Goal: Task Accomplishment & Management: Manage account settings

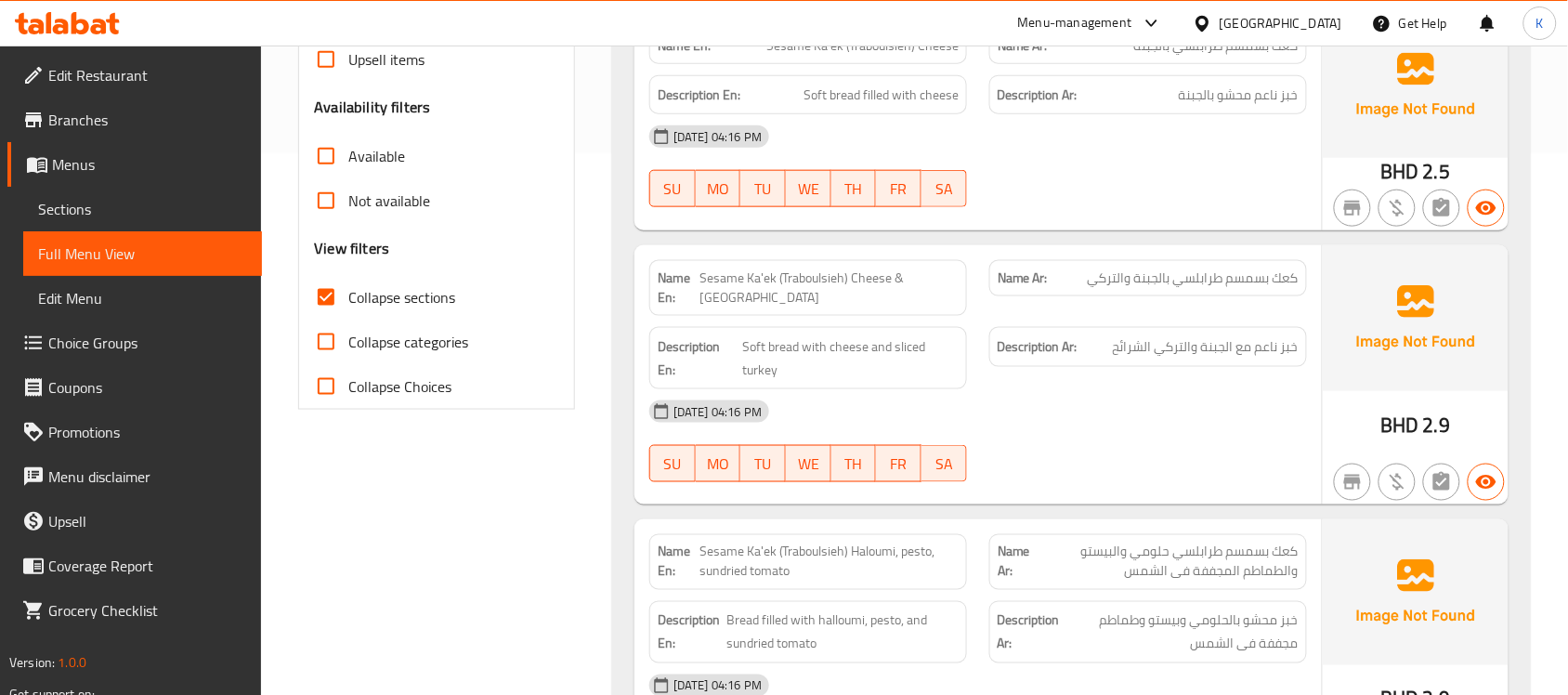
scroll to position [271, 0]
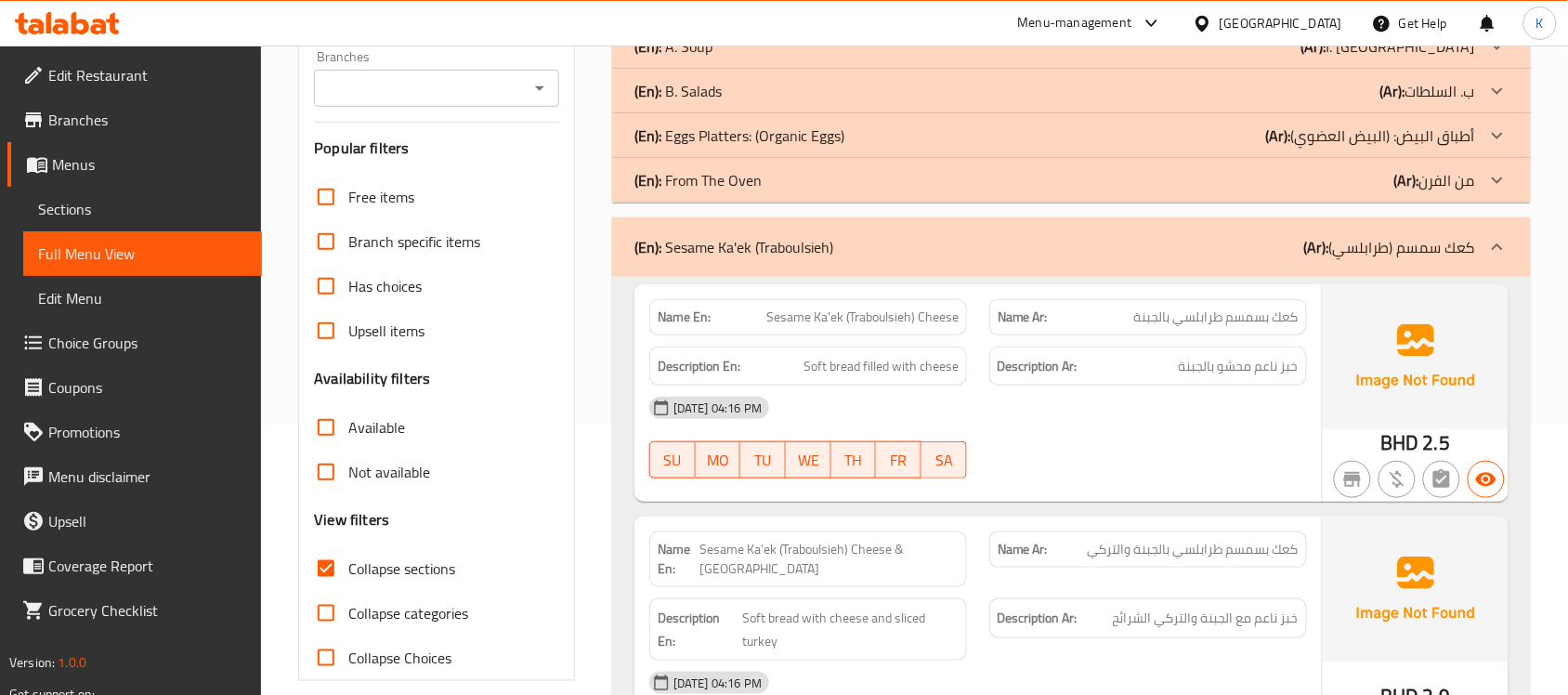
drag, startPoint x: 908, startPoint y: 325, endPoint x: 900, endPoint y: 328, distance: 8.5
click at [902, 327] on span "Sesame Ka'ek (Traboulsieh) Cheese" at bounding box center [862, 317] width 193 height 20
click at [900, 328] on div "Name En: Sesame Ka'ek (Traboulsieh) Cheese" at bounding box center [808, 317] width 318 height 37
click at [853, 308] on span "Sesame Ka'ek (Traboulsieh) Cheese" at bounding box center [862, 317] width 193 height 20
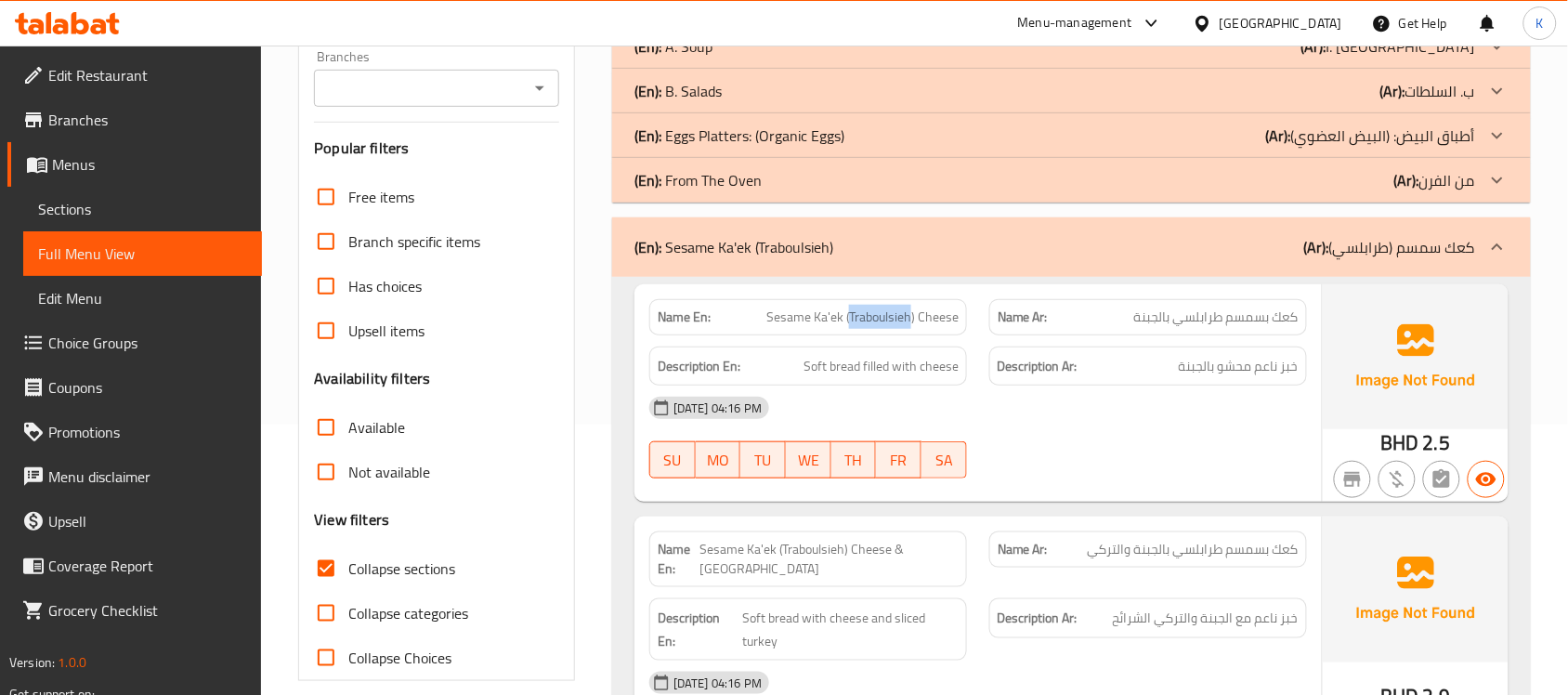
click at [853, 308] on span "Sesame Ka'ek (Traboulsieh) Cheese" at bounding box center [862, 317] width 193 height 20
click at [875, 531] on div "Name En: Sesame Ka'ek (Traboulsieh) Cheese & Turkey" at bounding box center [808, 559] width 340 height 78
click at [875, 531] on div "Name En: Sesame Ka'ek (Traboulsieh) Cheese & Turkey" at bounding box center [808, 559] width 318 height 55
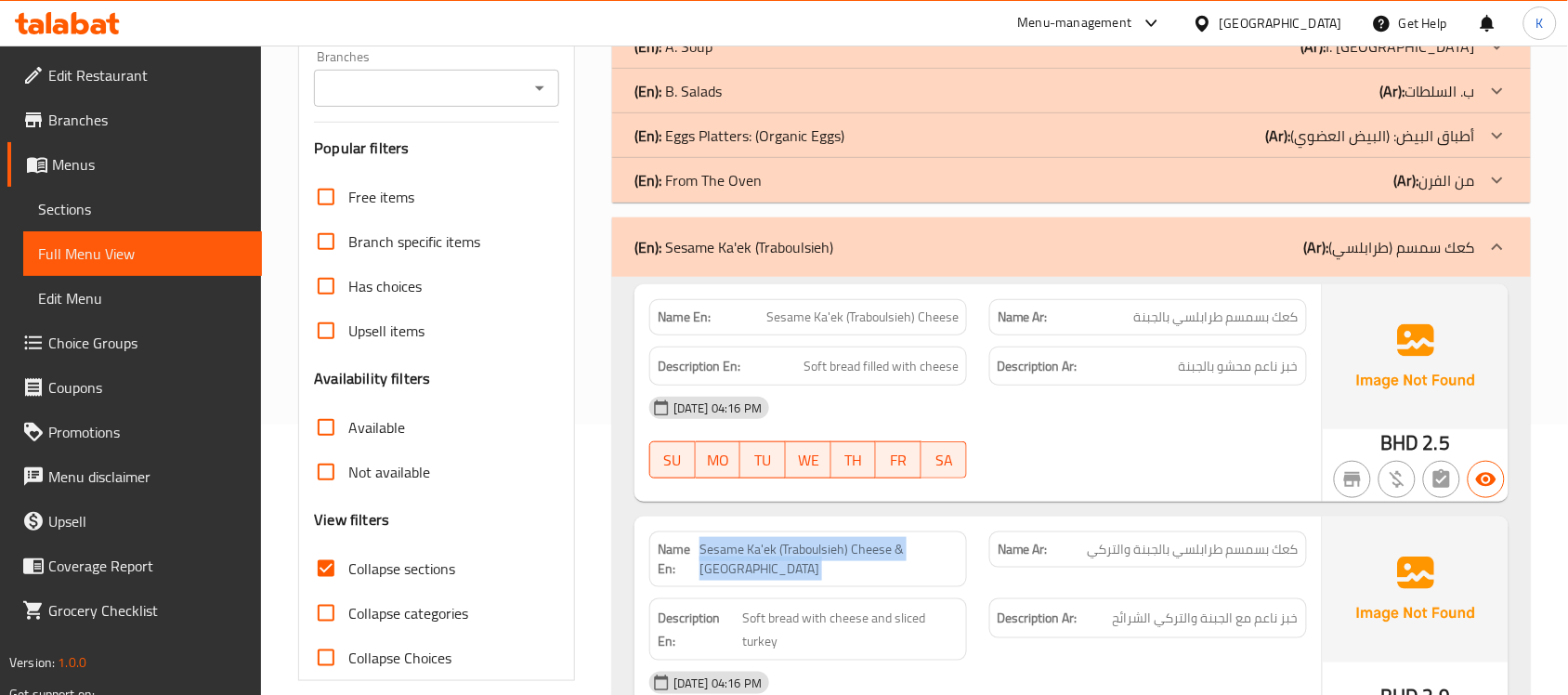
click at [875, 531] on div "Name En: Sesame Ka'ek (Traboulsieh) Cheese & Turkey" at bounding box center [808, 559] width 318 height 55
copy span "Sesame Ka'ek (Traboulsieh) Cheese & [GEOGRAPHIC_DATA]"
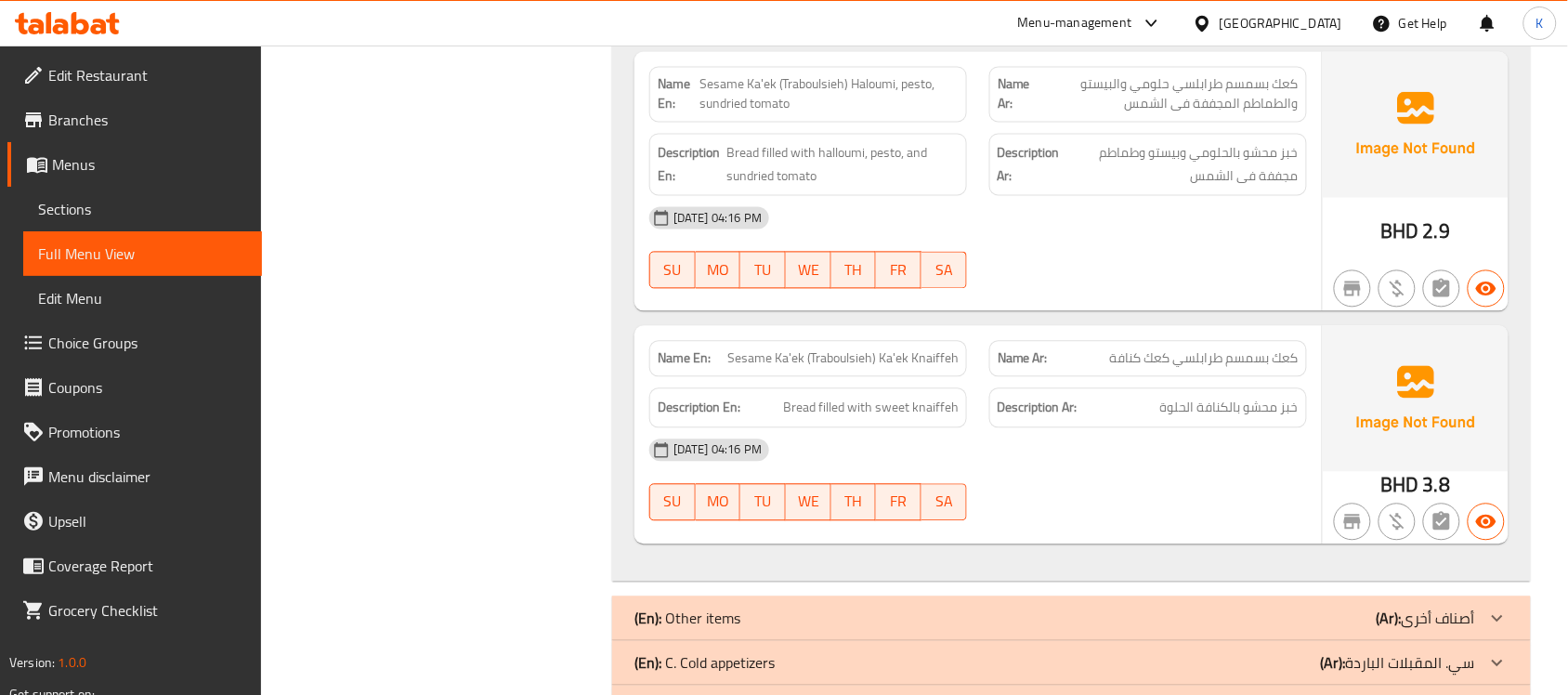
scroll to position [1083, 0]
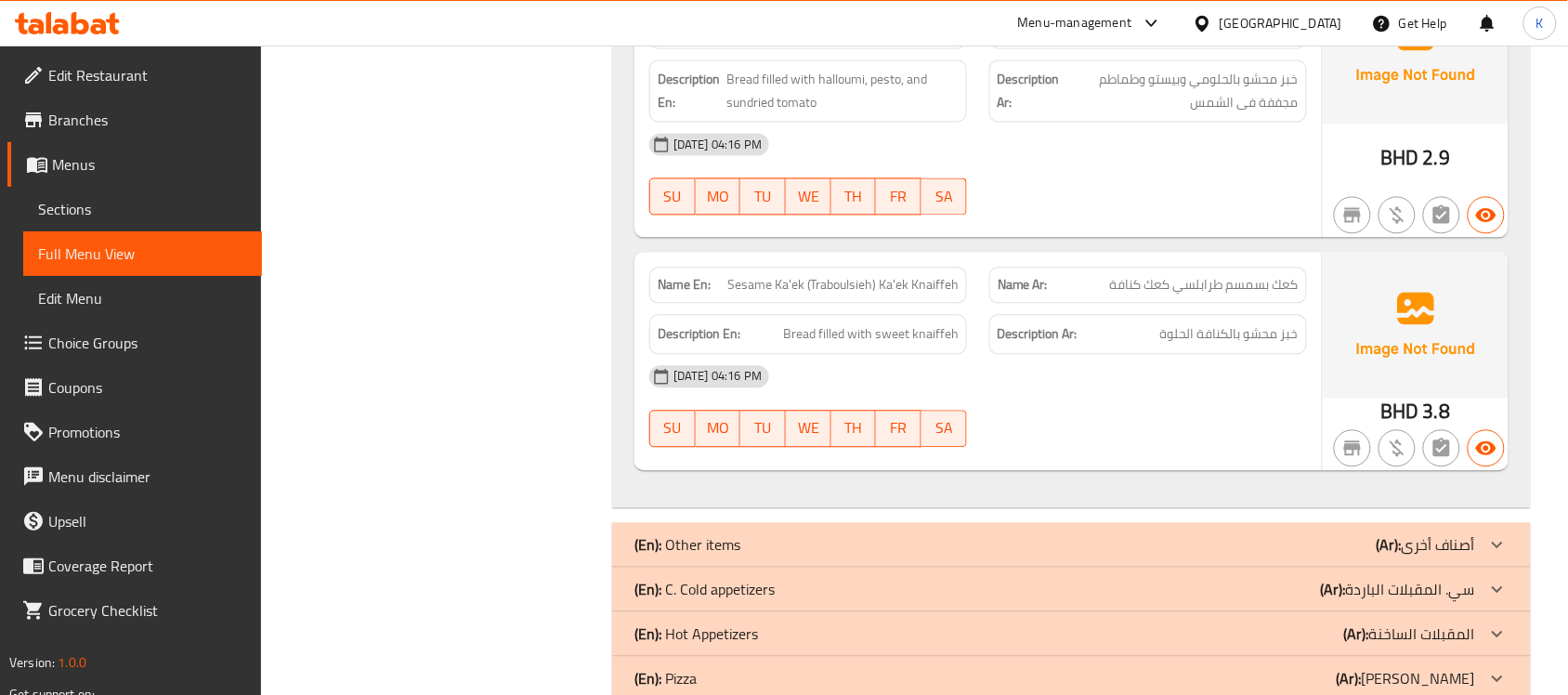
click at [921, 275] on span "Sesame Ka'ek (Traboulsieh) Ka'ek Knaiffeh" at bounding box center [843, 284] width 231 height 20
copy span "Sesame Ka'ek (Traboulsieh) Ka'ek Knaiffeh"
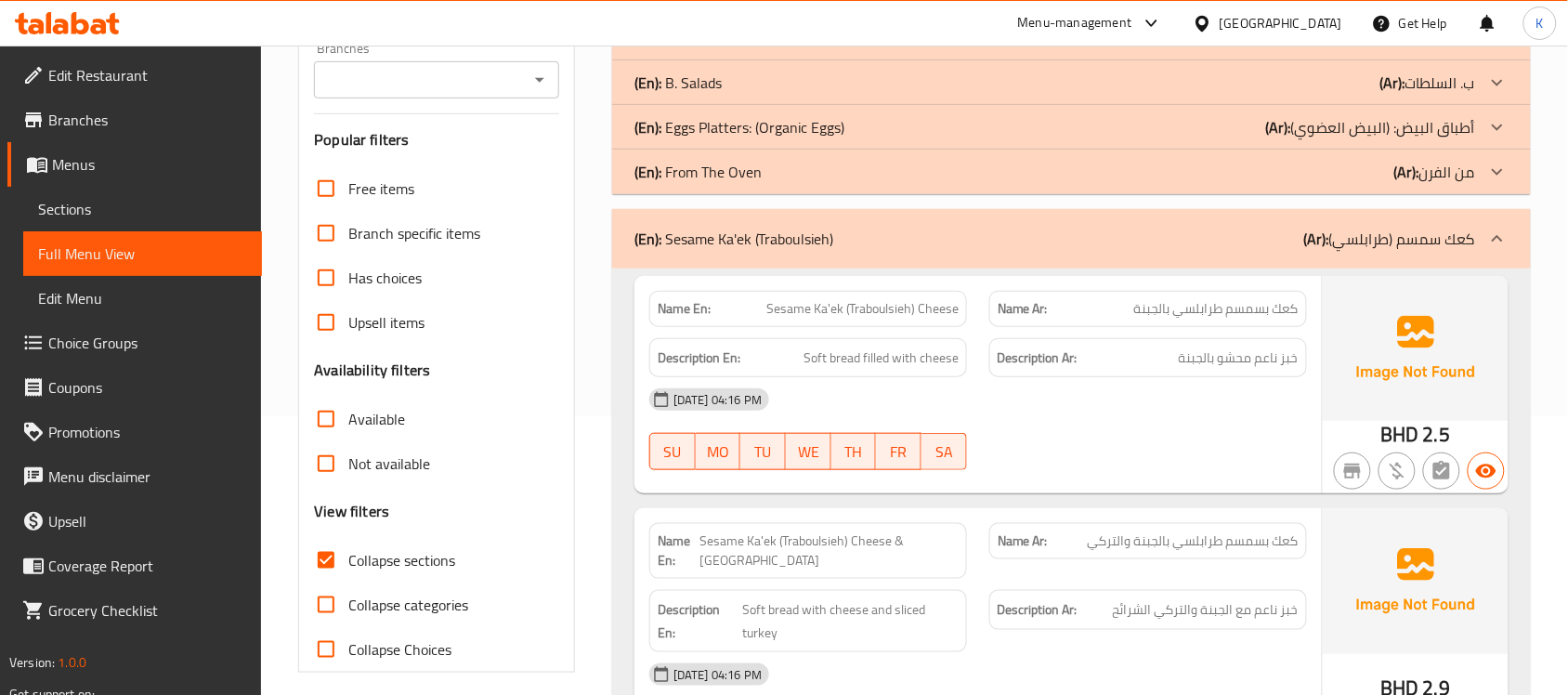
scroll to position [271, 0]
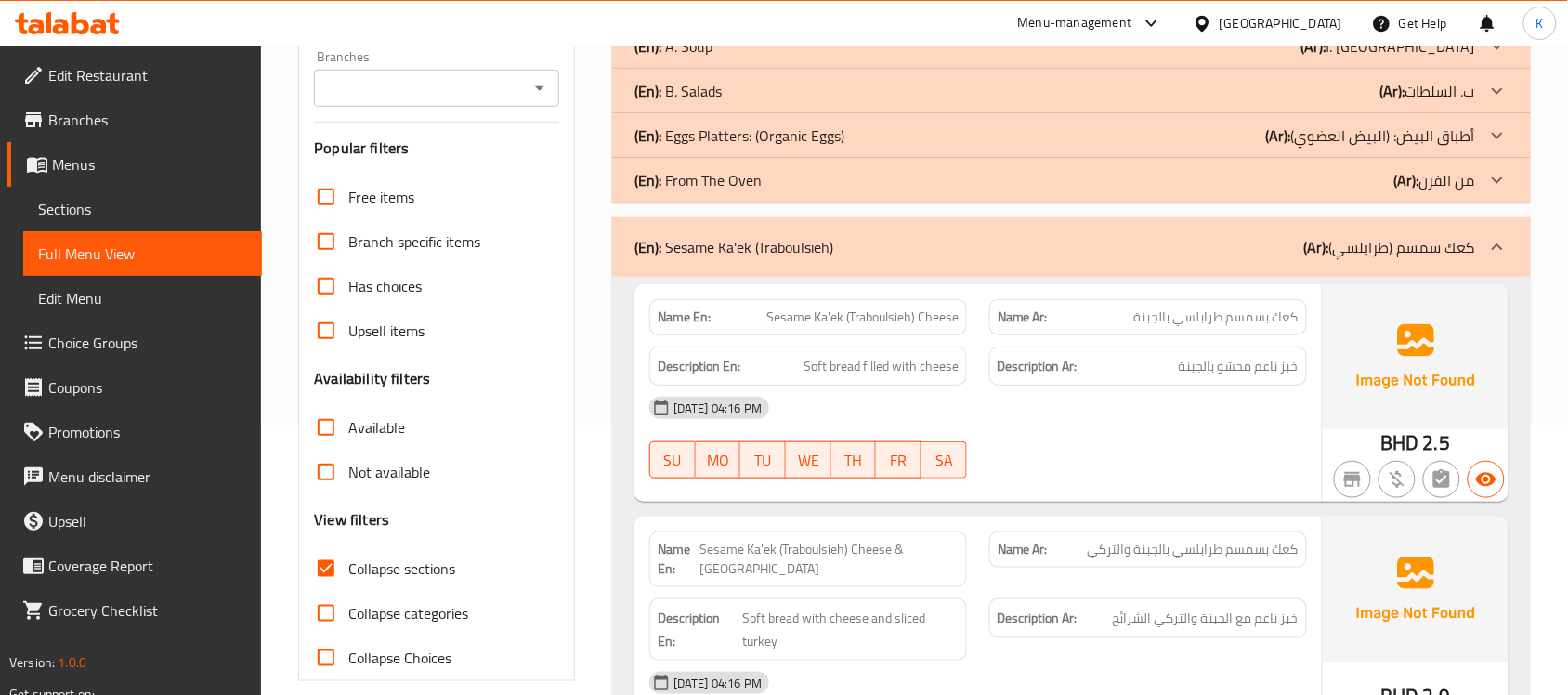
click at [780, 232] on div "(En): Sesame Ka'ek (Traboulsieh) (Ar): كعك سمسم (طرابلسي)" at bounding box center [1071, 246] width 918 height 59
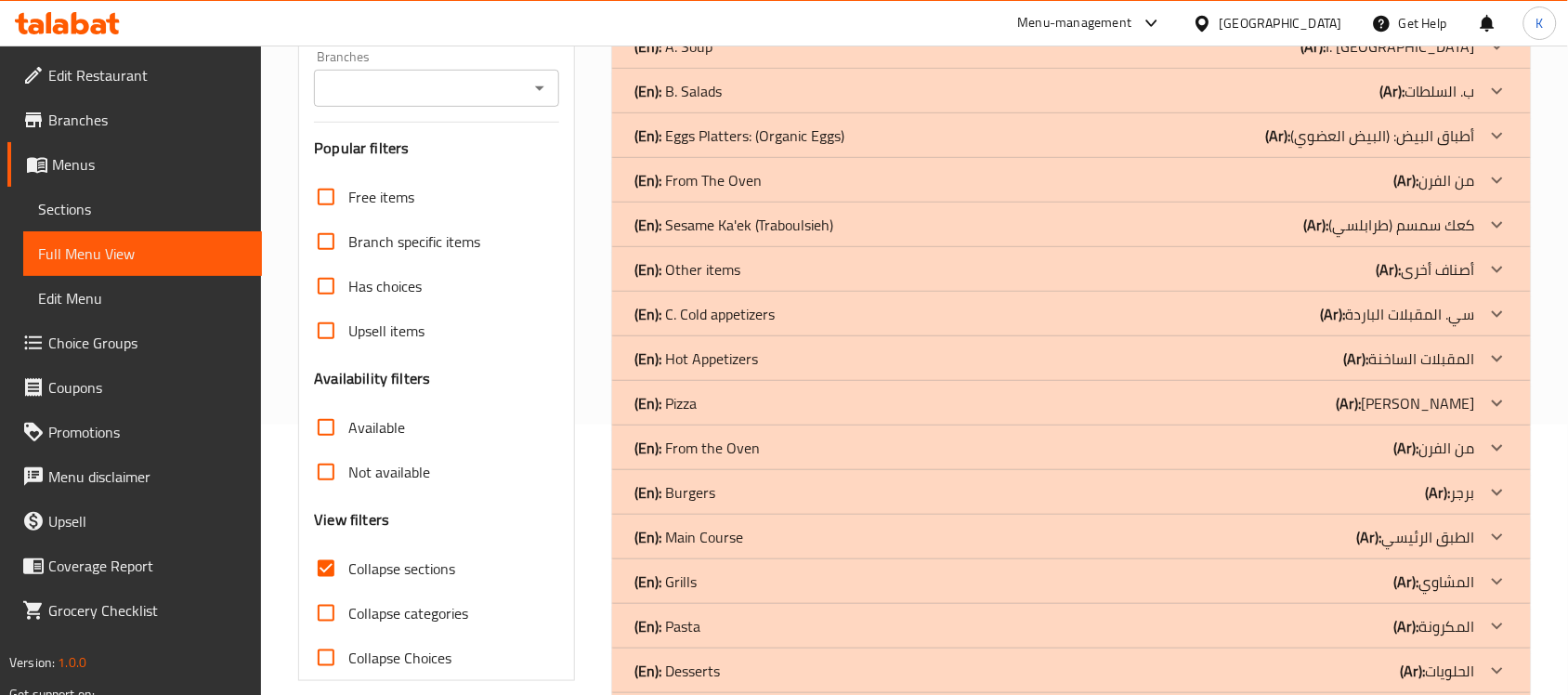
click at [709, 13] on p "(En): From The Oven" at bounding box center [698, 2] width 129 height 23
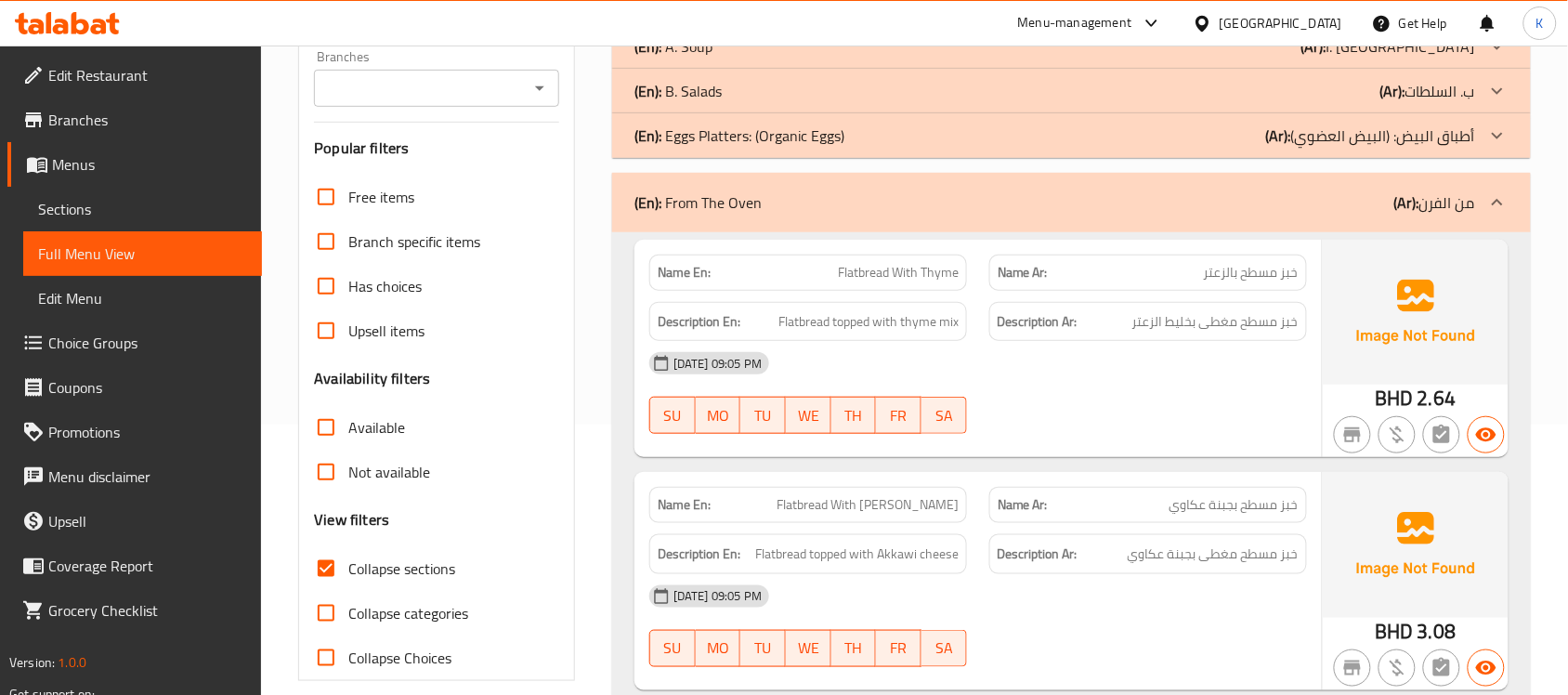
scroll to position [2416, 0]
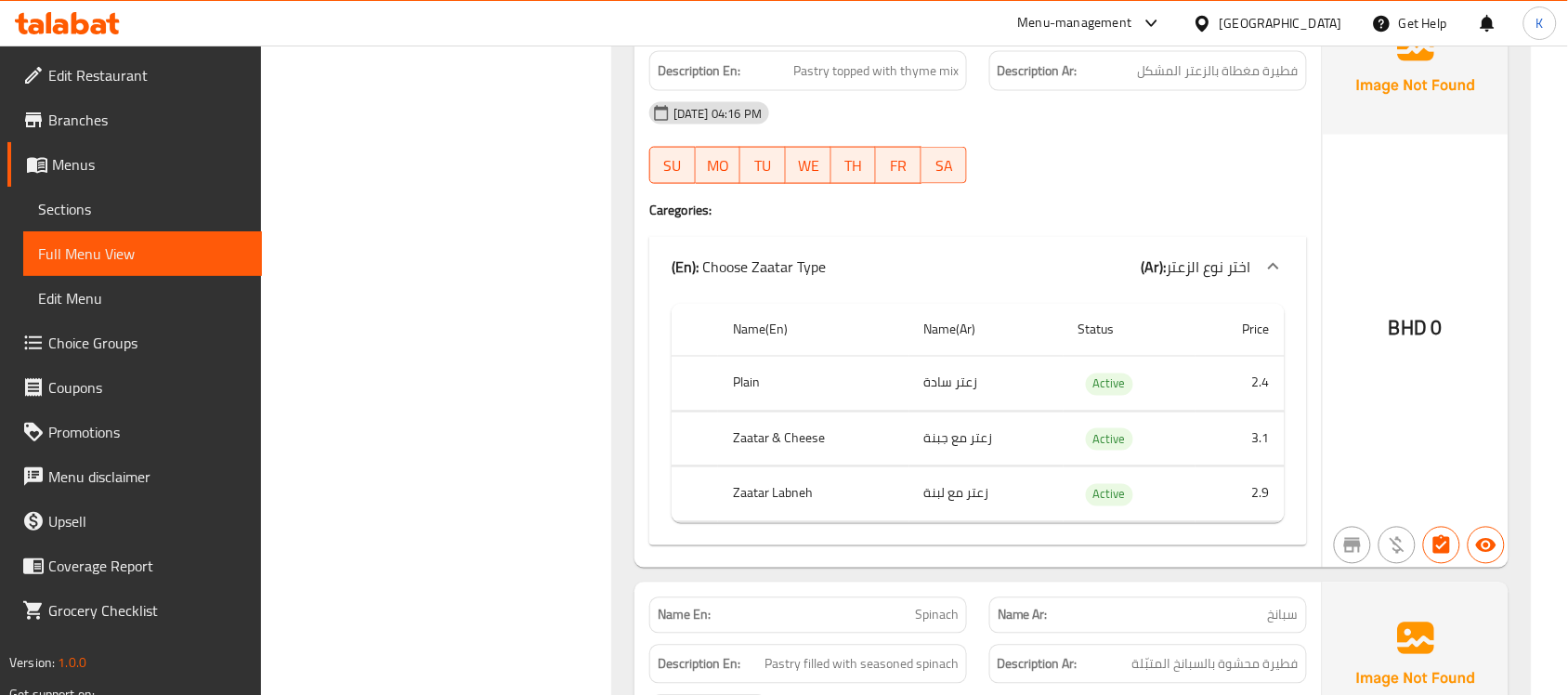
scroll to position [2558, 0]
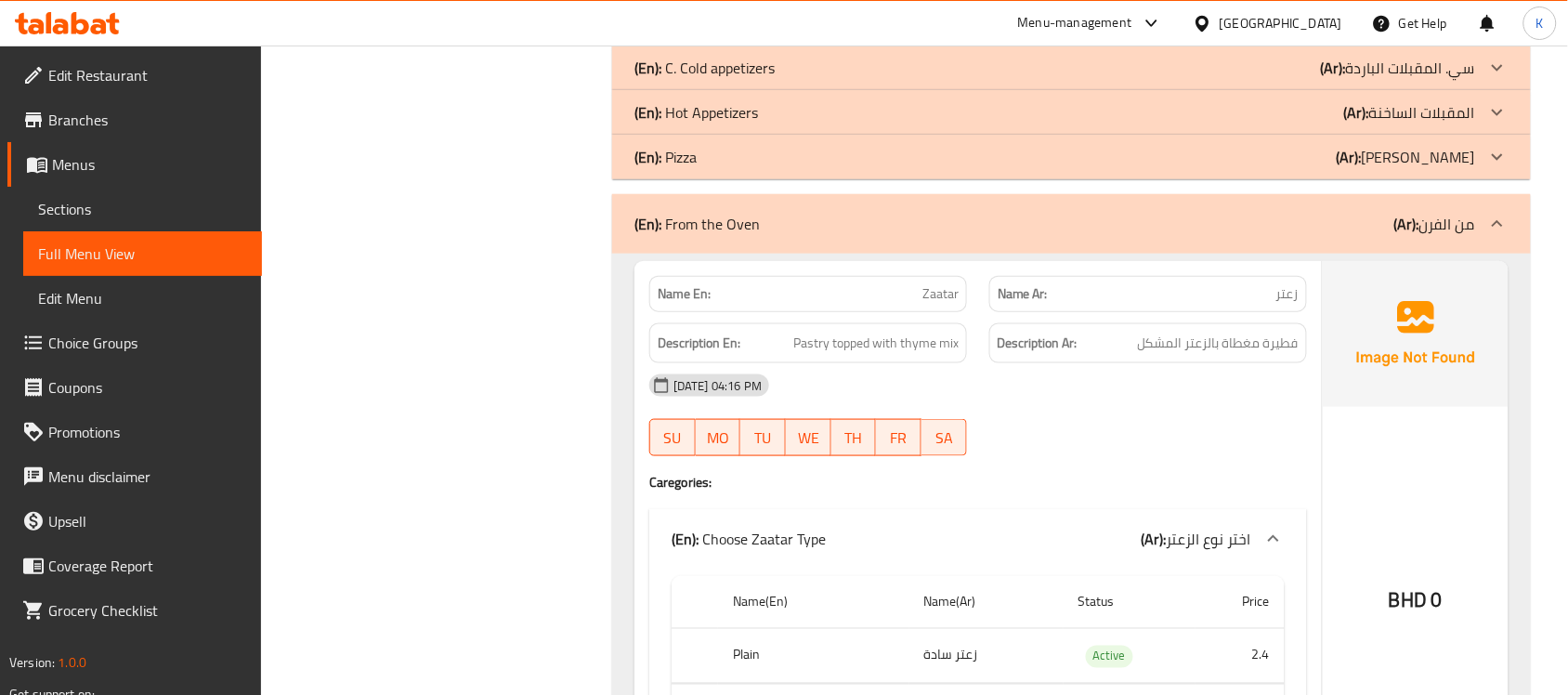
copy span "Zaatar"
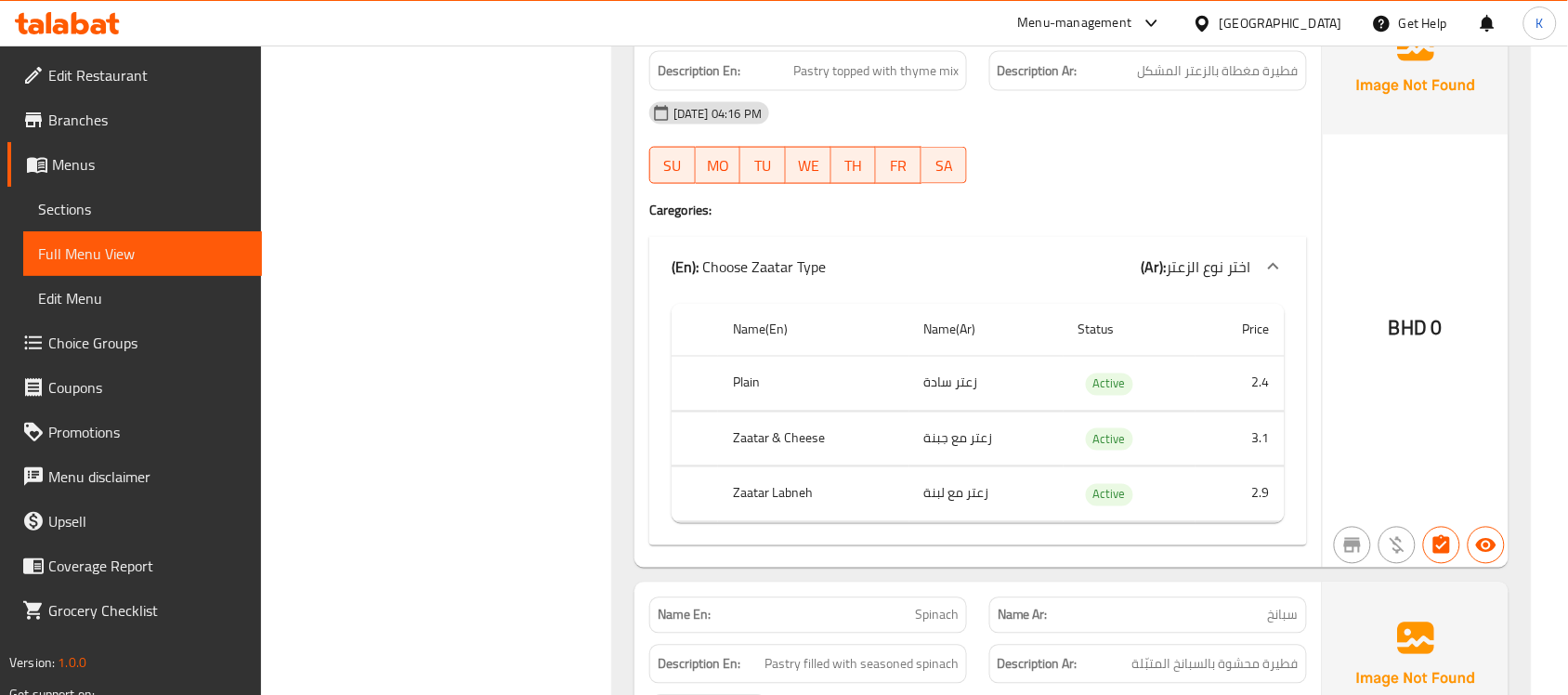
scroll to position [3101, 0]
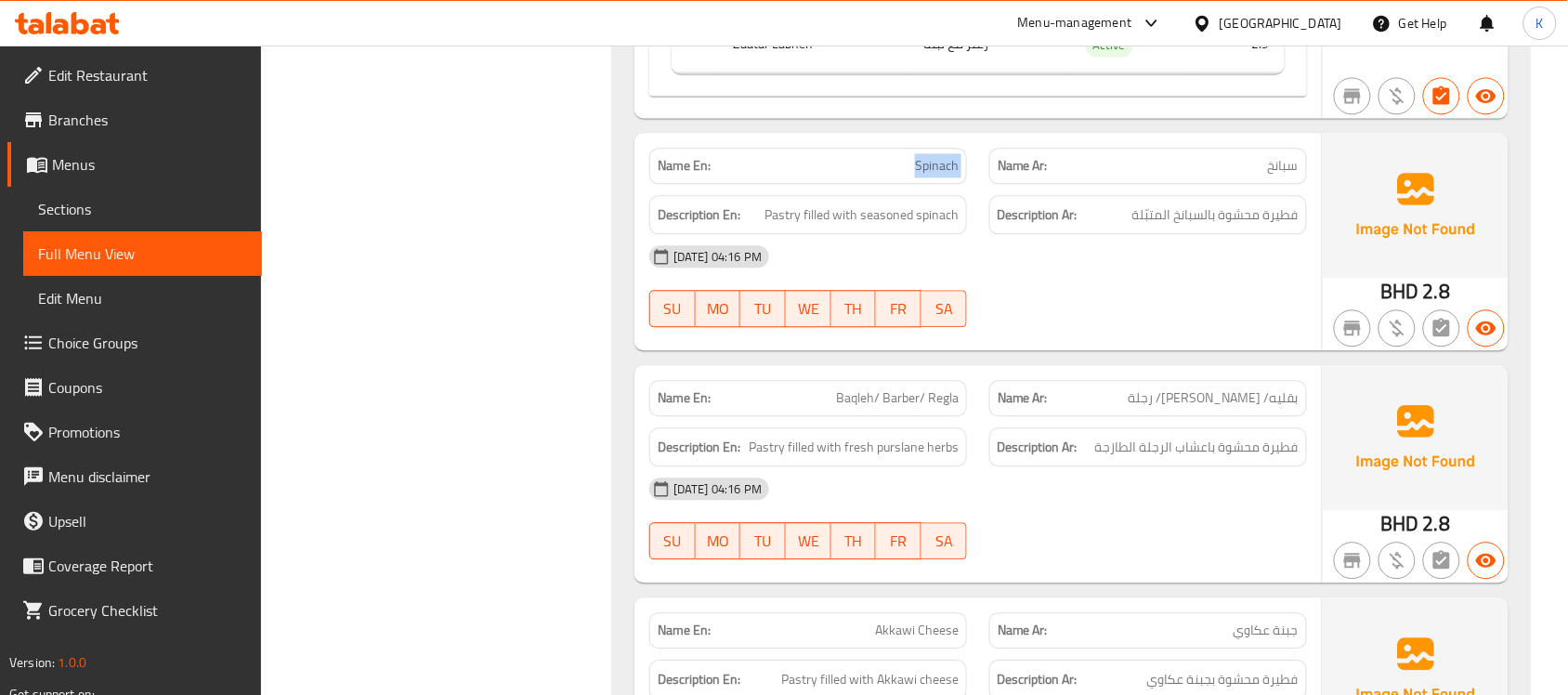
scroll to position [3372, 0]
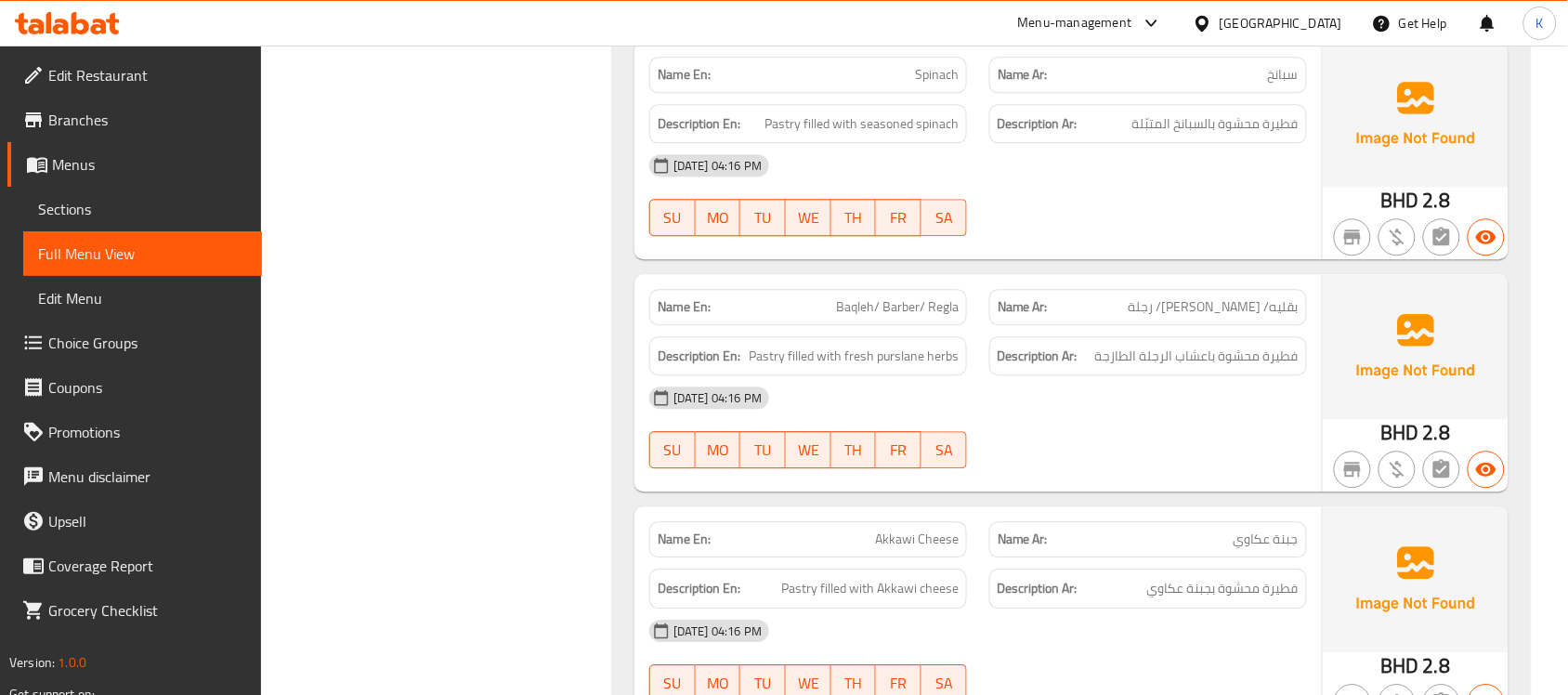
copy span "Regla"
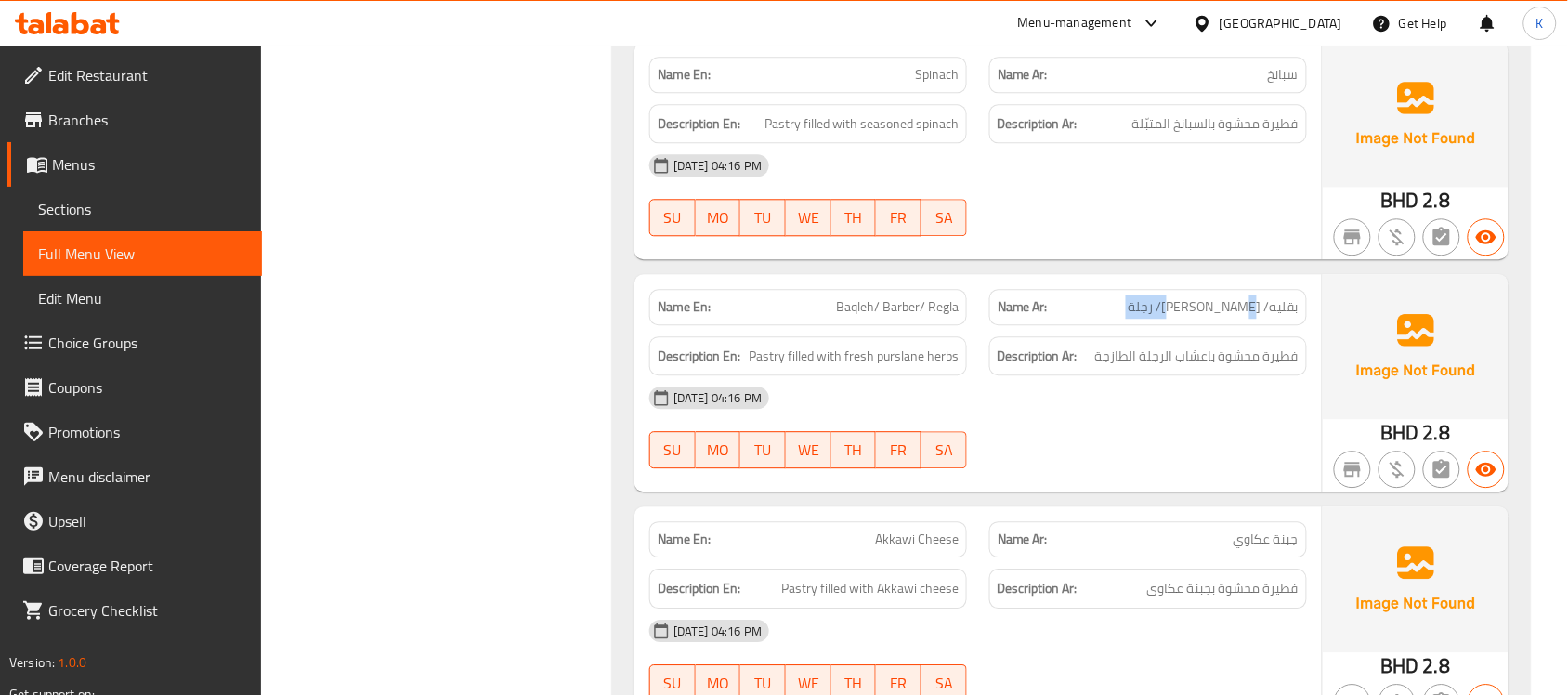
copy span "رجلة"
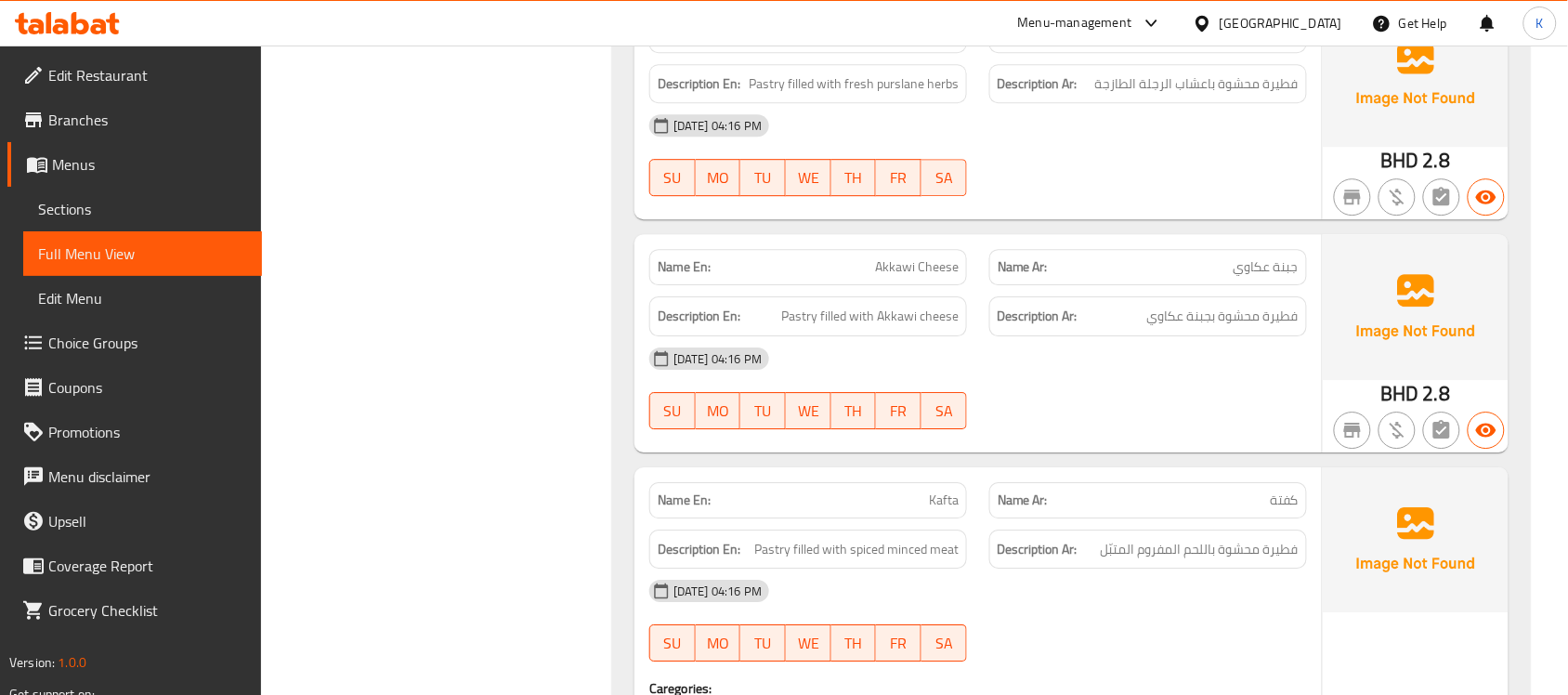
copy span "Akkawi Cheese"
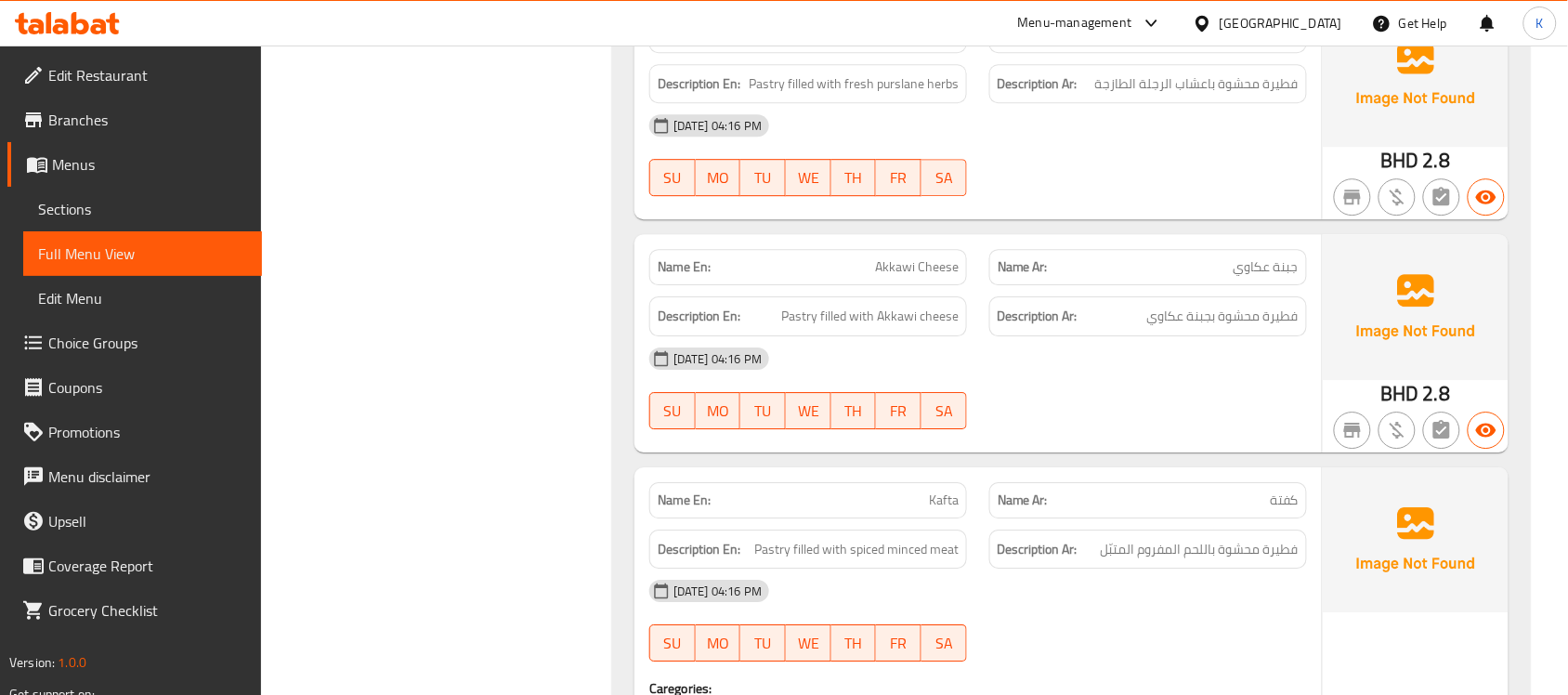
copy span "Kafta"
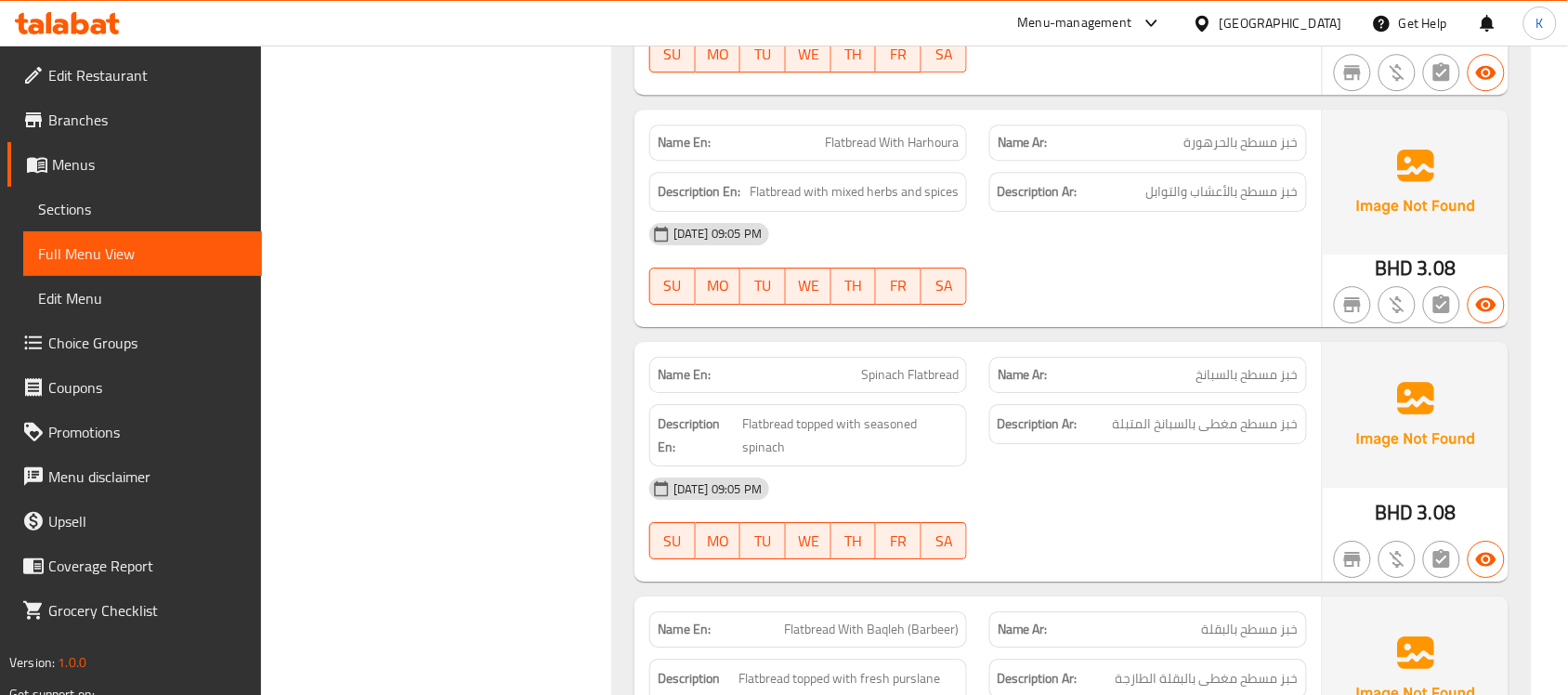
scroll to position [196, 0]
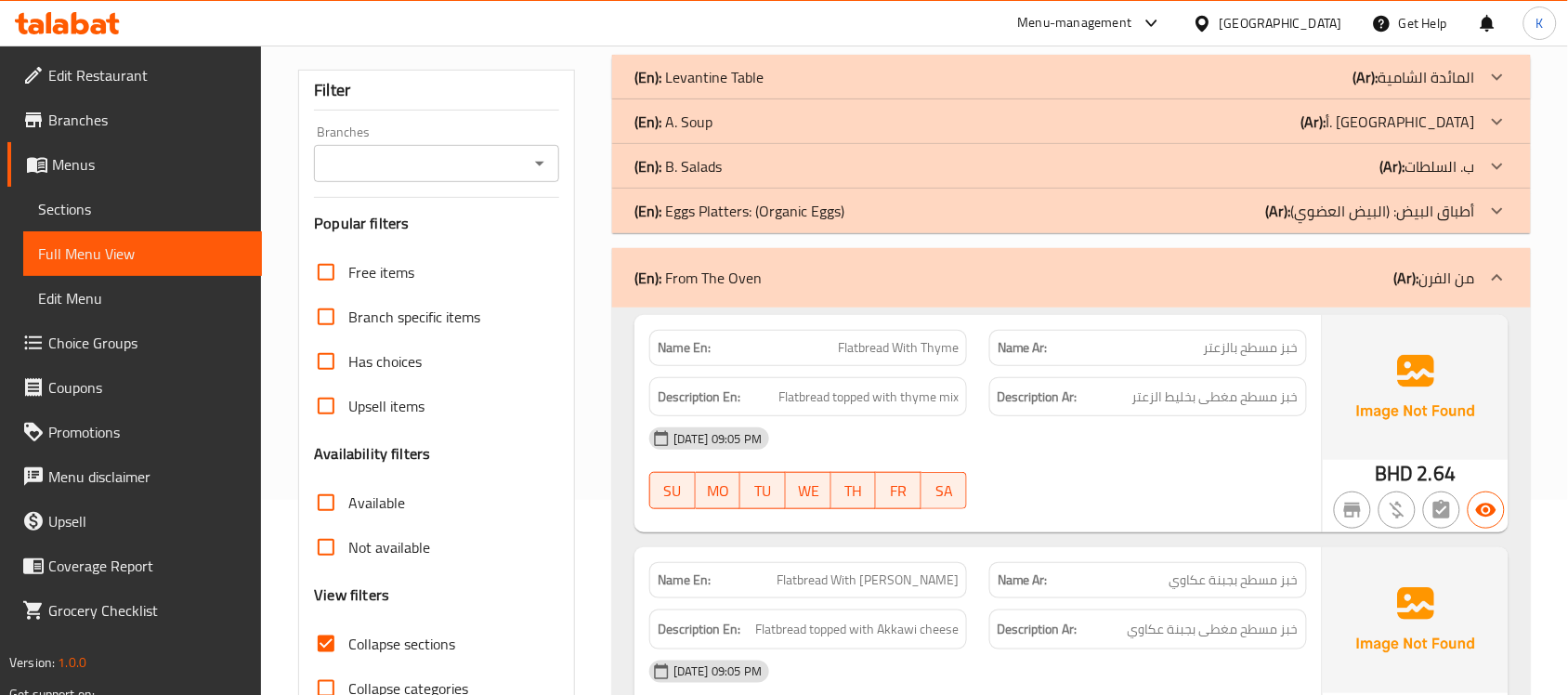
click at [1247, 340] on span "خبز مسطح بالزعتر" at bounding box center [1251, 348] width 95 height 20
copy span "خبز مسطح بالزعتر"
drag, startPoint x: 764, startPoint y: 280, endPoint x: 759, endPoint y: 364, distance: 84.1
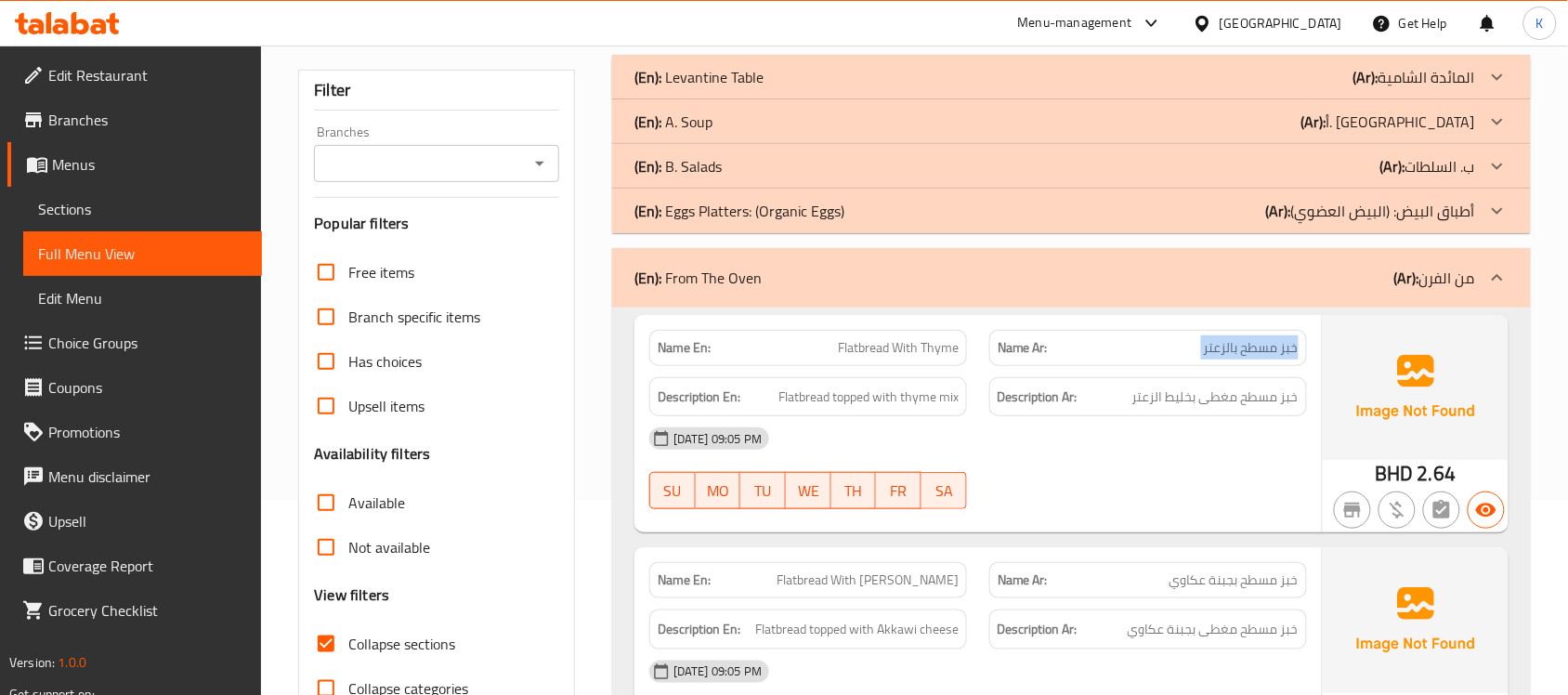
click at [766, 280] on div "(En): From The Oven (Ar): من الفرن" at bounding box center [1055, 278] width 840 height 23
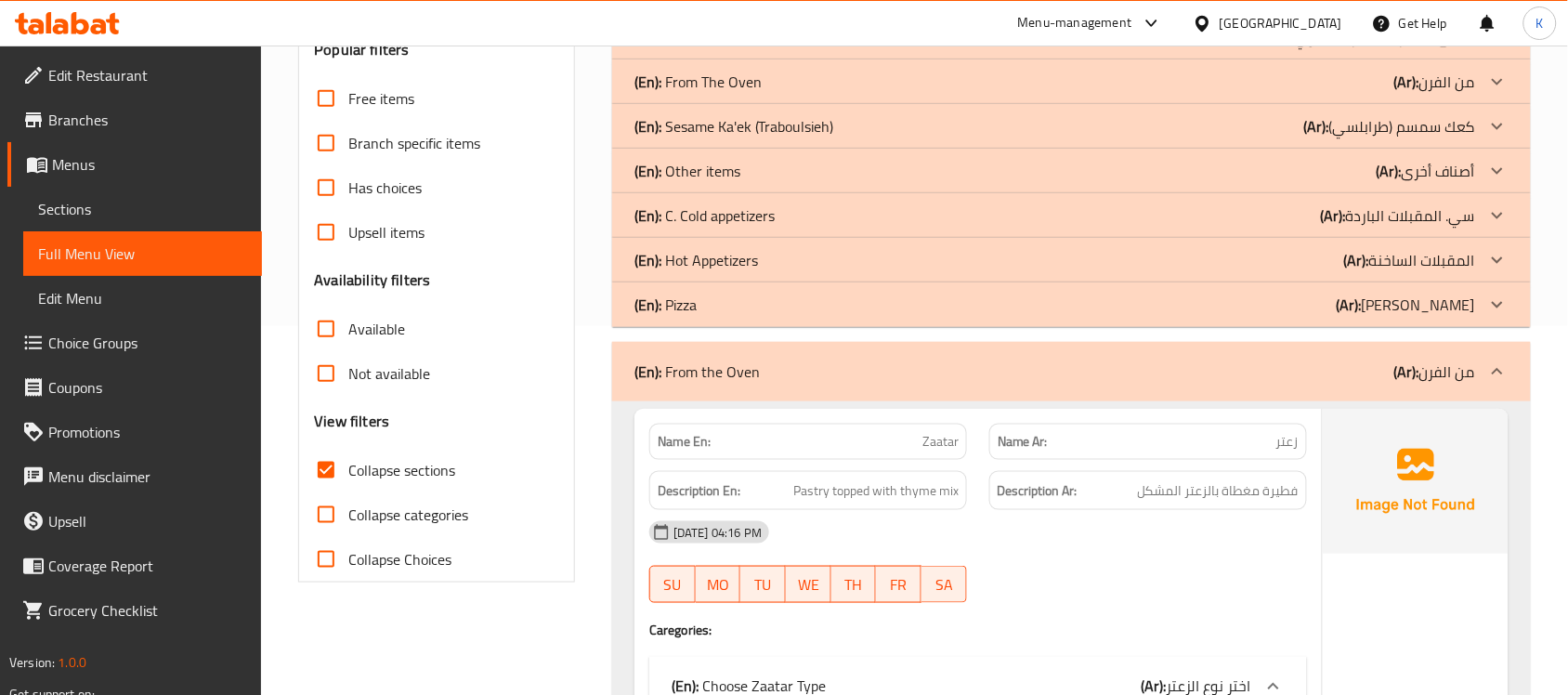
scroll to position [271, 0]
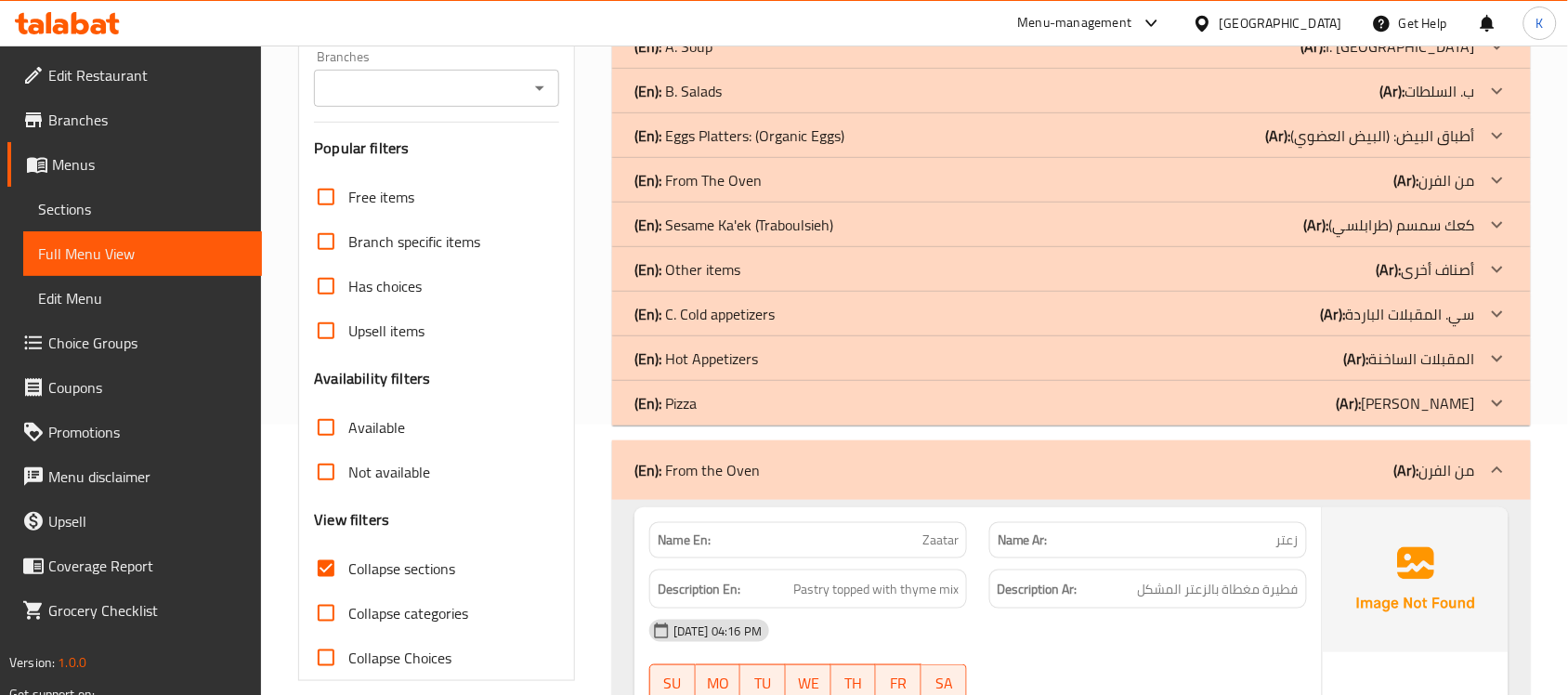
click at [805, 449] on div "(En): From the Oven (Ar): من الفرن" at bounding box center [1071, 469] width 918 height 59
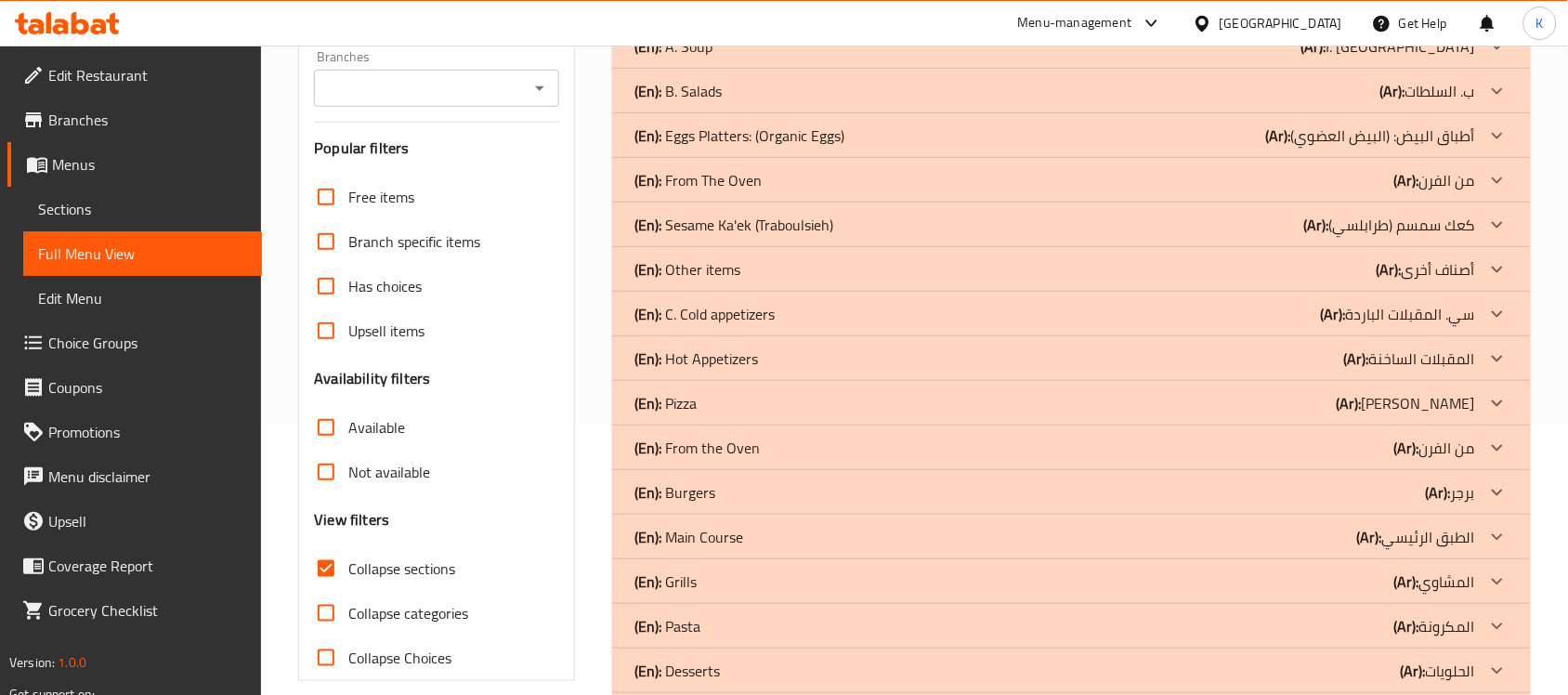
click at [763, 13] on div "(En): Other items (Ar): أصناف أخرى" at bounding box center [1055, 2] width 840 height 23
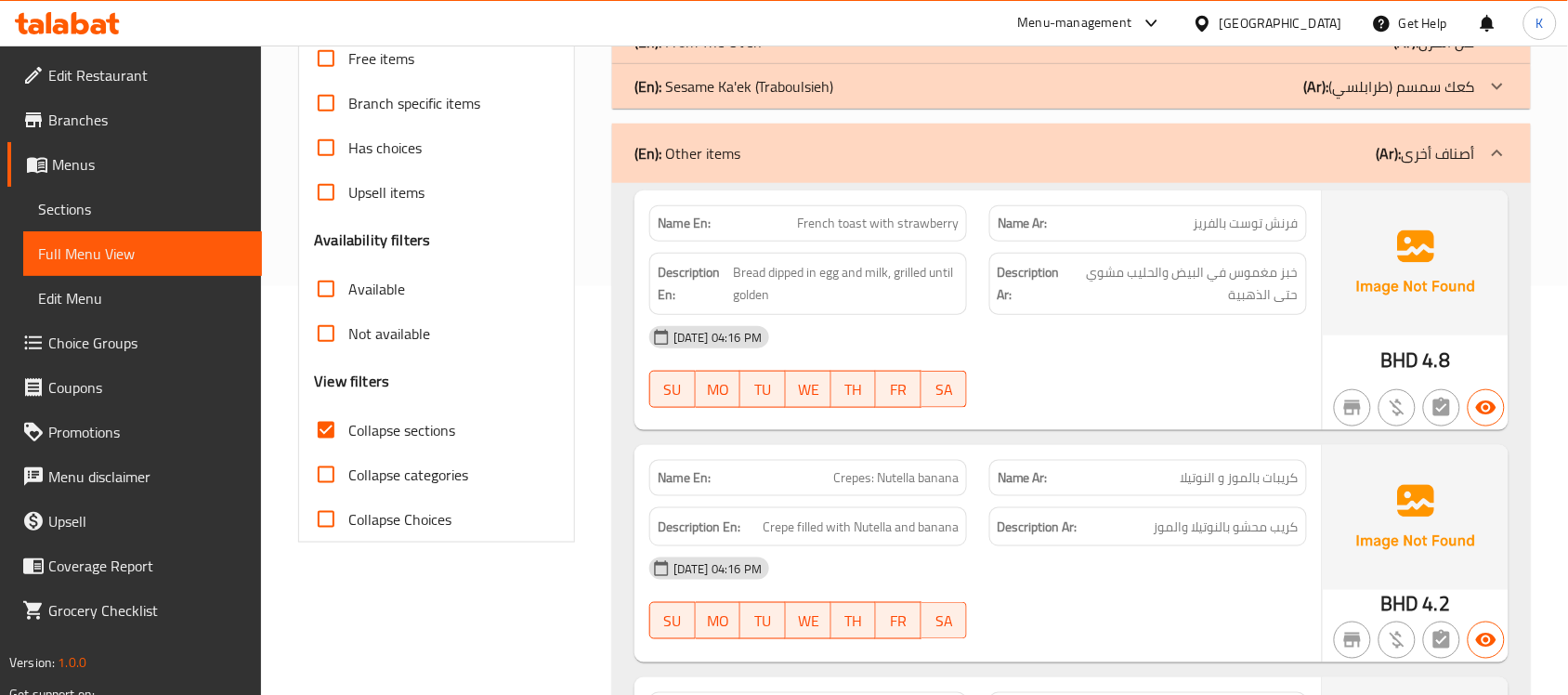
scroll to position [410, 0]
click at [860, 472] on span "Crepes: Nutella banana" at bounding box center [895, 477] width 125 height 20
copy span "Crepes: Nutella banana"
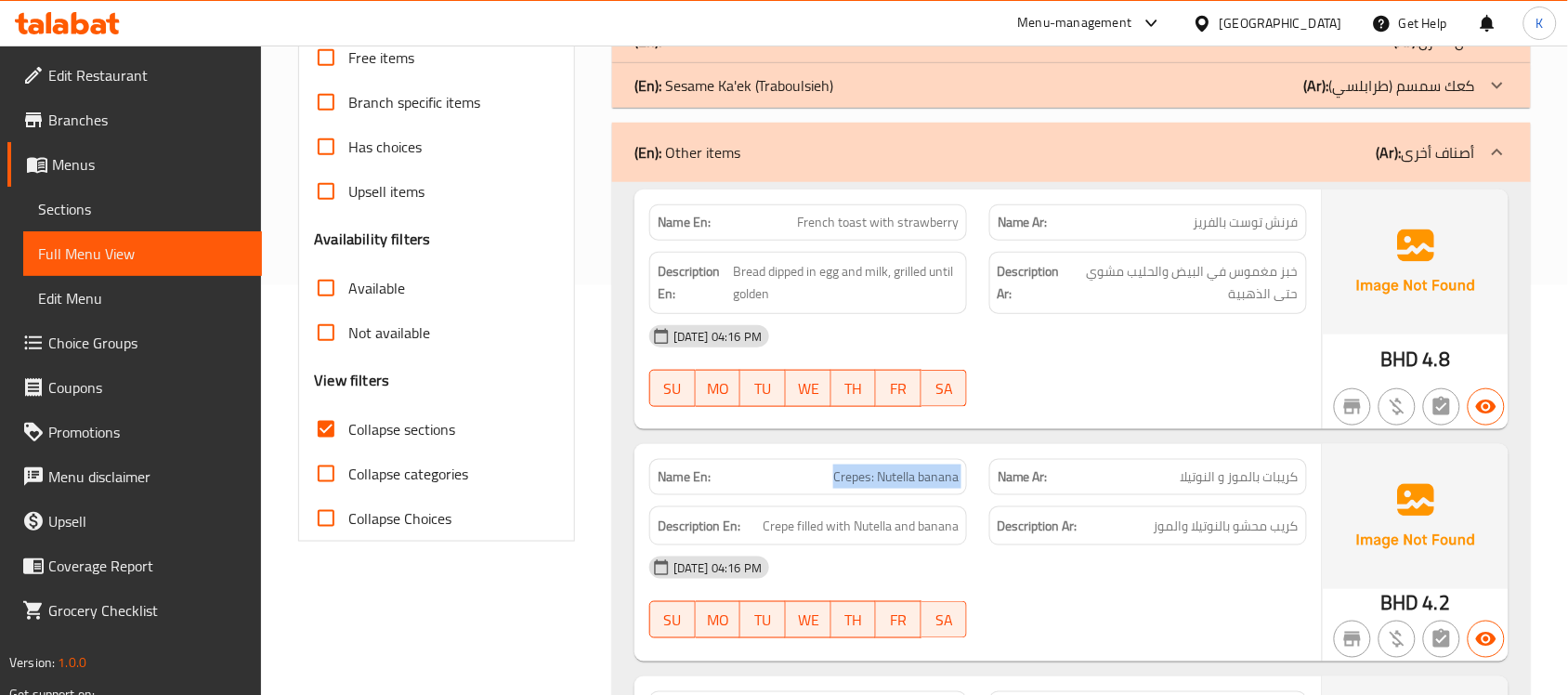
click at [960, 461] on div "Name En: Crepes: Nutella banana" at bounding box center [808, 477] width 318 height 37
drag, startPoint x: 878, startPoint y: 482, endPoint x: 913, endPoint y: 482, distance: 35.0
click at [913, 482] on span "Crepes: Nutella banana" at bounding box center [895, 477] width 125 height 20
copy span "Nutella"
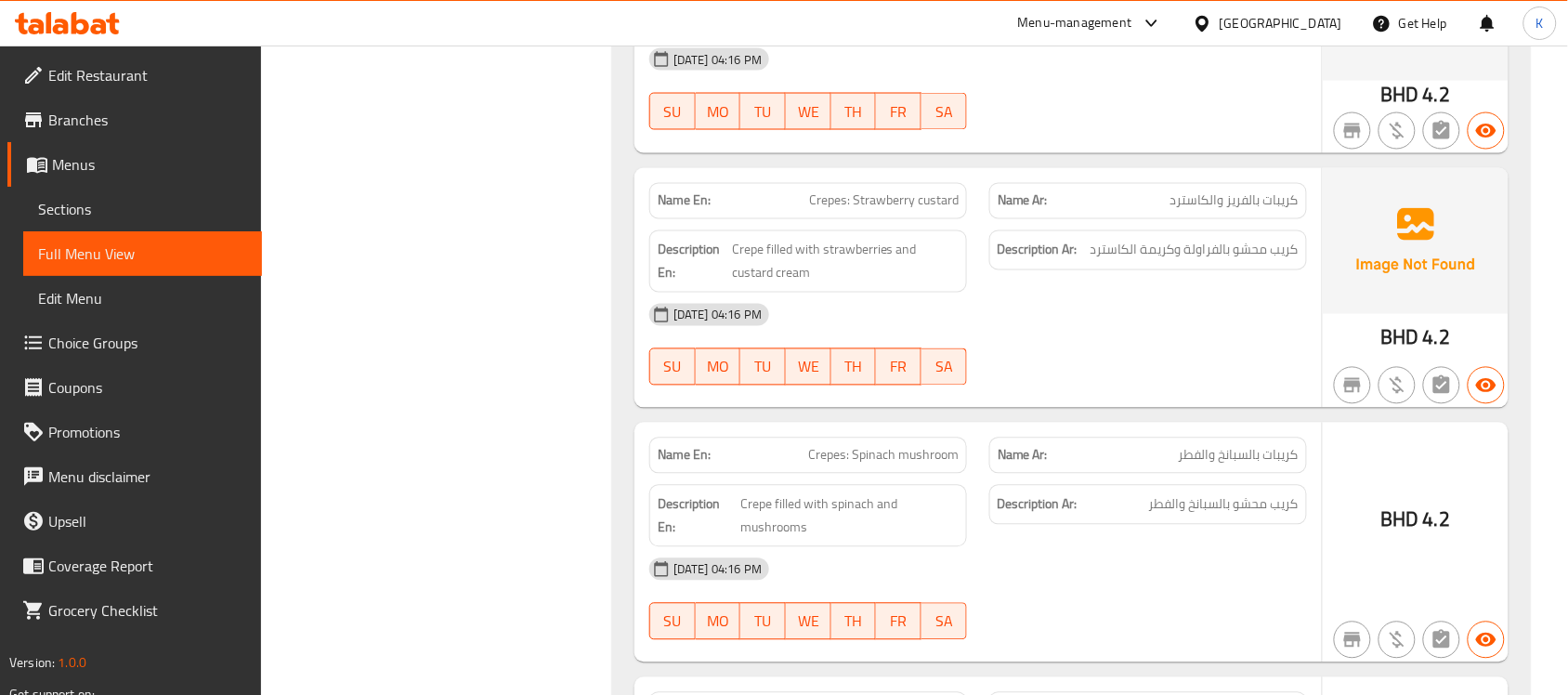
scroll to position [953, 0]
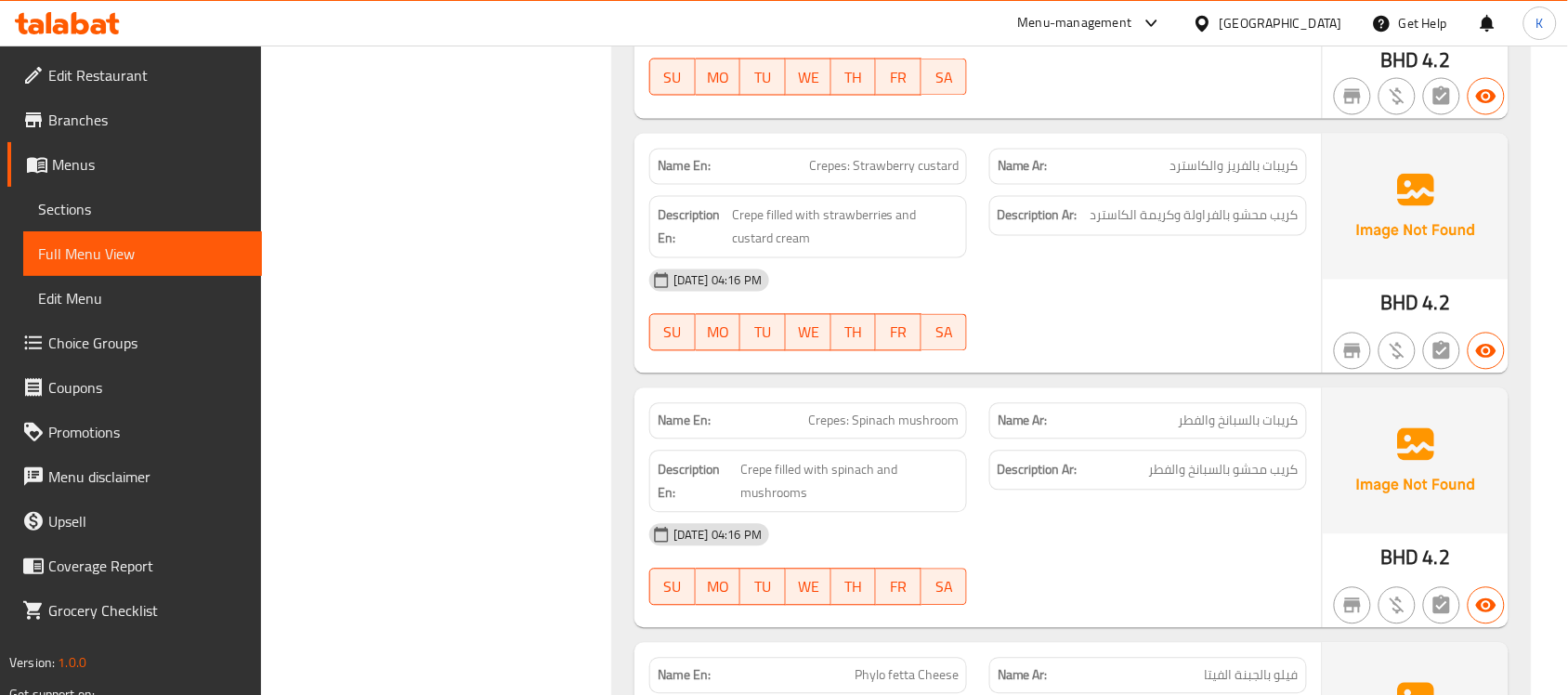
click at [927, 146] on div "Name En: Crepes: Strawberry custard" at bounding box center [808, 166] width 340 height 58
click at [926, 146] on div "Name En: Crepes: Strawberry custard" at bounding box center [808, 166] width 340 height 58
click at [850, 425] on span "Crepes: Spinach mushroom" at bounding box center [884, 421] width 150 height 20
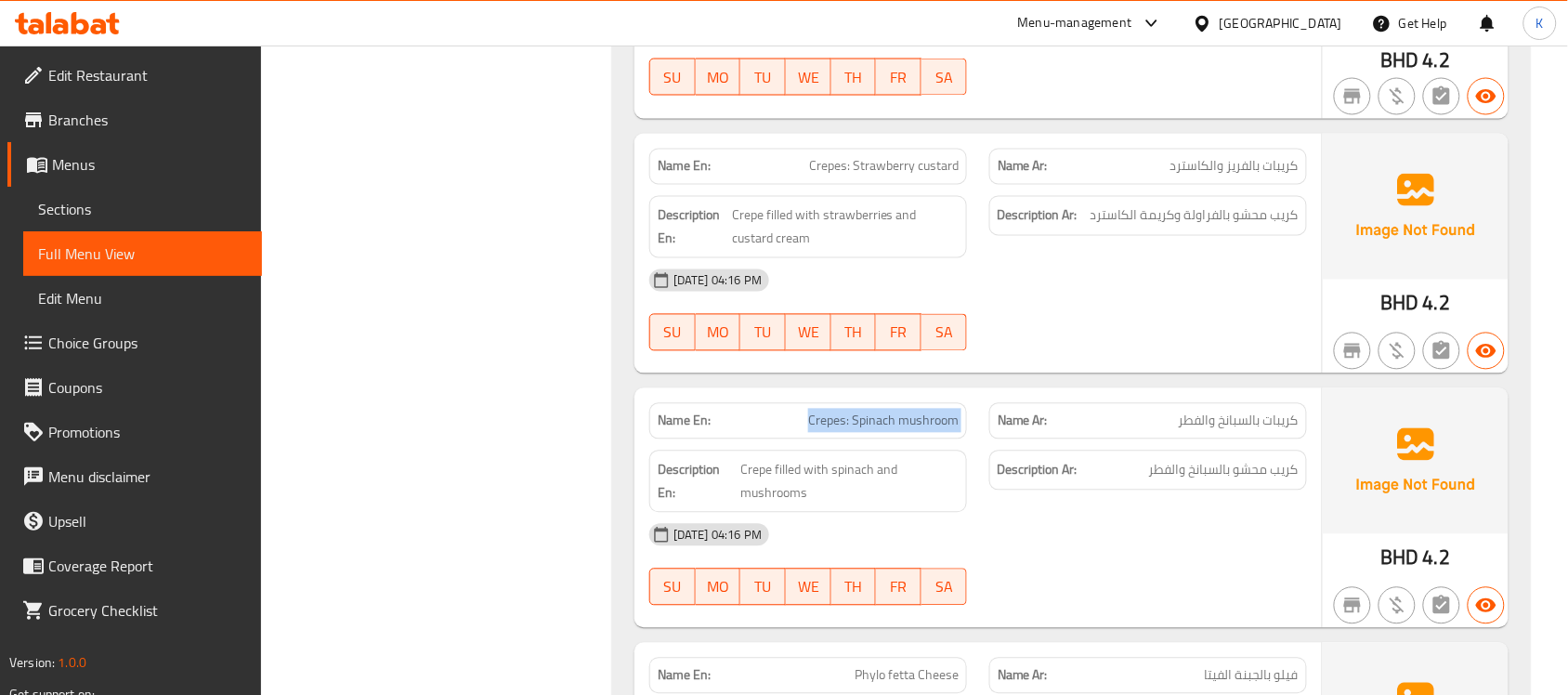
click at [850, 425] on span "Crepes: Spinach mushroom" at bounding box center [884, 421] width 150 height 20
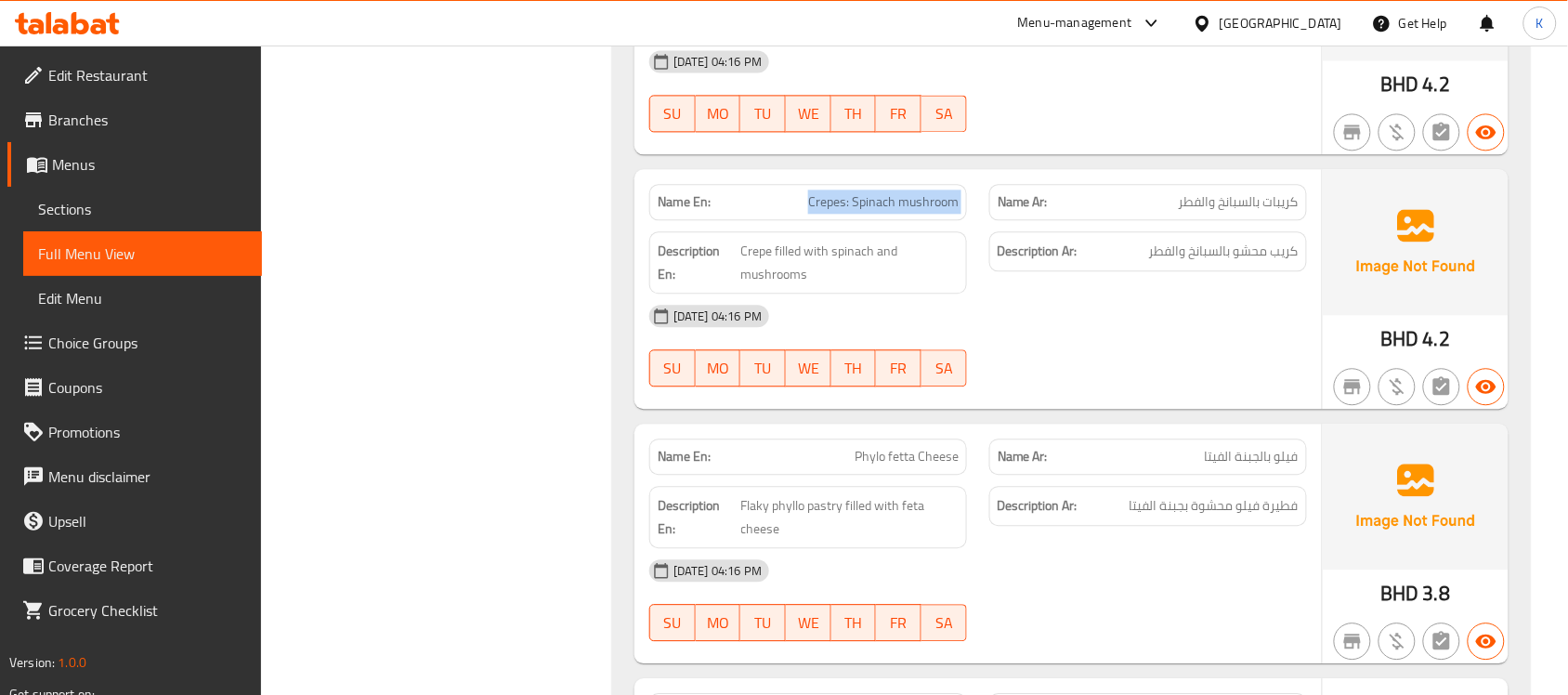
scroll to position [1223, 0]
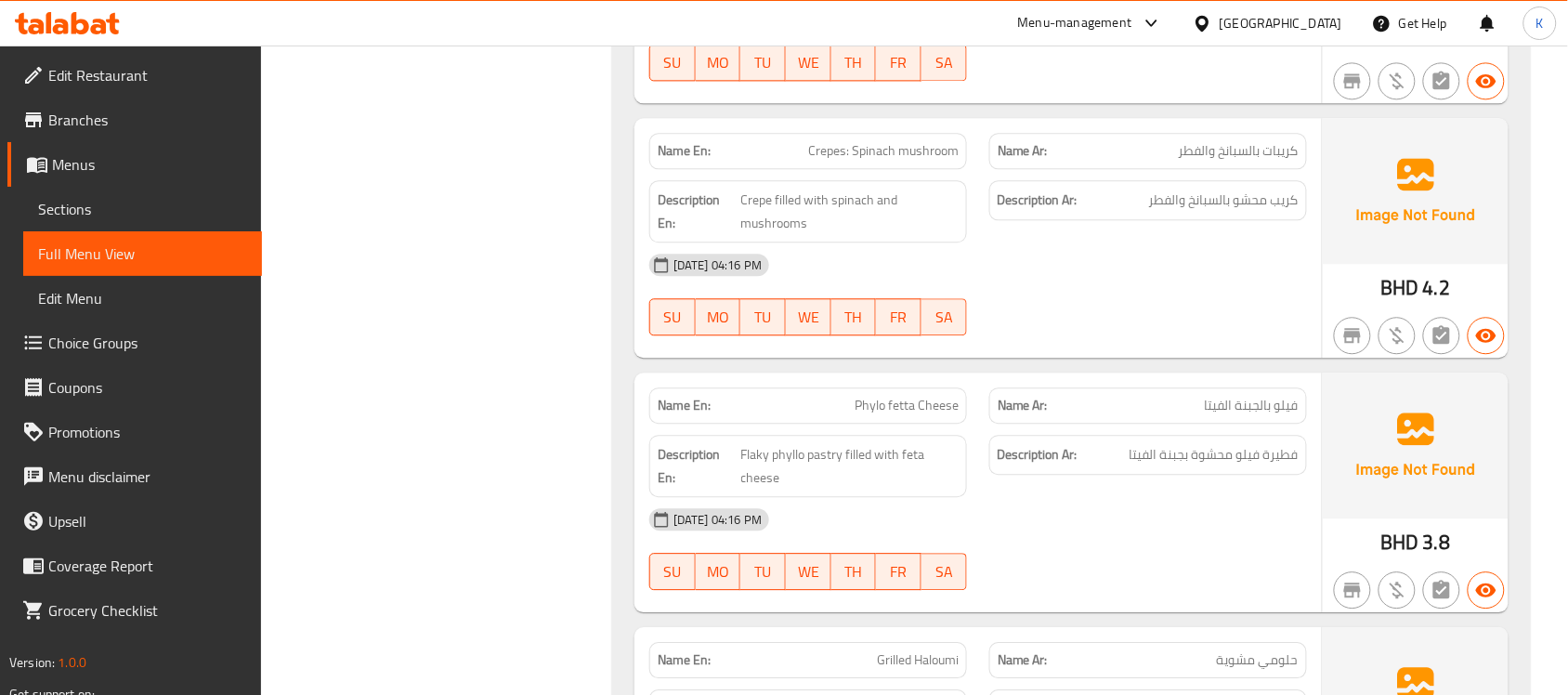
click at [917, 411] on span "Phylo fetta Cheese" at bounding box center [906, 405] width 104 height 20
click at [916, 411] on span "Phylo fetta Cheese" at bounding box center [906, 405] width 104 height 20
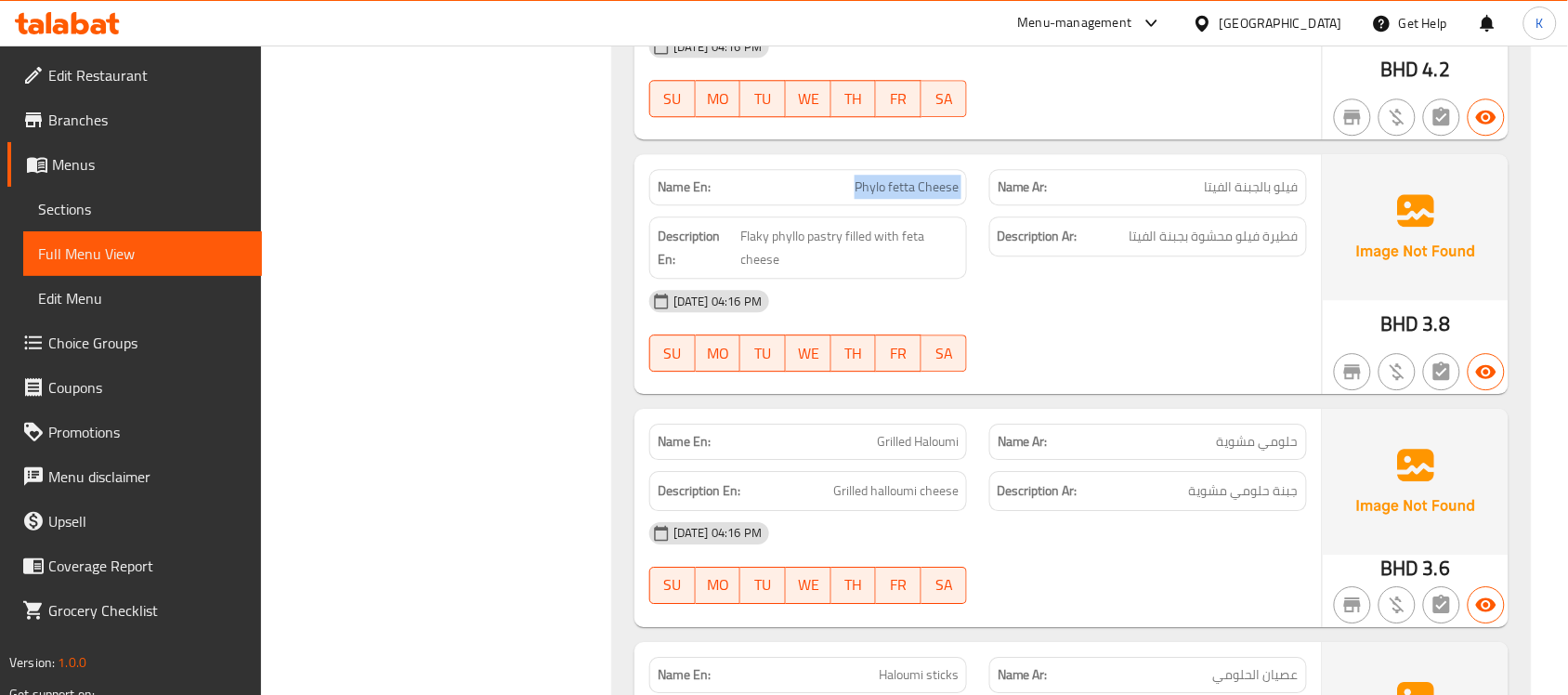
scroll to position [1493, 0]
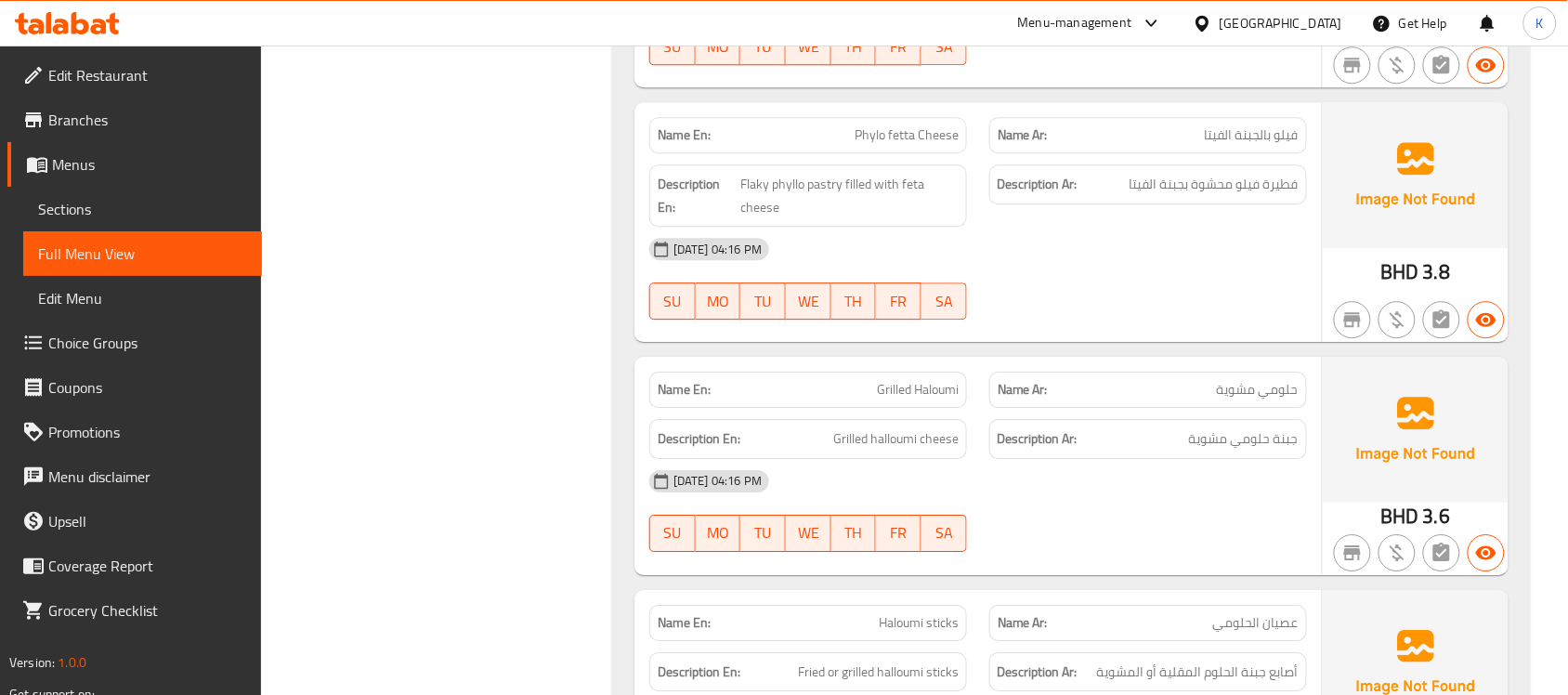
click at [911, 400] on span "Grilled Haloumi" at bounding box center [917, 389] width 82 height 20
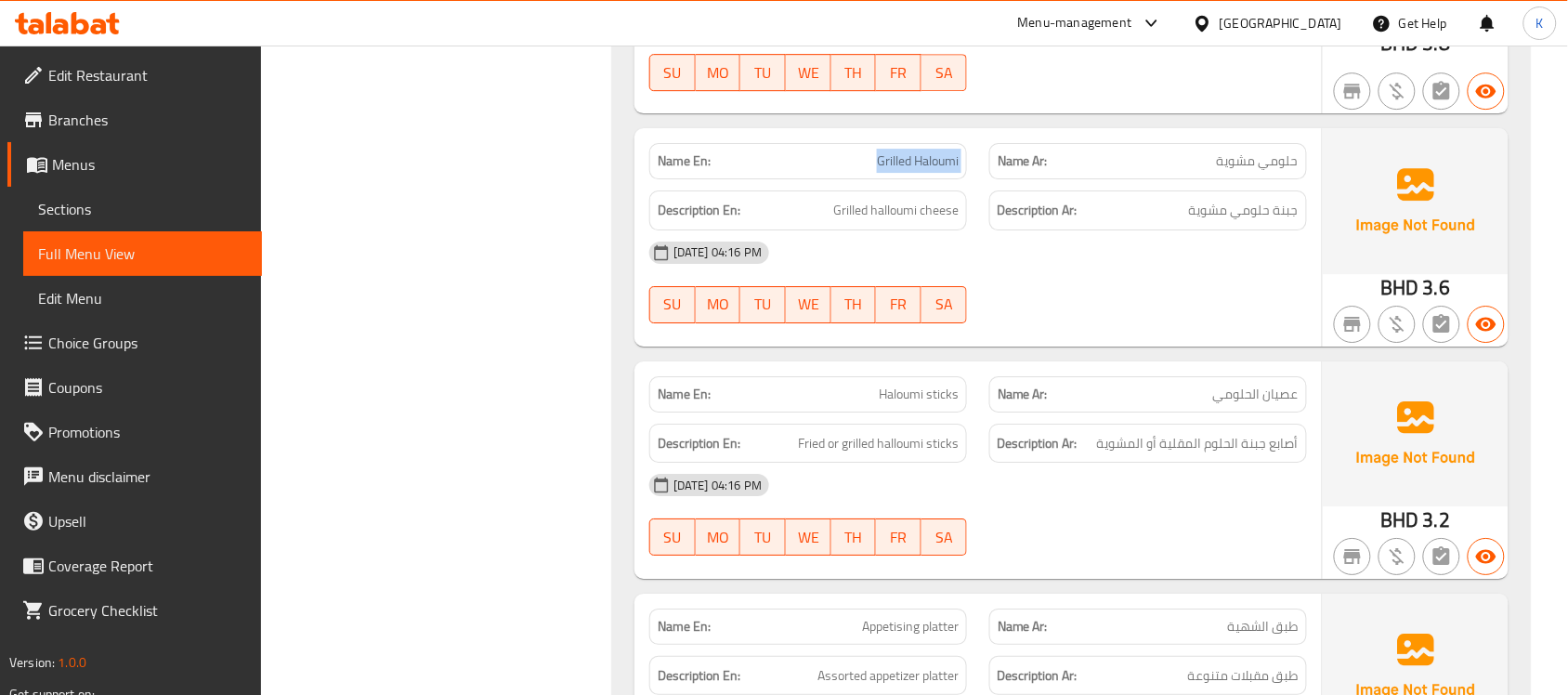
scroll to position [1766, 0]
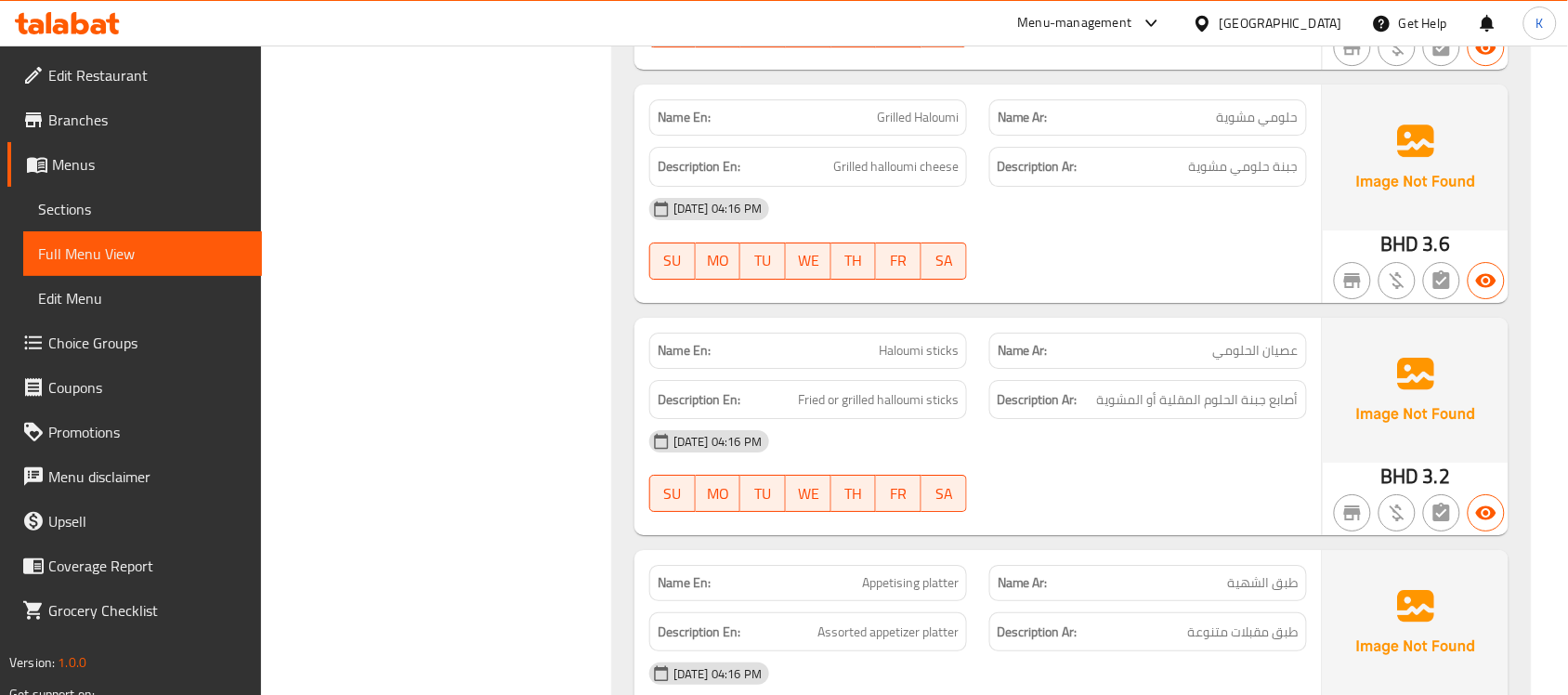
click at [874, 354] on p "Name En: Haloumi sticks" at bounding box center [808, 351] width 301 height 20
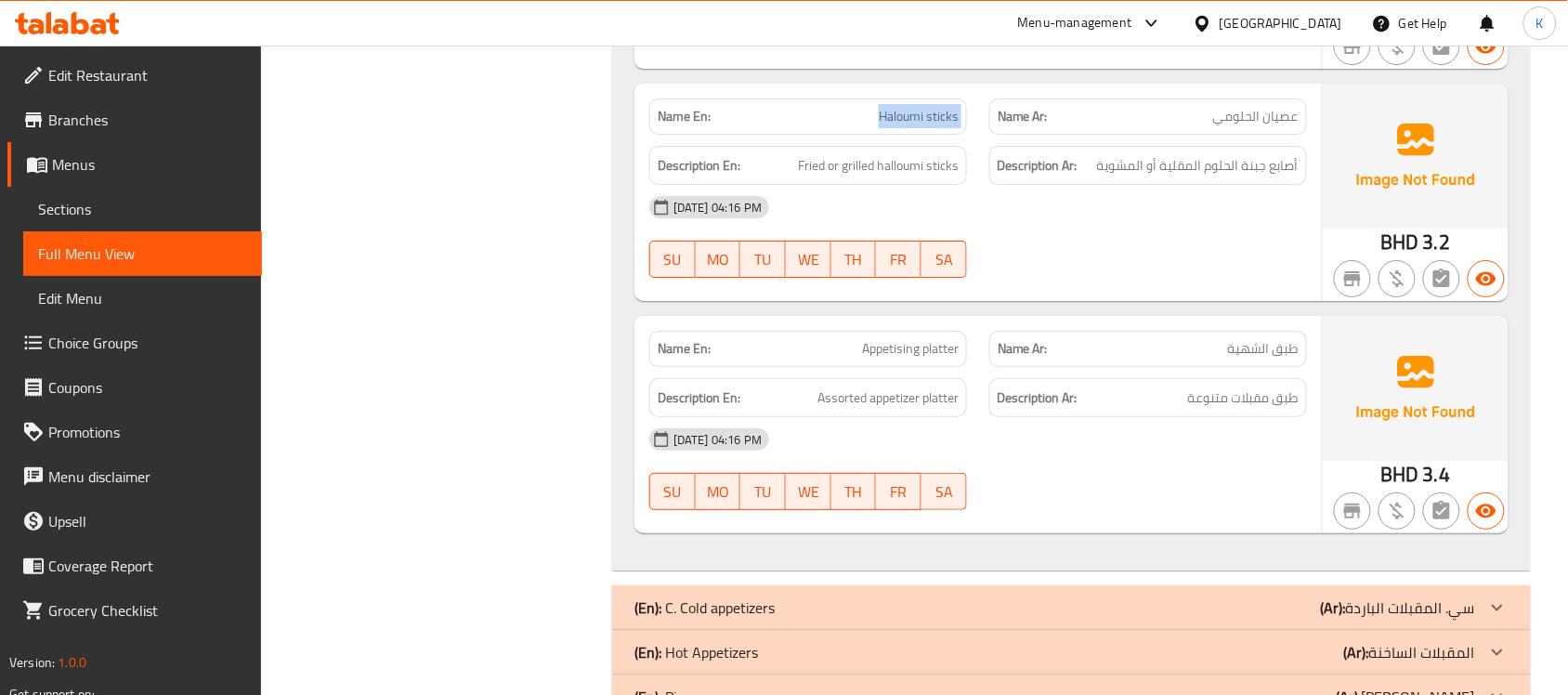
scroll to position [2036, 0]
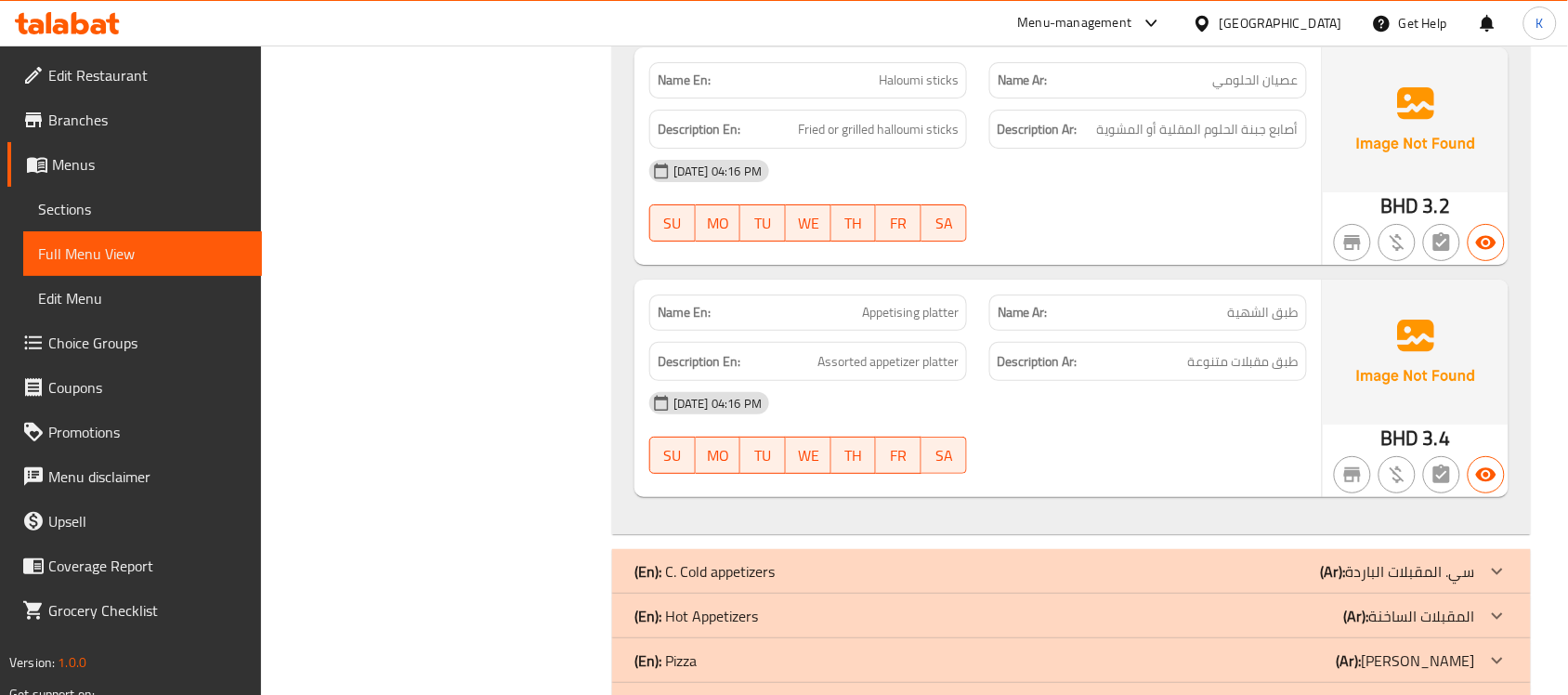
click at [870, 291] on div "Name En: Appetising platter" at bounding box center [808, 312] width 340 height 58
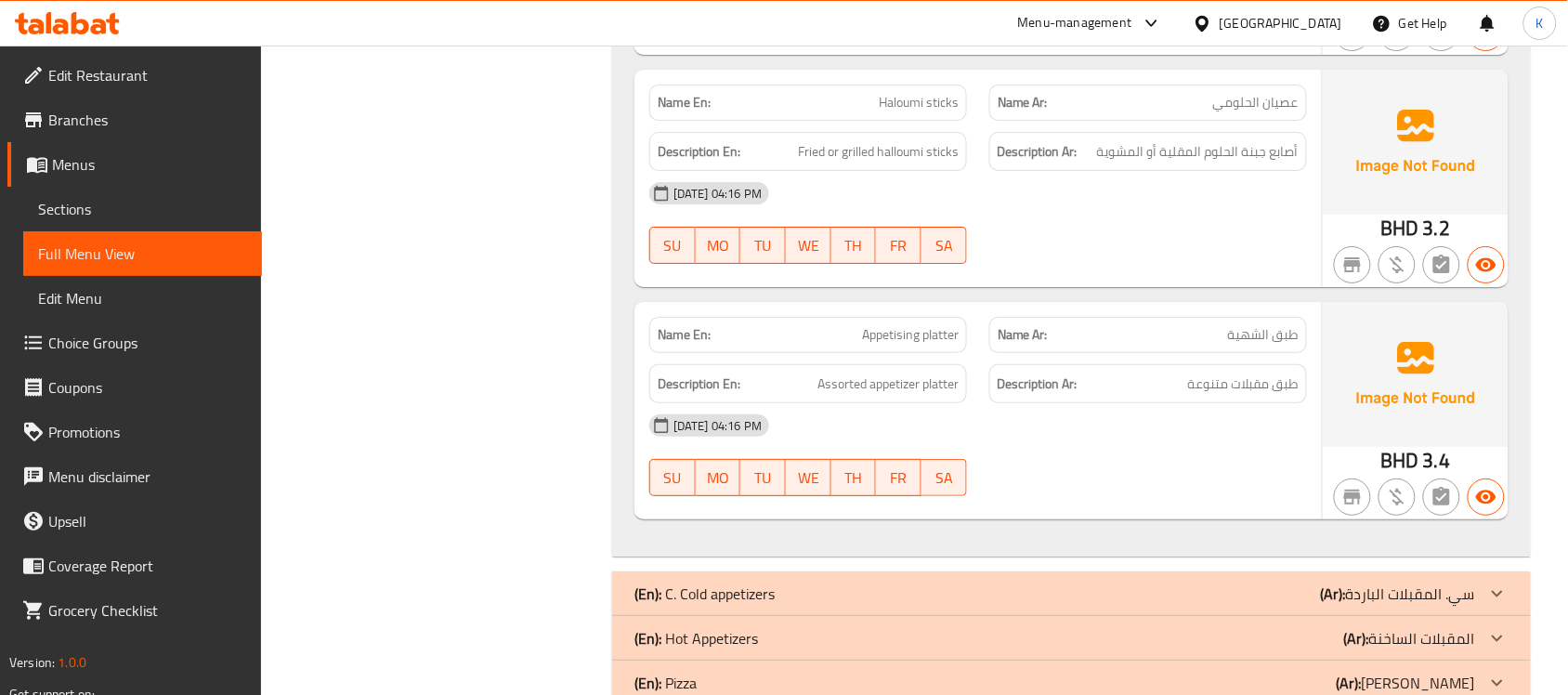
scroll to position [0, 0]
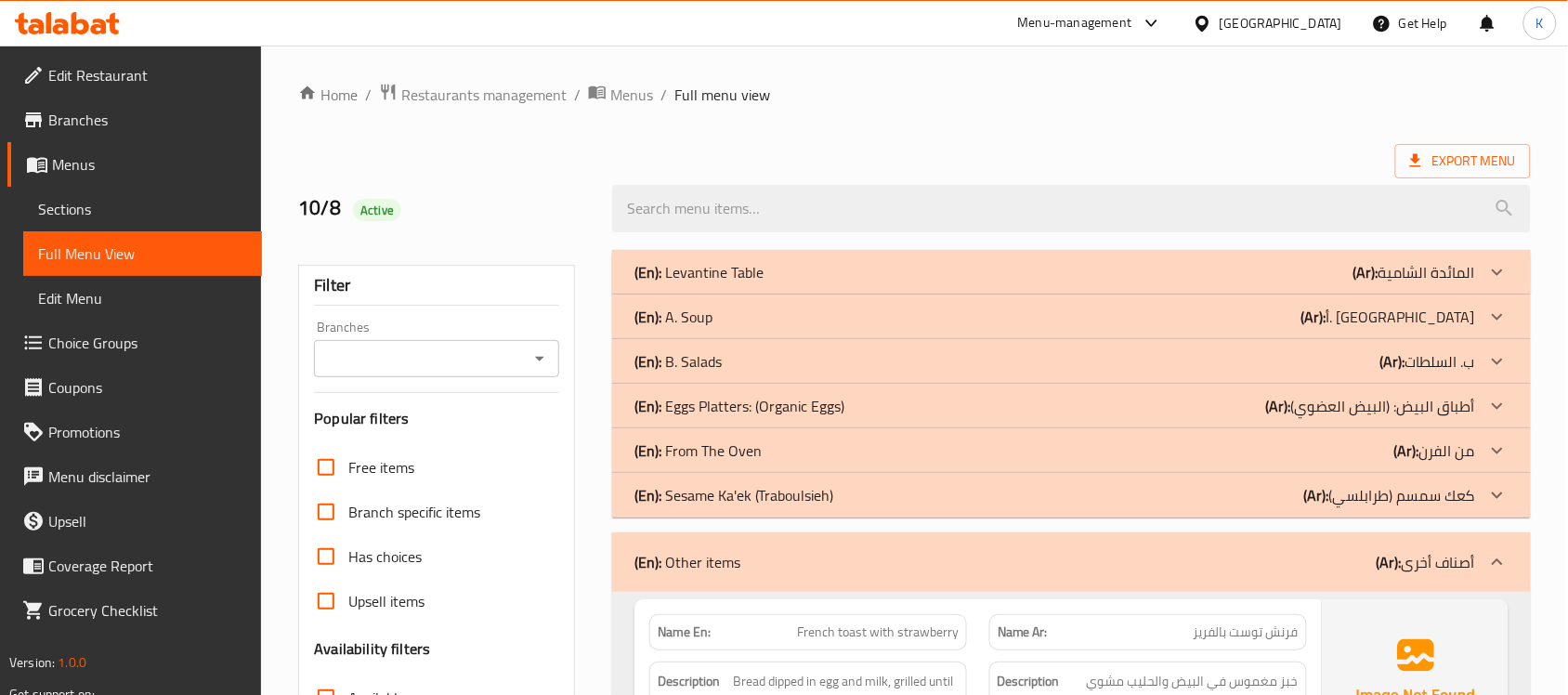
click at [788, 562] on div "(En): Other items (Ar): أصناف أخرى" at bounding box center [1055, 562] width 840 height 23
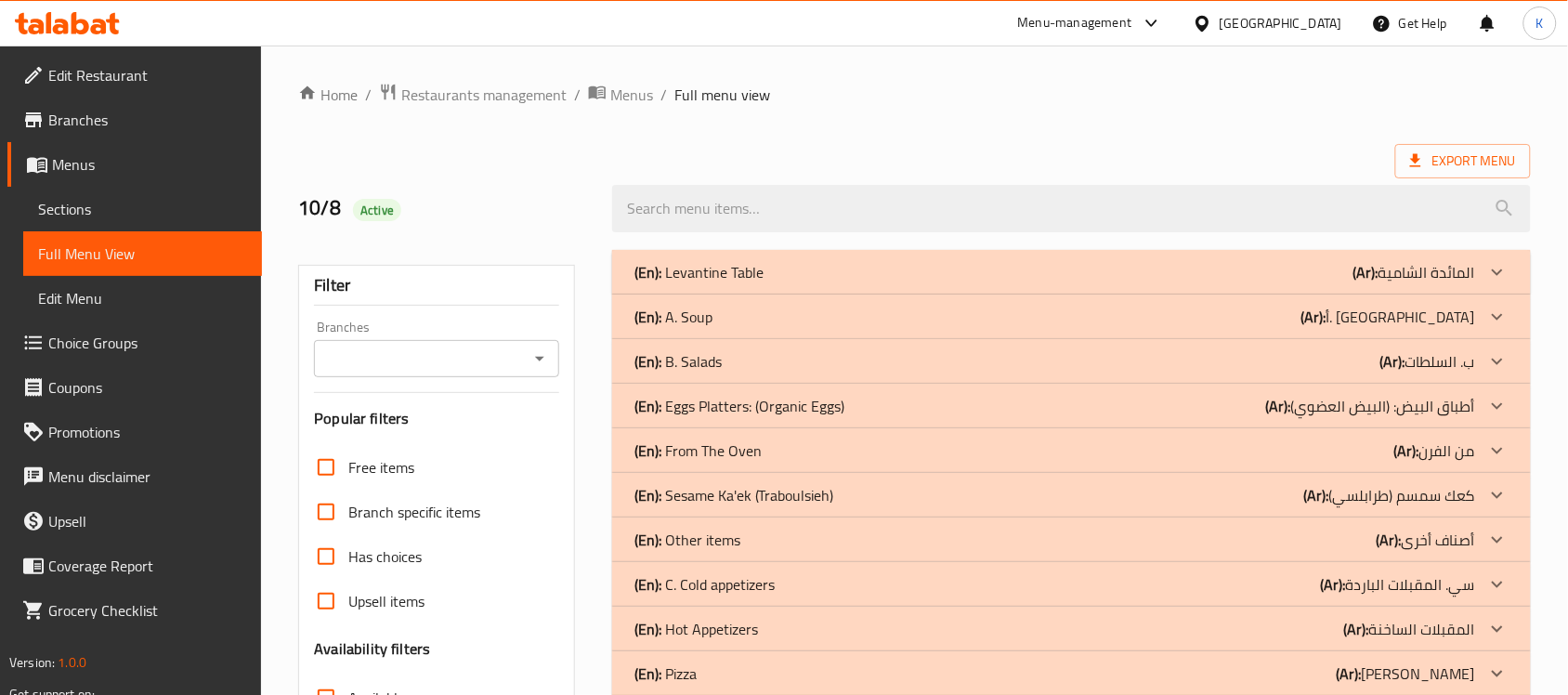
click at [786, 283] on div "(En): A. Soup (Ar): أ. شوربة" at bounding box center [1055, 273] width 840 height 23
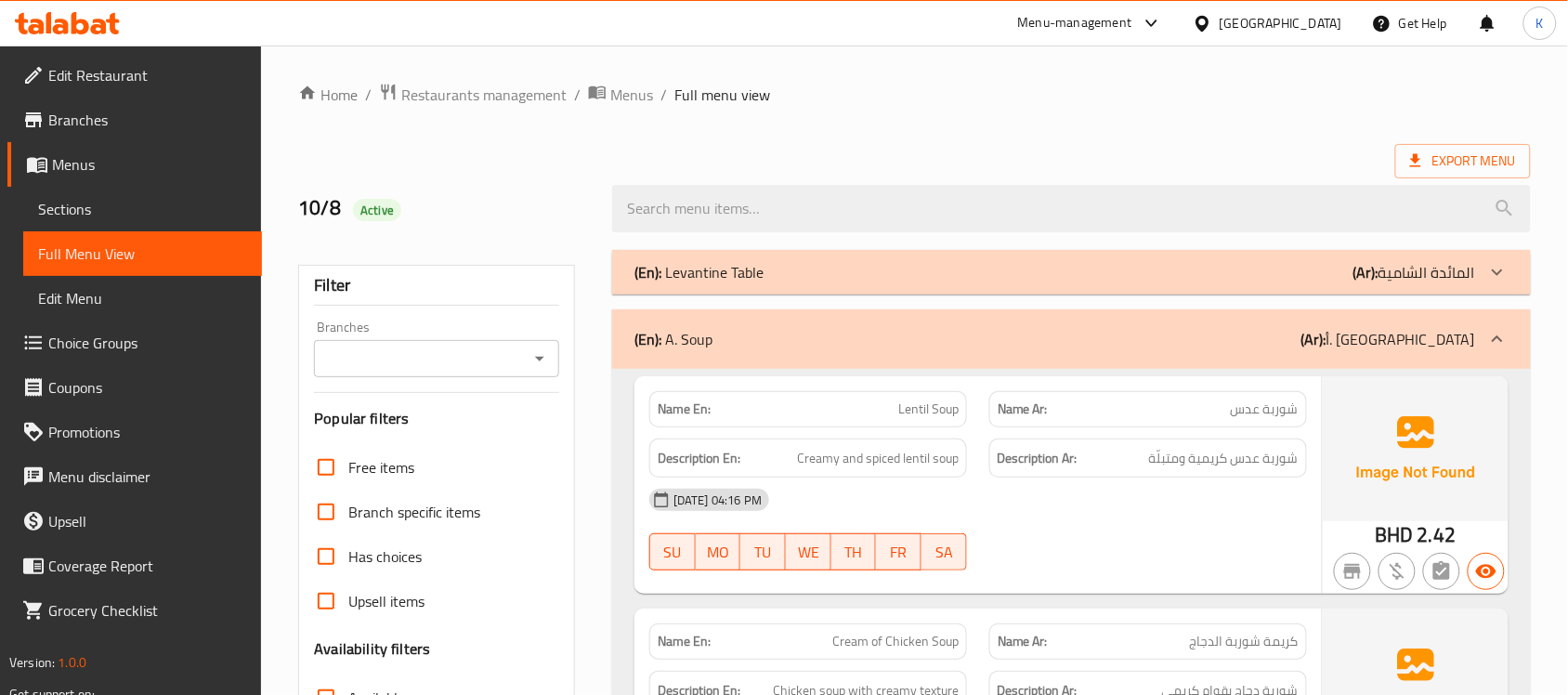
scroll to position [271, 0]
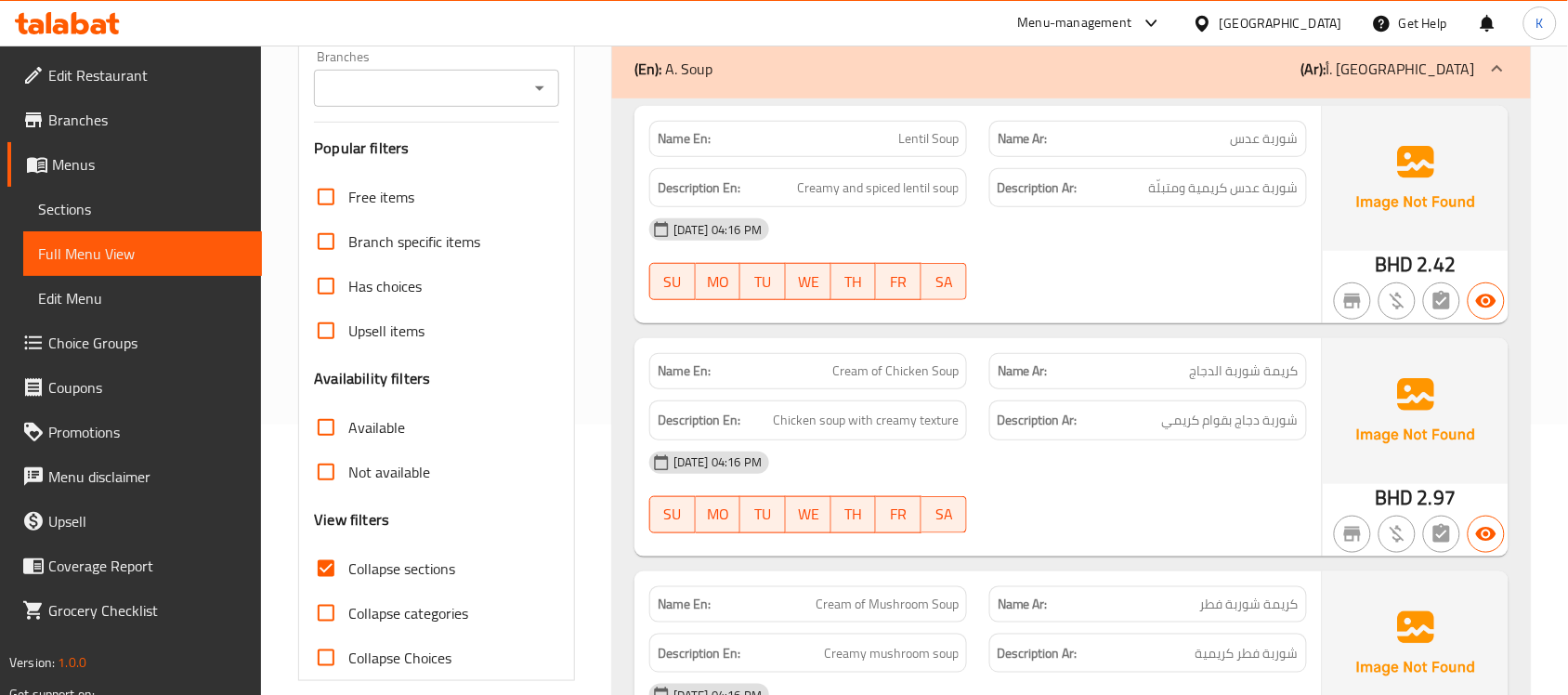
click at [916, 365] on span "Cream of Chicken Soup" at bounding box center [895, 371] width 126 height 20
click at [952, 378] on span "Cream of Chicken Soup" at bounding box center [895, 371] width 126 height 20
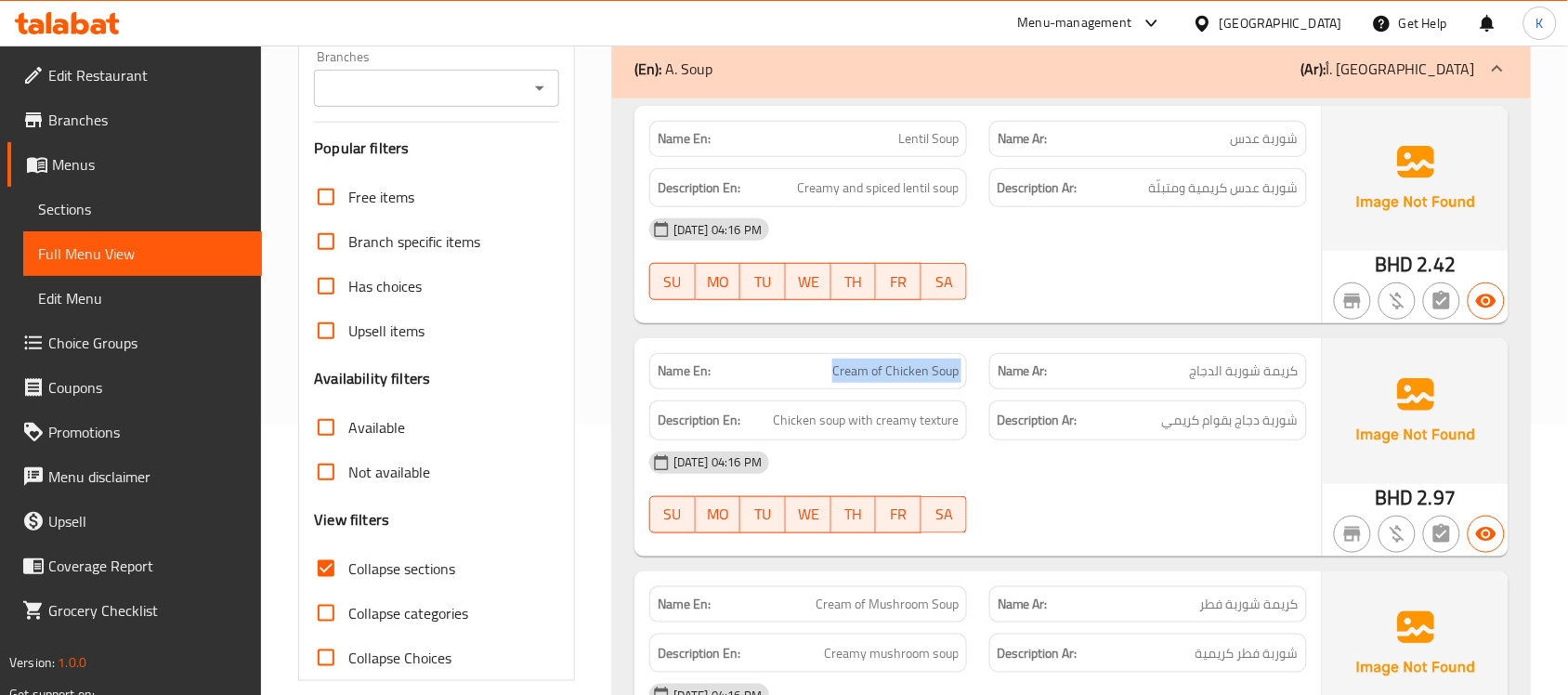
click at [952, 378] on span "Cream of Chicken Soup" at bounding box center [895, 371] width 126 height 20
click at [895, 411] on span "Chicken soup with creamy texture" at bounding box center [866, 420] width 186 height 24
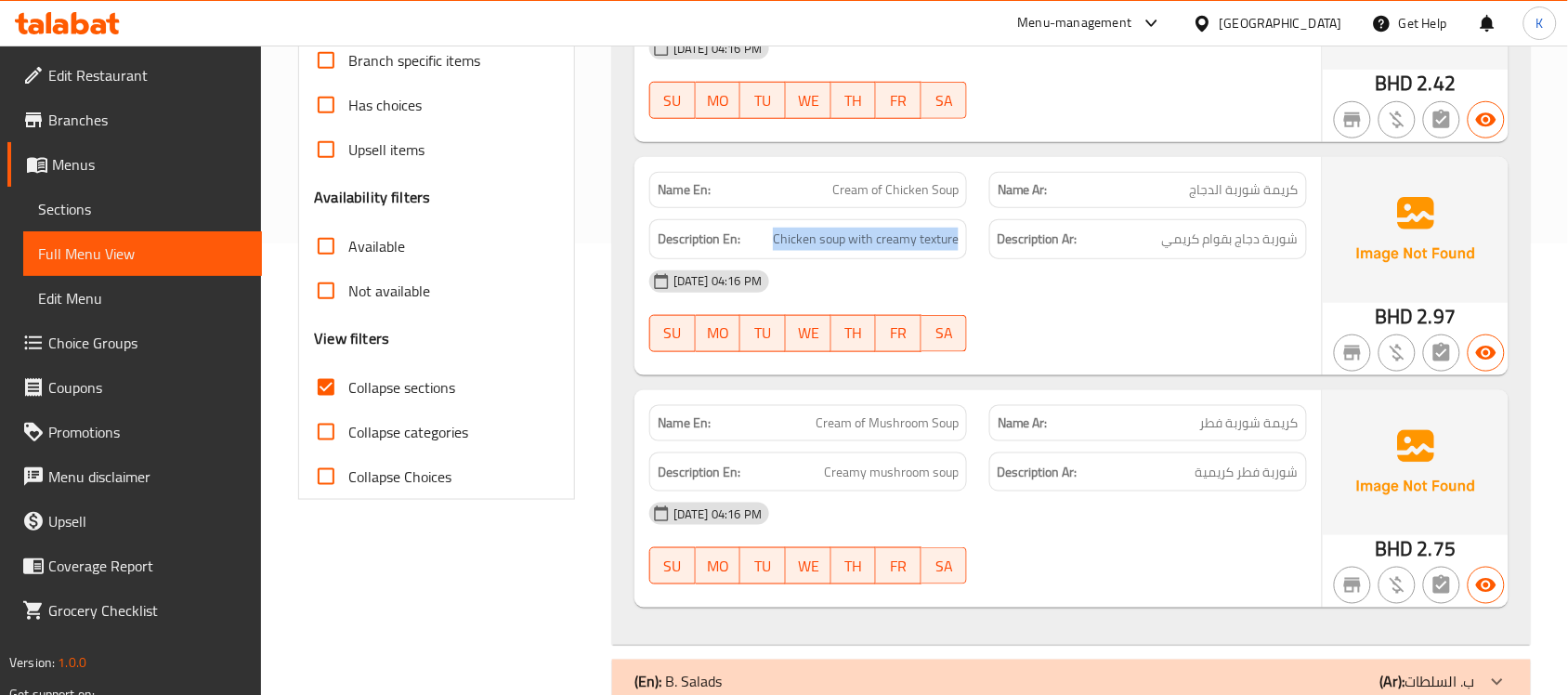
scroll to position [542, 0]
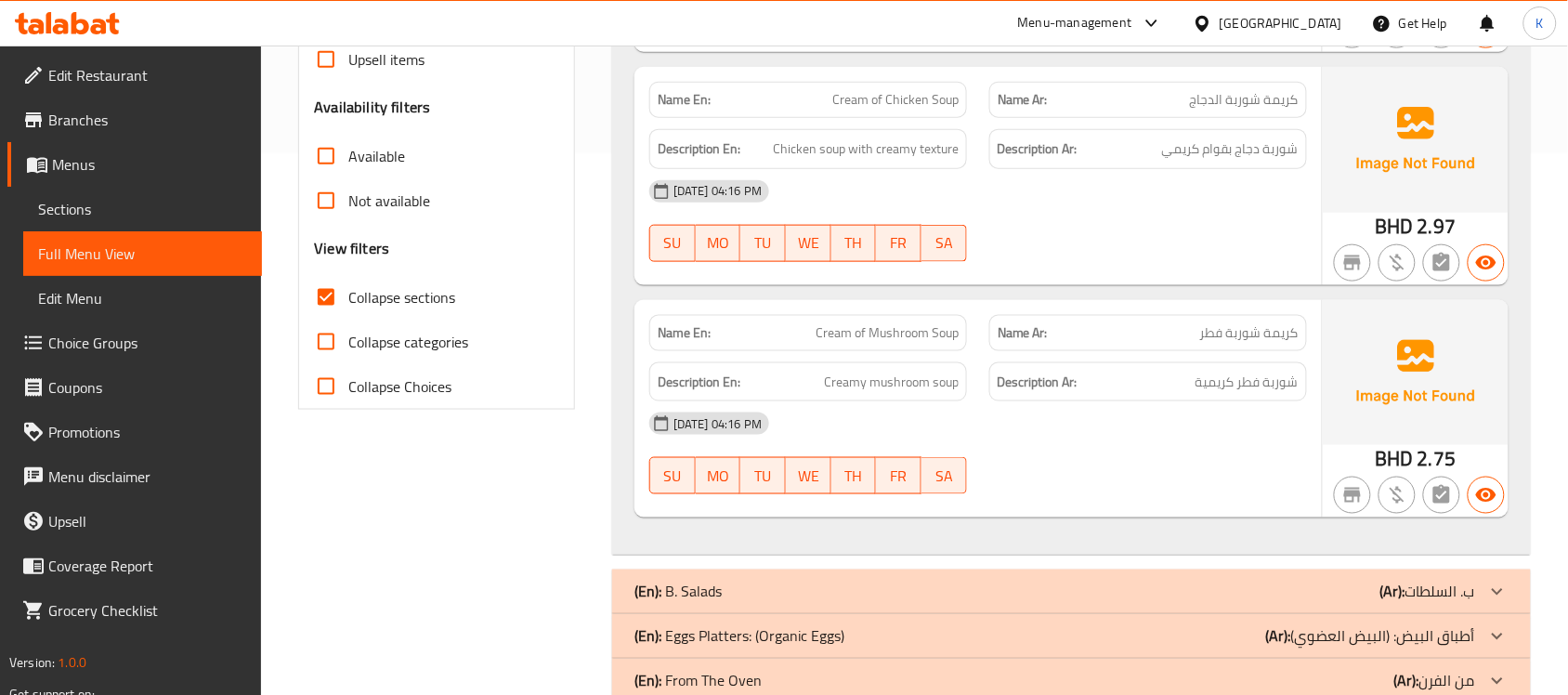
click at [865, 315] on div "Name En: Cream of Mushroom Soup" at bounding box center [808, 333] width 318 height 37
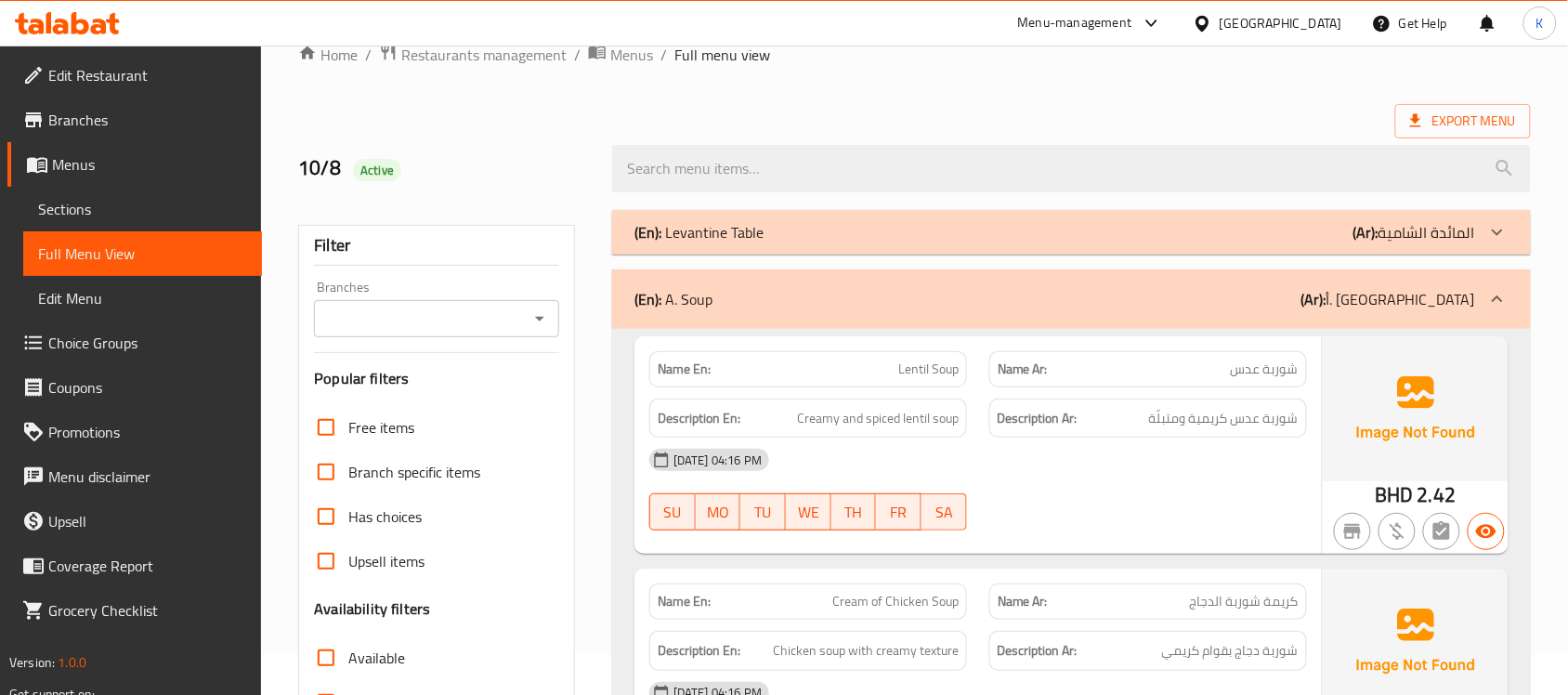
scroll to position [0, 0]
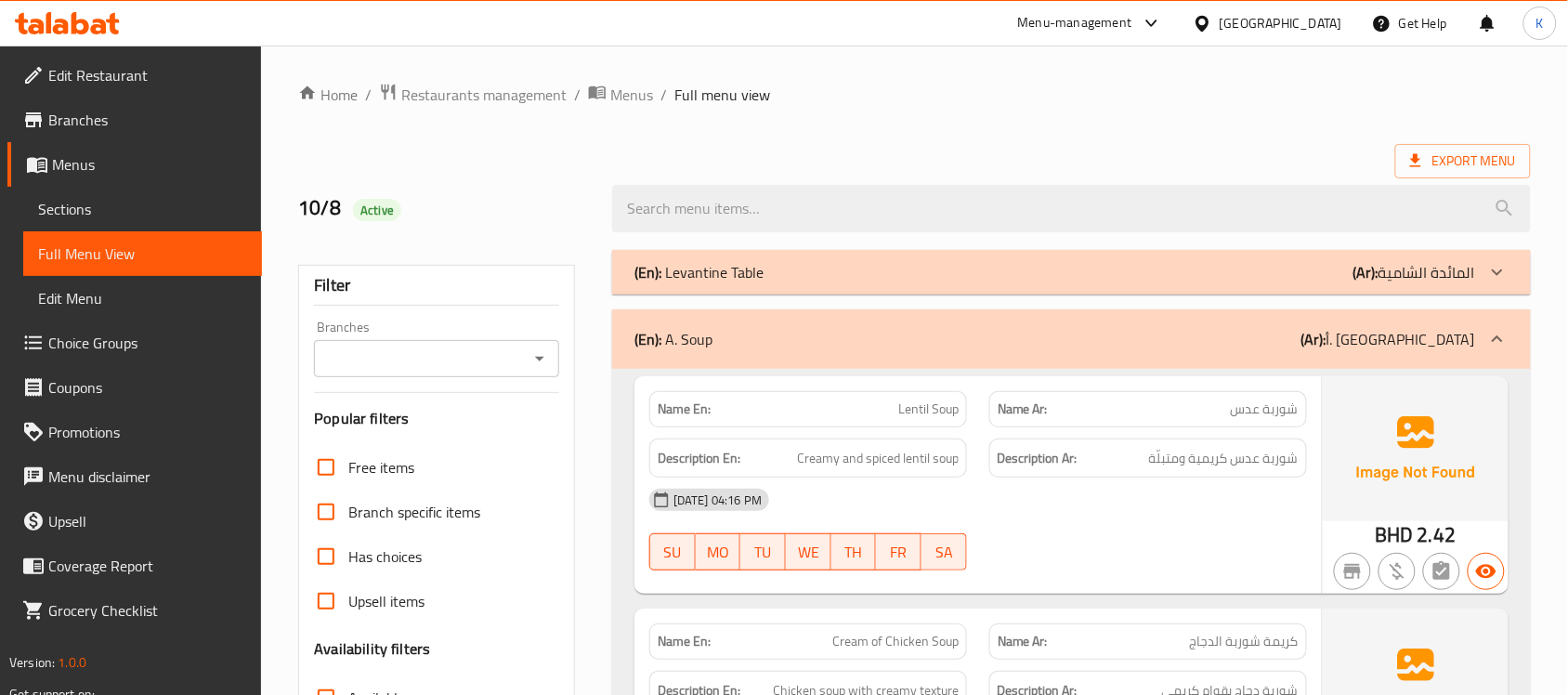
click at [902, 351] on div "(En): A. Soup (Ar): أ. شوربة" at bounding box center [1055, 340] width 840 height 23
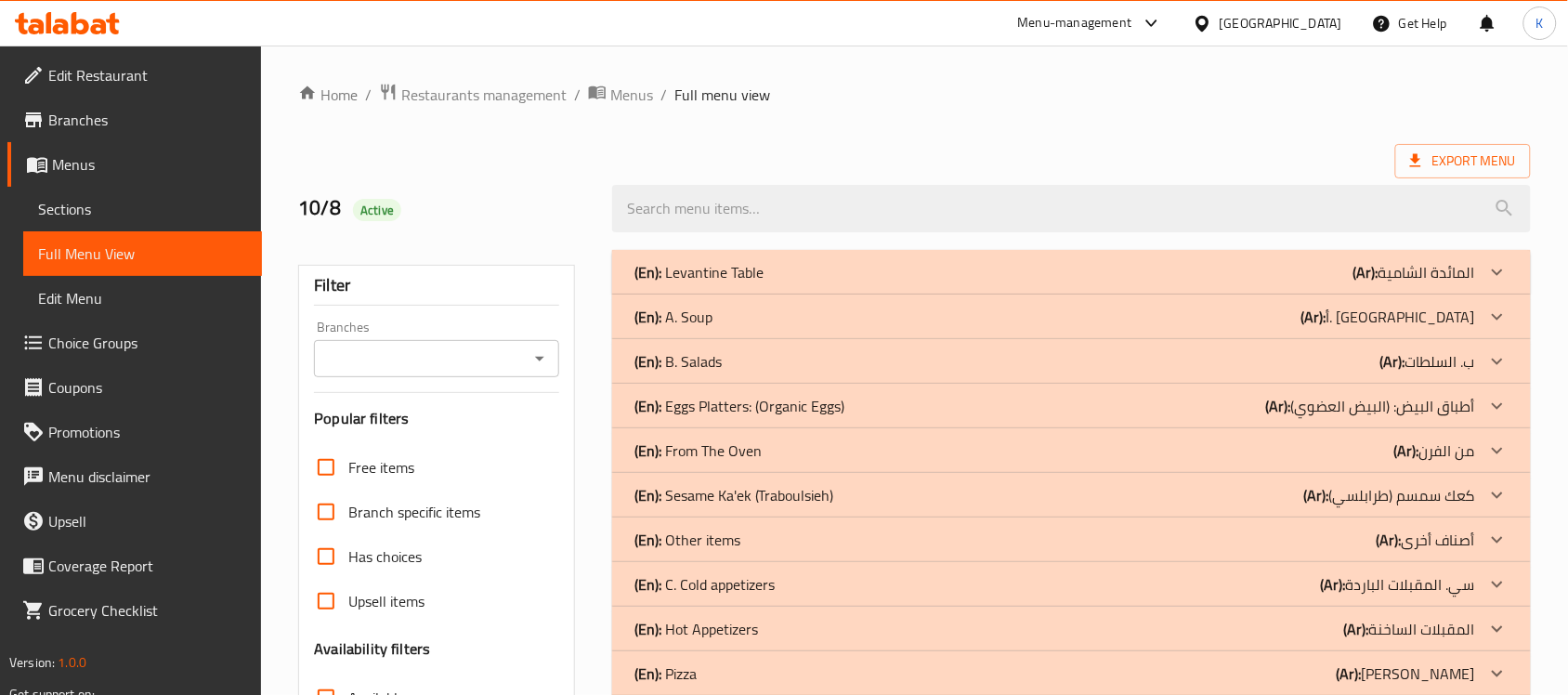
click at [911, 283] on div "(En): B. Salads (Ar): ب. السلطات" at bounding box center [1055, 273] width 840 height 23
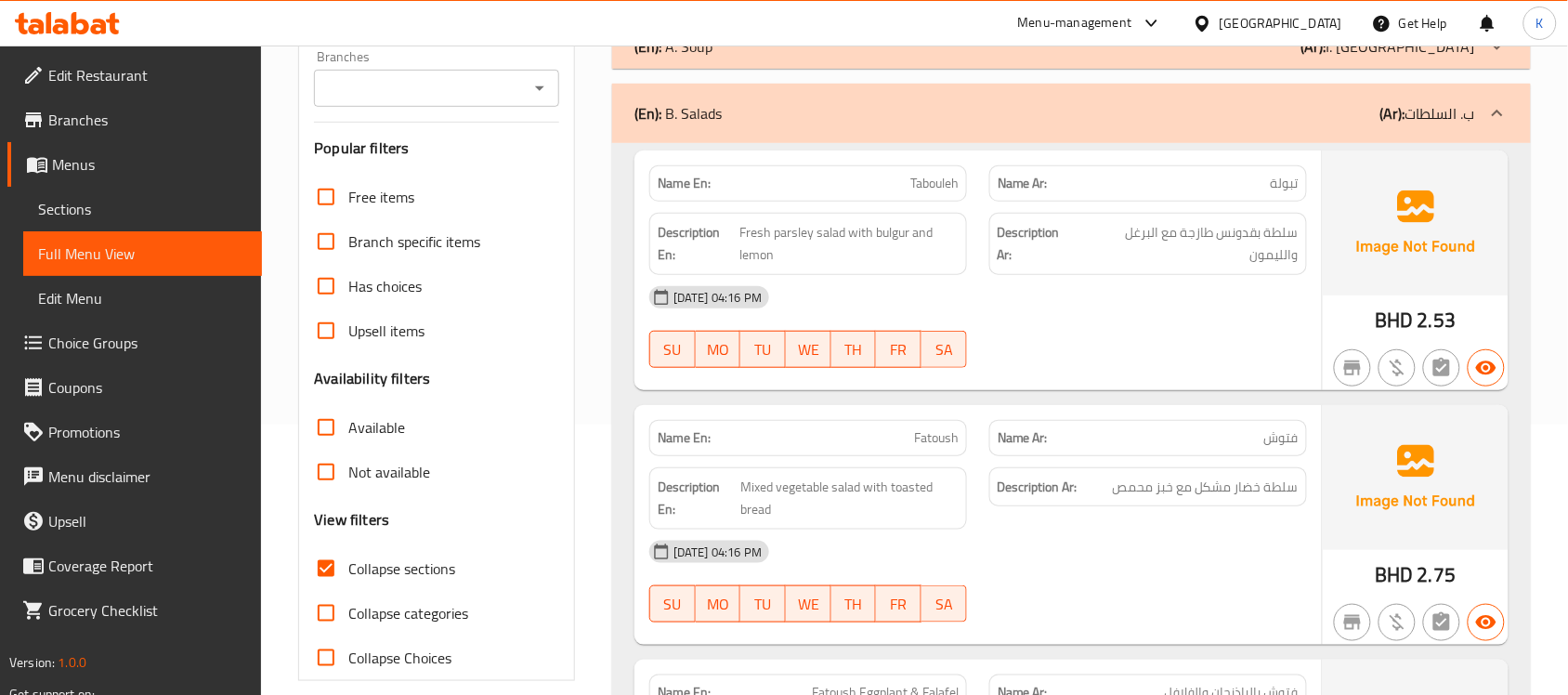
scroll to position [542, 0]
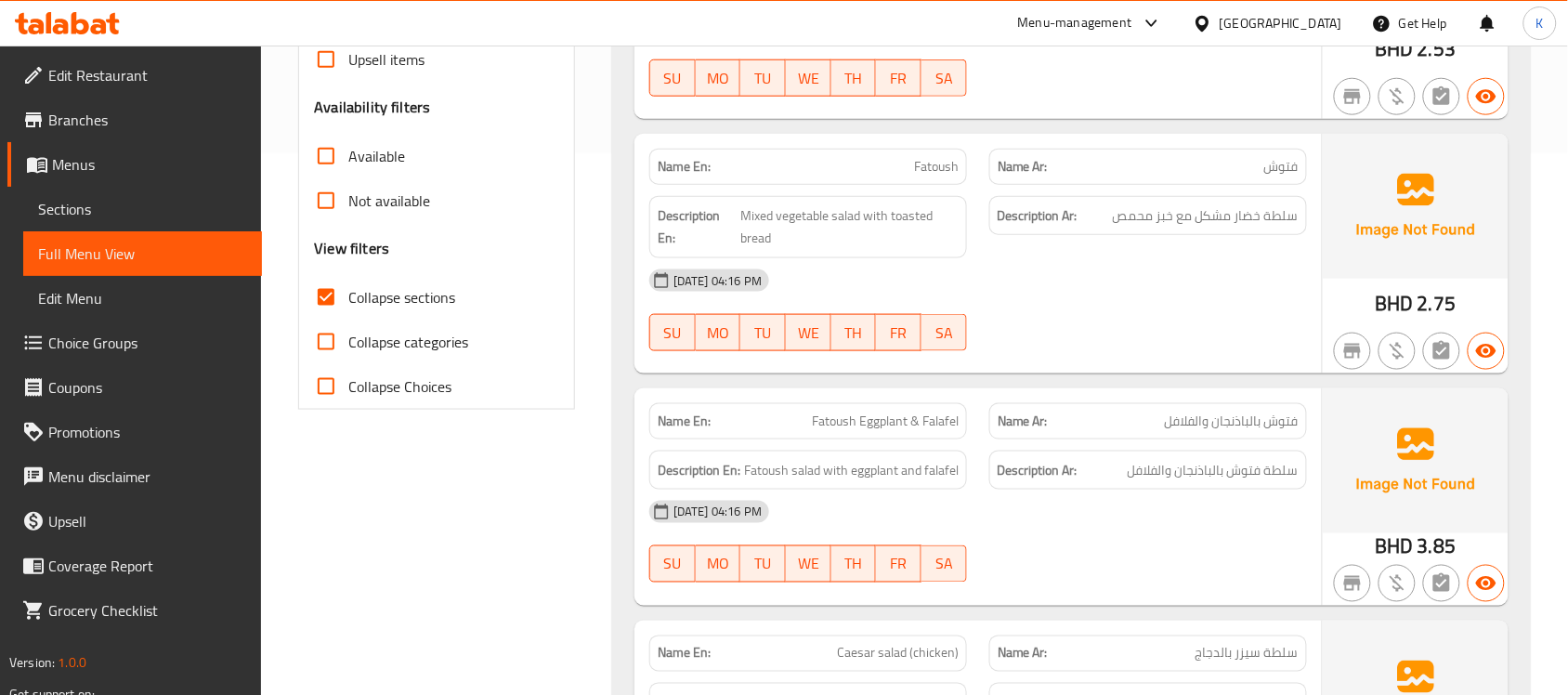
click at [851, 423] on span "Fatoush Eggplant & Falafel" at bounding box center [886, 421] width 147 height 20
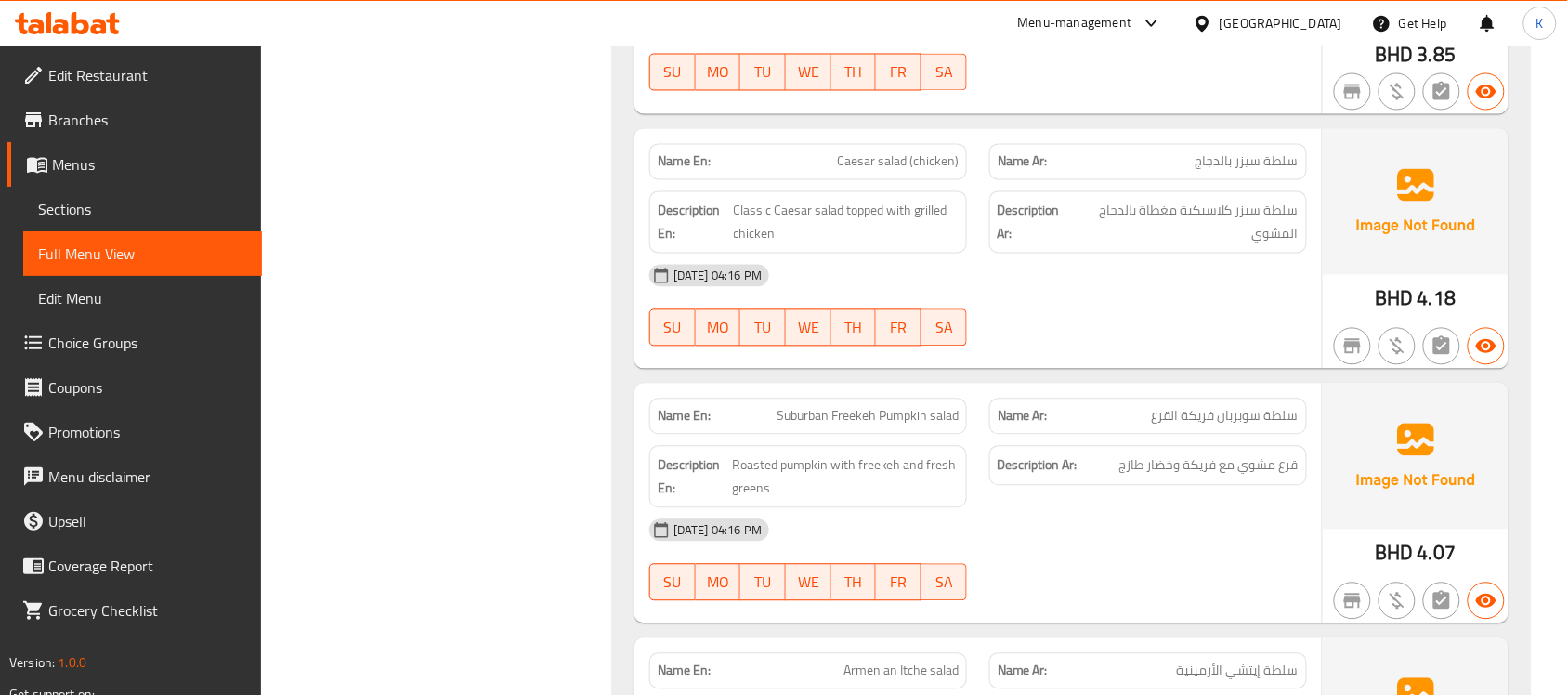
scroll to position [1083, 0]
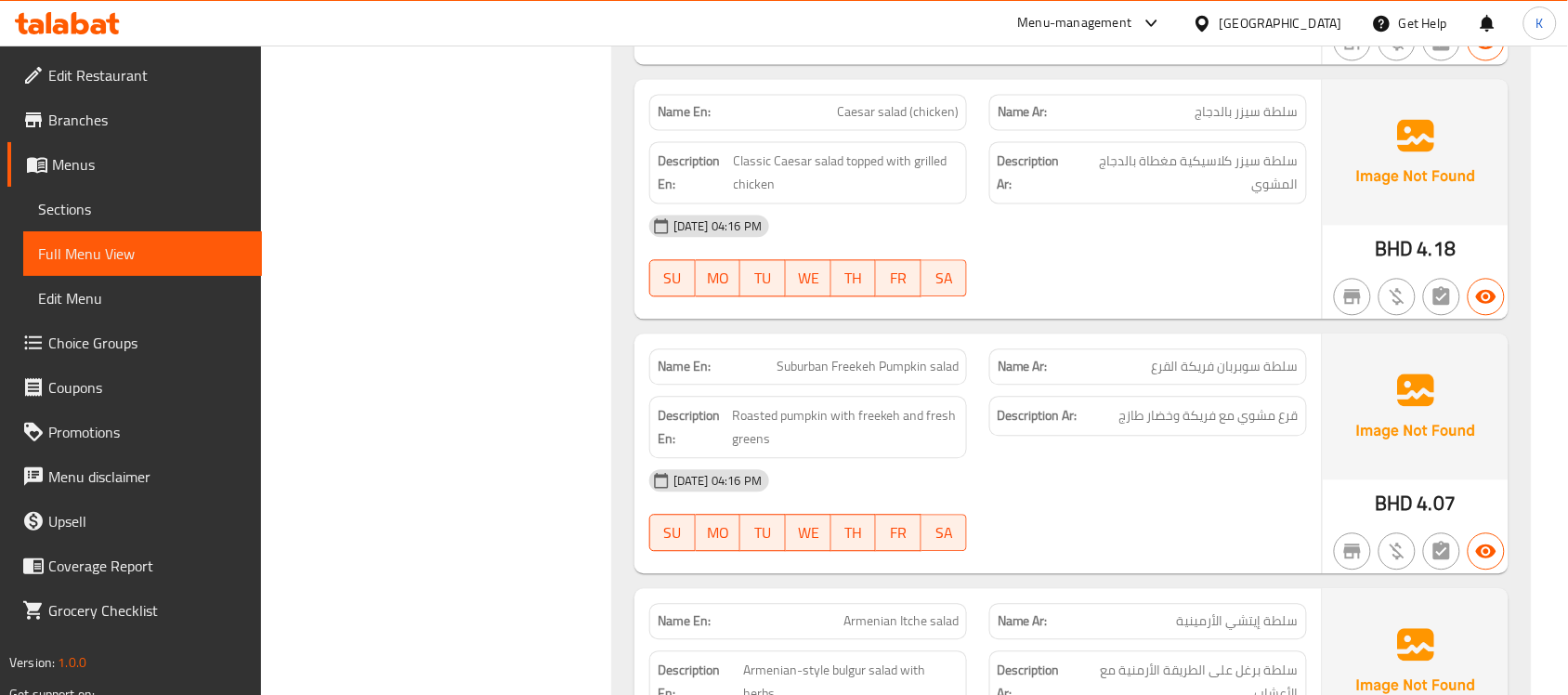
click at [818, 359] on span "Suburban Freekeh Pumpkin salad" at bounding box center [868, 366] width 182 height 20
click at [851, 357] on span "Suburban Freekeh Pumpkin salad" at bounding box center [868, 366] width 182 height 20
click at [850, 356] on span "Suburban Freekeh Pumpkin salad" at bounding box center [868, 366] width 182 height 20
click at [846, 354] on div "Name En: Suburban Freekeh Pumpkin salad" at bounding box center [808, 367] width 318 height 37
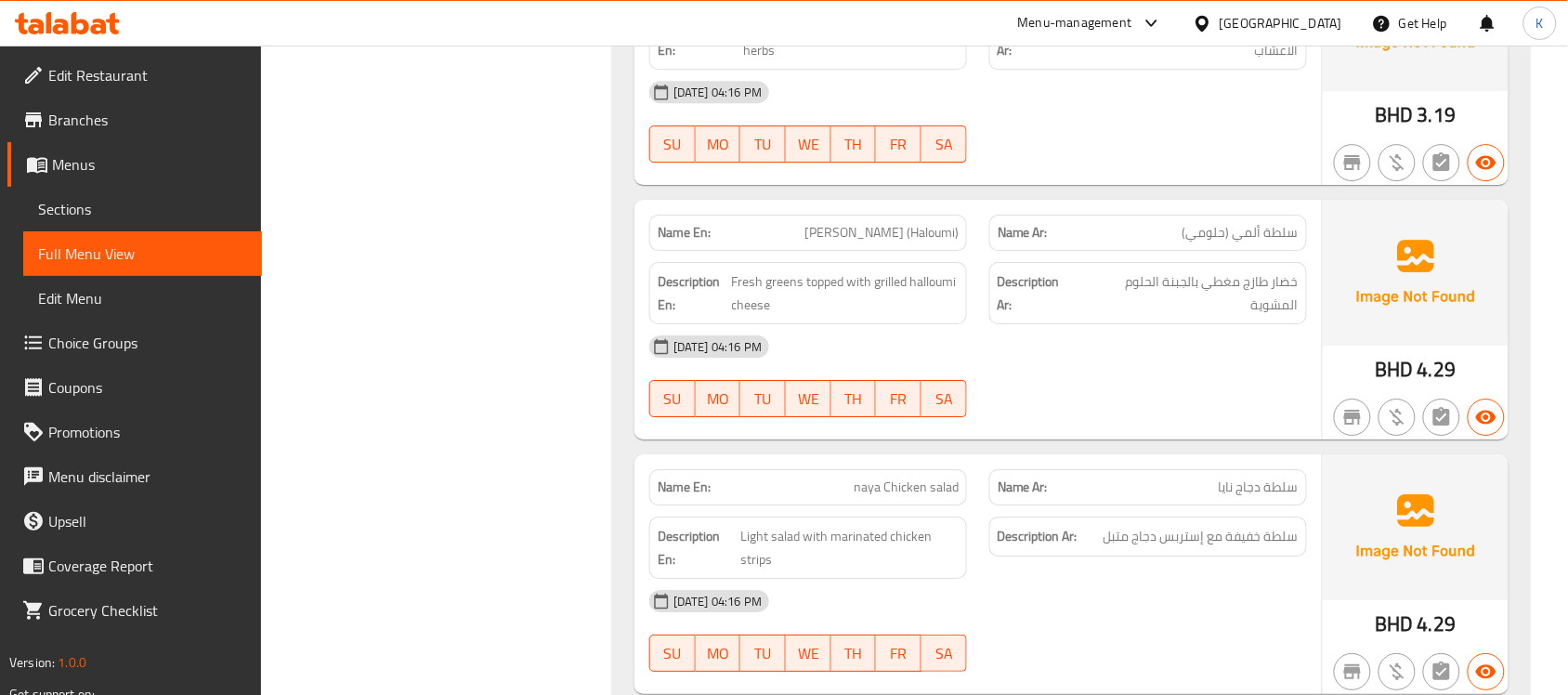
scroll to position [1998, 0]
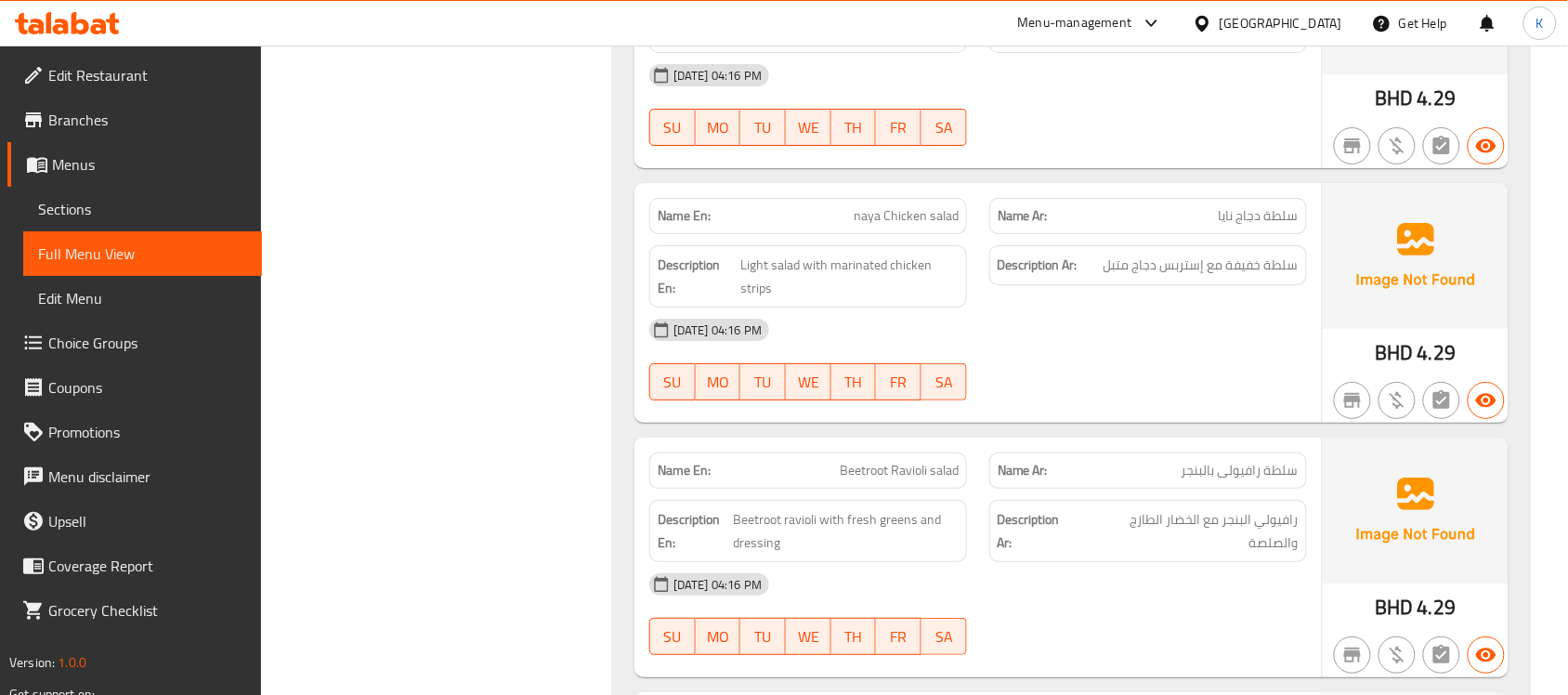
click at [960, 480] on div "Name En: Beetroot Ravioli salad" at bounding box center [808, 470] width 318 height 37
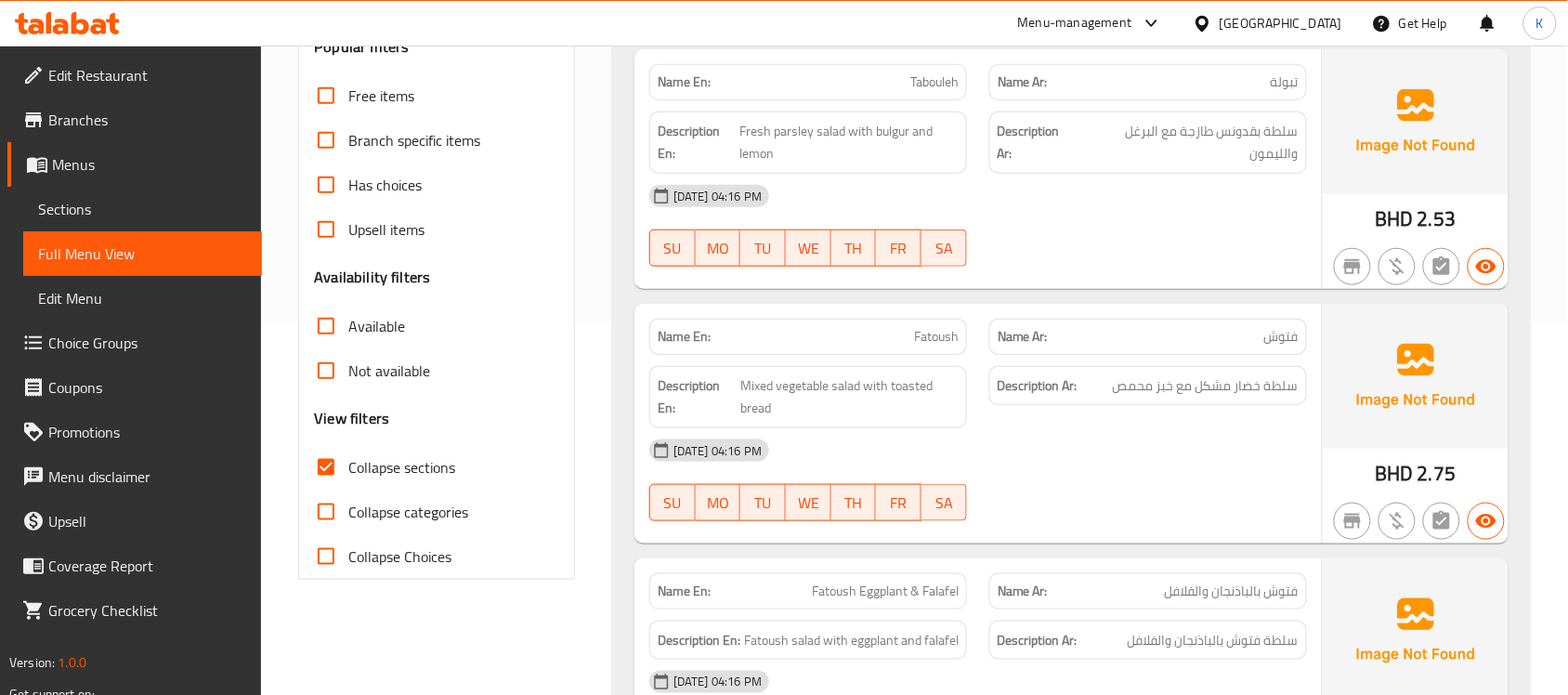
scroll to position [0, 0]
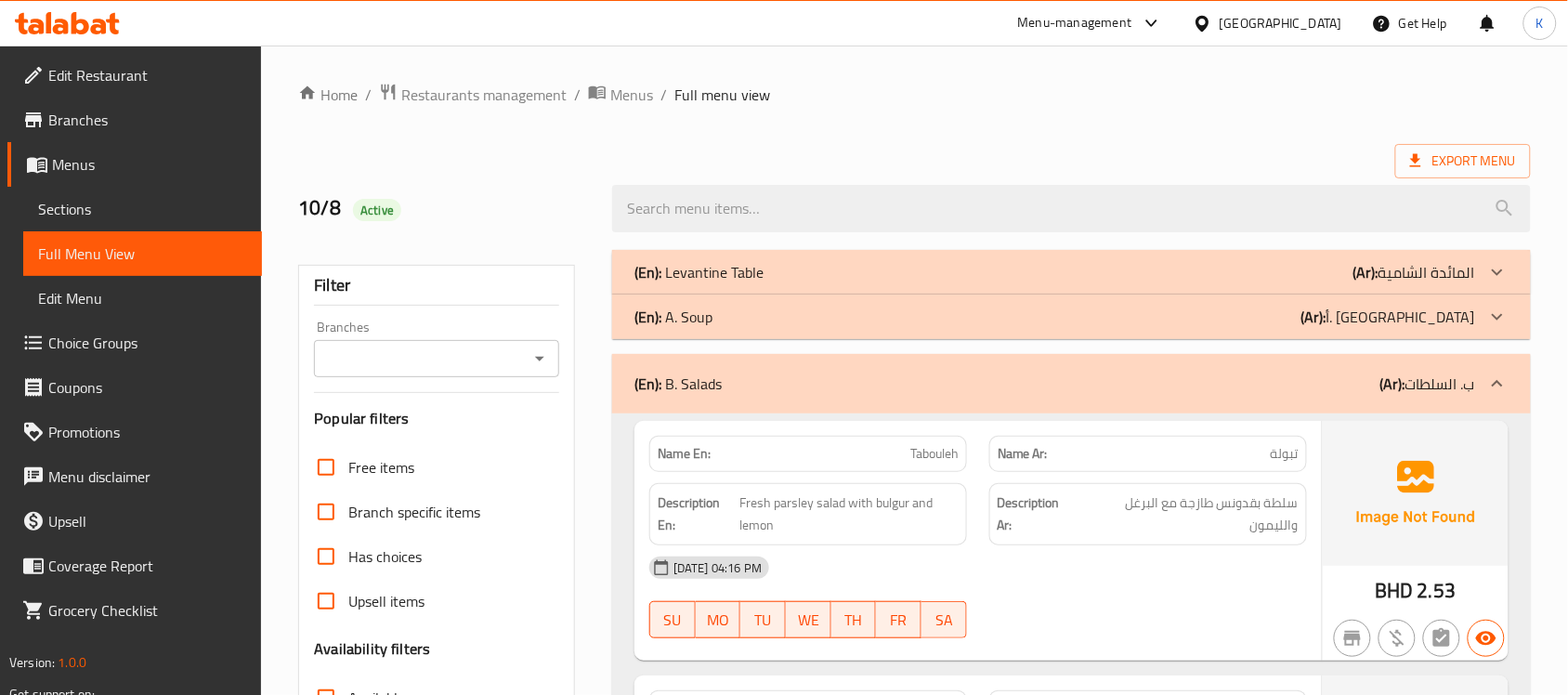
click at [687, 372] on p "(En): B. Salads" at bounding box center [678, 384] width 87 height 23
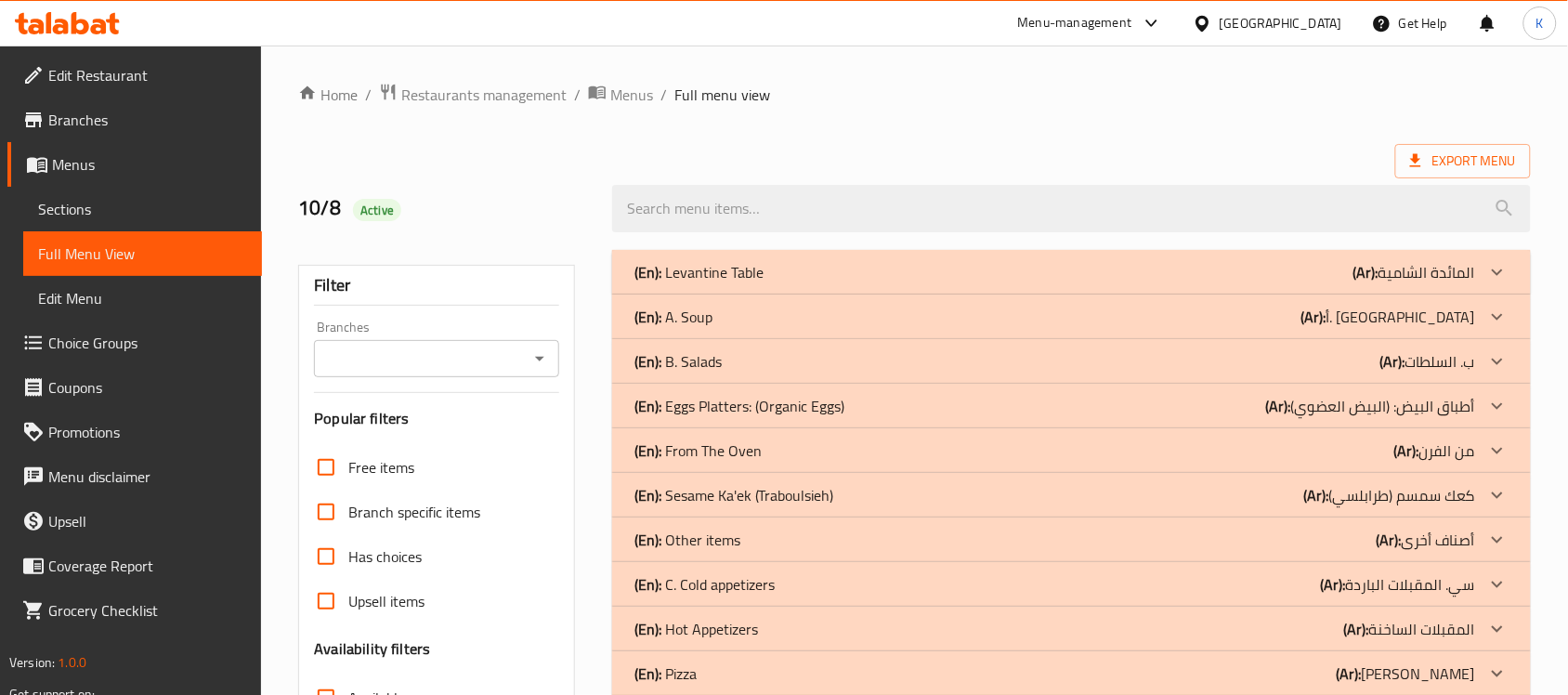
click at [813, 283] on div "(En): C. Cold appetizers (Ar): سي. المقبلات الباردة" at bounding box center [1055, 273] width 840 height 23
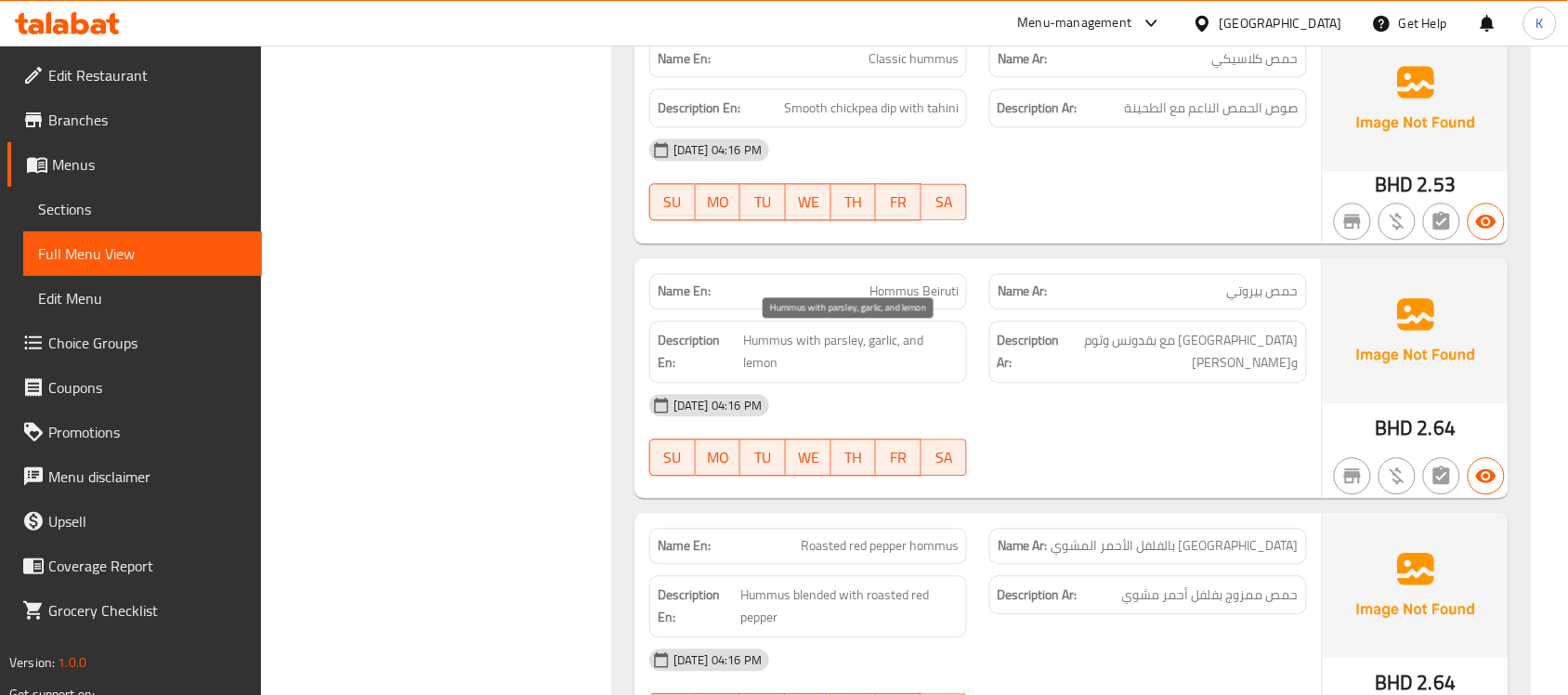
scroll to position [1355, 0]
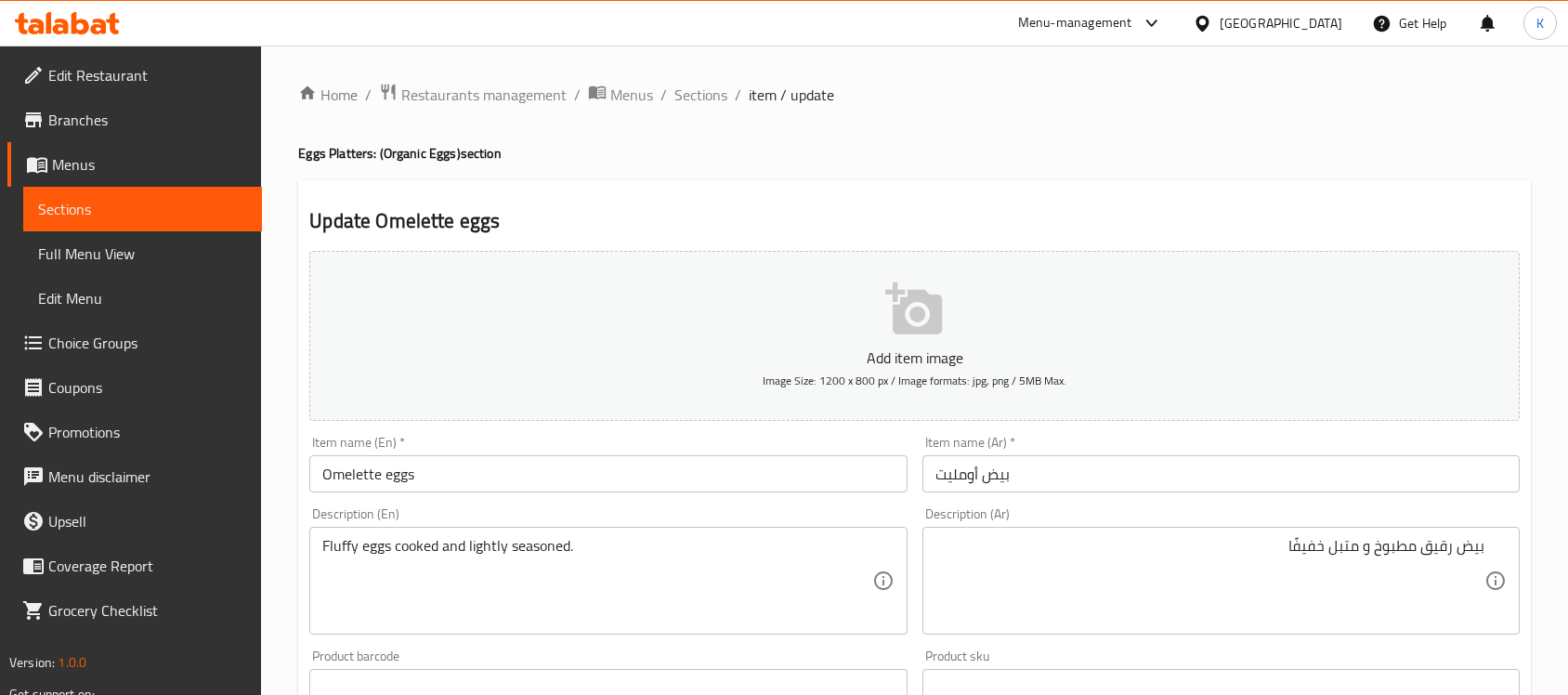
click at [678, 98] on span "Sections" at bounding box center [700, 95] width 53 height 23
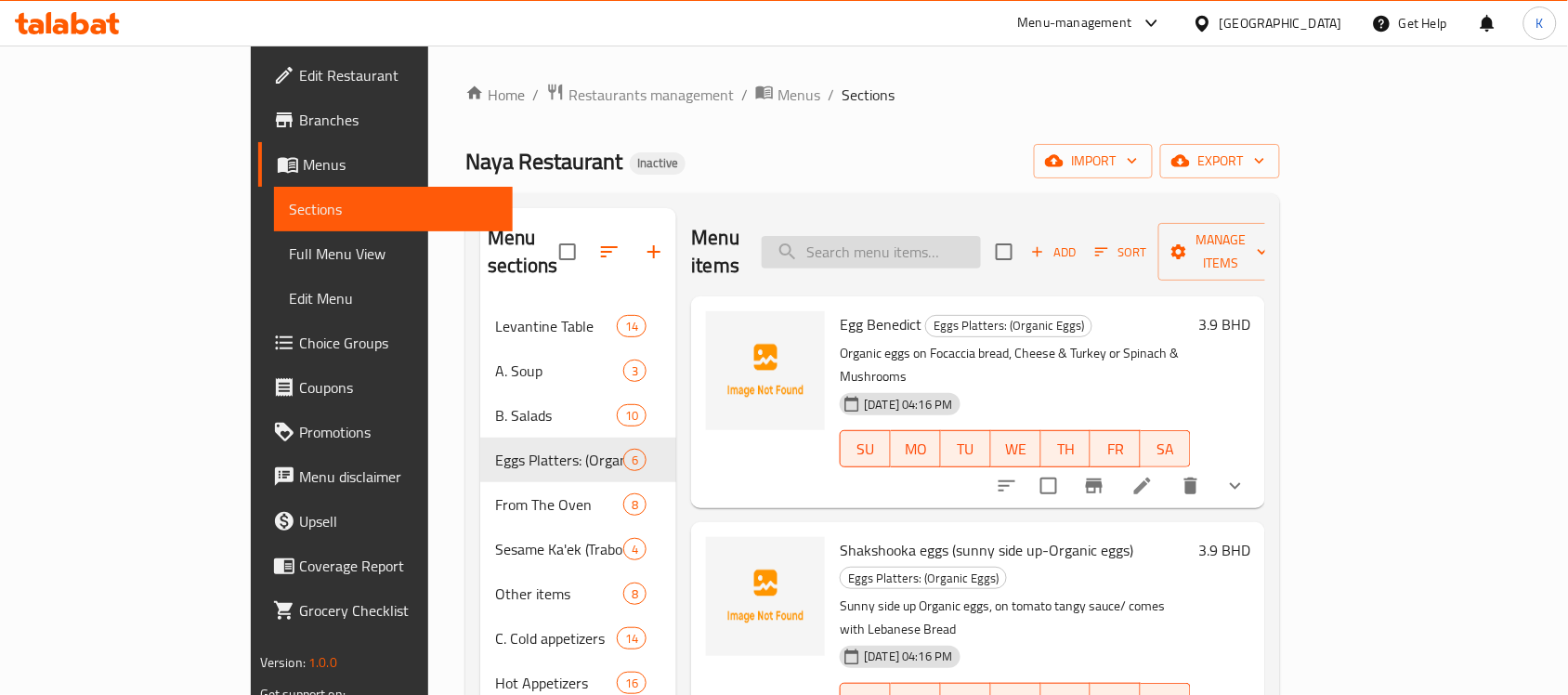
click at [977, 236] on input "search" at bounding box center [870, 252] width 219 height 33
paste input "Sesame Ka'ek (Traboulsieh) Cheese"
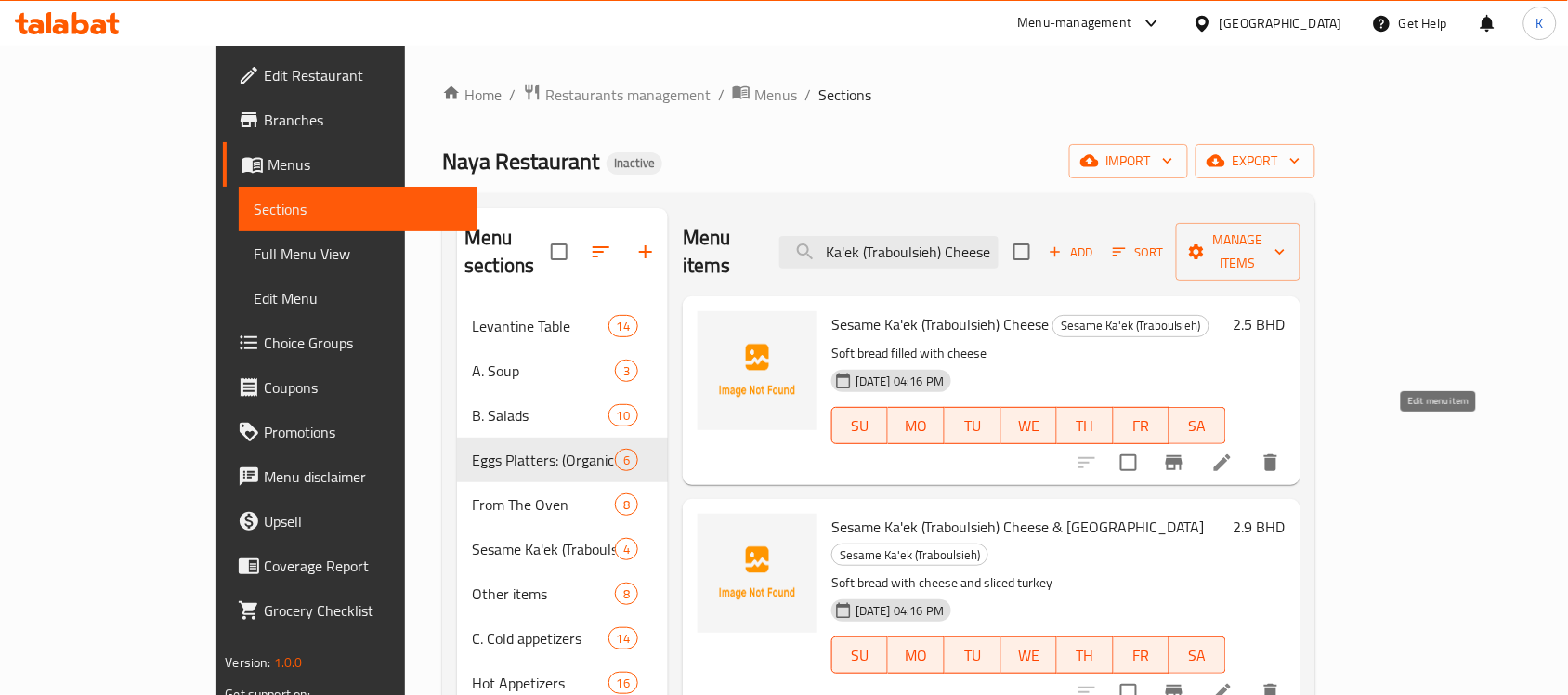
type input "Sesame Ka'ek (Traboulsieh) Cheese"
click at [1233, 451] on icon at bounding box center [1223, 463] width 23 height 23
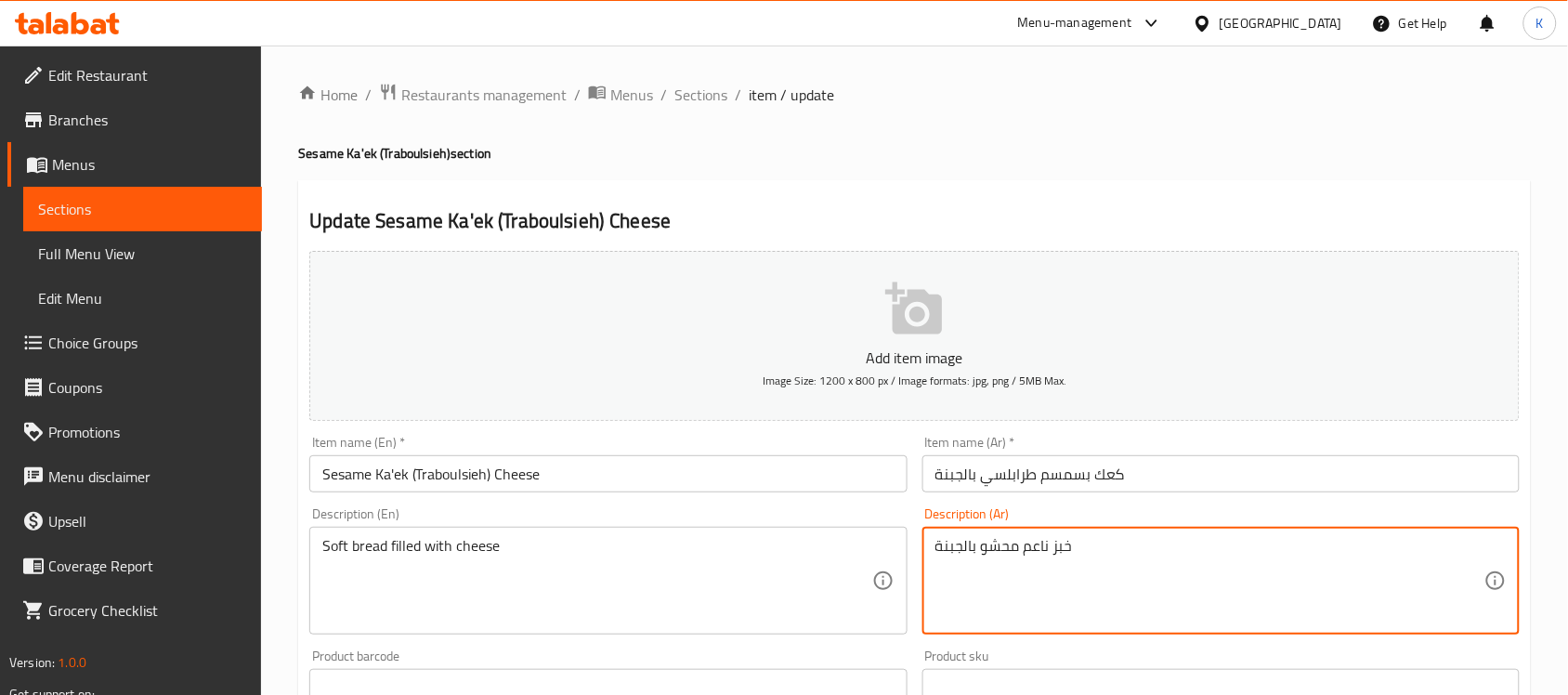
click at [1029, 551] on textarea "خبز ناعم محشو بالجبنة" at bounding box center [1210, 581] width 549 height 88
type textarea "خبز طري محشو بالجبنة"
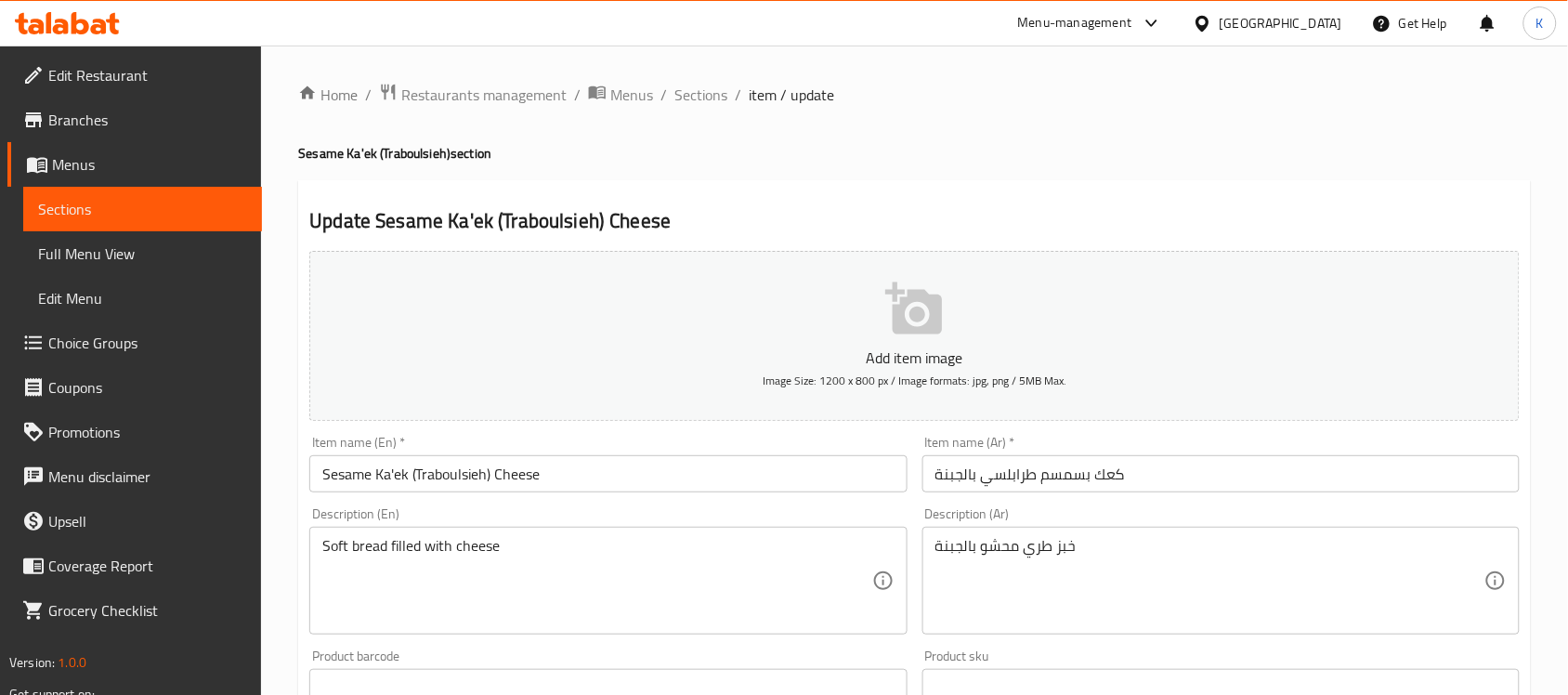
click at [843, 452] on div "Item name (En)   * Sesame Ka'ek (Traboulsieh) Cheese Item name (En) *" at bounding box center [607, 464] width 597 height 56
click at [790, 496] on div "Item name (En)   * Sesame Ka'ek (Traboulsieh) Cheese Item name (En) *" at bounding box center [607, 465] width 612 height 71
click at [778, 463] on input "Sesame Ka'ek (Traboulsieh) Cheese" at bounding box center [607, 474] width 597 height 38
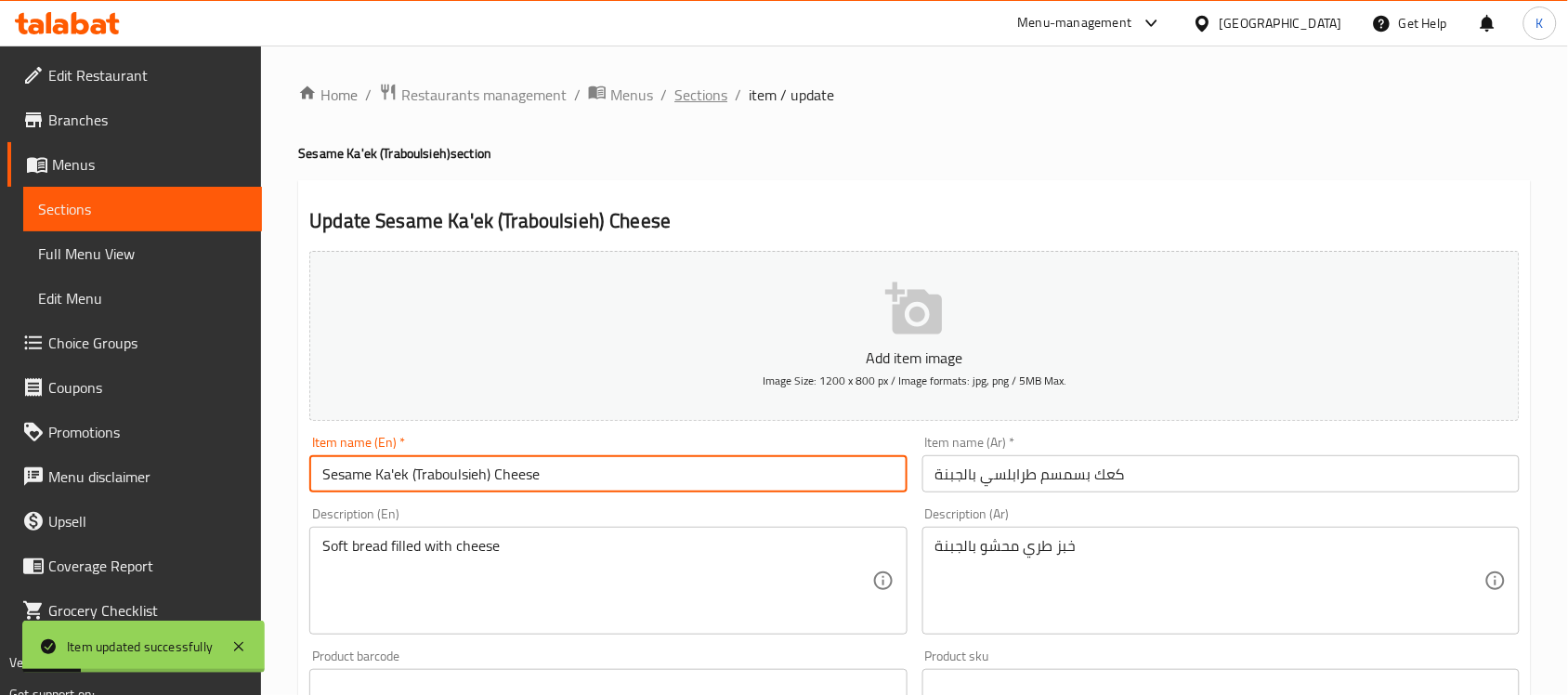
click at [721, 85] on span "Sections" at bounding box center [700, 95] width 53 height 23
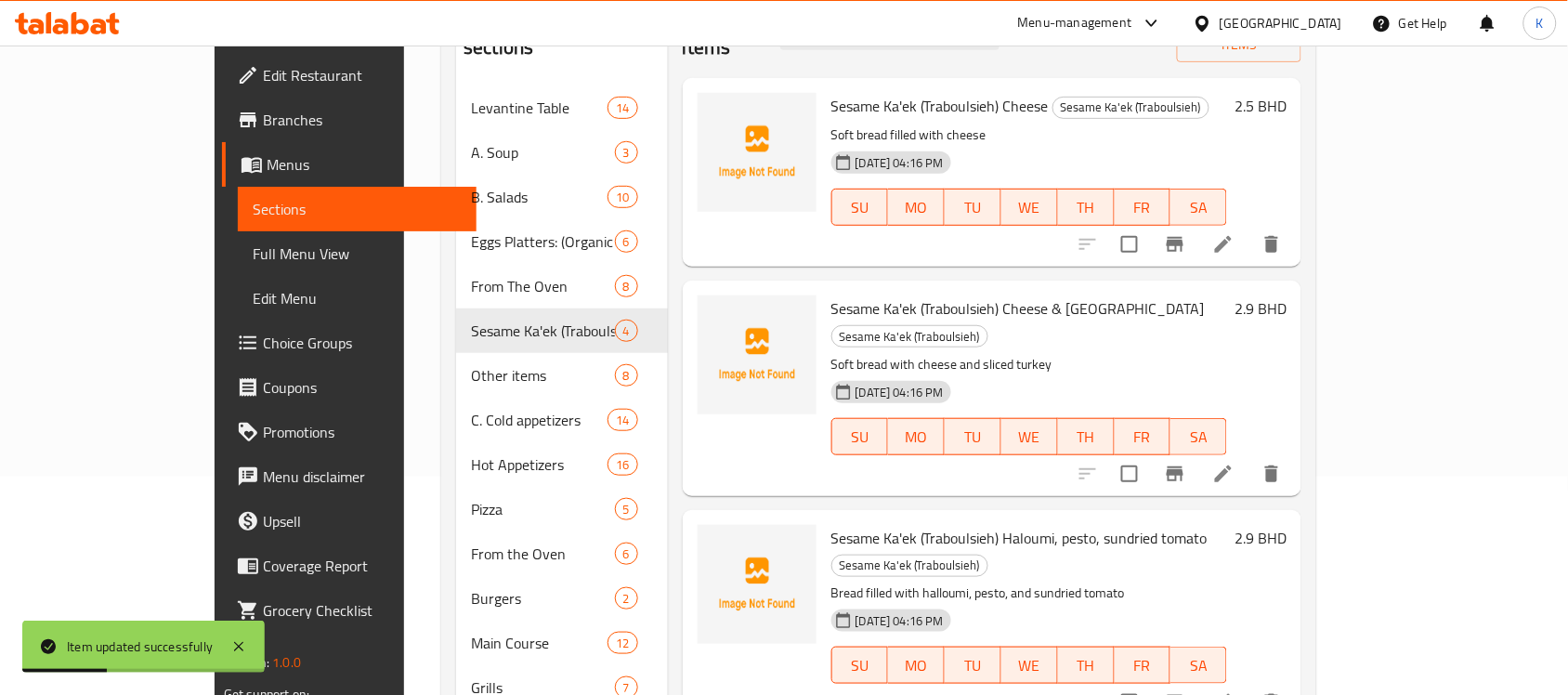
scroll to position [271, 0]
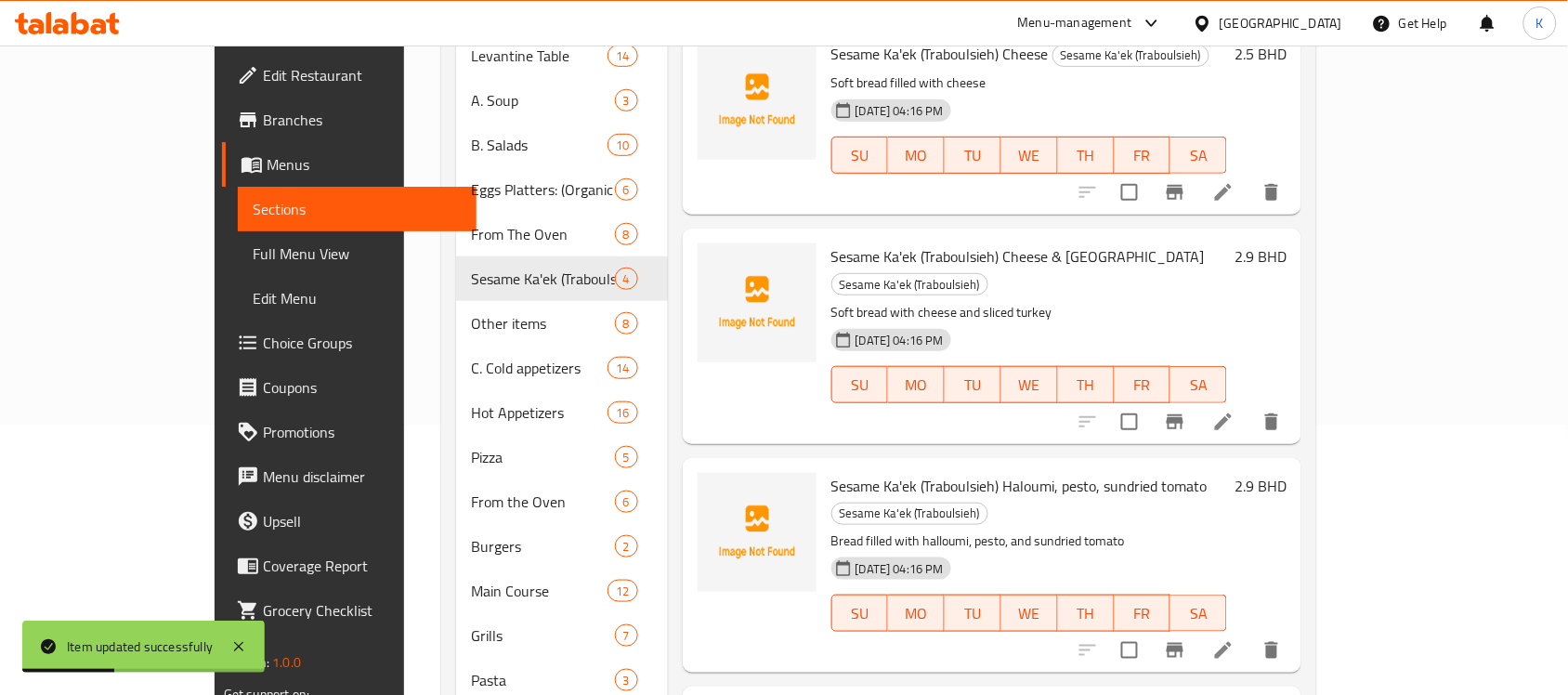
click at [1234, 411] on icon at bounding box center [1224, 422] width 23 height 23
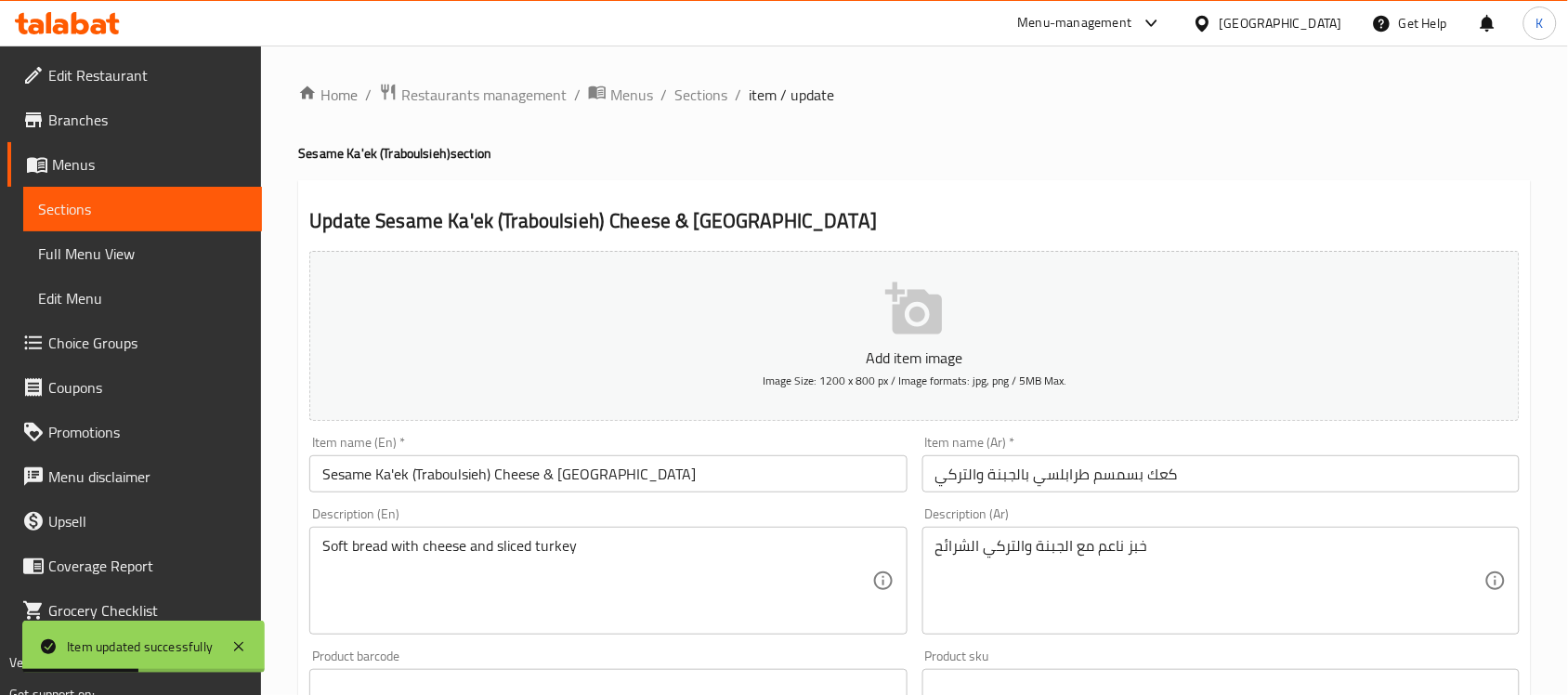
click at [952, 476] on input "كعك بسمسم طرابلسي بالجبنة والتركي" at bounding box center [1220, 474] width 597 height 38
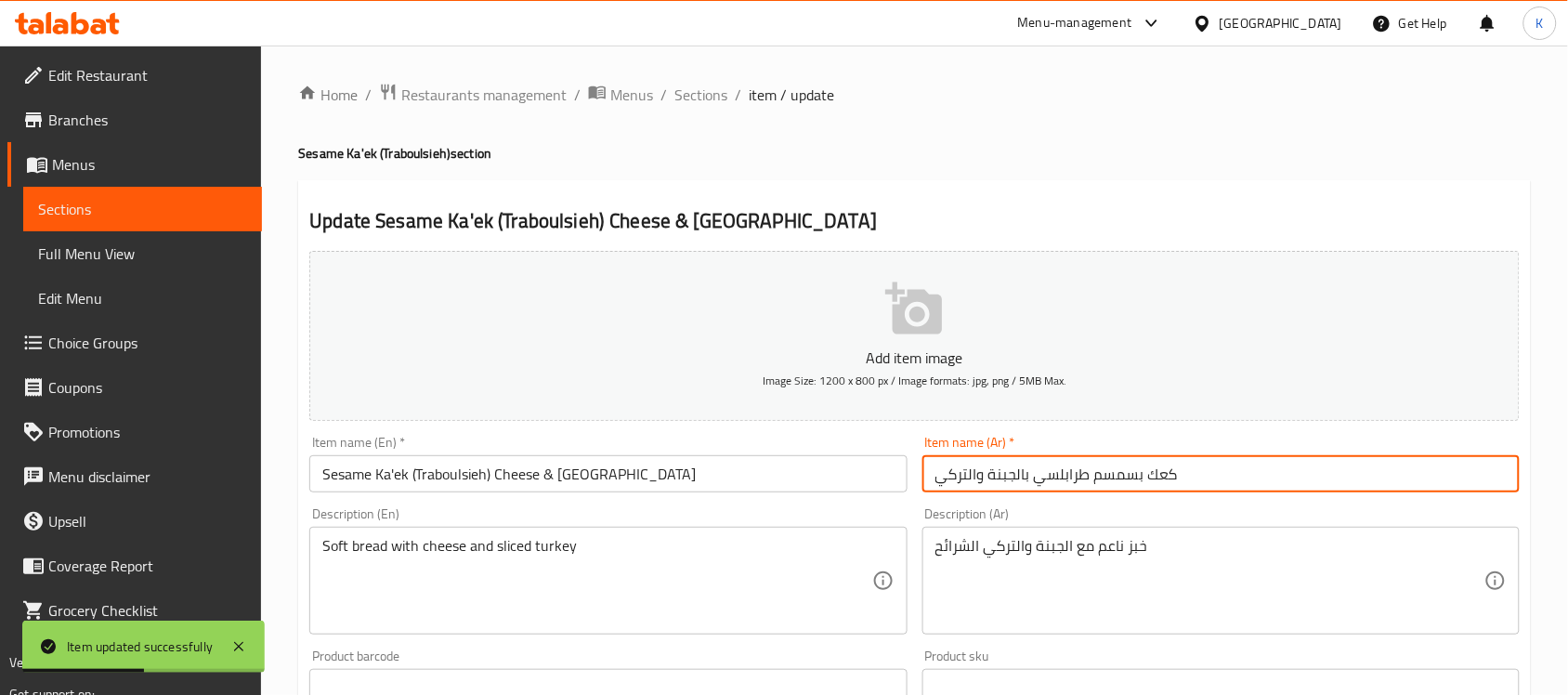
click at [954, 476] on input "كعك بسمسم طرابلسي بالجبنة والتركي" at bounding box center [1220, 474] width 597 height 38
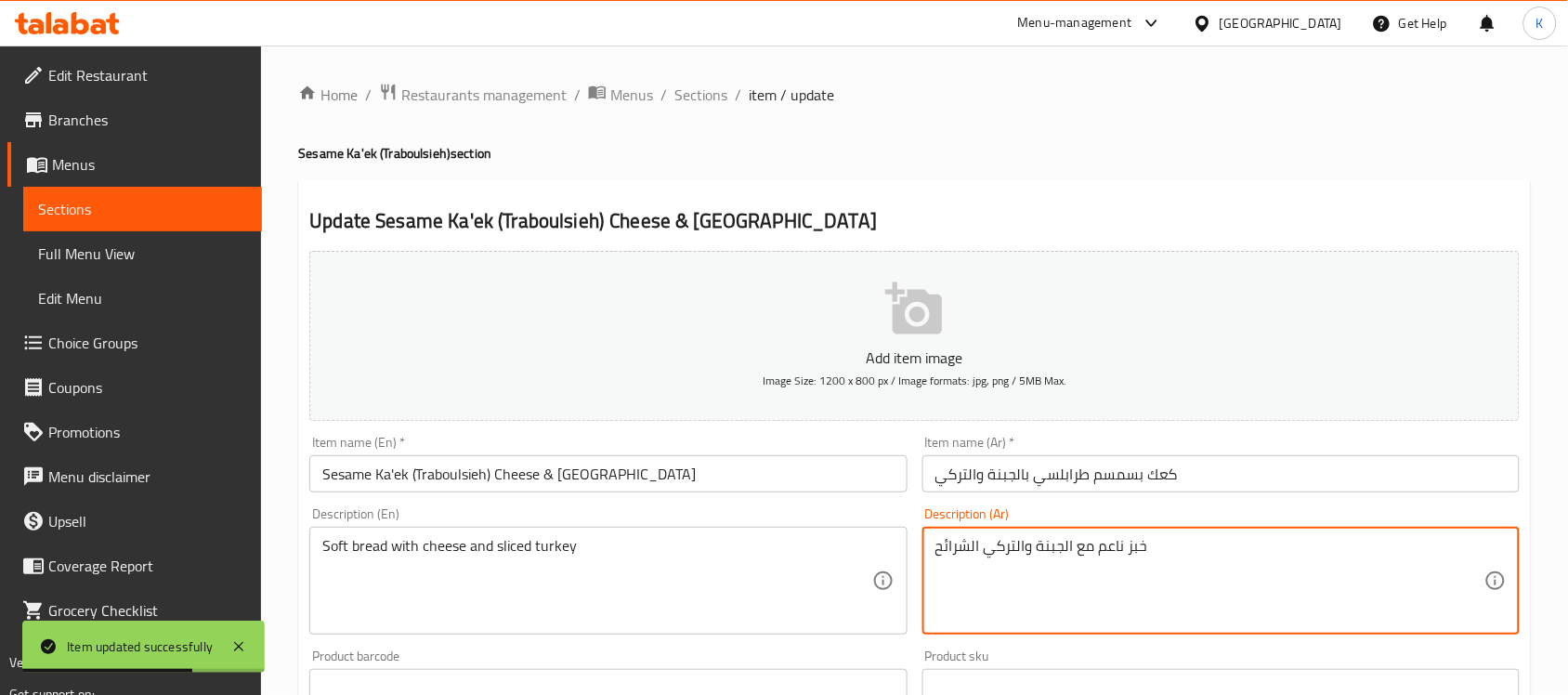
click at [1126, 542] on textarea "خبز ناعم مع الجبنة والتركي الشرائح" at bounding box center [1210, 581] width 549 height 88
click at [1118, 546] on textarea "خبز ناعم مع الجبنة والتركي الشرائح" at bounding box center [1210, 581] width 549 height 88
type textarea "خبز طري مع الجبنة والتركي الشرائح"
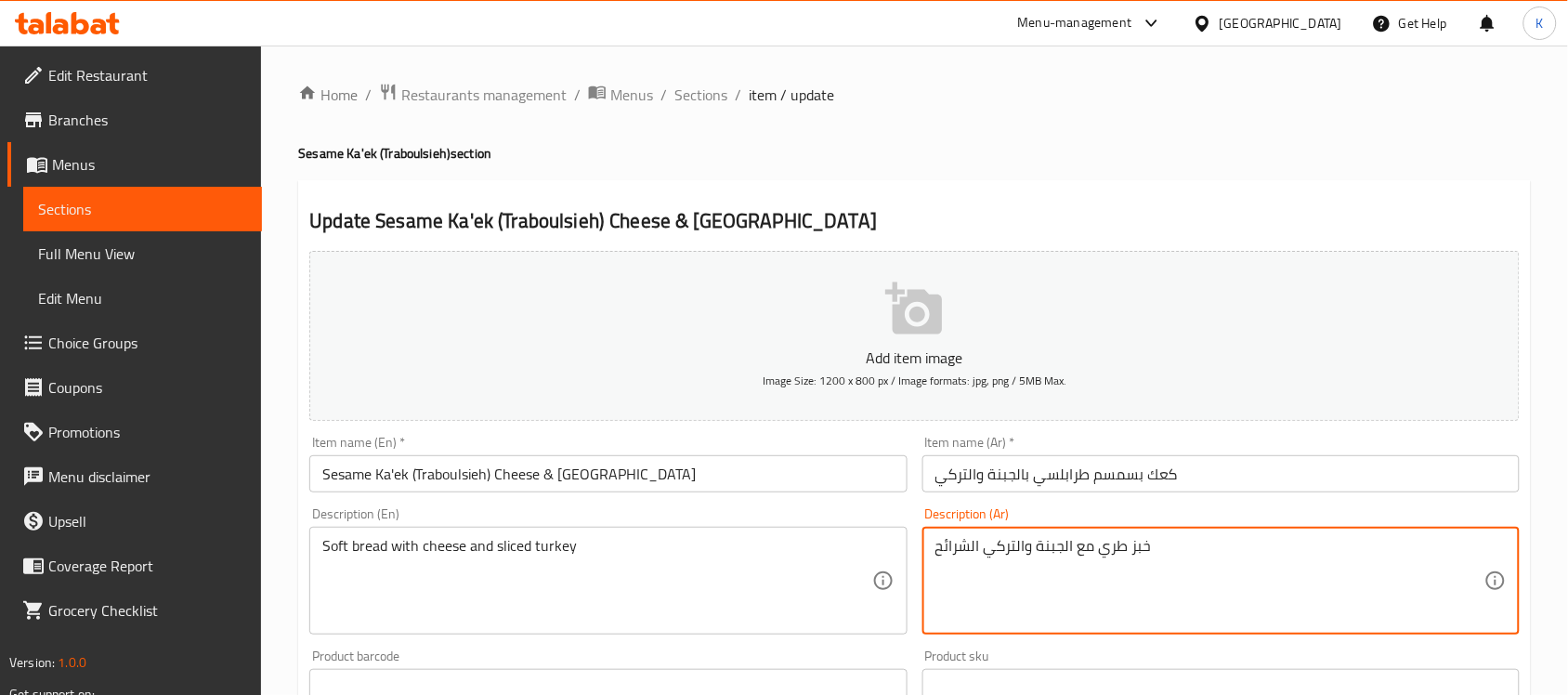
click at [964, 483] on input "كعك بسمسم طرابلسي بالجبنة والتركي" at bounding box center [1220, 474] width 597 height 38
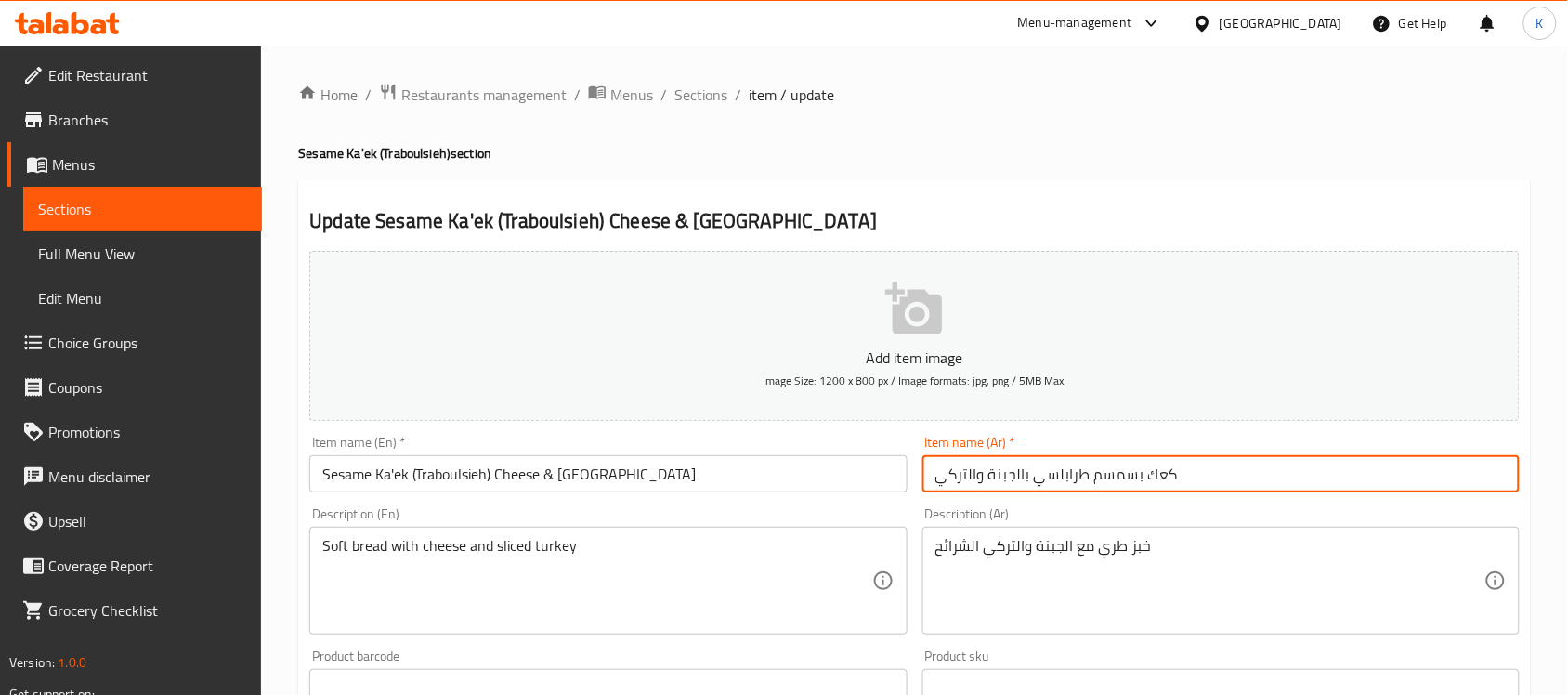
click at [964, 483] on input "كعك بسمسم طرابلسي بالجبنة والتركي" at bounding box center [1220, 474] width 597 height 38
type input "كعك بسمسم طرابلسي بالجبنة والتركي"
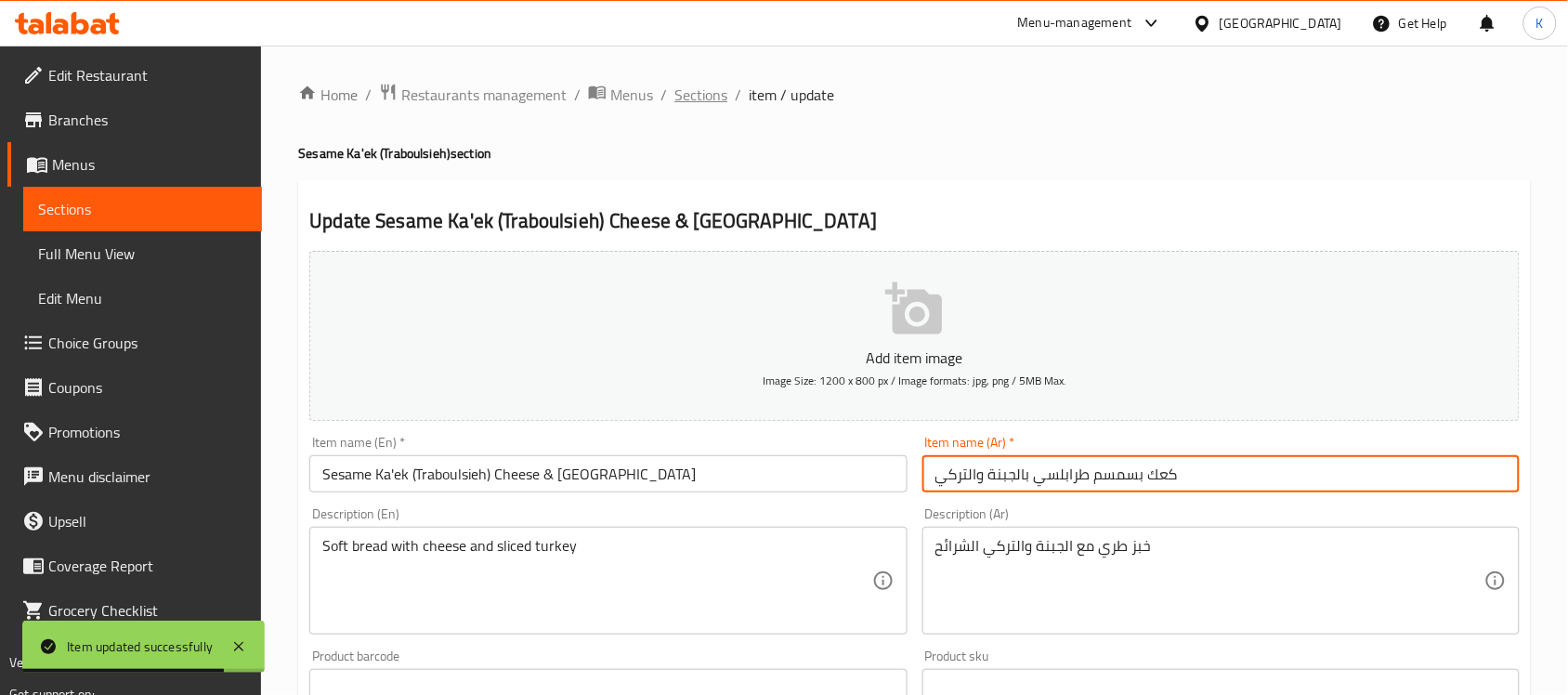
click at [689, 99] on span "Sections" at bounding box center [700, 95] width 53 height 23
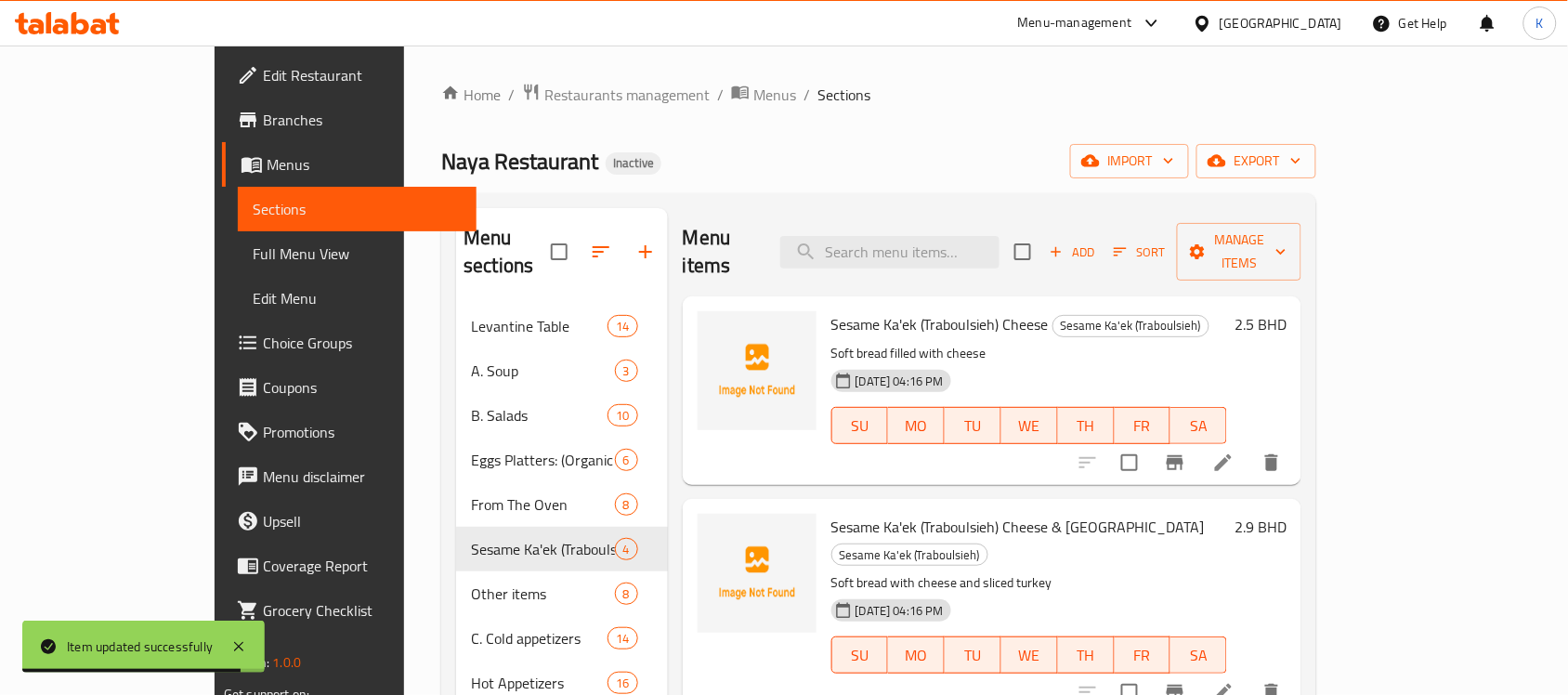
scroll to position [442, 0]
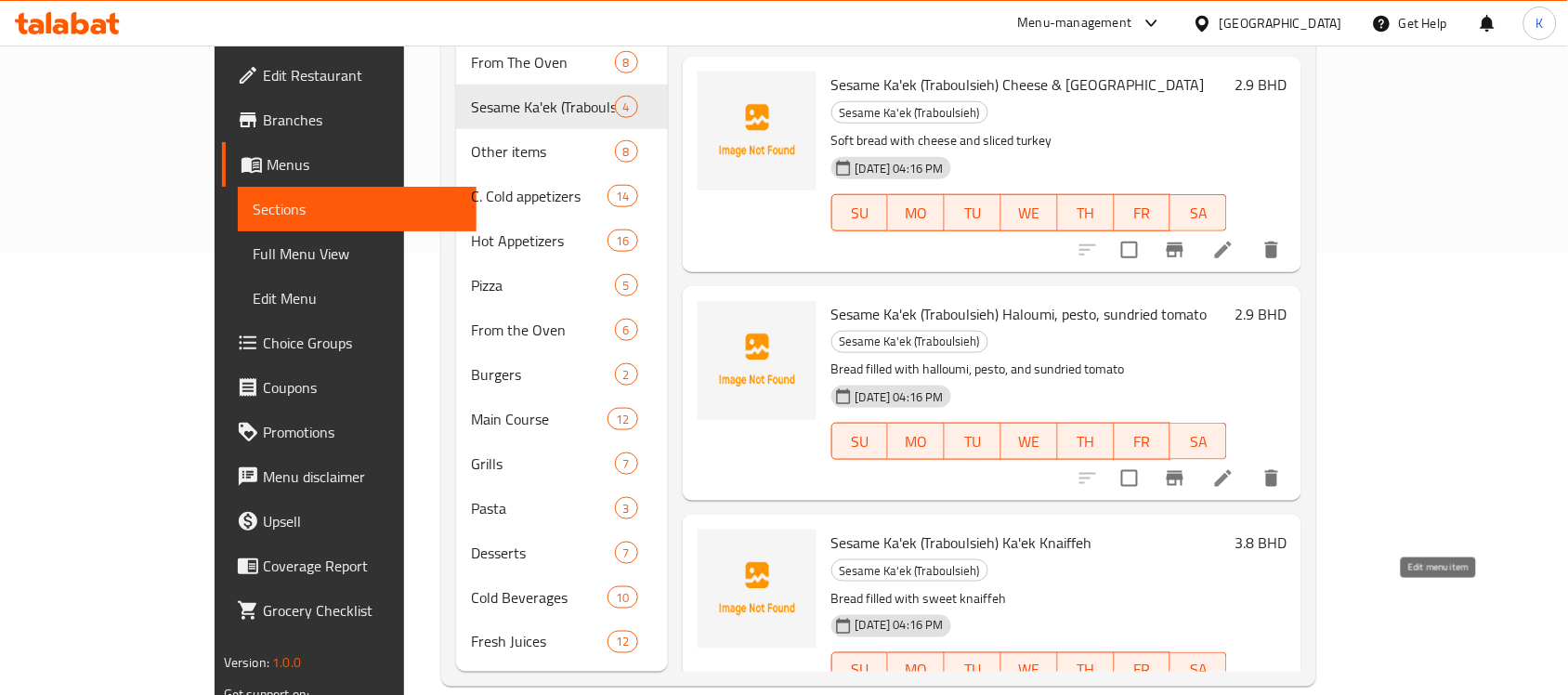
click at [1234, 694] on icon at bounding box center [1224, 708] width 23 height 23
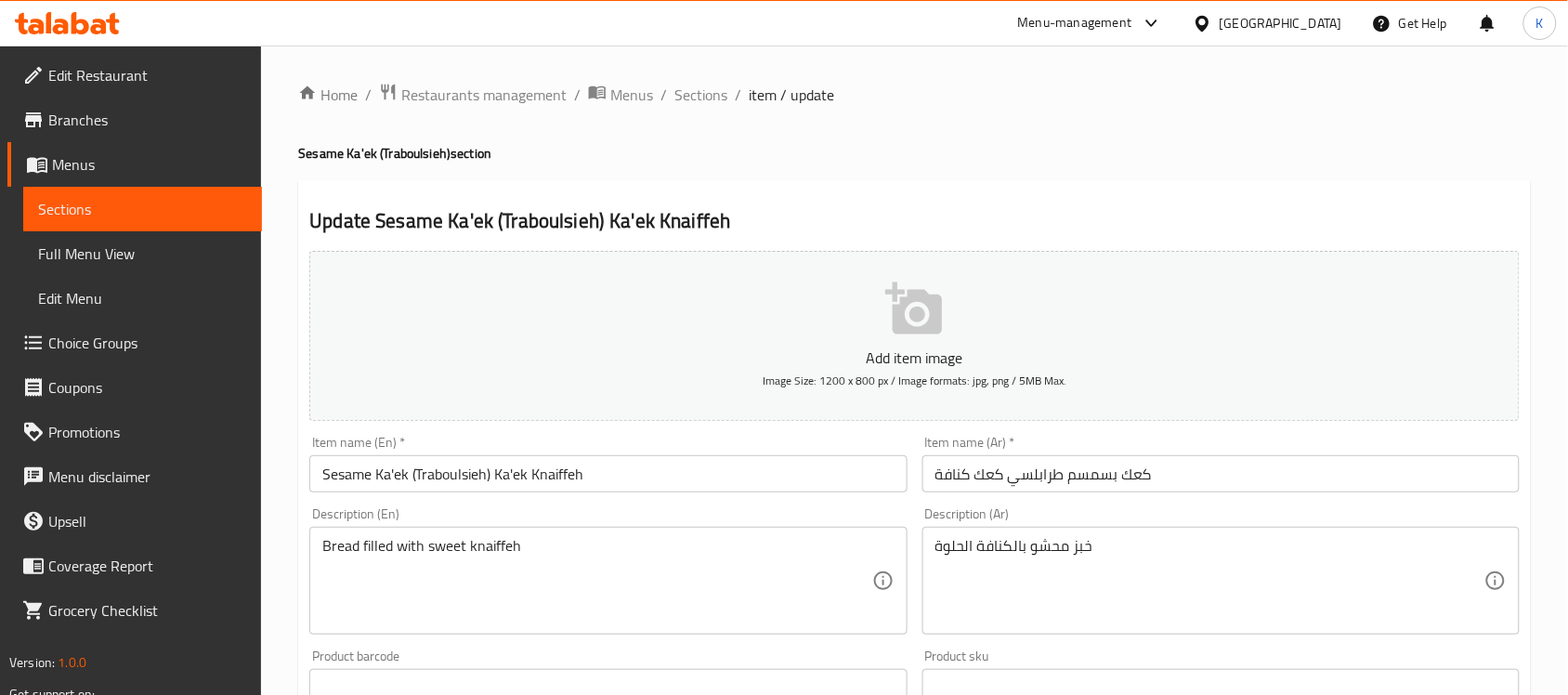
click at [515, 475] on input "Sesame Ka'ek (Traboulsieh) Ka'ek Knaiffeh" at bounding box center [607, 474] width 597 height 38
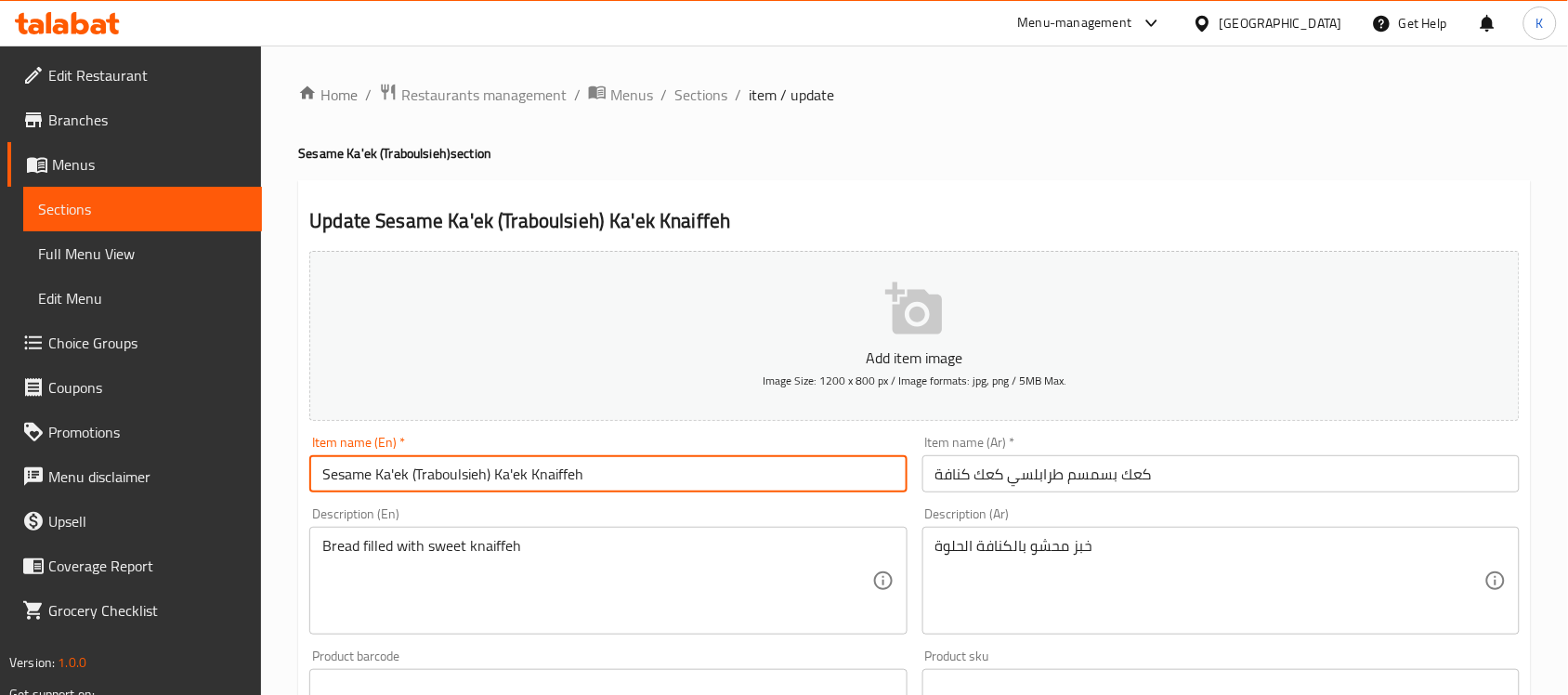
click at [515, 475] on input "Sesame Ka'ek (Traboulsieh) Ka'ek Knaiffeh" at bounding box center [607, 474] width 597 height 38
click at [493, 472] on input "Sesame Ka'ek (Traboulsieh) Ka'ek Knaiffeh" at bounding box center [607, 474] width 597 height 38
click at [510, 474] on input "Sesame Ka'ek (Traboulsieh) Ka'ek Knaiffeh" at bounding box center [607, 474] width 597 height 38
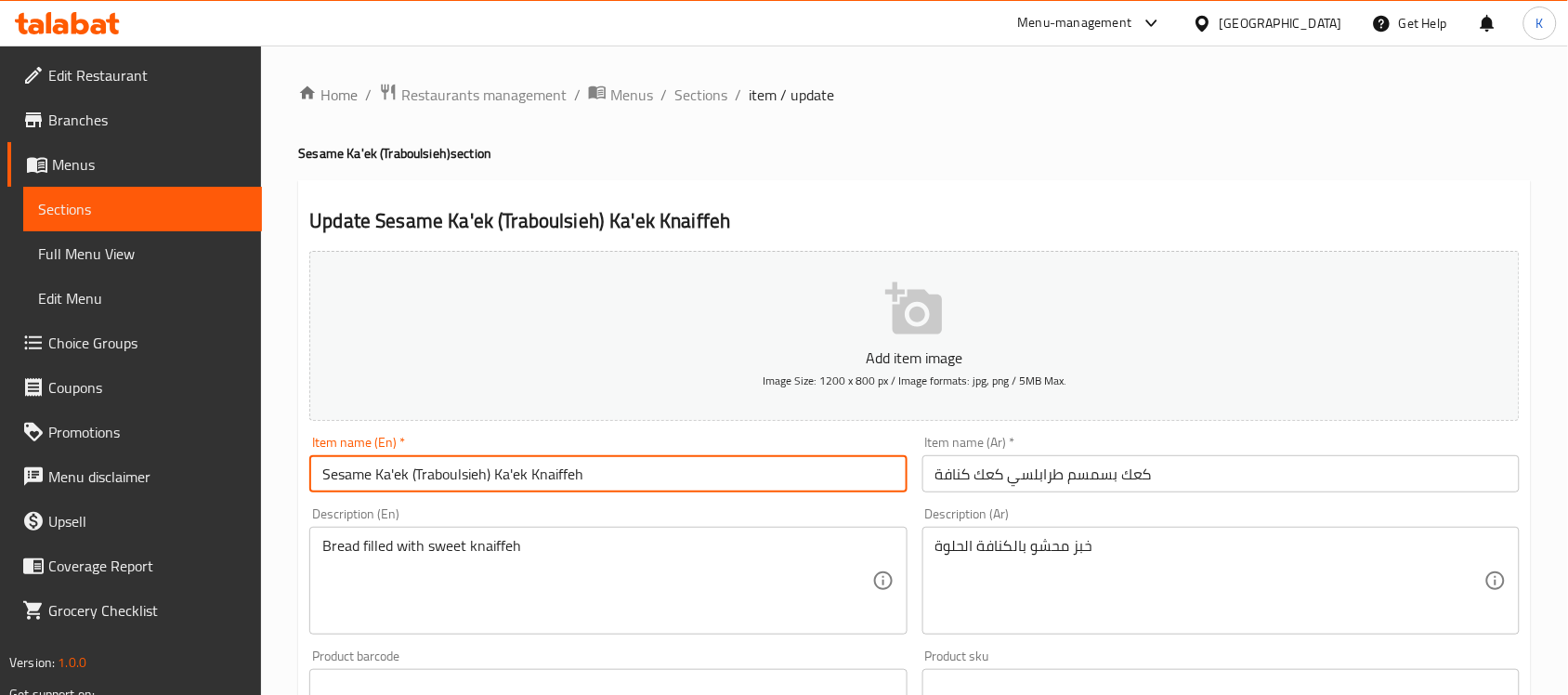
click at [535, 469] on input "Sesame Ka'ek (Traboulsieh) Ka'ek Knaiffeh" at bounding box center [607, 474] width 597 height 38
click at [554, 474] on input "Sesame Ka'ek (Traboulsieh) Ka'ek Knaiffeh" at bounding box center [607, 474] width 597 height 38
click at [414, 482] on input "Sesame Ka'ek (Traboulsieh) Ka'ek" at bounding box center [607, 474] width 597 height 38
paste input "Knaiffeh"
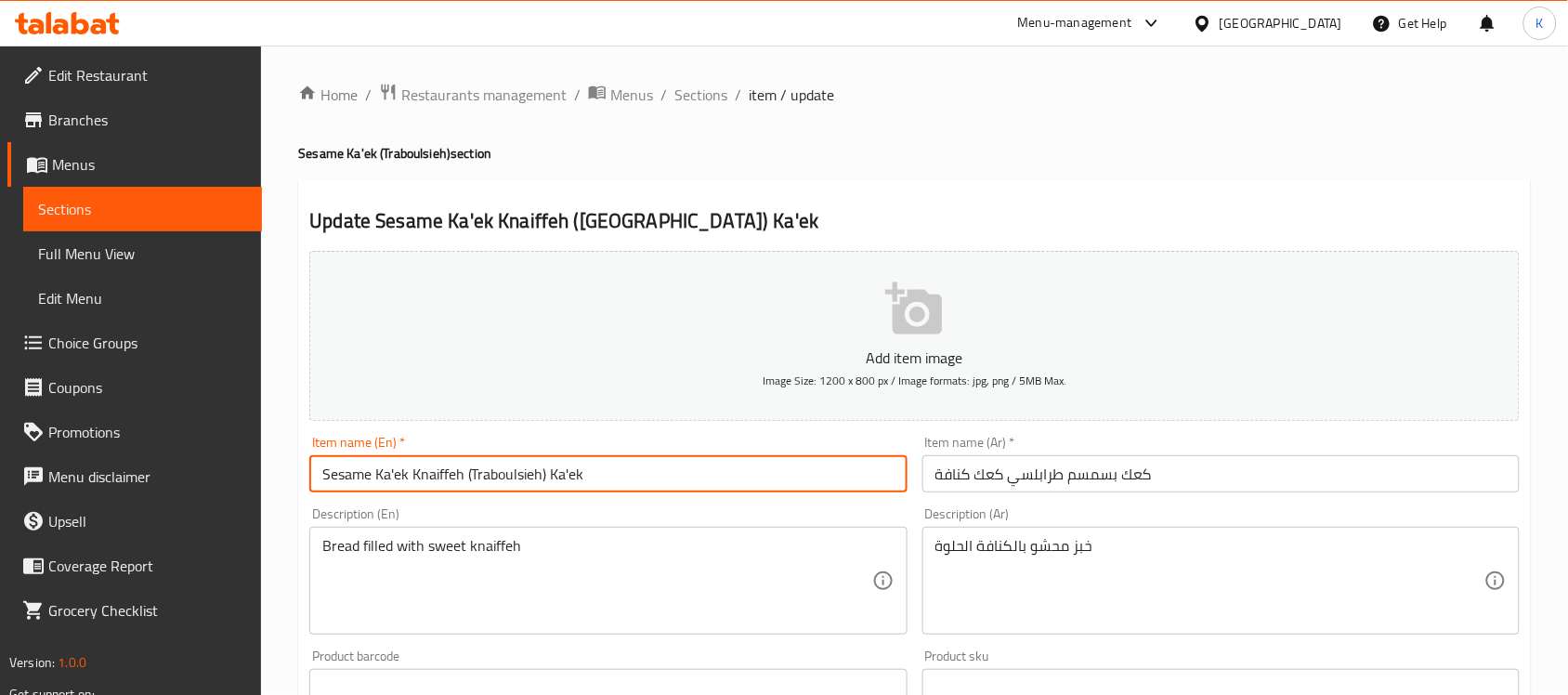
click at [579, 494] on div "Item name (En)   * Sesame Ka'ek Knaiffeh ([GEOGRAPHIC_DATA]) Ka'ek Item name (E…" at bounding box center [607, 465] width 612 height 71
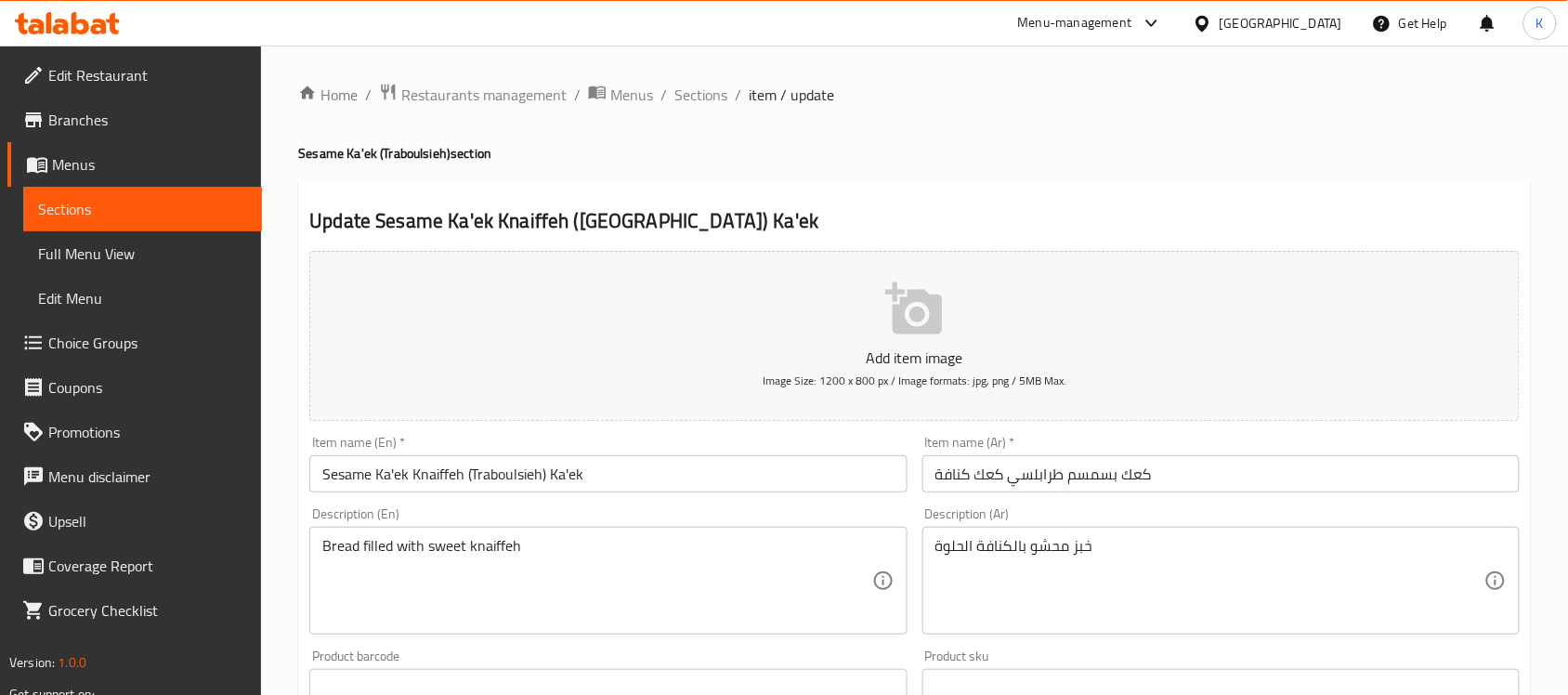
click at [557, 481] on input "Sesame Ka'ek Knaiffeh (Traboulsieh) Ka'ek" at bounding box center [607, 474] width 597 height 38
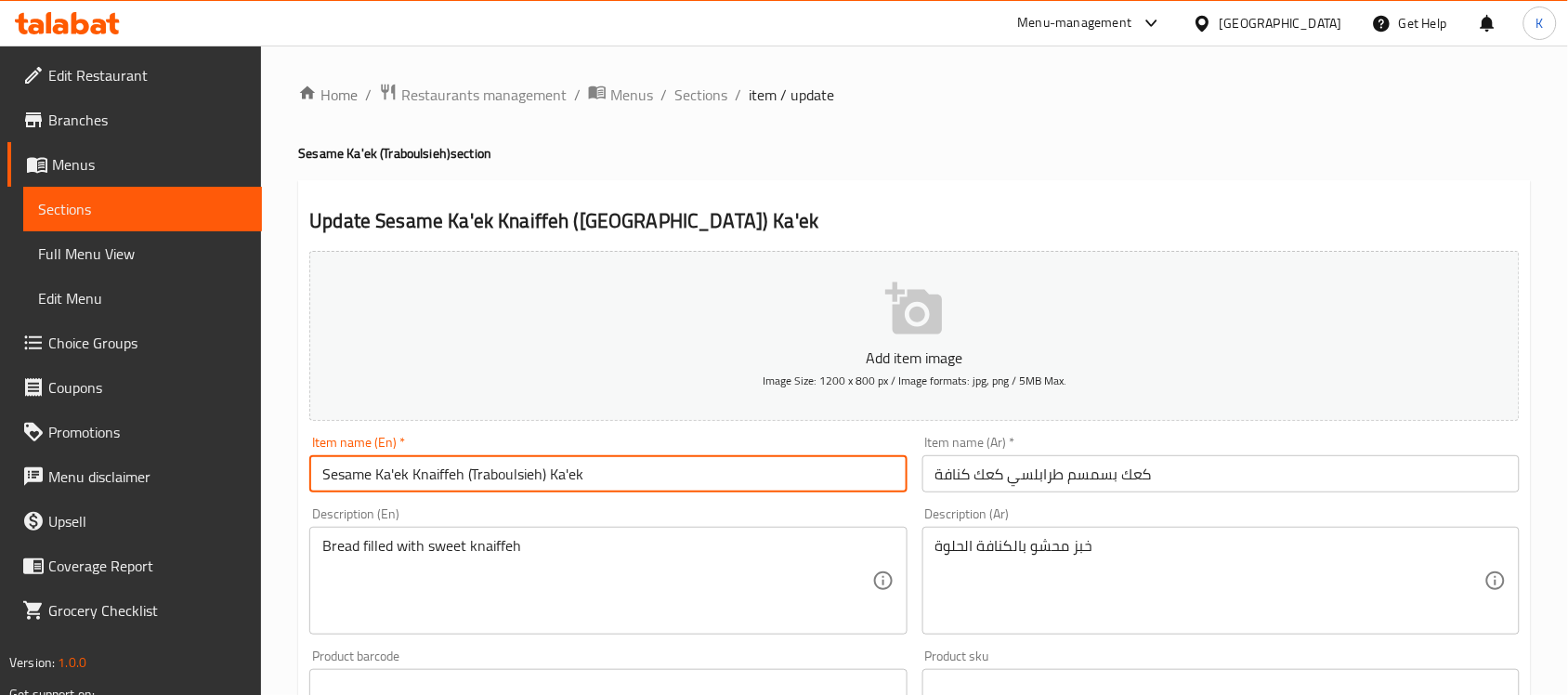
click at [557, 480] on input "Sesame Ka'ek Knaiffeh (Traboulsieh) Ka'ek" at bounding box center [607, 474] width 597 height 38
type input "Sesame Ka'ek Knaiffeh ([GEOGRAPHIC_DATA])"
click at [996, 476] on input "كعك بسمسم طرابلسي كعك كنافة" at bounding box center [1220, 474] width 597 height 38
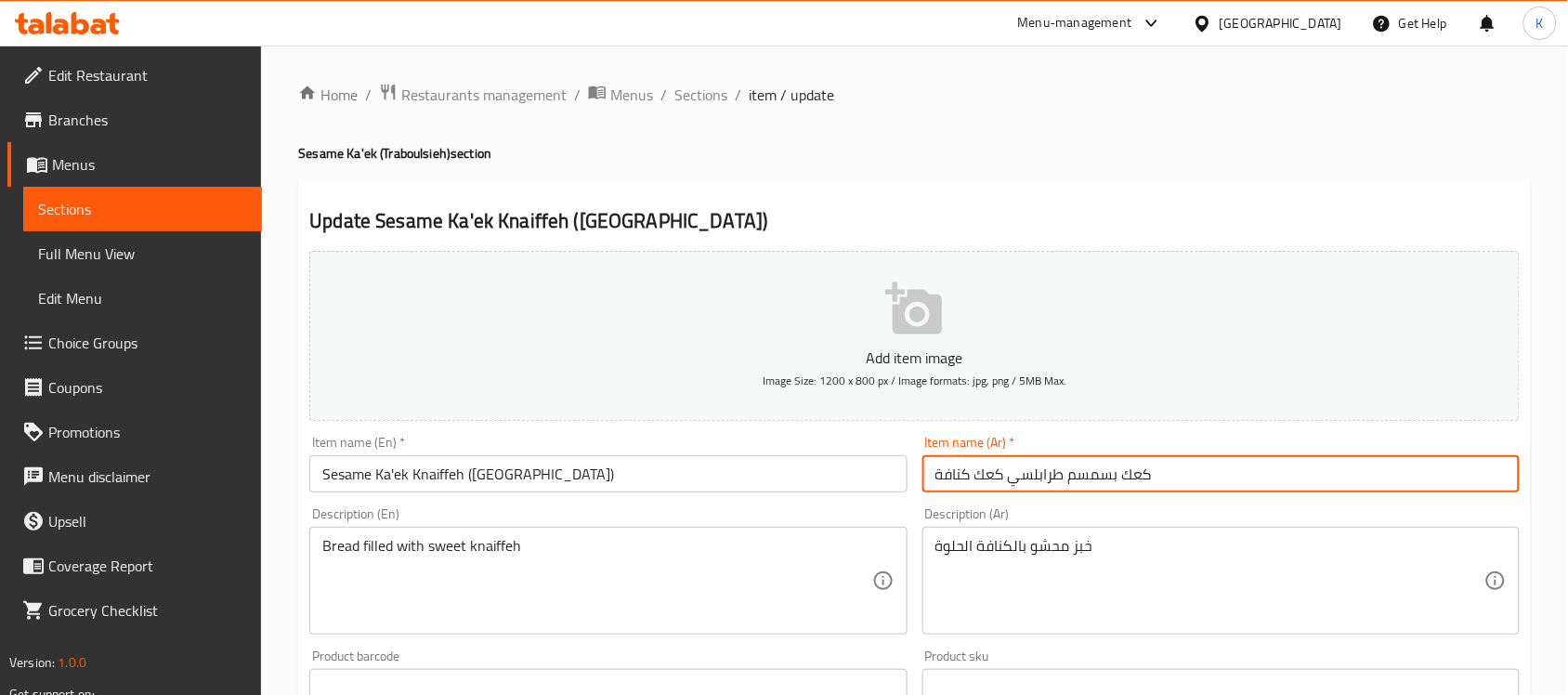
click at [996, 475] on input "كعك بسمسم طرابلسي كعك كنافة" at bounding box center [1220, 474] width 597 height 38
click at [952, 482] on input "كعك بسمسم طرابلسي كنافة" at bounding box center [1220, 474] width 597 height 38
click at [1043, 481] on input "كعك بسمسم طرابلسي" at bounding box center [1220, 474] width 597 height 38
paste input "كنافة"
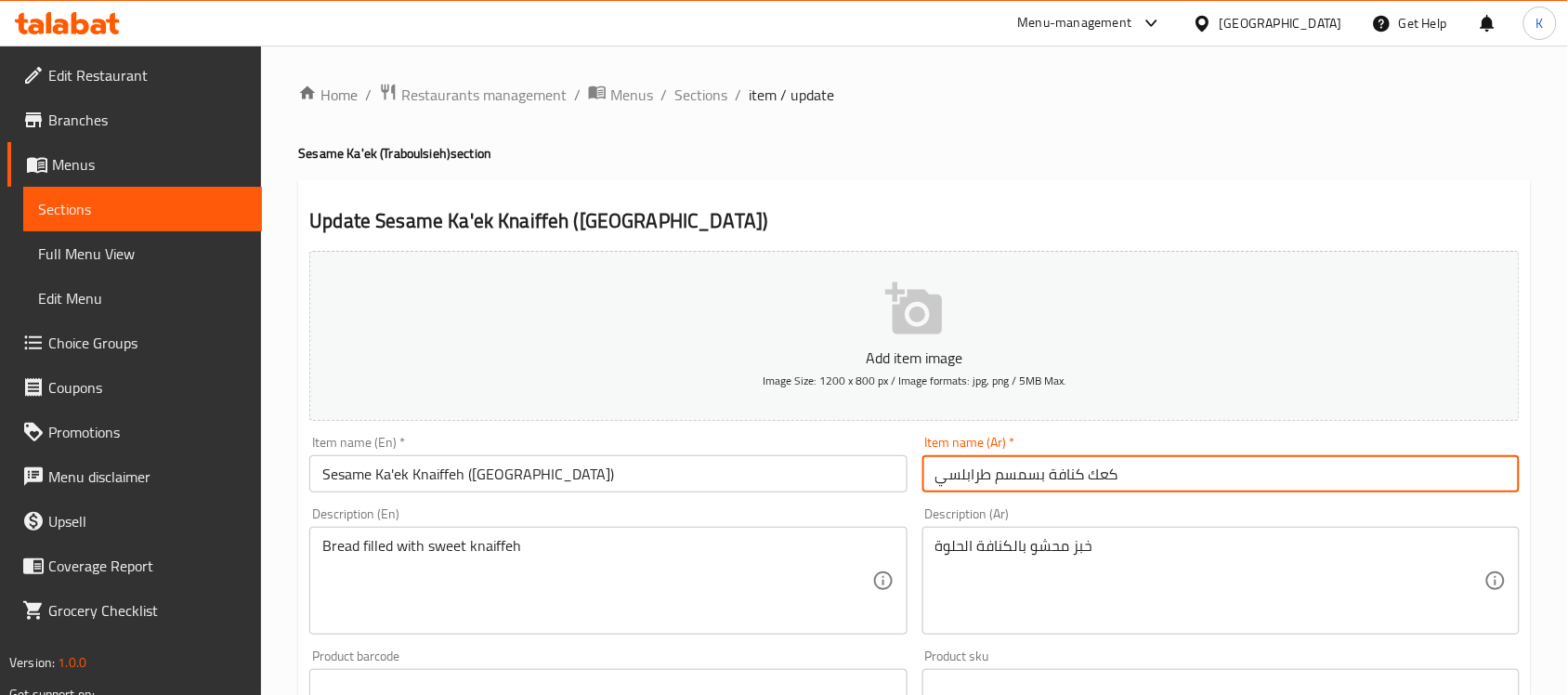
click at [1176, 476] on input "كعك كنافة بسمسم طرابلسي" at bounding box center [1220, 474] width 597 height 38
click at [1472, 476] on input "كعك كنافة بسمسم طرابلسي" at bounding box center [1220, 474] width 597 height 38
type input "كعك الكنافة بسمسم طرابلسي"
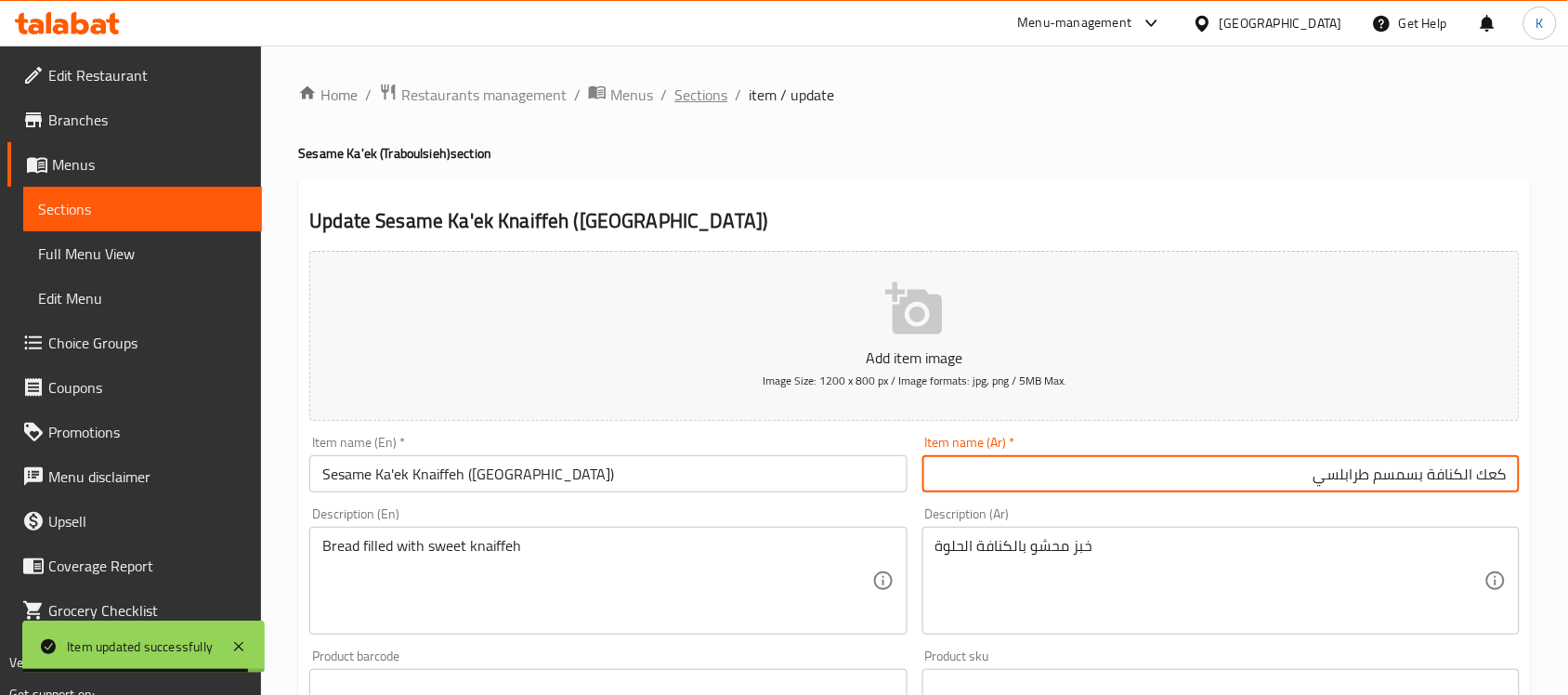
click at [703, 84] on span "Sections" at bounding box center [700, 95] width 53 height 23
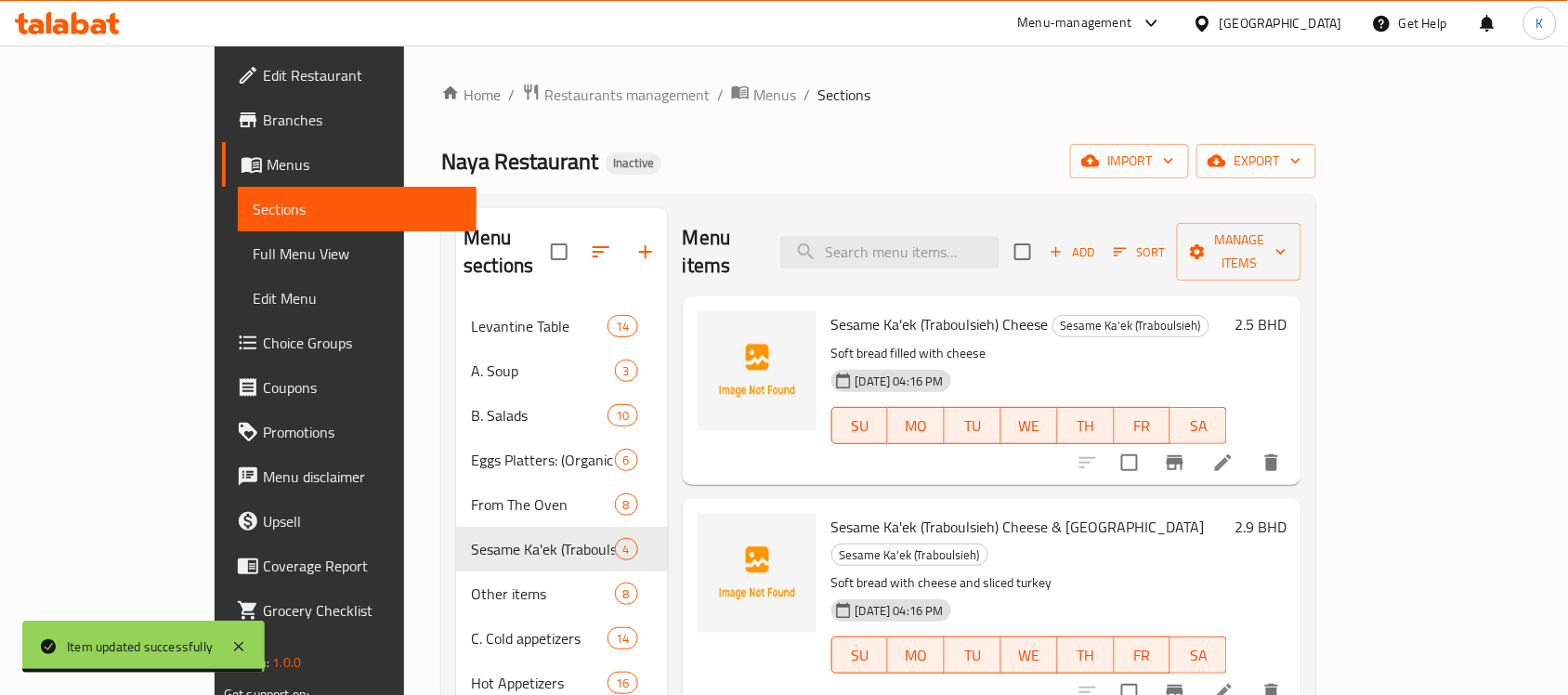
click at [939, 219] on div "Menu items Add Sort Manage items" at bounding box center [992, 252] width 619 height 88
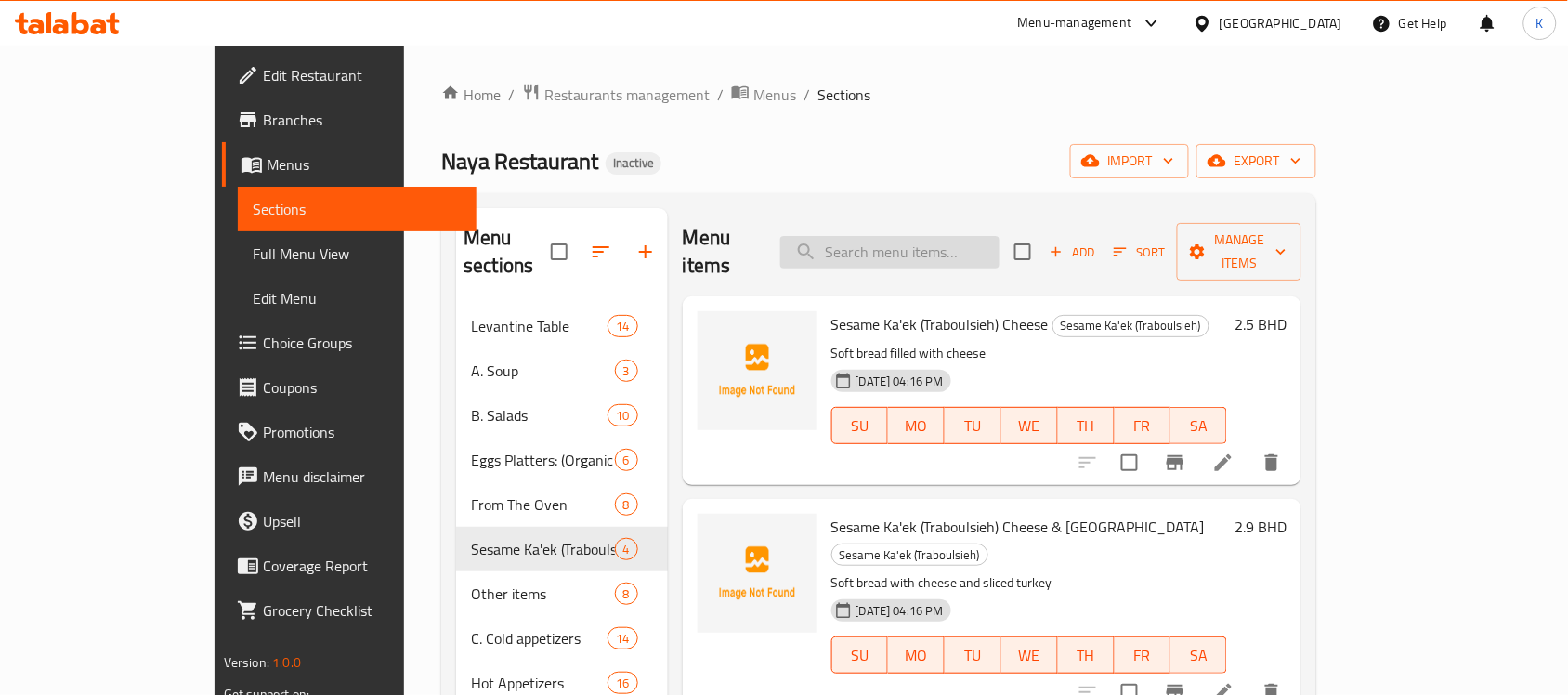
click at [959, 236] on input "search" at bounding box center [889, 252] width 219 height 33
paste input "Zaatar"
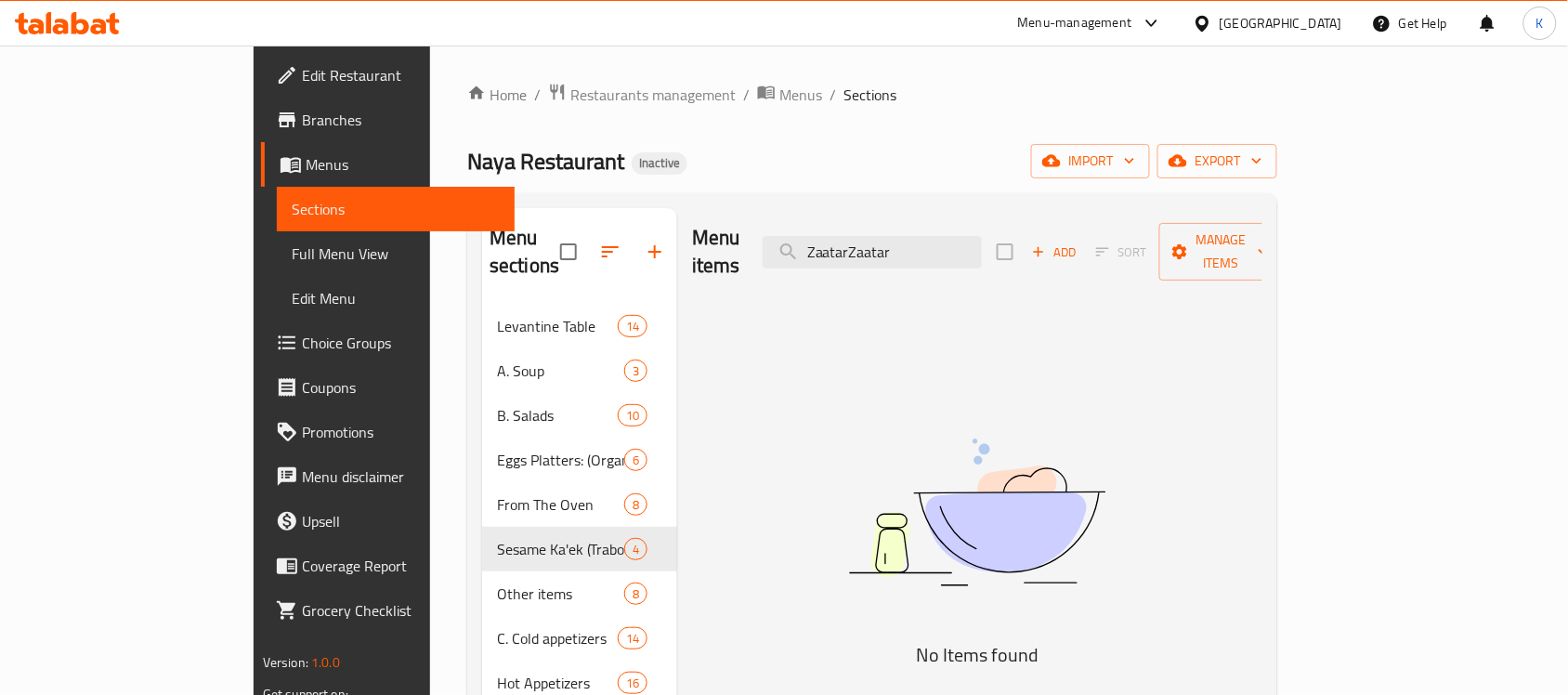
paste input "search"
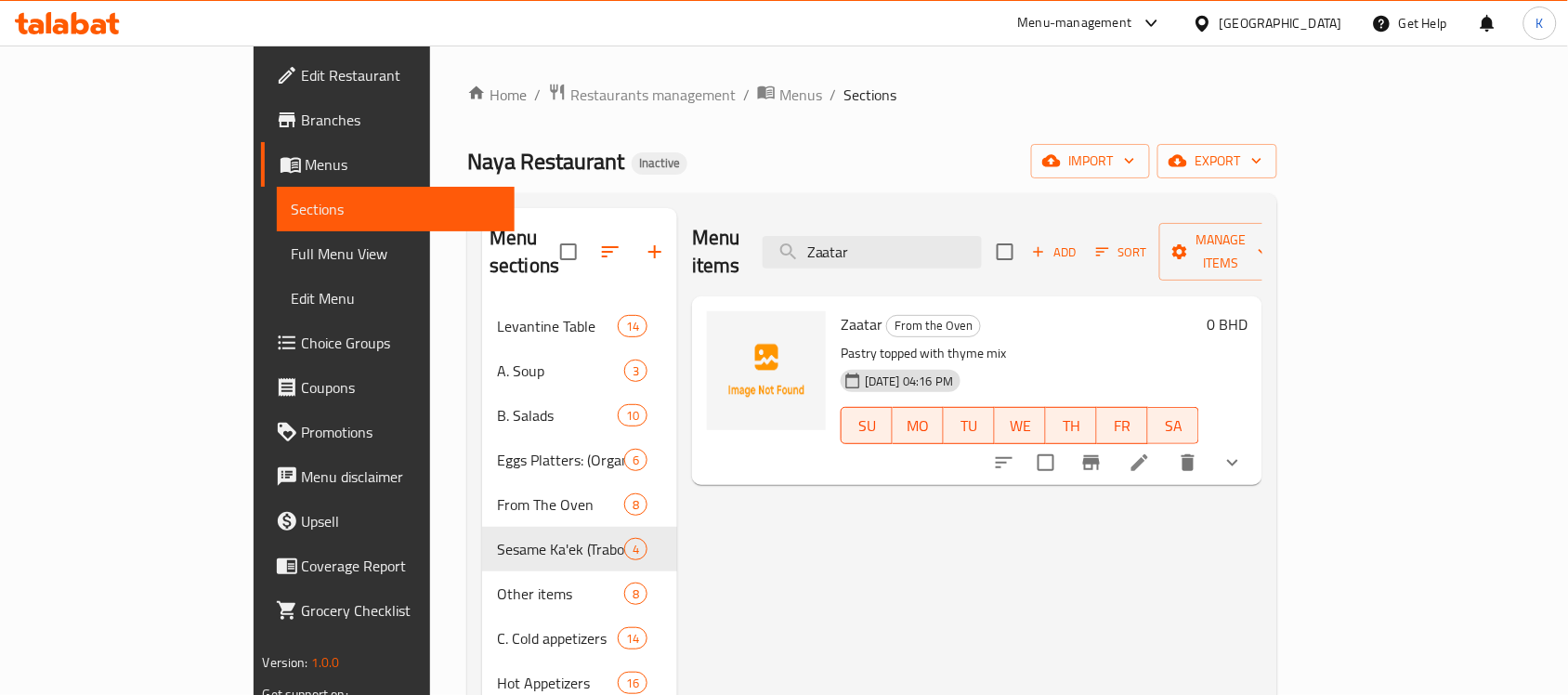
type input "Zaatar"
click at [1151, 451] on icon at bounding box center [1140, 463] width 23 height 23
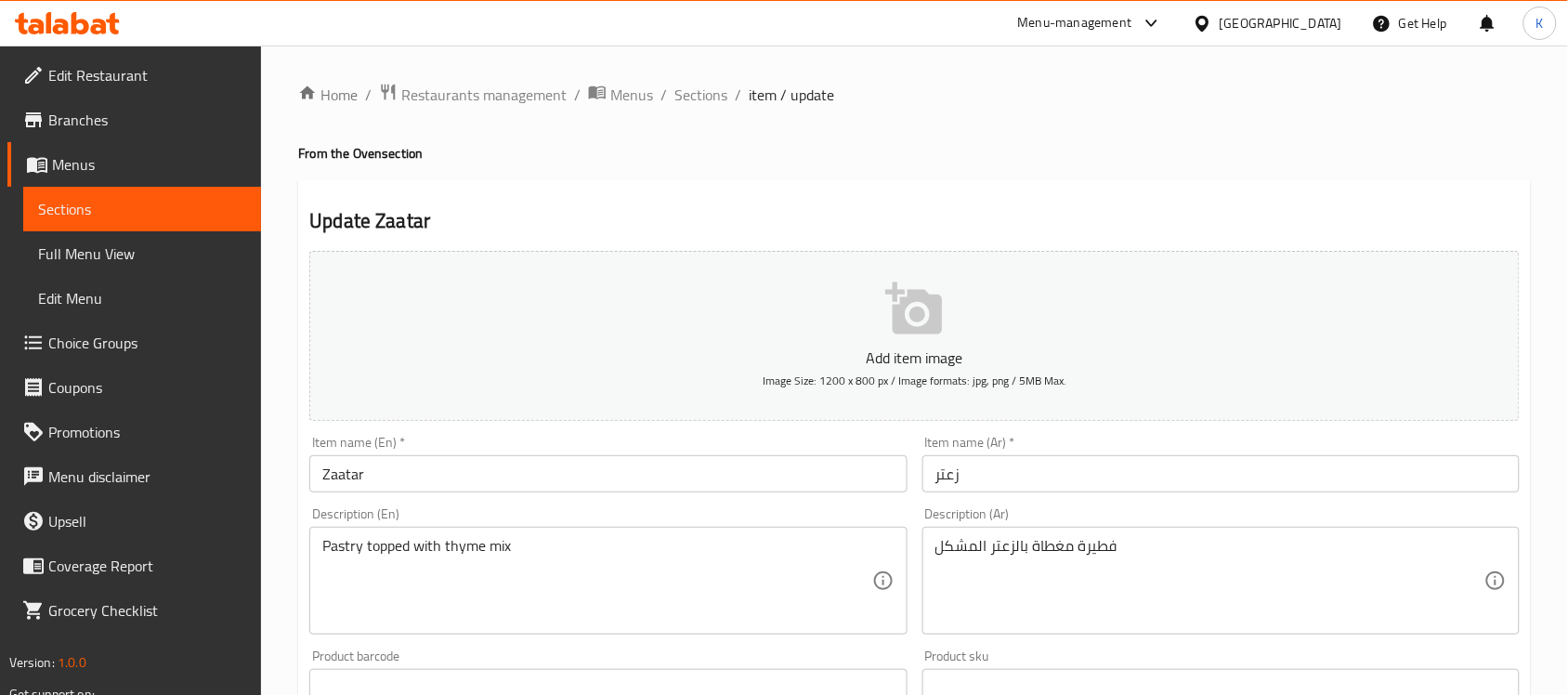
click at [461, 498] on div "Item name (En)   * Zaatar Item name (En) *" at bounding box center [607, 465] width 612 height 71
click at [448, 490] on input "Zaatar" at bounding box center [607, 474] width 597 height 38
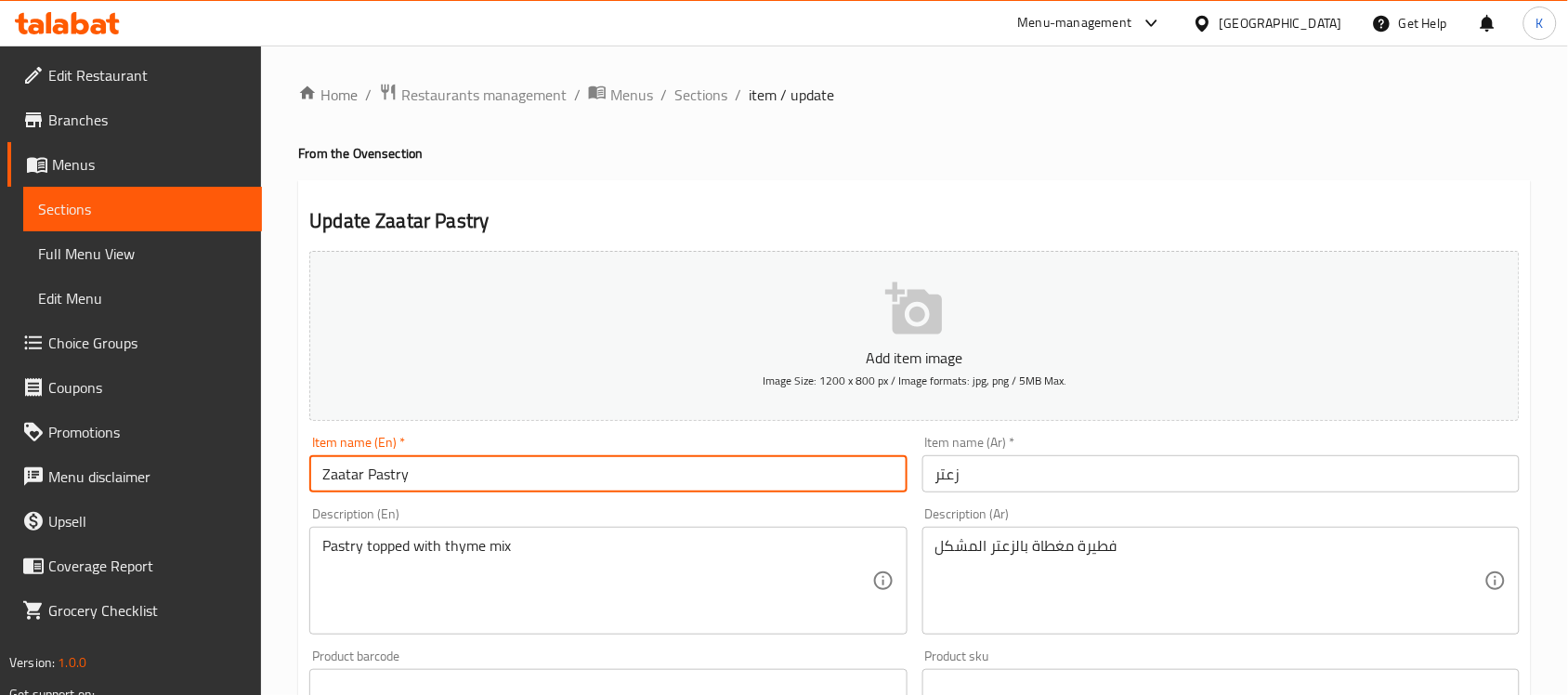
type input "Zaatar Pastry"
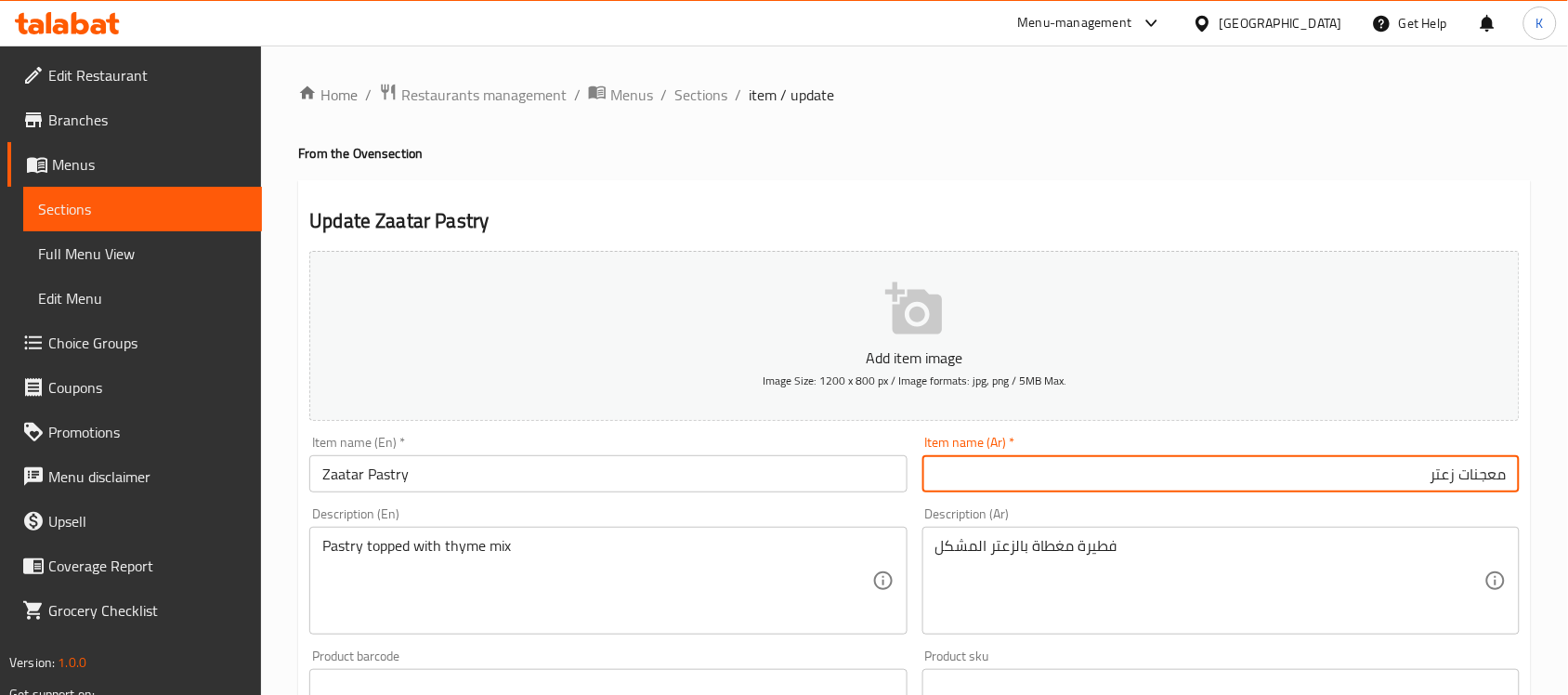
click at [1493, 467] on input "معجنات زعتر" at bounding box center [1220, 474] width 597 height 38
type input "معجنات زعتر"
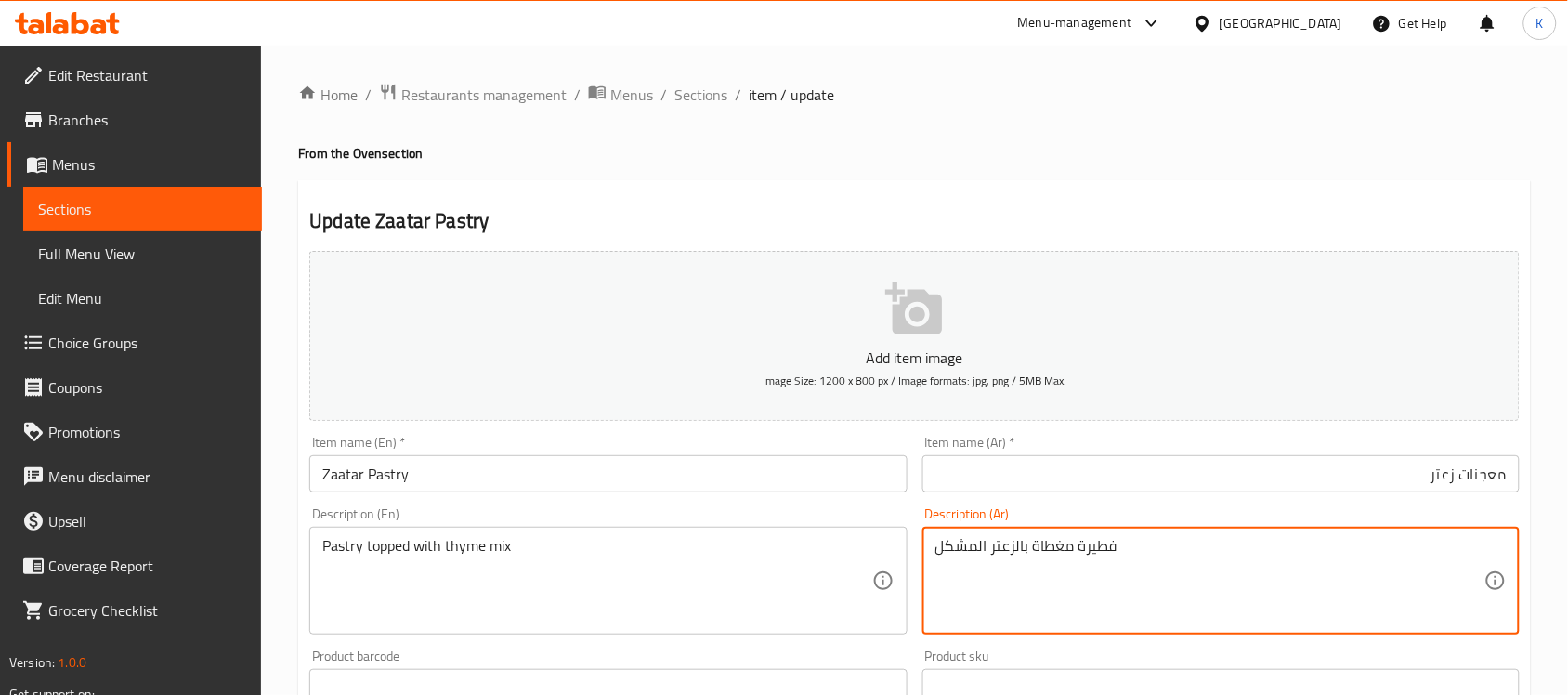
click at [1093, 549] on textarea "فطيرة مغطاة بالزعتر المشكل" at bounding box center [1210, 581] width 549 height 88
paste textarea "عجنات"
type textarea "معجنات مغطاة بالزعتر المشكل"
click at [771, 503] on div "Description (En) Pastry topped with thyme mix Description (En)" at bounding box center [607, 571] width 612 height 142
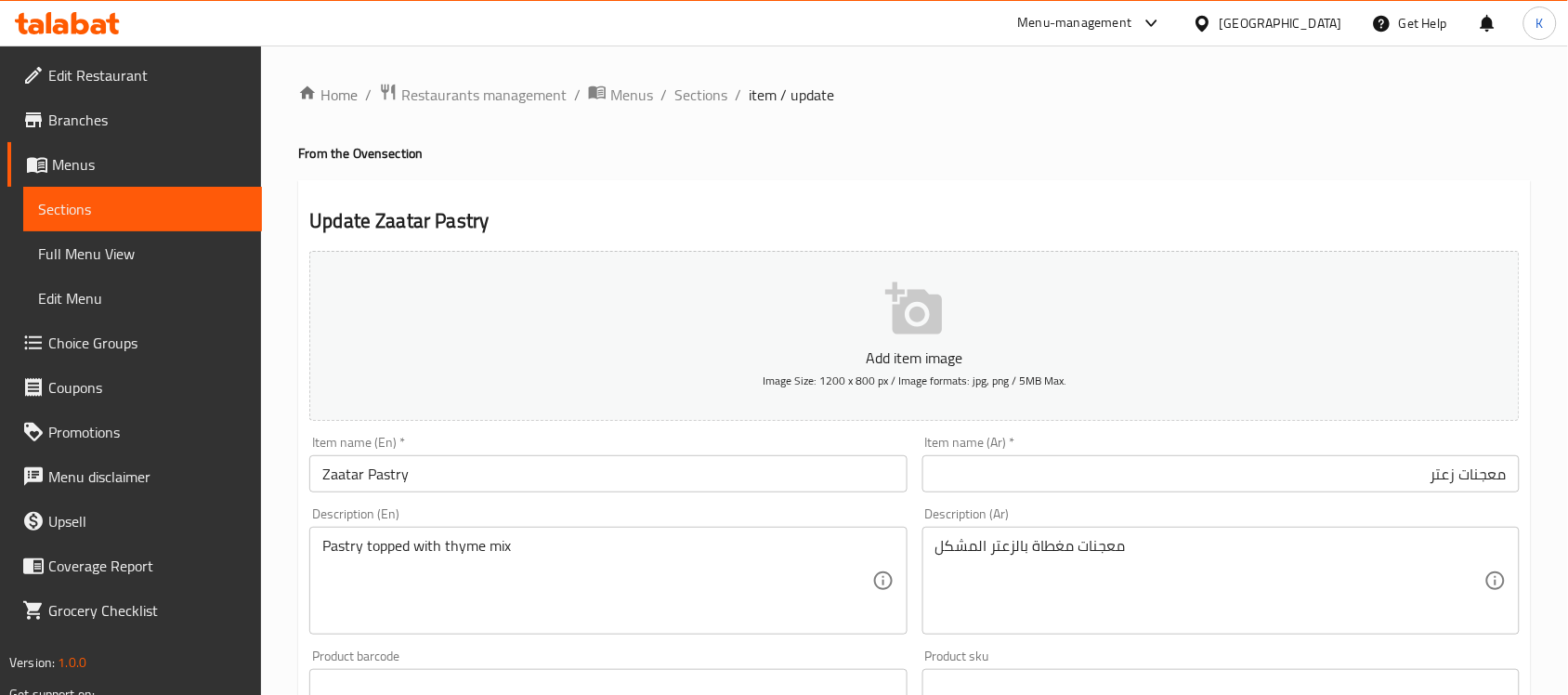
click at [768, 494] on div "Item name (En)   * Zaatar Pastry Item name (En) *" at bounding box center [607, 465] width 612 height 71
click at [766, 485] on input "Zaatar Pastry" at bounding box center [607, 474] width 597 height 38
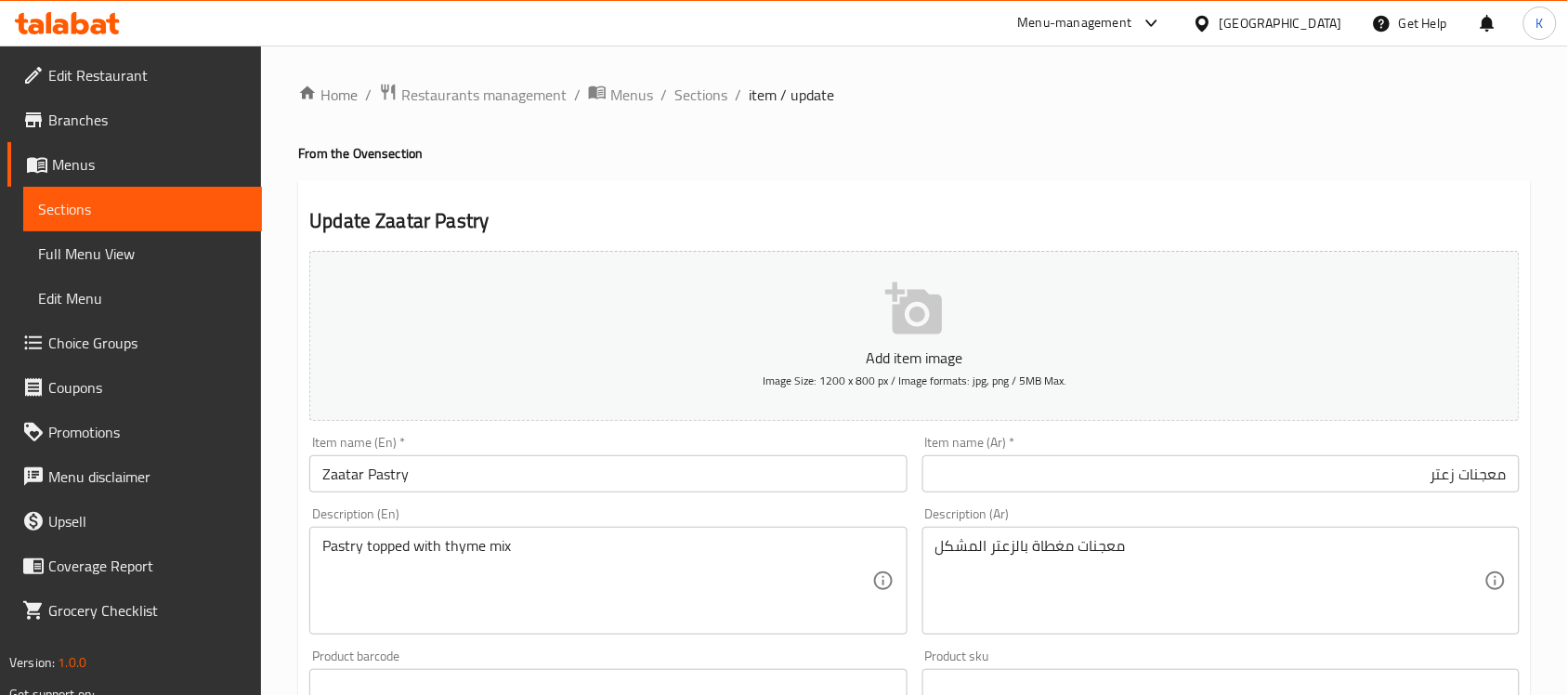
click at [1497, 476] on input "معجنات زعتر" at bounding box center [1220, 474] width 597 height 38
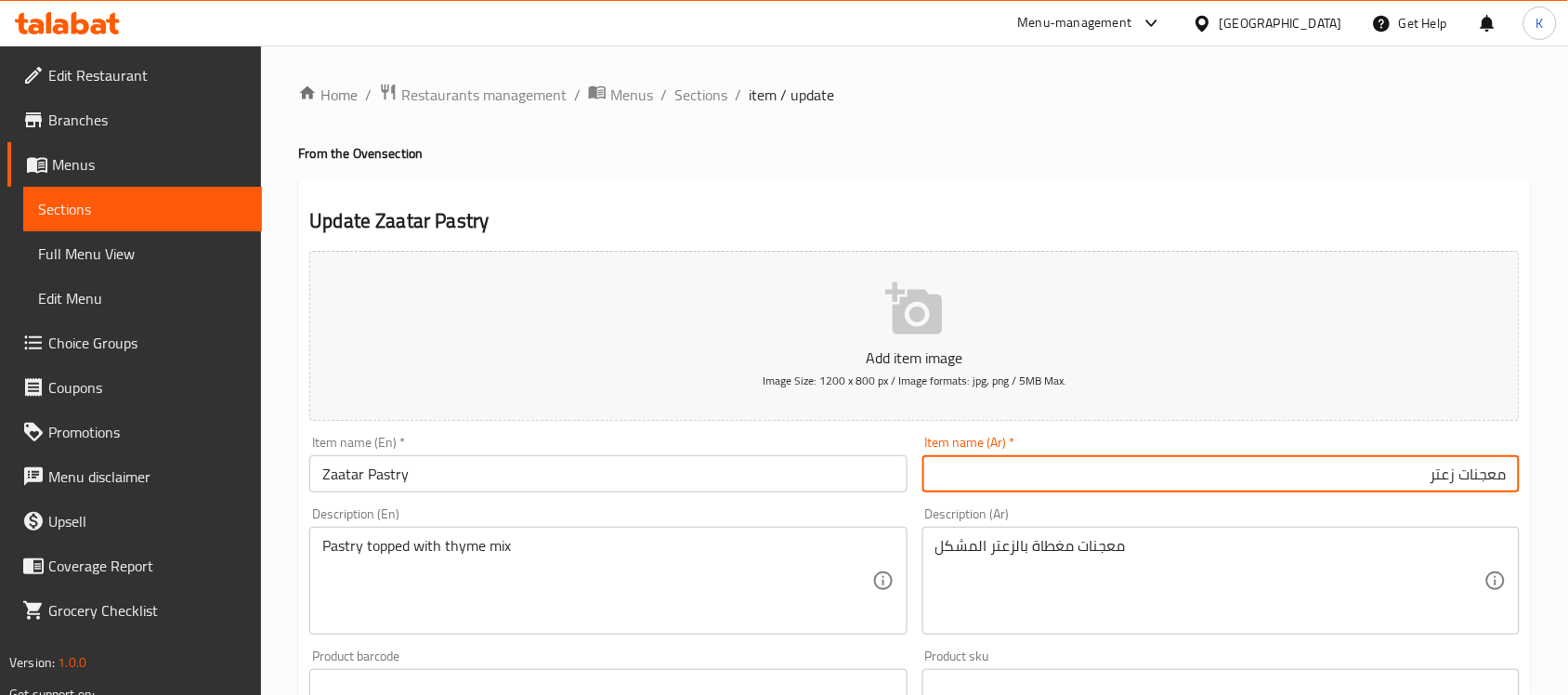
click at [1497, 476] on input "معجنات زعتر" at bounding box center [1220, 474] width 597 height 38
click at [1497, 475] on input "فطيرة زعتر" at bounding box center [1220, 474] width 597 height 38
type input "فطيرة زعتر"
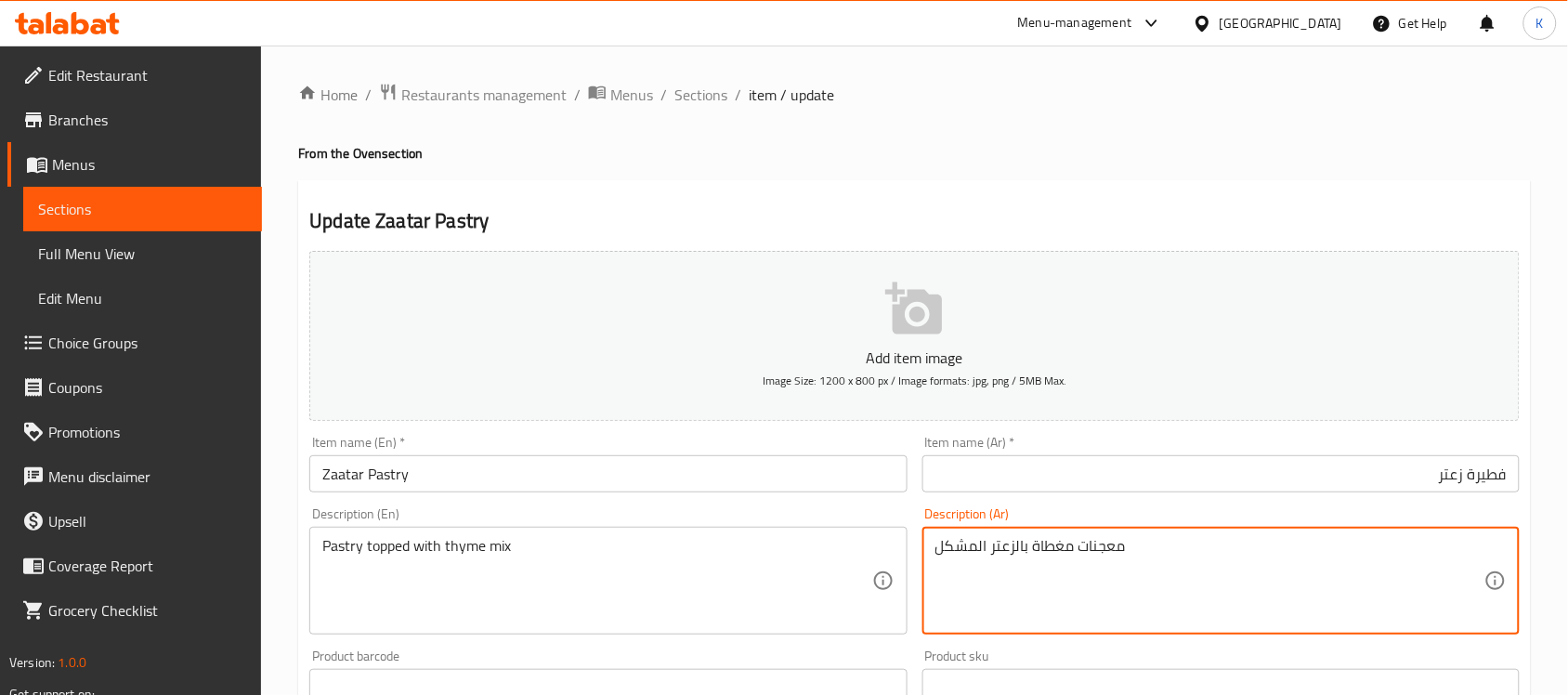
click at [1101, 549] on textarea "معجنات مغطاة بالزعتر المشكل" at bounding box center [1210, 581] width 549 height 88
paste textarea "طيرة"
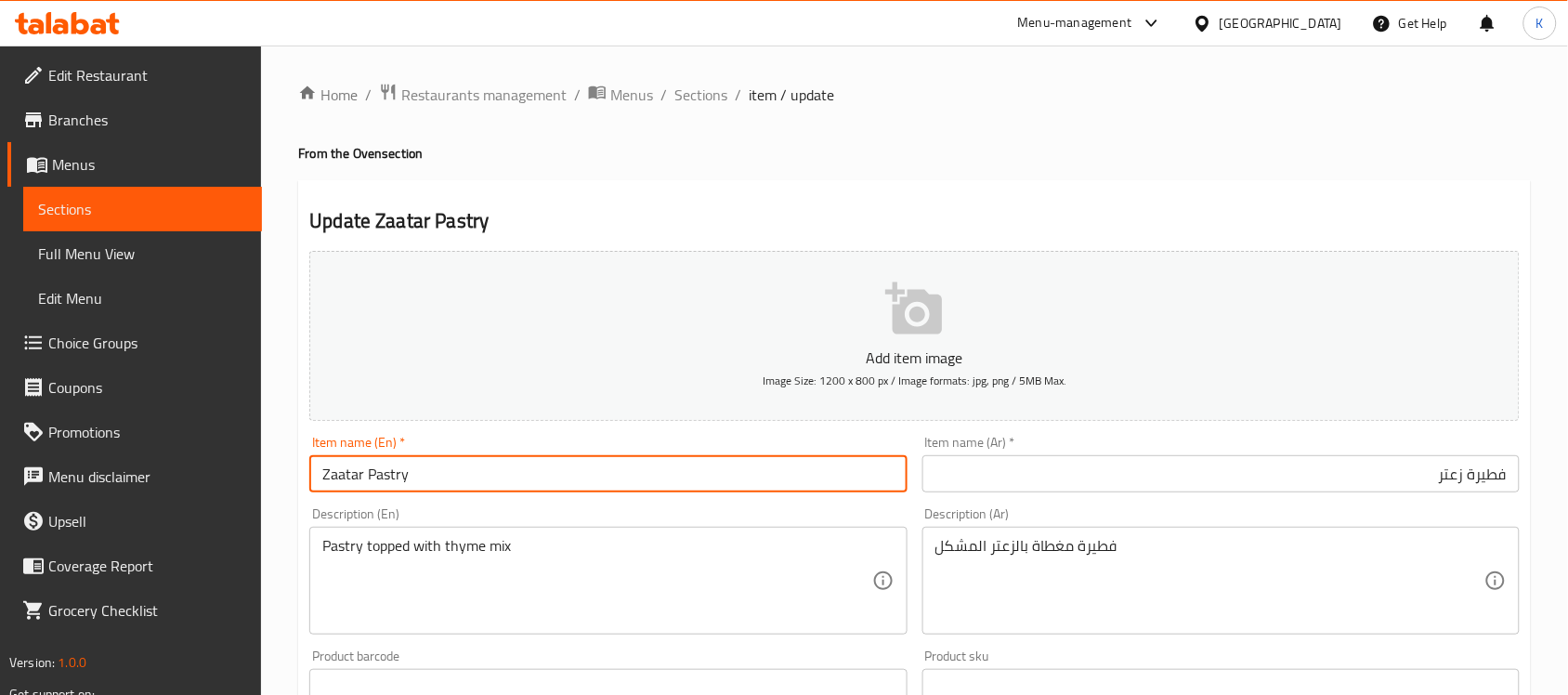
click at [755, 489] on input "Zaatar Pastry" at bounding box center [607, 474] width 597 height 38
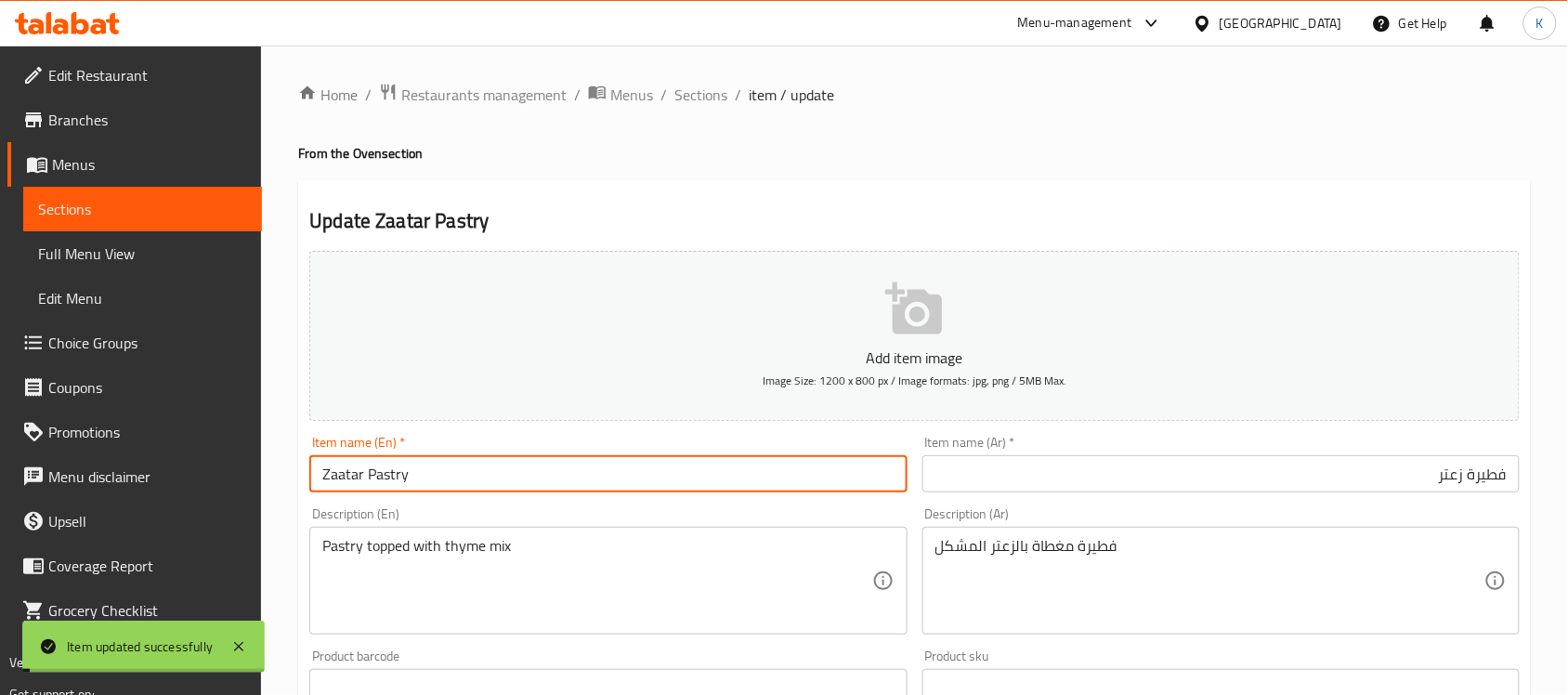
click at [392, 476] on input "Zaatar Pastry" at bounding box center [607, 474] width 597 height 38
click at [1482, 477] on input "فطيرة زعتر" at bounding box center [1220, 474] width 597 height 38
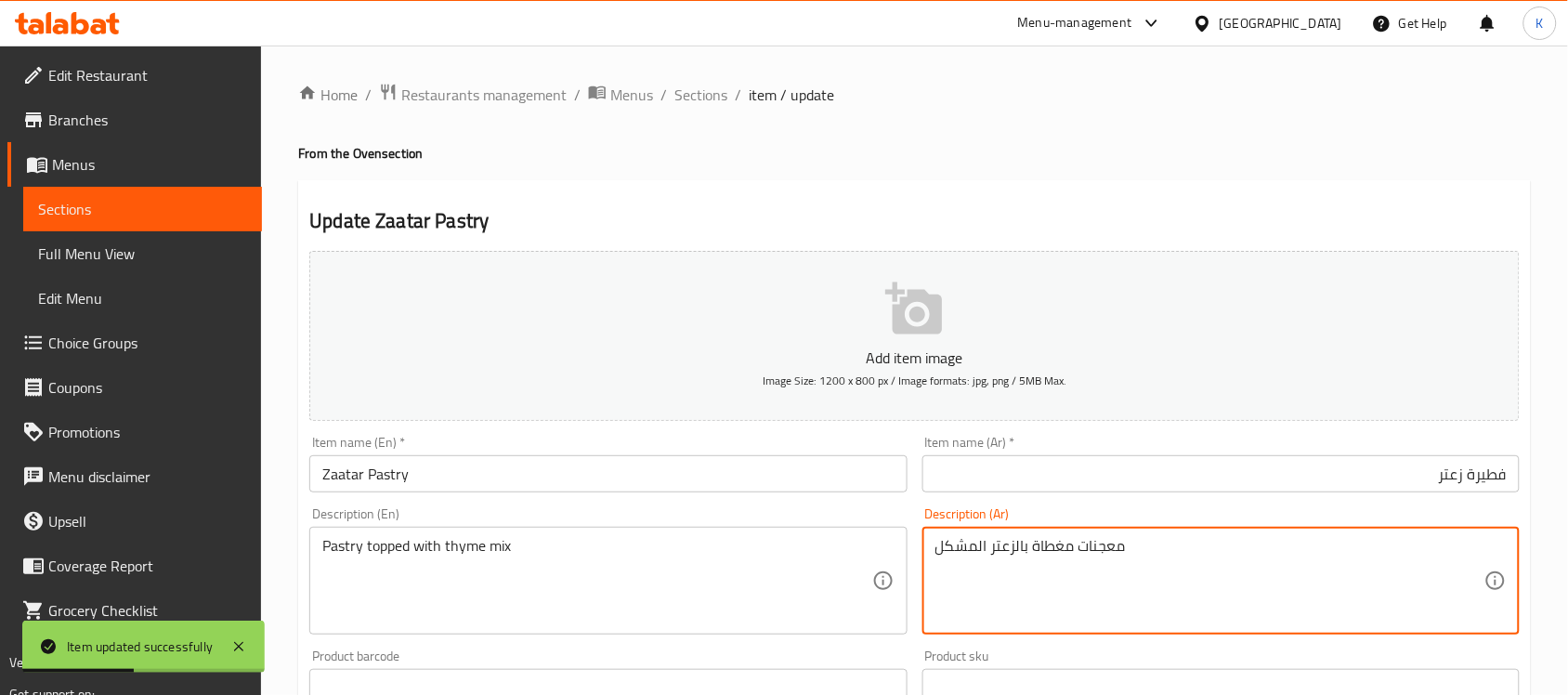
type textarea "معجنات مغطاة بالزعتر المشكل"
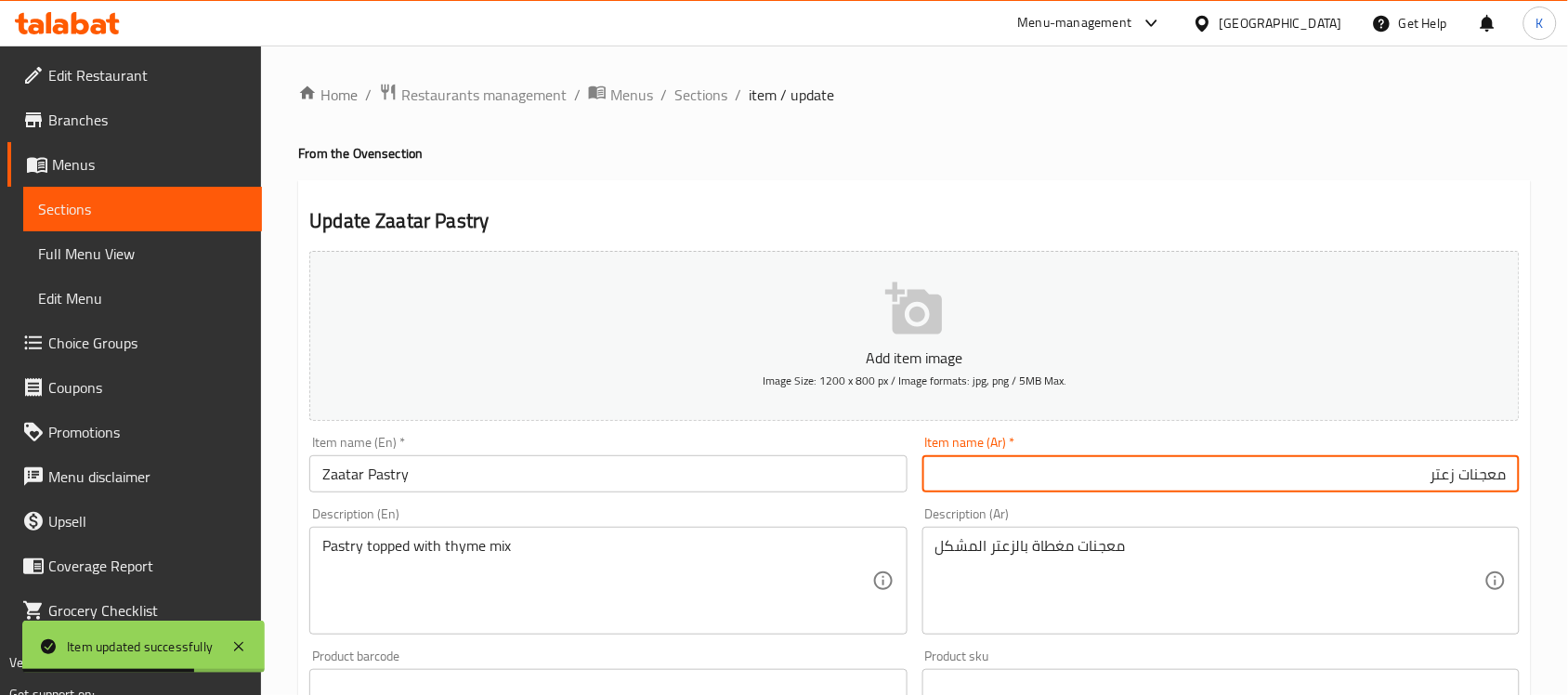
type input "معجنات زعتر"
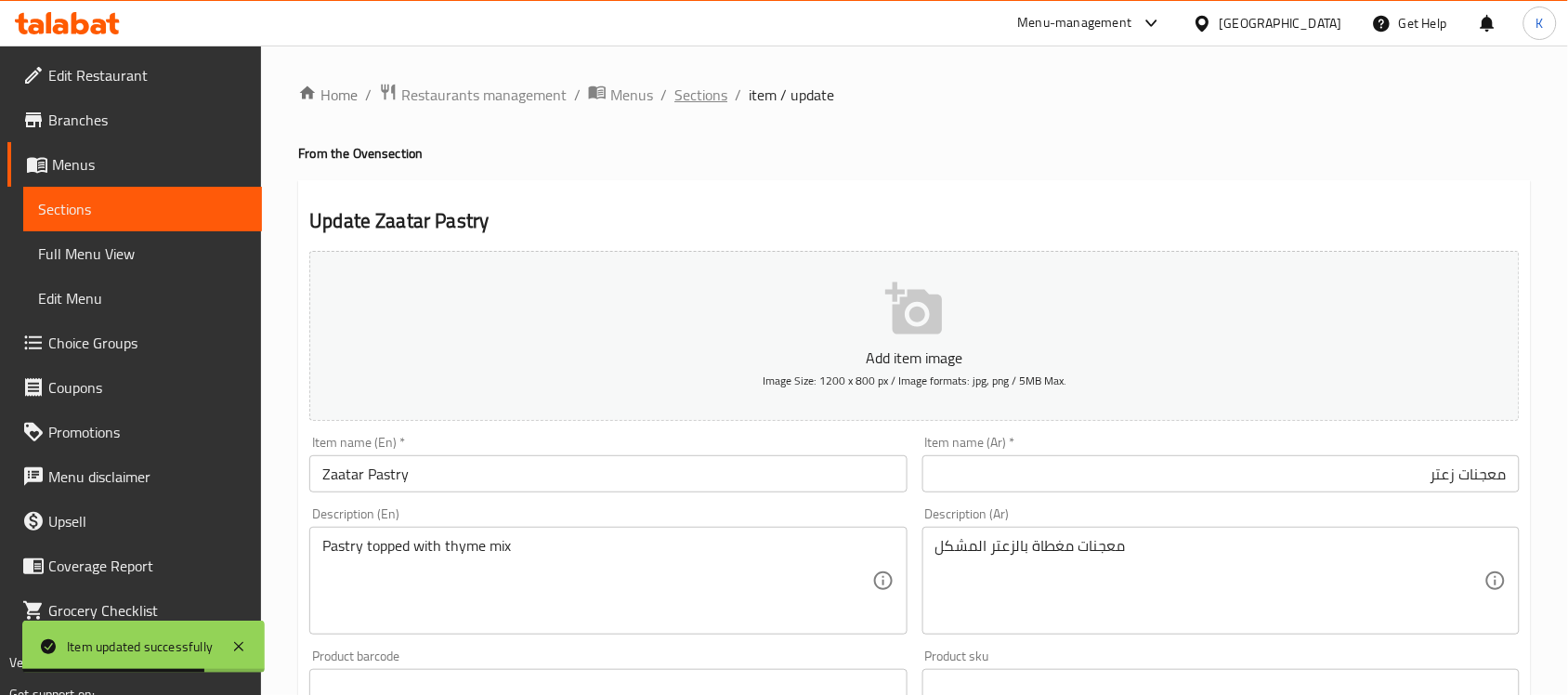
click at [721, 104] on span "Sections" at bounding box center [700, 95] width 53 height 23
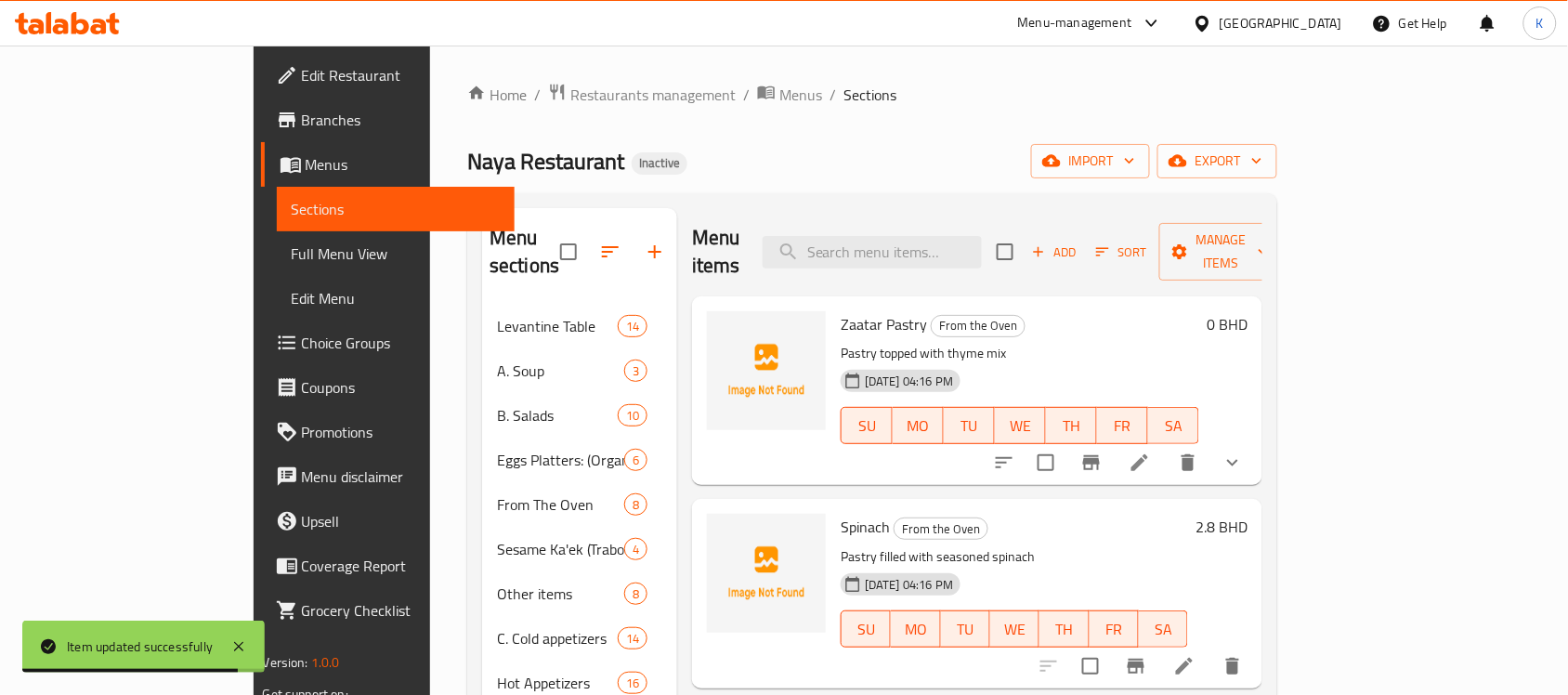
click at [1193, 658] on icon at bounding box center [1184, 667] width 17 height 17
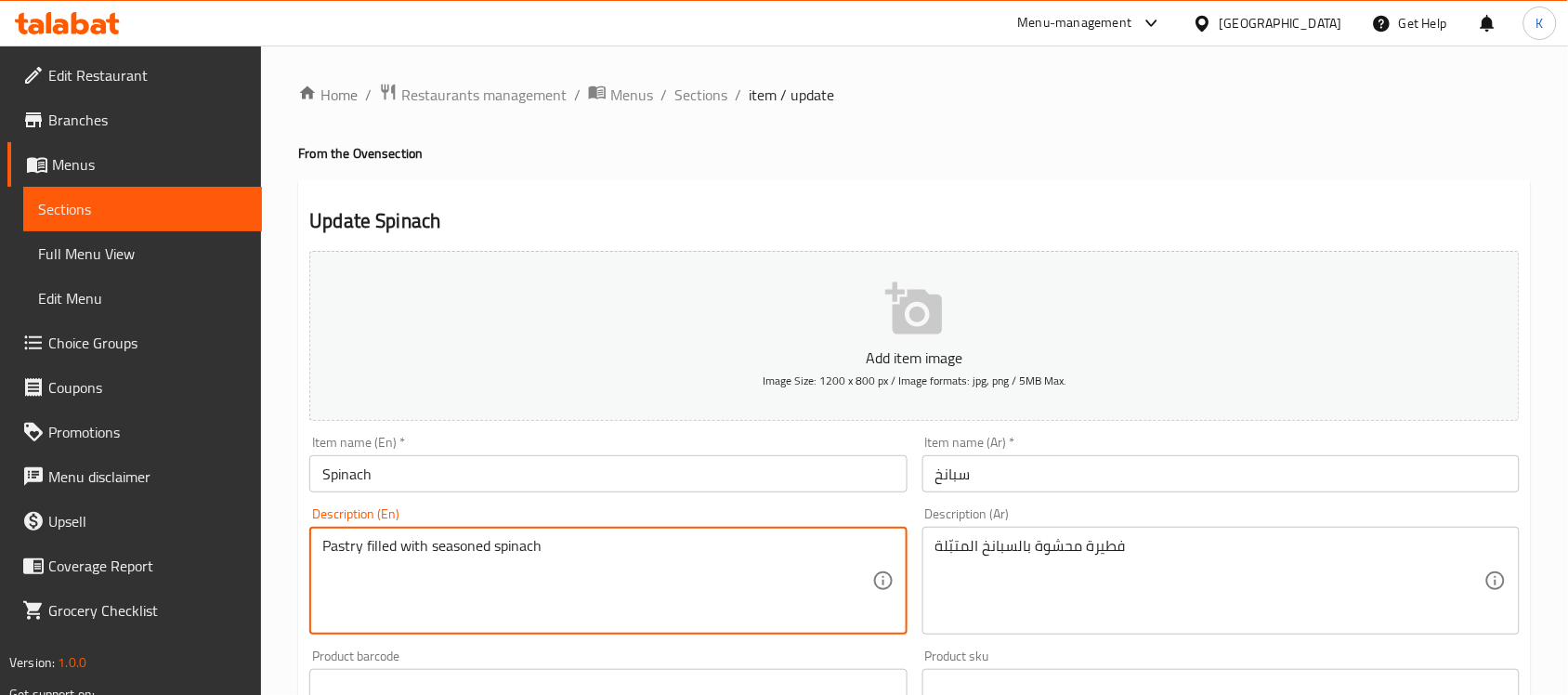
click at [350, 559] on textarea "Pastry filled with seasoned spinach" at bounding box center [597, 581] width 549 height 88
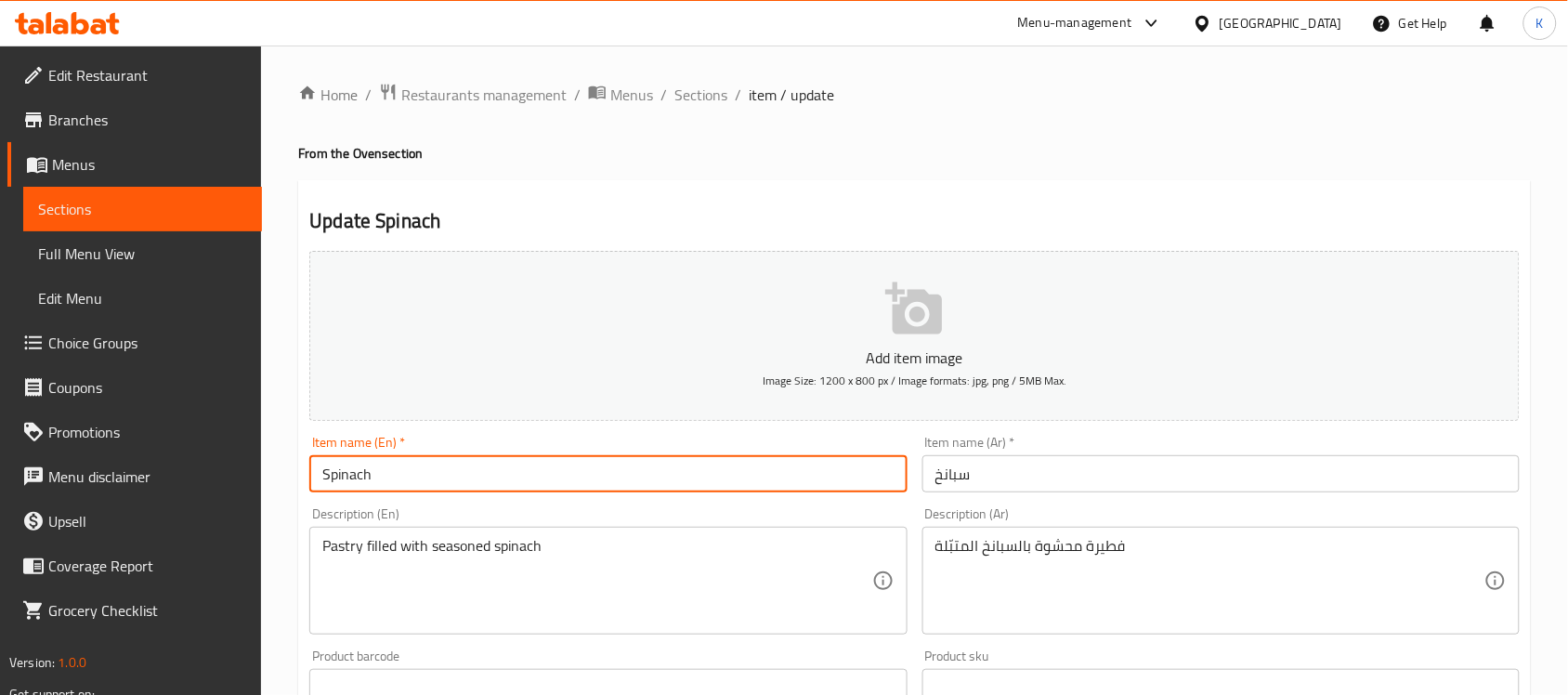
click at [490, 490] on input "Spinach" at bounding box center [607, 474] width 597 height 38
paste input "Pastry"
type input "Spinach Pastry"
click at [1173, 484] on input "سبانخ" at bounding box center [1220, 474] width 597 height 38
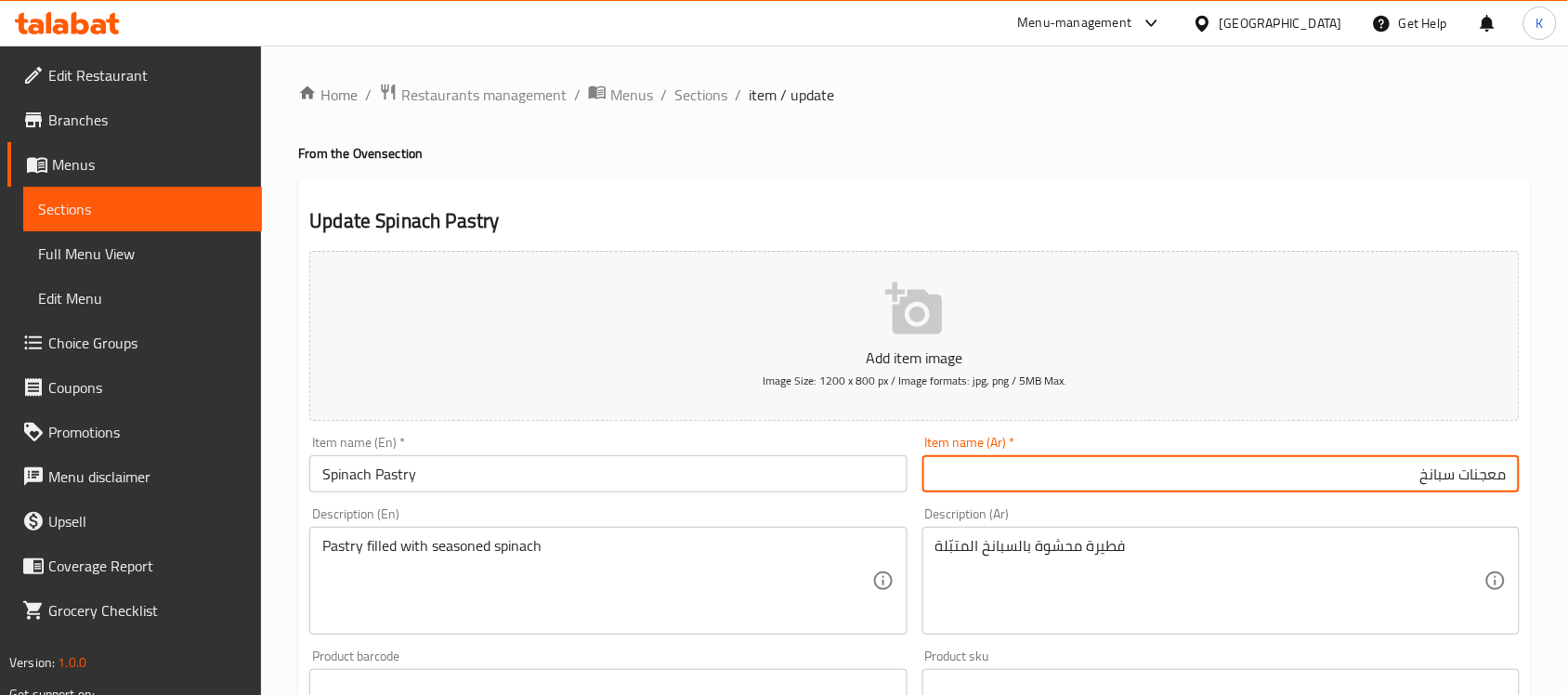
click at [1498, 480] on input "معجنات سبانخ" at bounding box center [1220, 474] width 597 height 38
type input "معجنات سبانخ"
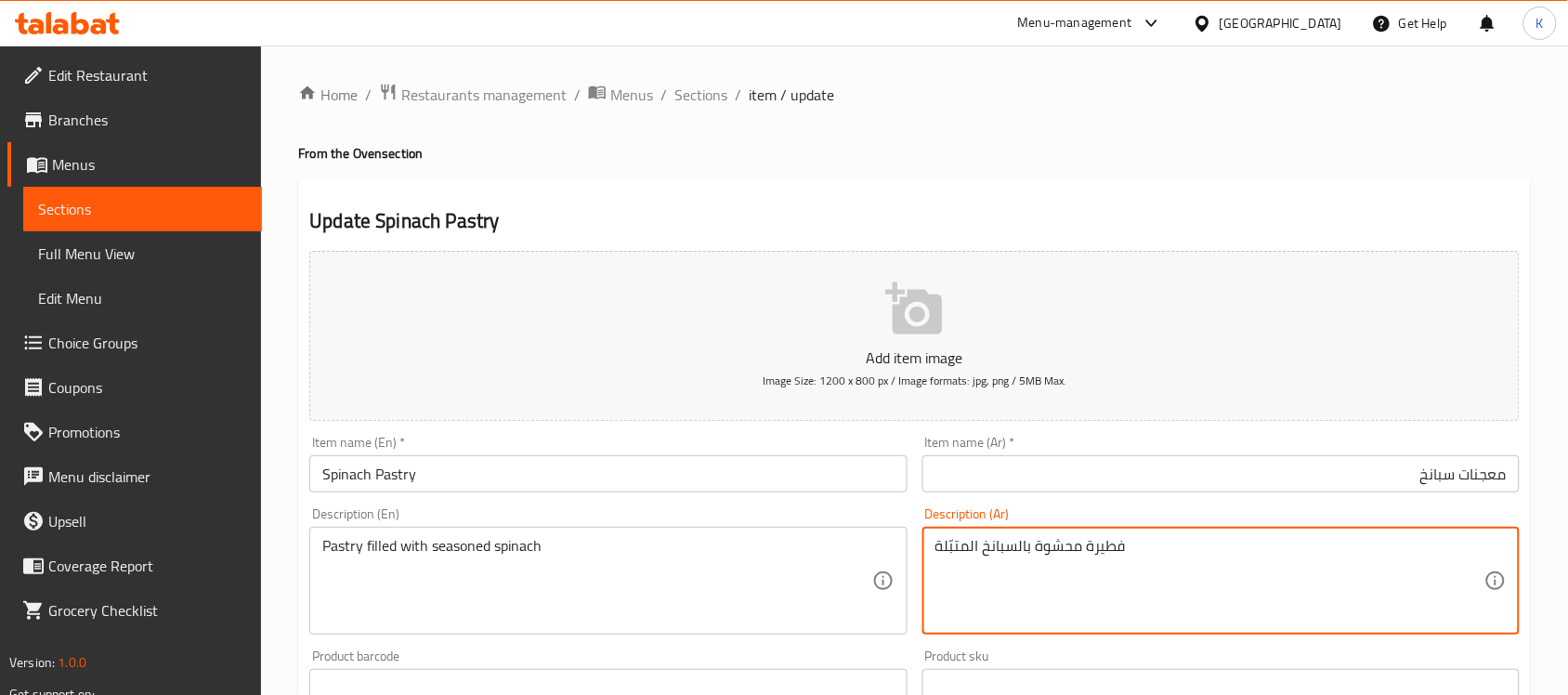
click at [1116, 549] on textarea "فطيرة محشوة بالسبانخ المتبّلة" at bounding box center [1210, 581] width 549 height 88
paste textarea "معجنات"
click at [1099, 545] on textarea "فطيرة محشوة بالسبانخ المتبّلة" at bounding box center [1210, 581] width 549 height 88
paste textarea "عجنات"
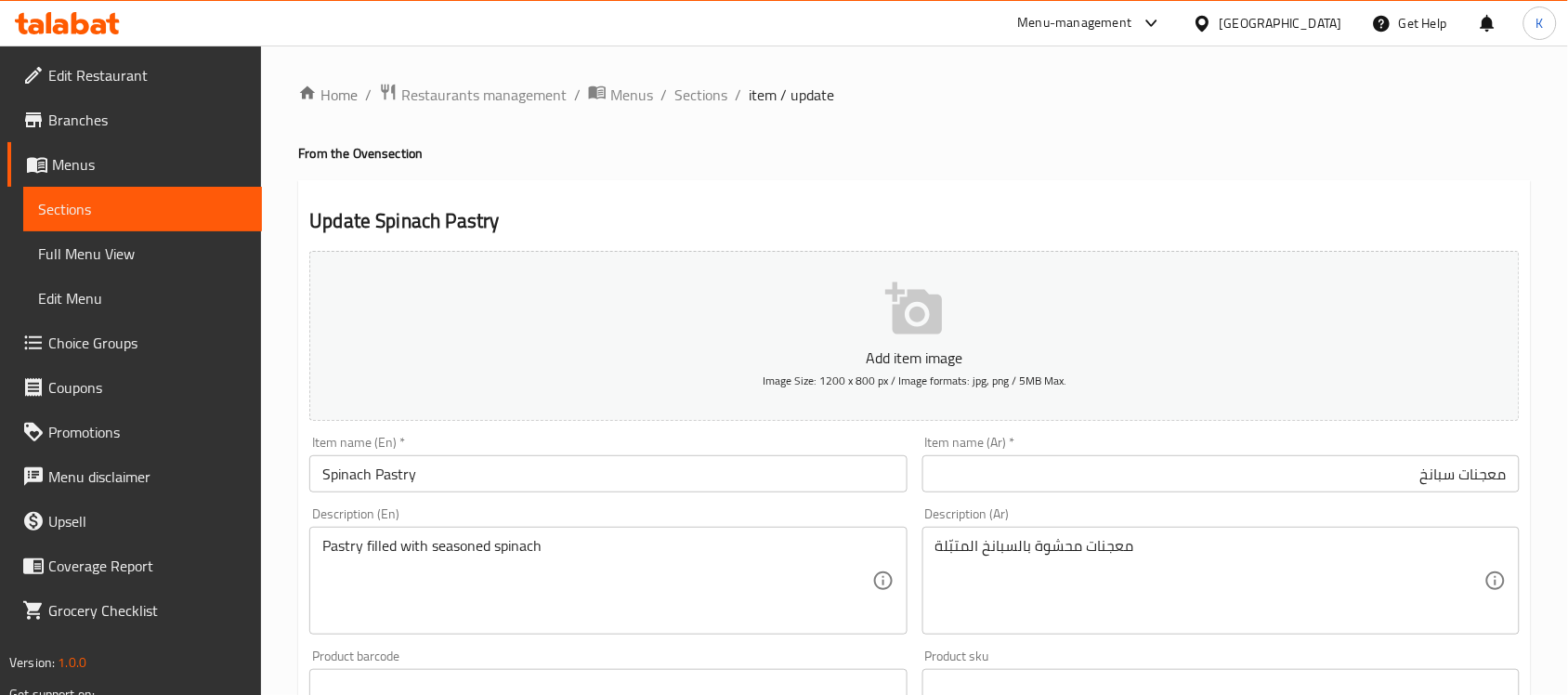
click at [726, 495] on div "Item name (En)   * Spinach Pastry Item name (En) *" at bounding box center [607, 465] width 612 height 71
click at [745, 485] on input "Spinach Pastry" at bounding box center [607, 474] width 597 height 38
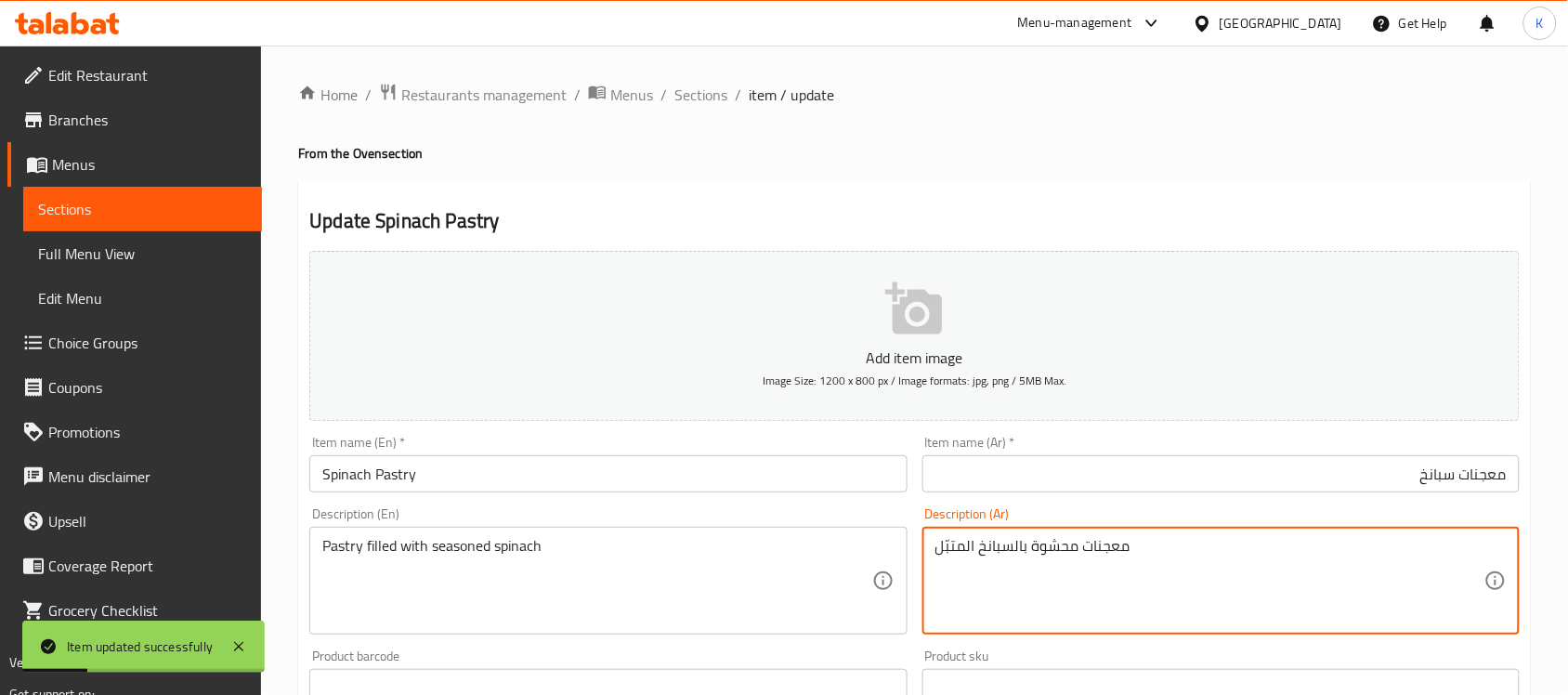
type textarea "معجنات محشوة بالسبانخ المتبّل"
click at [713, 447] on div "Item name (En)   * Spinach Pastry Item name (En) *" at bounding box center [607, 464] width 597 height 56
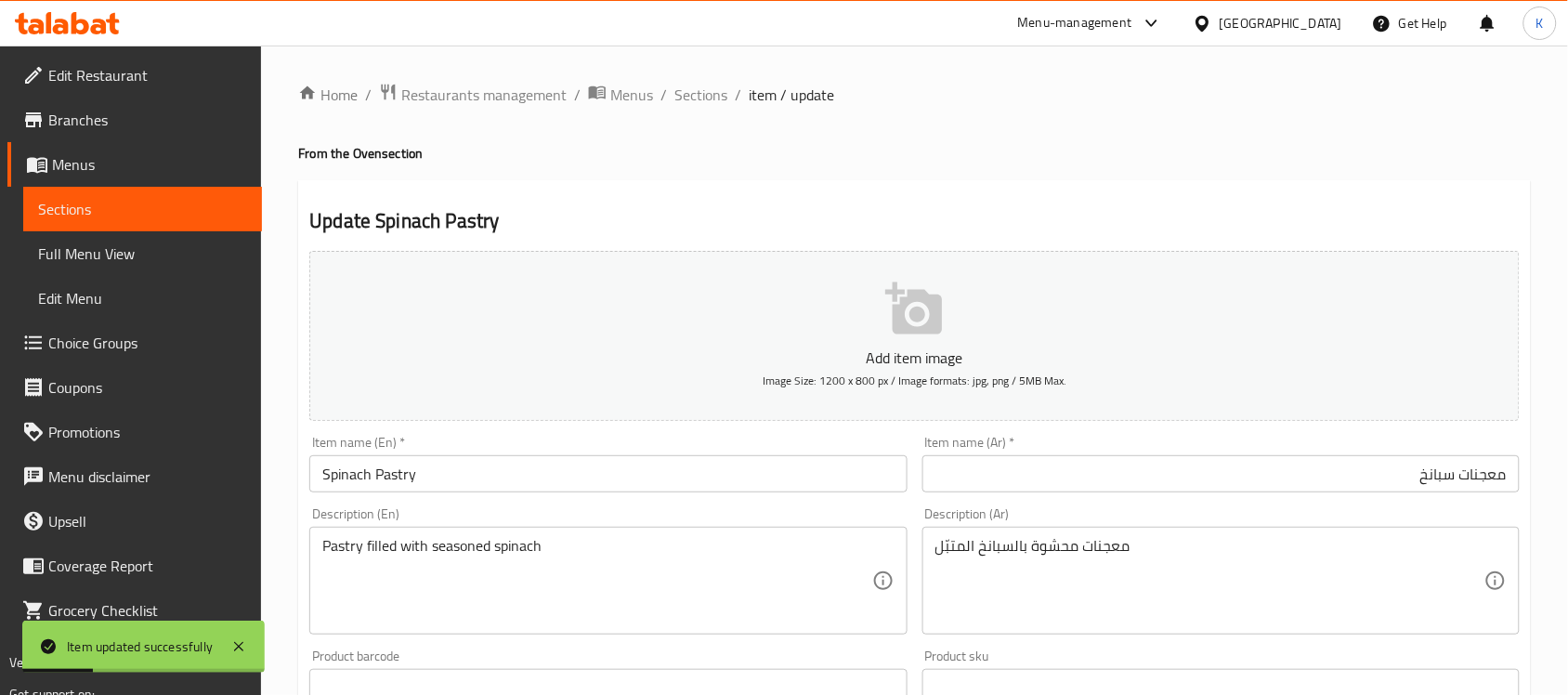
click at [708, 482] on input "Spinach Pastry" at bounding box center [607, 474] width 597 height 38
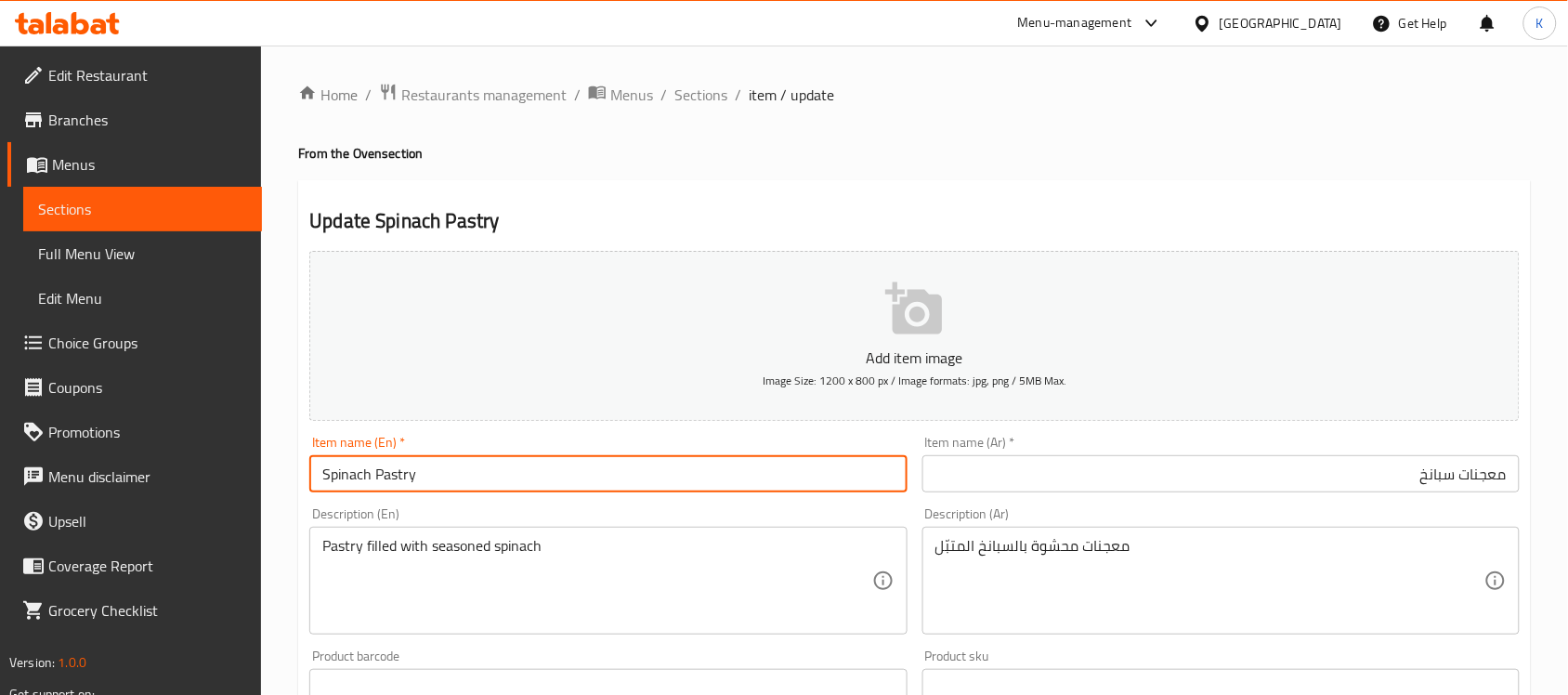
drag, startPoint x: 737, startPoint y: 112, endPoint x: 728, endPoint y: 103, distance: 12.7
click at [739, 112] on div "Home / Restaurants management / Menus / Sections / item / update From the Oven …" at bounding box center [914, 679] width 1232 height 1193
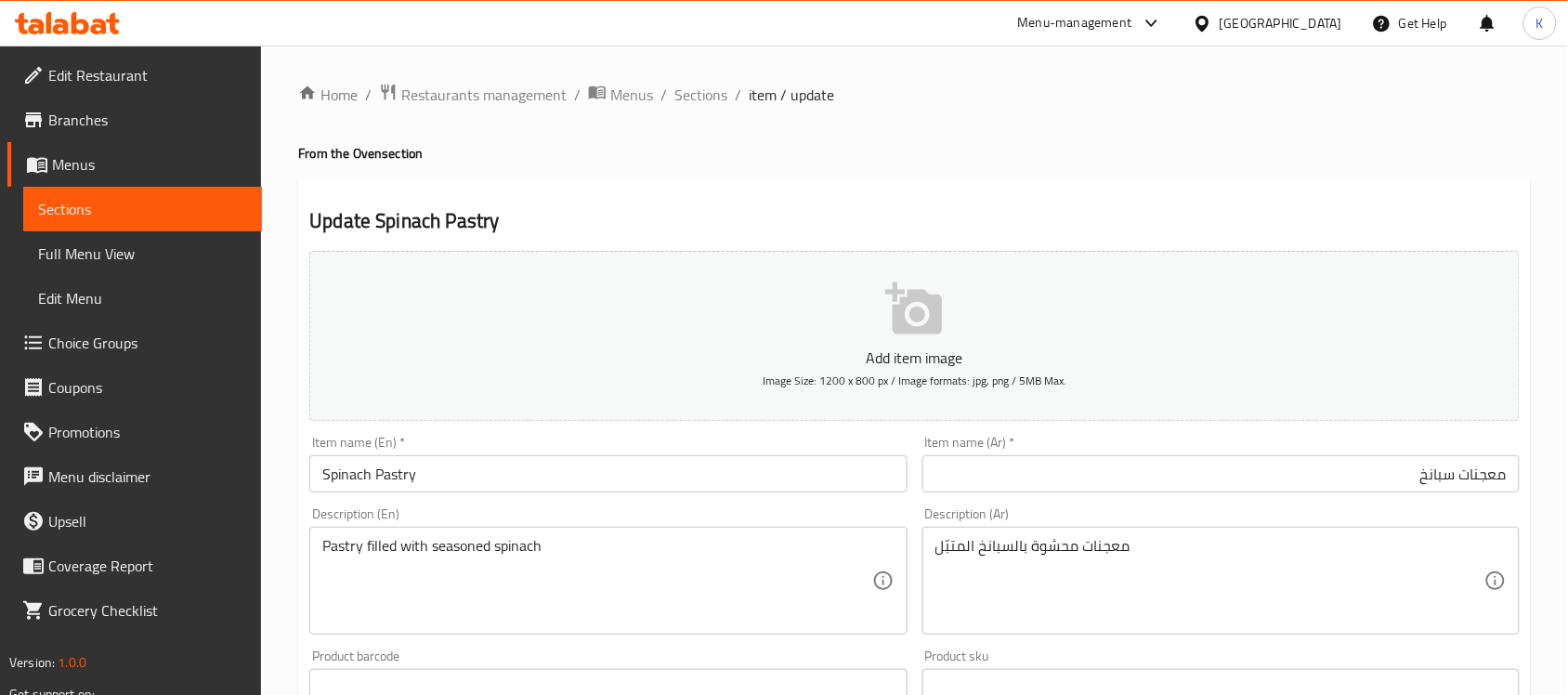
click at [728, 103] on ol "Home / Restaurants management / Menus / Sections / item / update" at bounding box center [914, 95] width 1232 height 24
click at [713, 103] on span "Sections" at bounding box center [700, 95] width 53 height 23
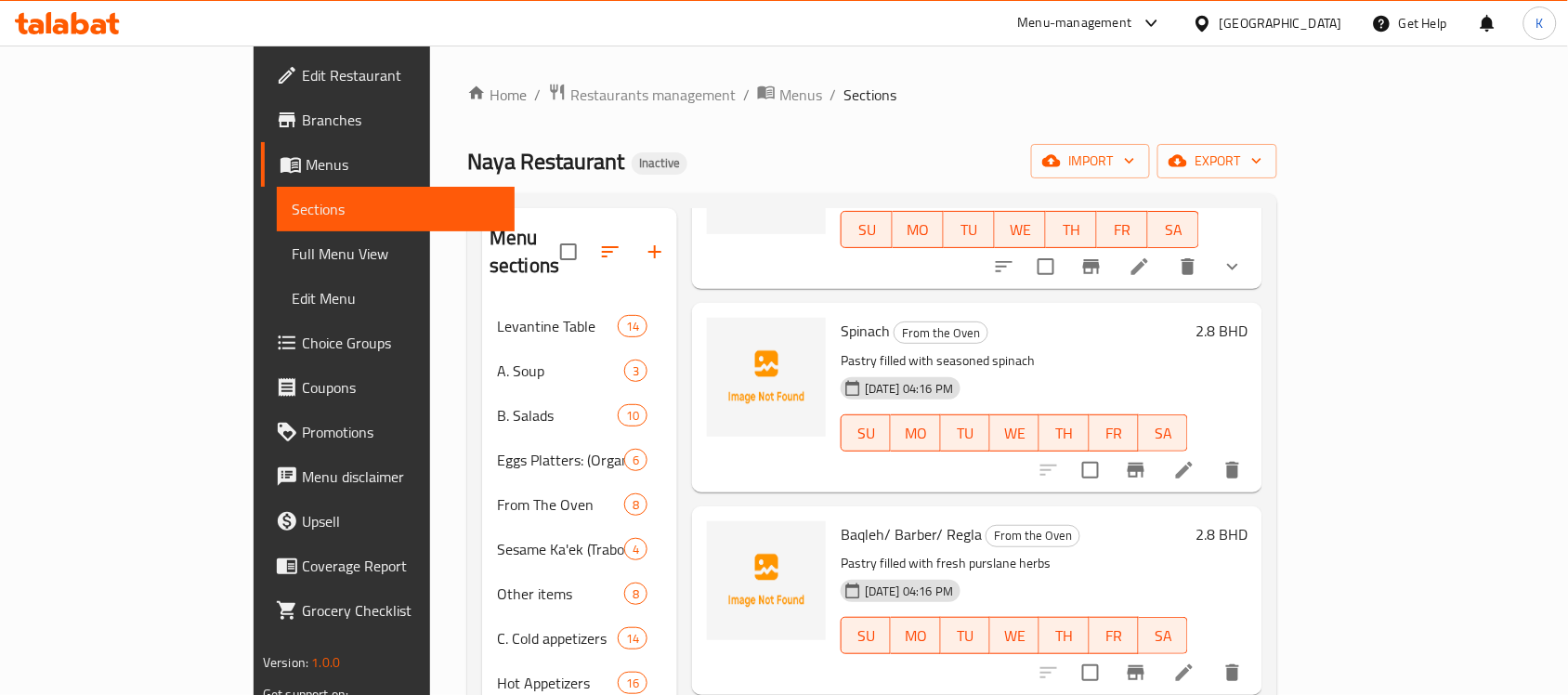
scroll to position [271, 0]
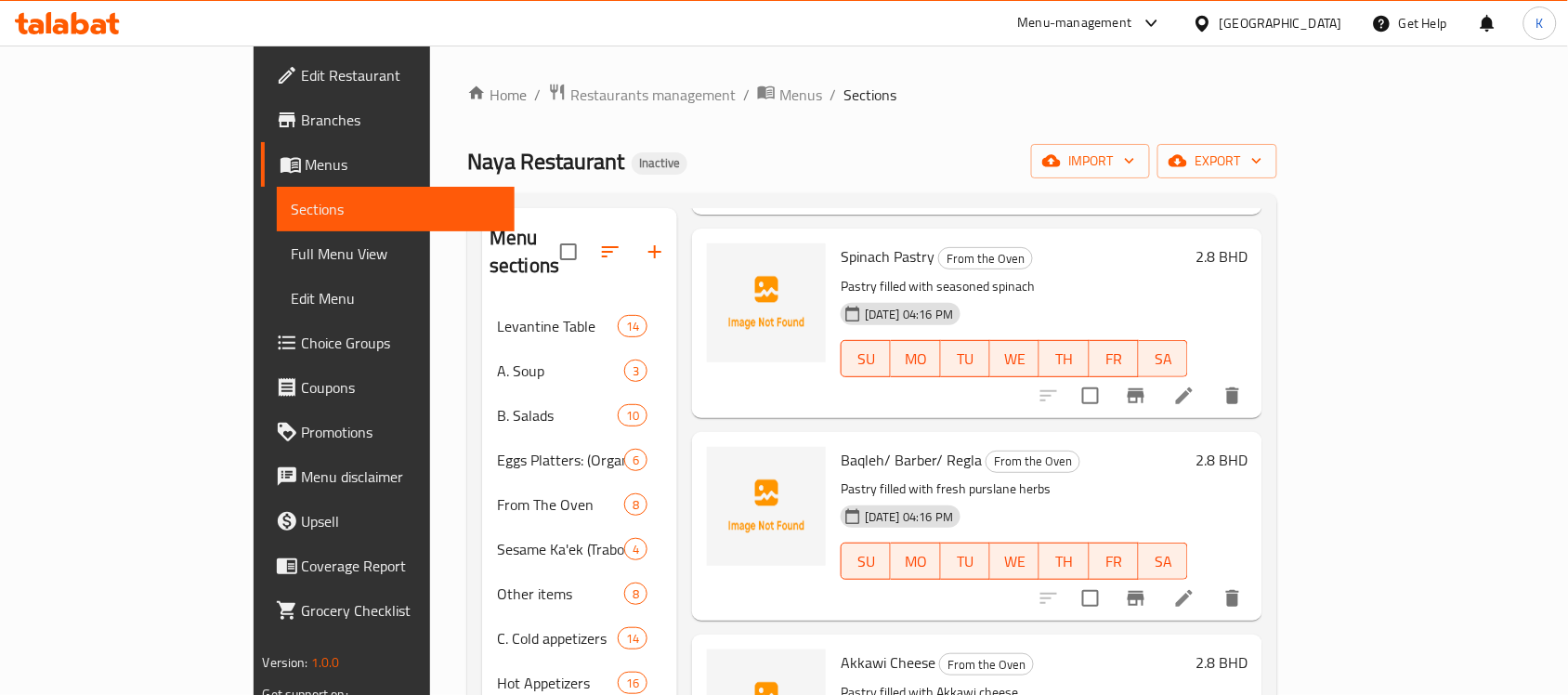
click at [1211, 584] on li at bounding box center [1184, 599] width 52 height 34
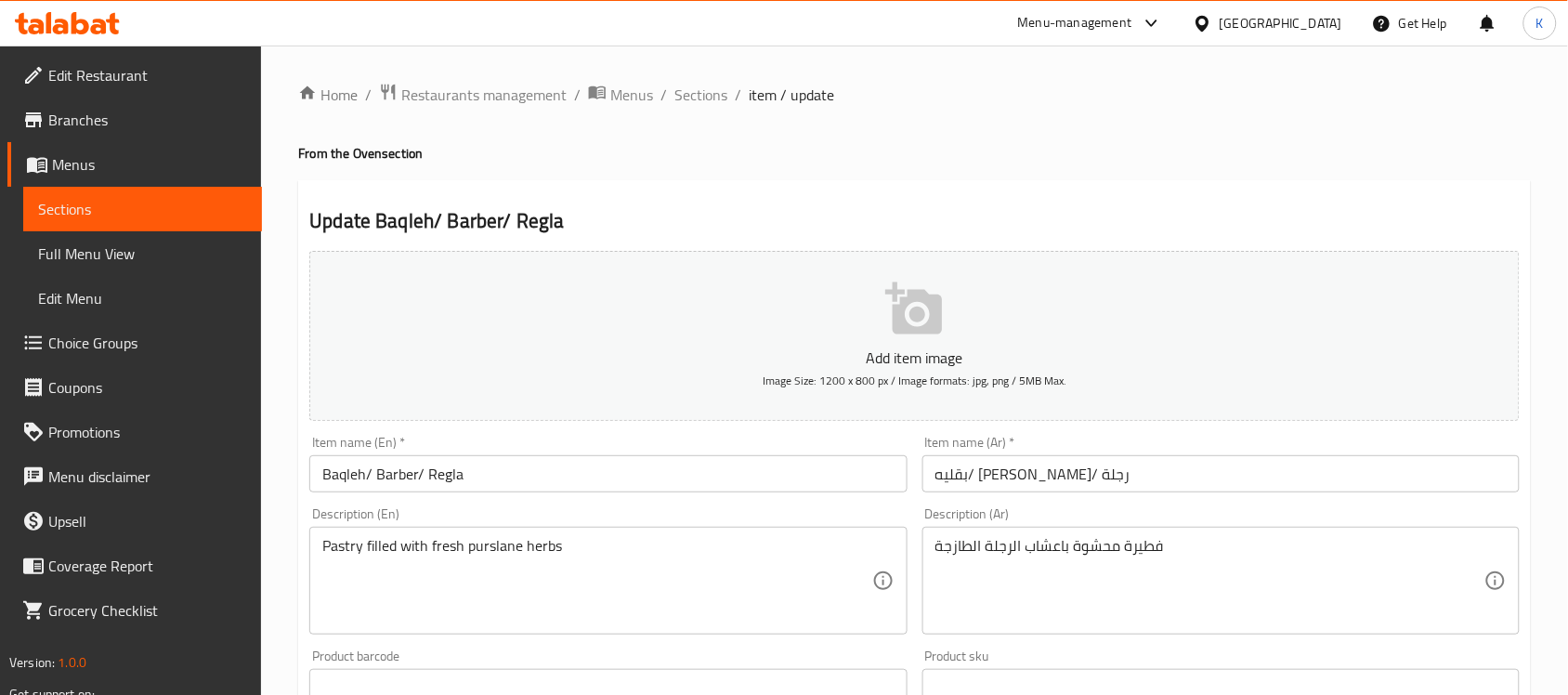
click at [452, 476] on input "Baqleh/ Barber/ Regla" at bounding box center [607, 474] width 597 height 38
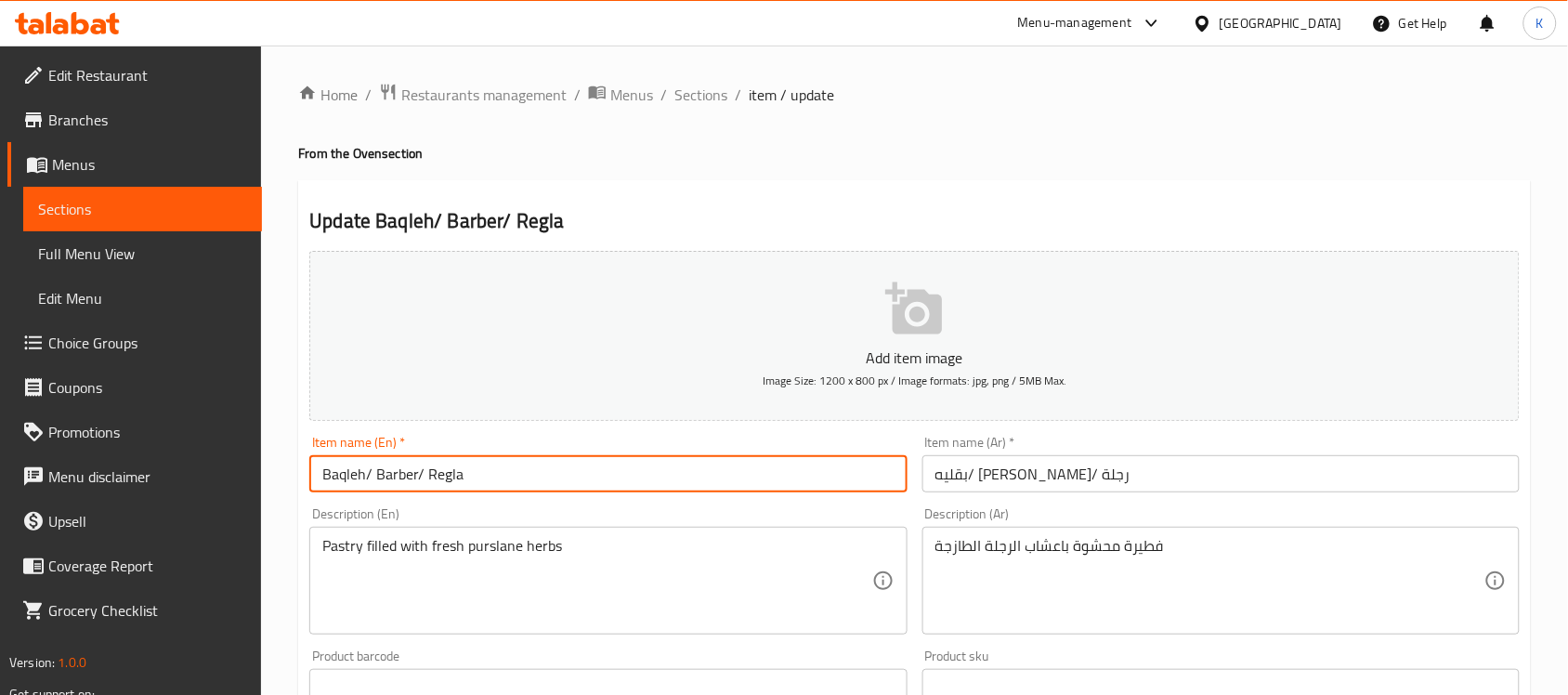
click at [451, 475] on input "Baqleh/ Barber/ Regla" at bounding box center [607, 474] width 597 height 38
paste input "purslane"
click at [568, 476] on input "Baqleh/ Barber/ purslane" at bounding box center [607, 474] width 597 height 38
click at [432, 474] on input "Baqleh/ Barber/ purslane" at bounding box center [607, 474] width 597 height 38
click at [432, 481] on input "Baqleh/ Barber/ purslane" at bounding box center [607, 474] width 597 height 38
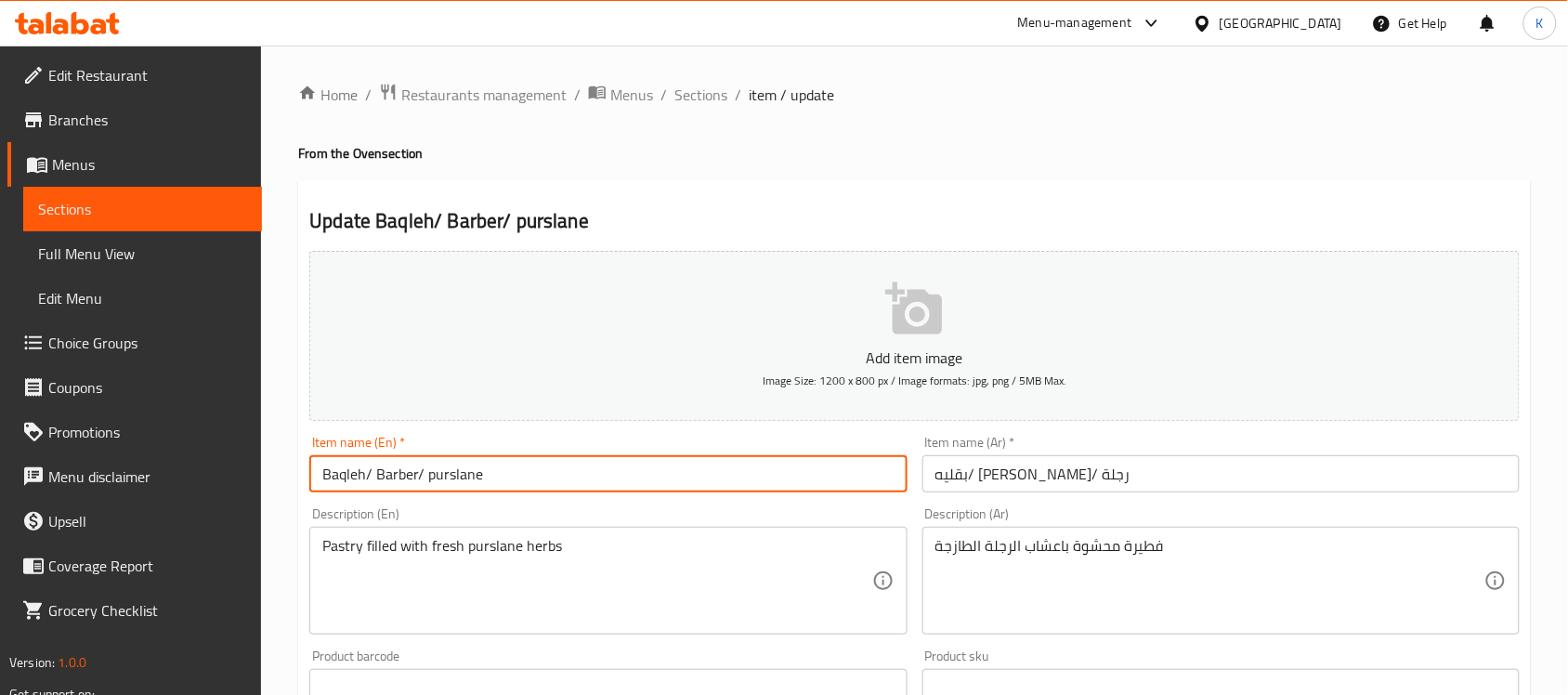
drag, startPoint x: 429, startPoint y: 483, endPoint x: 447, endPoint y: 495, distance: 21.6
click at [432, 483] on input "Baqleh/ Barber/ purslane" at bounding box center [607, 474] width 597 height 38
click at [984, 479] on input "بقليه/ [PERSON_NAME]/ رجلة" at bounding box center [1220, 474] width 597 height 38
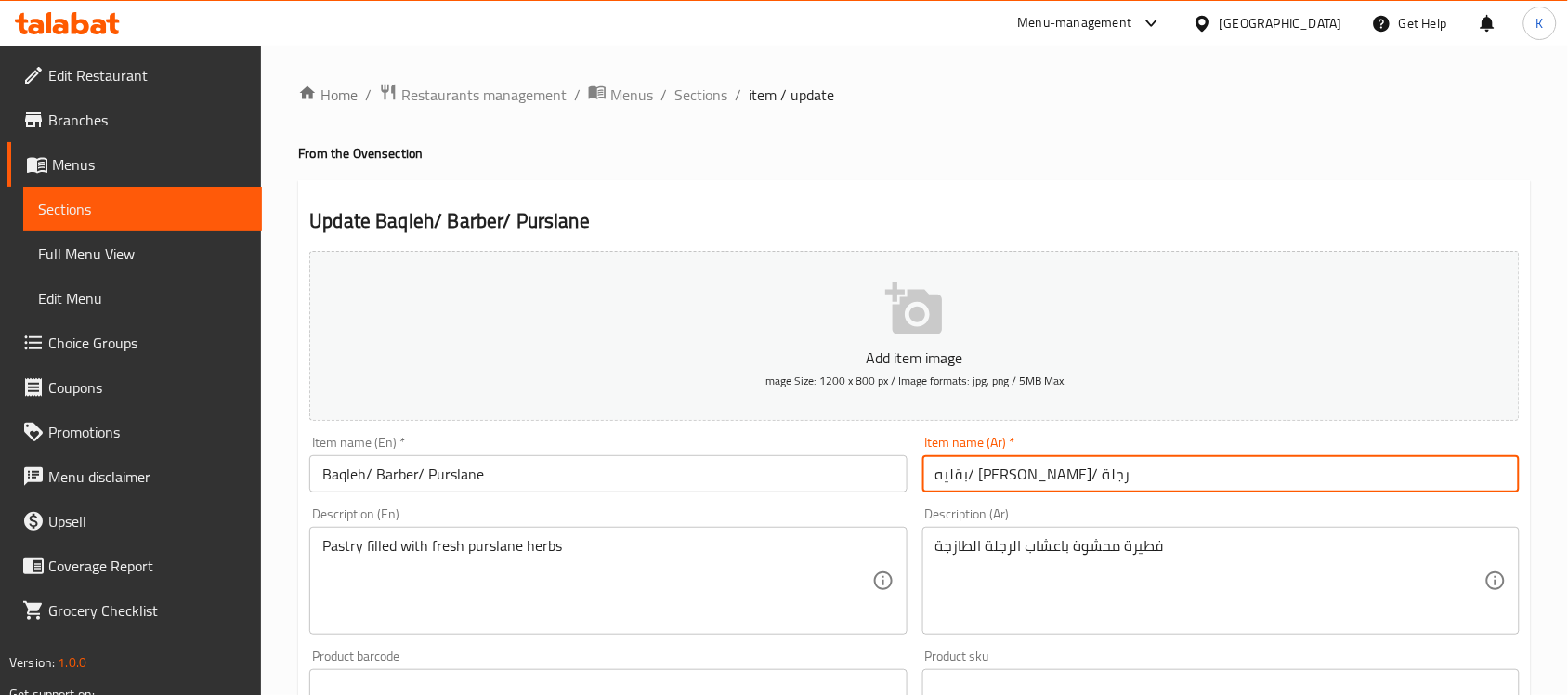
click at [984, 479] on input "بقليه/ [PERSON_NAME]/ رجلة" at bounding box center [1220, 474] width 597 height 38
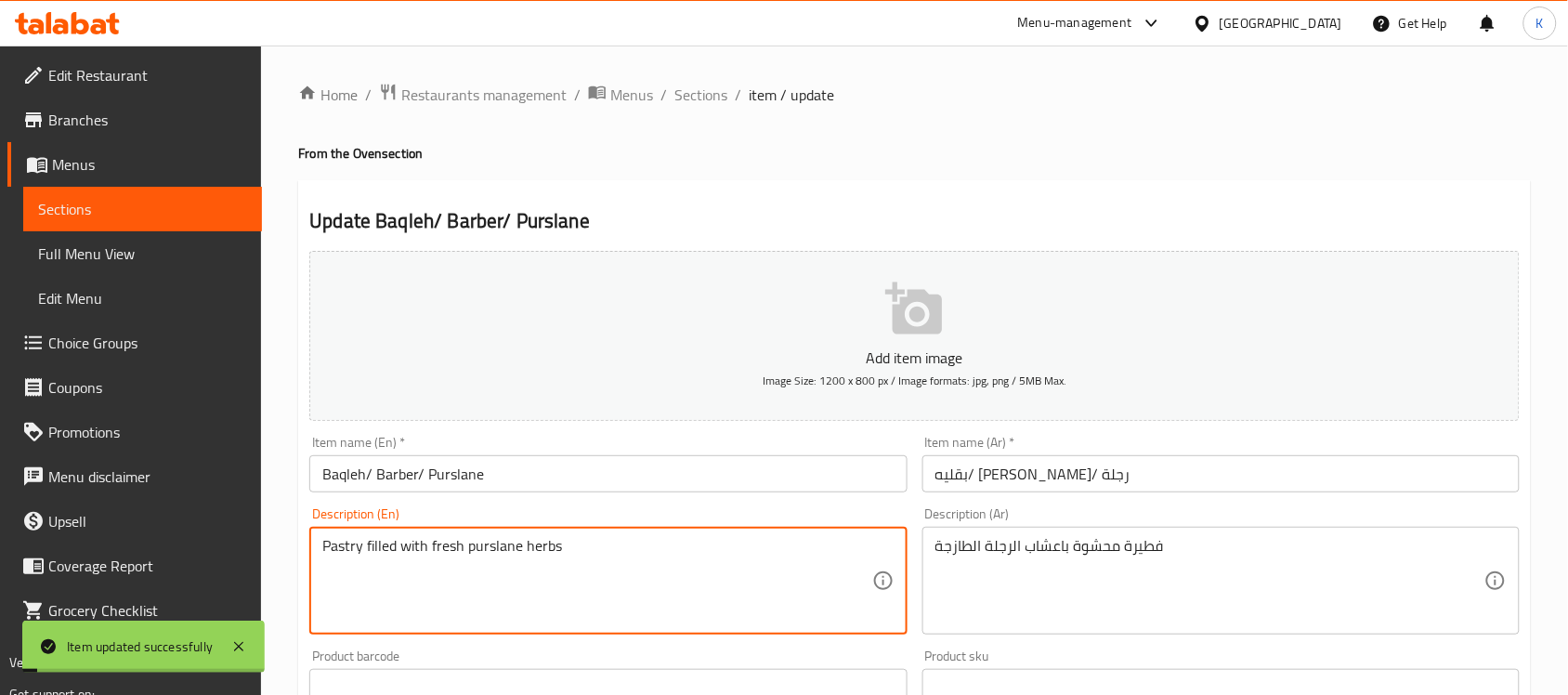
click at [357, 562] on textarea "Pastry filled with fresh purslane herbs" at bounding box center [597, 581] width 549 height 88
click at [543, 488] on input "Baqleh/ Barber/ Purslane" at bounding box center [607, 474] width 597 height 38
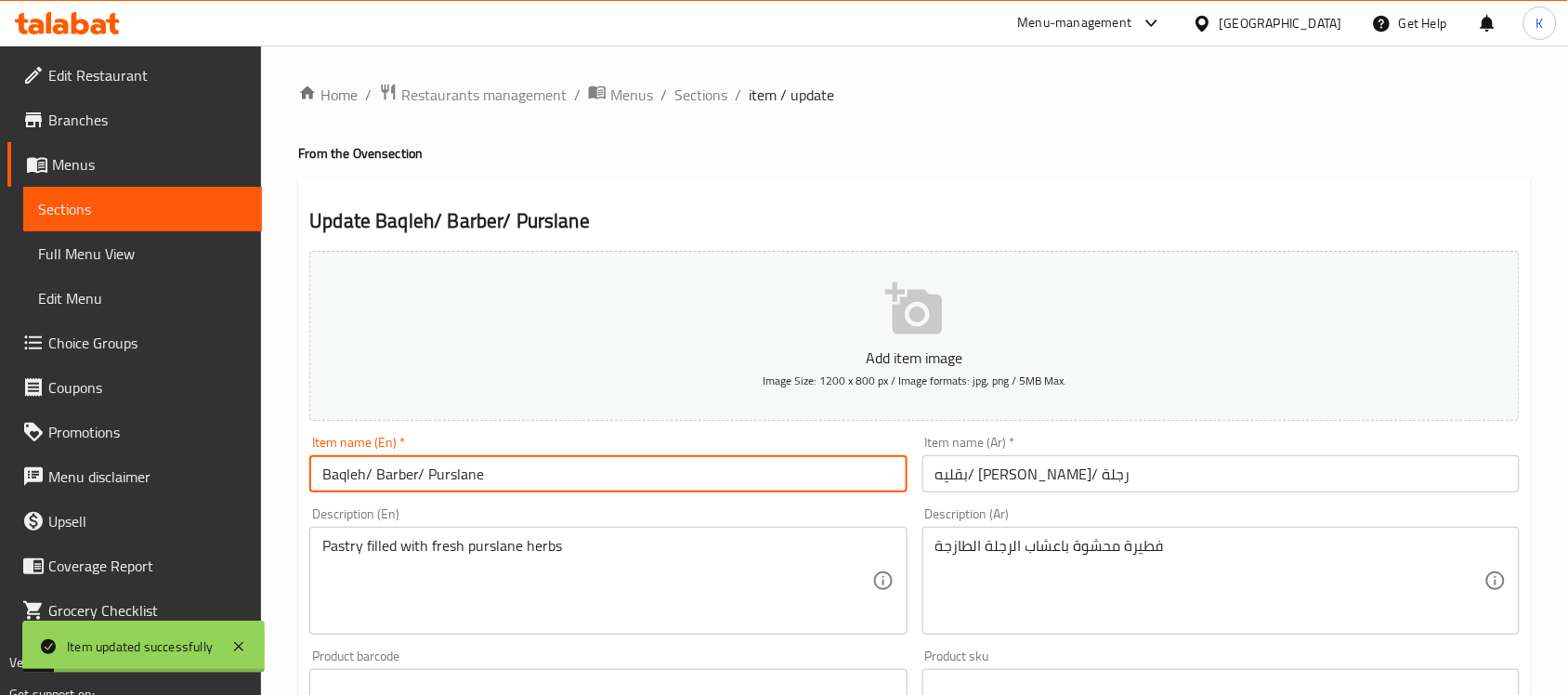
paste input "Pastry"
type input "Baqleh/ Barber/ Purslane Pastry"
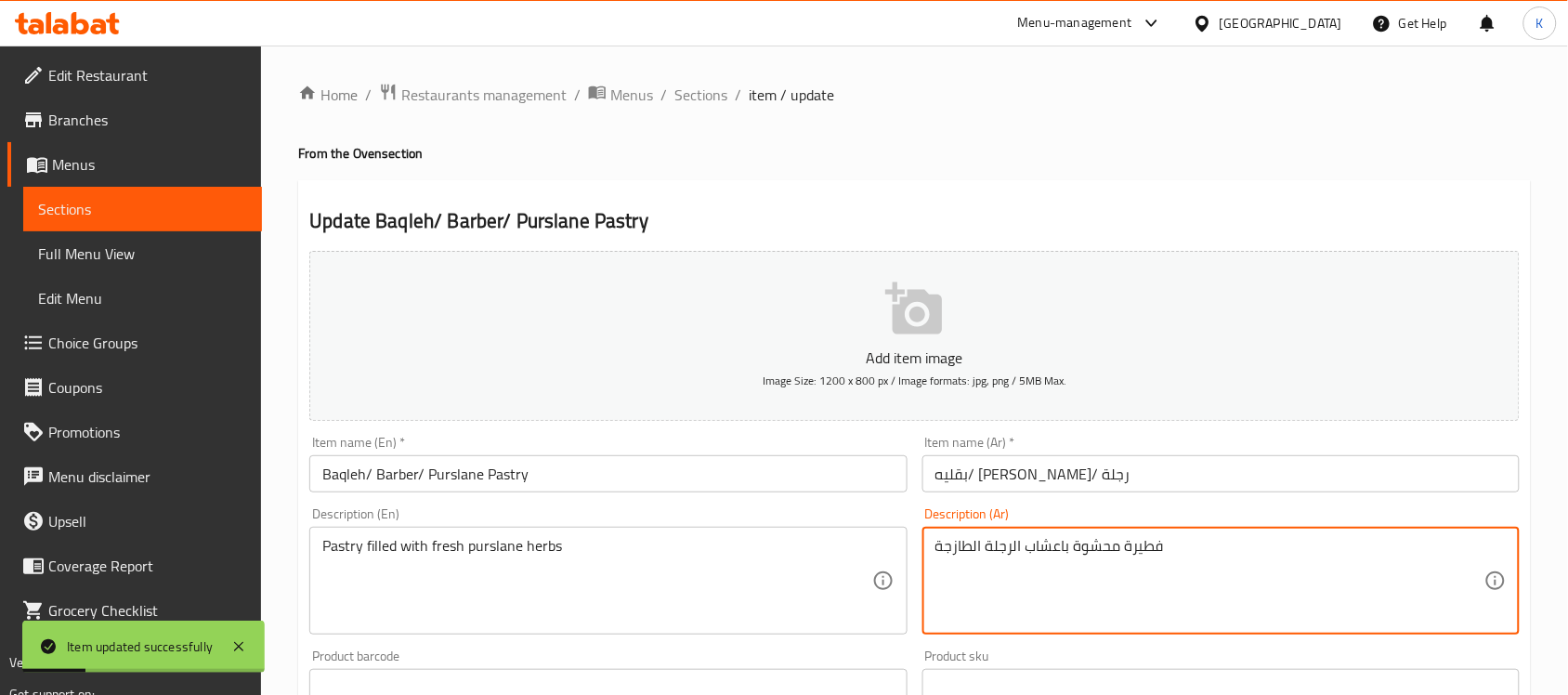
click at [1140, 546] on textarea "فطيرة محشوة باعشاب الرجلة الطازجة" at bounding box center [1210, 581] width 549 height 88
click at [1153, 491] on input "بقليه/ [PERSON_NAME]/ رجلة" at bounding box center [1220, 474] width 597 height 38
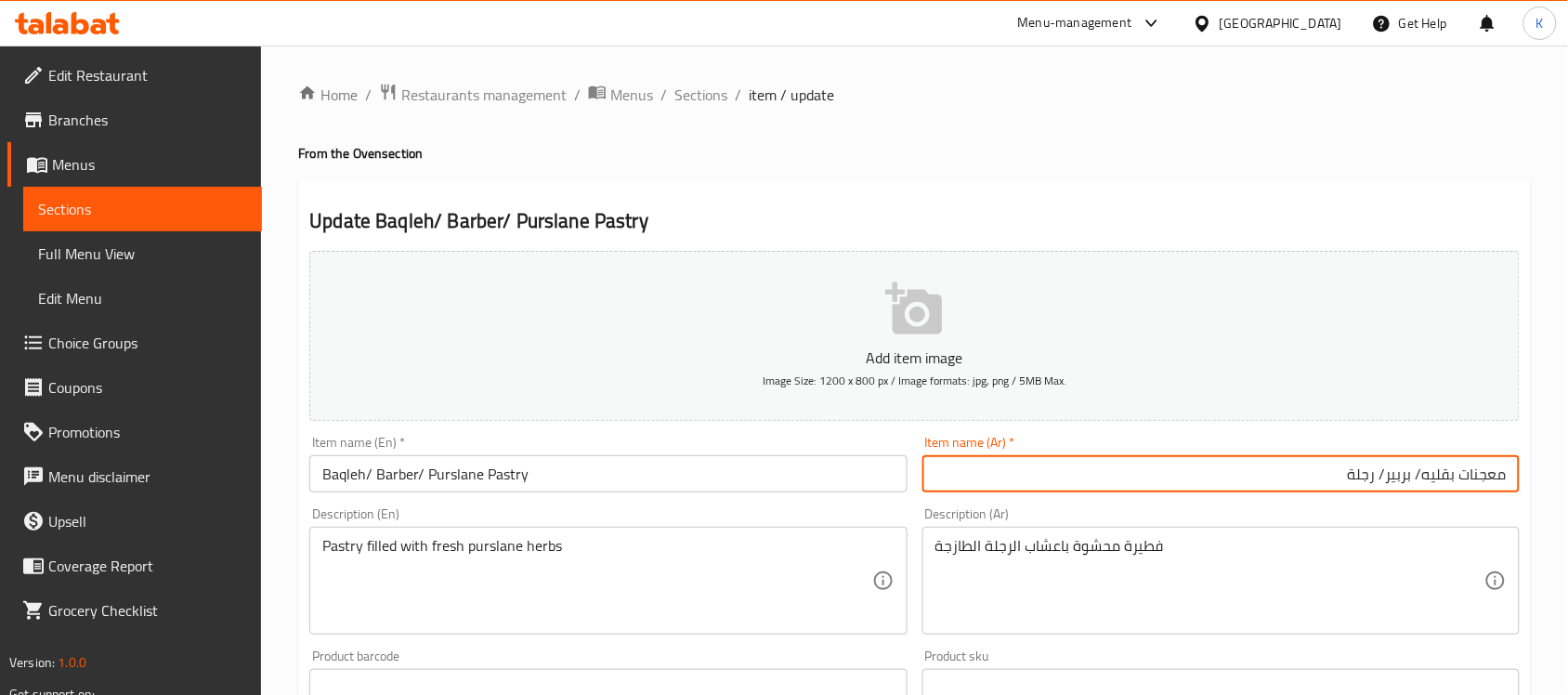
click at [1492, 470] on input "معجنات بقليه/ بربير/ رجلة" at bounding box center [1220, 474] width 597 height 38
type input "معجنات بقليه/ بربير/ رجلة"
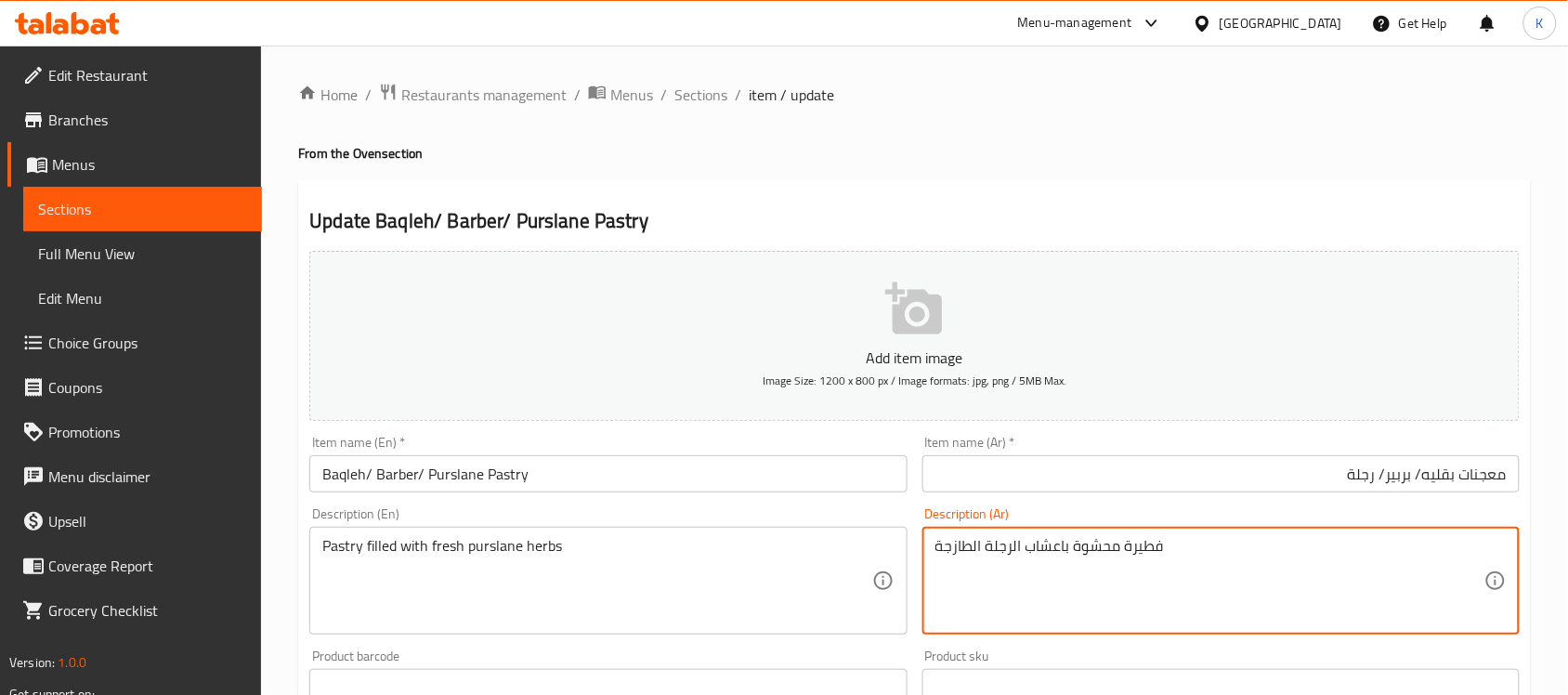
click at [1148, 554] on textarea "فطيرة محشوة باعشاب الرجلة الطازجة" at bounding box center [1210, 581] width 549 height 88
paste textarea "عجنات"
click at [1059, 553] on textarea "معجنات محشوة باعشاب الرجلة الطازجة" at bounding box center [1210, 581] width 549 height 88
type textarea "معجنات محشوة بأعشاب الرجلة الطازجة"
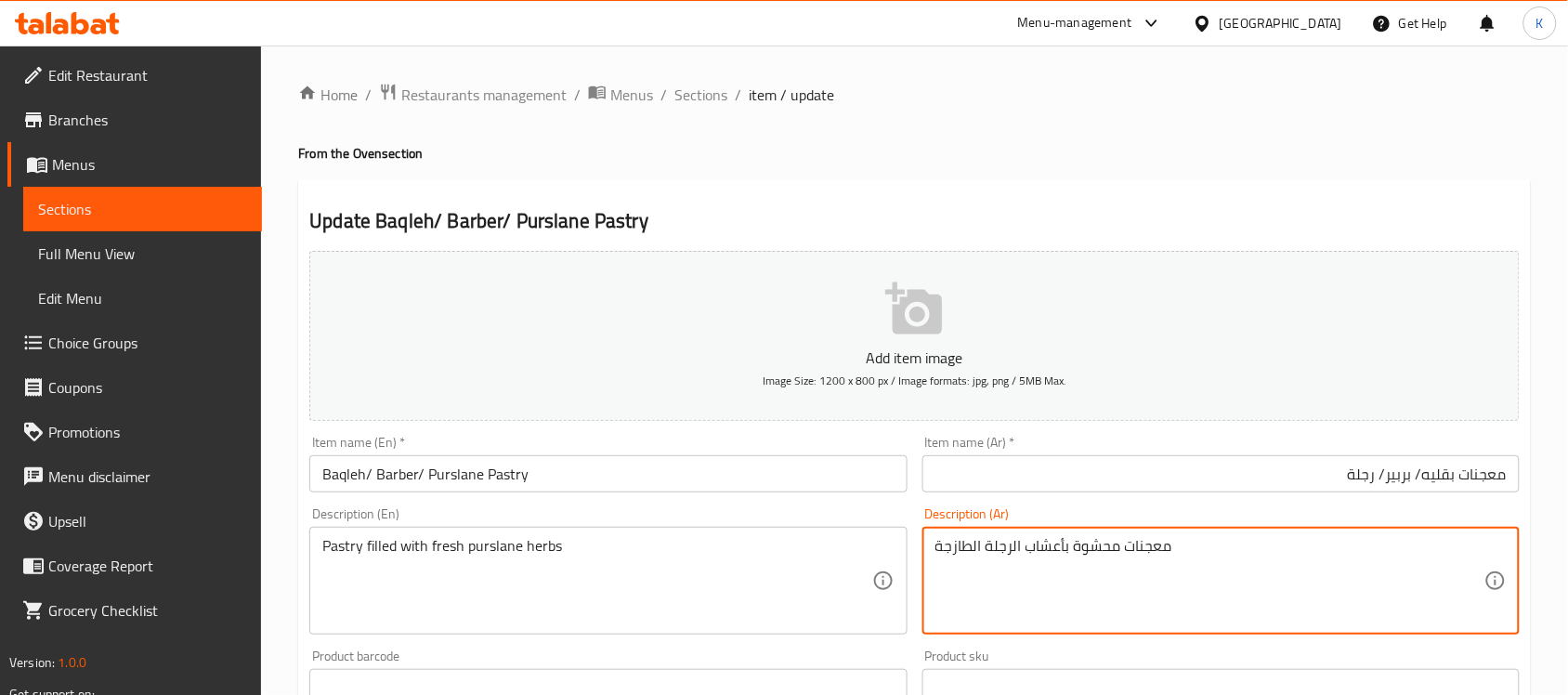
click at [823, 462] on input "Baqleh/ Barber/ Purslane Pastry" at bounding box center [607, 474] width 597 height 38
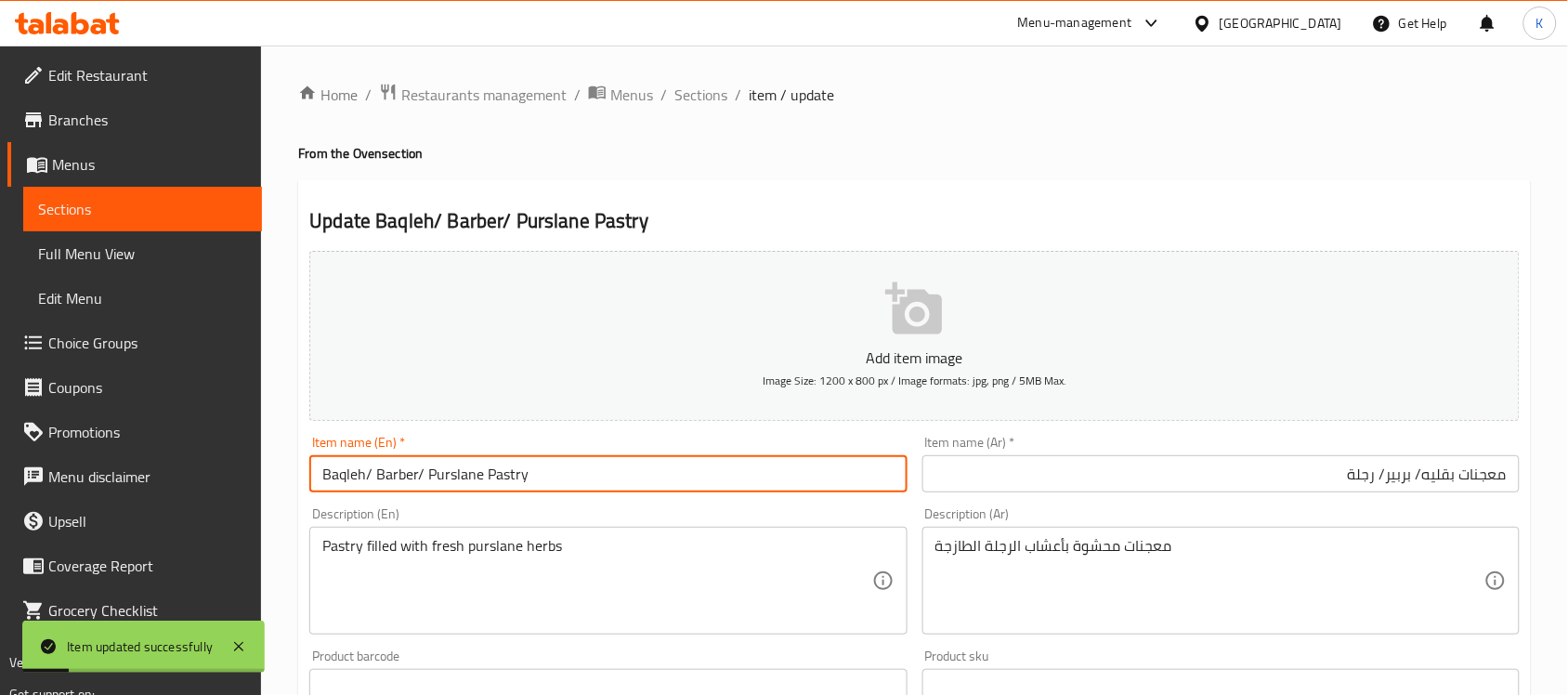
click at [697, 98] on span "Sections" at bounding box center [700, 95] width 53 height 23
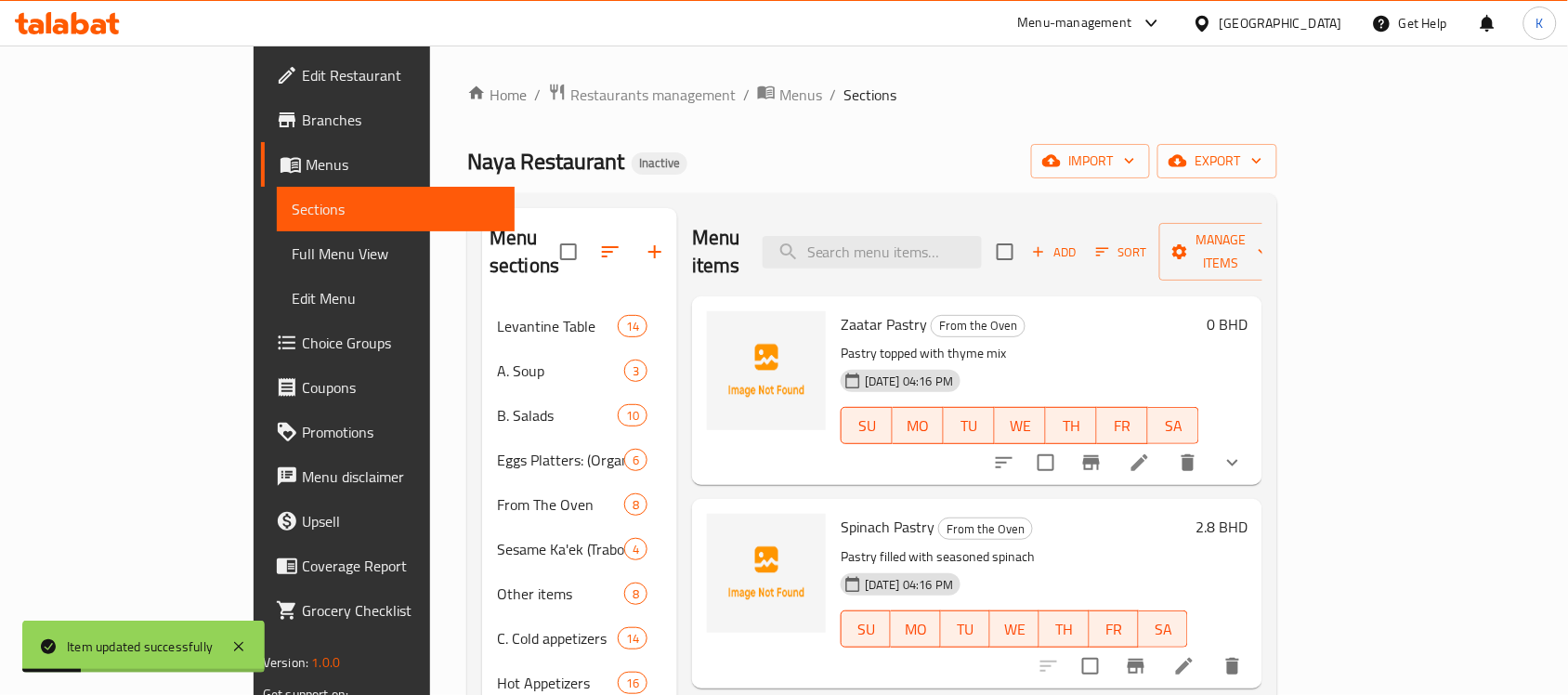
scroll to position [442, 0]
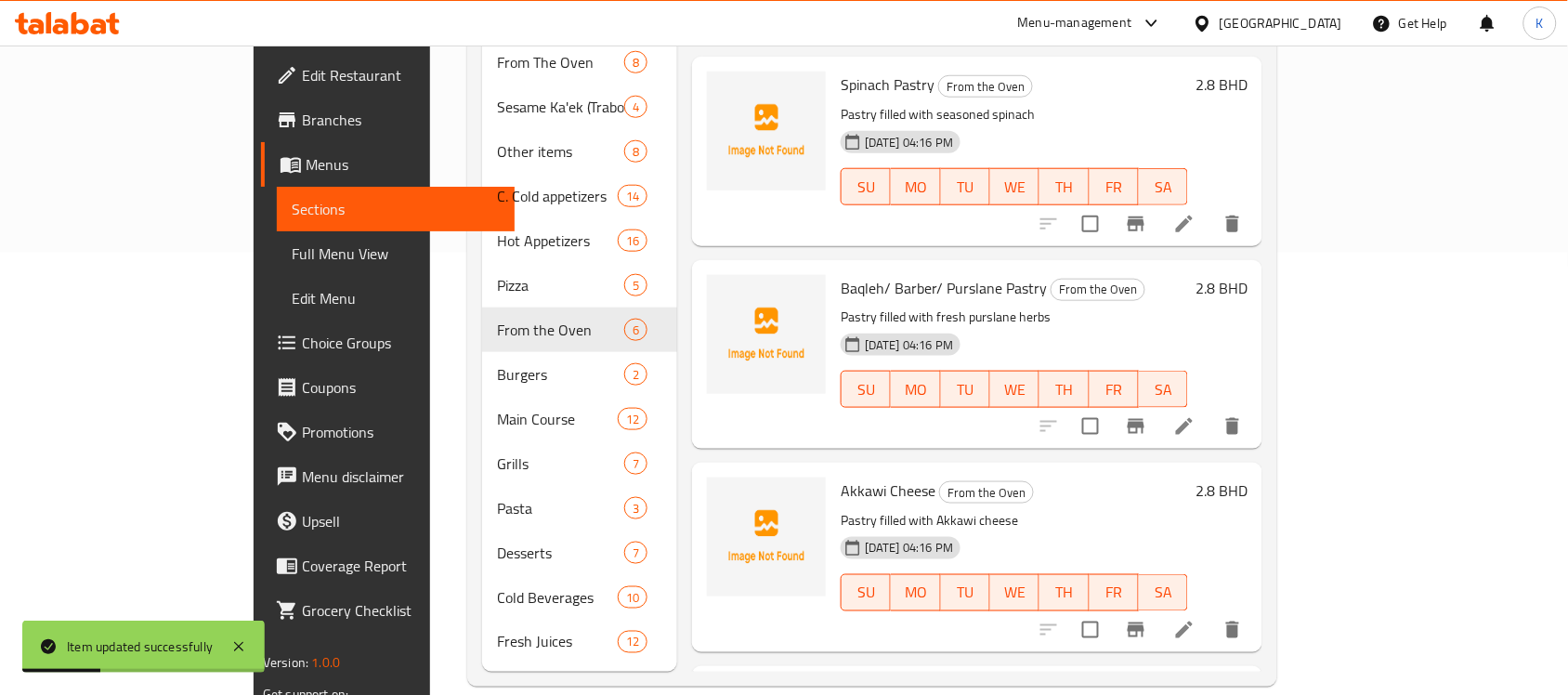
click at [1196, 619] on icon at bounding box center [1184, 630] width 23 height 23
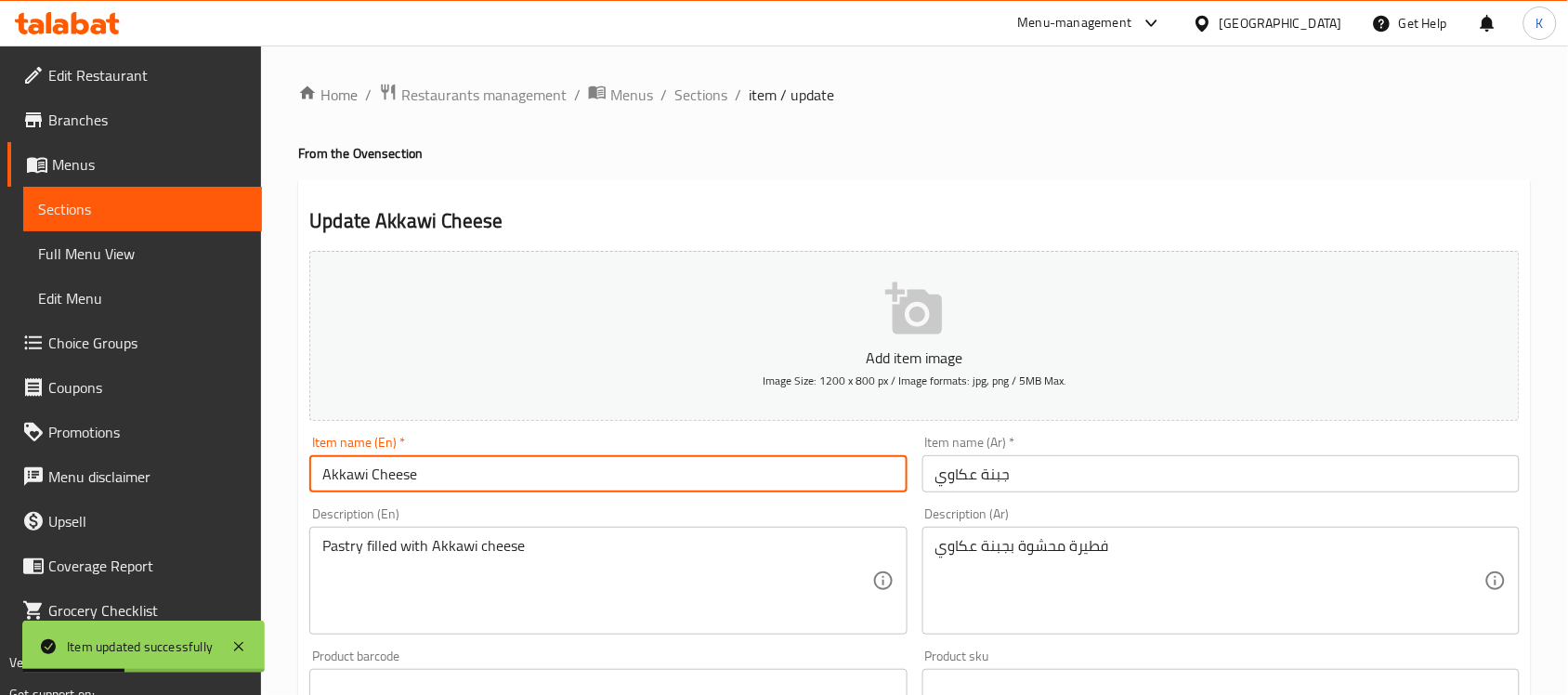
click at [577, 476] on input "Akkawi Cheese" at bounding box center [607, 474] width 597 height 38
type input "Akkawi Cheese Pastry"
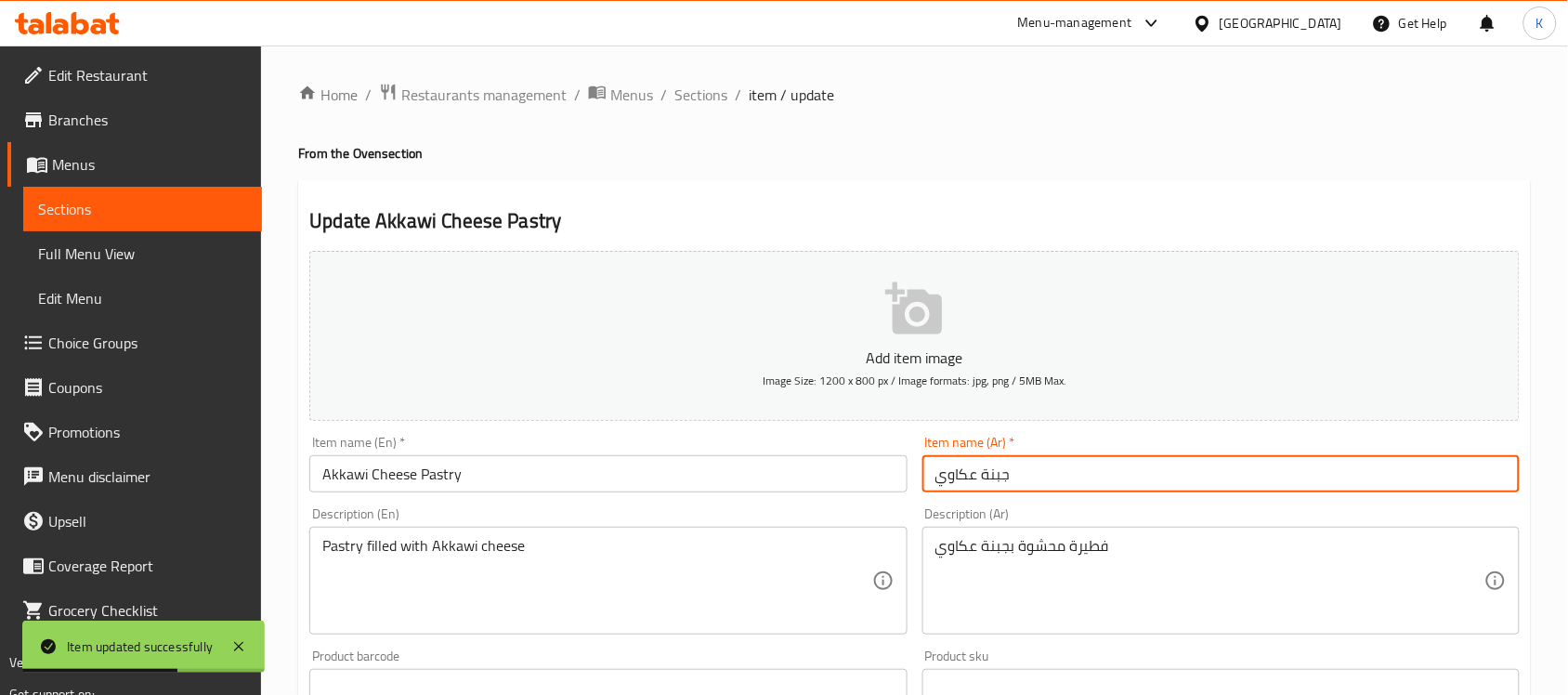
click at [1148, 482] on input "جبنة عكاوي" at bounding box center [1220, 474] width 597 height 38
type input "ك"
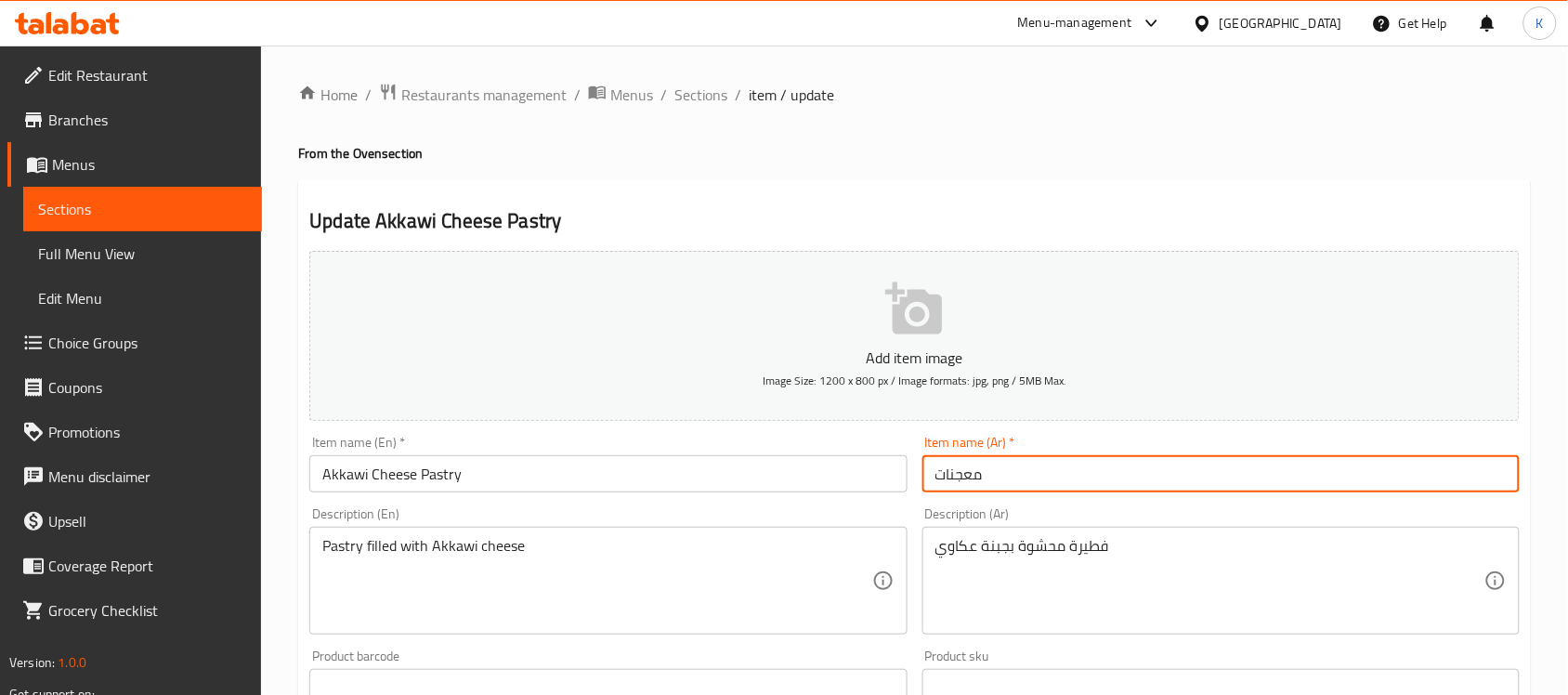
paste input "جبنة عكاوي"
click at [1051, 474] on input "معجنات جبنة عكاوي" at bounding box center [1220, 474] width 597 height 38
type input "معجنات جبنة عكاوي"
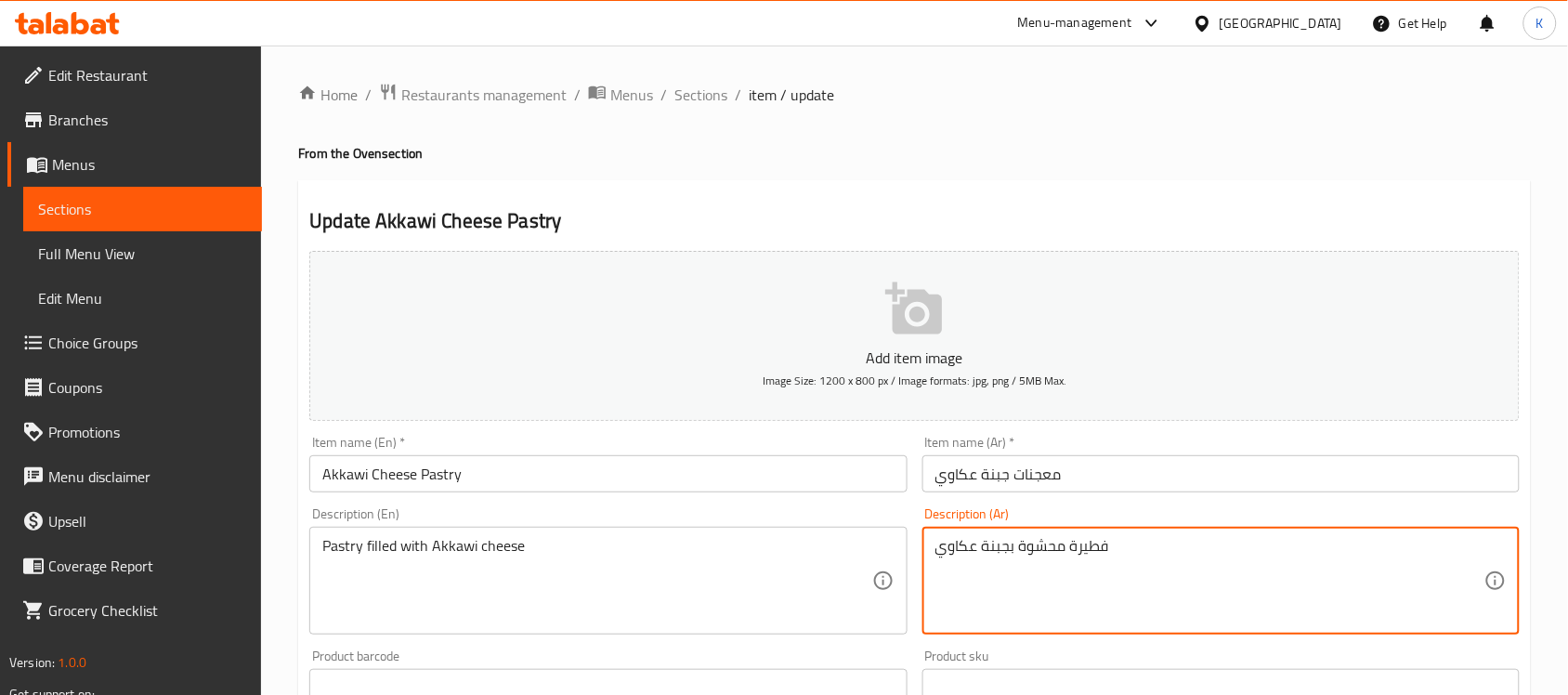
click at [1087, 556] on textarea "فطيرة محشوة بجبنة عكاوي" at bounding box center [1210, 581] width 549 height 88
paste textarea "عجنات"
type textarea "معجنات محشوة بجبنة عكاوي"
click at [1116, 469] on input "معجنات جبنة عكاوي" at bounding box center [1220, 474] width 597 height 38
click at [736, 460] on input "Akkawi Cheese Pastry" at bounding box center [607, 474] width 597 height 38
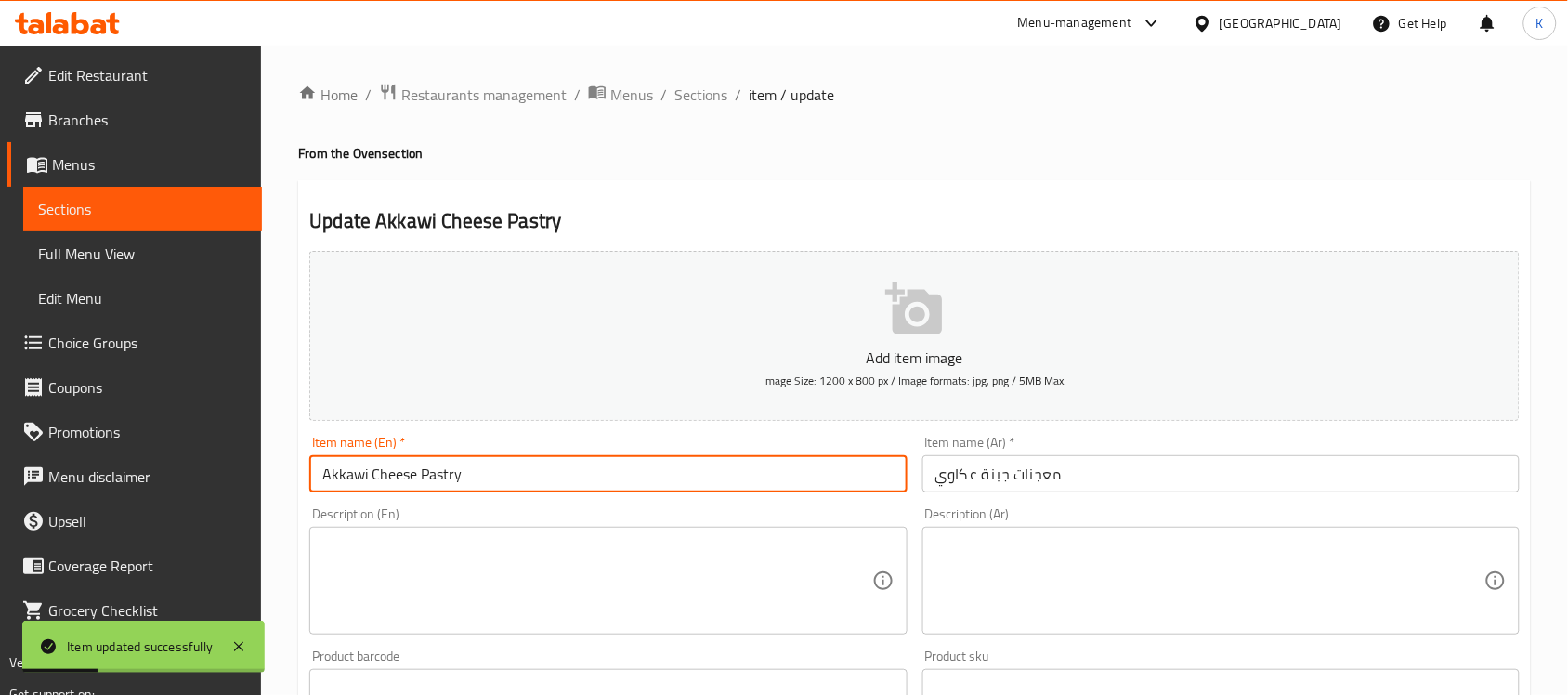
click at [701, 77] on div "Home / Restaurants management / Menus / Sections / item / update From the Oven …" at bounding box center [915, 679] width 1307 height 1268
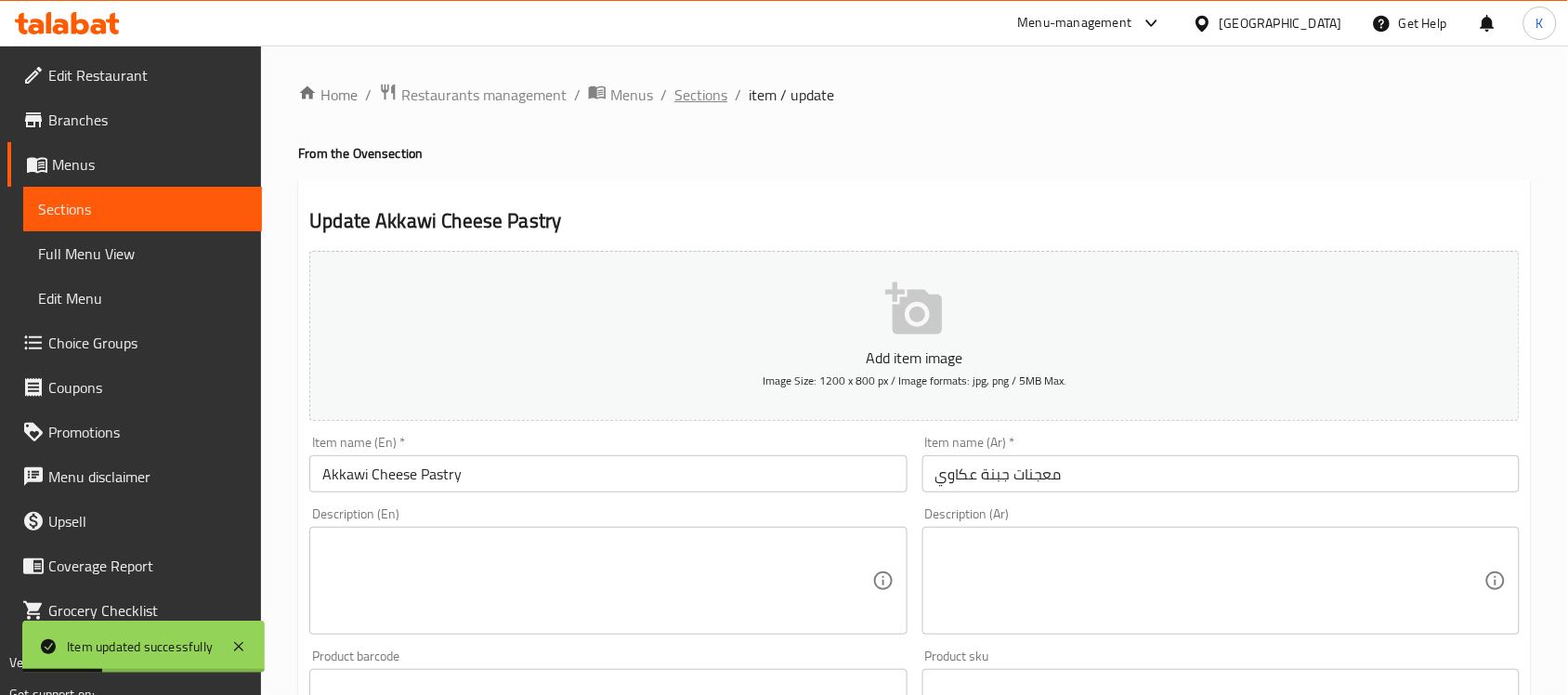
click at [706, 98] on span "Sections" at bounding box center [700, 95] width 53 height 23
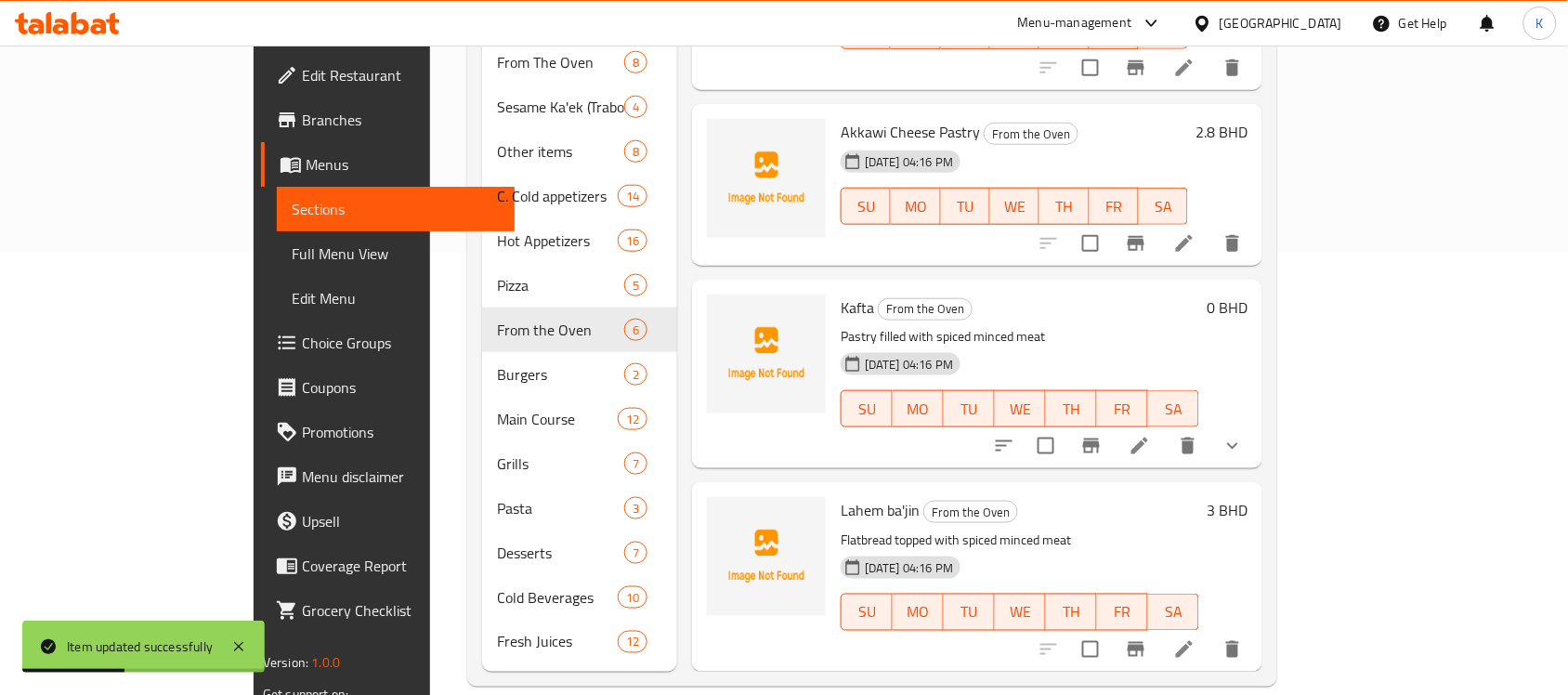
scroll to position [358, 0]
click at [1148, 437] on icon at bounding box center [1140, 446] width 17 height 17
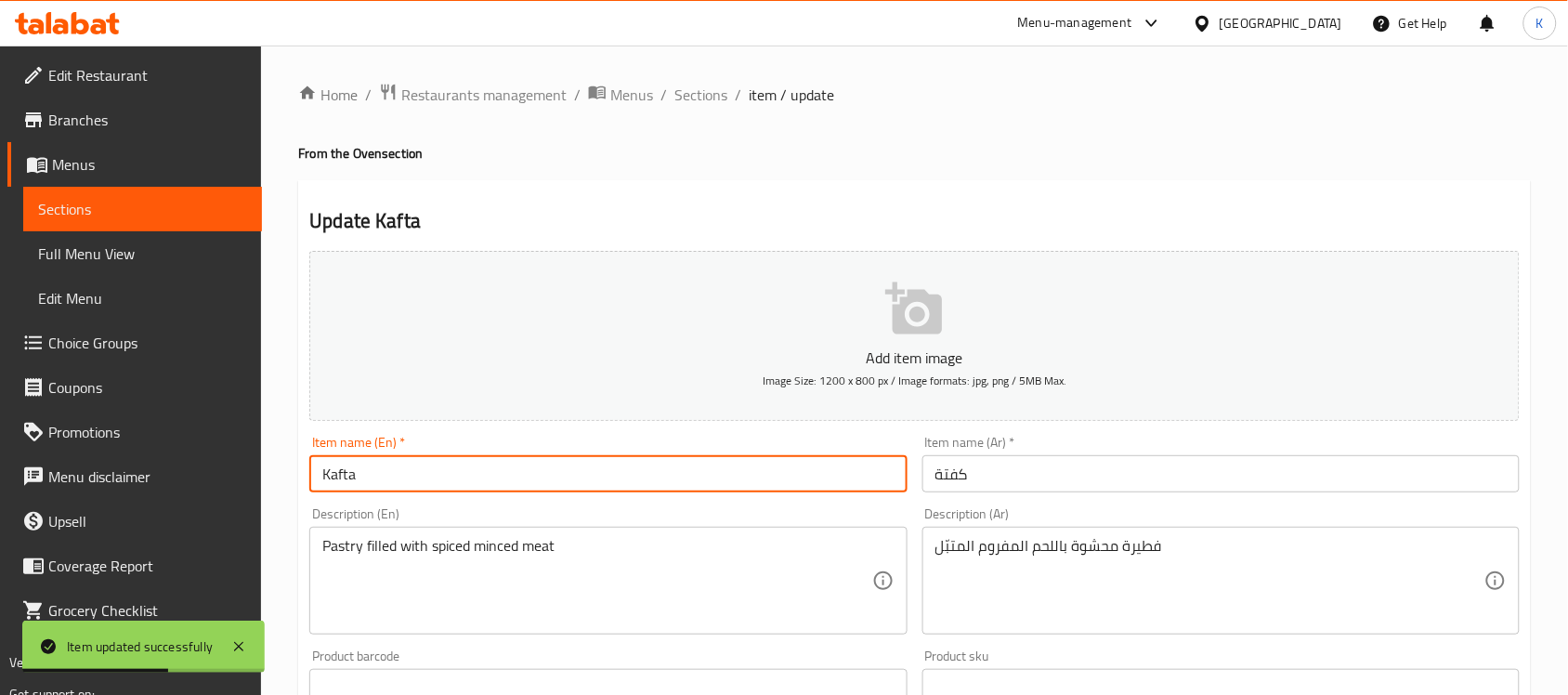
click at [339, 479] on input "Kafta" at bounding box center [607, 474] width 597 height 38
click at [627, 495] on div "Item name (En)   * Kafta Item name (En) *" at bounding box center [607, 465] width 612 height 71
click at [624, 486] on input "Kafta" at bounding box center [607, 474] width 597 height 38
type input "Kafta Pastry"
click at [1112, 490] on input "كفتة" at bounding box center [1220, 474] width 597 height 38
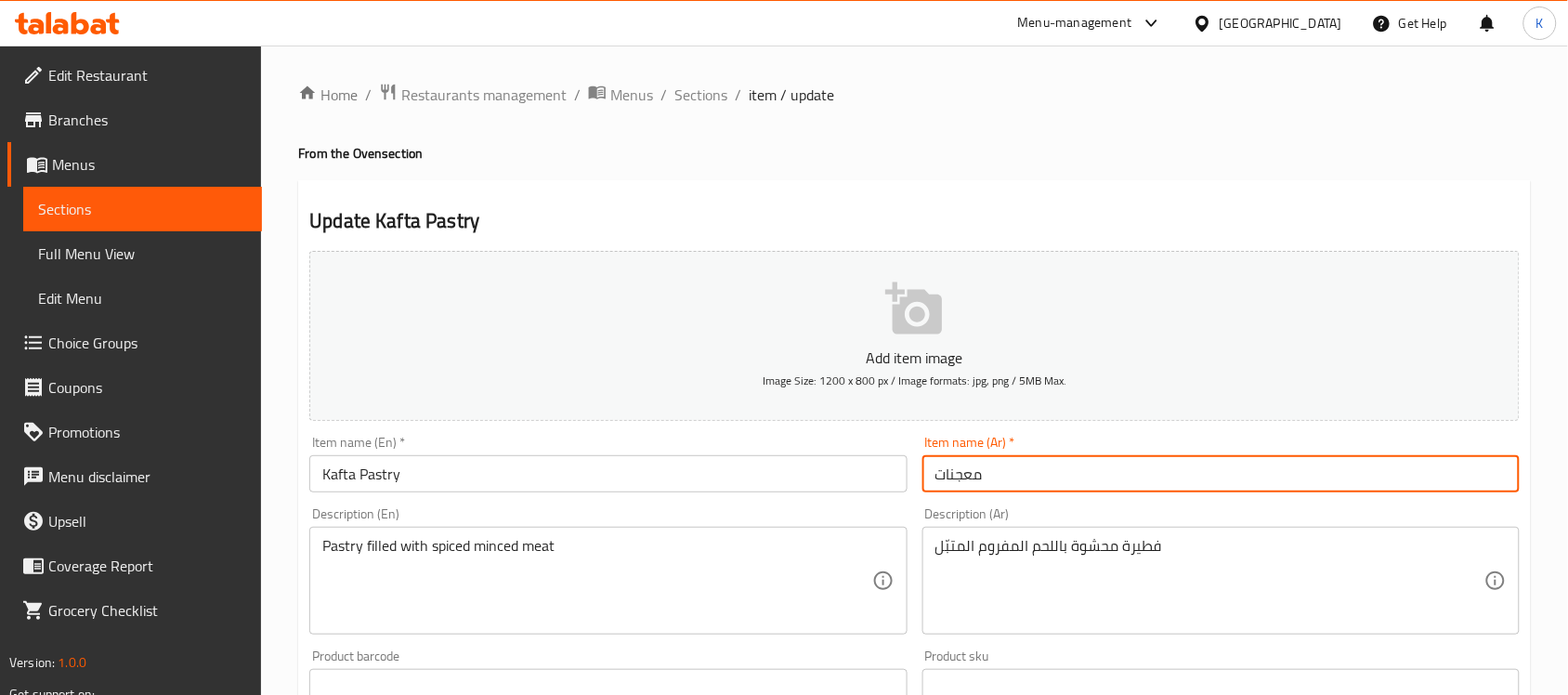
click at [1121, 471] on input "معجنات" at bounding box center [1220, 474] width 597 height 38
type input "معجنات"
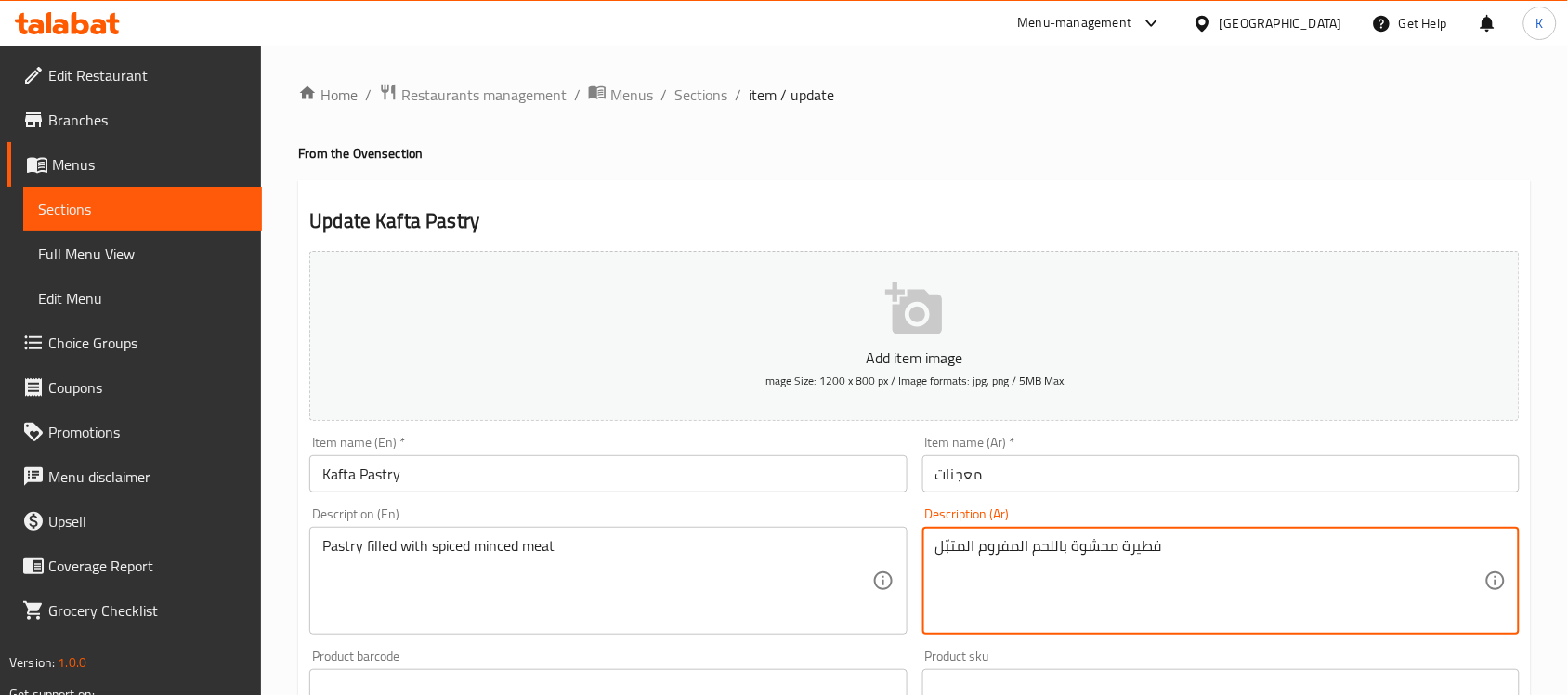
click at [1143, 555] on textarea "فطيرة محشوة باللحم المفروم المتبّل" at bounding box center [1210, 581] width 549 height 88
paste textarea "عجنات"
type textarea "معجنات محشوة باللحم المفروم المتبّل"
click at [1168, 476] on input "معجنات" at bounding box center [1220, 474] width 597 height 38
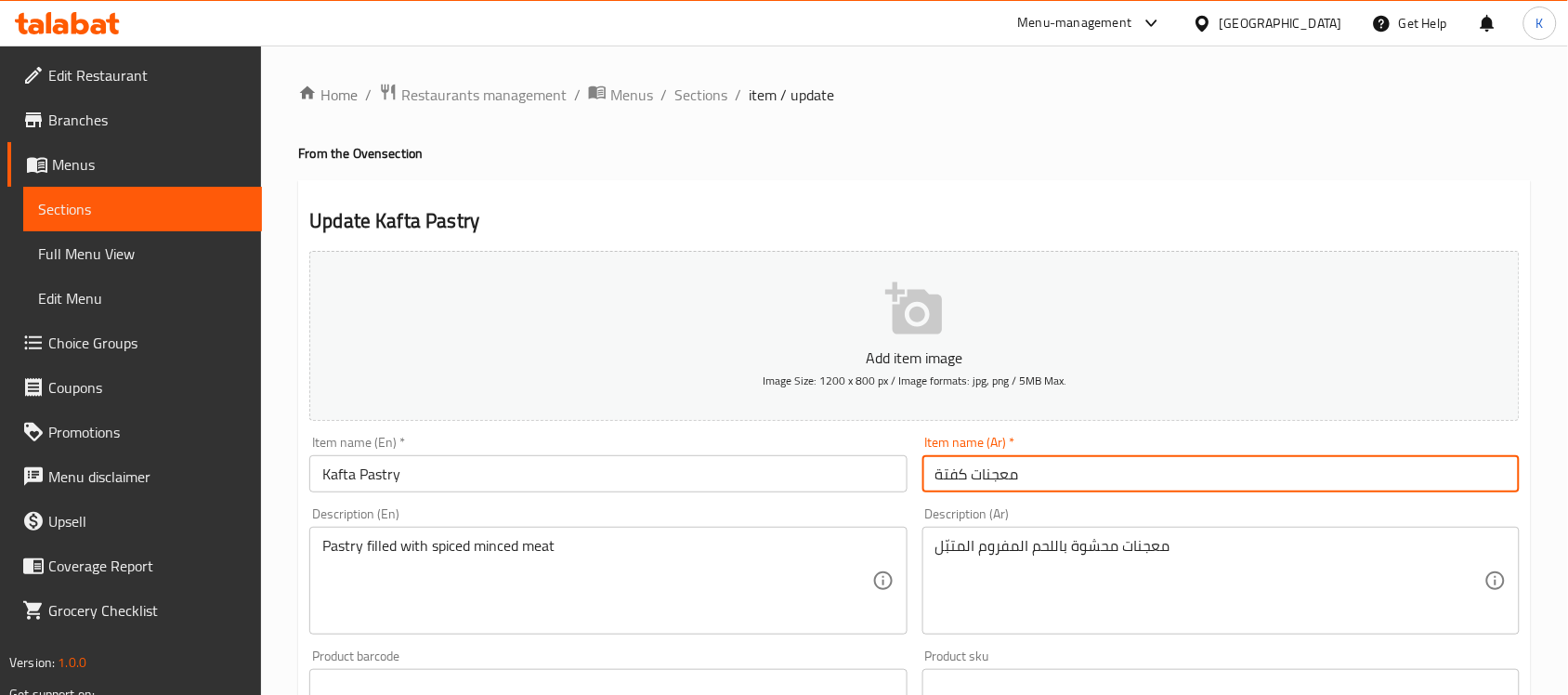
type input "معجنات كفتة"
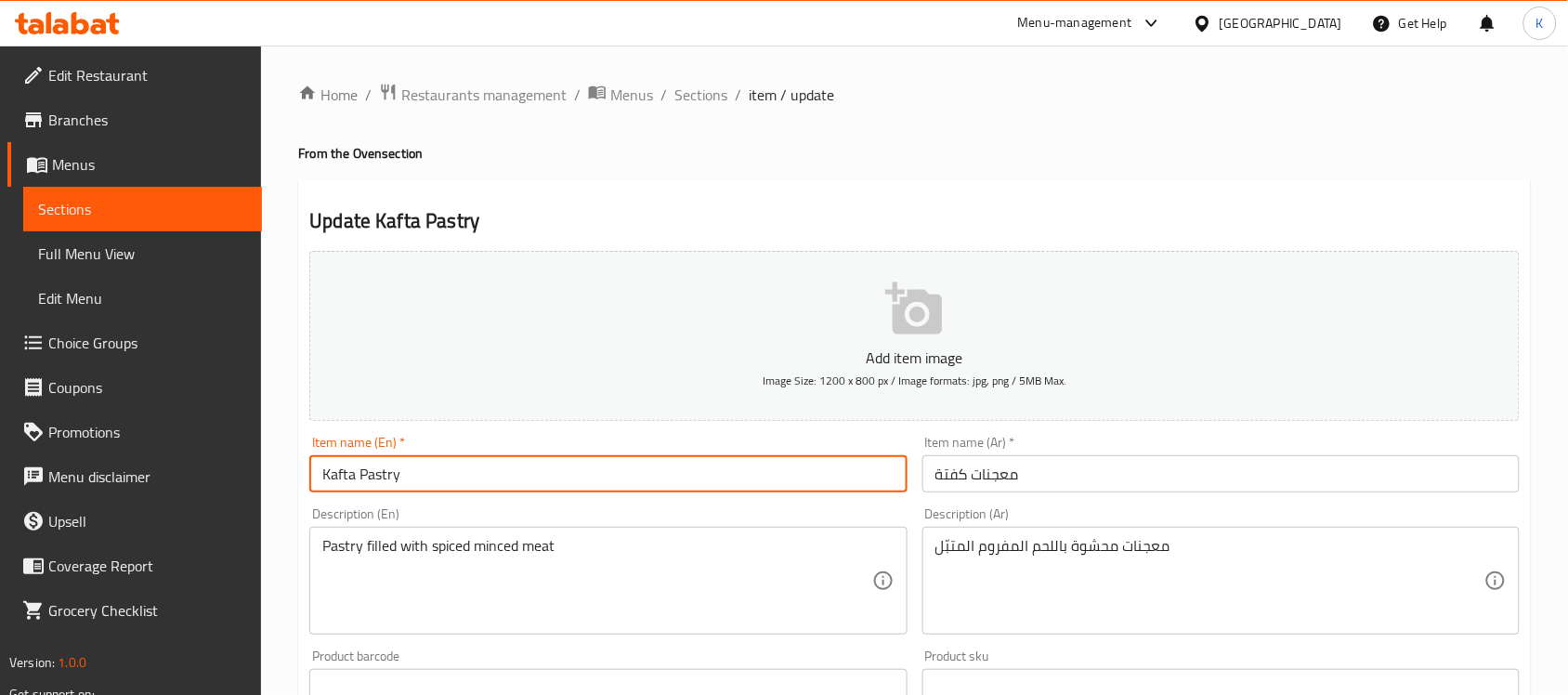
click at [333, 481] on input "Kafta Pastry" at bounding box center [607, 474] width 597 height 38
click at [340, 481] on input "Kafta Pastry" at bounding box center [607, 474] width 597 height 38
click at [342, 481] on input "Kafta Pastry" at bounding box center [607, 474] width 597 height 38
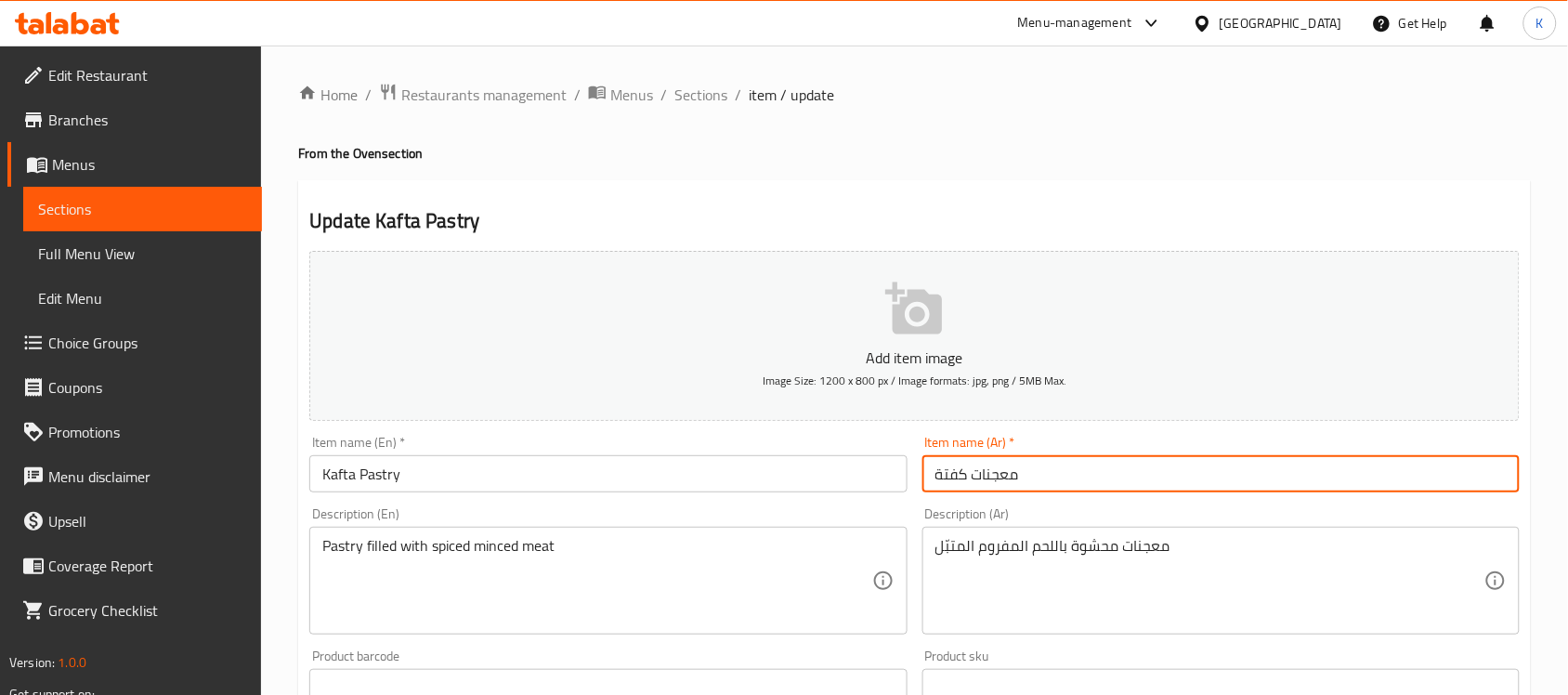
click at [1060, 489] on input "معجنات كفتة" at bounding box center [1220, 474] width 597 height 38
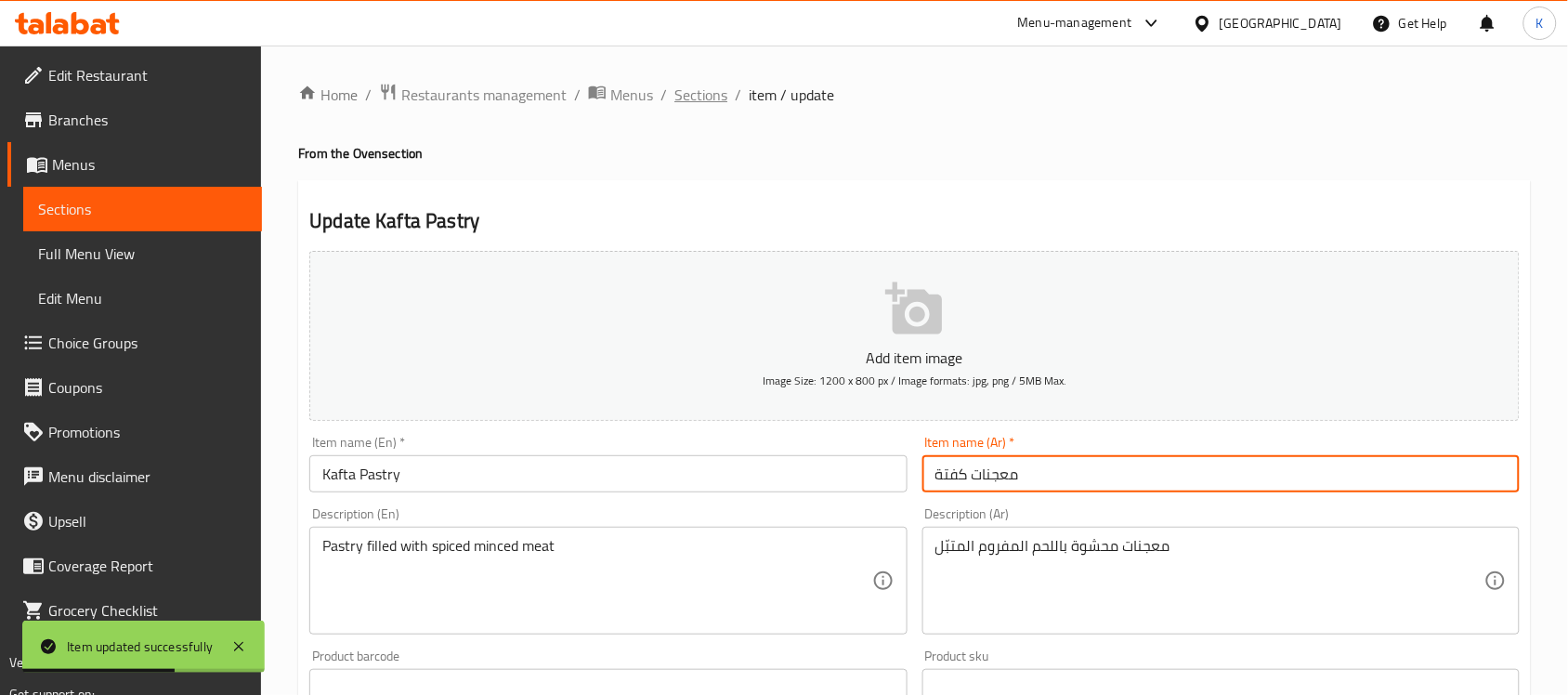
click at [701, 85] on span "Sections" at bounding box center [700, 95] width 53 height 23
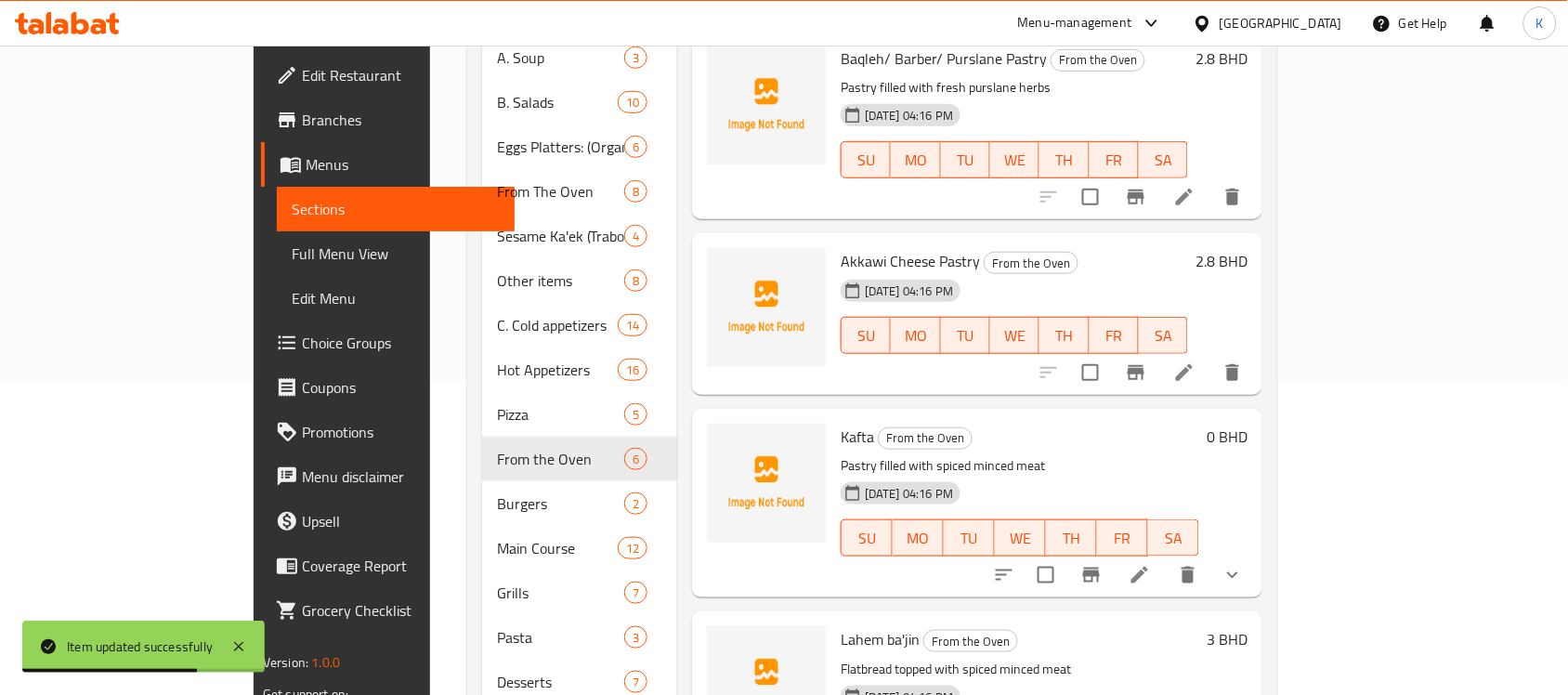
scroll to position [442, 0]
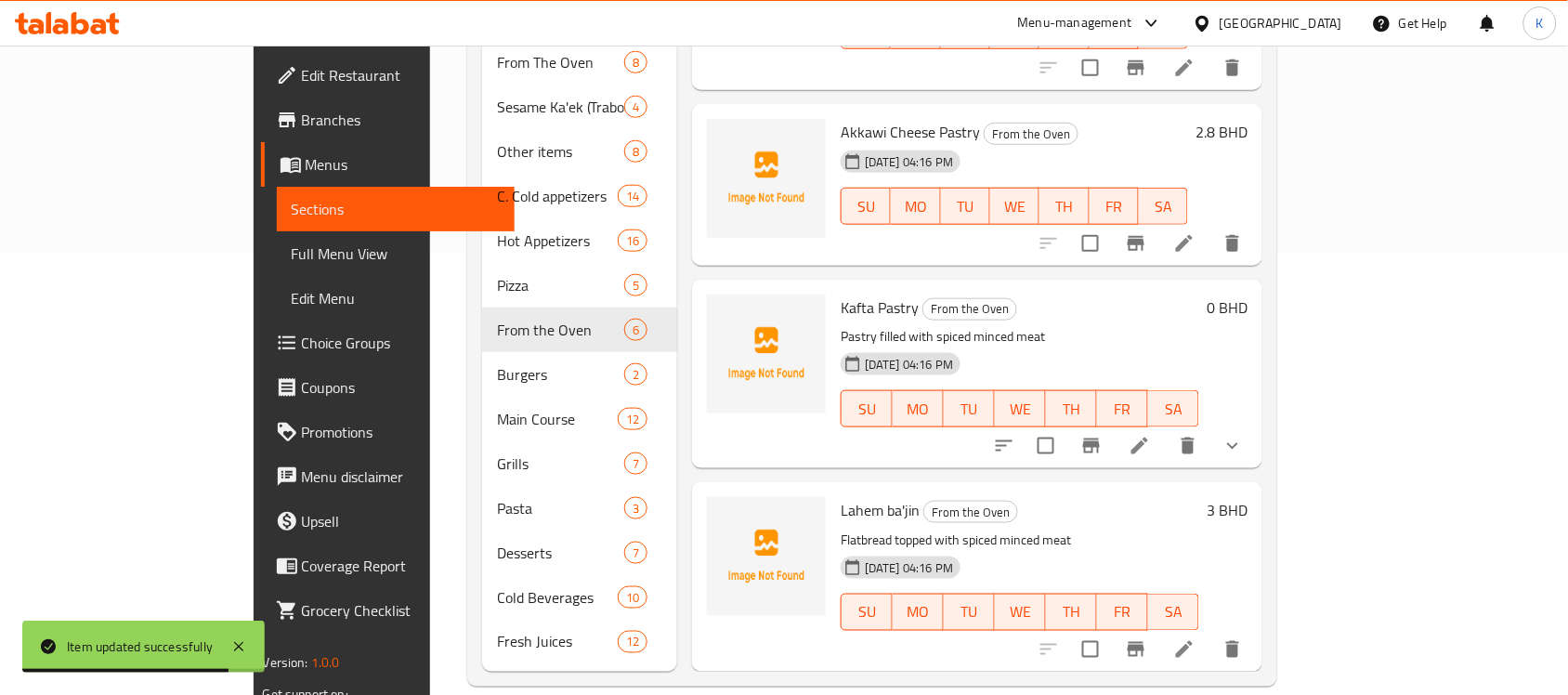
click at [1193, 641] on icon at bounding box center [1184, 650] width 17 height 17
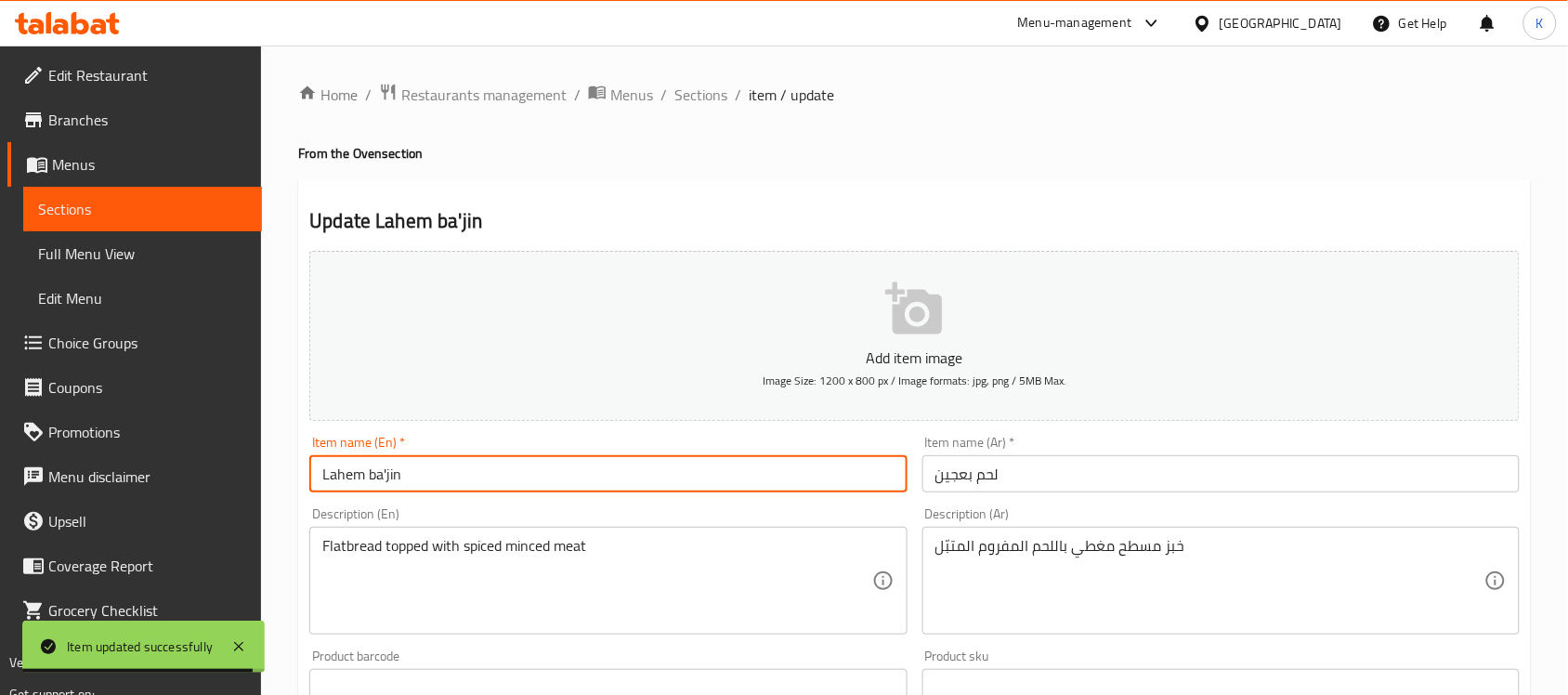
click at [516, 470] on input "Lahem ba'jin" at bounding box center [607, 474] width 597 height 38
paste input "Meat Dough / Lahm Bi Ajin/ Lahmacu"
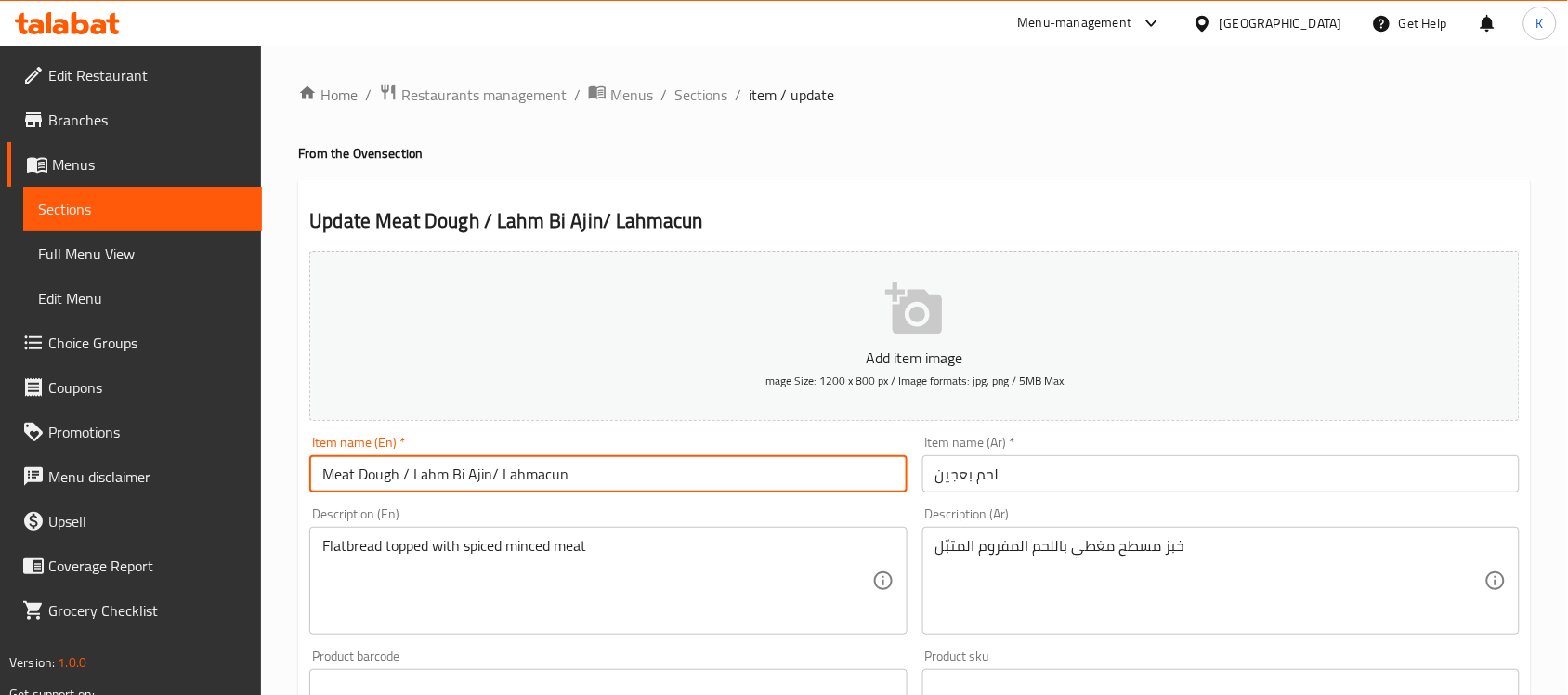
drag, startPoint x: 415, startPoint y: 480, endPoint x: 297, endPoint y: 485, distance: 118.1
click at [302, 485] on div "Item name (En)   * Meat Dough / Lahm Bi Ajin/ Lahmacun Item name (En) *" at bounding box center [607, 465] width 612 height 71
drag, startPoint x: 475, startPoint y: 488, endPoint x: 400, endPoint y: 486, distance: 75.0
click at [400, 486] on input "Lahm Bi Ajin/ Lahmacun" at bounding box center [607, 474] width 597 height 38
type input "Lahm Bi Ajin/ Lahmacun"
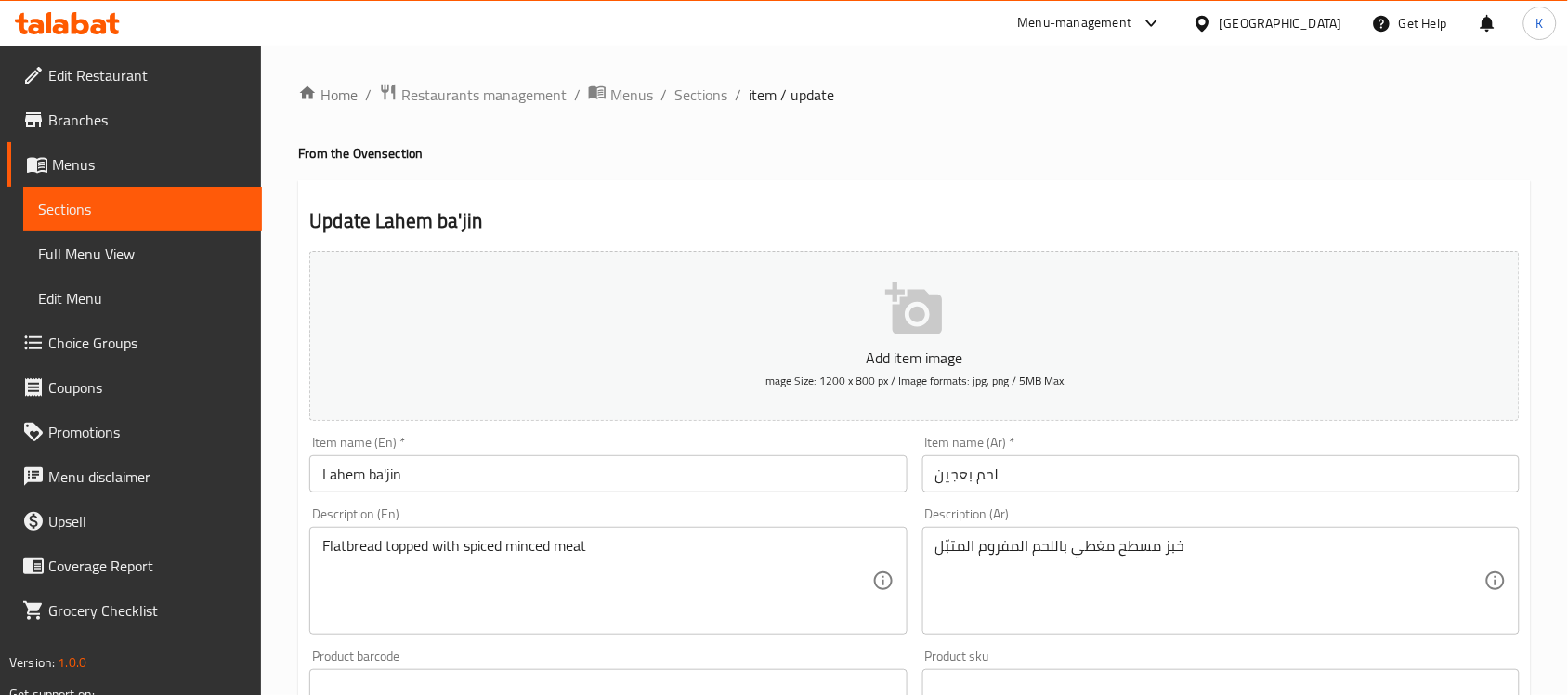
click at [608, 466] on input "Lahem ba'jin" at bounding box center [607, 474] width 597 height 38
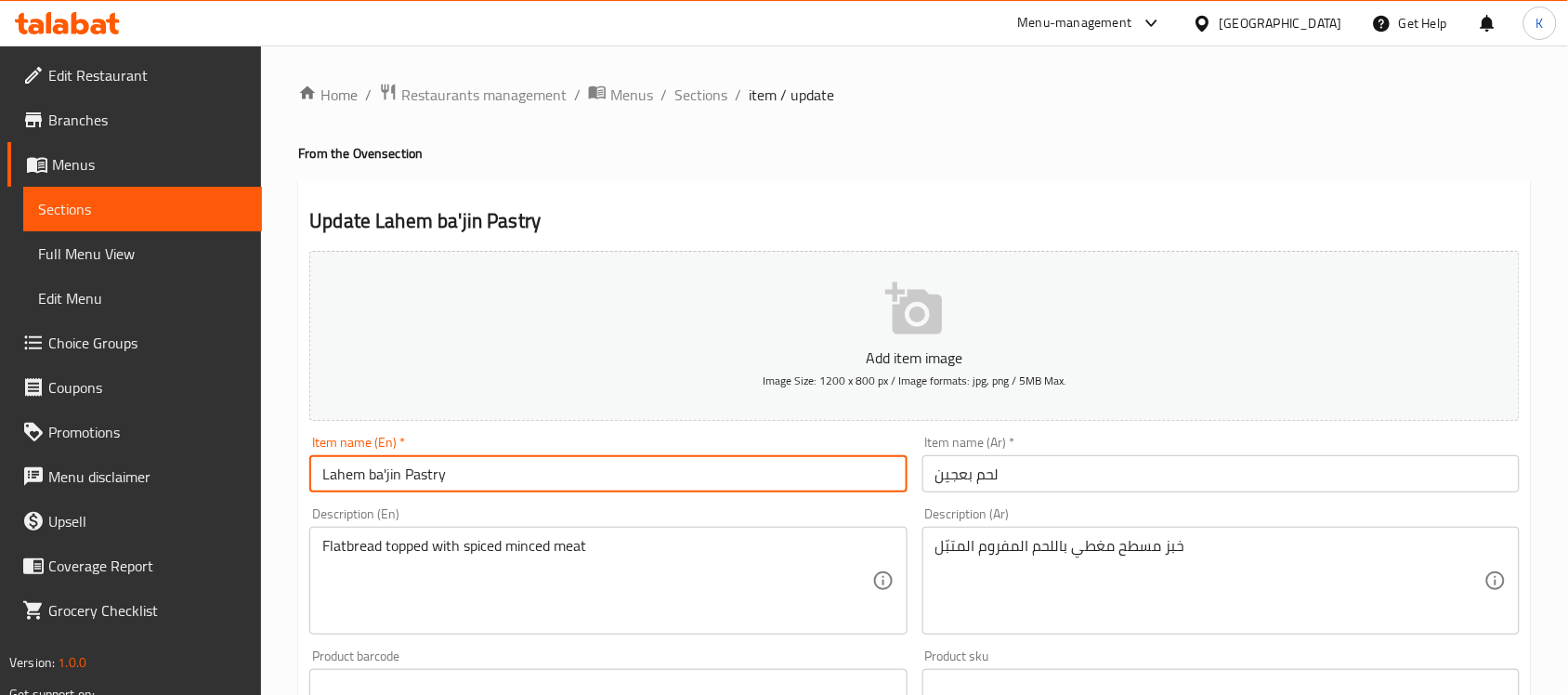
type input "Lahem ba'jin Pastry"
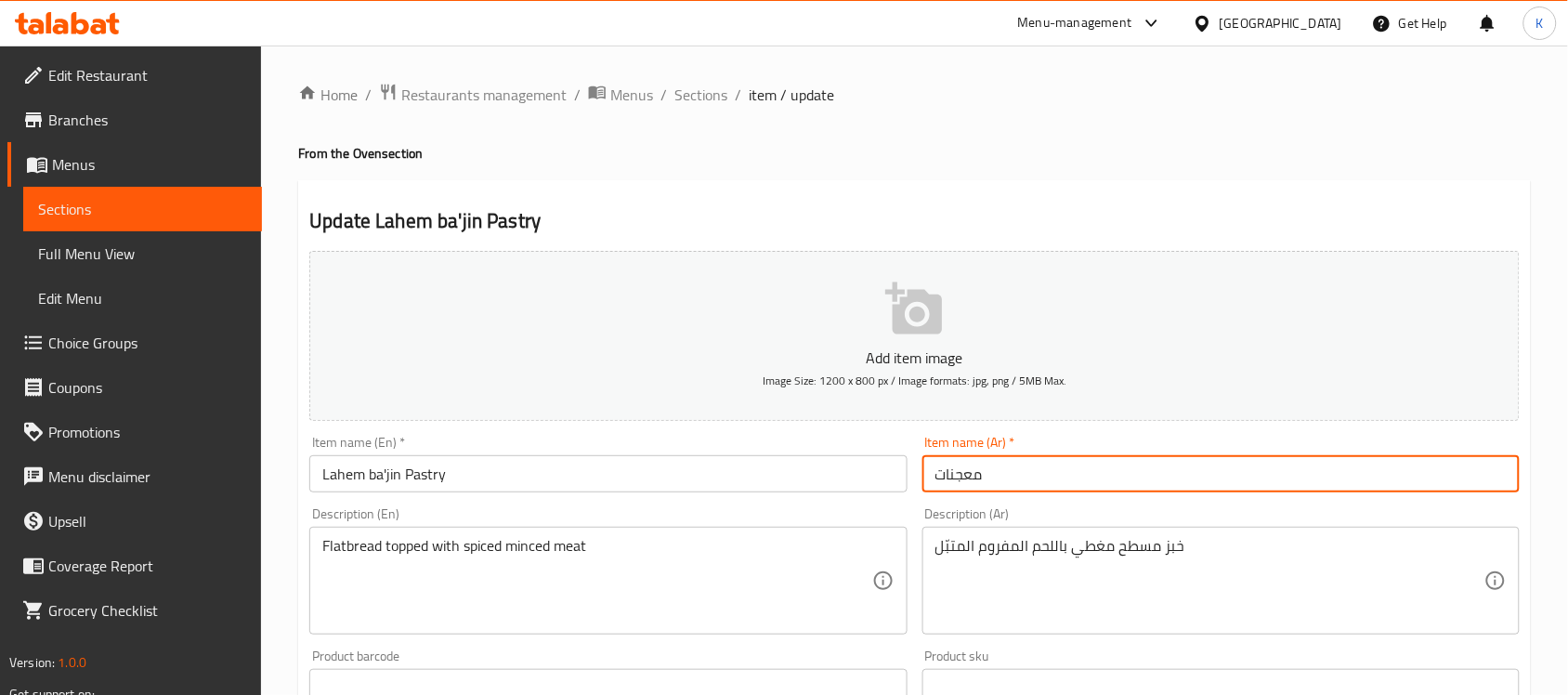
paste input "لحم بعجين"
type input "معجنات لحم بعجين"
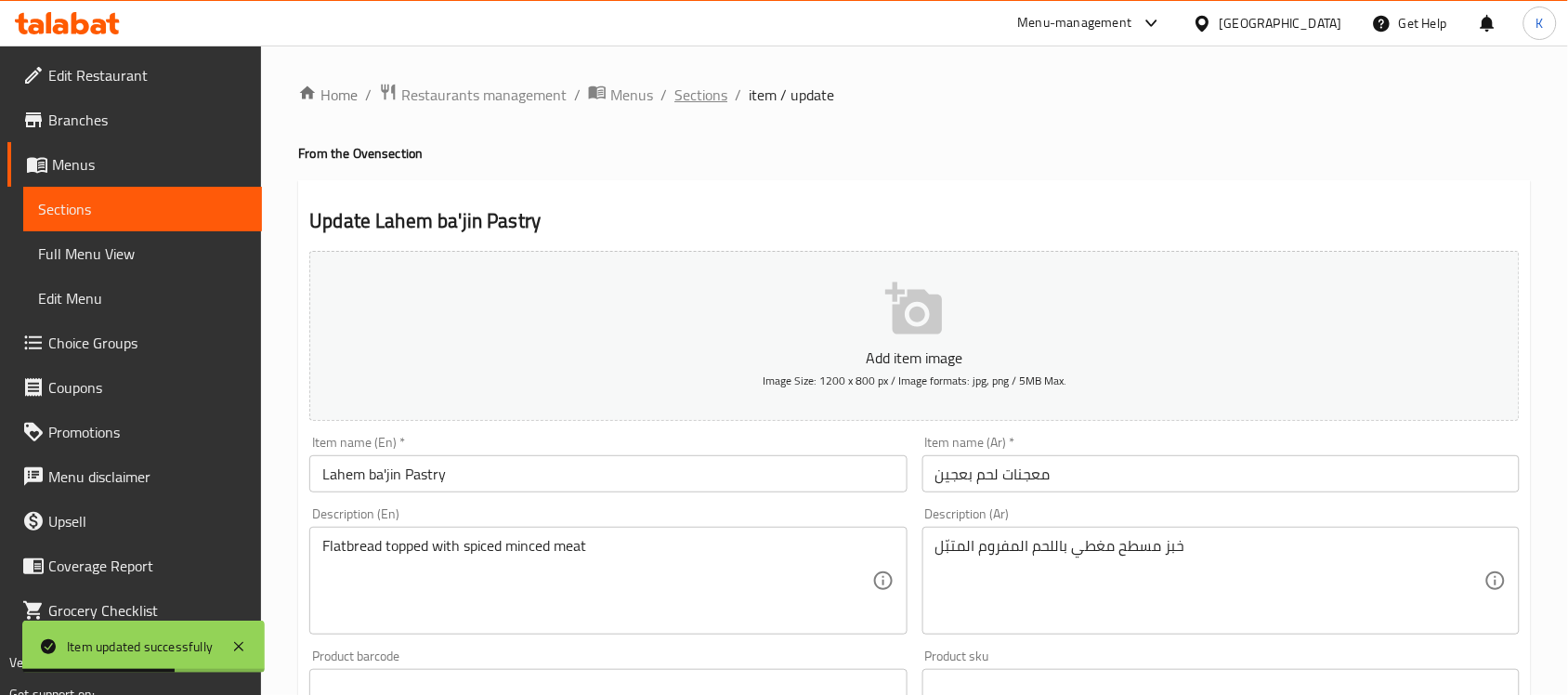
click at [712, 103] on span "Sections" at bounding box center [700, 95] width 53 height 23
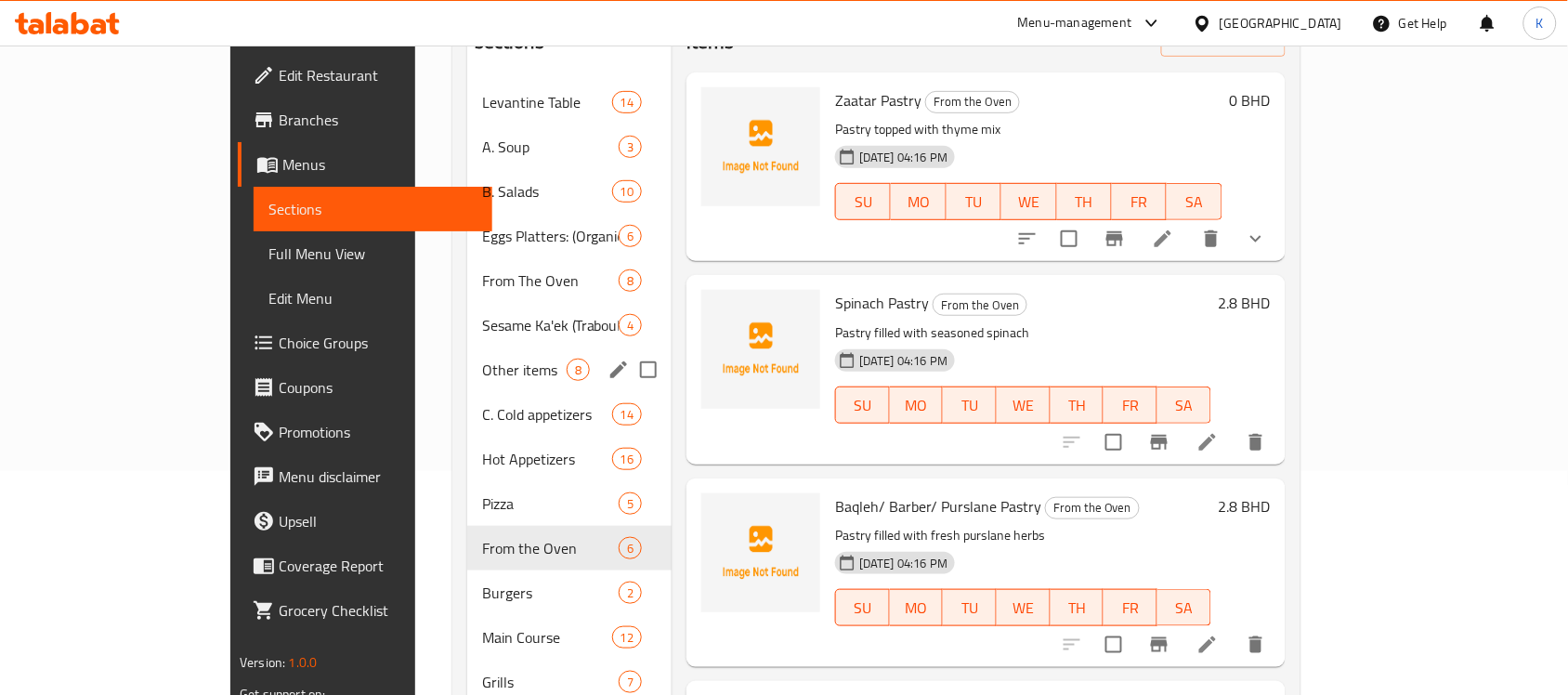
scroll to position [172, 0]
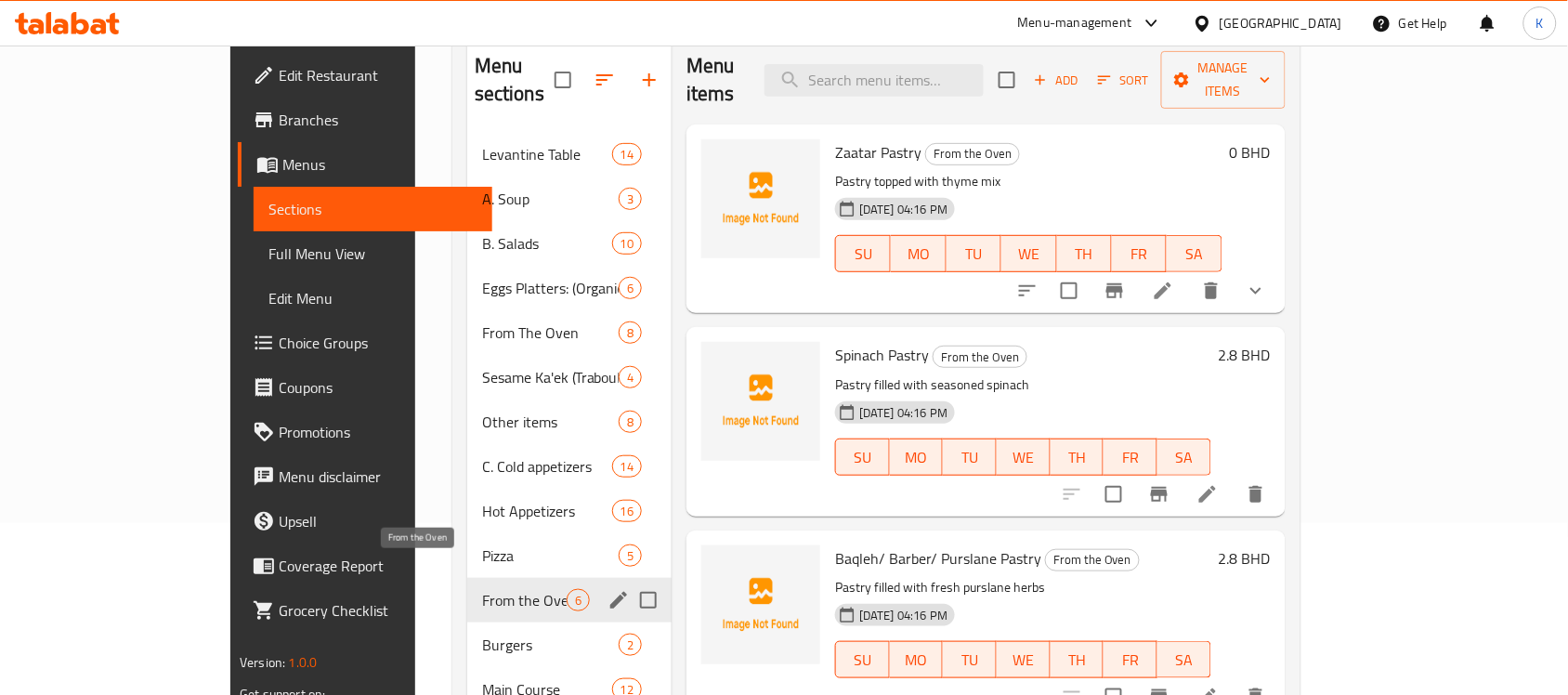
click at [482, 589] on span "From the Oven" at bounding box center [525, 600] width 85 height 23
click at [482, 322] on span "From The Oven" at bounding box center [525, 333] width 85 height 23
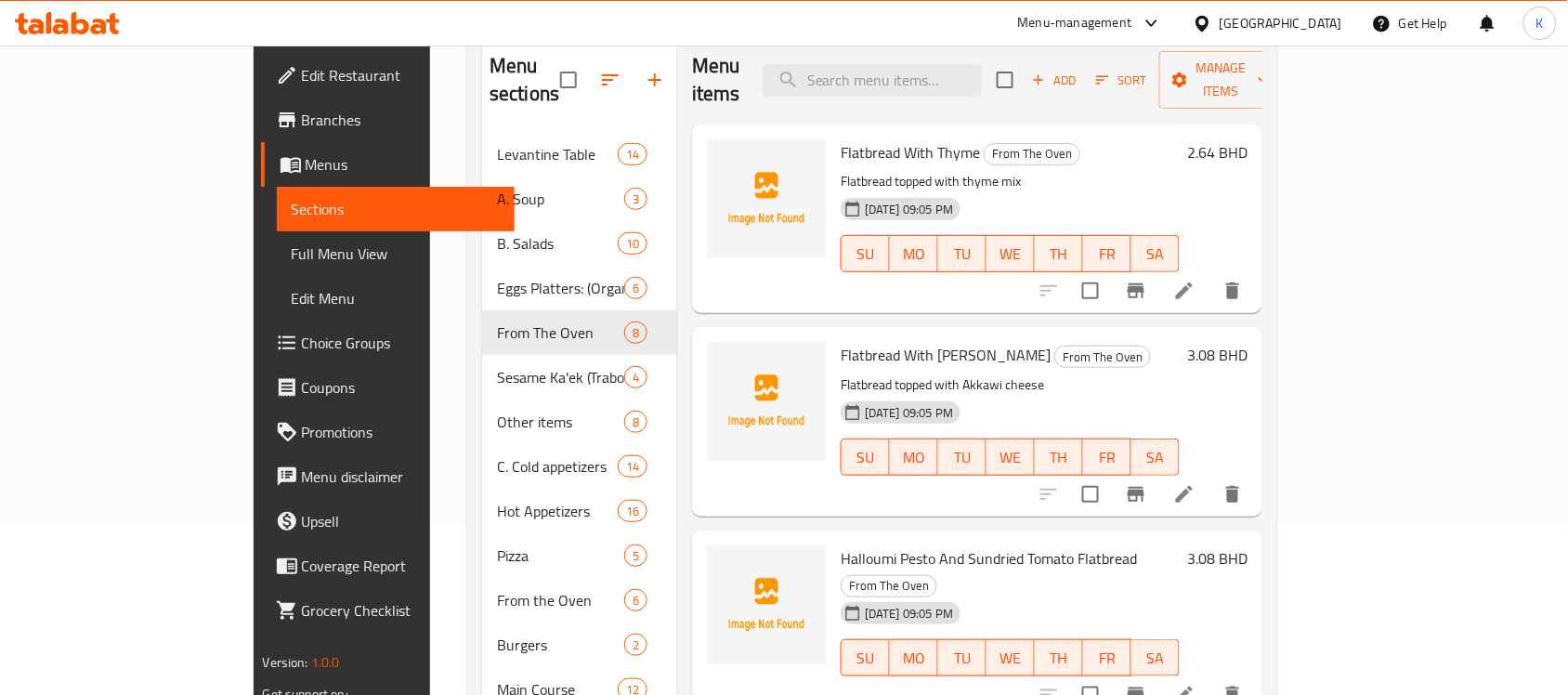
click at [840, 138] on span "Flatbread With Thyme" at bounding box center [910, 152] width 139 height 28
copy h6 "Flatbread With Thyme"
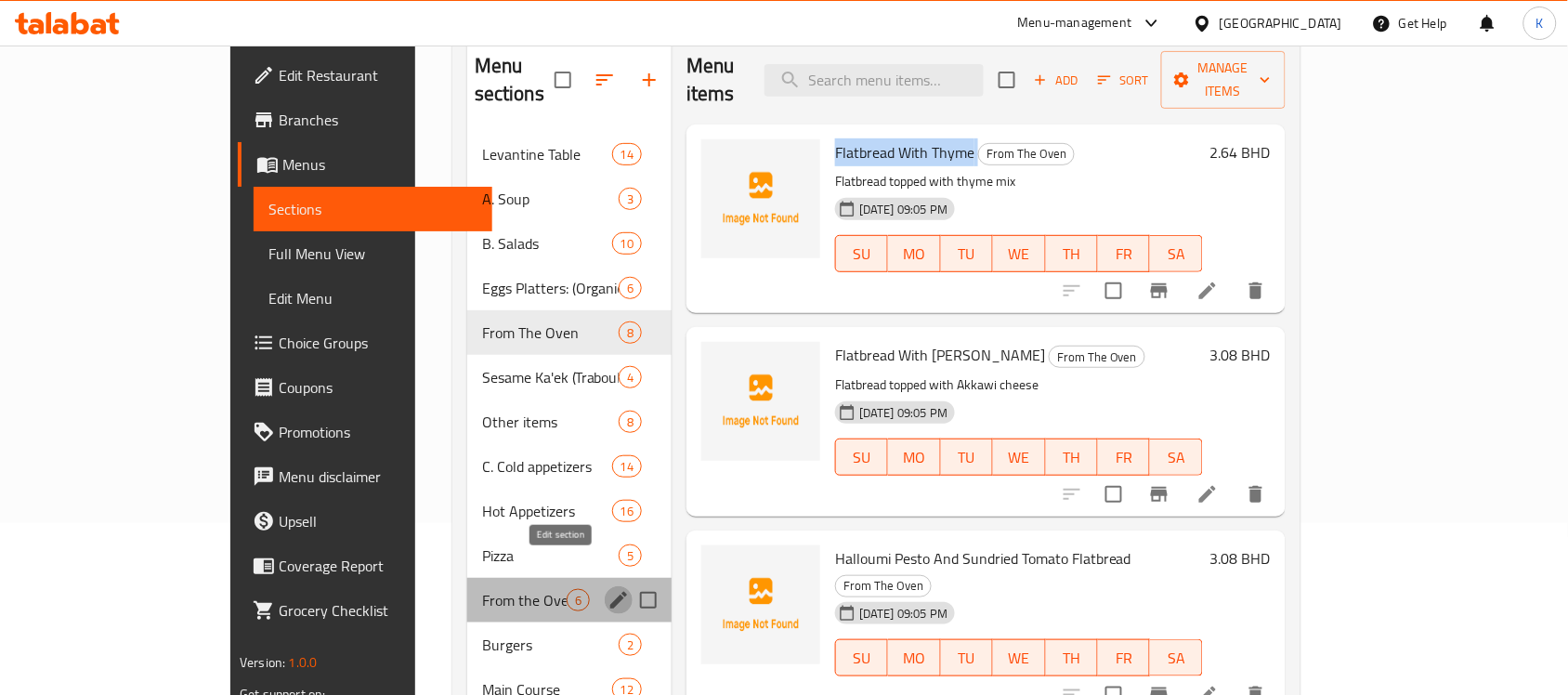
click at [610, 592] on icon "edit" at bounding box center [619, 600] width 17 height 17
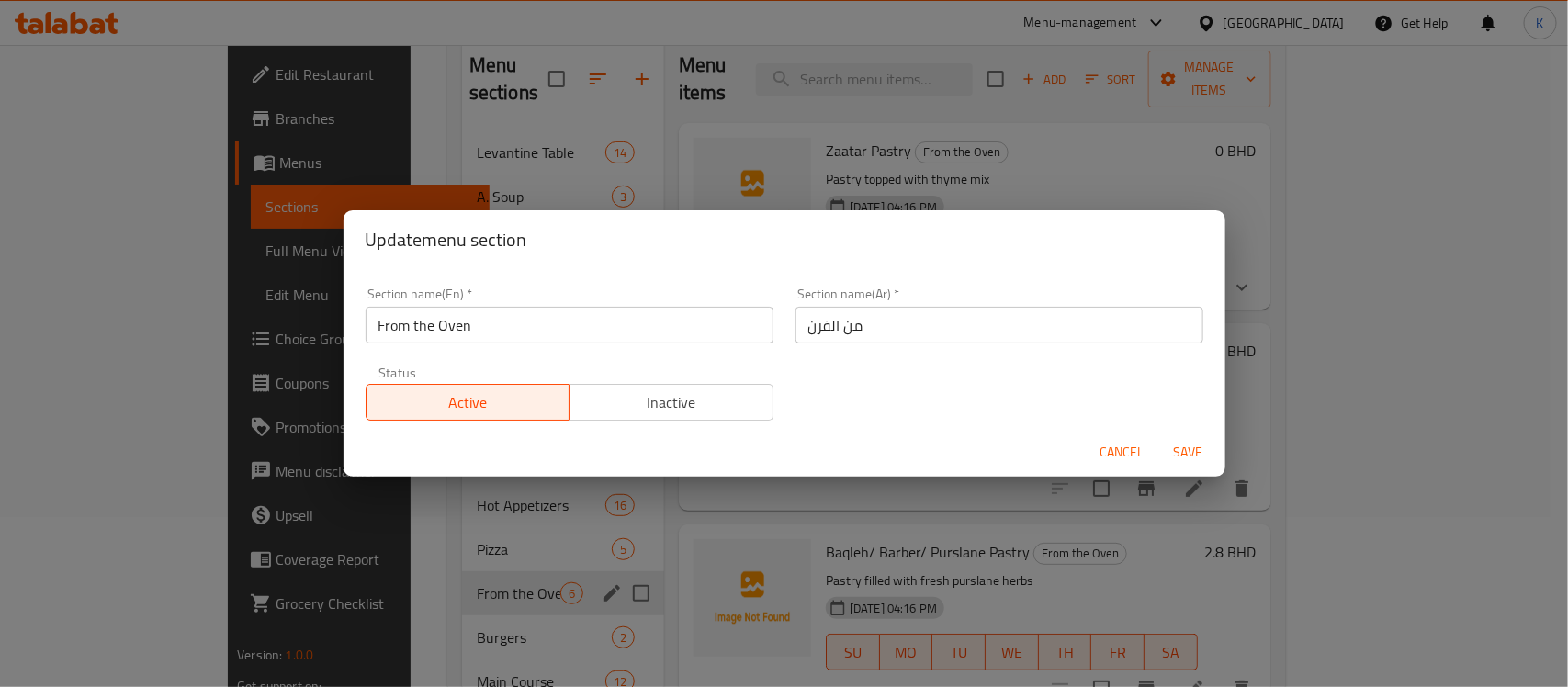
click at [382, 320] on input "From the Oven" at bounding box center [569, 325] width 408 height 37
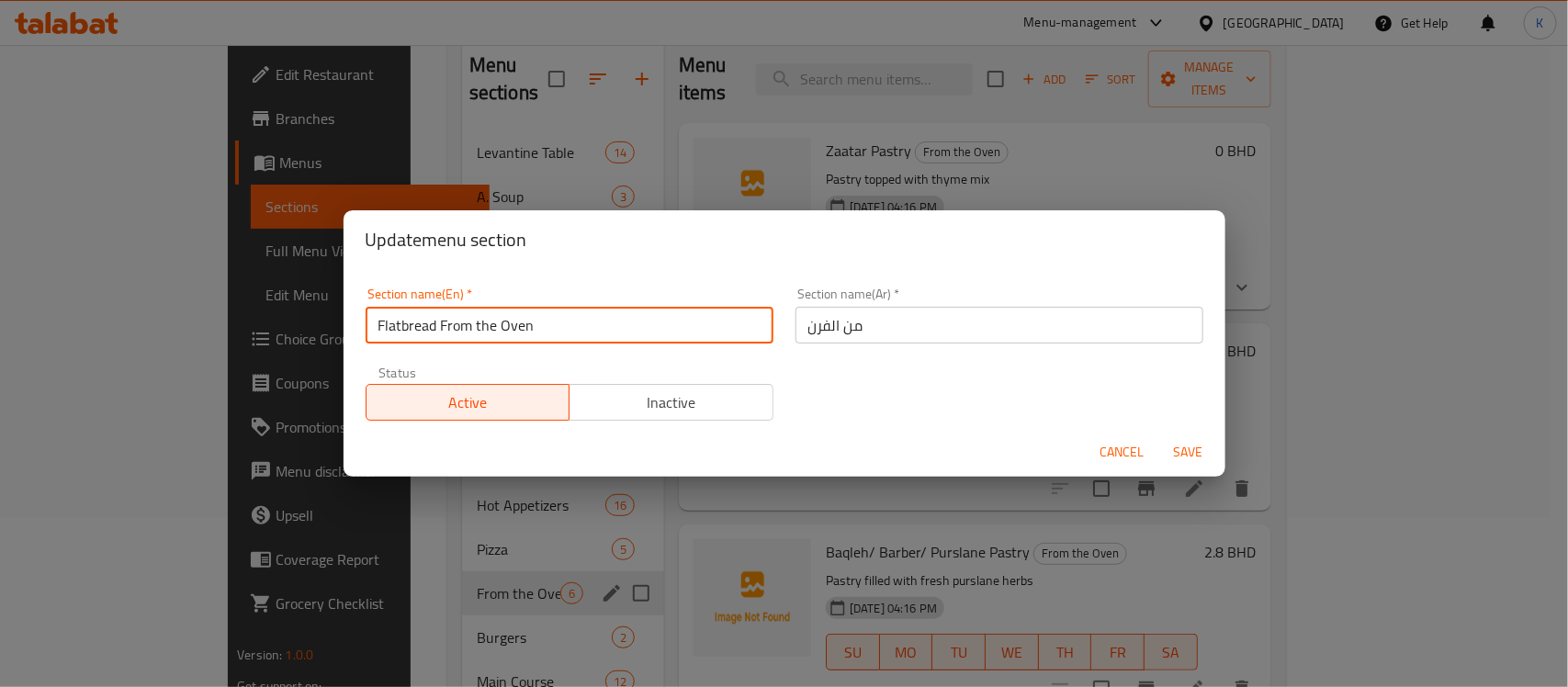
type input "Flatbread From the Oven"
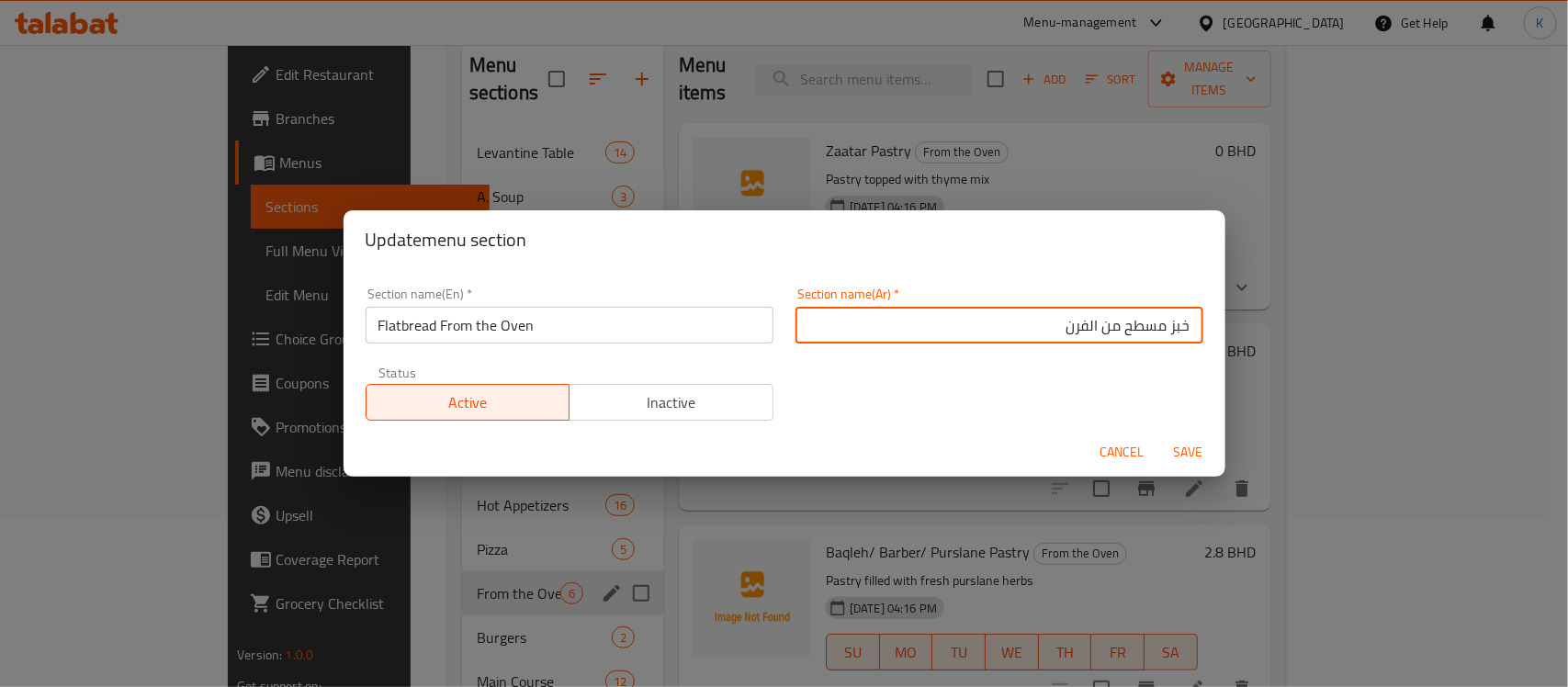
type input "خبز مسطح من الفرن"
click at [1159, 435] on button "Save" at bounding box center [1188, 452] width 59 height 34
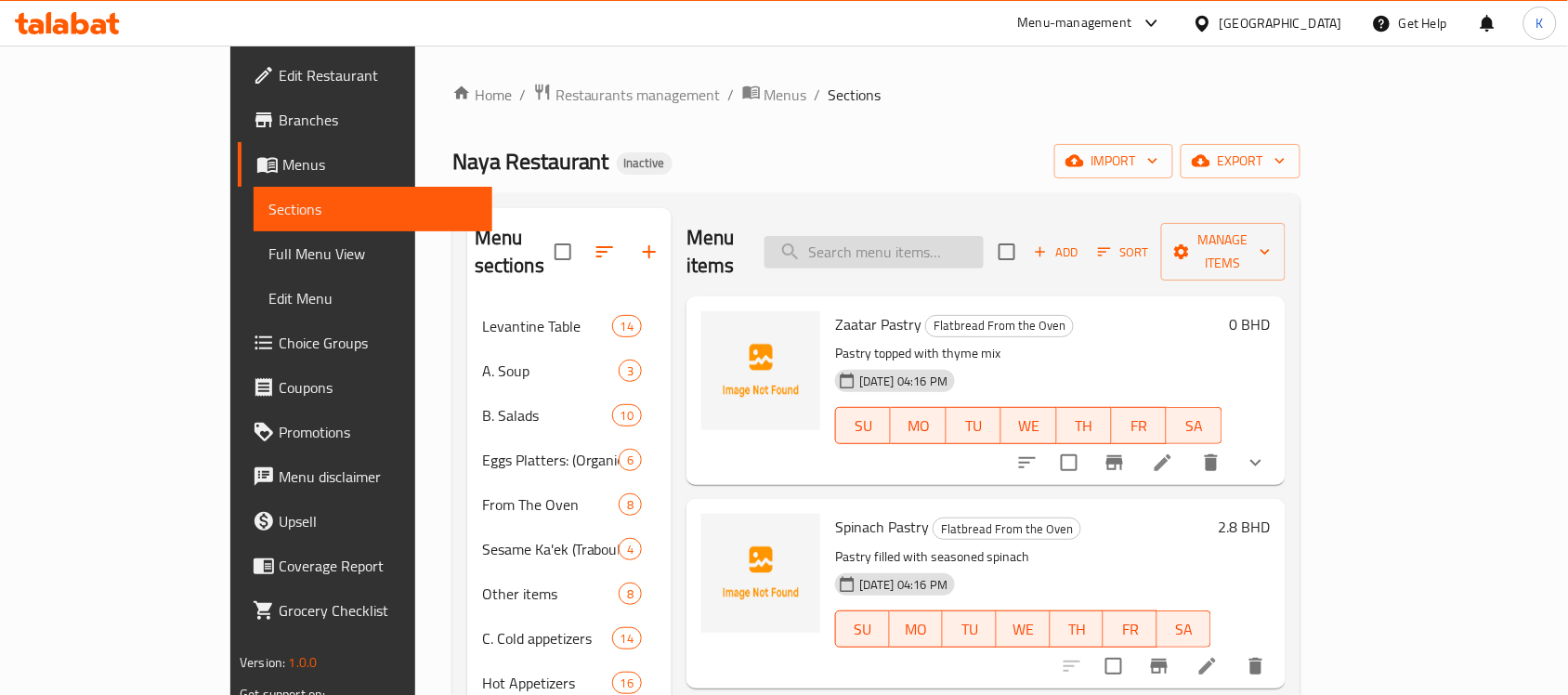
drag, startPoint x: 1027, startPoint y: 268, endPoint x: 1009, endPoint y: 251, distance: 24.8
click at [1022, 266] on div "Menu items Add Sort Manage items Zaatar Pastry Flatbread From the Oven Pastry t…" at bounding box center [978, 660] width 614 height 906
click at [983, 251] on input "search" at bounding box center [873, 252] width 219 height 33
paste input "Crepes: Nutella banana"
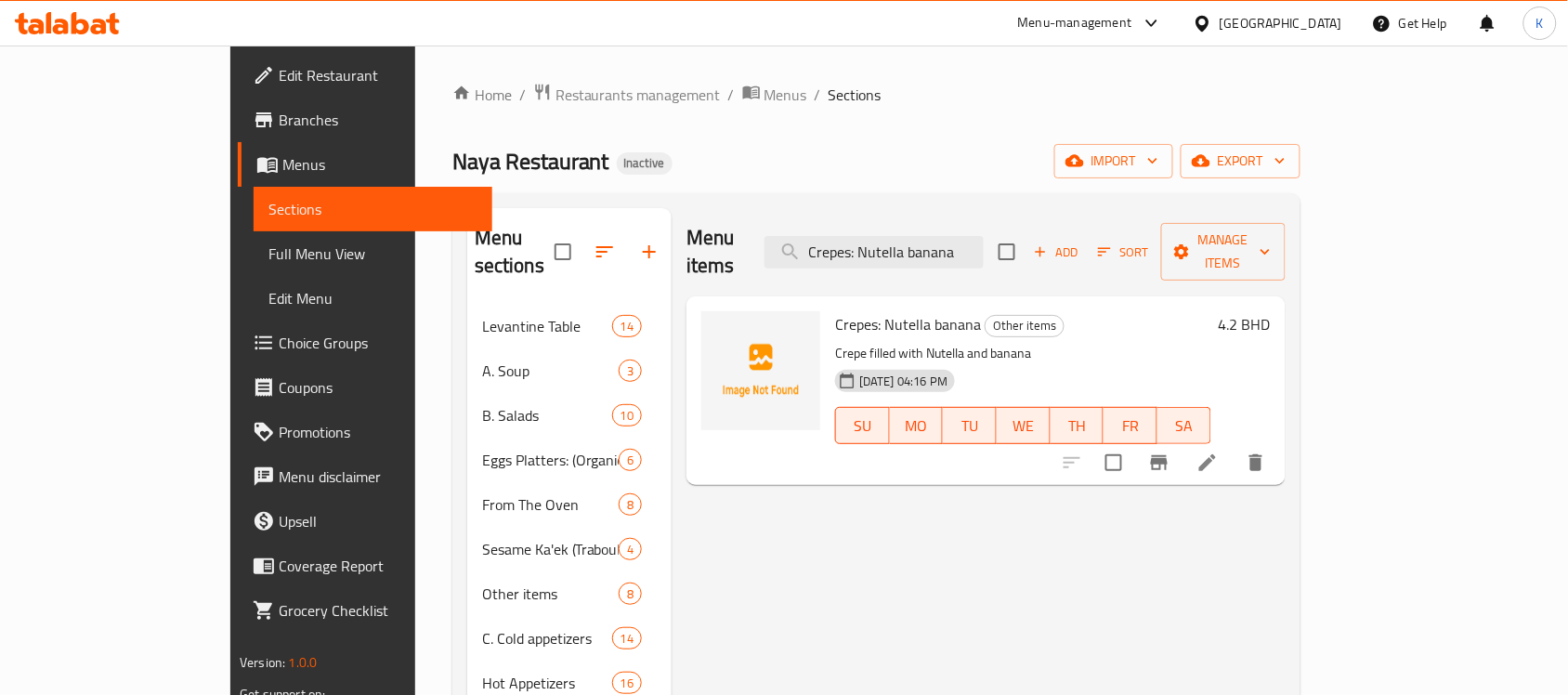
type input "Crepes: Nutella banana"
click at [1218, 451] on icon at bounding box center [1208, 463] width 23 height 23
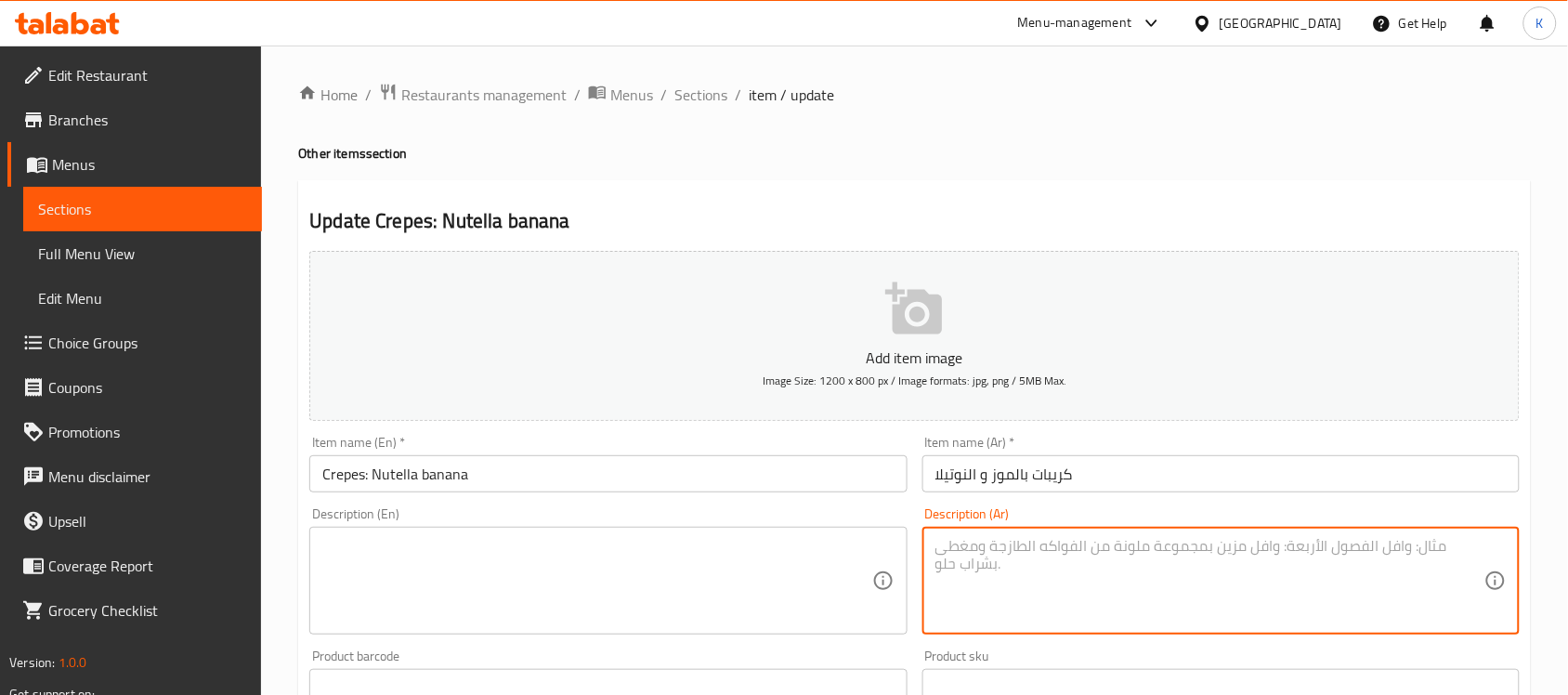
drag, startPoint x: 707, startPoint y: 475, endPoint x: 692, endPoint y: 476, distance: 15.0
click at [707, 474] on input "Crepes: Nutella banana" at bounding box center [607, 474] width 597 height 38
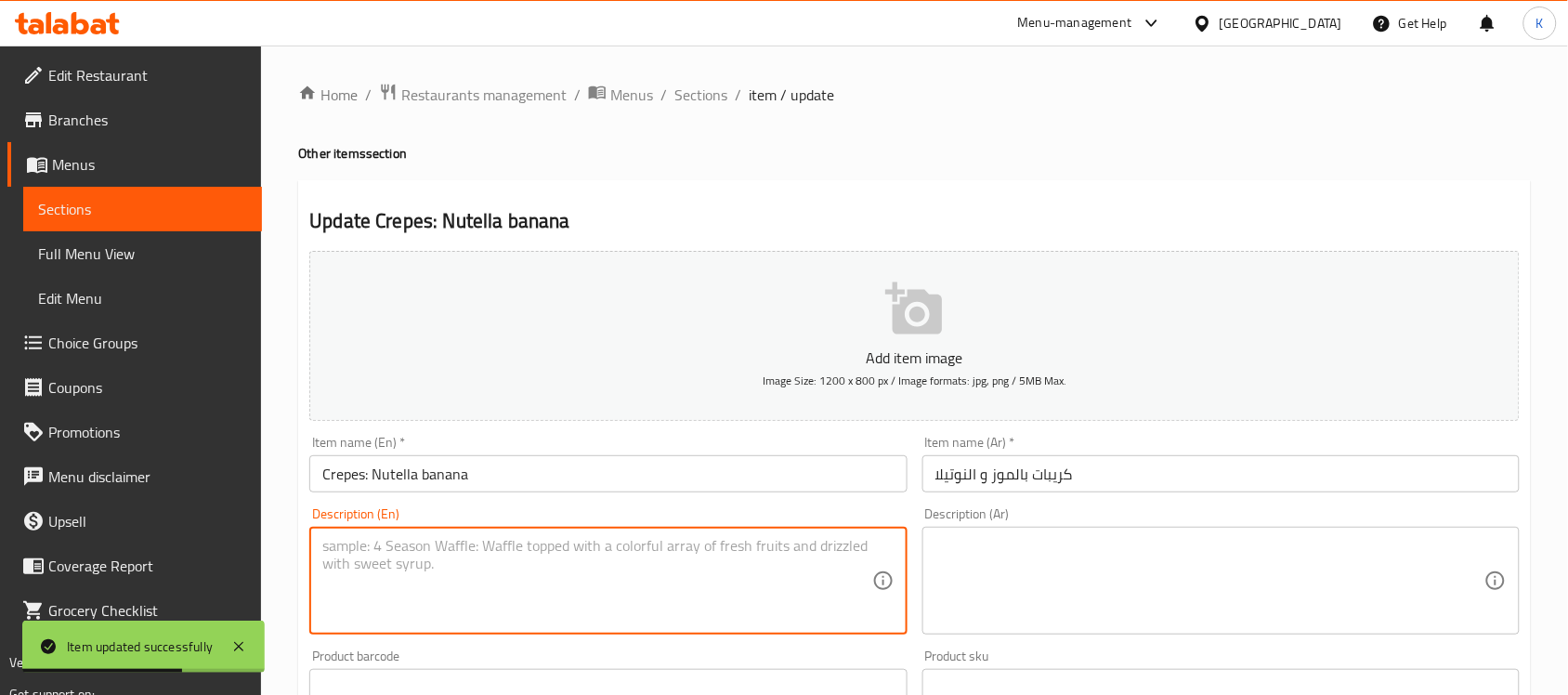
drag, startPoint x: 668, startPoint y: 584, endPoint x: 663, endPoint y: 573, distance: 12.1
click at [666, 584] on textarea at bounding box center [597, 581] width 549 height 88
paste textarea "Flour, eggs, milk, butter, banana, and Nutella chocolate."
type textarea "Flour, eggs, milk, butter, banana, and Nutella chocolate."
click at [345, 467] on input "Crepes: Nutella banana" at bounding box center [607, 474] width 597 height 38
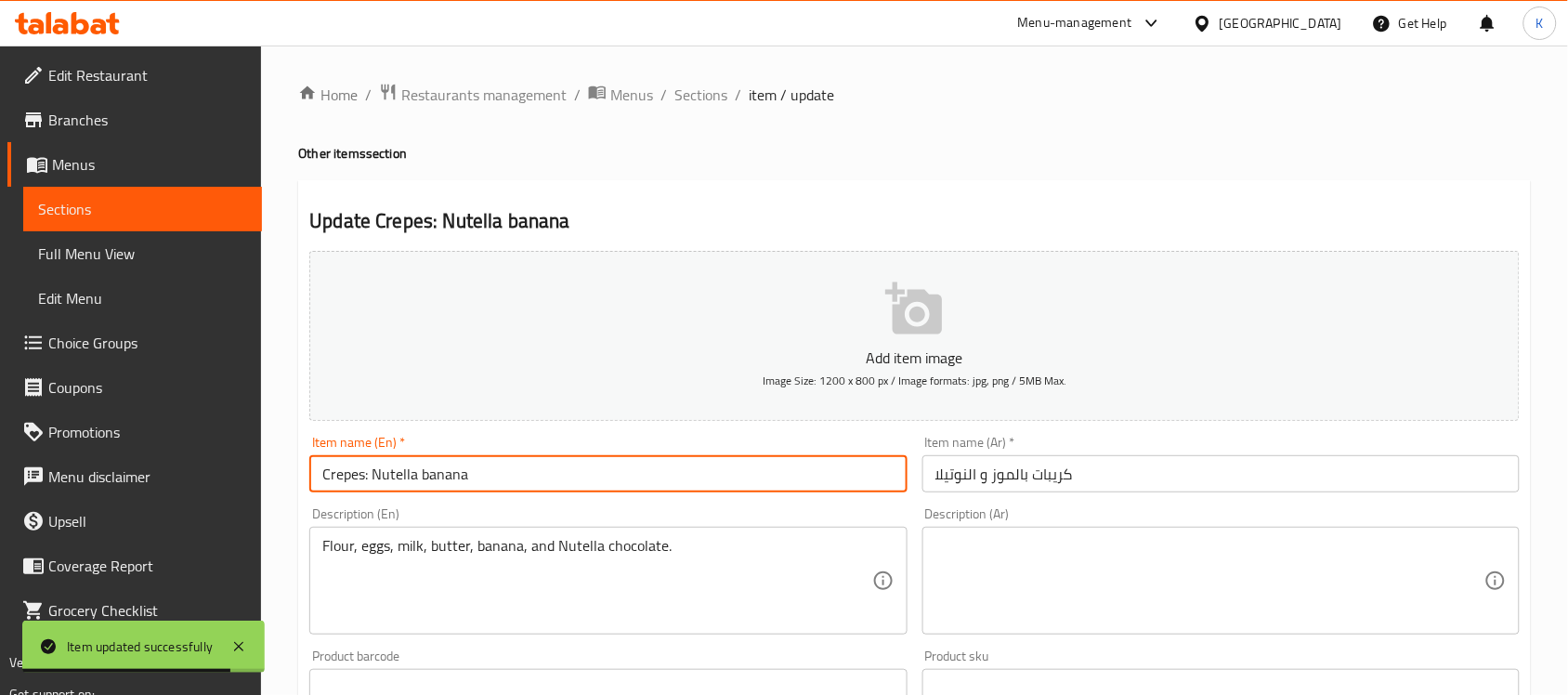
click at [345, 469] on input "Crepes: Nutella banana" at bounding box center [607, 474] width 597 height 38
click at [357, 476] on input "Crepes: Nutella banana" at bounding box center [607, 474] width 597 height 38
click at [416, 470] on input ": Nutella banana" at bounding box center [607, 474] width 597 height 38
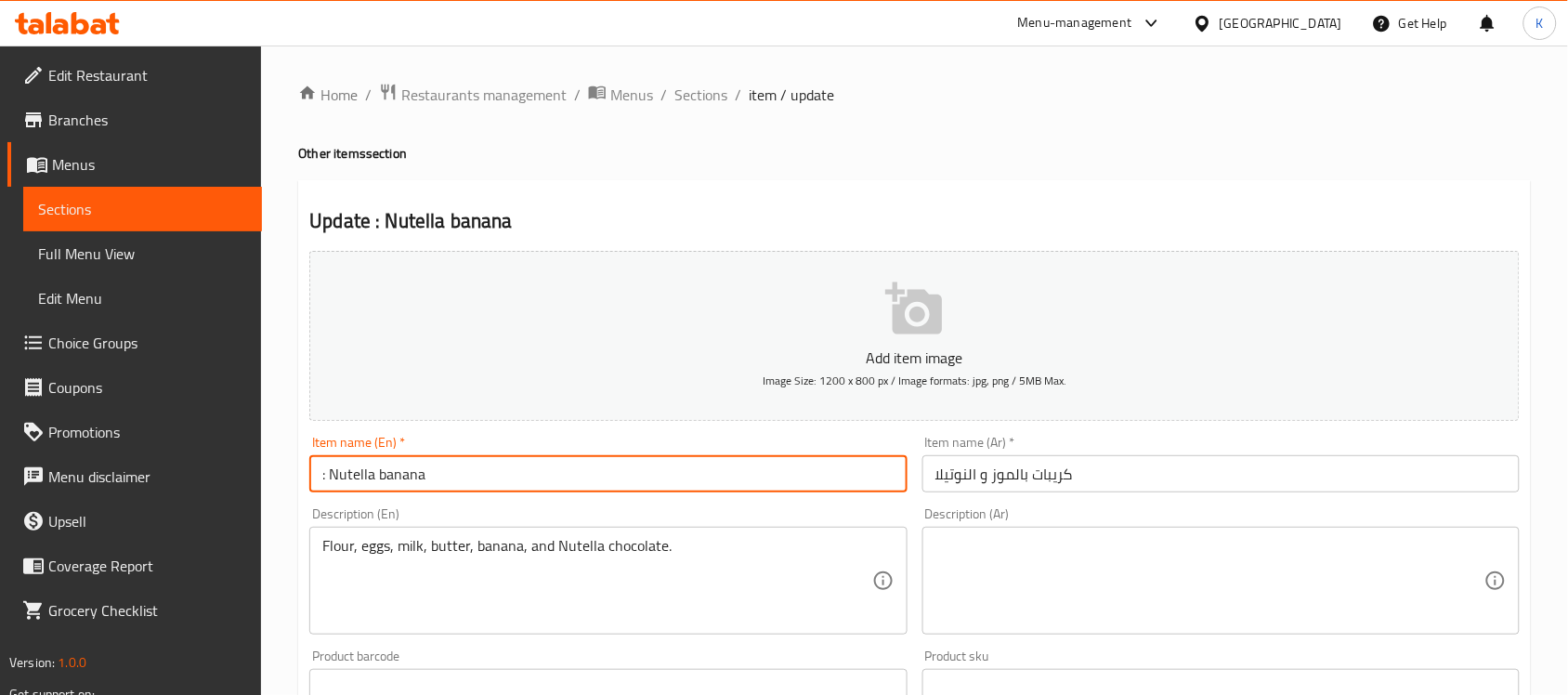
drag, startPoint x: 333, startPoint y: 485, endPoint x: 309, endPoint y: 482, distance: 24.2
click at [283, 488] on div "Home / Restaurants management / Menus / Sections / item / update Other items se…" at bounding box center [915, 679] width 1307 height 1268
click at [464, 482] on input "Nutella banana" at bounding box center [607, 474] width 597 height 38
type input "Nutella banana Crepe"
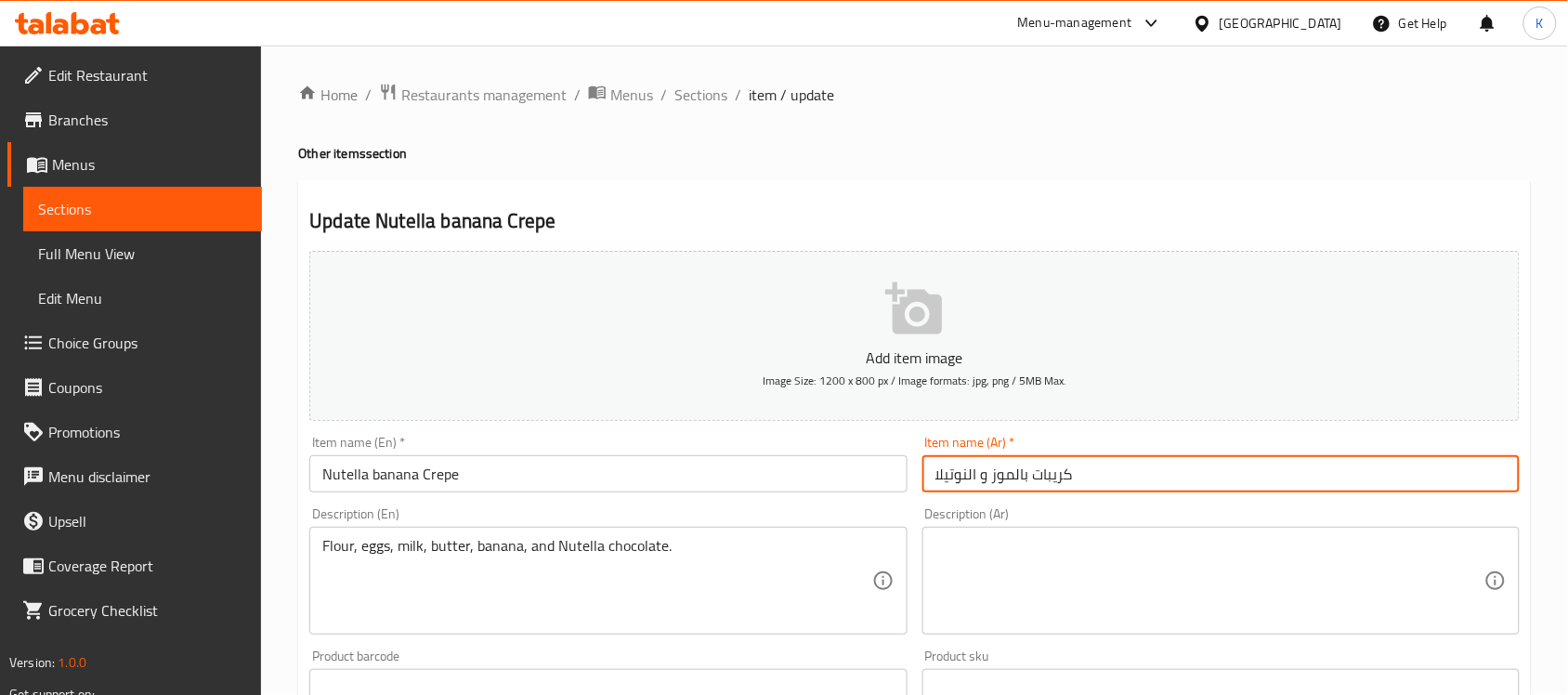
click at [1028, 474] on input "كريبات بالموز و النوتيلا" at bounding box center [1220, 474] width 597 height 38
click at [1037, 479] on input "كريبات بالموز و النوتيلا" at bounding box center [1220, 474] width 597 height 38
click at [1043, 480] on input "كريبات بالموز و النوتيلا" at bounding box center [1220, 474] width 597 height 38
drag, startPoint x: 1043, startPoint y: 481, endPoint x: 1032, endPoint y: 484, distance: 11.4
click at [1032, 484] on input "كريبات بالموز و النوتيلا" at bounding box center [1220, 474] width 597 height 38
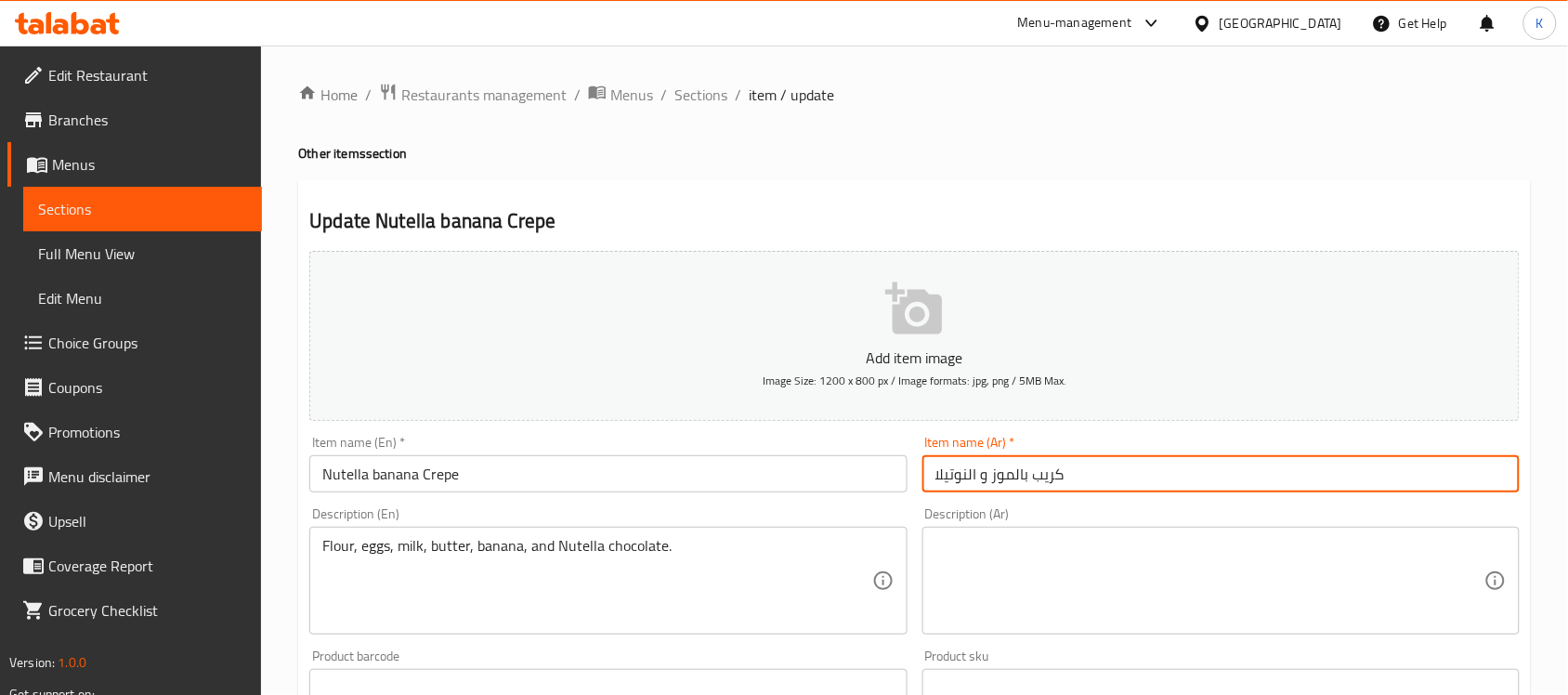
type input "كريب بالموز و النوتيلا"
click at [1180, 587] on textarea at bounding box center [1210, 581] width 549 height 88
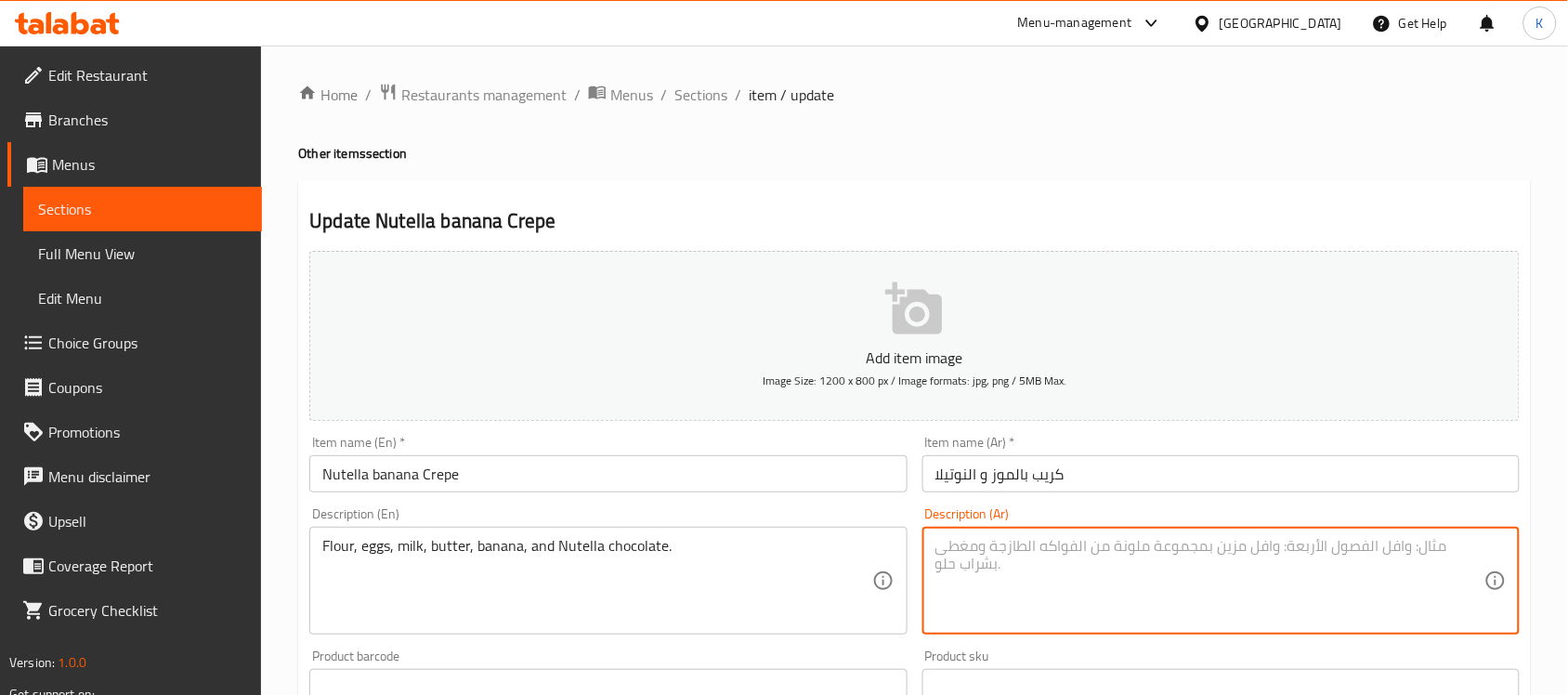
click at [1132, 632] on div "Description (Ar)" at bounding box center [1220, 580] width 597 height 108
paste textarea "الدقيق والبيض والحليب والزبدة، الموز وشوكولاتة نوتيلا"
drag, startPoint x: 1473, startPoint y: 556, endPoint x: 1497, endPoint y: 556, distance: 24.0
click at [1497, 556] on div "الدقيق والبيض والحليب والزبدة، الموز وشوكولاتة نوتيلا Description (Ar)" at bounding box center [1220, 580] width 597 height 108
drag, startPoint x: 1440, startPoint y: 551, endPoint x: 1429, endPoint y: 551, distance: 11.0
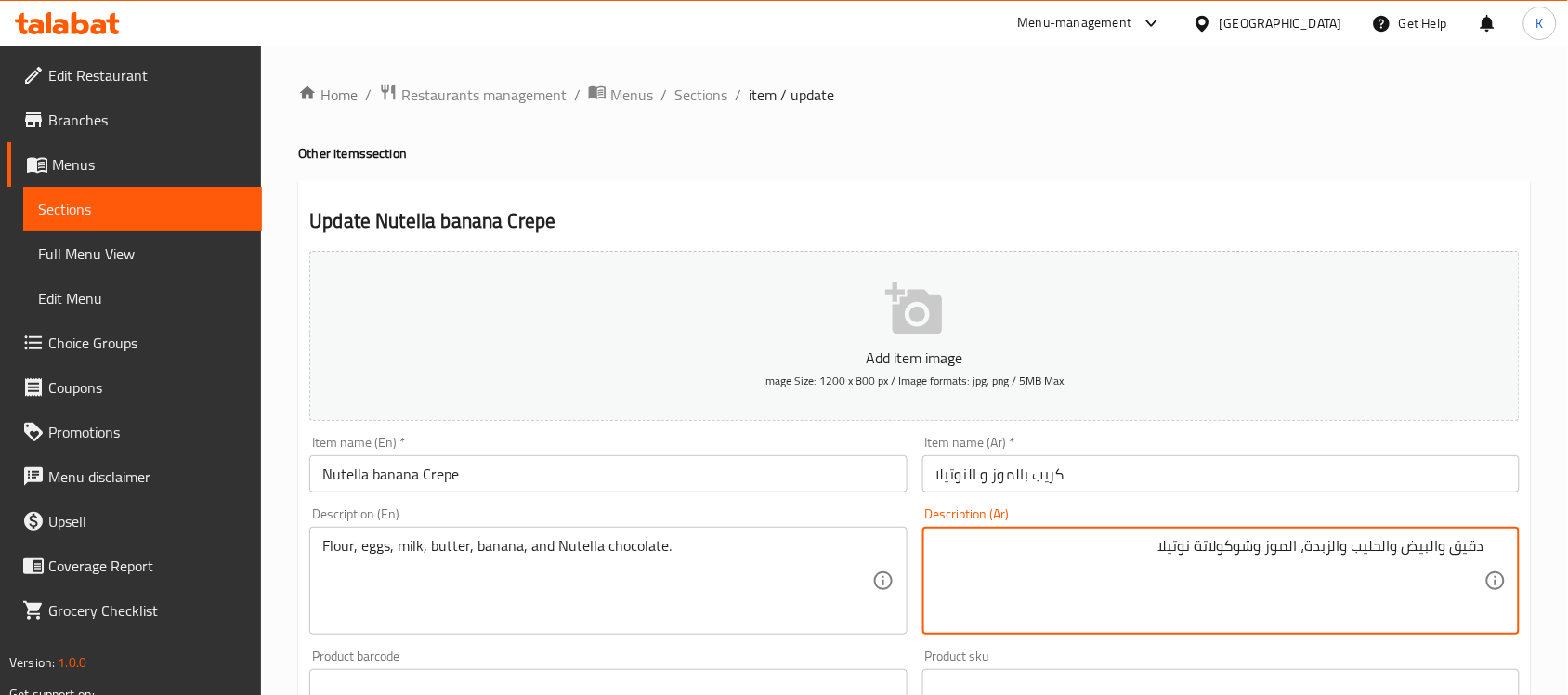
click at [1429, 551] on textarea "دقيق والبيض والحليب والزبدة، الموز وشوكولاتة نوتيلا" at bounding box center [1210, 581] width 549 height 88
paste textarea "Here’s the list without **"ال"**: دقيق، بيض، حليب، زبدة، موز، شوكولاتة نوتيلا"
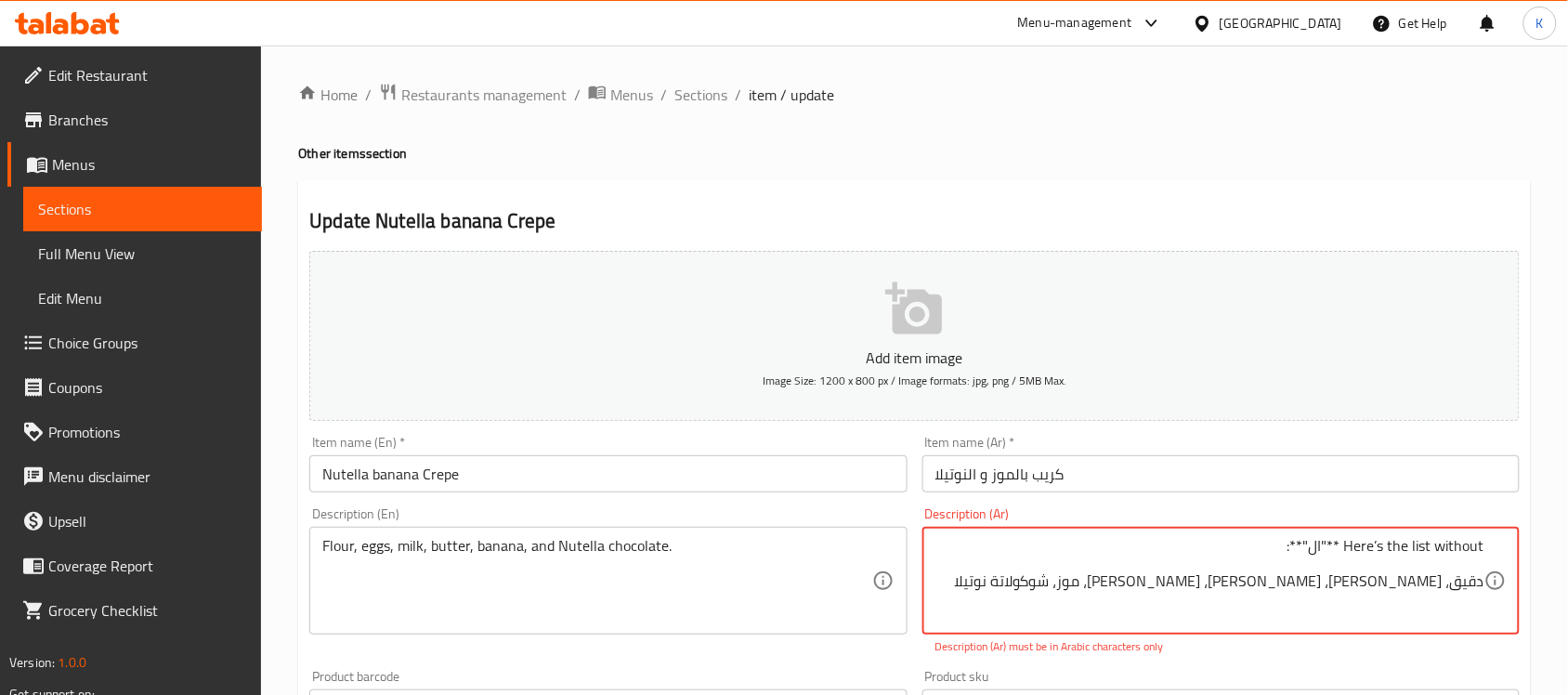
click at [1279, 545] on textarea "Here’s the list without **"ال"**: دقيق، بيض، حليب، زبدة، موز، شوكولاتة نوتيلا" at bounding box center [1210, 581] width 549 height 88
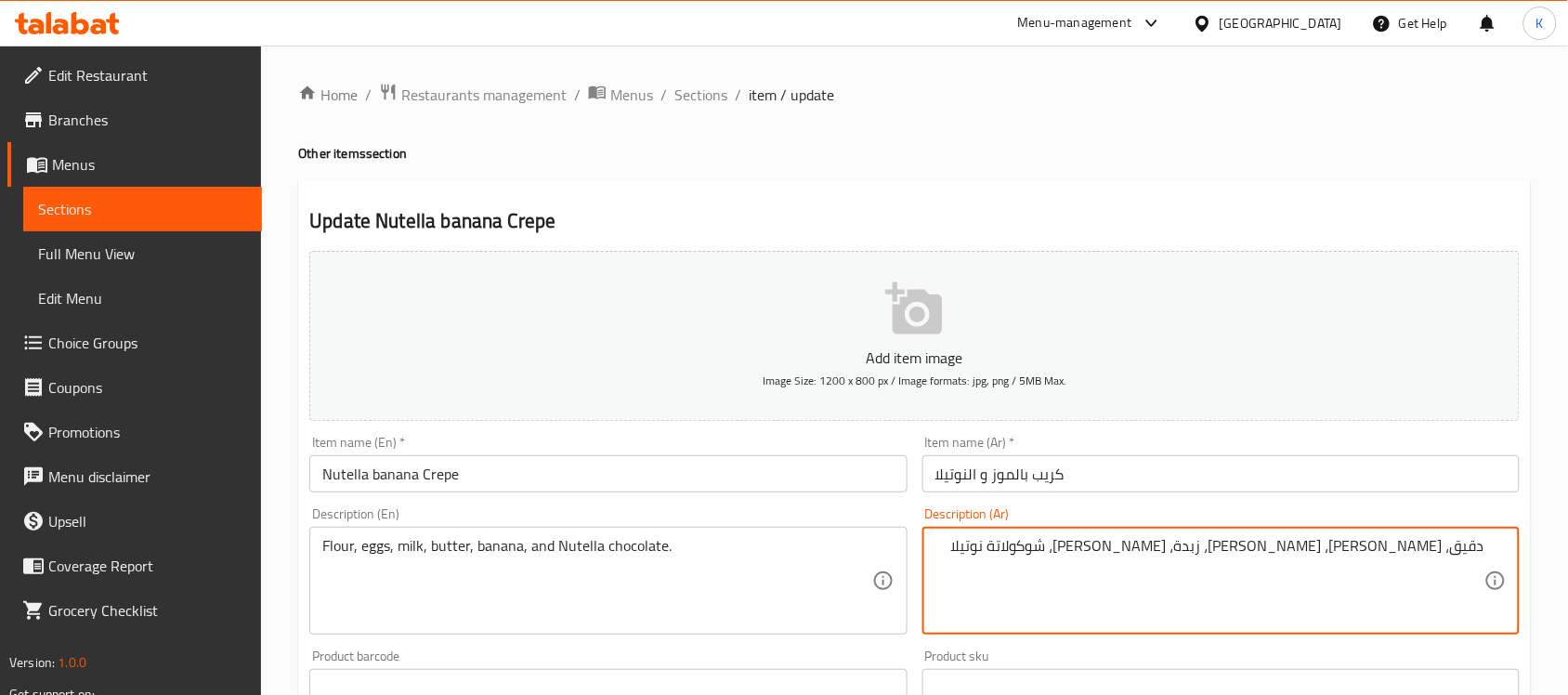
type textarea "دقيق، بيض، حليب، زبدة، موز، شوكولاتة نوتيلا"
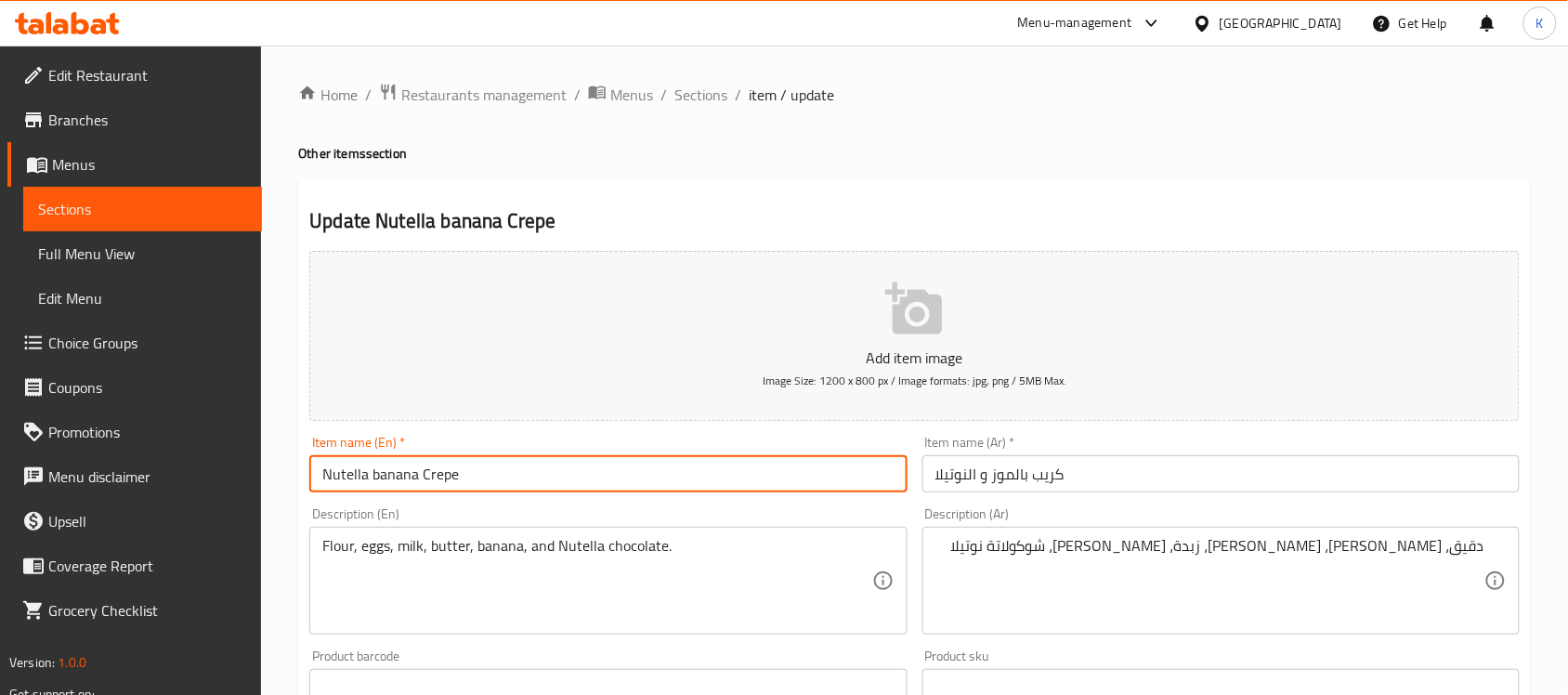
click at [684, 484] on input "Nutella banana Crepe" at bounding box center [607, 474] width 597 height 38
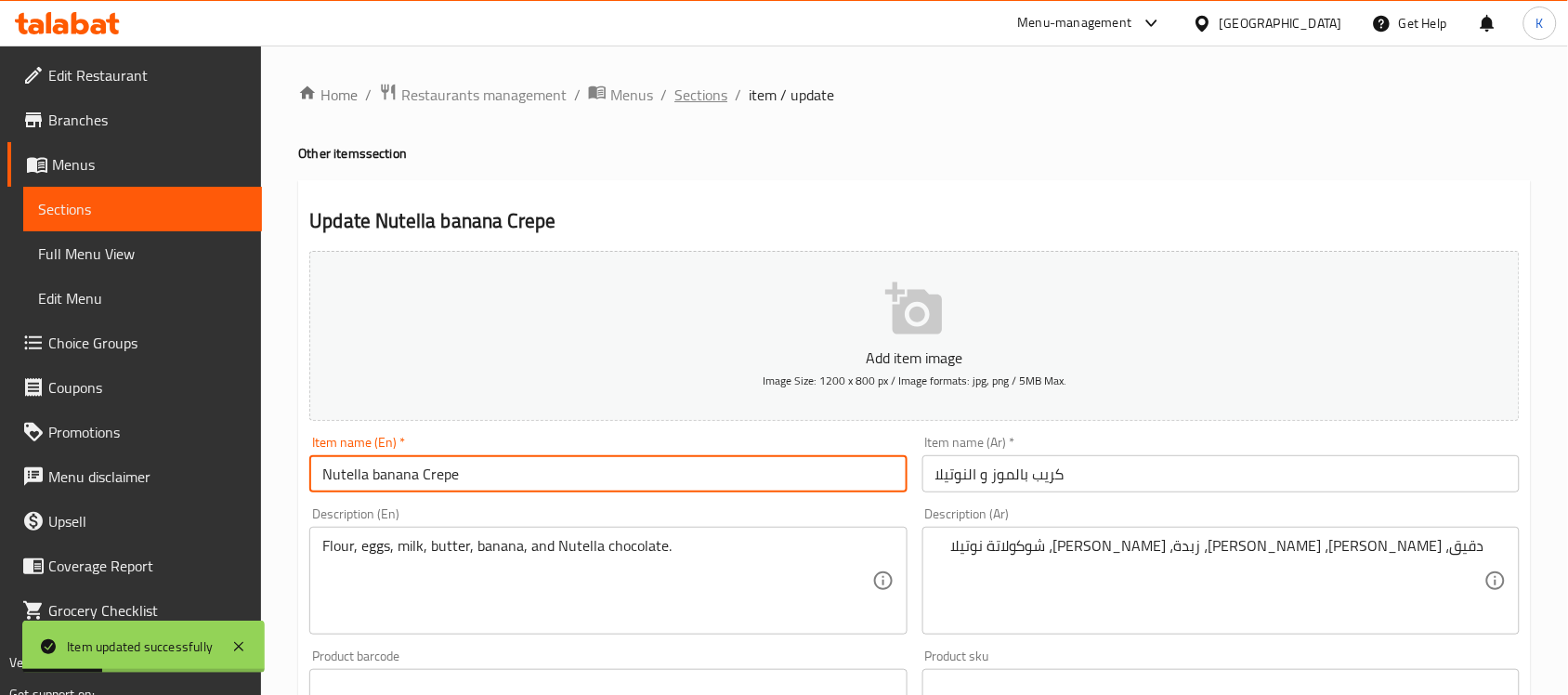
click at [712, 103] on span "Sections" at bounding box center [700, 95] width 53 height 23
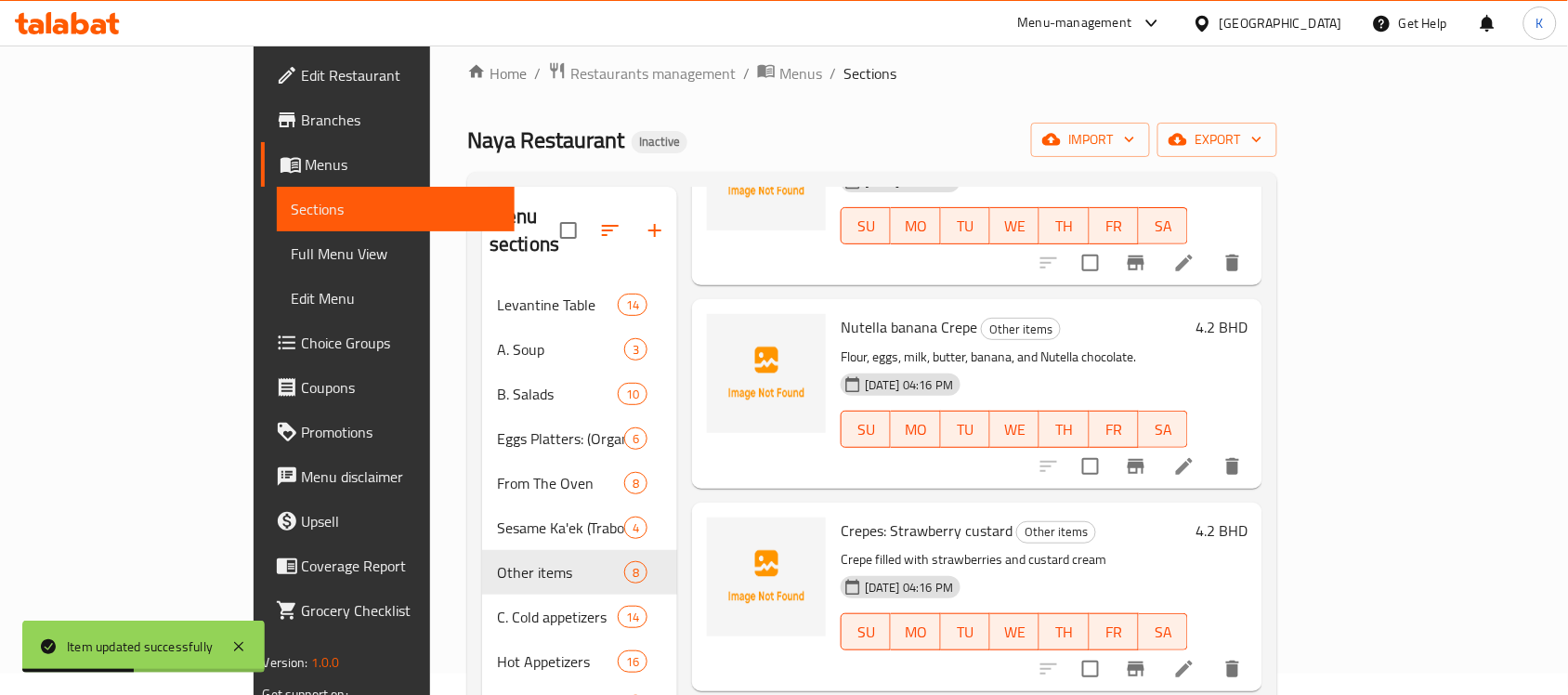
scroll to position [271, 0]
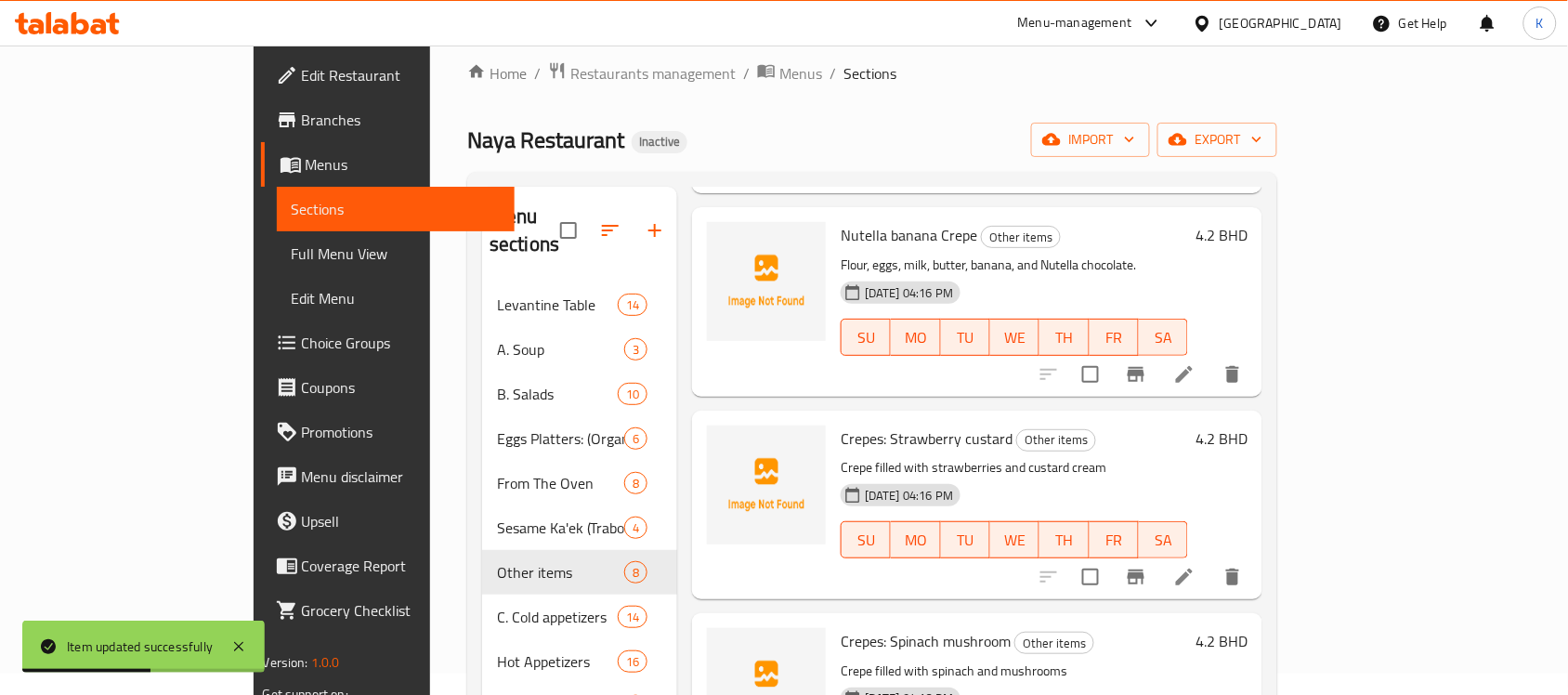
click at [1211, 561] on li at bounding box center [1184, 577] width 52 height 34
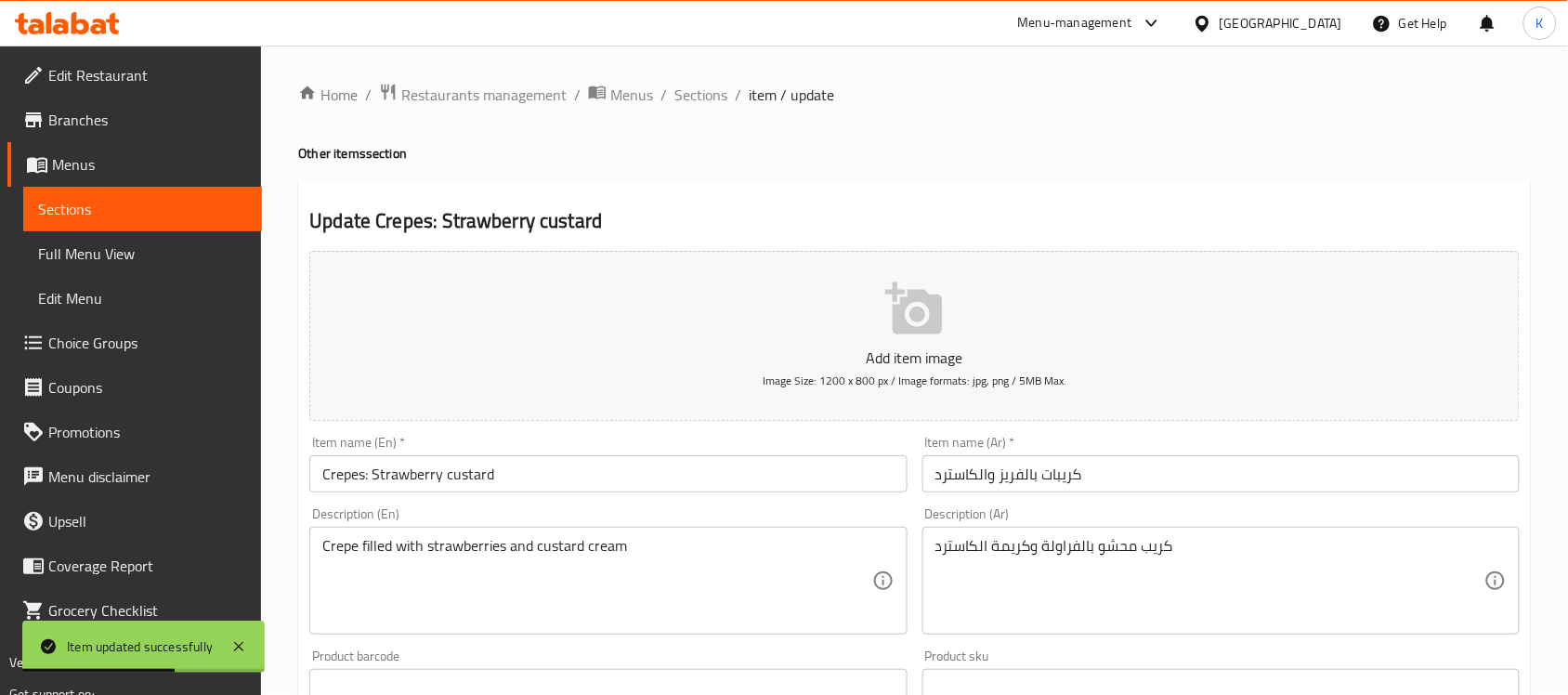
click at [385, 481] on input "Crepes: Strawberry custard" at bounding box center [607, 474] width 597 height 38
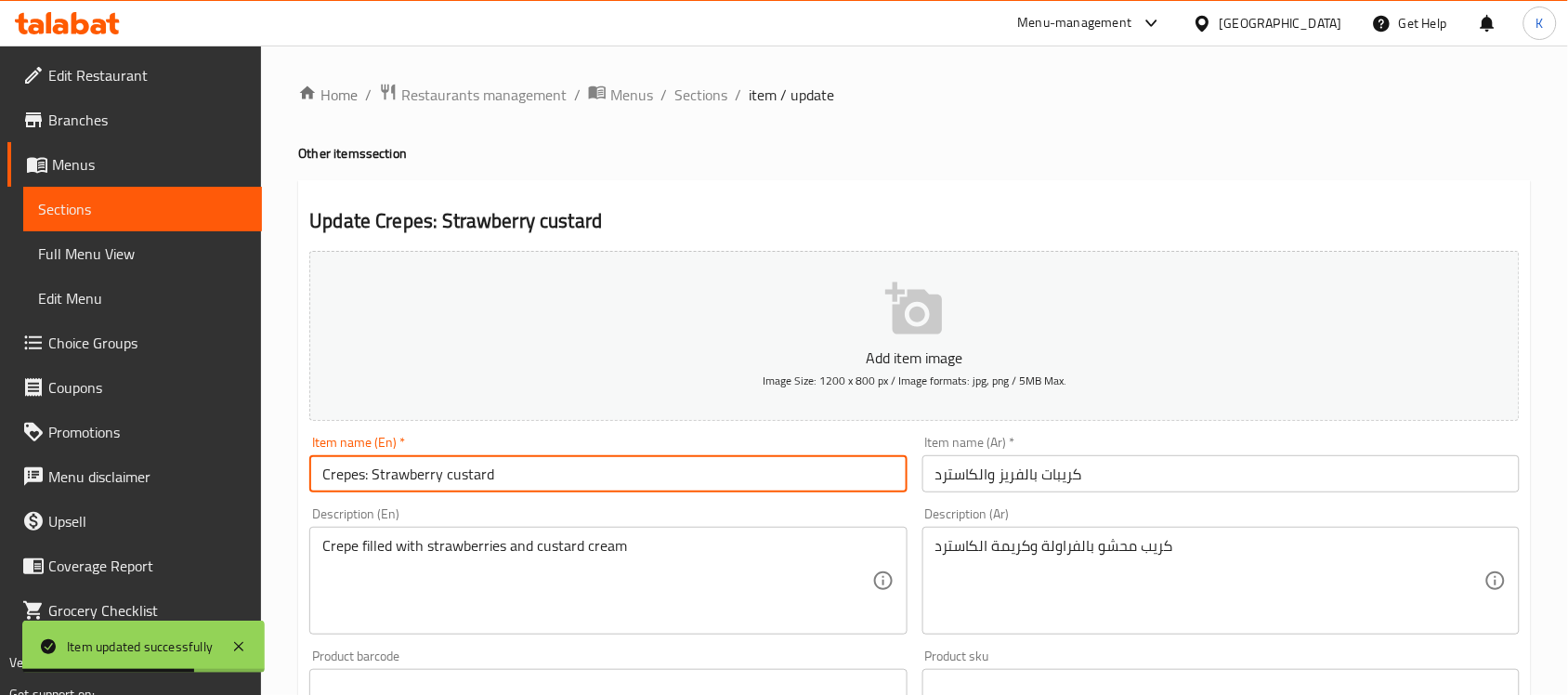
drag, startPoint x: 371, startPoint y: 481, endPoint x: 189, endPoint y: 485, distance: 182.0
click at [207, 485] on div "Edit Restaurant Branches Menus Sections Full Menu View Edit Menu Choice Groups …" at bounding box center [784, 679] width 1568 height 1268
click at [574, 485] on input "Strawberry custard" at bounding box center [607, 474] width 597 height 38
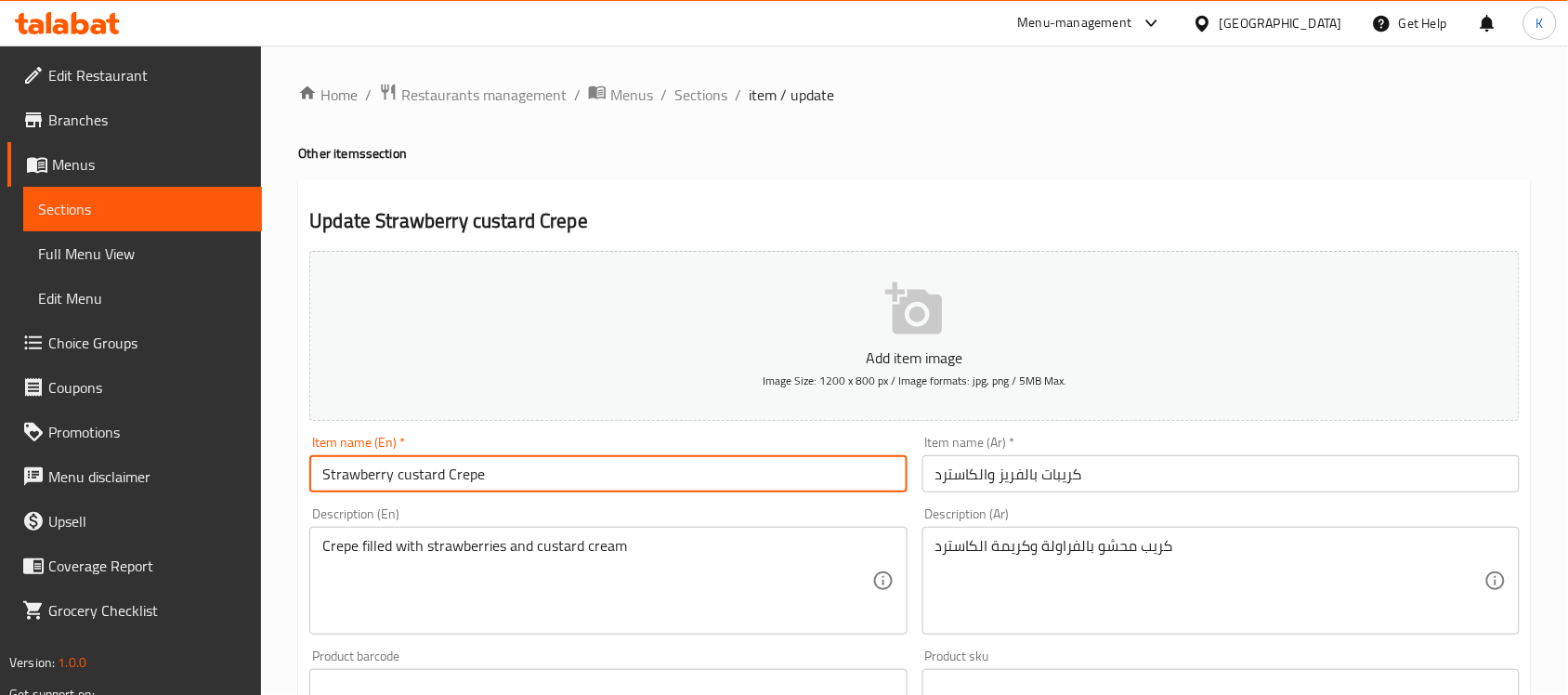
type input "Strawberry custard Crepe"
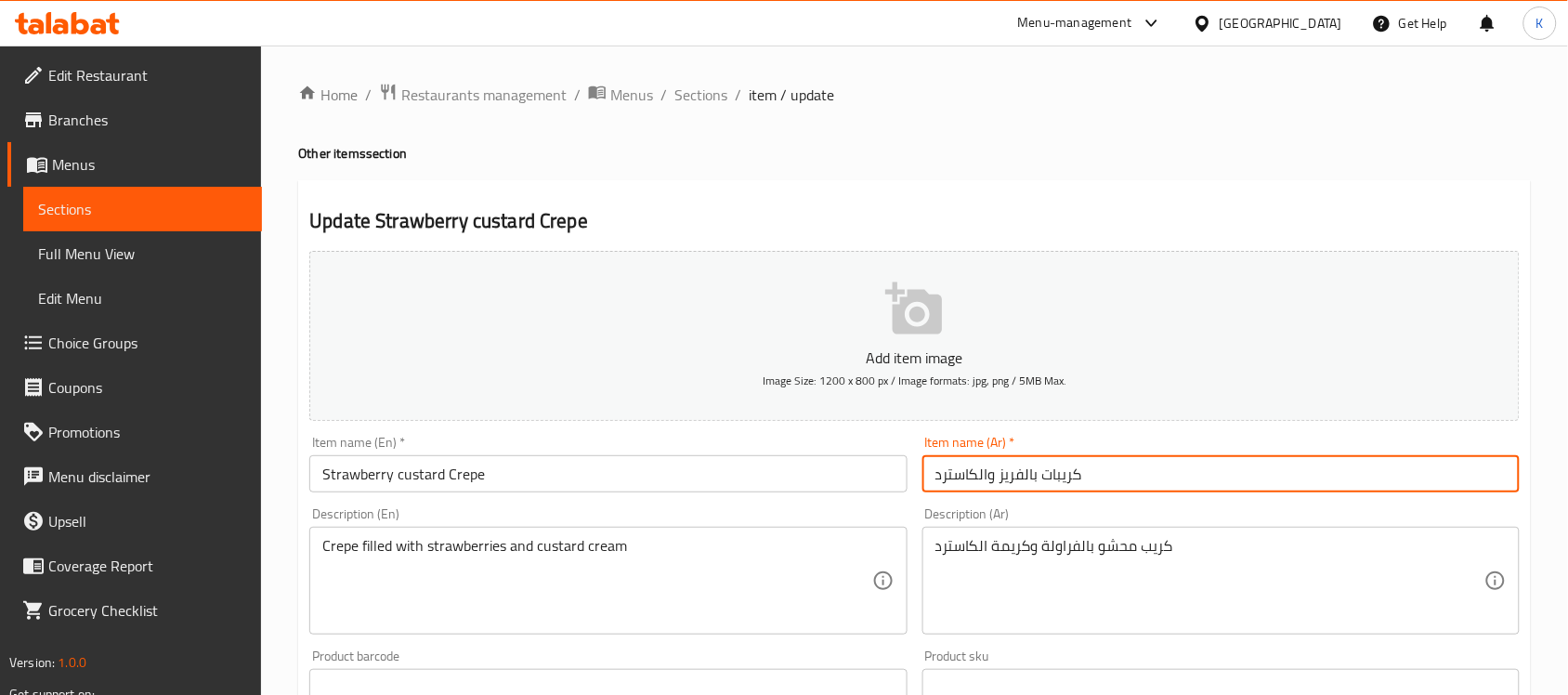
click at [1043, 481] on input "كريبات بالفريز والكاسترد" at bounding box center [1220, 474] width 597 height 38
type input "كريب بالفريز والكاسترد"
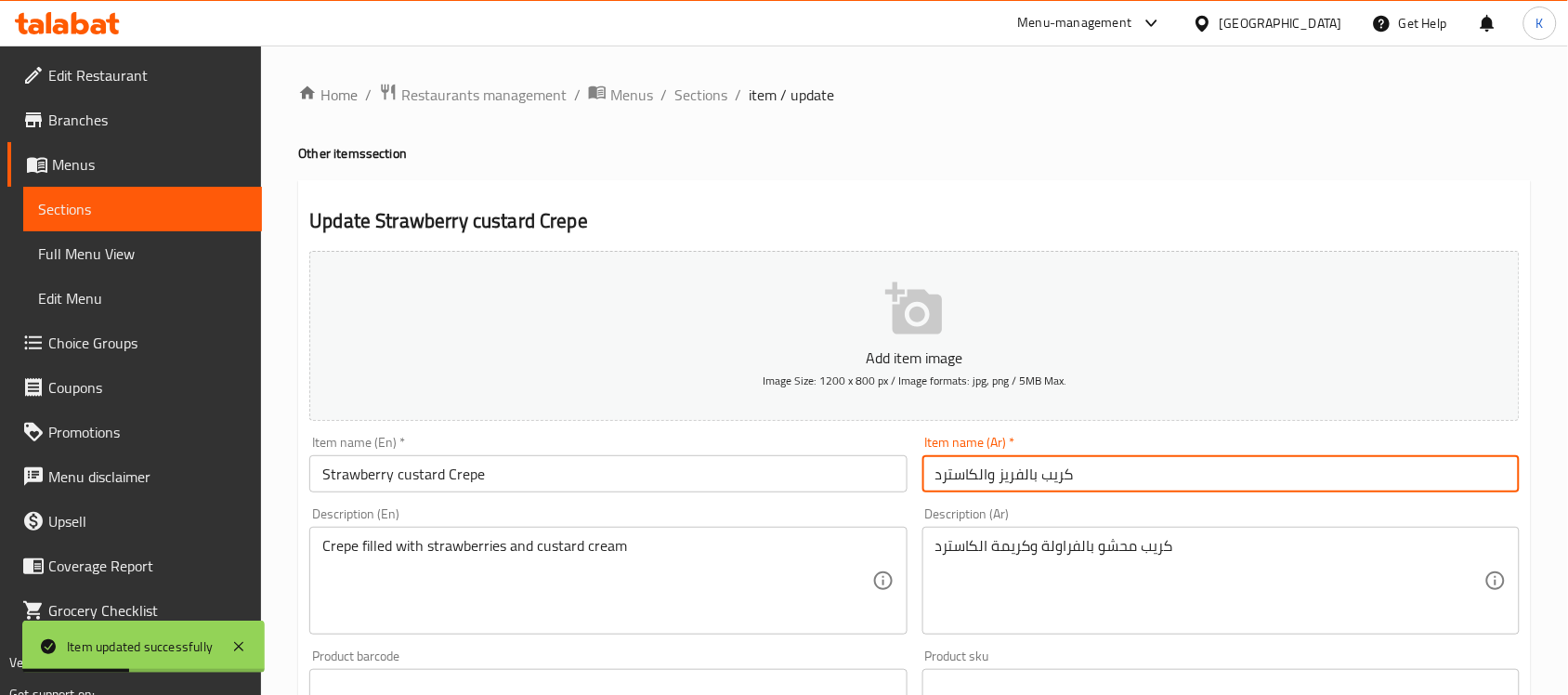
click at [683, 75] on div "Home / Restaurants management / Menus / Sections / item / update Other items se…" at bounding box center [915, 679] width 1307 height 1268
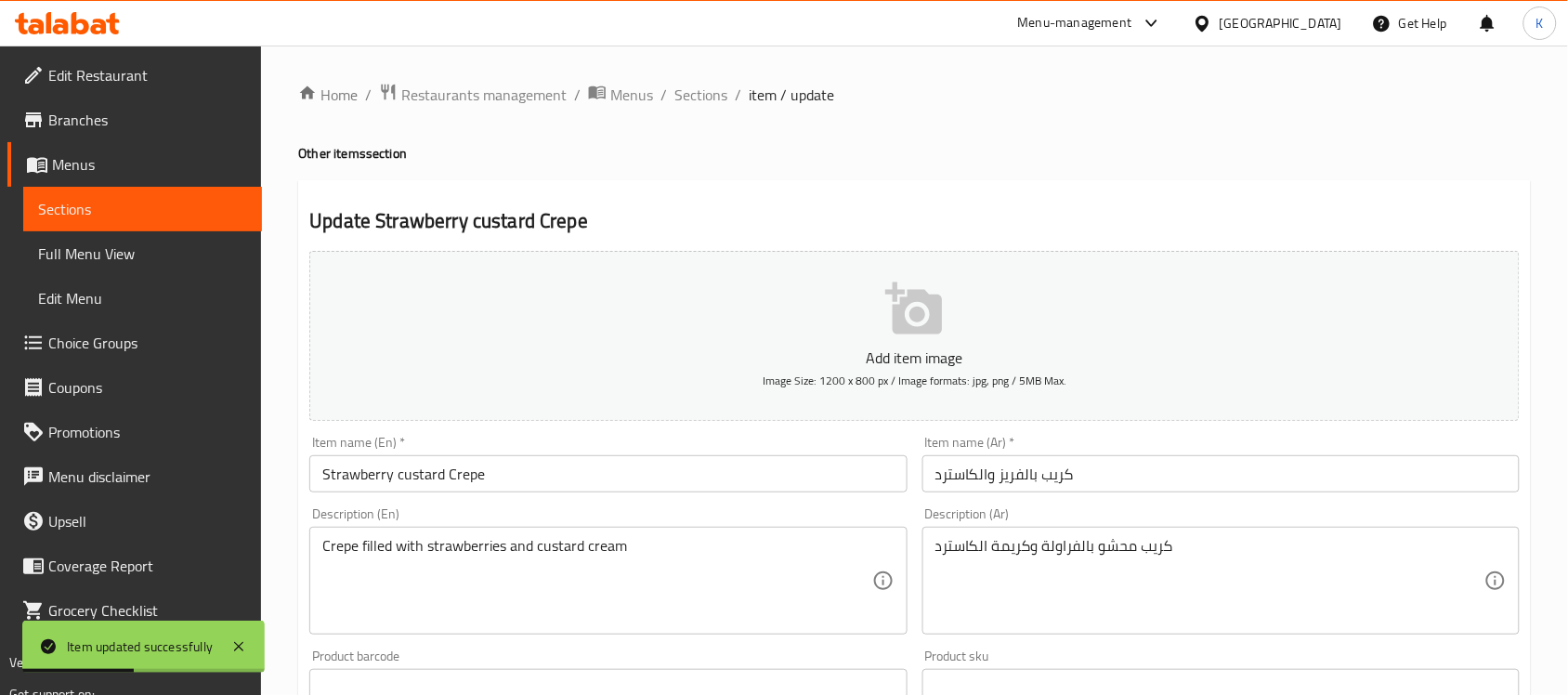
click at [706, 109] on div "Home / Restaurants management / Menus / Sections / item / update Other items se…" at bounding box center [914, 679] width 1232 height 1193
click at [703, 103] on span "Sections" at bounding box center [700, 95] width 53 height 23
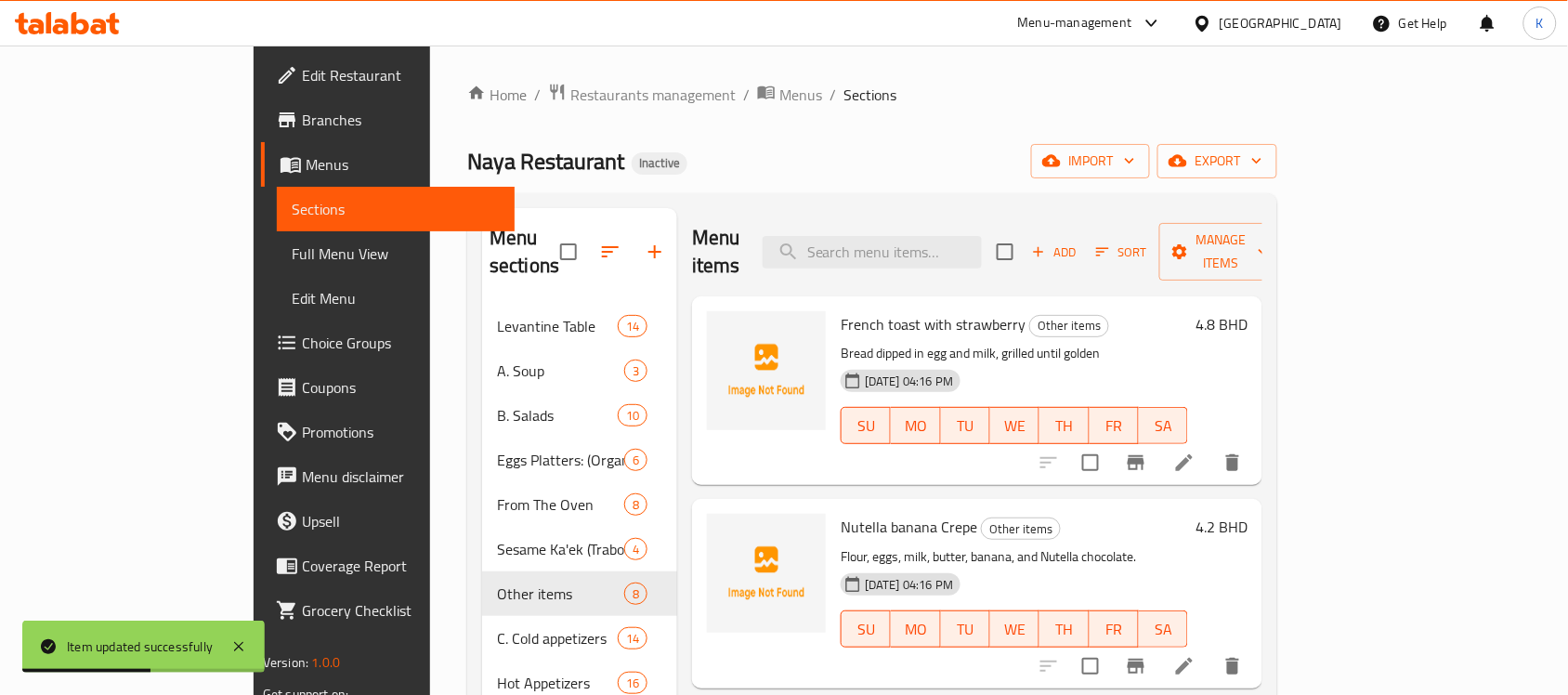
scroll to position [442, 0]
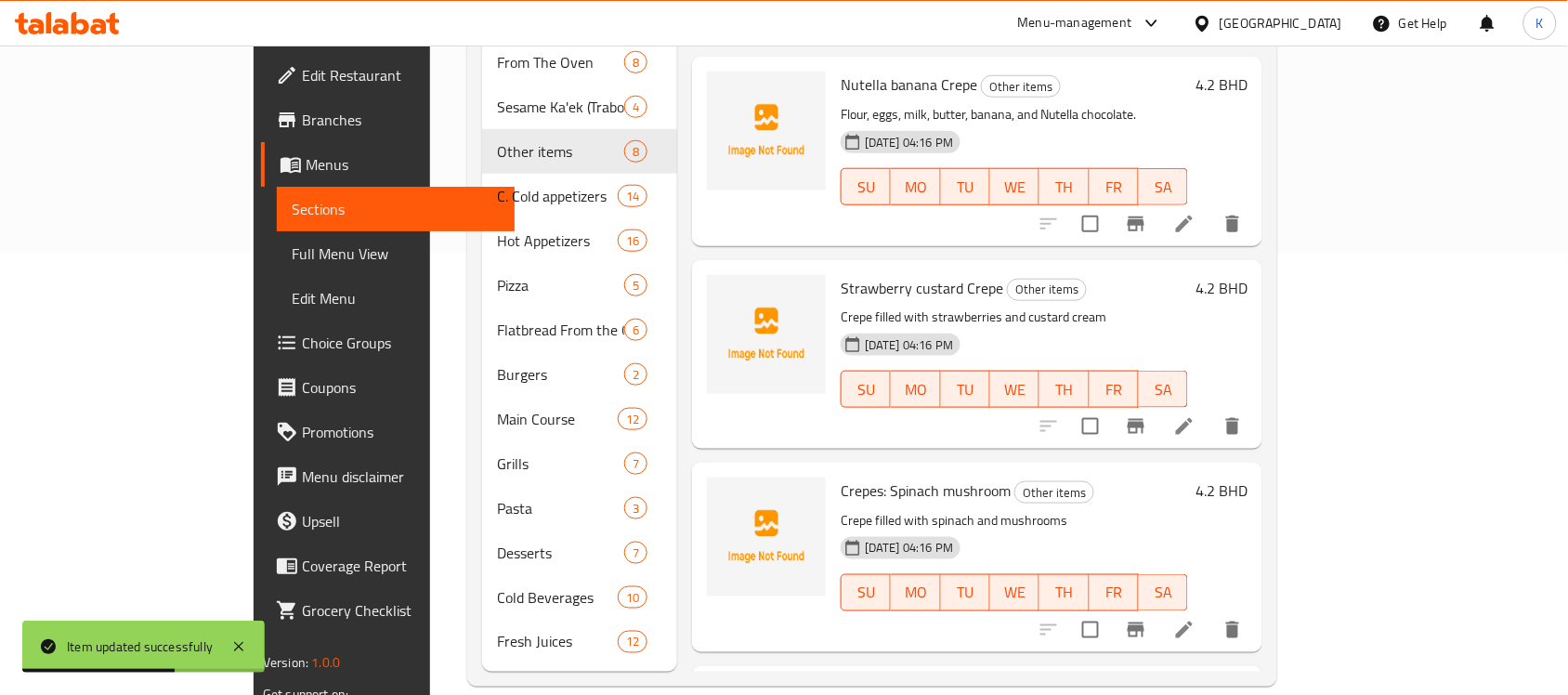
click at [1211, 615] on li at bounding box center [1184, 630] width 52 height 34
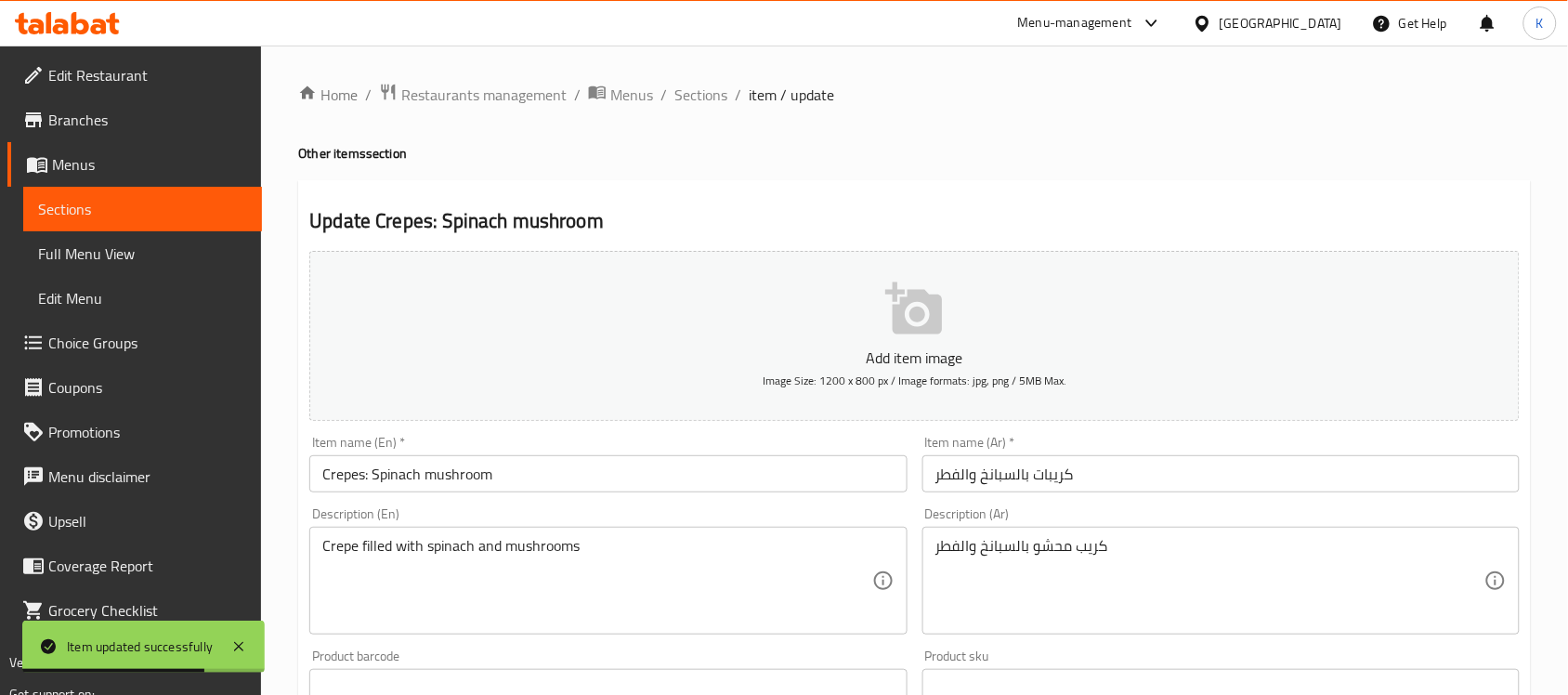
click at [355, 475] on input "Crepes: Spinach mushroom" at bounding box center [607, 474] width 597 height 38
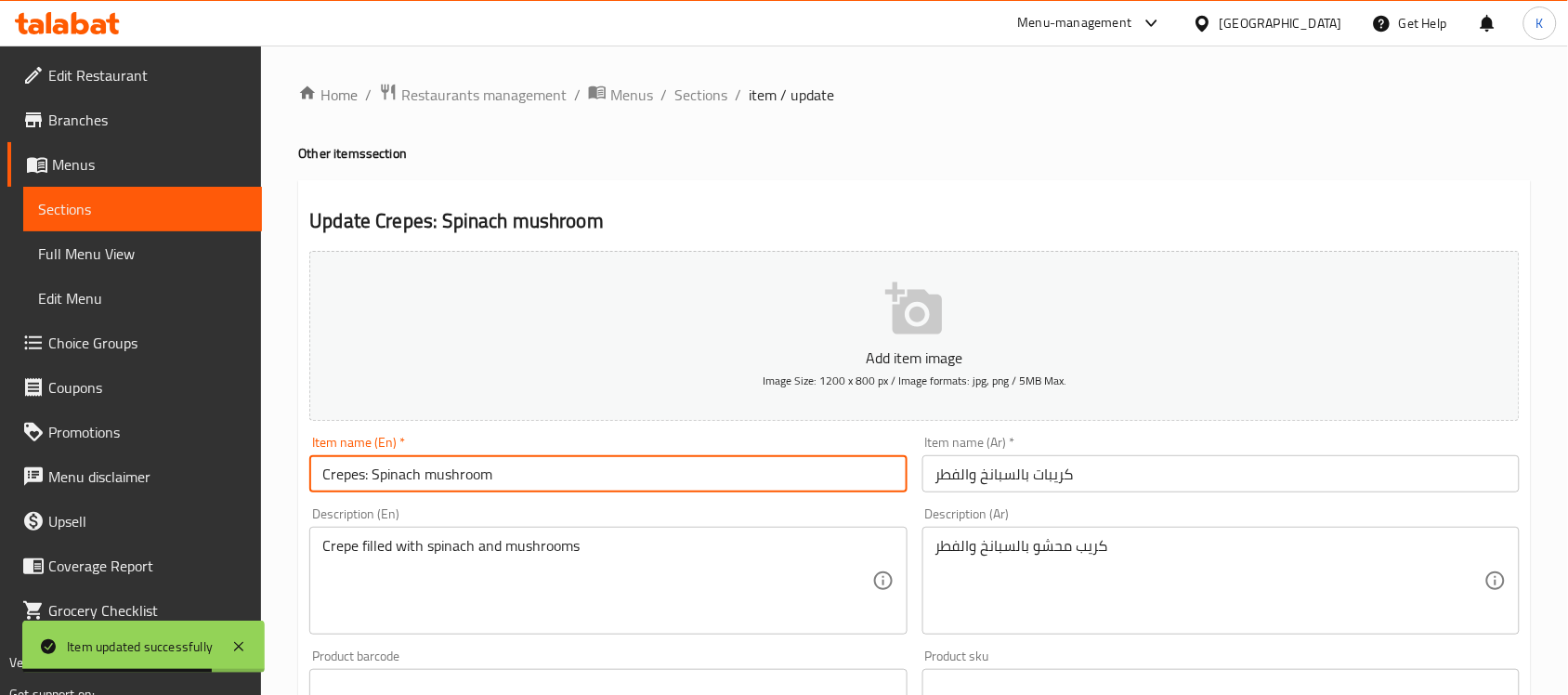
click at [355, 475] on input "Crepes: Spinach mushroom" at bounding box center [607, 474] width 597 height 38
click at [522, 479] on input ": Spinach mushroom" at bounding box center [607, 474] width 597 height 38
paste input "Crepes"
drag, startPoint x: 505, startPoint y: 475, endPoint x: 488, endPoint y: 476, distance: 17.0
click at [488, 476] on input ": Spinach mushroom Crepes" at bounding box center [607, 474] width 597 height 38
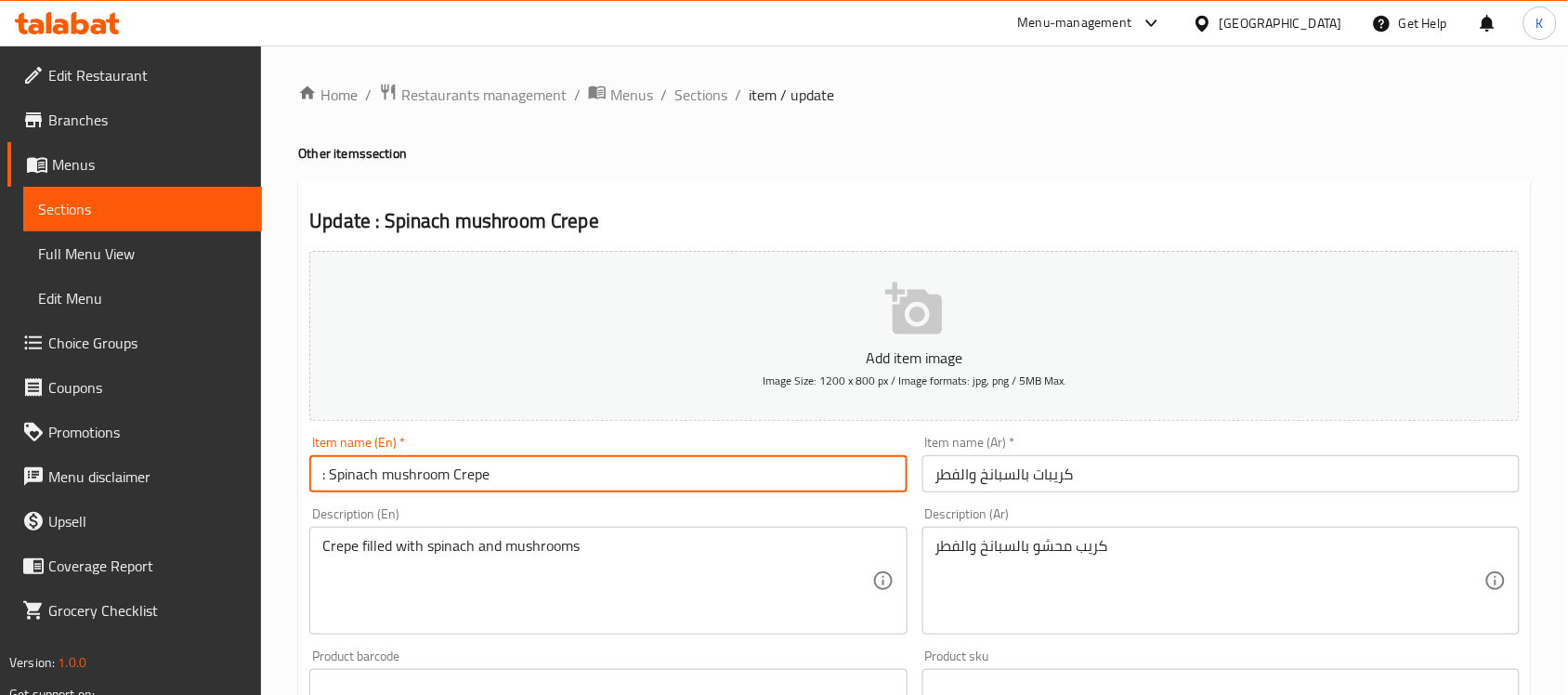
click at [485, 483] on input ": Spinach mushroom Crepe" at bounding box center [607, 474] width 597 height 38
click at [331, 483] on input ": Spinach mushroom Crepe" at bounding box center [607, 474] width 597 height 38
drag, startPoint x: 335, startPoint y: 479, endPoint x: 321, endPoint y: 479, distance: 14.0
click at [319, 479] on input ": Spinach mushroom Crepe" at bounding box center [607, 474] width 597 height 38
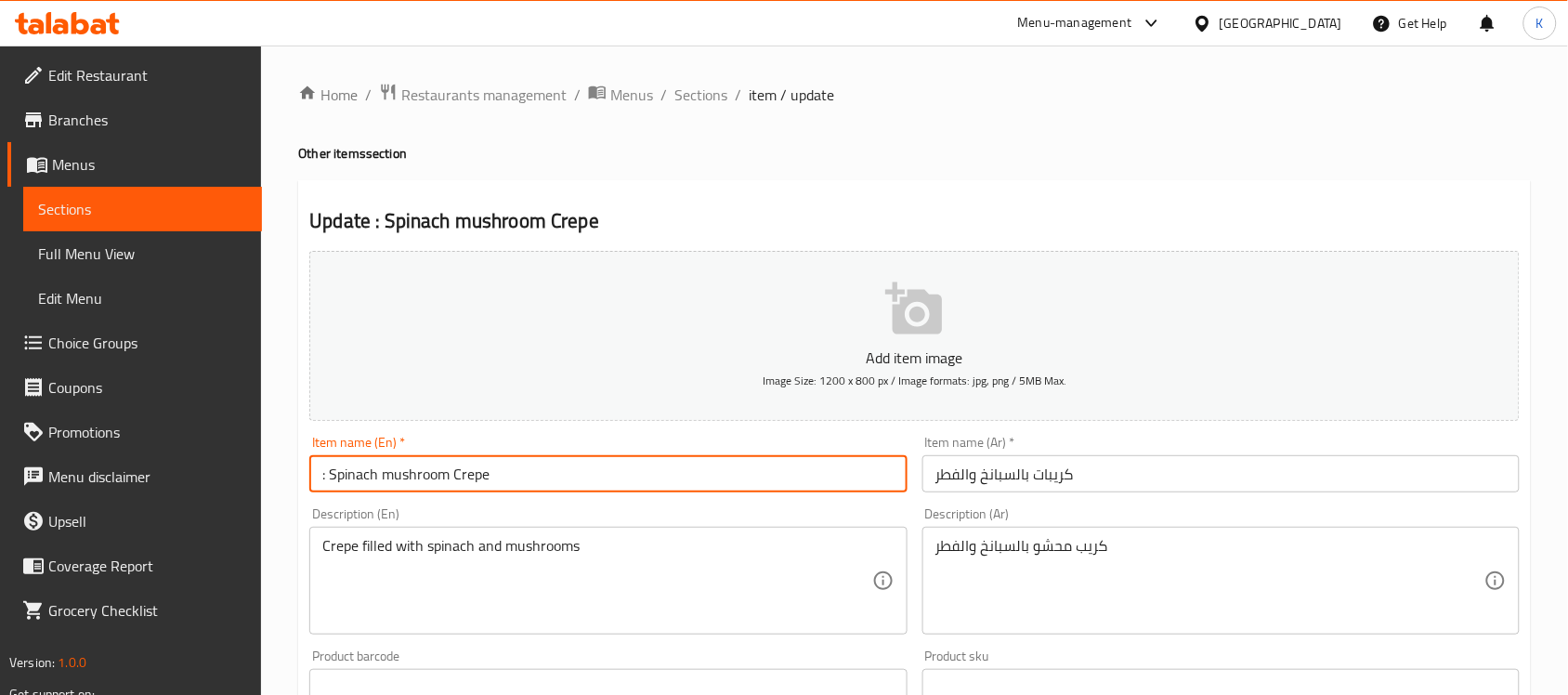
click at [322, 479] on input ": Spinach mushroom Crepe" at bounding box center [607, 474] width 597 height 38
drag, startPoint x: 330, startPoint y: 482, endPoint x: 318, endPoint y: 485, distance: 12.4
click at [318, 484] on input ": Spinach mushroom Crepe" at bounding box center [607, 474] width 597 height 38
type input "Spinach mushroom Crepe"
click at [1137, 485] on input "كريبات بالسبانخ والفطر" at bounding box center [1220, 474] width 597 height 38
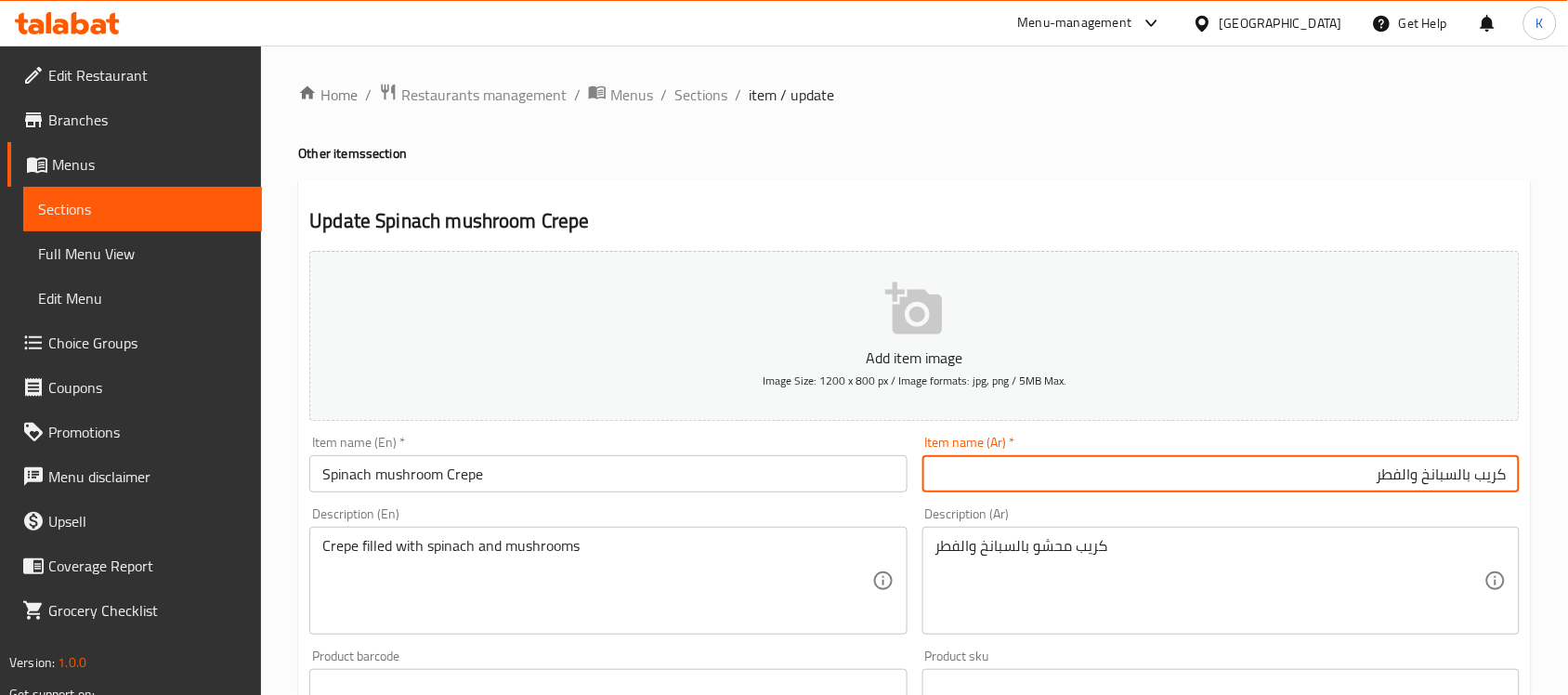
type input "كريب بالسبانخ والفطر"
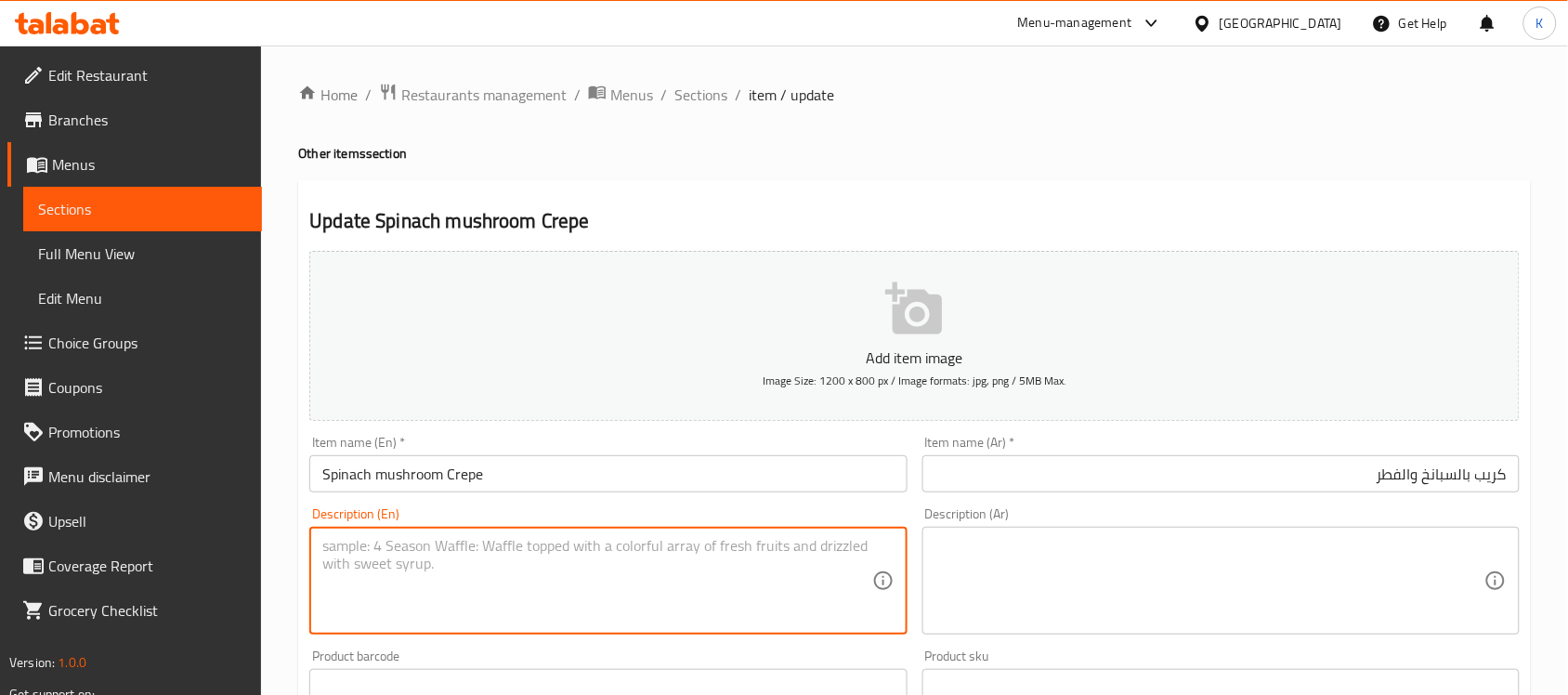
click at [695, 486] on input "Spinach mushroom Crepe" at bounding box center [607, 474] width 597 height 38
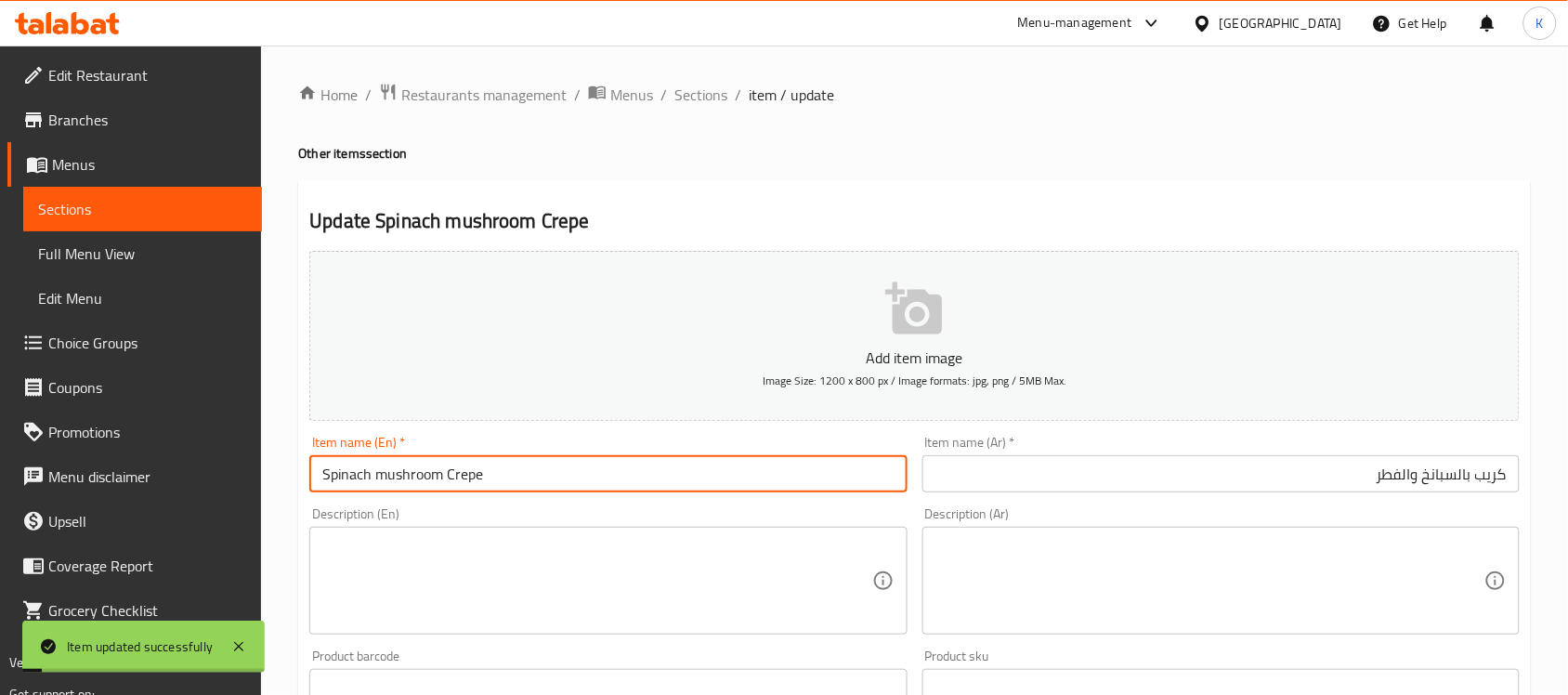
drag, startPoint x: 369, startPoint y: 480, endPoint x: 225, endPoint y: 463, distance: 145.0
click at [225, 463] on div "Edit Restaurant Branches Menus Sections Full Menu View Edit Menu Choice Groups …" at bounding box center [784, 679] width 1568 height 1268
click at [715, 95] on span "Sections" at bounding box center [700, 95] width 53 height 23
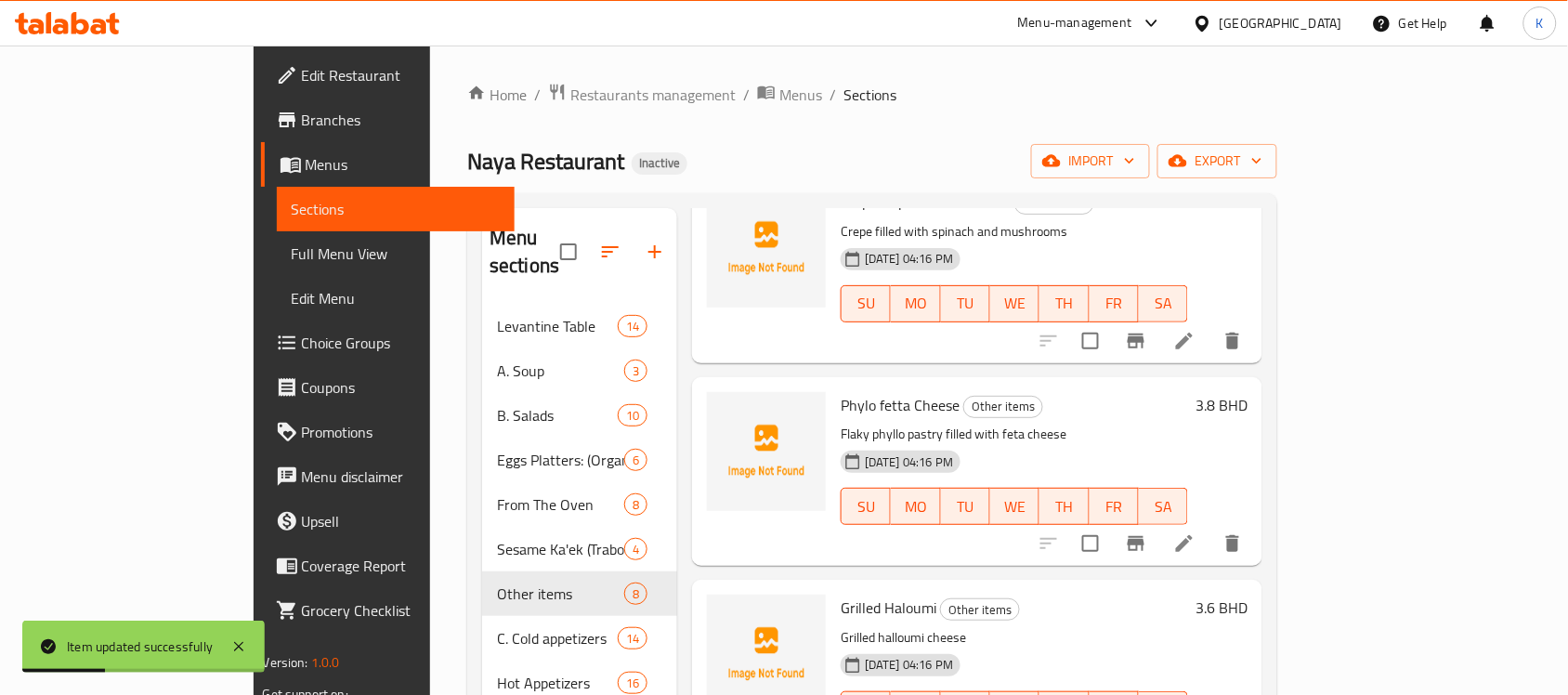
scroll to position [704, 0]
click at [1211, 526] on li at bounding box center [1184, 543] width 52 height 34
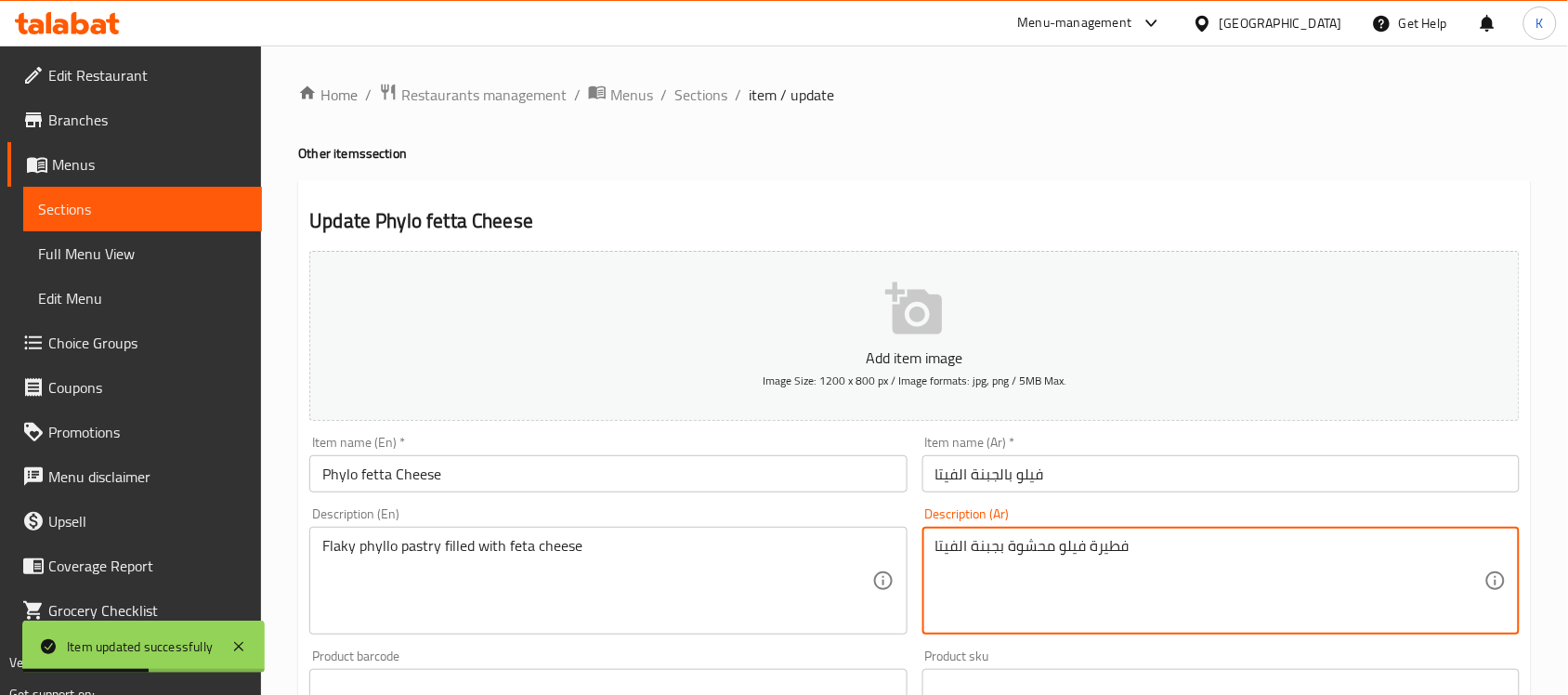
click at [1106, 551] on textarea "فطيرة فيلو محشوة بجبنة الفيتا" at bounding box center [1210, 581] width 549 height 88
type textarea "معجنات فيلو محشوة بجبنة الفيتا"
click at [797, 496] on div "Item name (En)   * Phylo fetta Cheese Item name (En) *" at bounding box center [607, 465] width 612 height 71
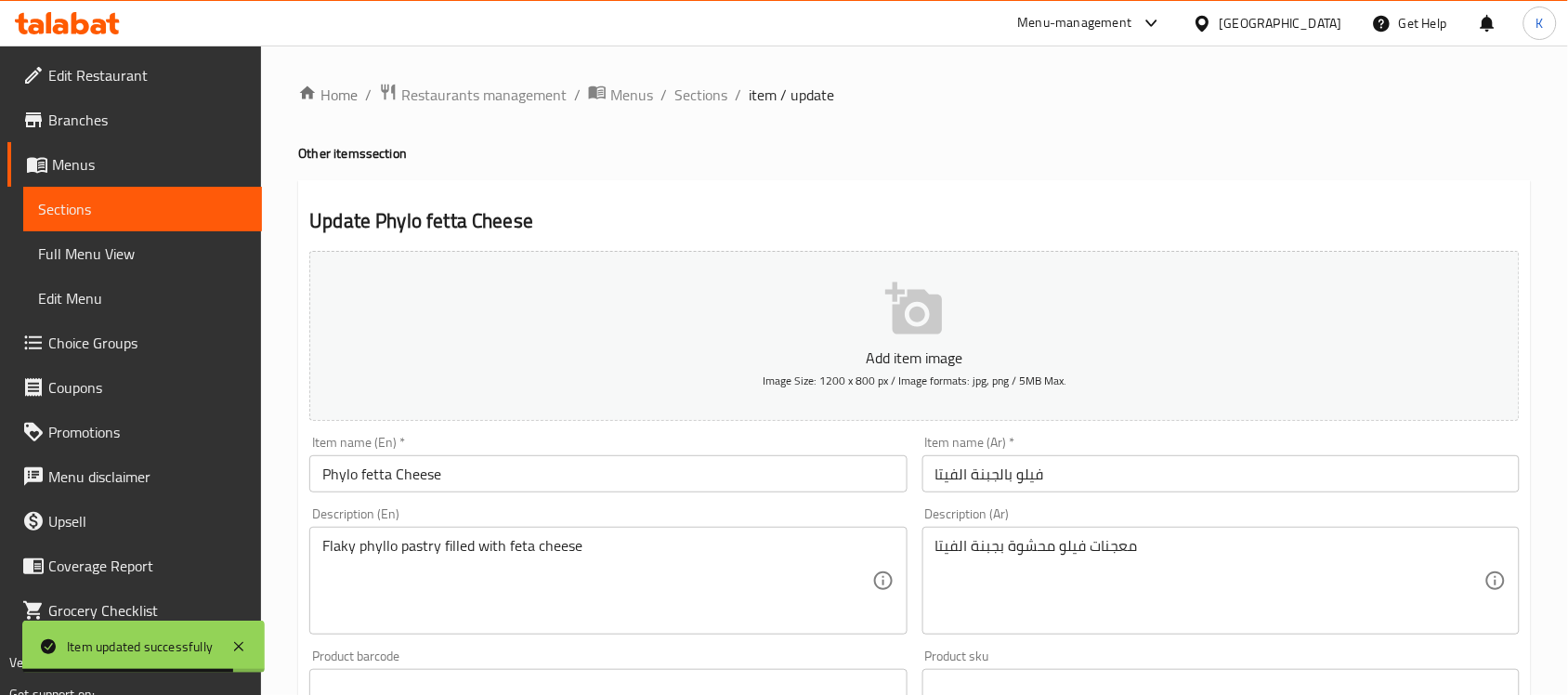
click at [795, 474] on input "Phylo fetta Cheese" at bounding box center [607, 474] width 597 height 38
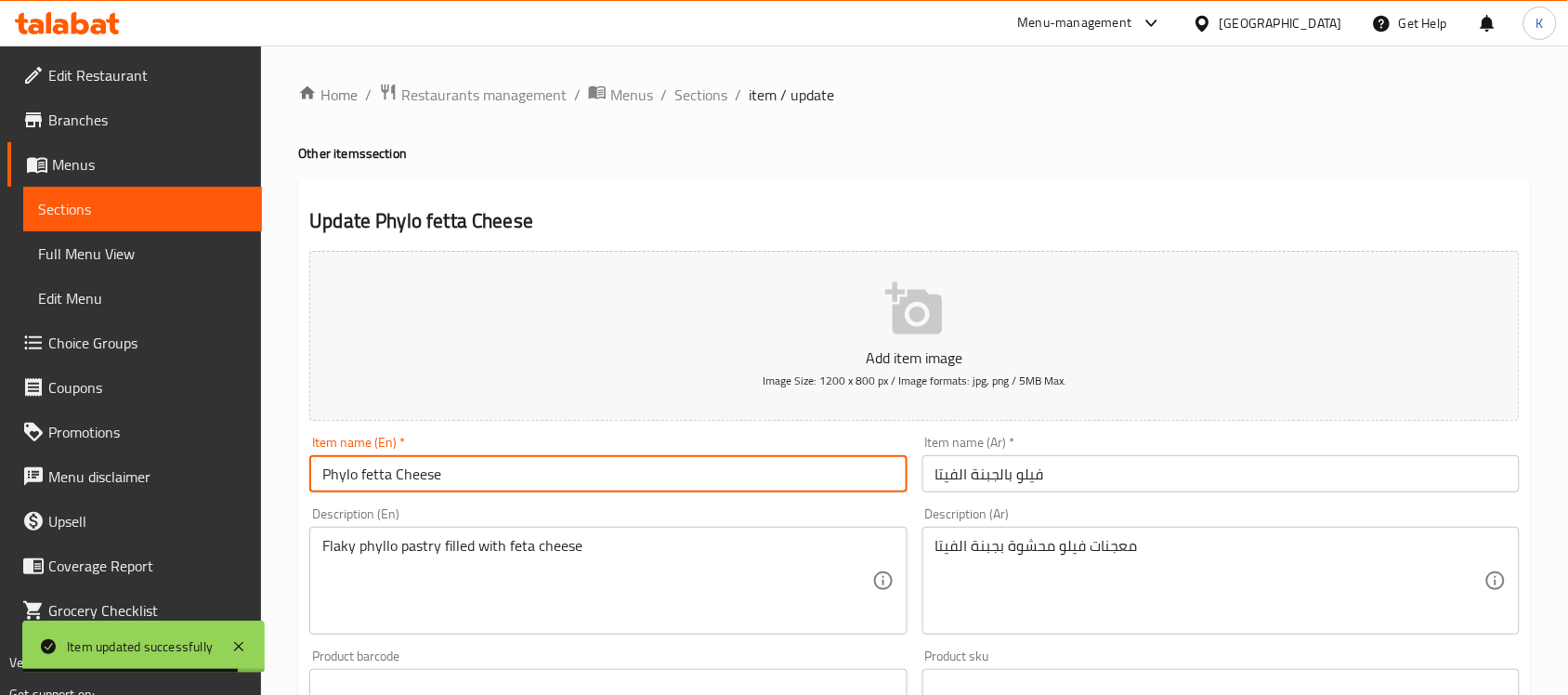
click at [688, 95] on span "Sections" at bounding box center [700, 95] width 53 height 23
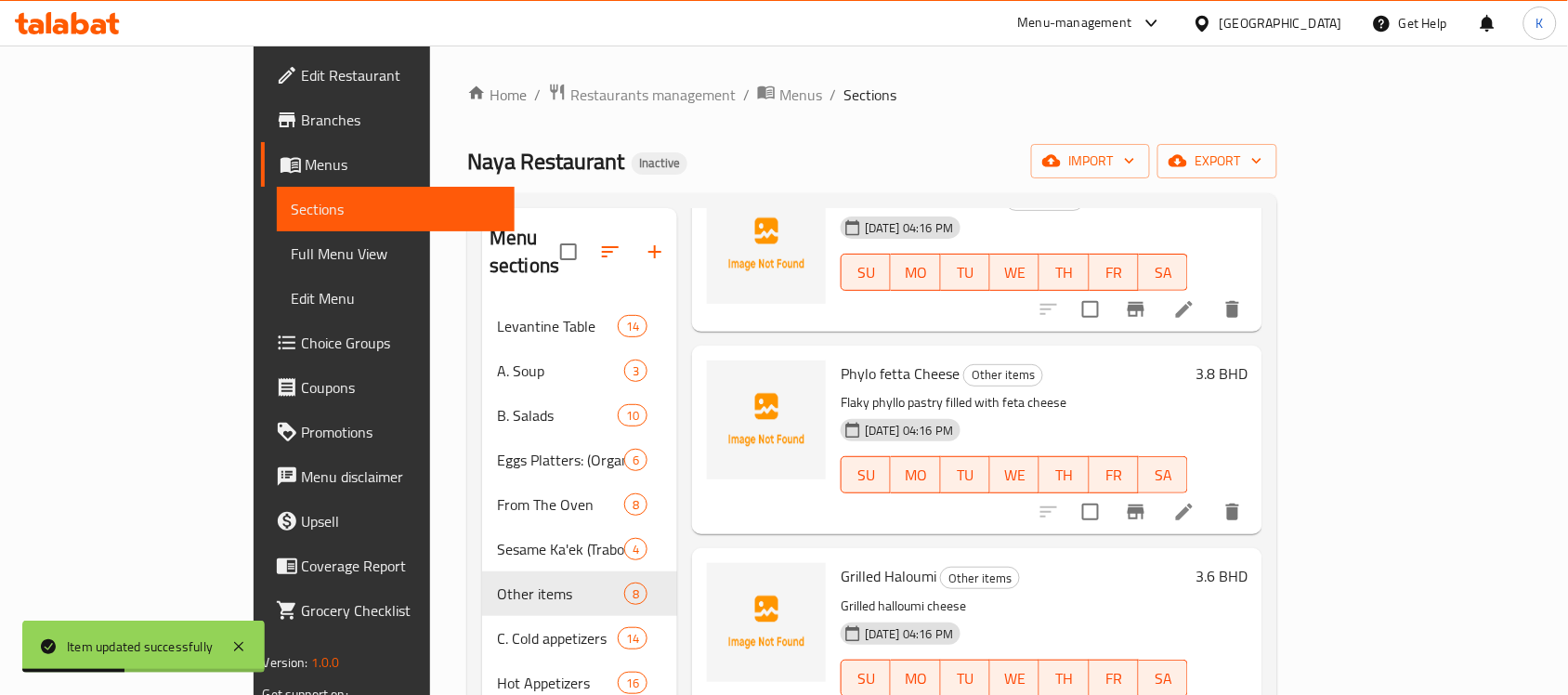
scroll to position [764, 0]
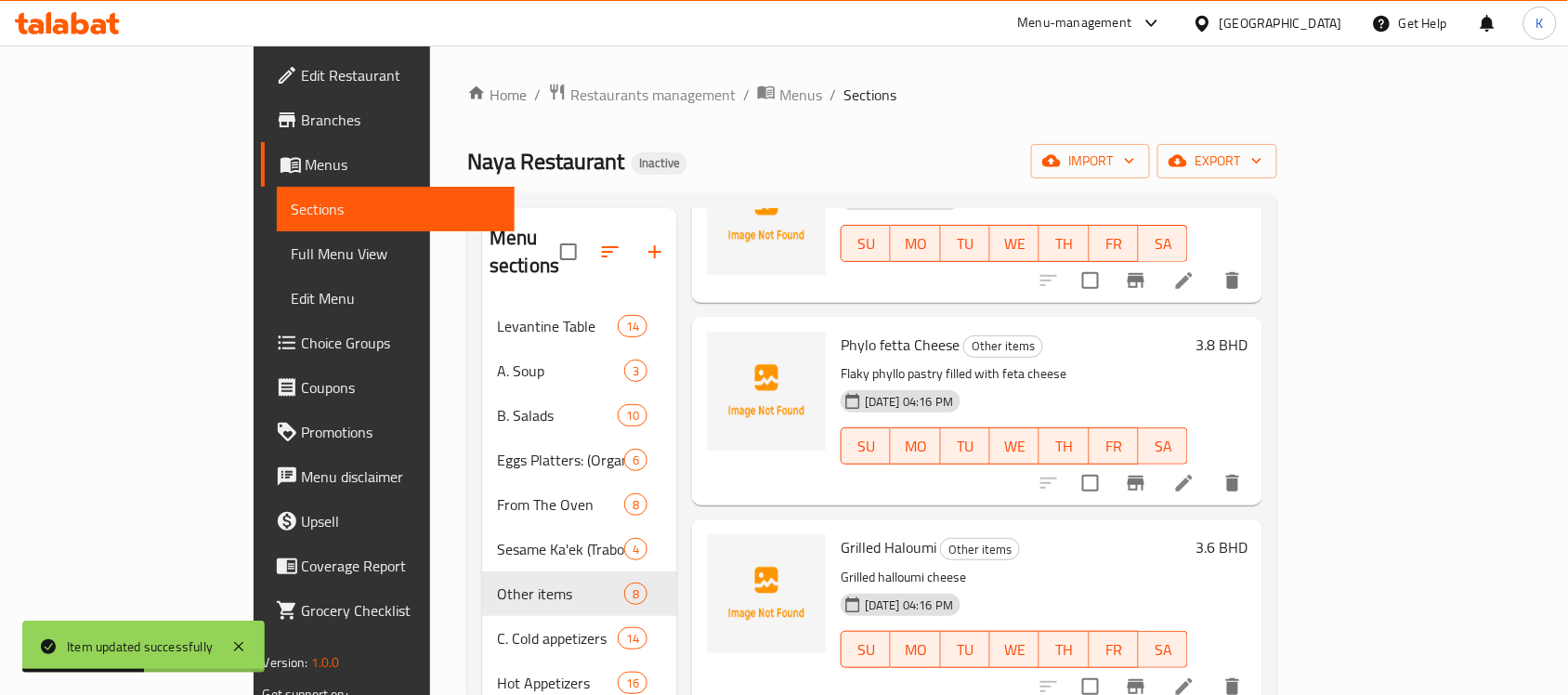
click at [1196, 675] on icon at bounding box center [1184, 687] width 23 height 23
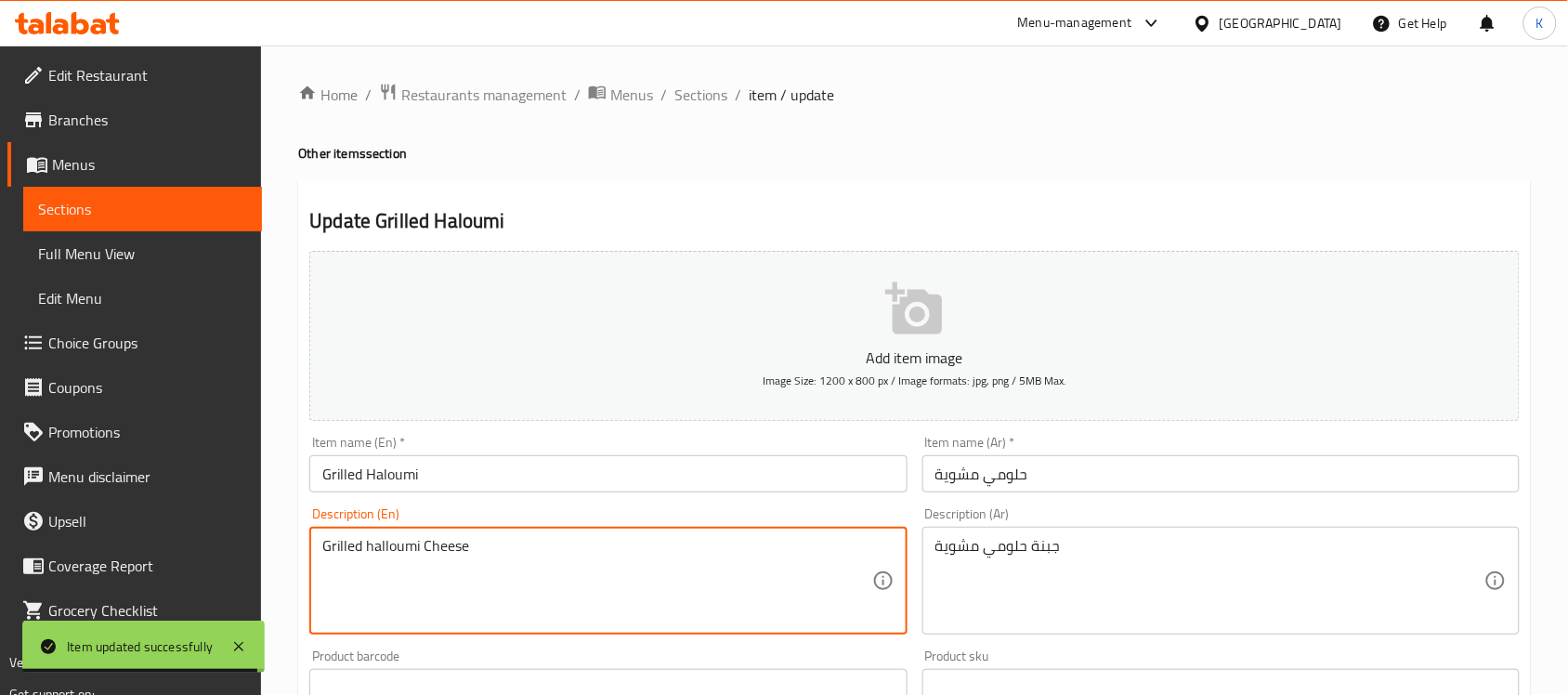
click at [451, 544] on textarea "Grilled halloumi Cheese" at bounding box center [597, 581] width 549 height 88
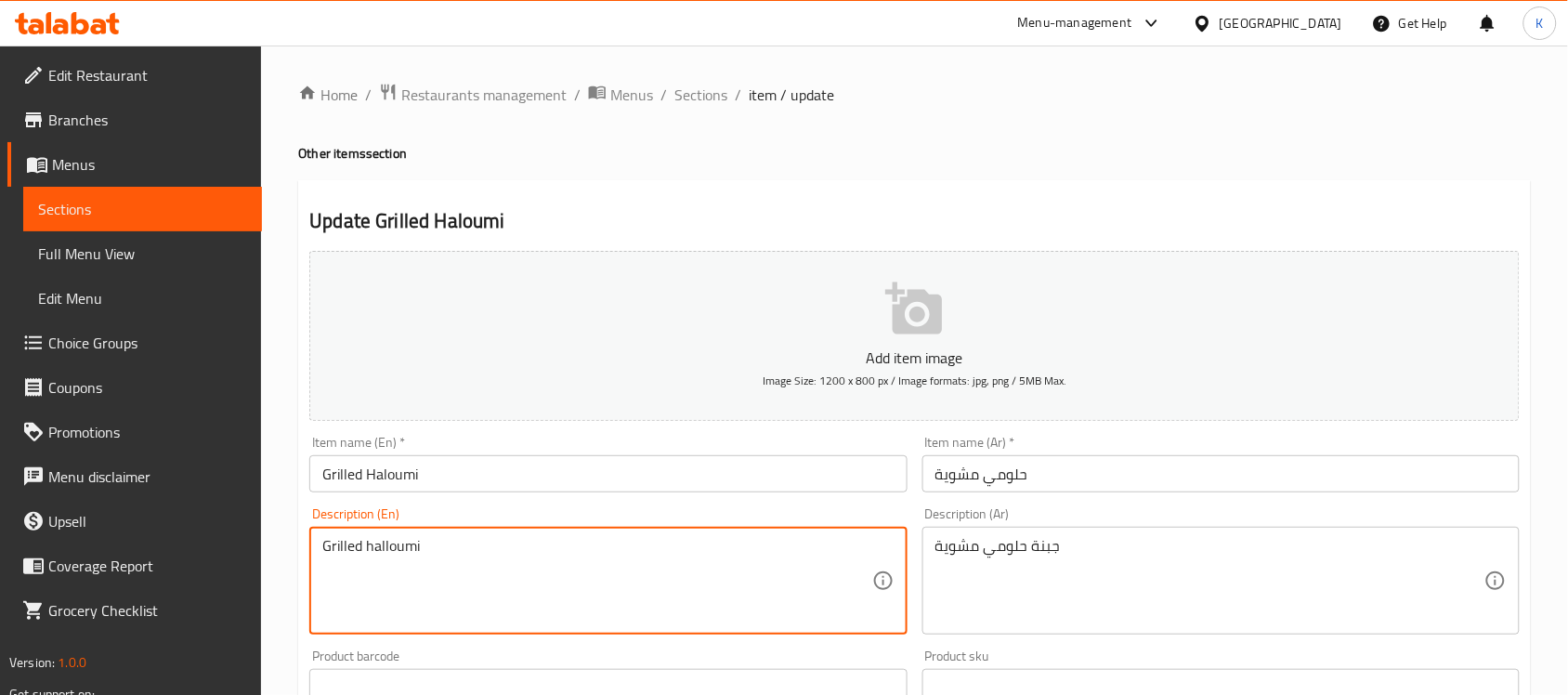
type textarea "Grilled halloumi"
click at [485, 488] on input "Grilled Haloumi" at bounding box center [607, 474] width 597 height 38
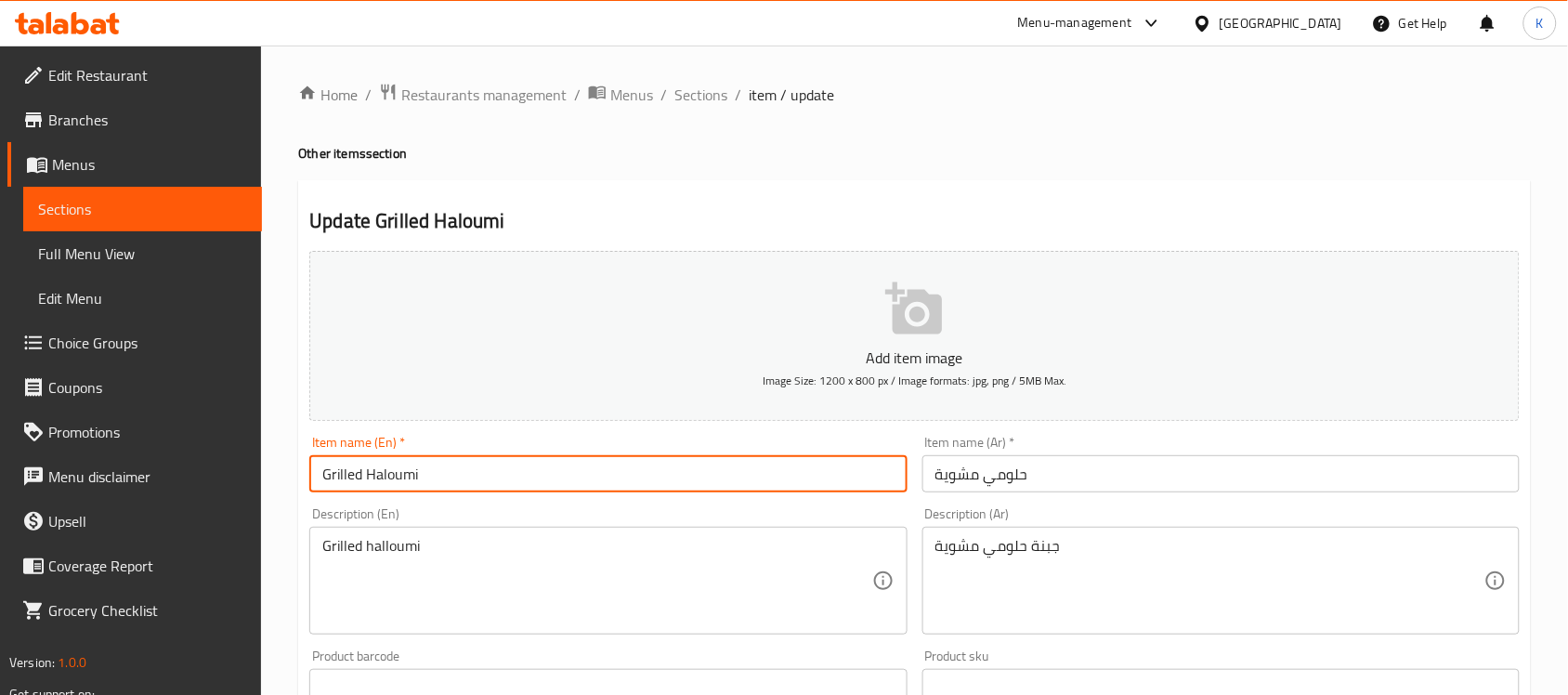
paste input "Cheese"
type input "Grilled Haloumi Cheese"
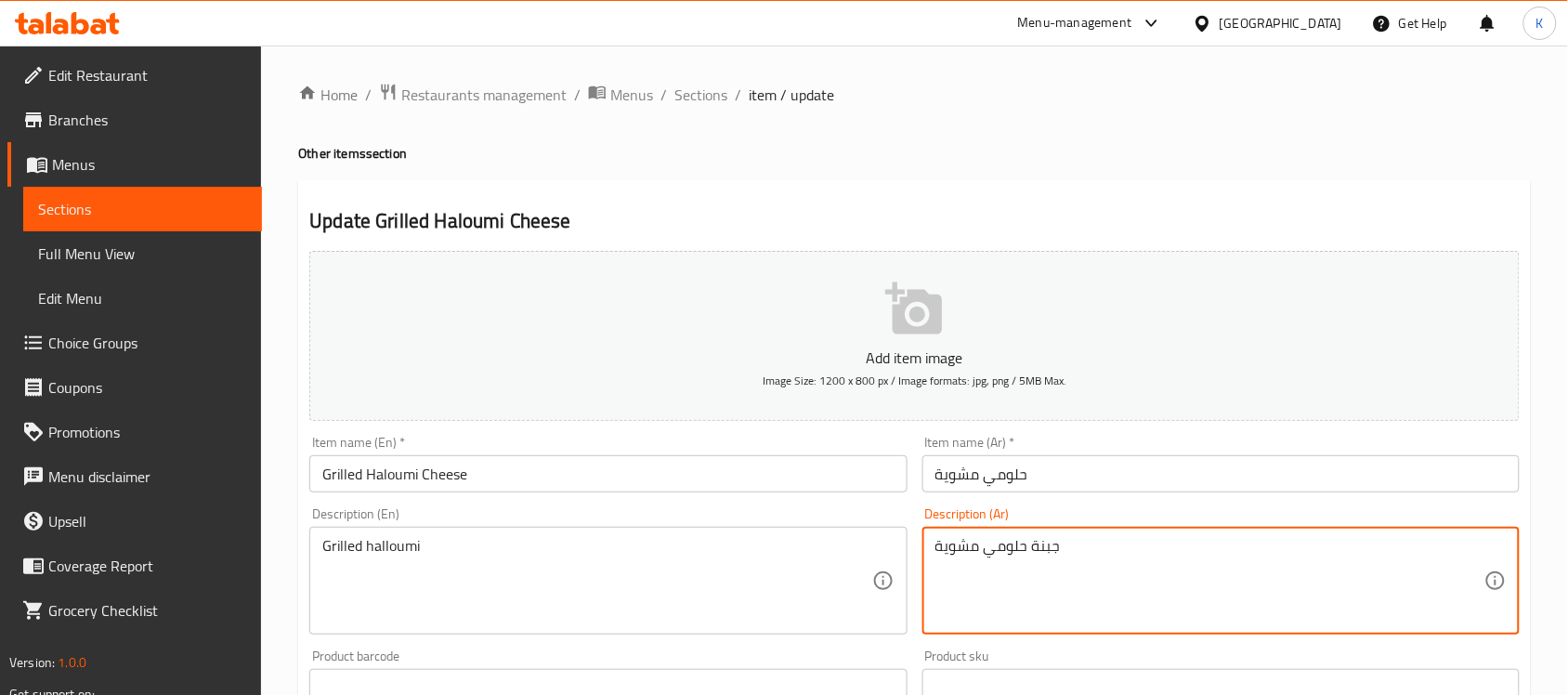
click at [1045, 555] on textarea "جبنة حلومي مشوية" at bounding box center [1210, 581] width 549 height 88
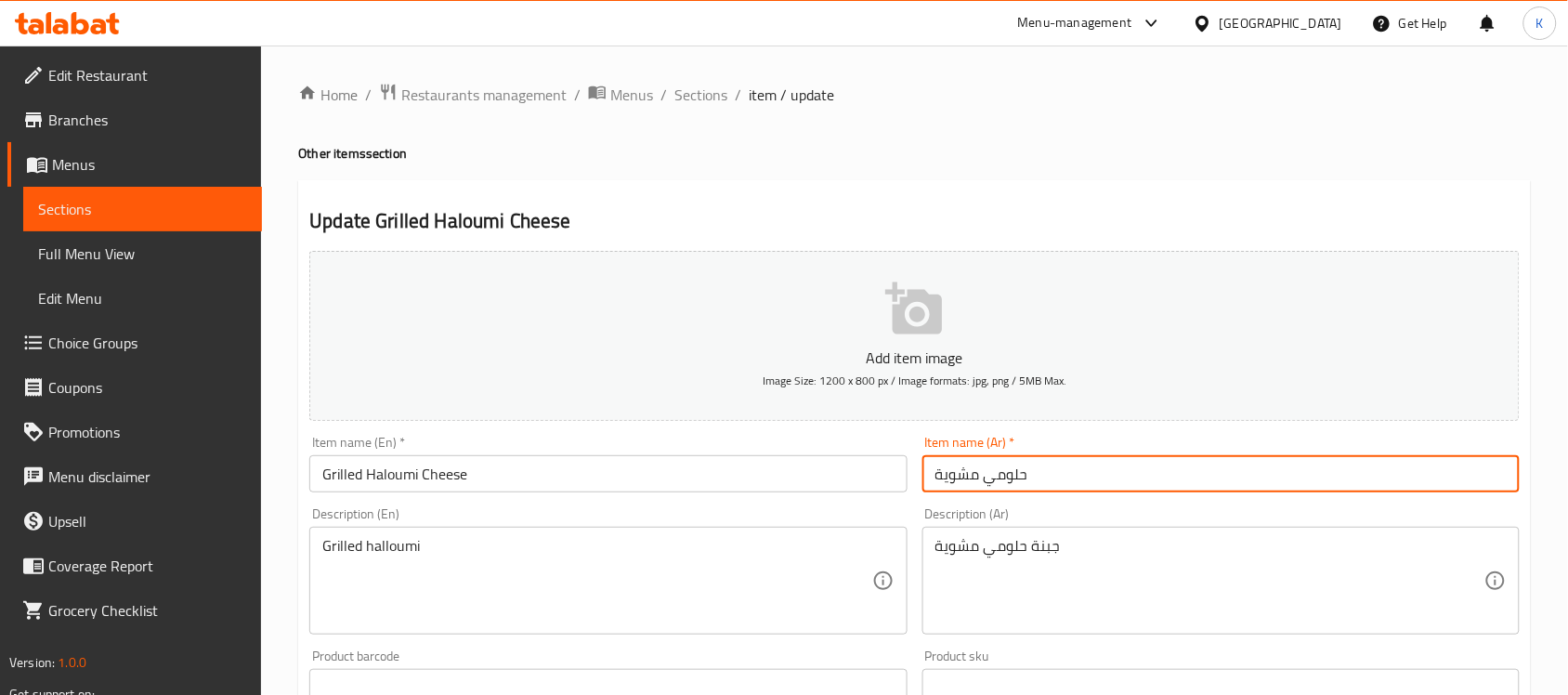
click at [1060, 484] on input "حلومي مشوية" at bounding box center [1220, 474] width 597 height 38
paste input "جبنة"
type input "جبنة حلومي مشوية"
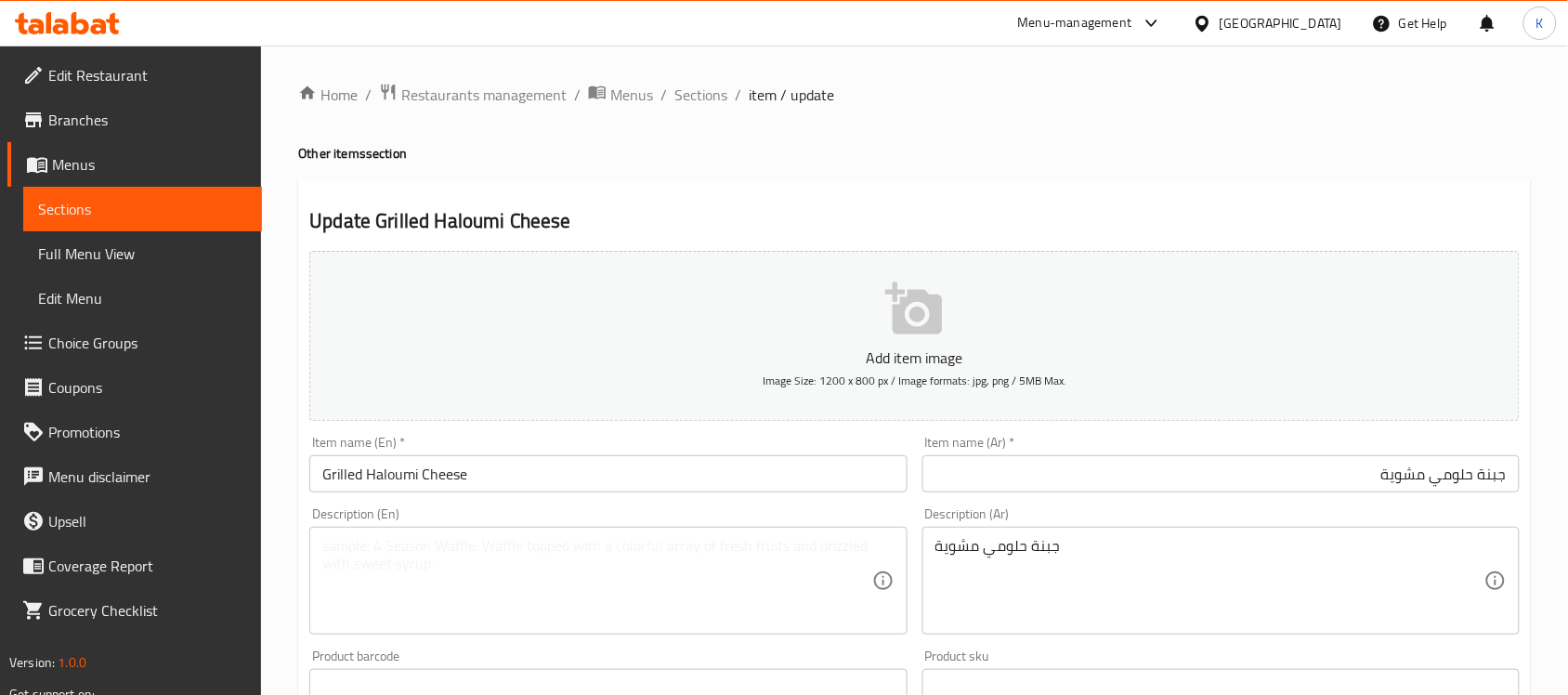
click at [992, 528] on div "جبنة حلومي مشوية Description (Ar)" at bounding box center [1220, 580] width 597 height 108
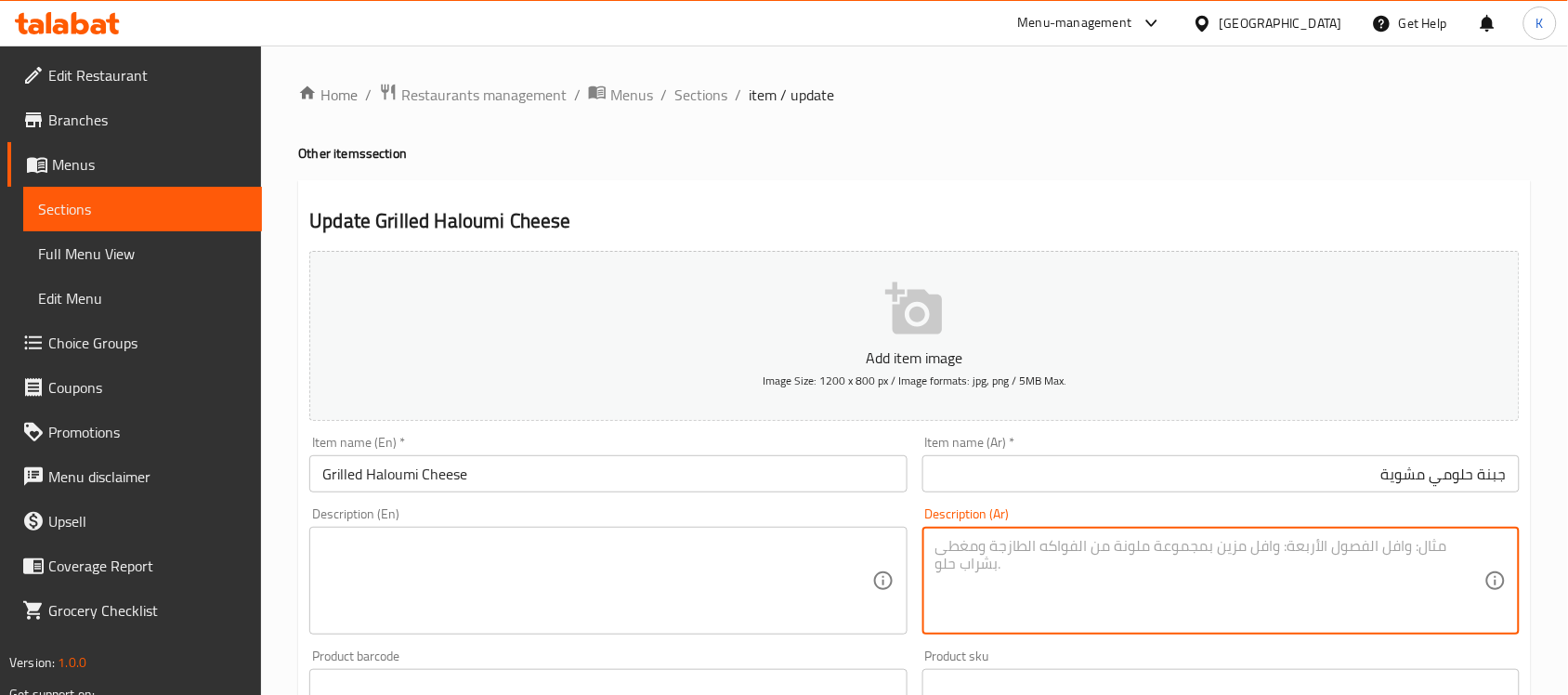
click at [546, 488] on input "Grilled Haloumi Cheese" at bounding box center [607, 474] width 597 height 38
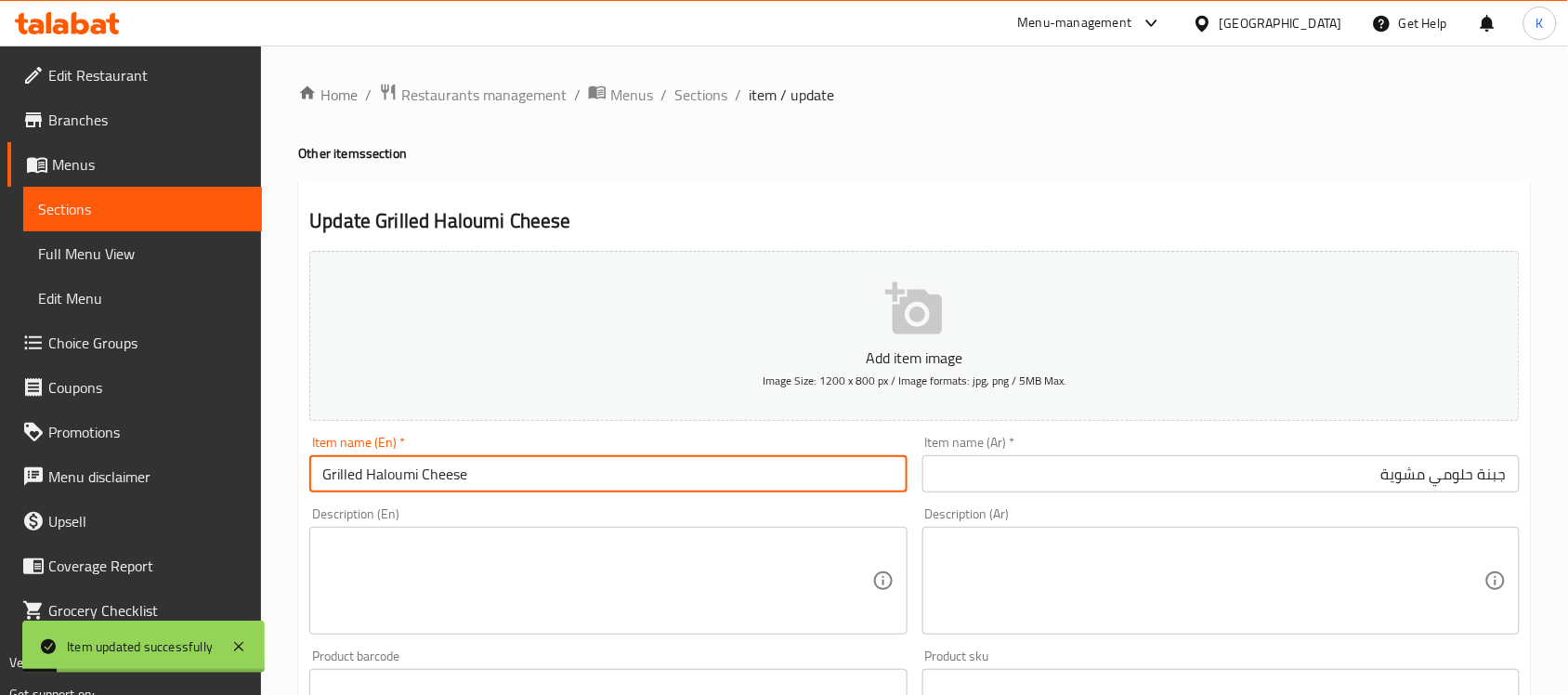
paste input "l"
type input "Grilled Halloumi Cheese"
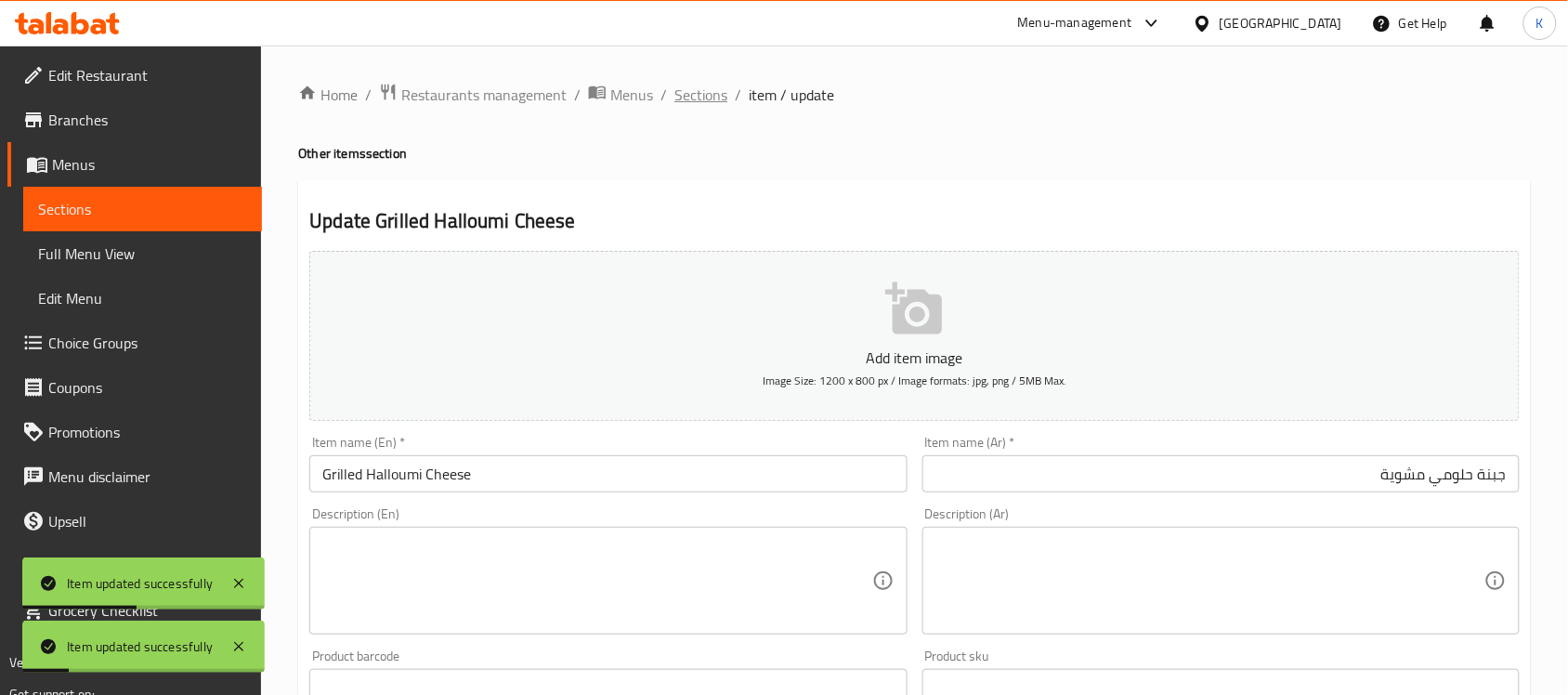
click at [712, 94] on span "Sections" at bounding box center [700, 95] width 53 height 23
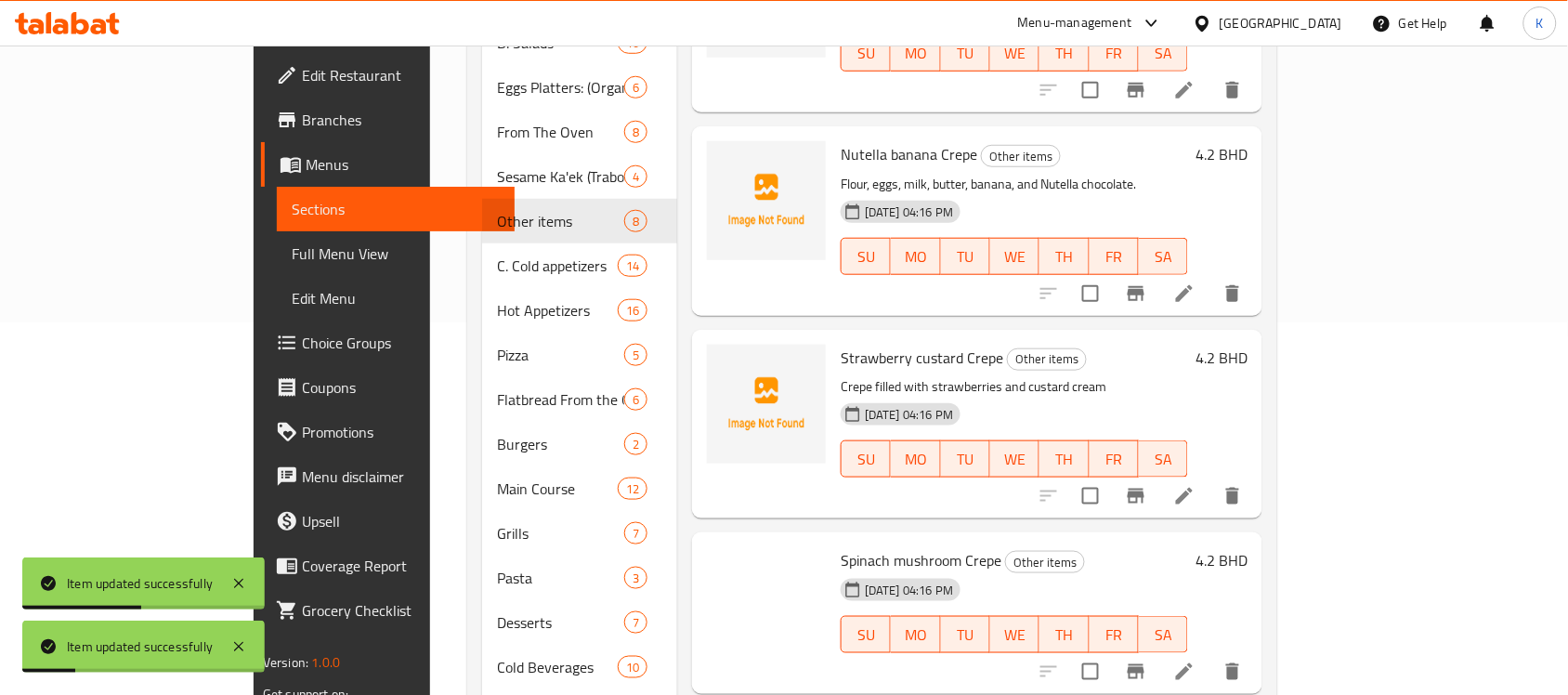
scroll to position [765, 0]
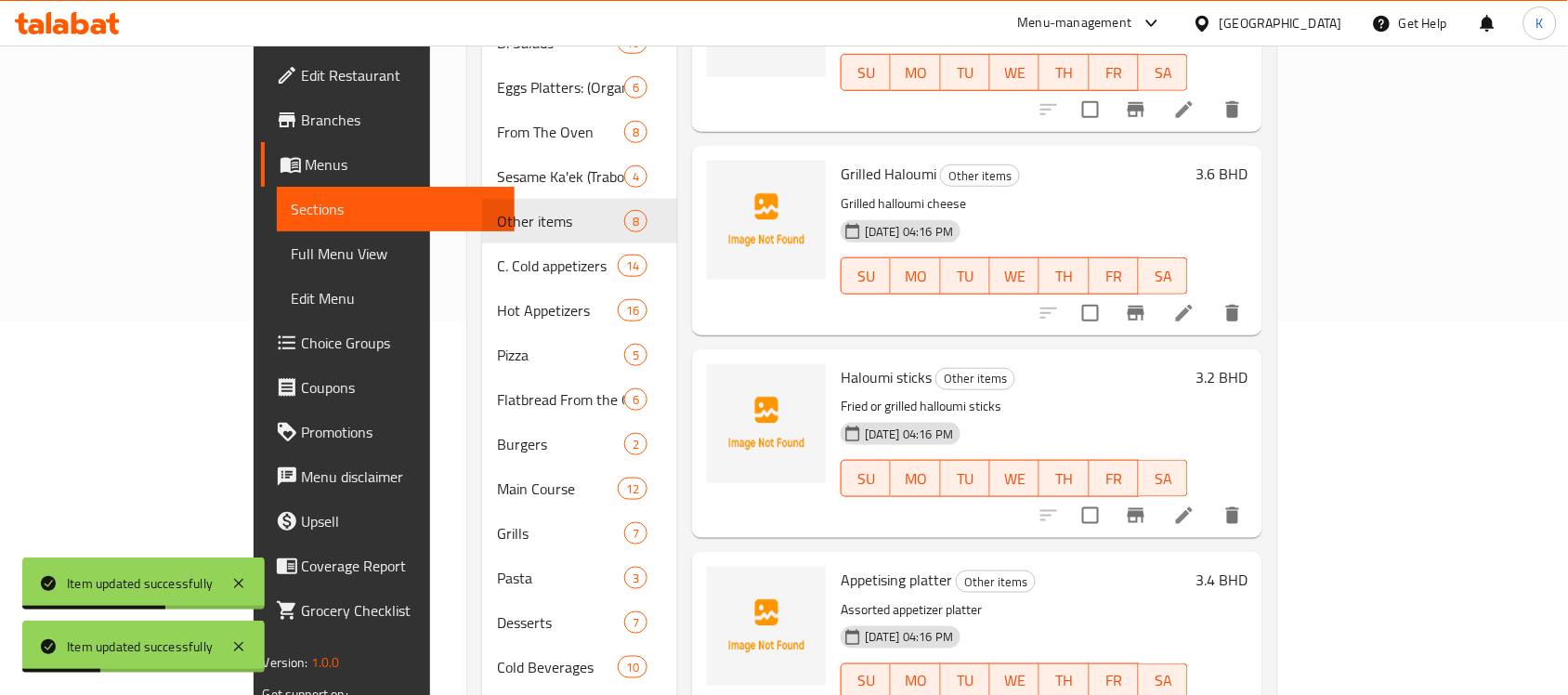
click at [1211, 499] on li at bounding box center [1184, 516] width 52 height 34
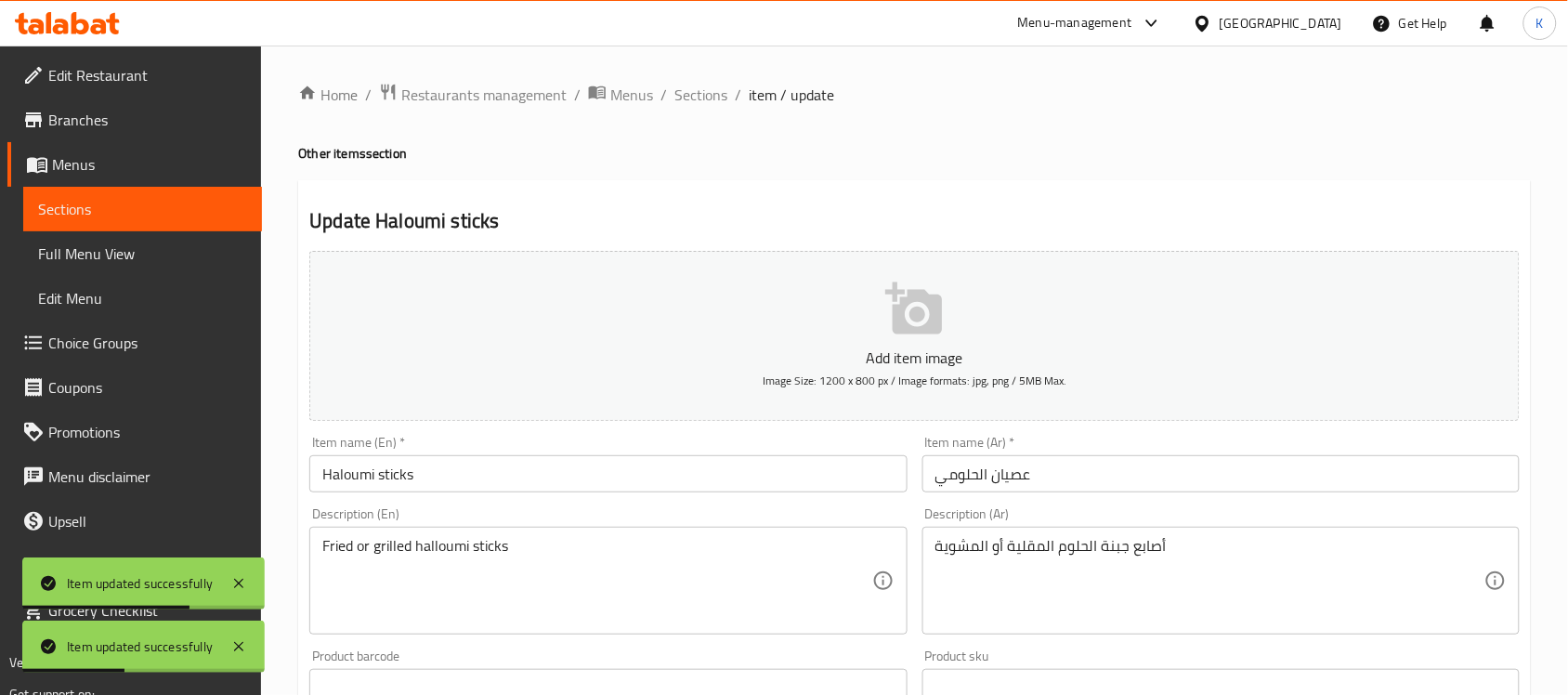
click at [1036, 493] on input "عصيان الحلومي" at bounding box center [1220, 474] width 597 height 38
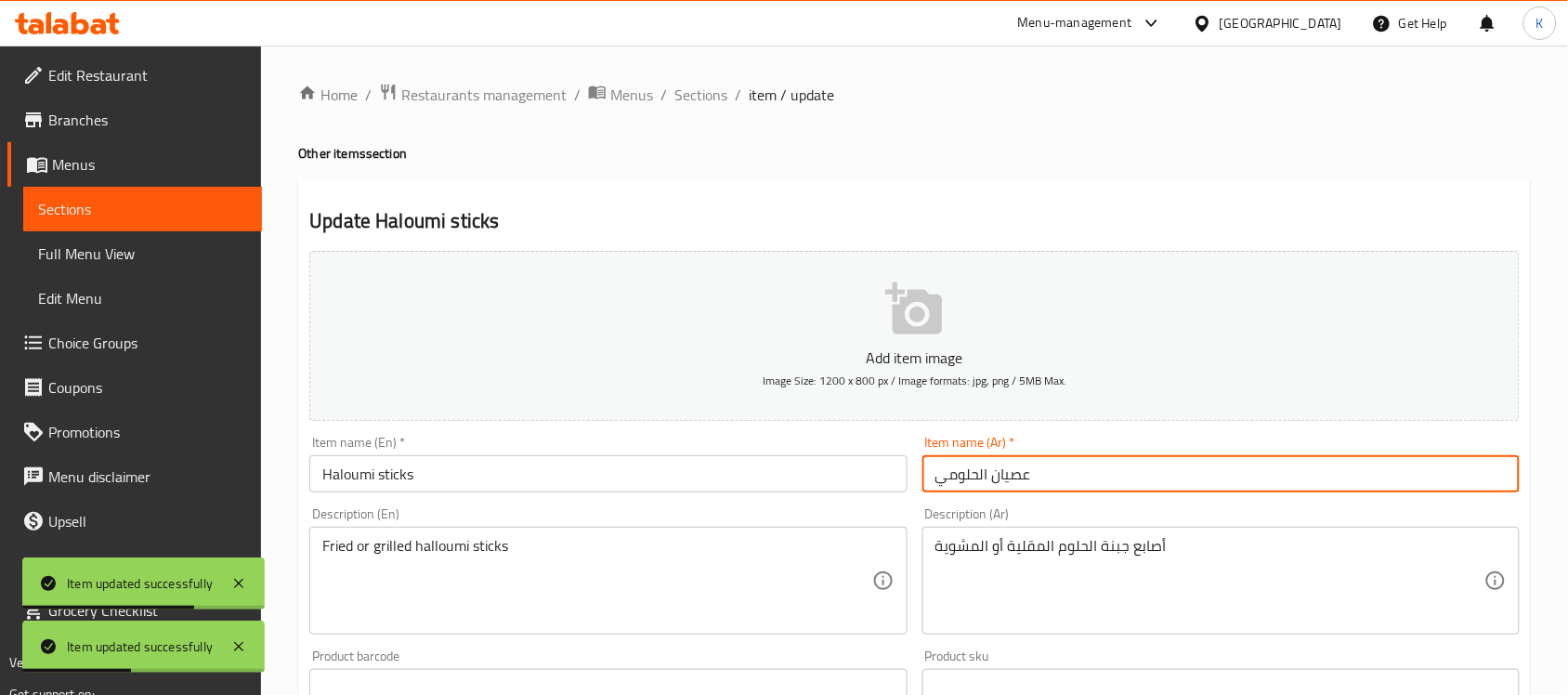
click at [1004, 469] on input "عصيان الحلومي" at bounding box center [1220, 474] width 597 height 38
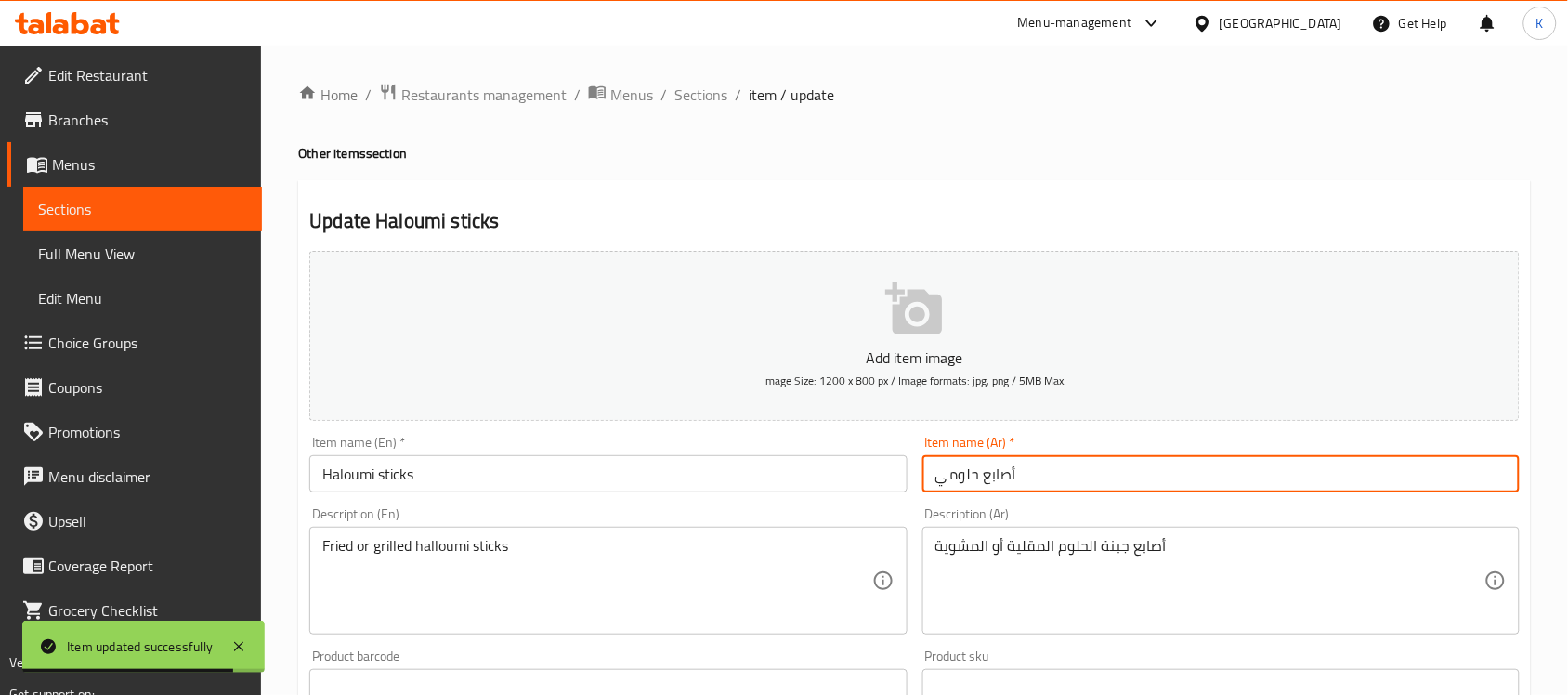
click at [1084, 469] on input "أصابع حلومي" at bounding box center [1220, 474] width 597 height 38
type input "أصابع حلومي مقرمشة"
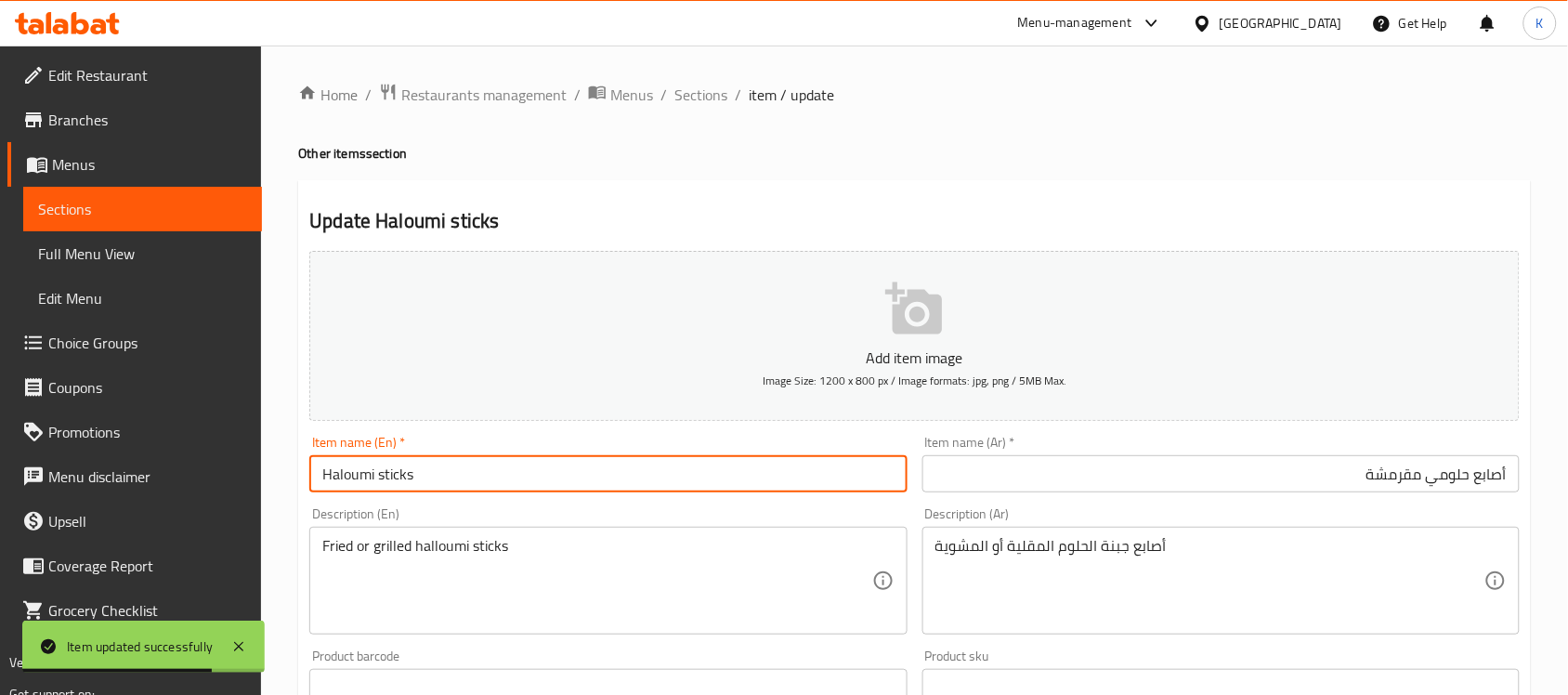
click at [386, 480] on input "Haloumi sticks" at bounding box center [607, 474] width 597 height 38
click at [321, 474] on input "Haloumi Sticks" at bounding box center [607, 474] width 597 height 38
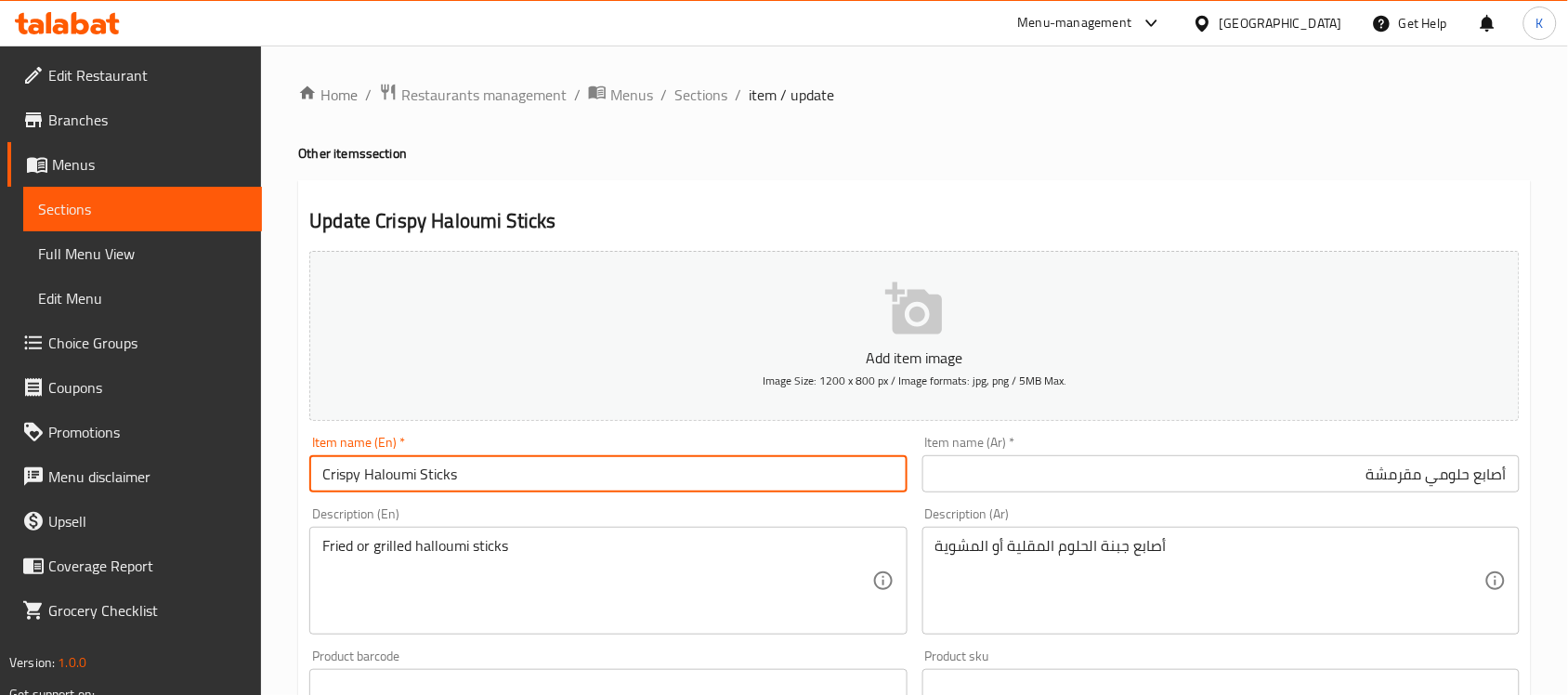
type input "Crispy Haloumi Sticks"
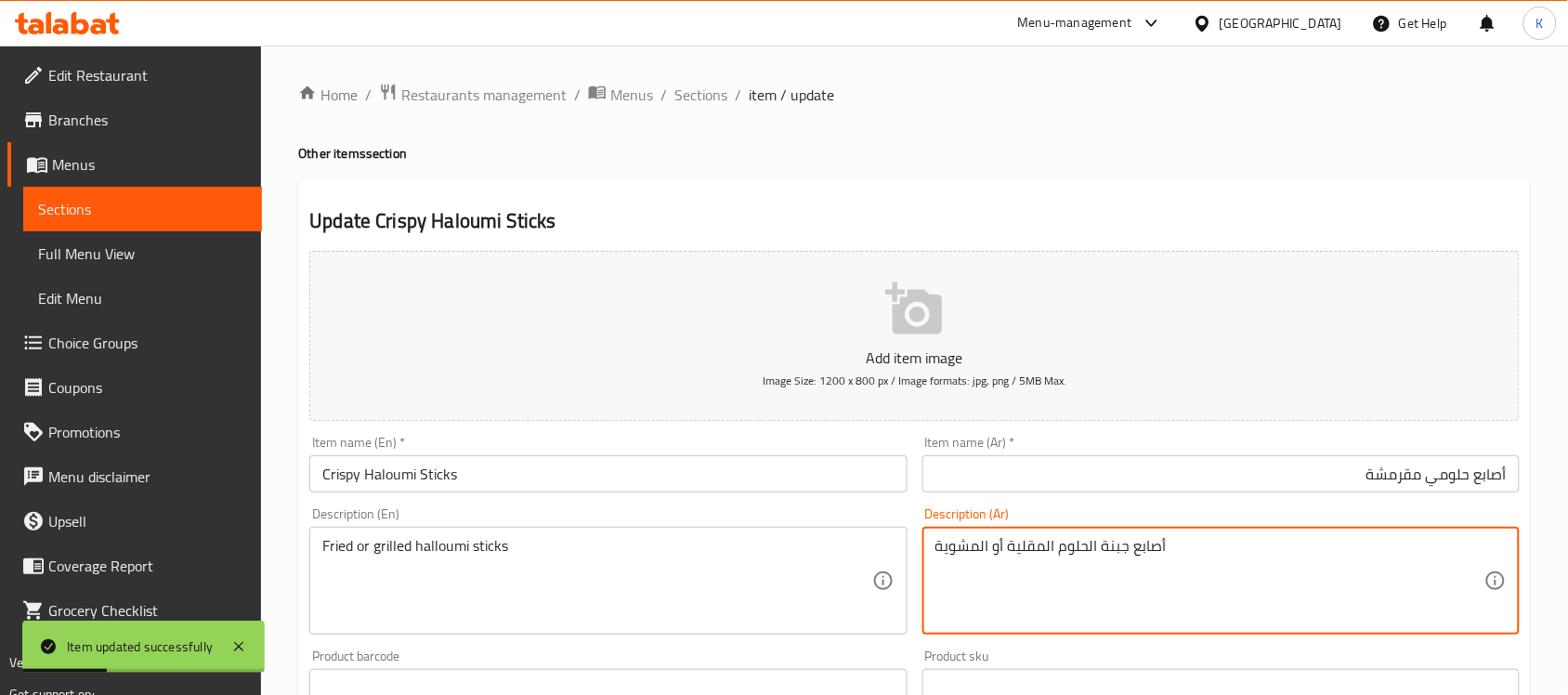
click at [1107, 545] on textarea "أصابع جبنة الحلوم المقلية أو المشوية" at bounding box center [1210, 581] width 549 height 88
click at [1079, 549] on textarea "أصابع الحلوم المقلية أو المشوية" at bounding box center [1210, 581] width 549 height 88
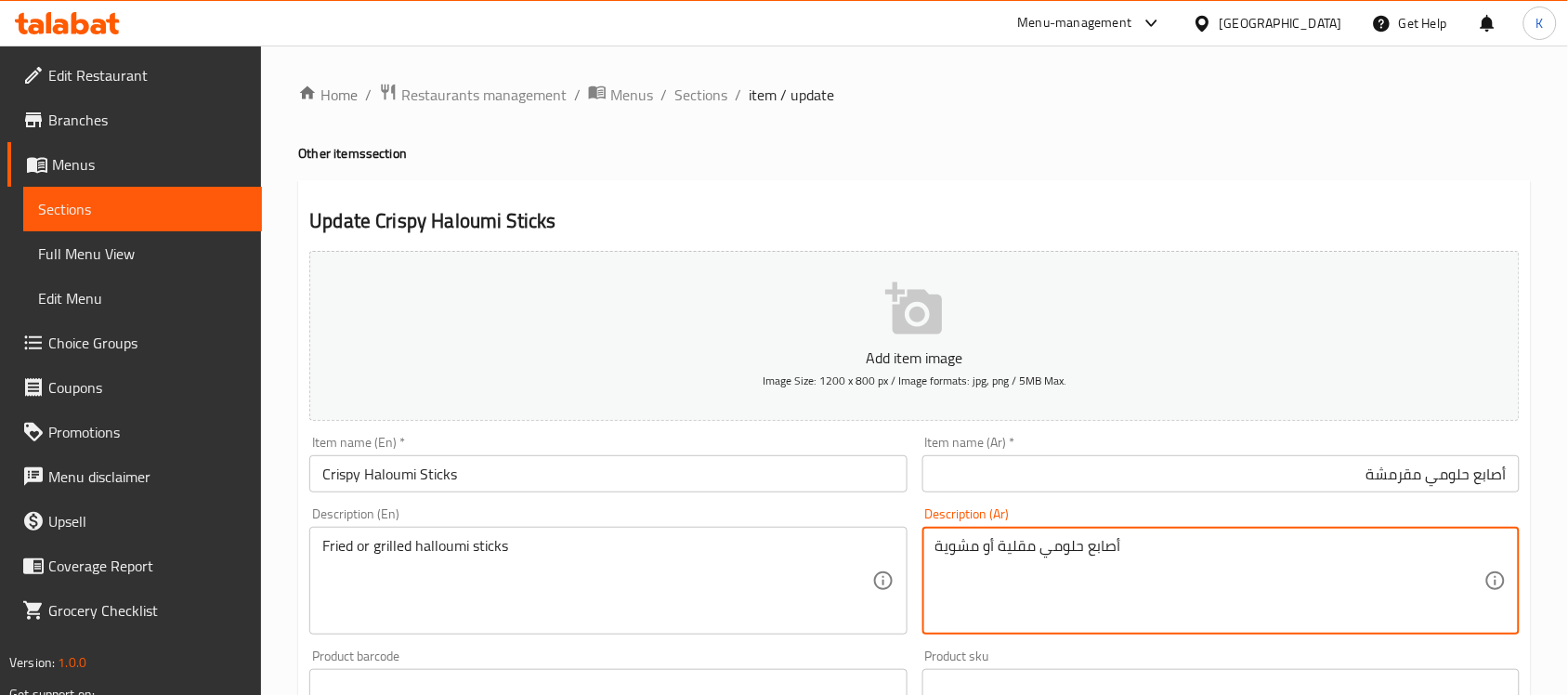
type textarea "أصابع حلومي مقلية أو مشوية"
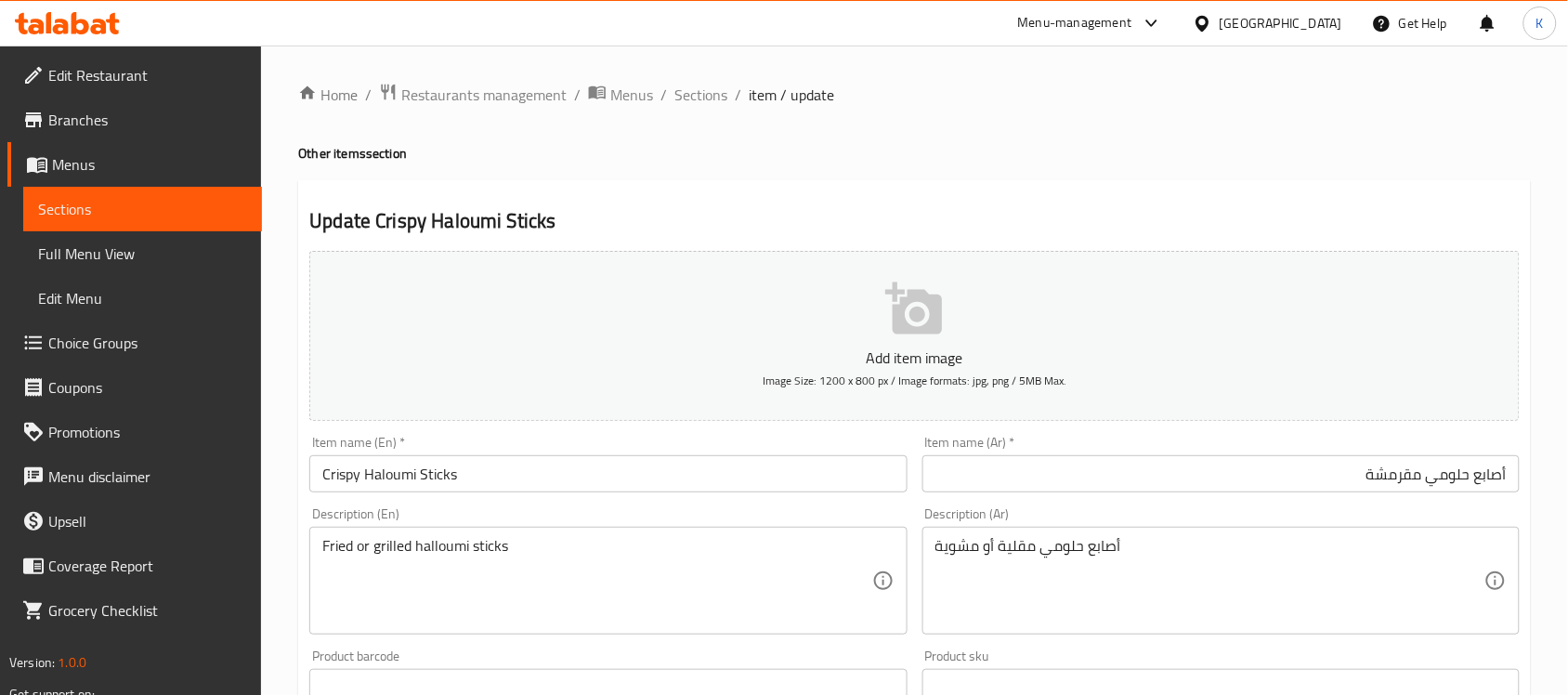
click at [763, 495] on div "Item name (En)   * Crispy Haloumi Sticks Item name (En) *" at bounding box center [607, 465] width 612 height 71
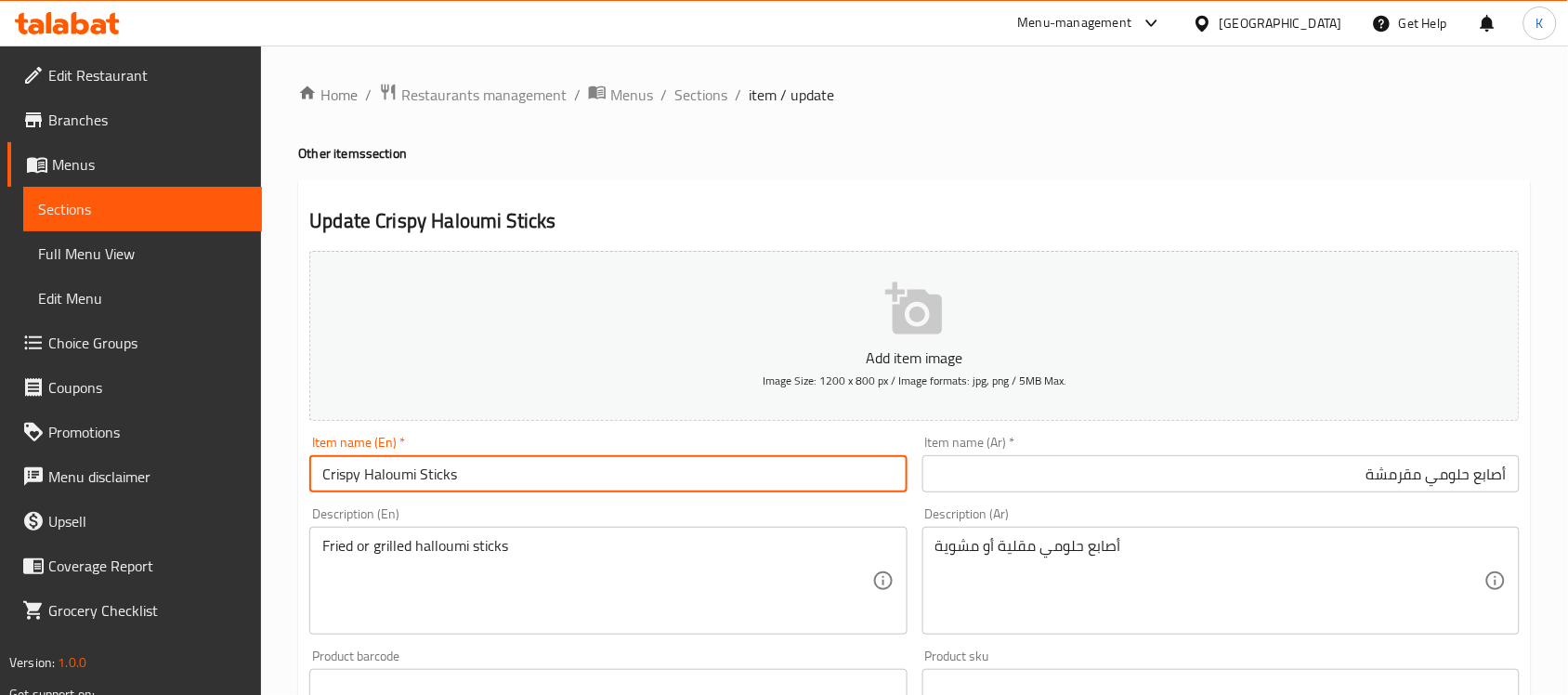
click at [720, 484] on input "Crispy Haloumi Sticks" at bounding box center [607, 474] width 597 height 38
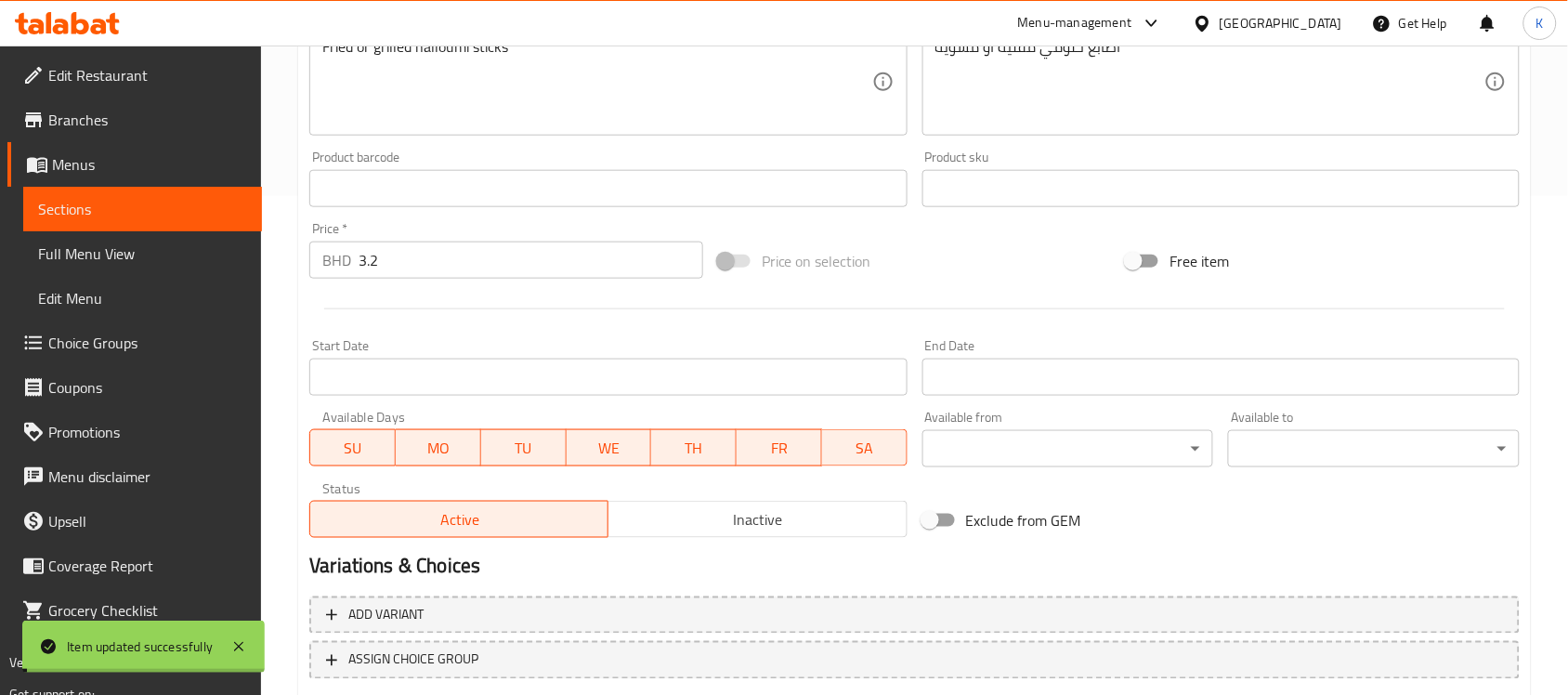
scroll to position [542, 0]
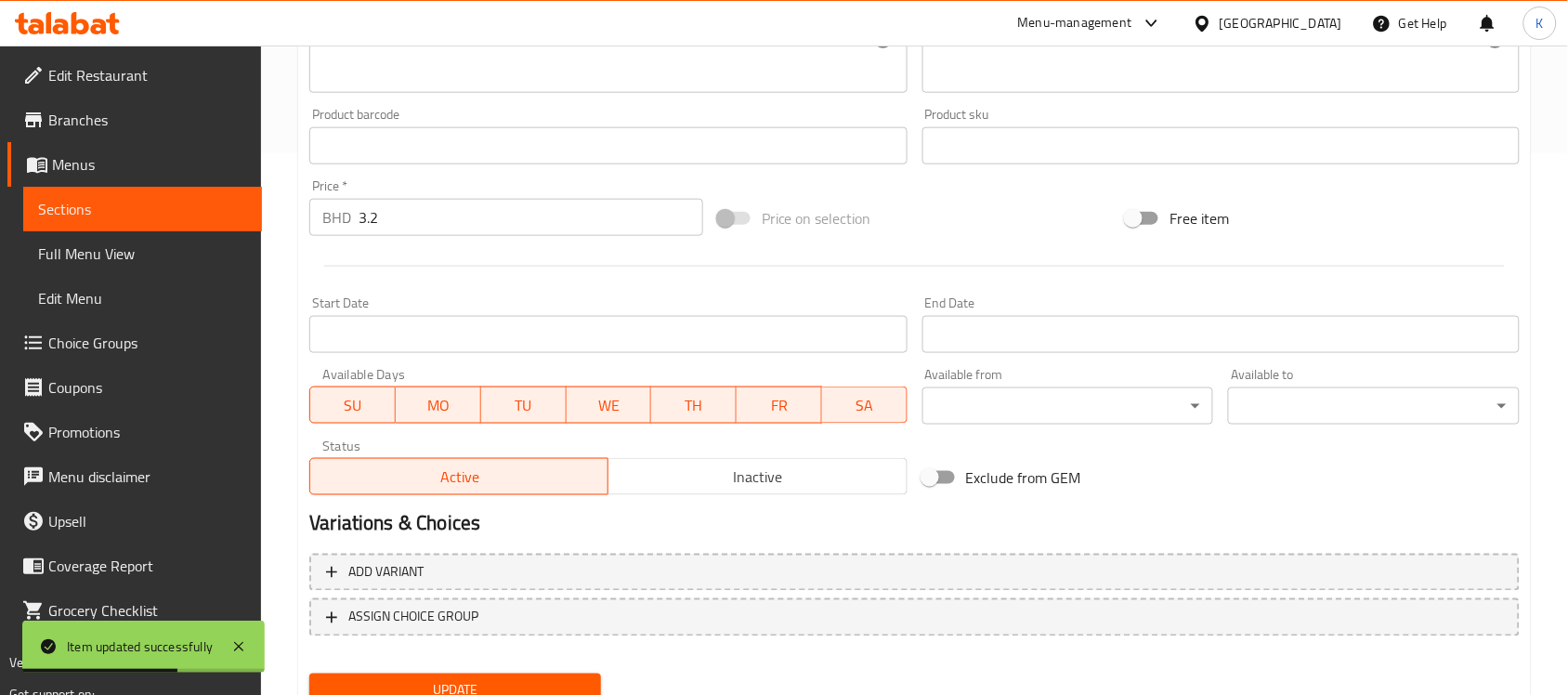
click at [149, 355] on link "Choice Groups" at bounding box center [134, 342] width 255 height 44
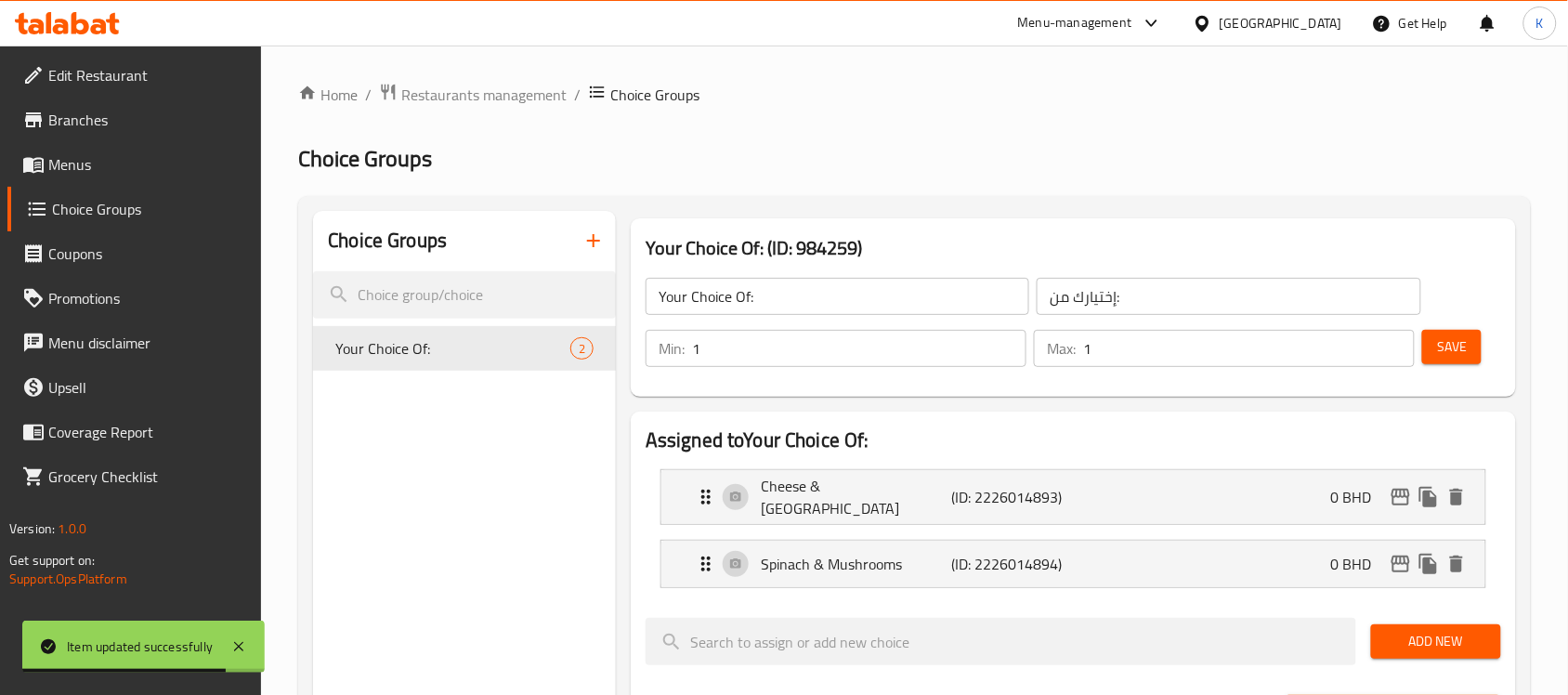
click at [599, 226] on button "button" at bounding box center [593, 240] width 44 height 44
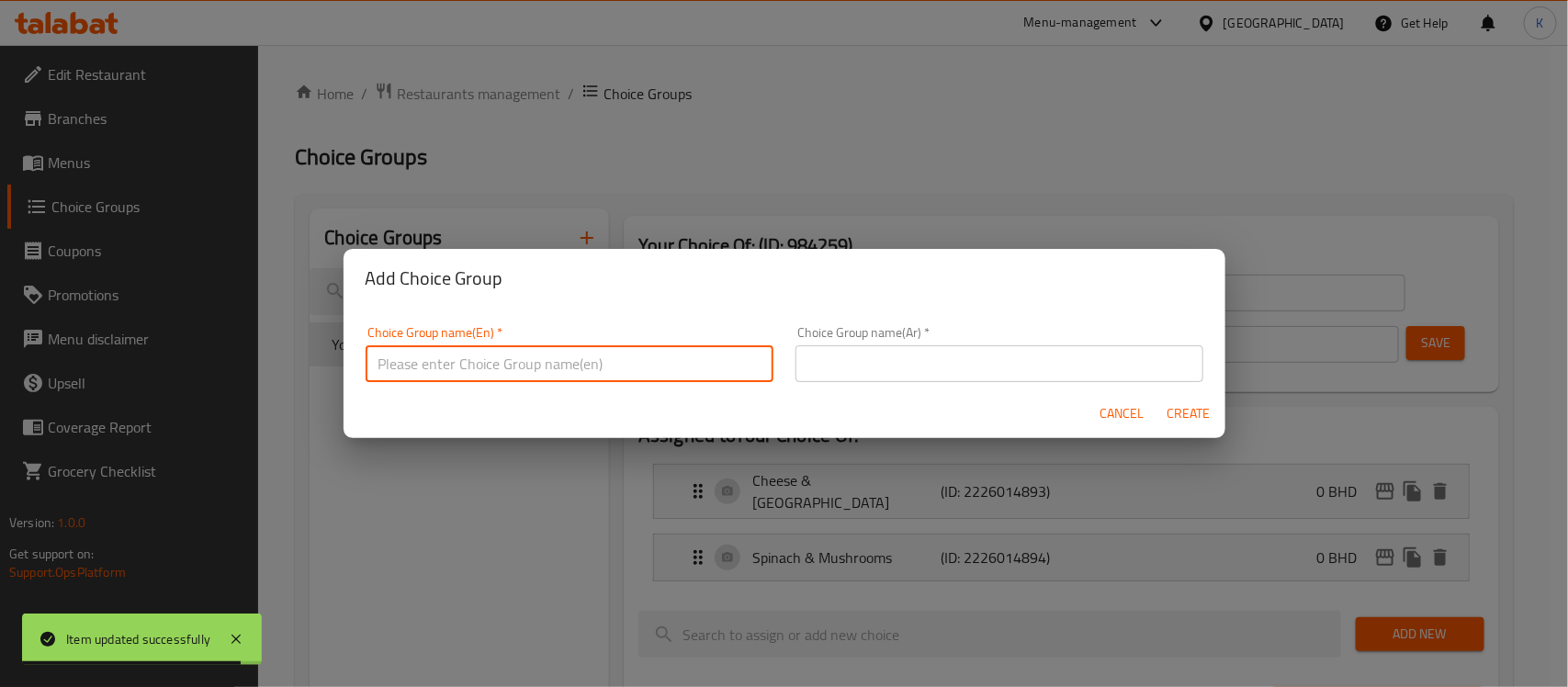
click at [567, 350] on input "text" at bounding box center [569, 364] width 408 height 37
type input "Your Choice of::"
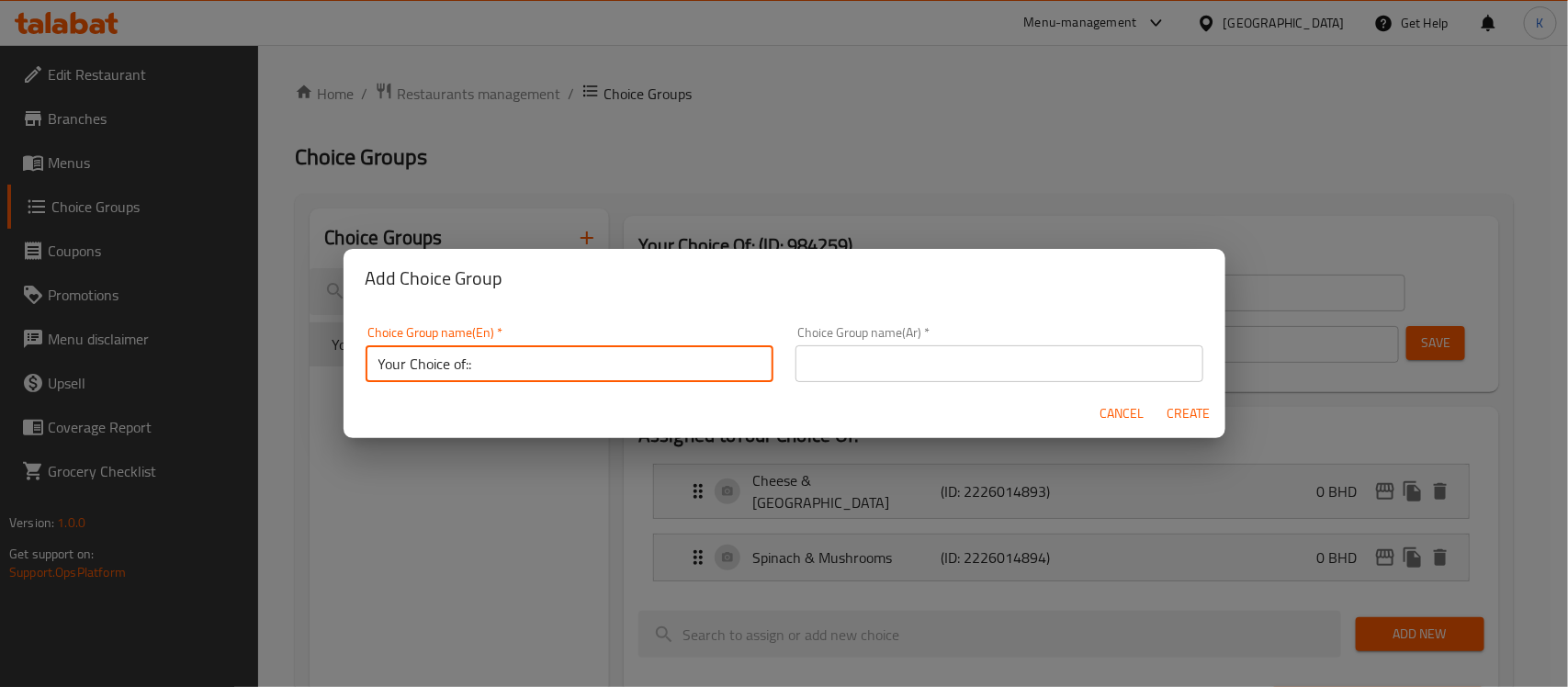
click at [882, 355] on input "text" at bounding box center [999, 364] width 408 height 37
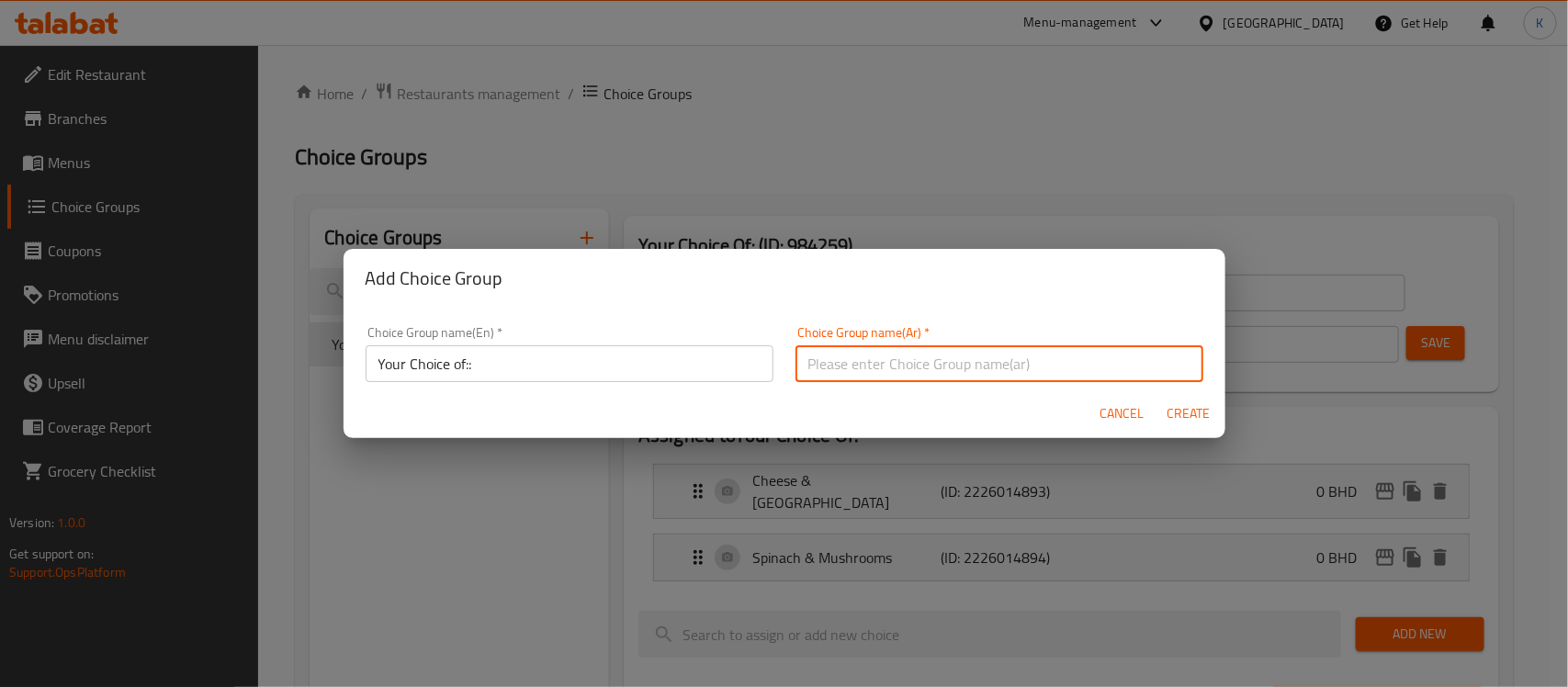
type input "إختيارك من :"
click at [1194, 423] on span "Create" at bounding box center [1188, 414] width 44 height 23
type input "Your Choice of::"
type input "إختيارك من :"
type input "0"
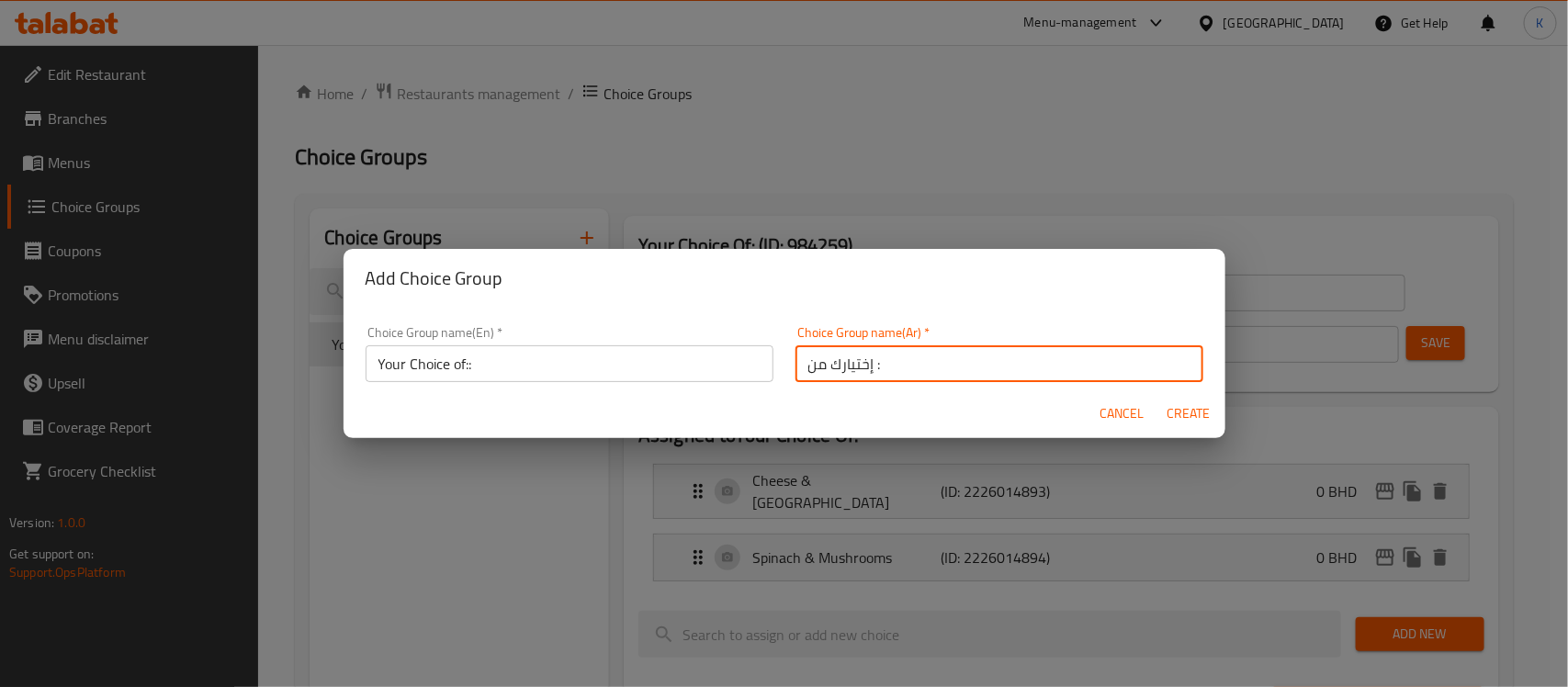
type input "0"
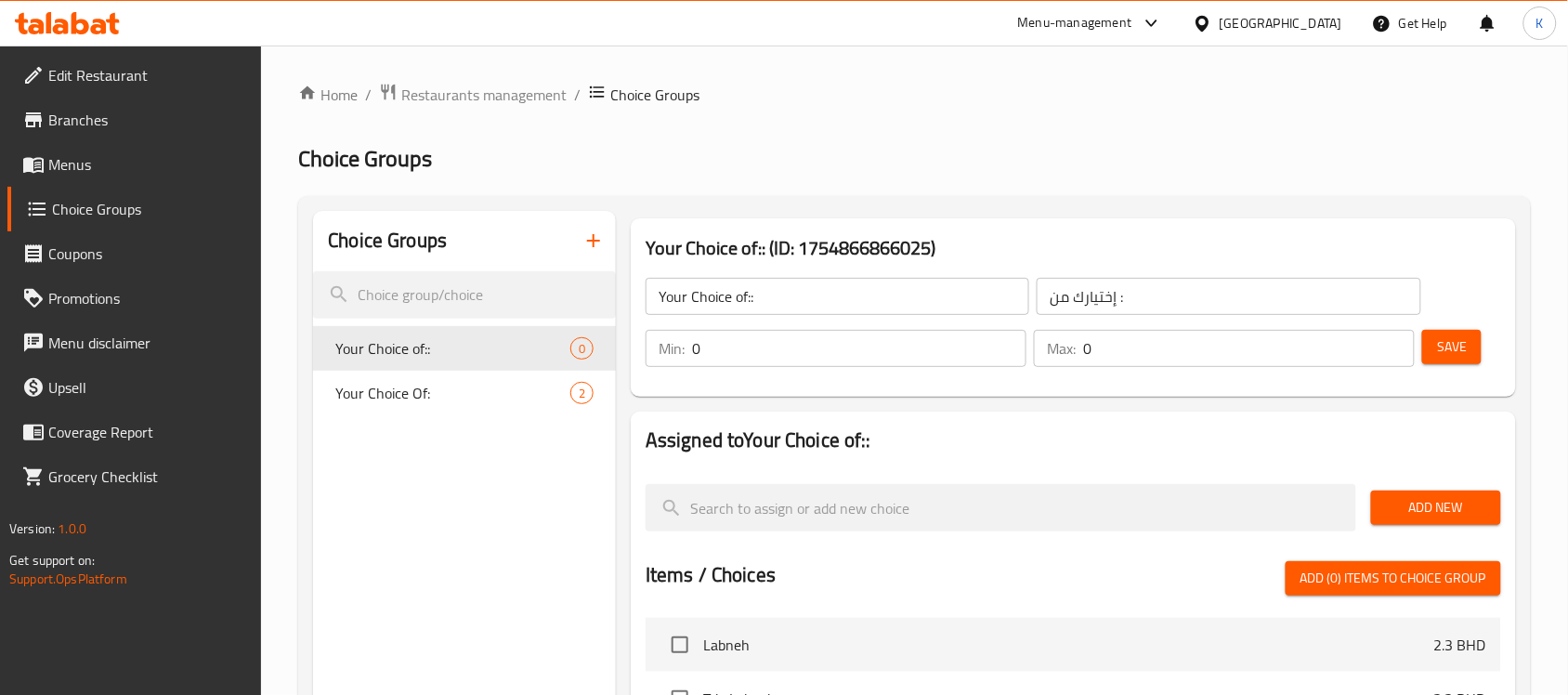
drag, startPoint x: 761, startPoint y: 342, endPoint x: 499, endPoint y: 338, distance: 262.0
click at [470, 336] on div "Choice Groups Your Choice of:: 0 Your Choice Of: 2 Your Choice of:: (ID: 175486…" at bounding box center [918, 695] width 1211 height 970
type input "1"
drag, startPoint x: 1154, startPoint y: 367, endPoint x: 1045, endPoint y: 362, distance: 109.1
click at [1057, 363] on div "Max: 0 ​" at bounding box center [1224, 349] width 381 height 38
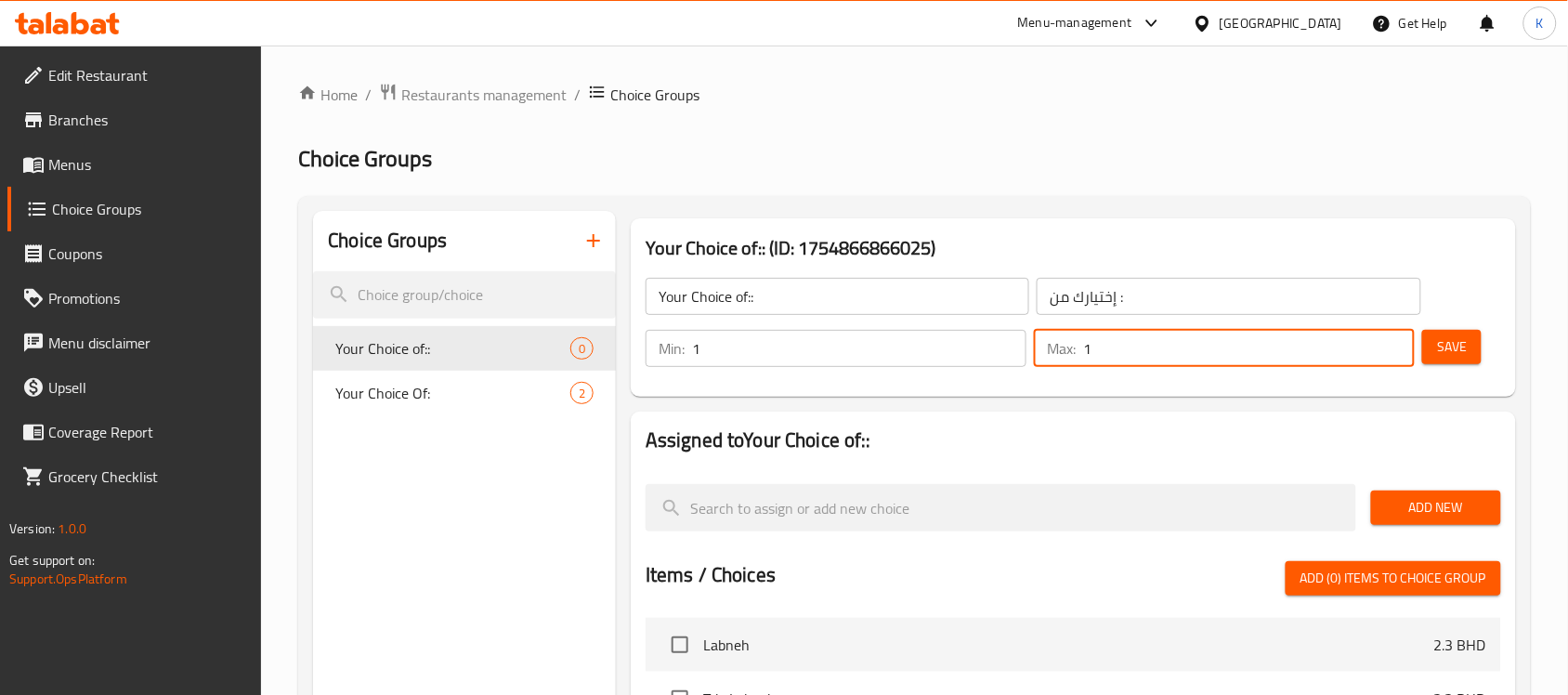
type input "1"
click at [1390, 495] on button "Add New" at bounding box center [1436, 508] width 130 height 35
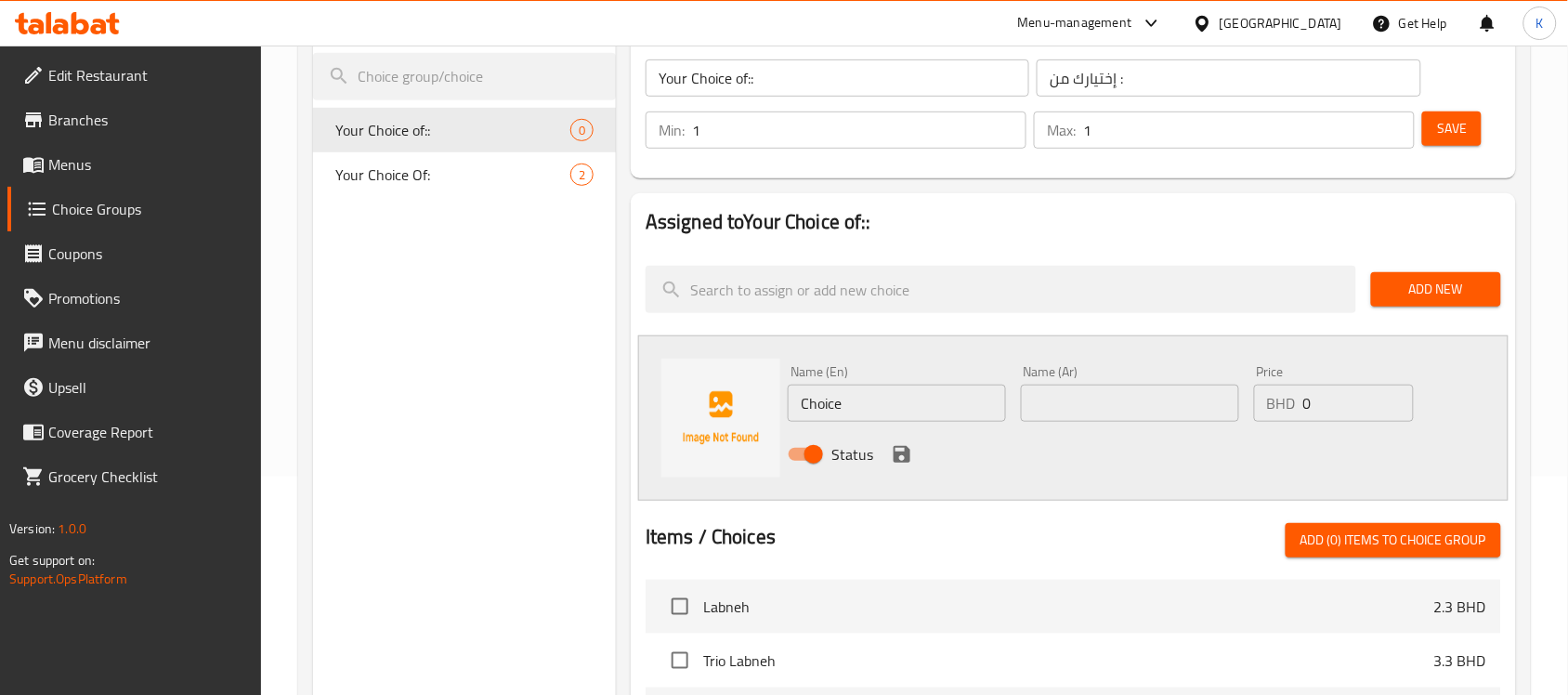
scroll to position [271, 0]
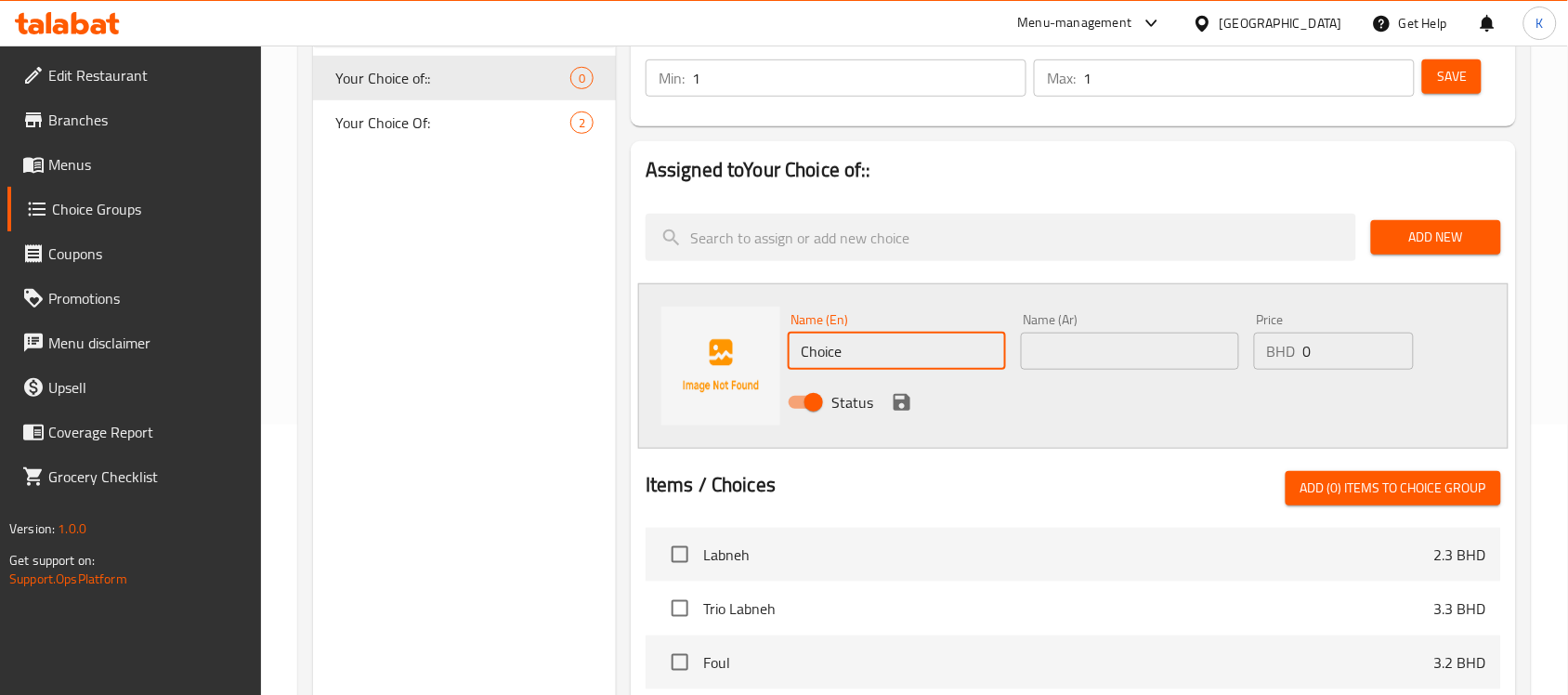
click at [916, 368] on input "Choice" at bounding box center [897, 352] width 218 height 38
type input "Grilled"
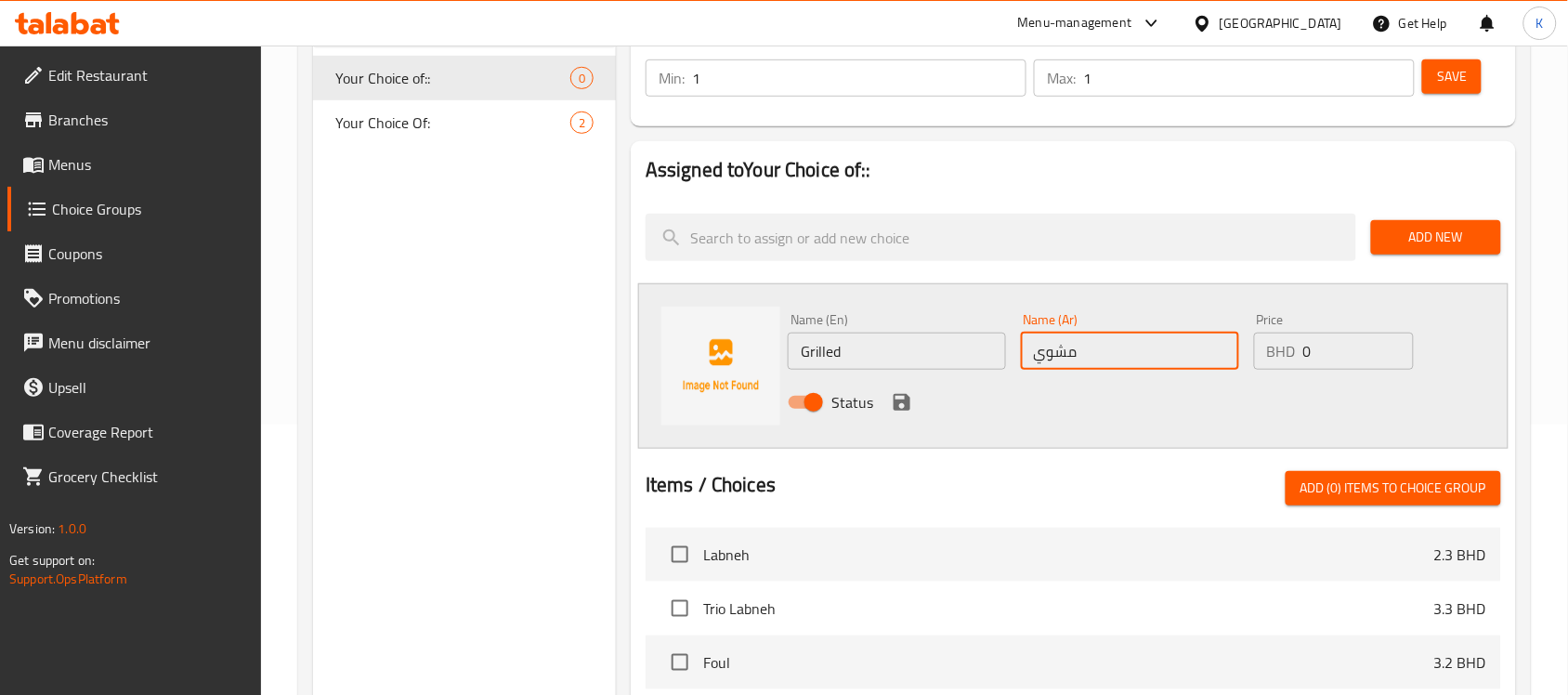
type input "مشوية"
drag, startPoint x: 898, startPoint y: 409, endPoint x: 1125, endPoint y: 355, distance: 233.3
click at [898, 409] on icon "save" at bounding box center [902, 403] width 17 height 17
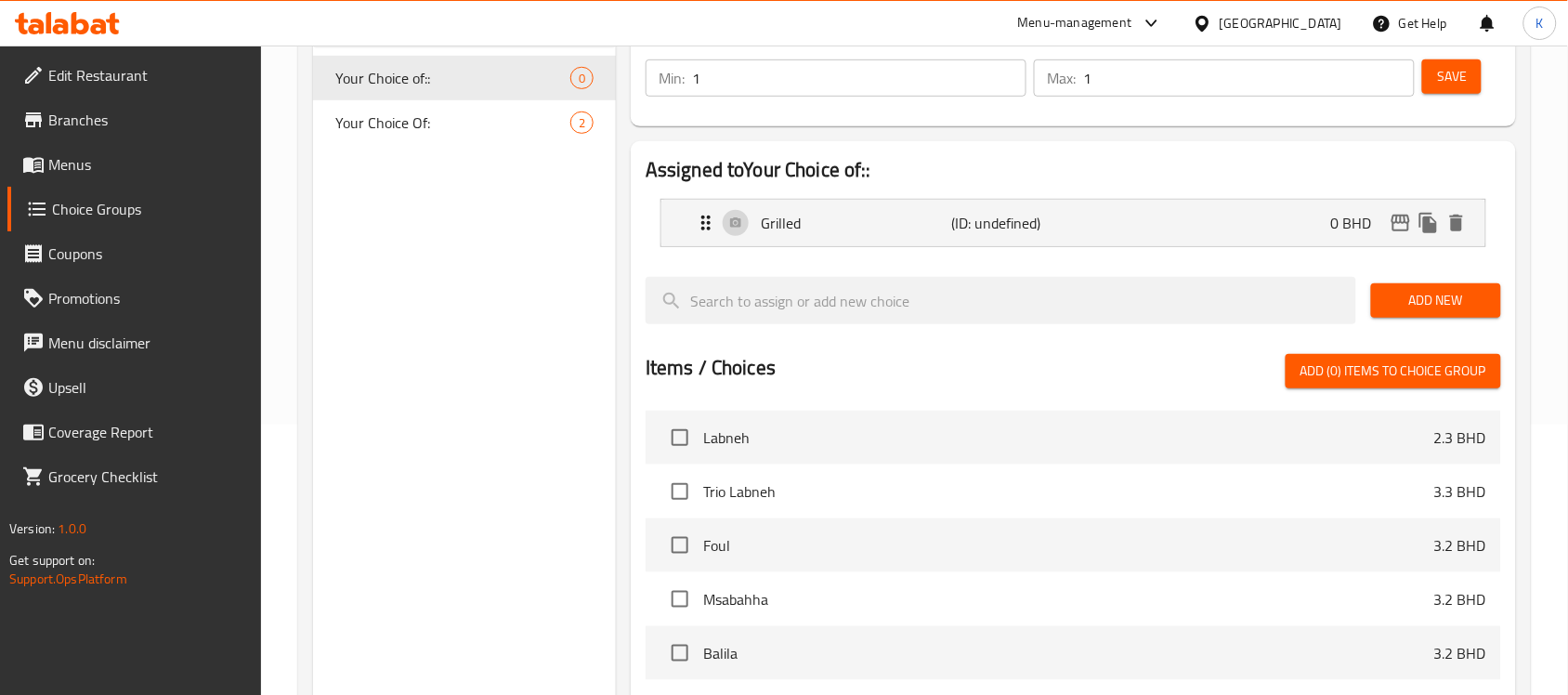
click at [1463, 297] on span "Add New" at bounding box center [1435, 300] width 101 height 24
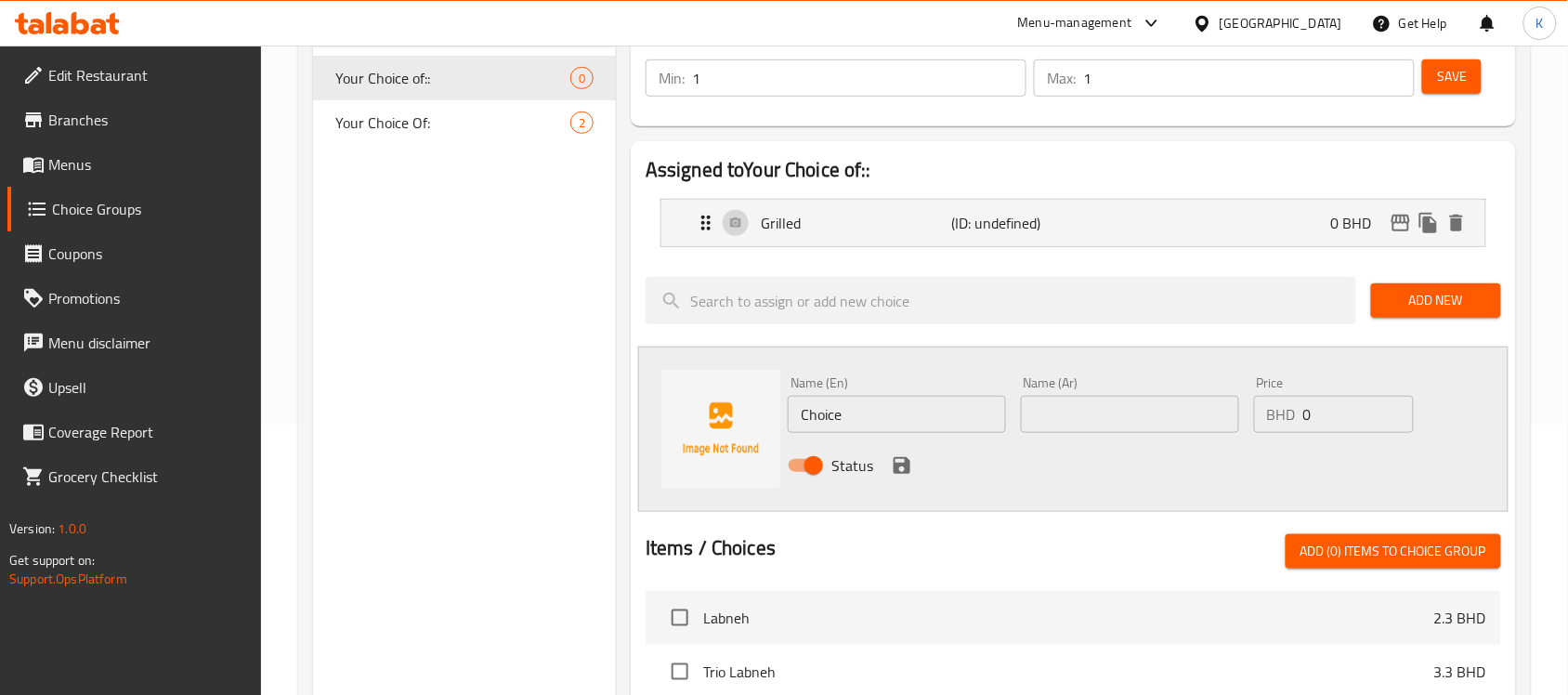
click at [881, 419] on input "Choice" at bounding box center [897, 415] width 218 height 38
type input "Grilled"
type input "مقلية"
click at [894, 463] on icon "save" at bounding box center [902, 466] width 17 height 17
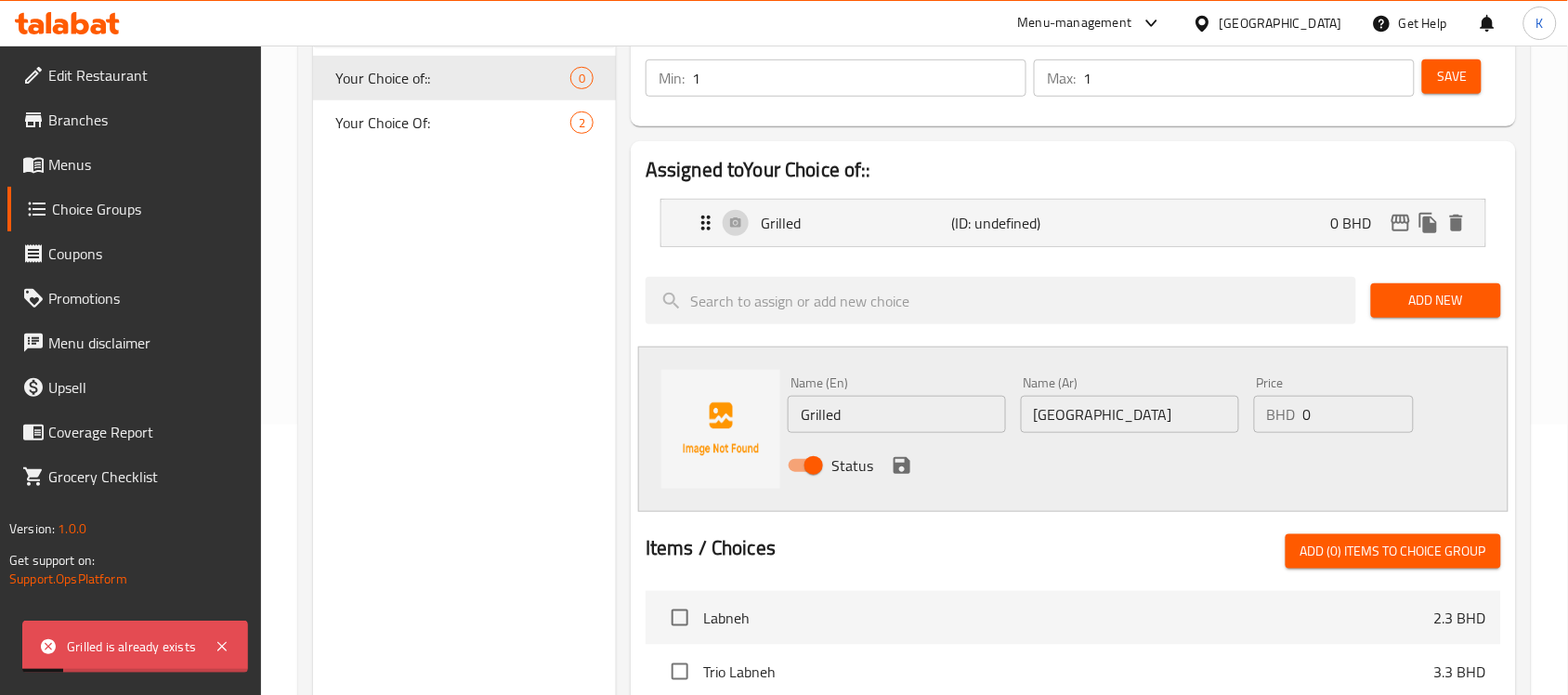
click at [905, 461] on icon "save" at bounding box center [902, 466] width 23 height 23
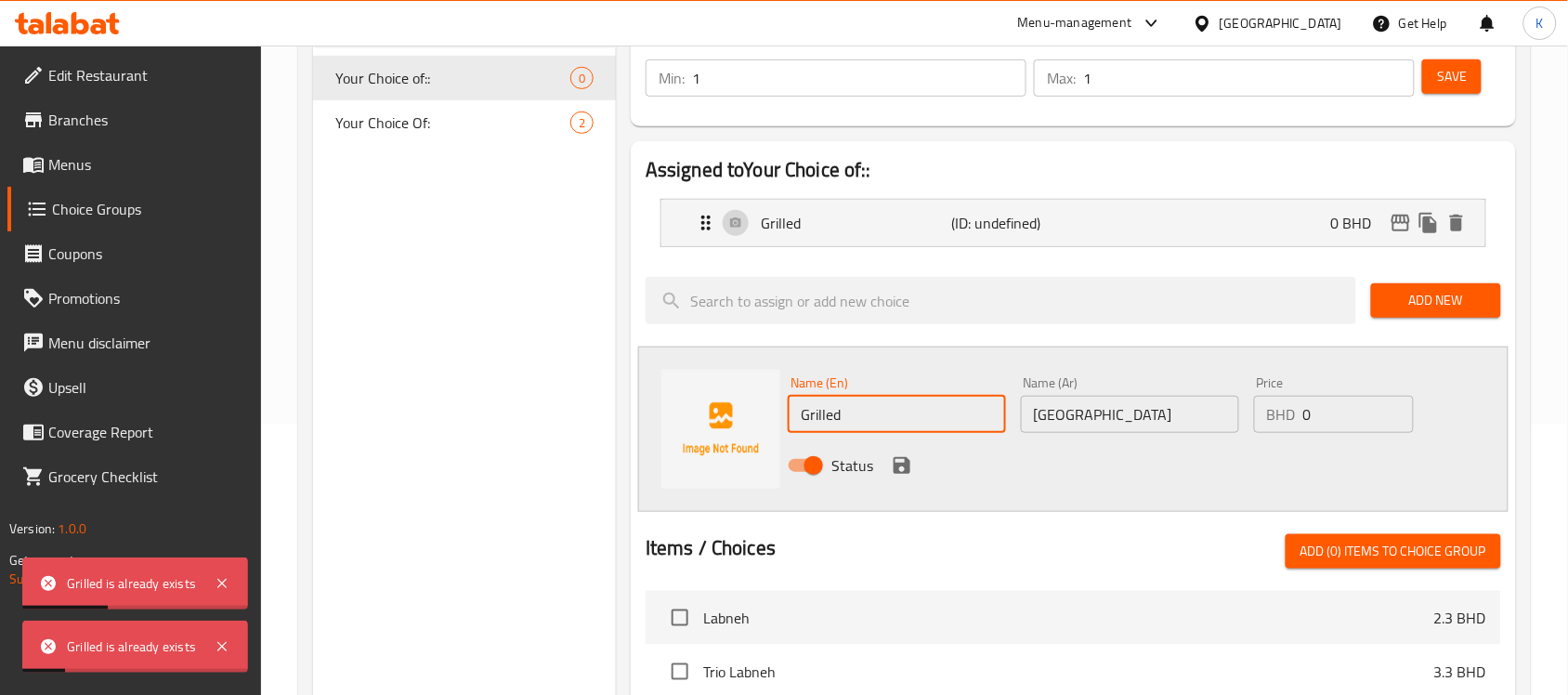
drag, startPoint x: 940, startPoint y: 421, endPoint x: 536, endPoint y: 428, distance: 404.1
click at [622, 425] on div "Your Choice of:: (ID: 1754866866025) Your Choice of:: ​ إختيارك من : ​ Min: 1 ​…" at bounding box center [1069, 547] width 907 height 1213
type input "["
type input "Fried"
drag, startPoint x: 907, startPoint y: 466, endPoint x: 919, endPoint y: 463, distance: 12.4
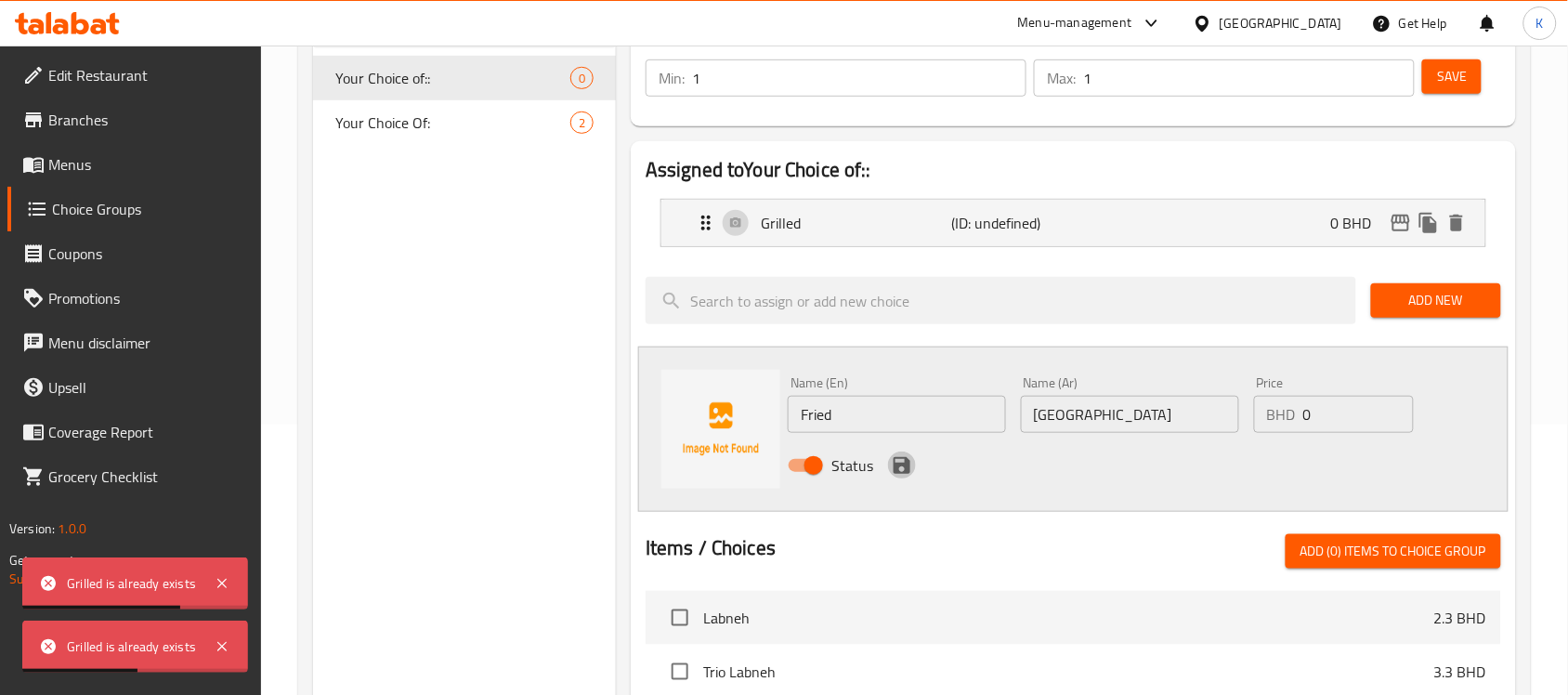
click at [907, 466] on icon "save" at bounding box center [902, 466] width 17 height 17
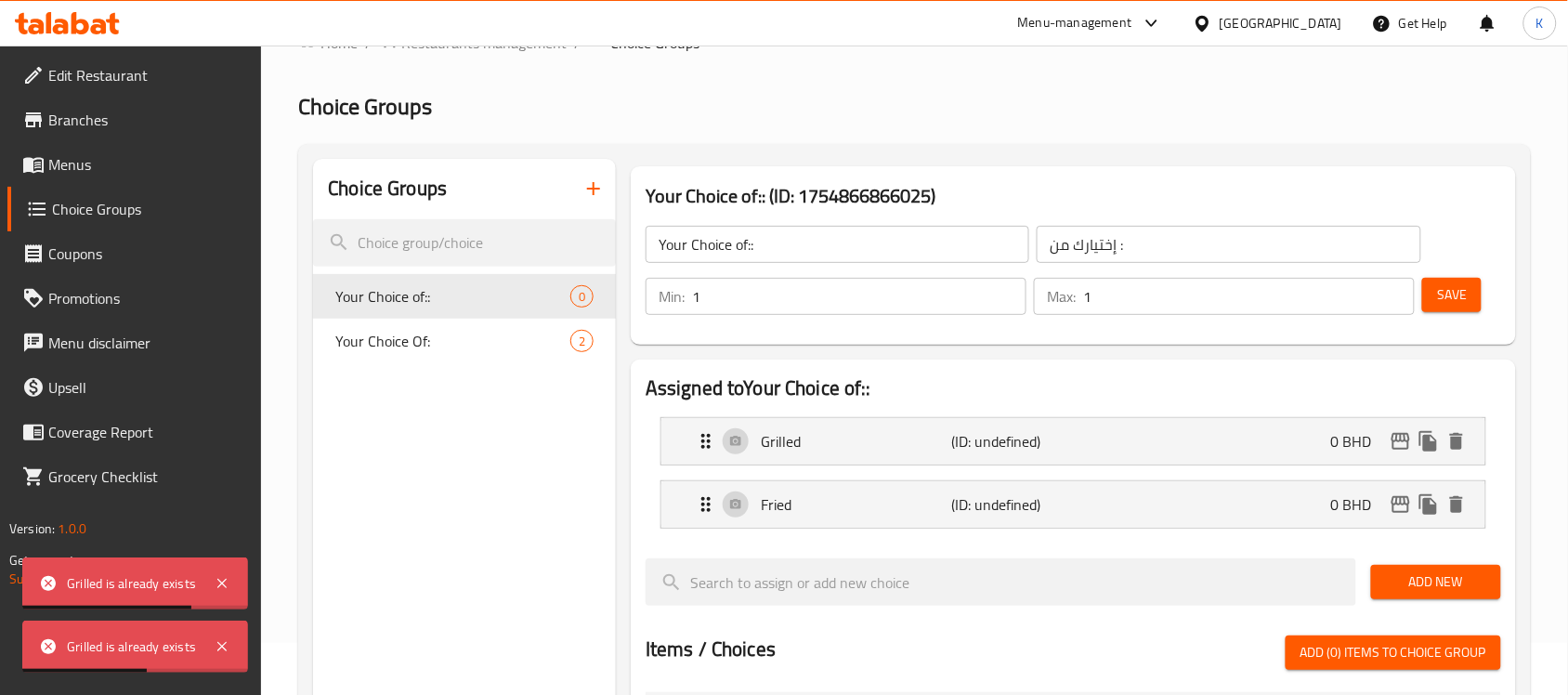
scroll to position [0, 0]
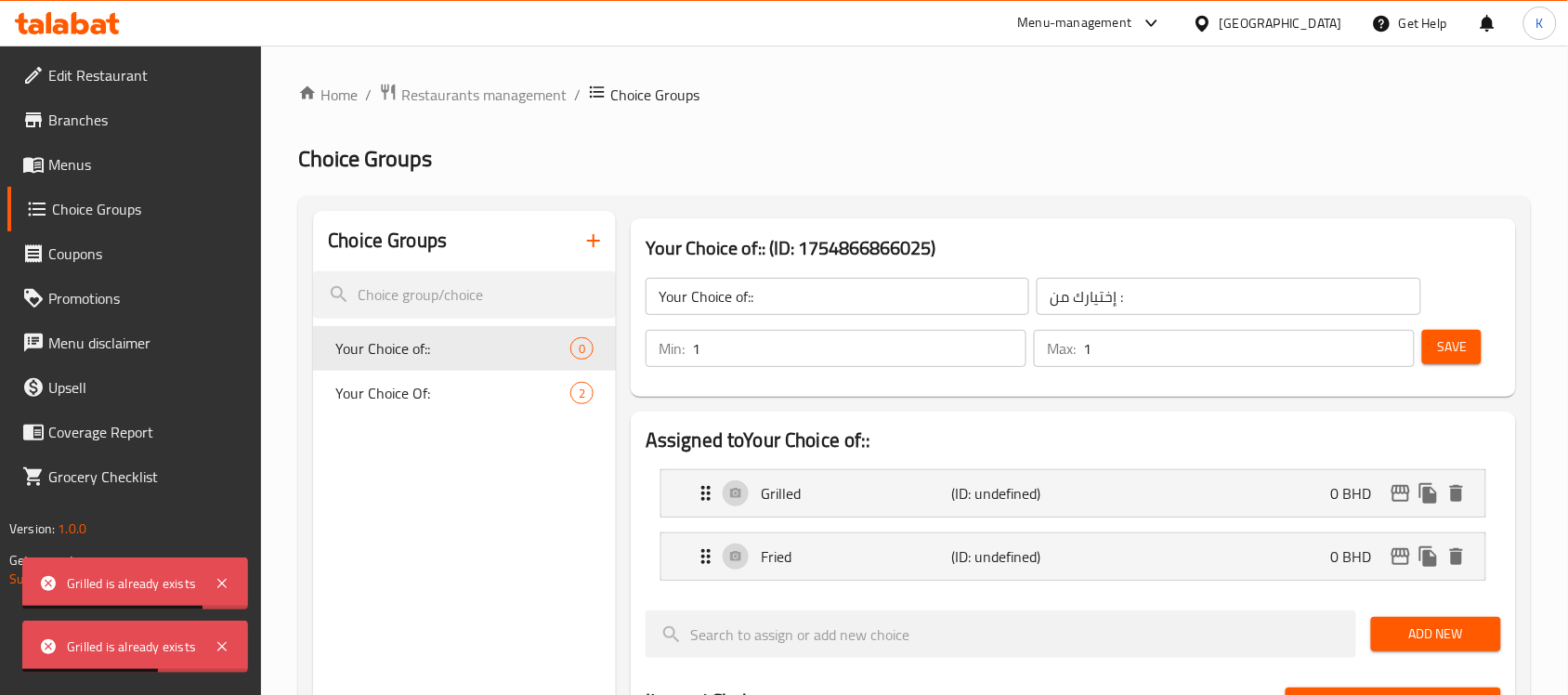
click at [1473, 342] on button "Save" at bounding box center [1451, 347] width 59 height 35
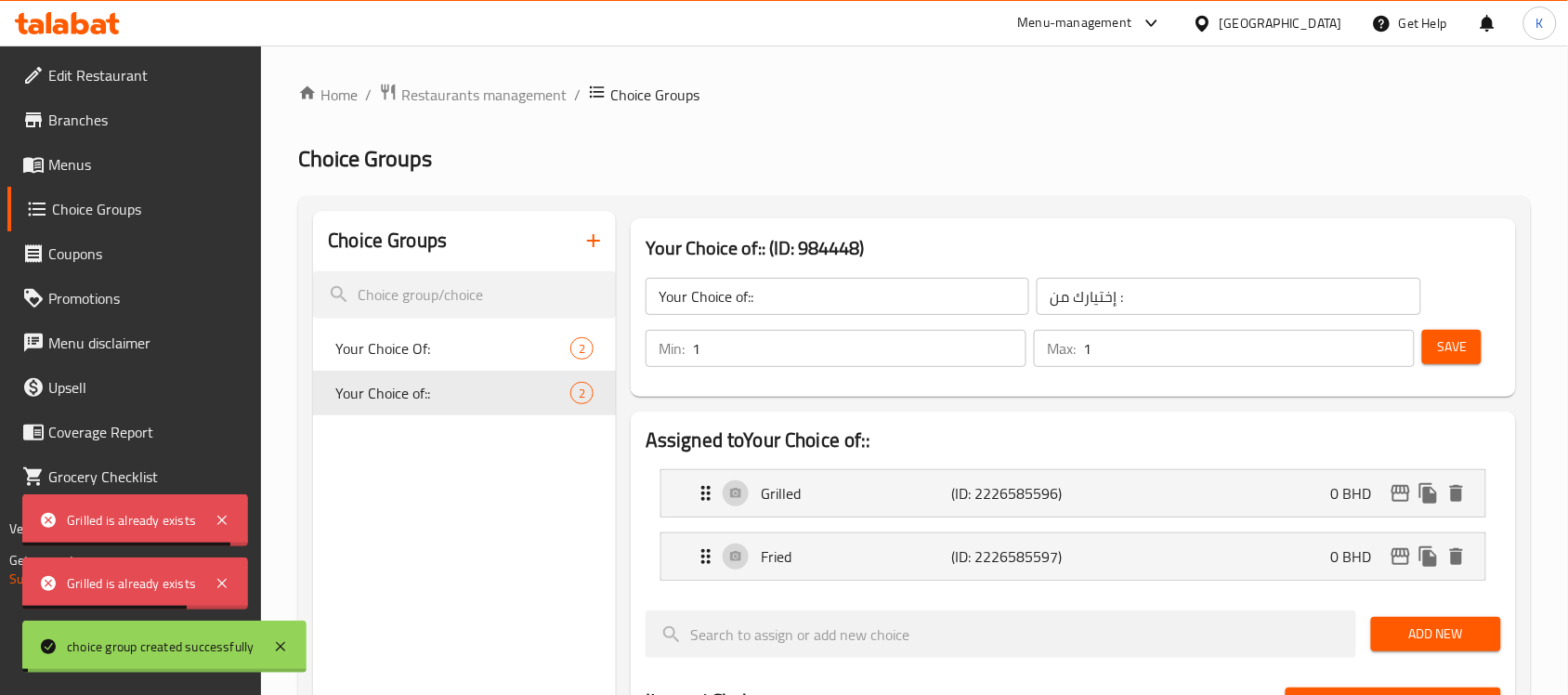
click at [795, 295] on input "Your Choice of::" at bounding box center [838, 296] width 384 height 38
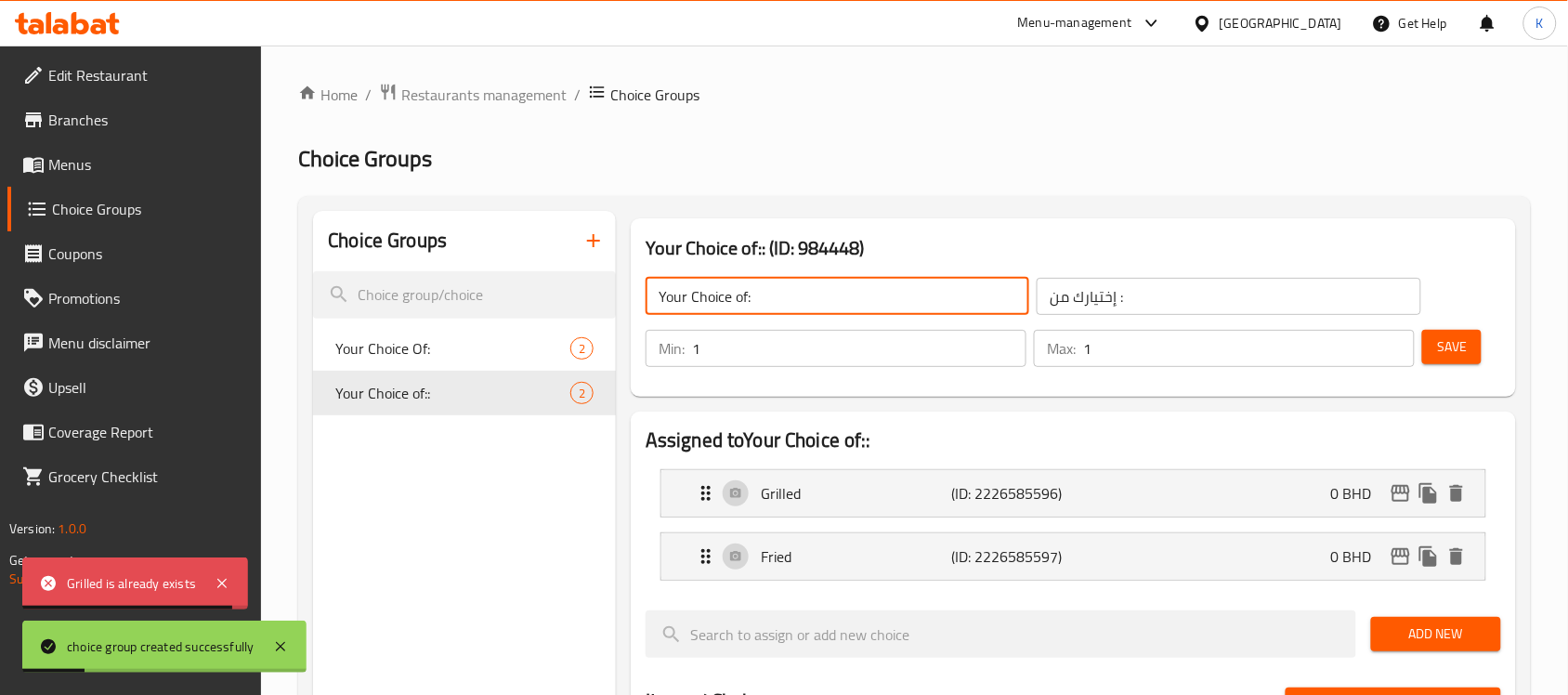
type input "Your Choice of:"
click at [1479, 345] on button "Save" at bounding box center [1451, 347] width 59 height 35
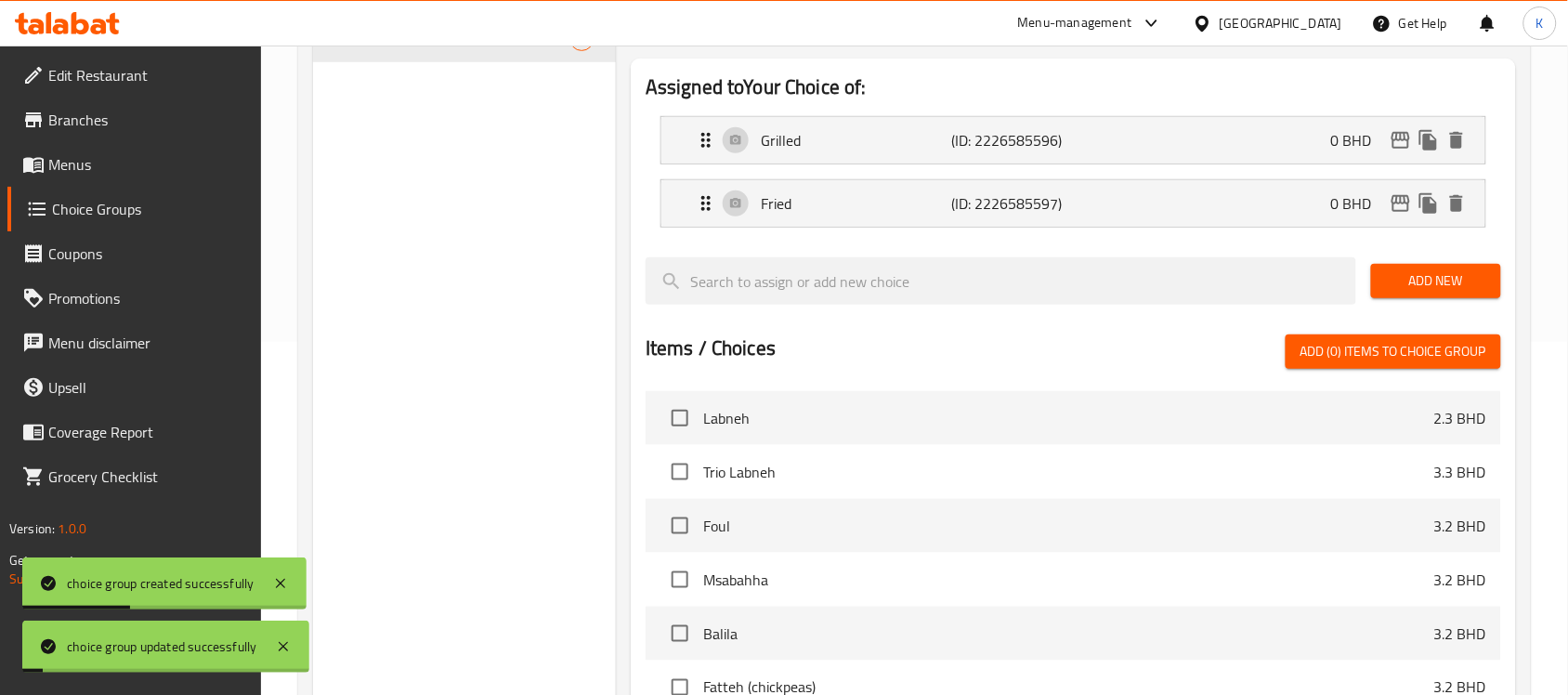
scroll to position [665, 0]
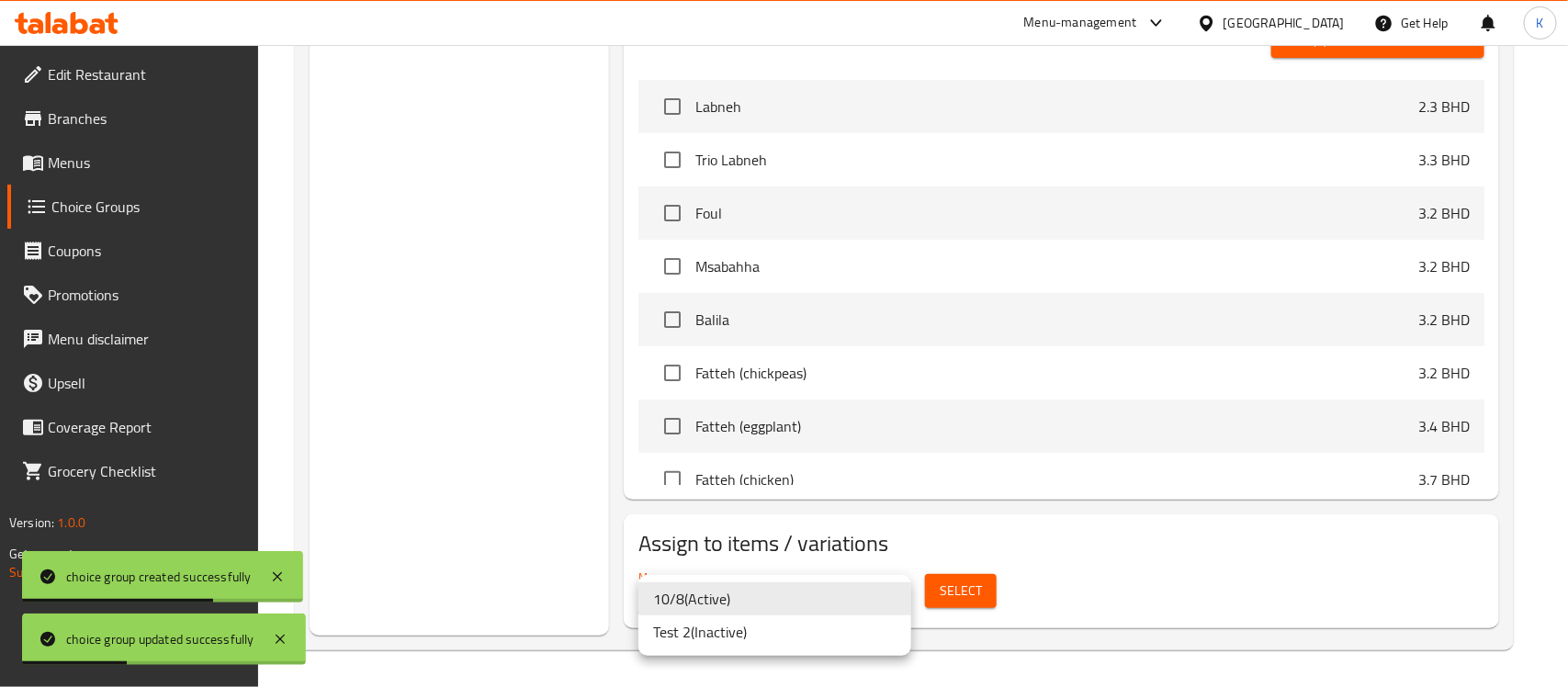
click at [969, 597] on div at bounding box center [784, 343] width 1568 height 687
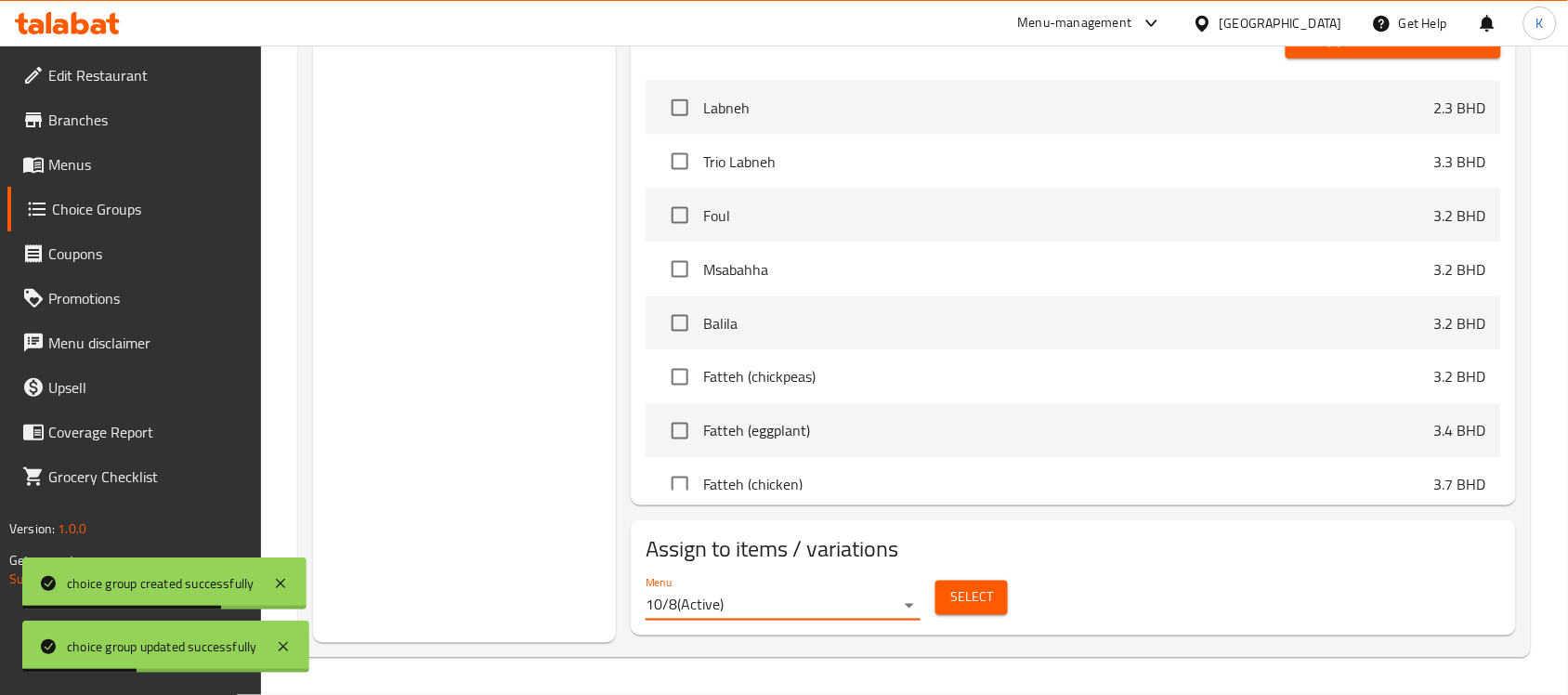
click at [969, 595] on span "Select" at bounding box center [971, 598] width 42 height 24
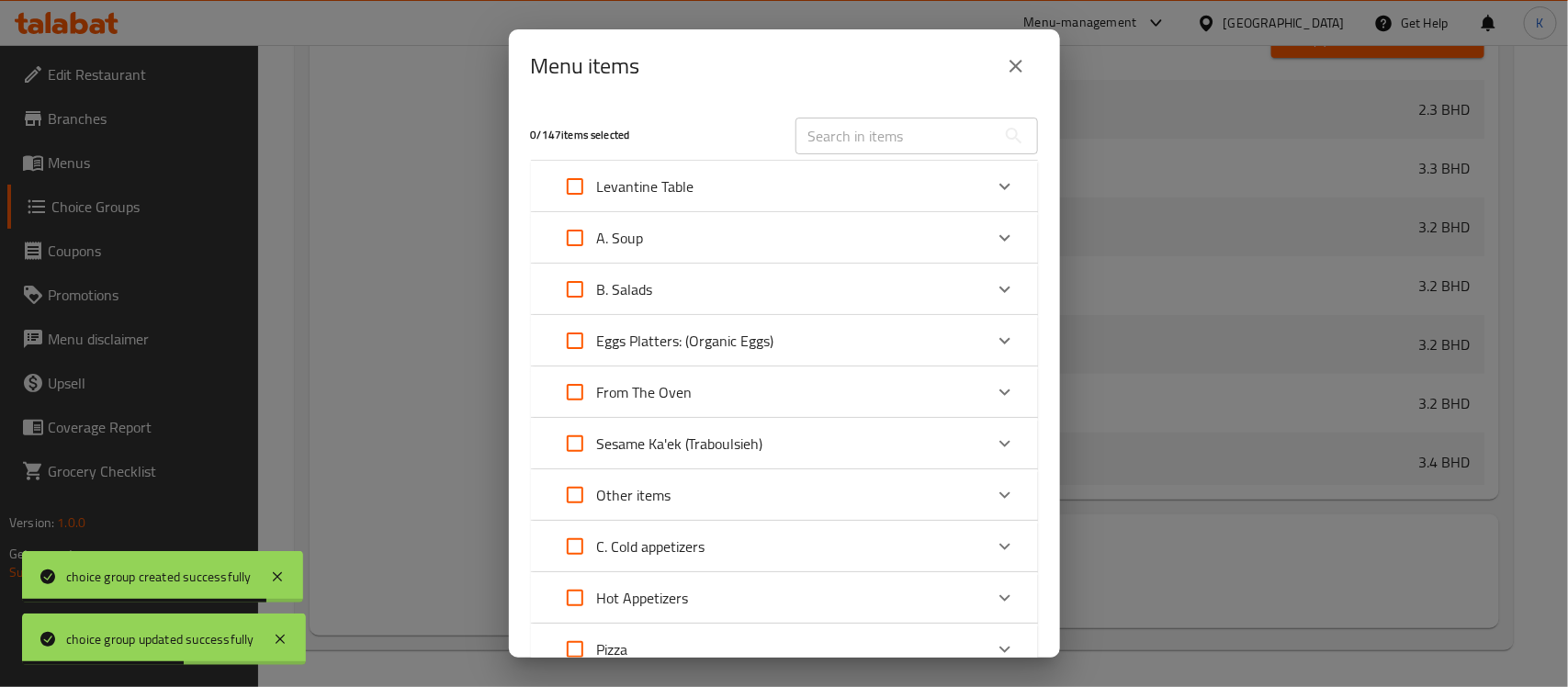
click at [898, 144] on input "text" at bounding box center [895, 136] width 200 height 37
paste input "Haloumi sticks"
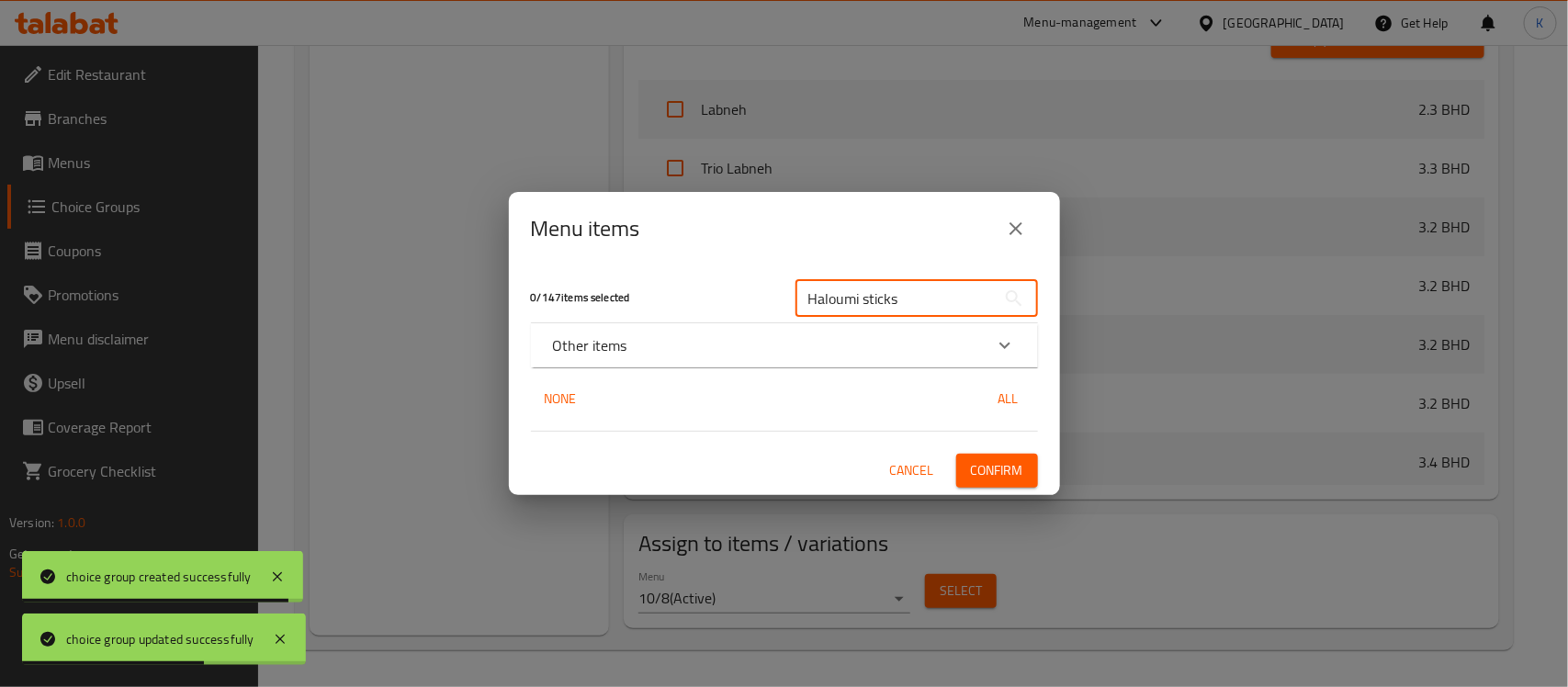
type input "Haloumi sticks"
click at [726, 378] on div "0 / 147 items selected Haloumi sticks ​ Other items Crispy Haloumi Sticks 3.2 B…" at bounding box center [784, 380] width 551 height 230
click at [729, 360] on div "Other items" at bounding box center [784, 345] width 507 height 44
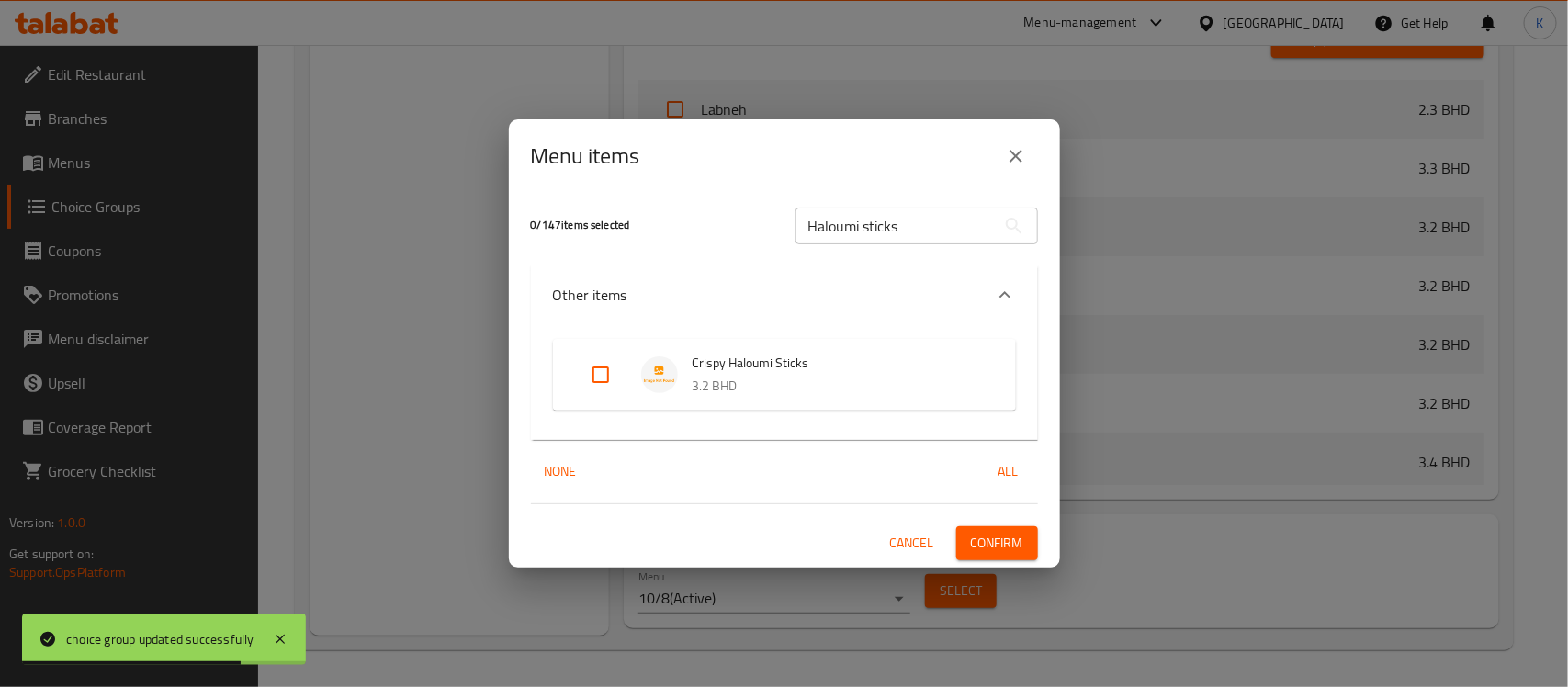
click at [599, 382] on input "Expand" at bounding box center [600, 374] width 44 height 44
checkbox input "true"
click at [1012, 535] on span "Confirm" at bounding box center [996, 543] width 52 height 23
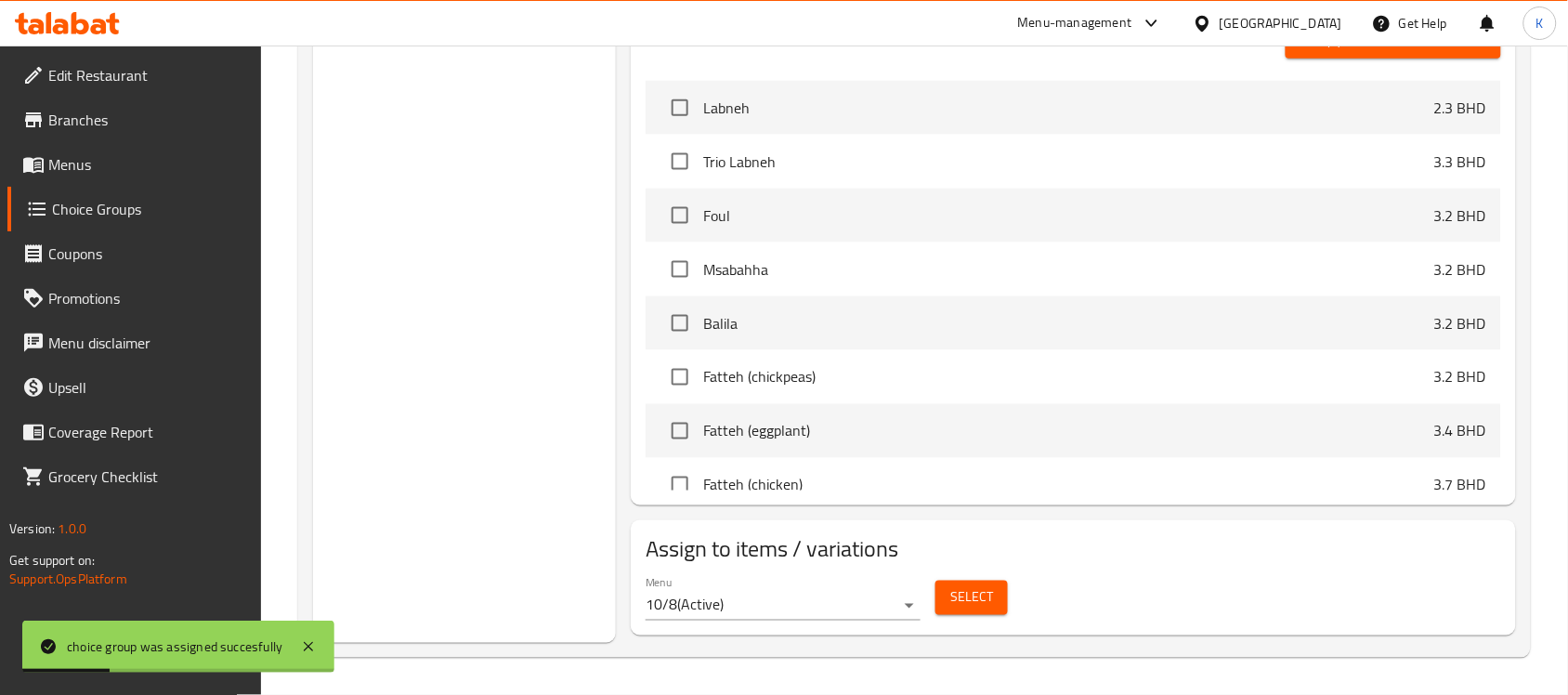
scroll to position [0, 0]
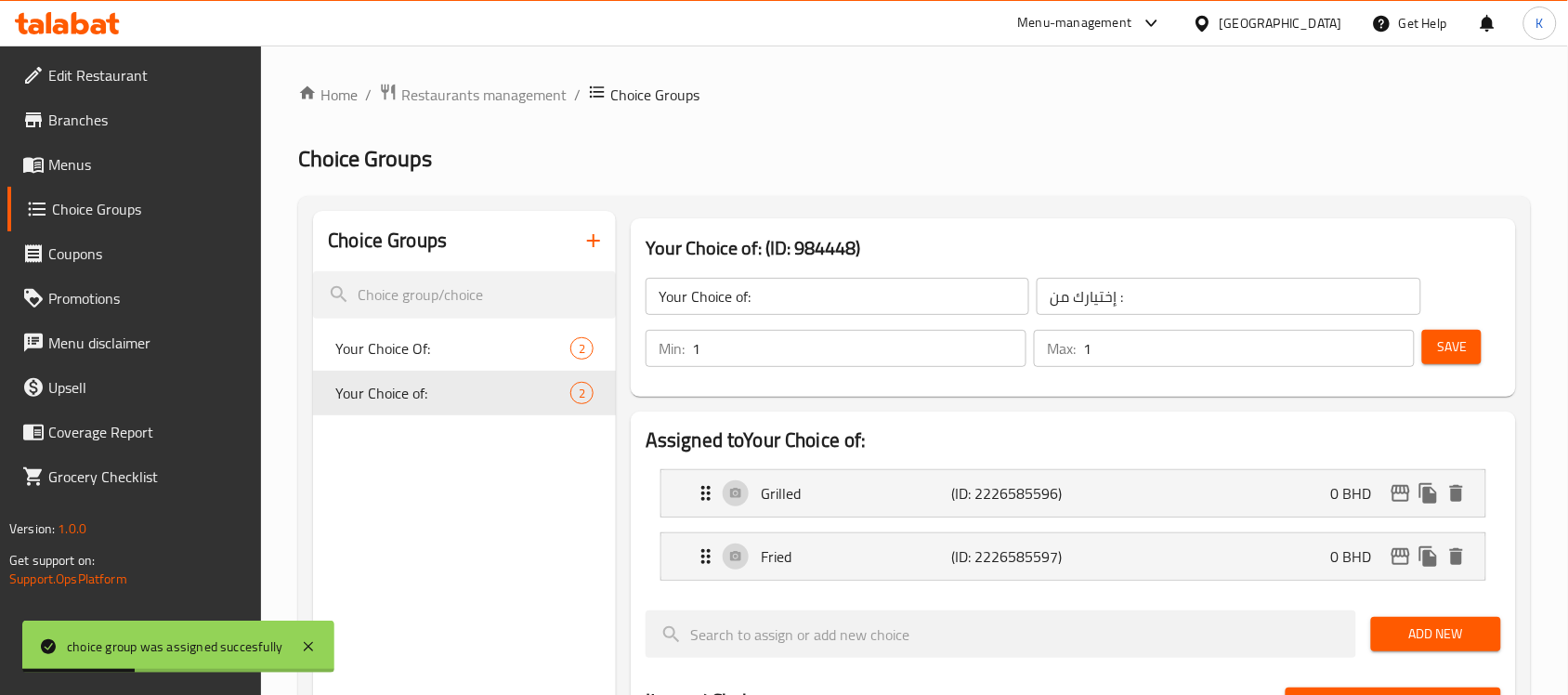
click at [75, 166] on span "Menus" at bounding box center [147, 165] width 198 height 23
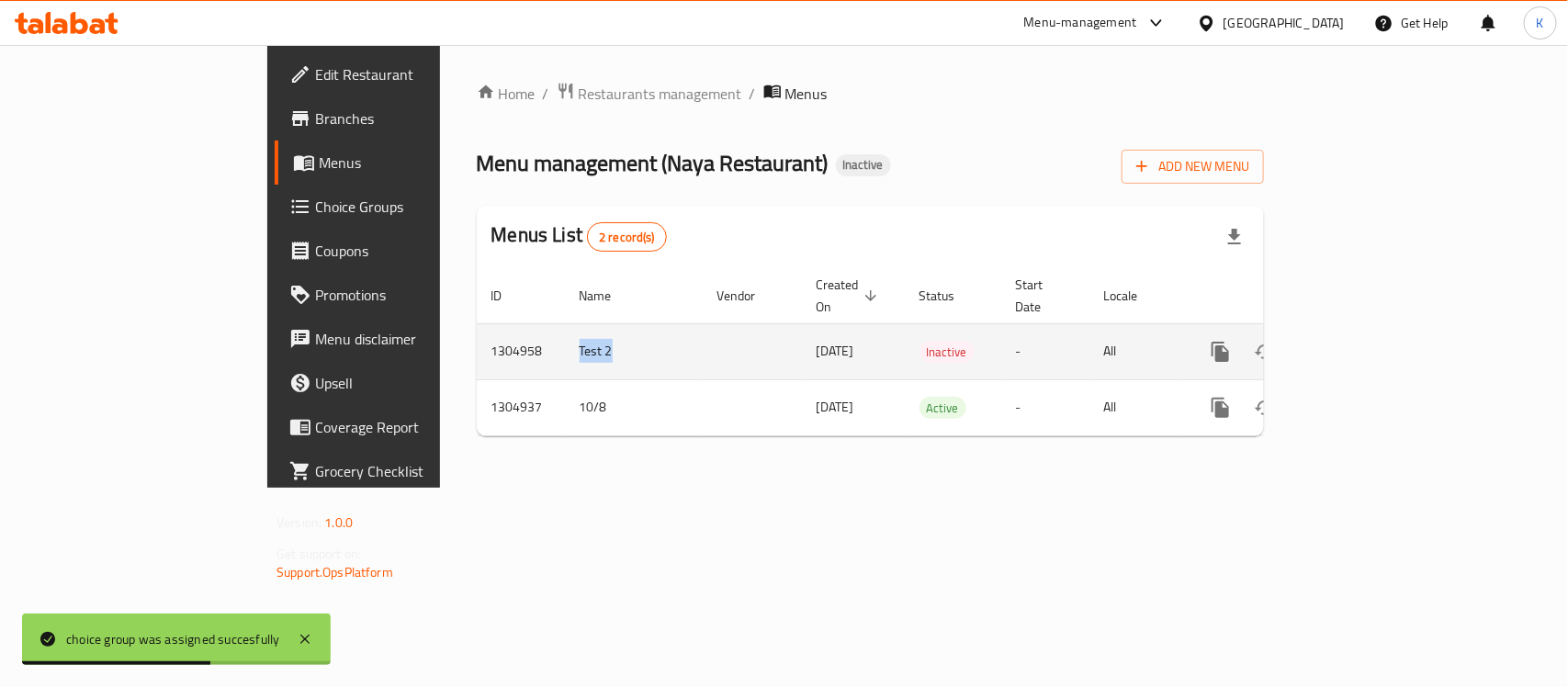
click at [477, 326] on tr "1304958 Test 2 10/08/2025 Inactive - All" at bounding box center [933, 351] width 913 height 56
copy tr "Test 2"
click at [1320, 341] on icon "enhanced table" at bounding box center [1309, 352] width 22 height 22
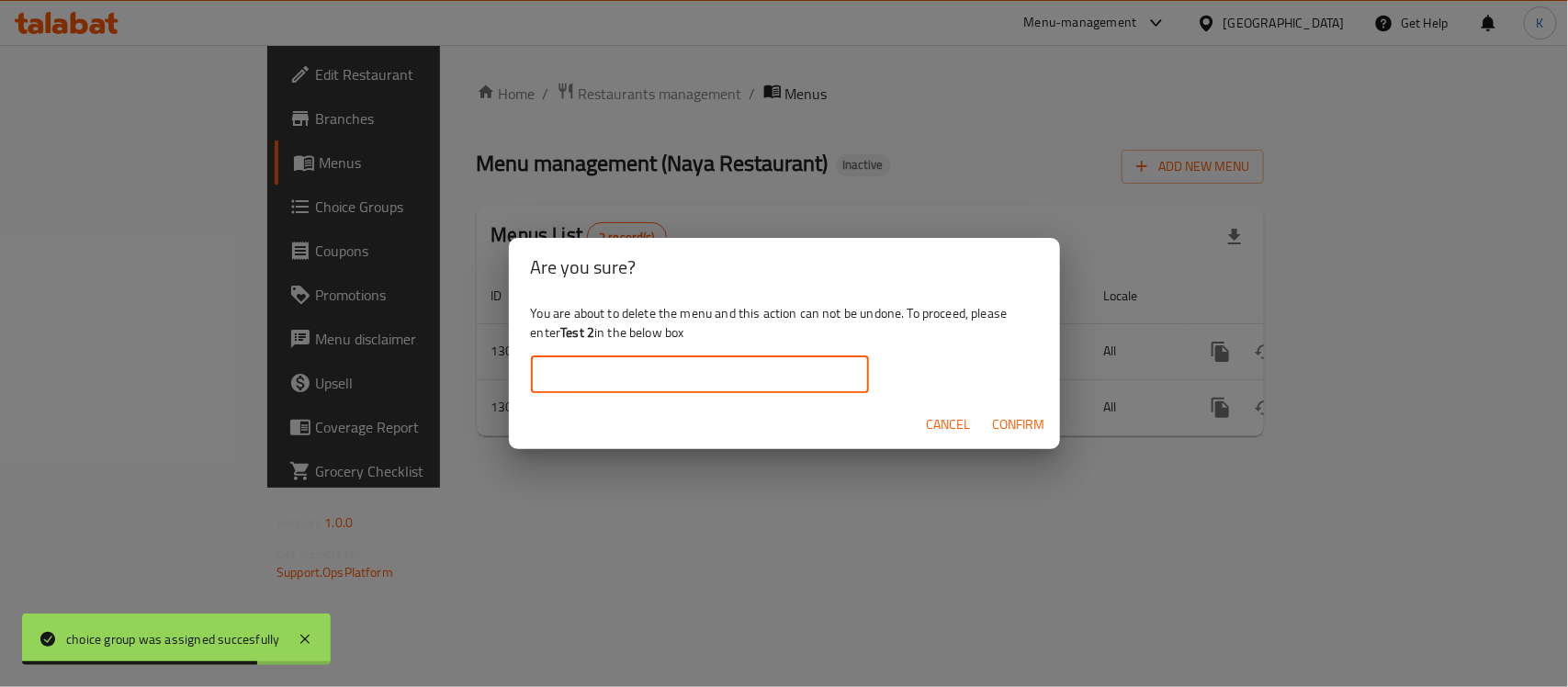
click at [640, 372] on input "text" at bounding box center [700, 375] width 338 height 37
paste input "Test 2"
drag, startPoint x: 567, startPoint y: 378, endPoint x: 420, endPoint y: 378, distance: 147.0
click at [424, 378] on div "Are you sure? You are about to delete the menu and this action can not be undon…" at bounding box center [784, 343] width 1568 height 687
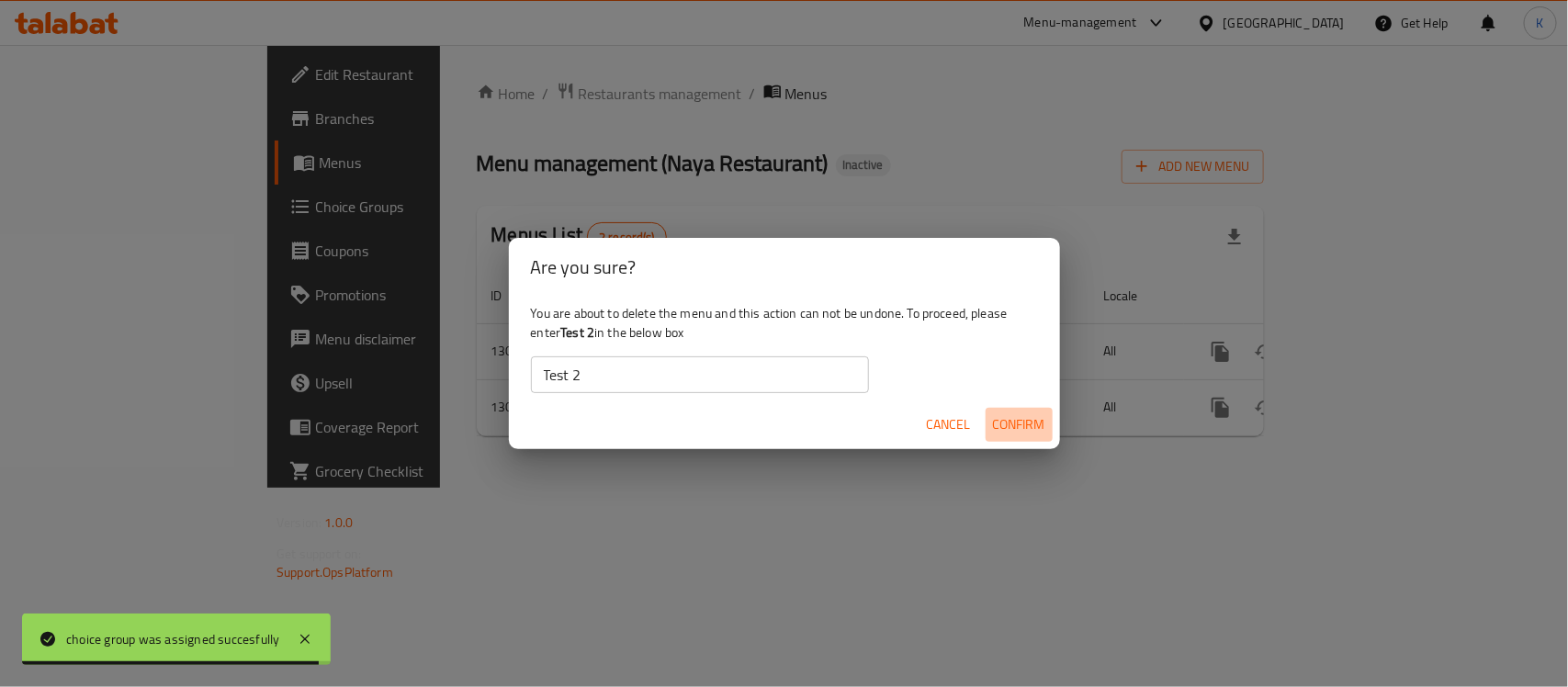
click at [1008, 419] on span "Confirm" at bounding box center [1019, 425] width 52 height 23
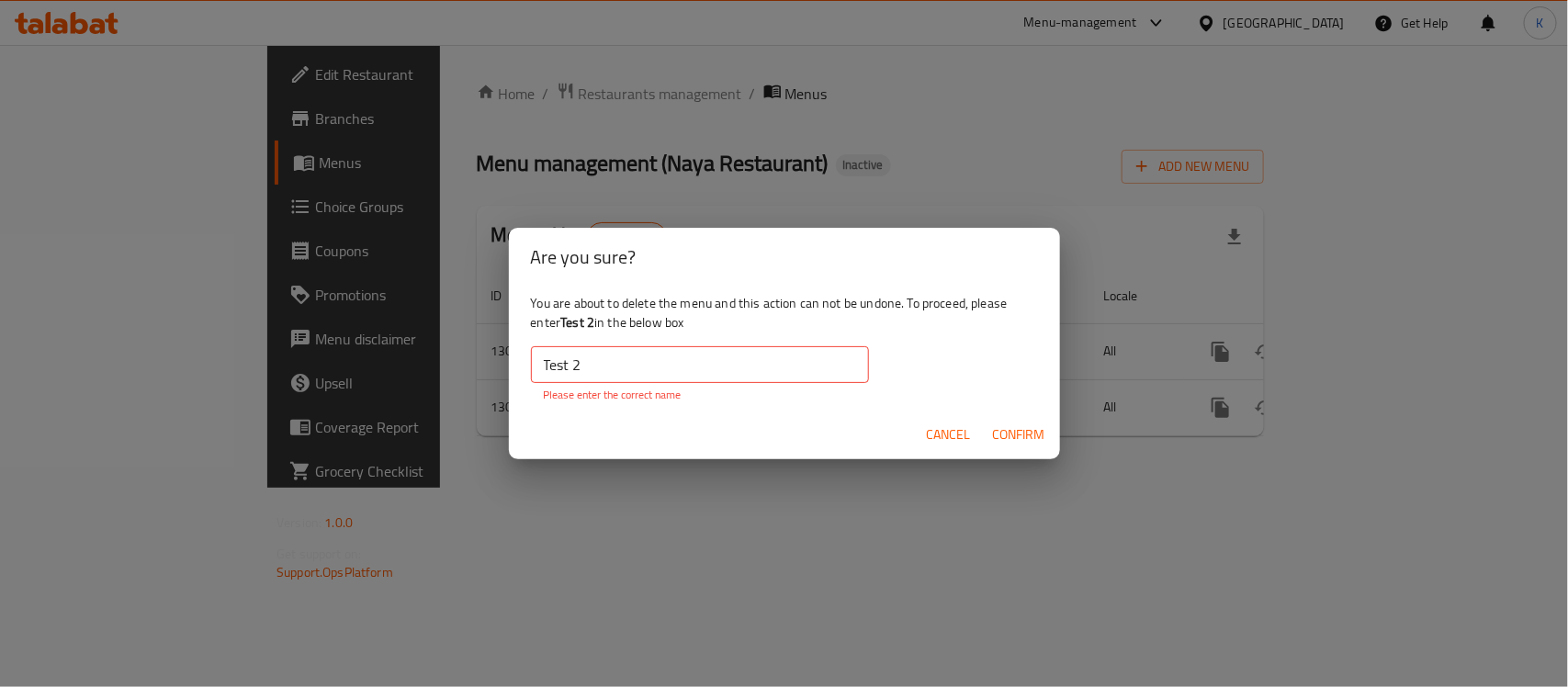
click at [585, 367] on input "Test 2" at bounding box center [700, 365] width 338 height 37
drag, startPoint x: 545, startPoint y: 370, endPoint x: 521, endPoint y: 370, distance: 24.0
click at [524, 370] on div "You are about to delete the menu and this action can not be undone. To proceed,…" at bounding box center [784, 348] width 551 height 123
click at [625, 368] on input "Test 2" at bounding box center [700, 365] width 338 height 37
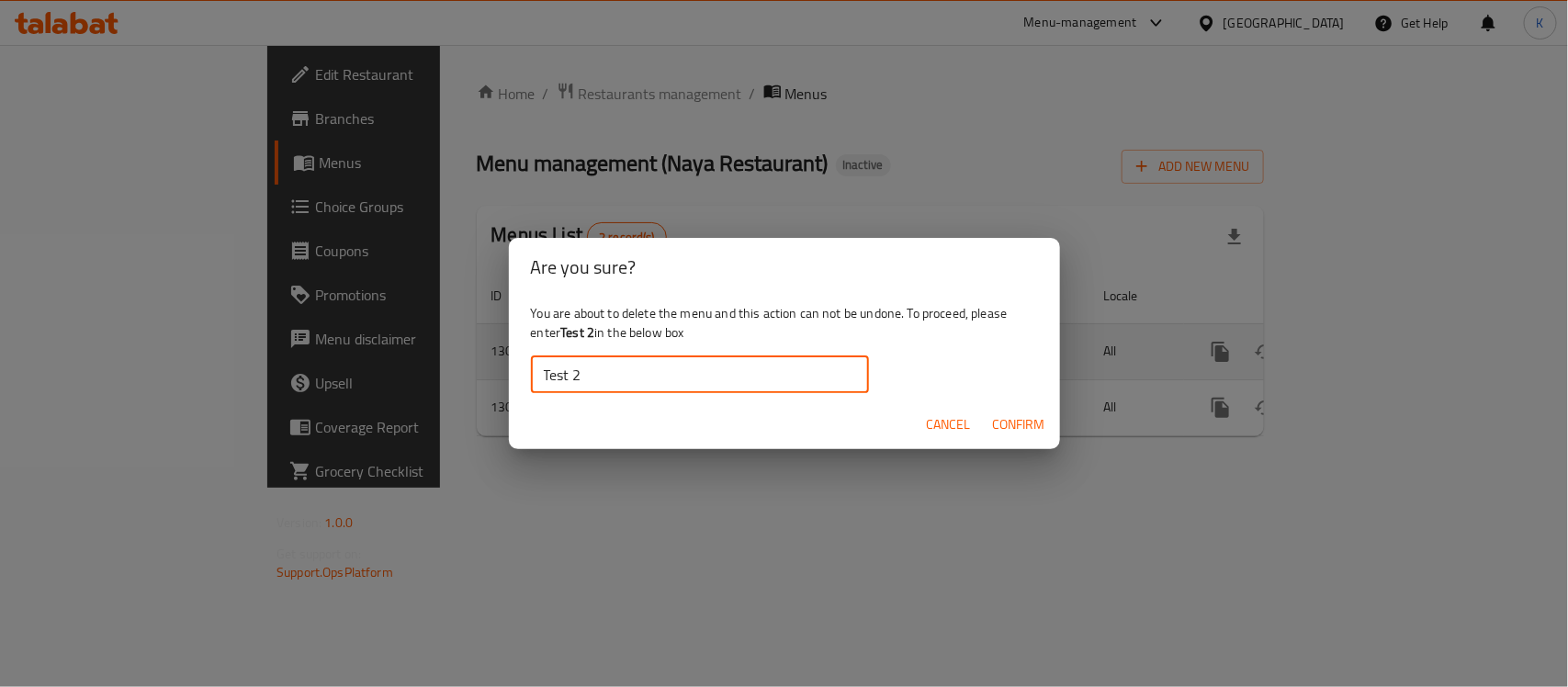
type input "Test 2"
click at [1026, 424] on span "Confirm" at bounding box center [1019, 425] width 52 height 23
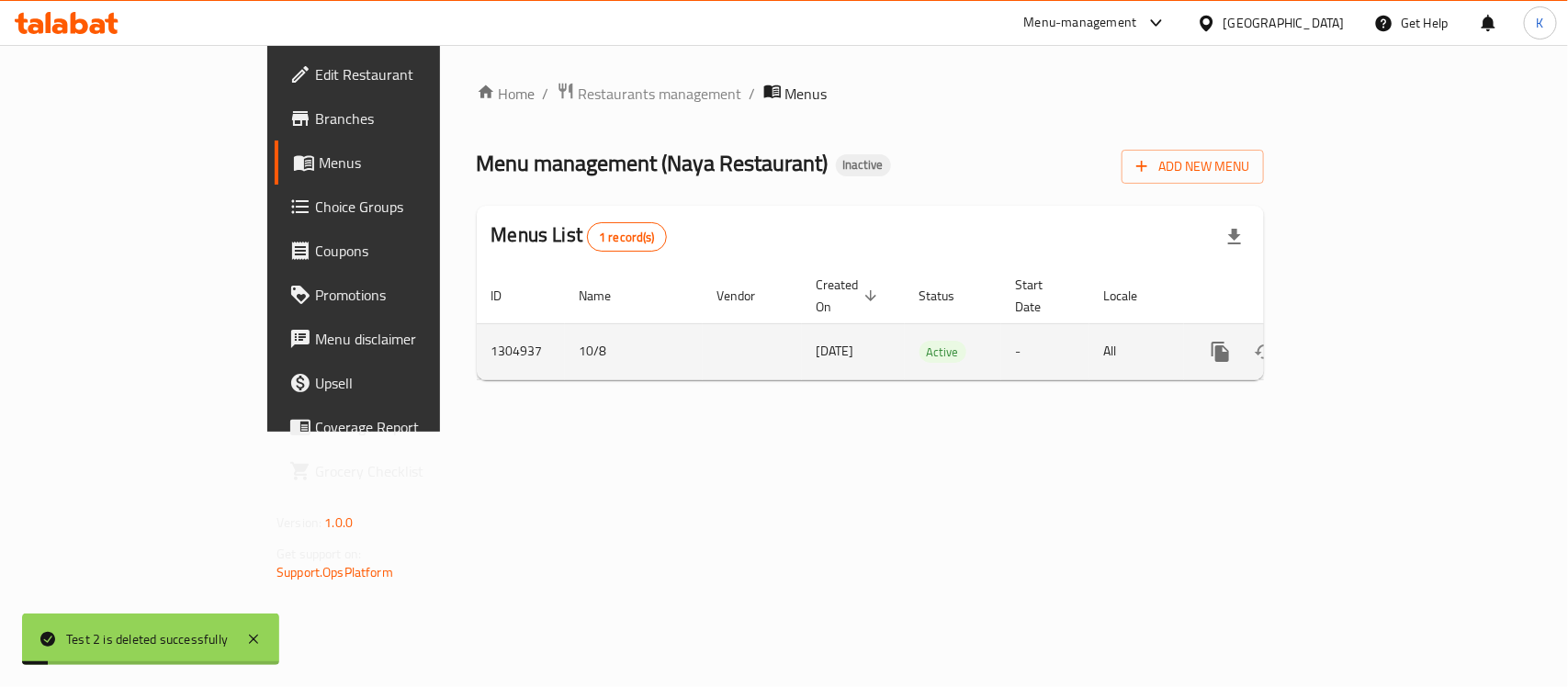
click at [1364, 341] on icon "enhanced table" at bounding box center [1353, 352] width 22 height 22
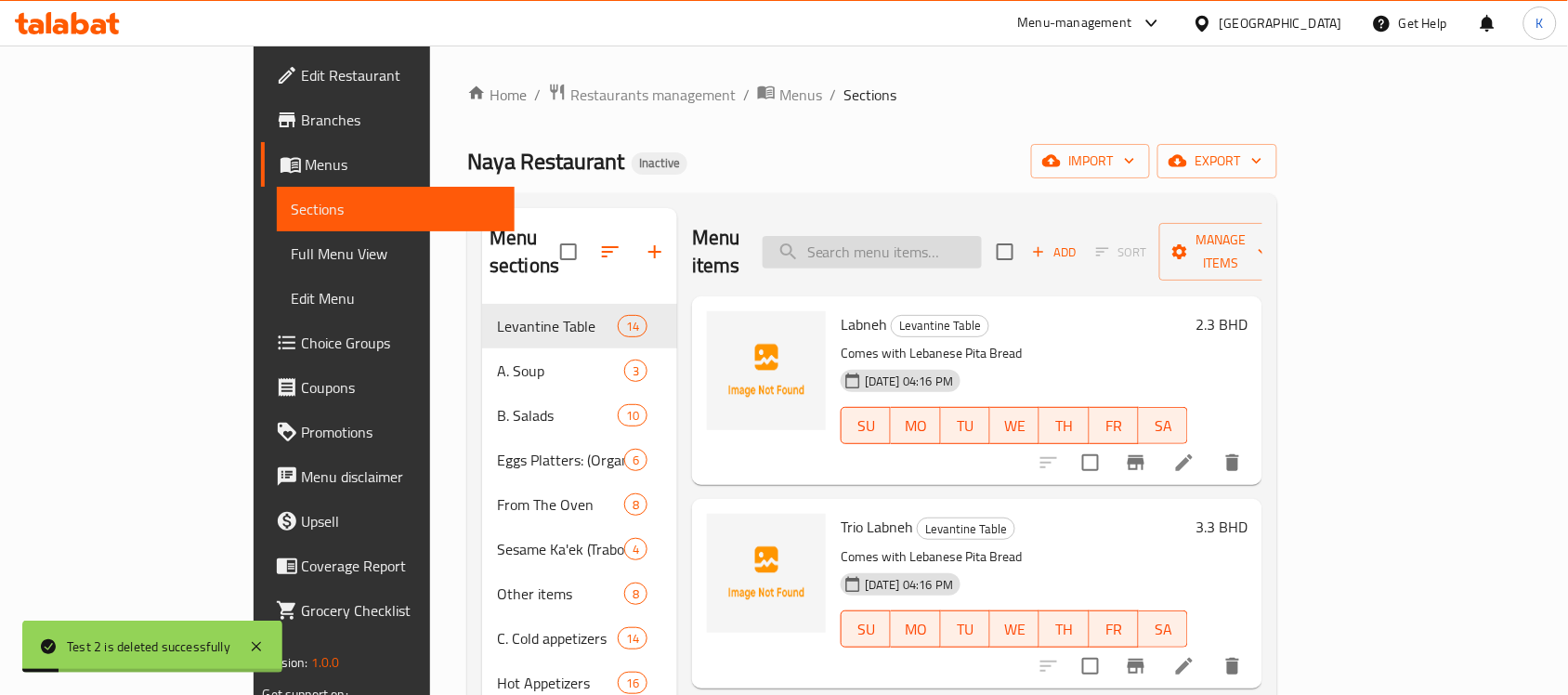
click at [958, 252] on input "search" at bounding box center [871, 252] width 219 height 33
paste input "search"
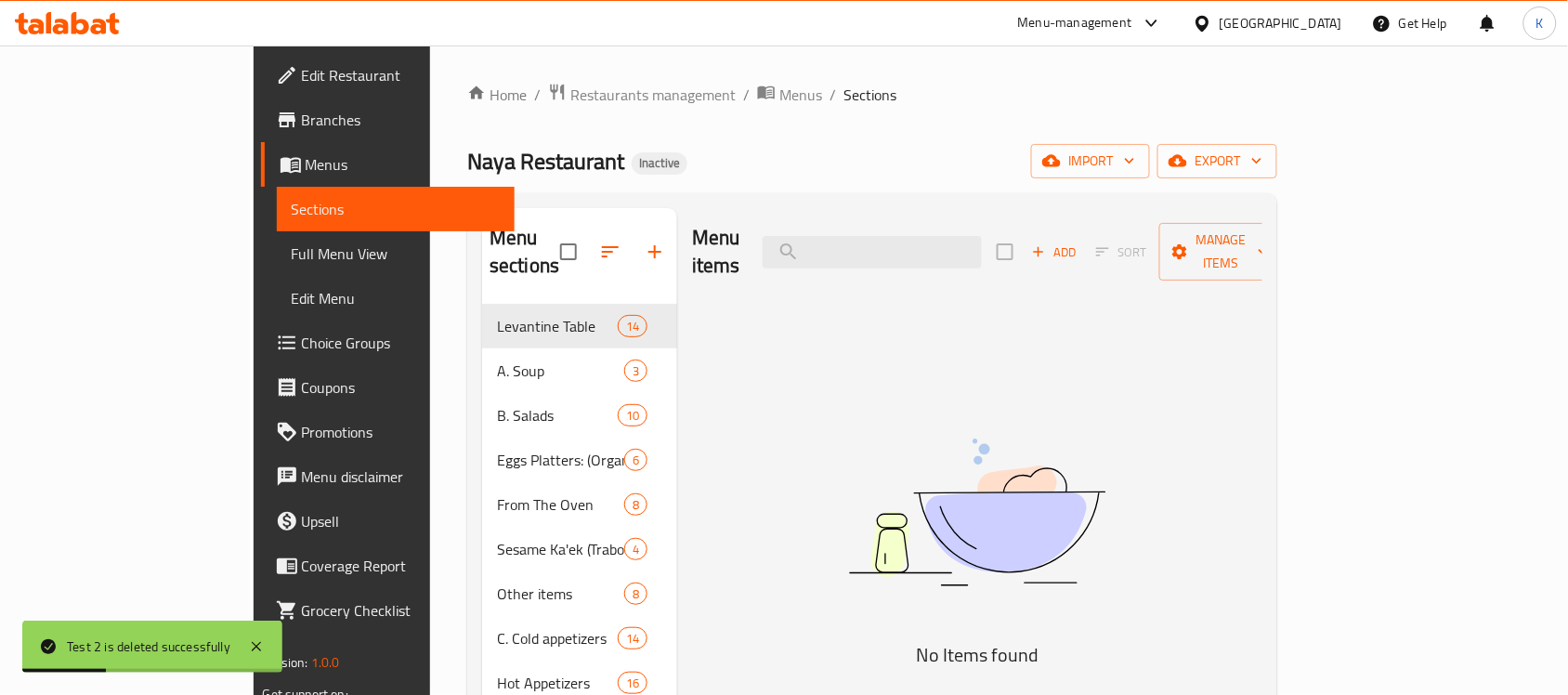
paste input "Appetising platter"
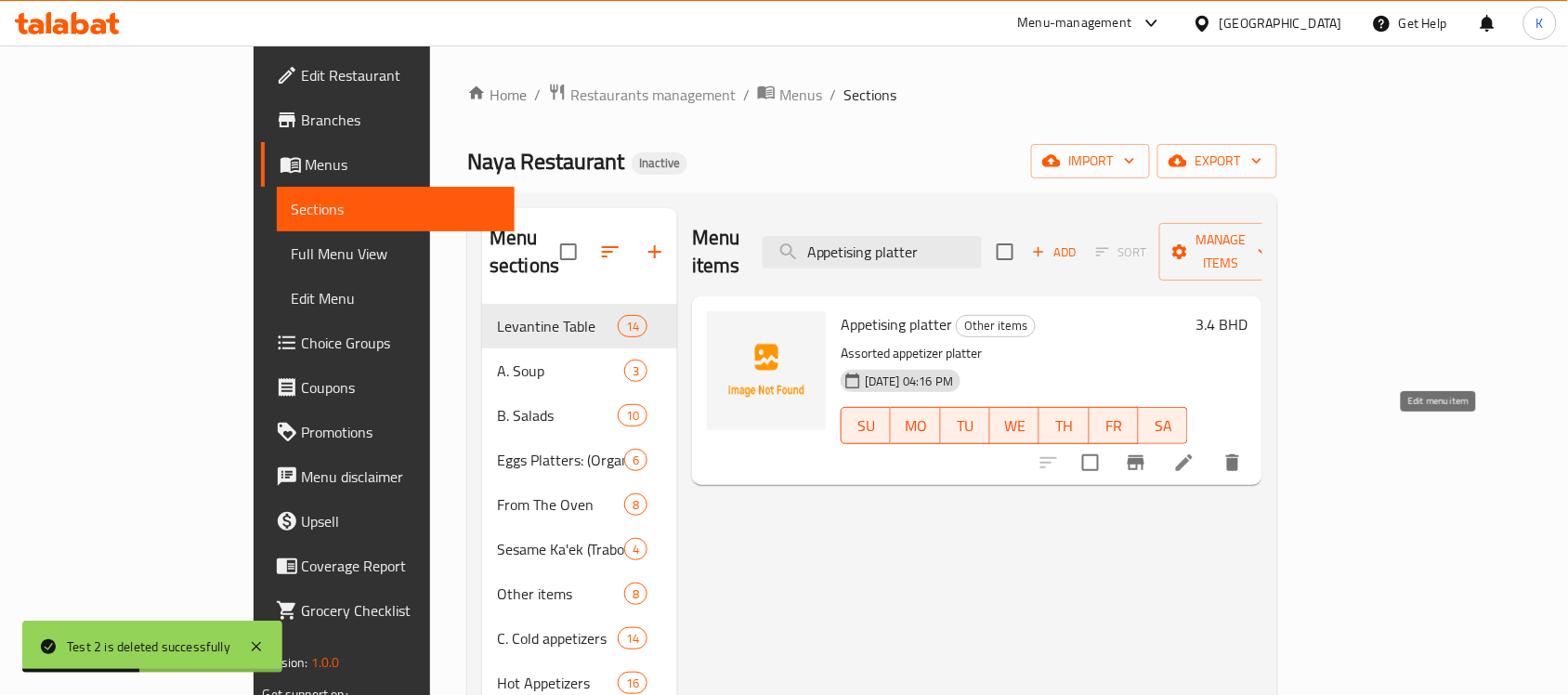
type input "Appetising platter"
click at [1196, 451] on icon at bounding box center [1184, 463] width 23 height 23
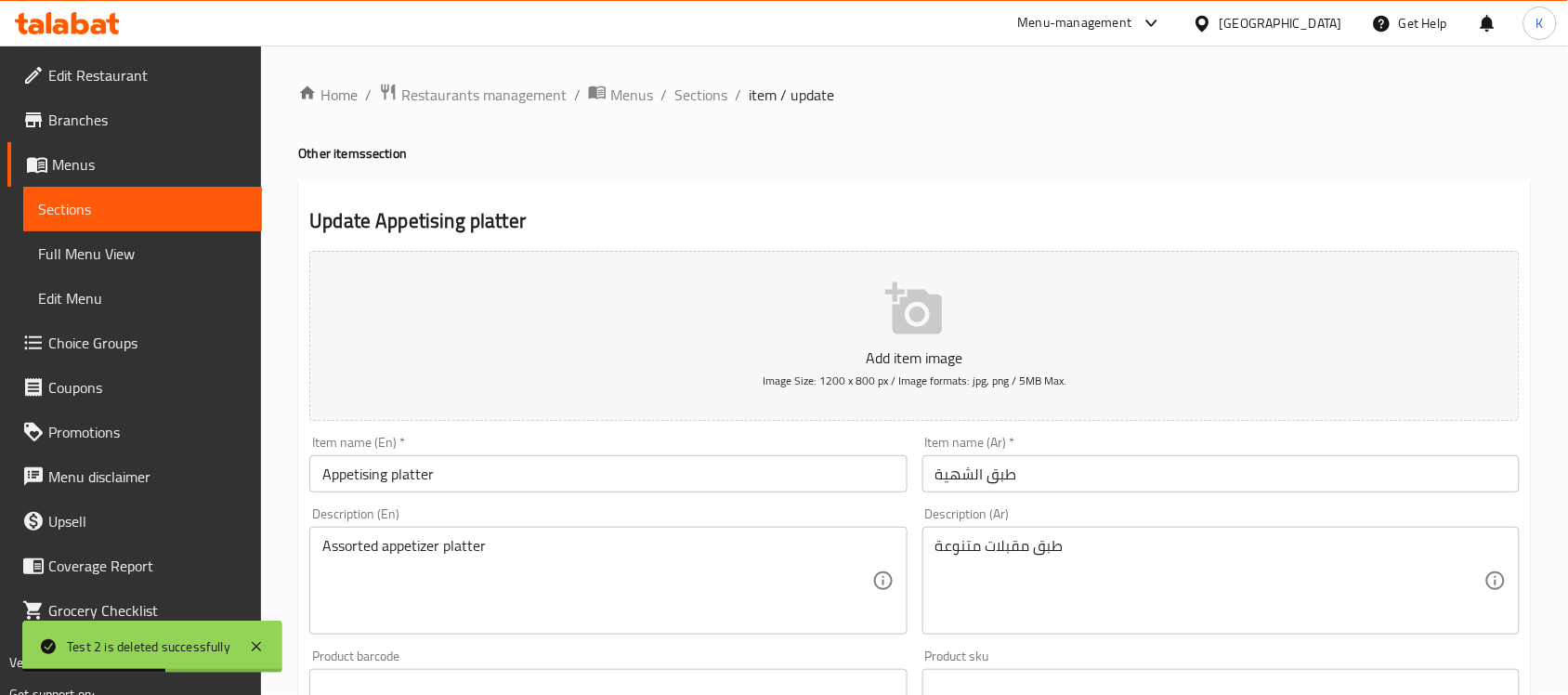
click at [1001, 480] on input "طبق الشهية" at bounding box center [1220, 474] width 597 height 38
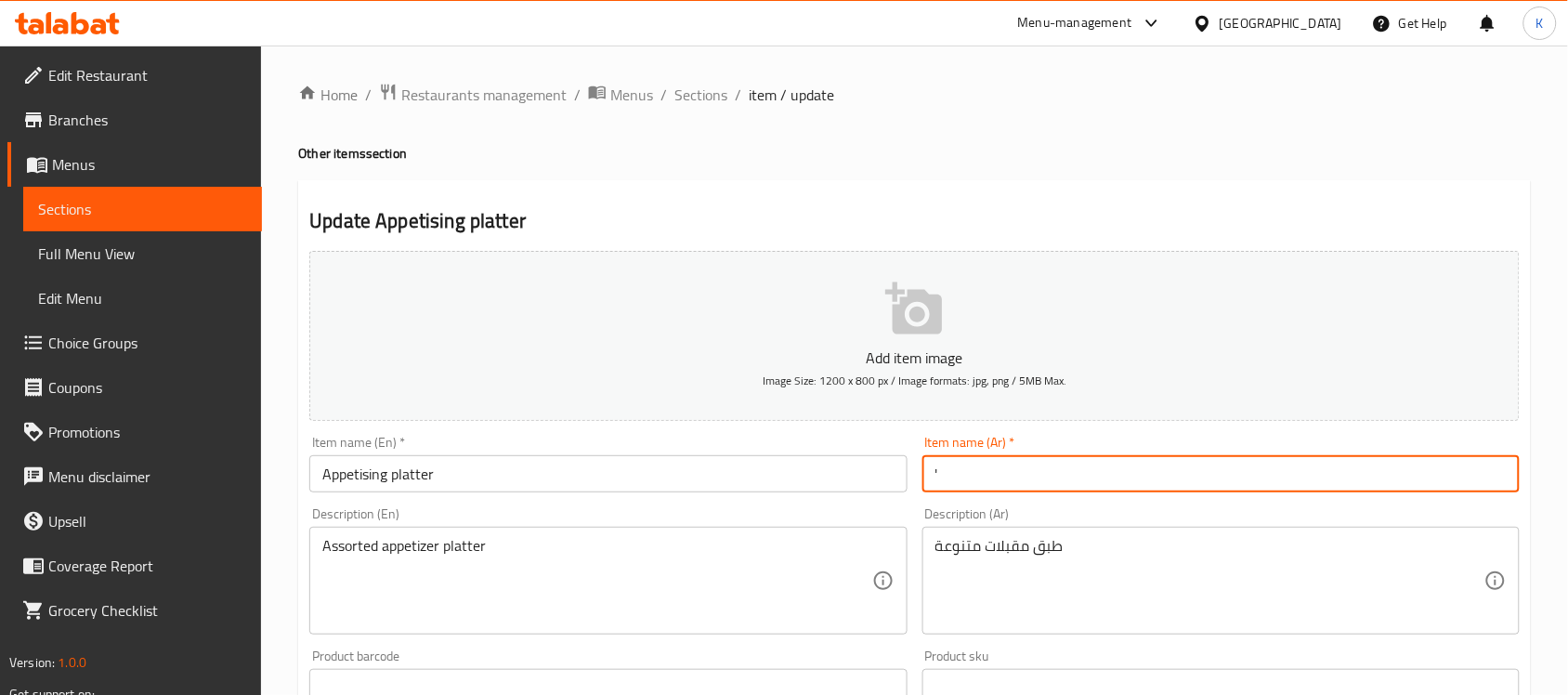
click at [1121, 458] on input "'" at bounding box center [1220, 474] width 597 height 38
type input "طبق مقبلات"
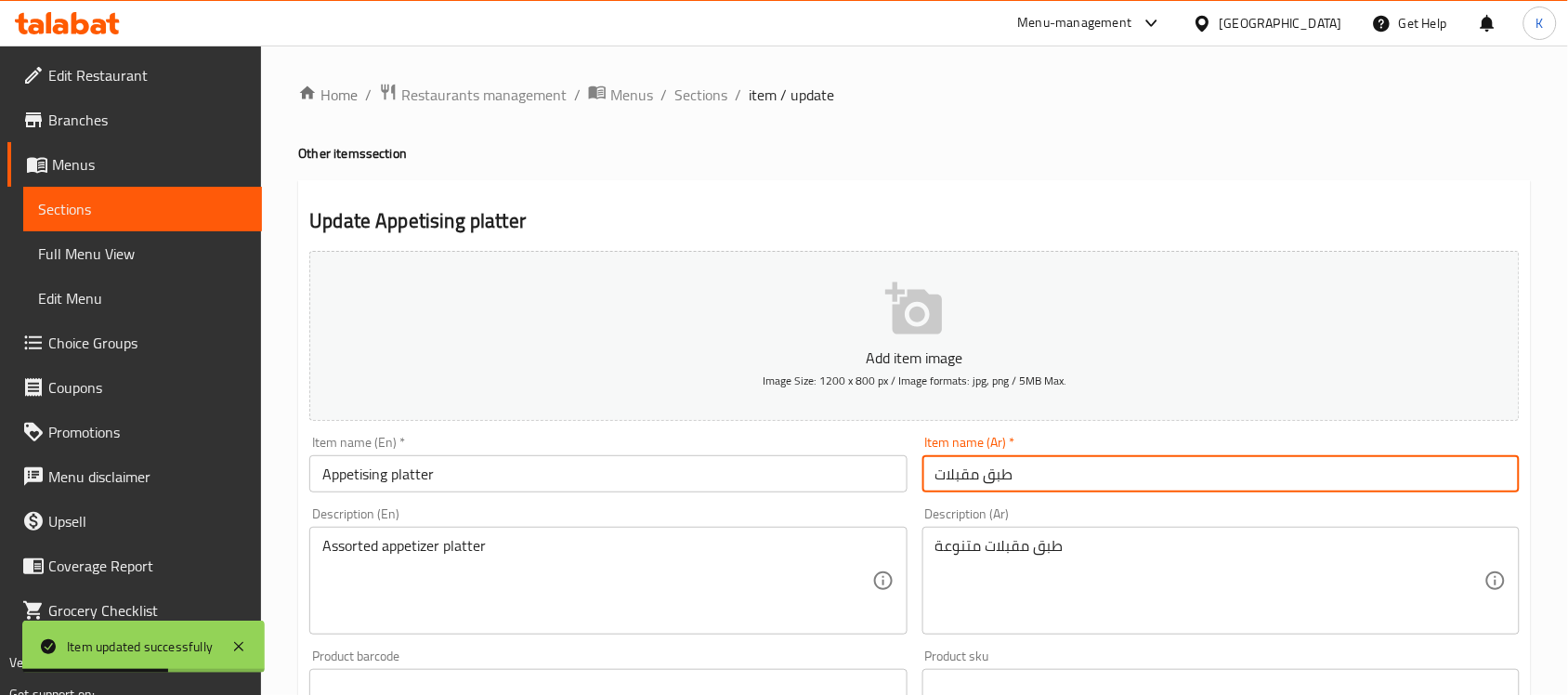
click at [950, 477] on input "طبق مقبلات" at bounding box center [1220, 474] width 597 height 38
click at [953, 485] on input "طبق مقبلات" at bounding box center [1220, 474] width 597 height 38
click at [955, 485] on input "طبق مقبلات" at bounding box center [1220, 474] width 597 height 38
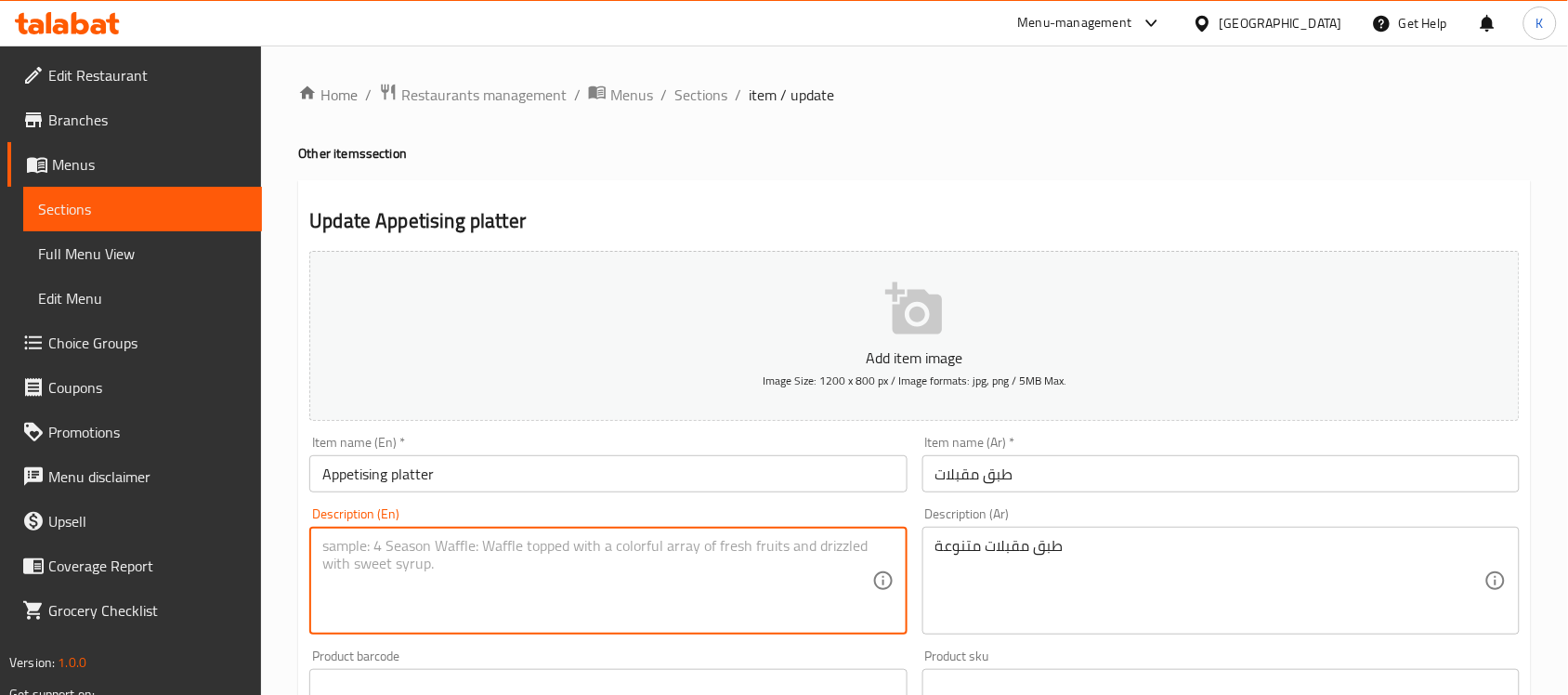
click at [1157, 628] on div "طبق مقبلات متنوعة Description (Ar)" at bounding box center [1220, 580] width 597 height 108
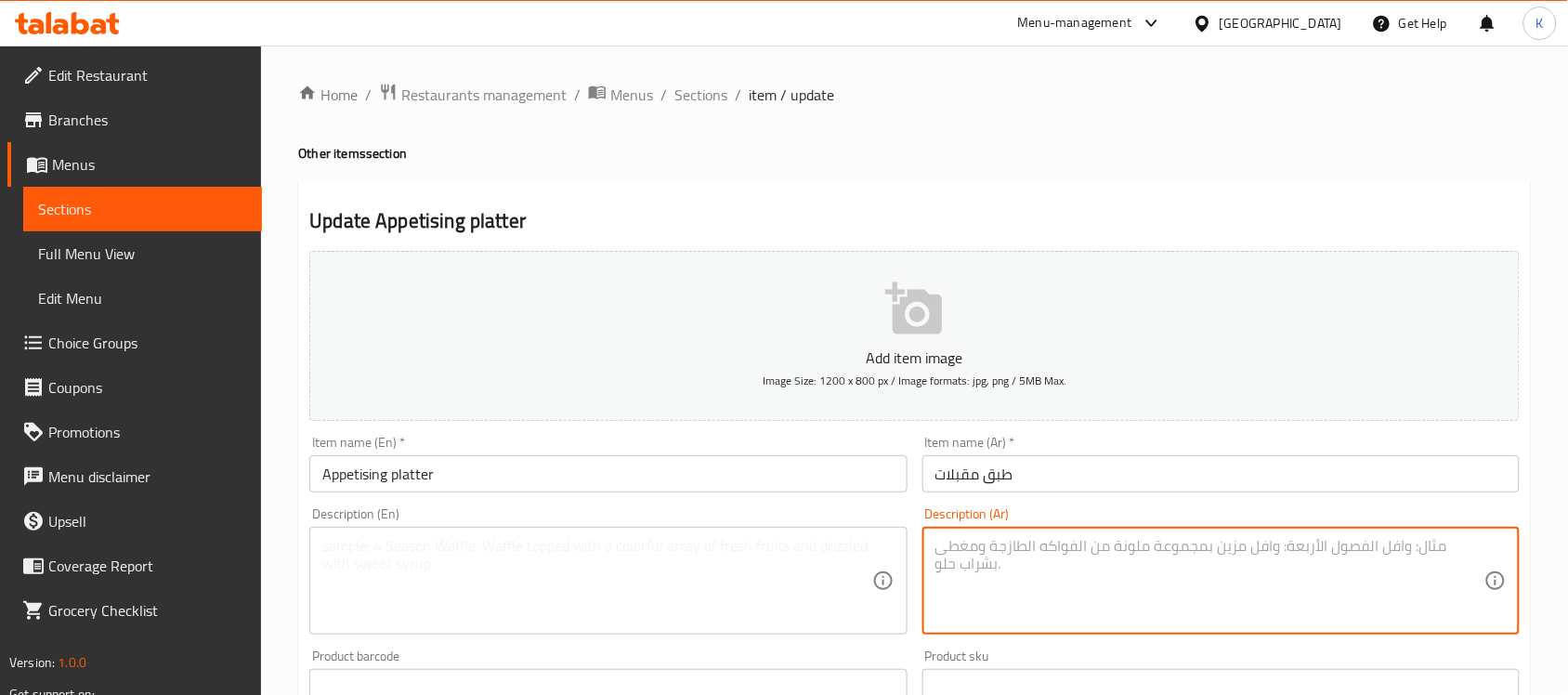
click at [816, 495] on div "Item name (En)   * Appetising platter Item name (En) *" at bounding box center [607, 465] width 612 height 71
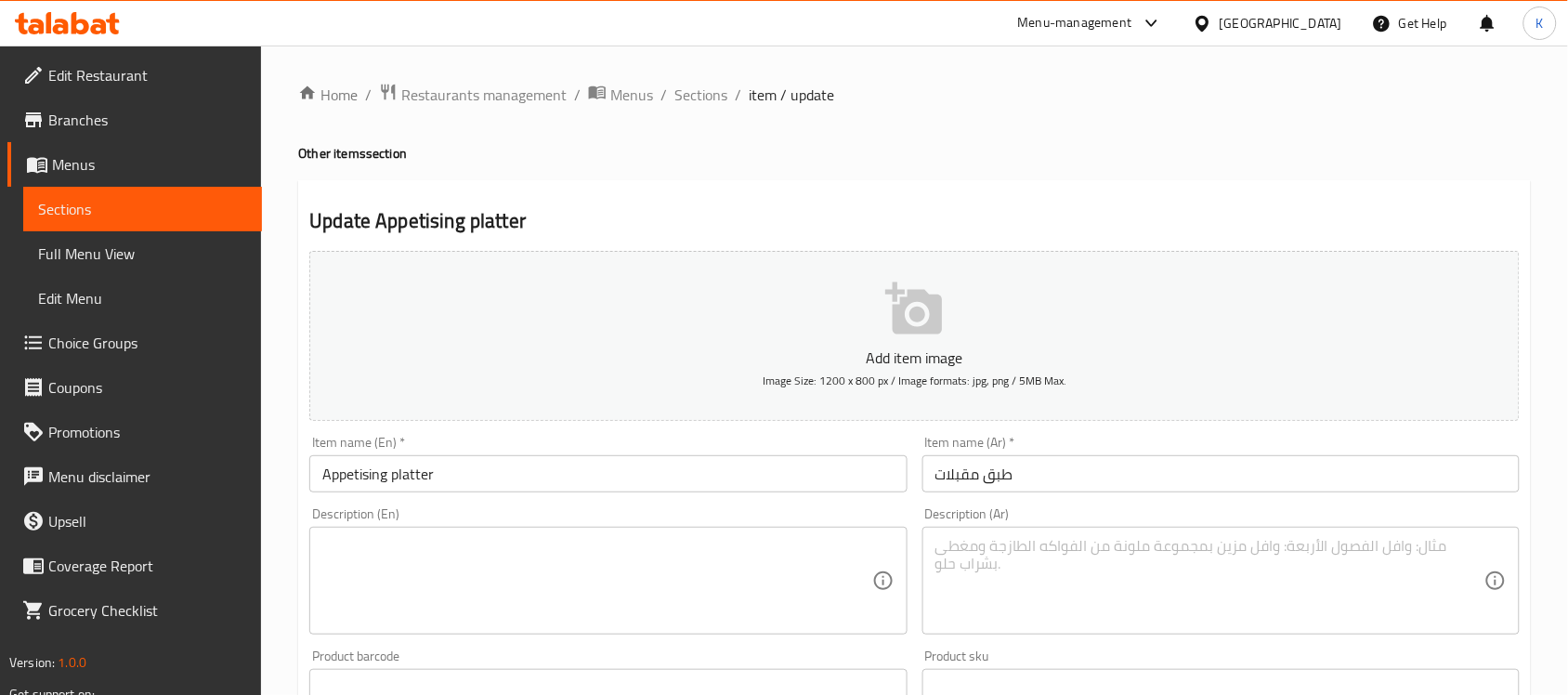
click at [811, 495] on div "Item name (En)   * Appetising platter Item name (En) *" at bounding box center [607, 465] width 612 height 71
click at [810, 488] on input "Appetising platter" at bounding box center [607, 474] width 597 height 38
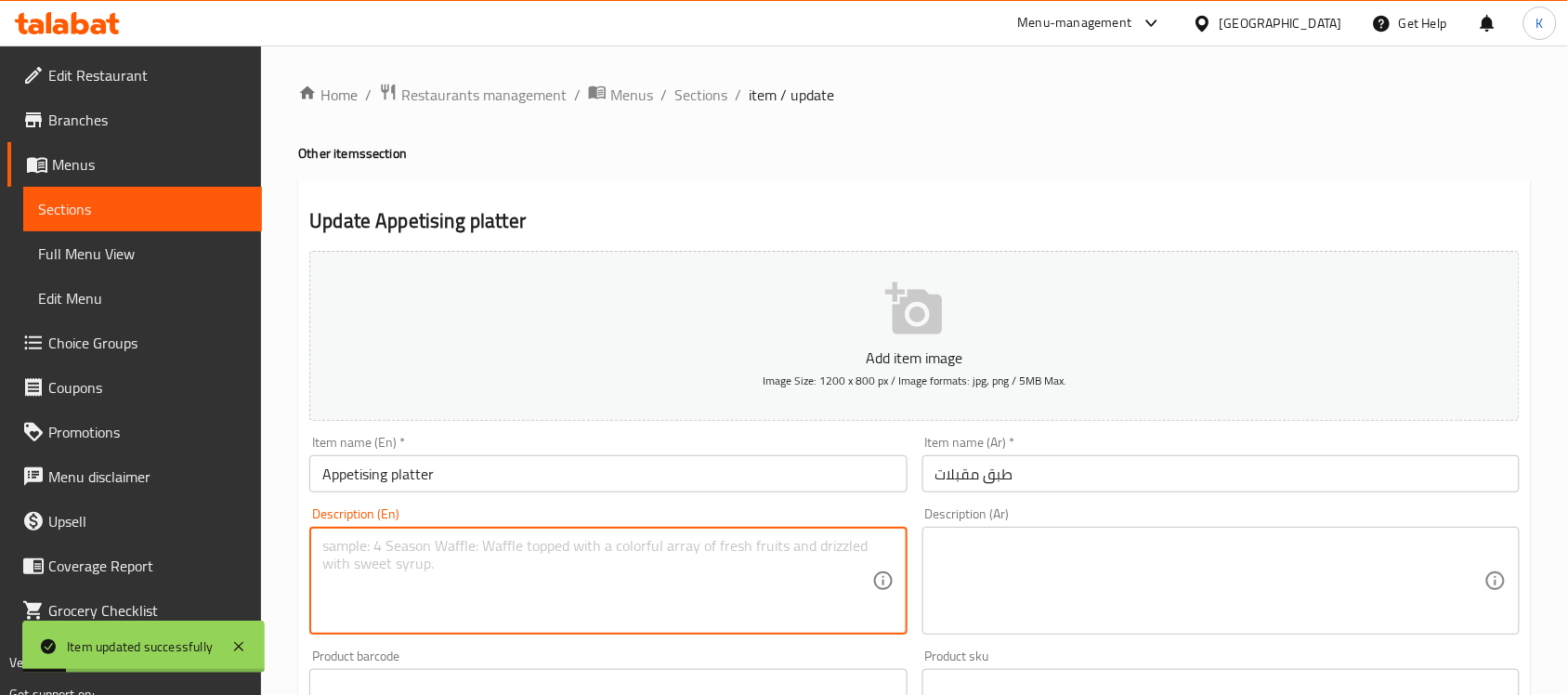
drag, startPoint x: 365, startPoint y: 486, endPoint x: 477, endPoint y: 595, distance: 156.3
click at [477, 595] on textarea at bounding box center [597, 581] width 549 height 88
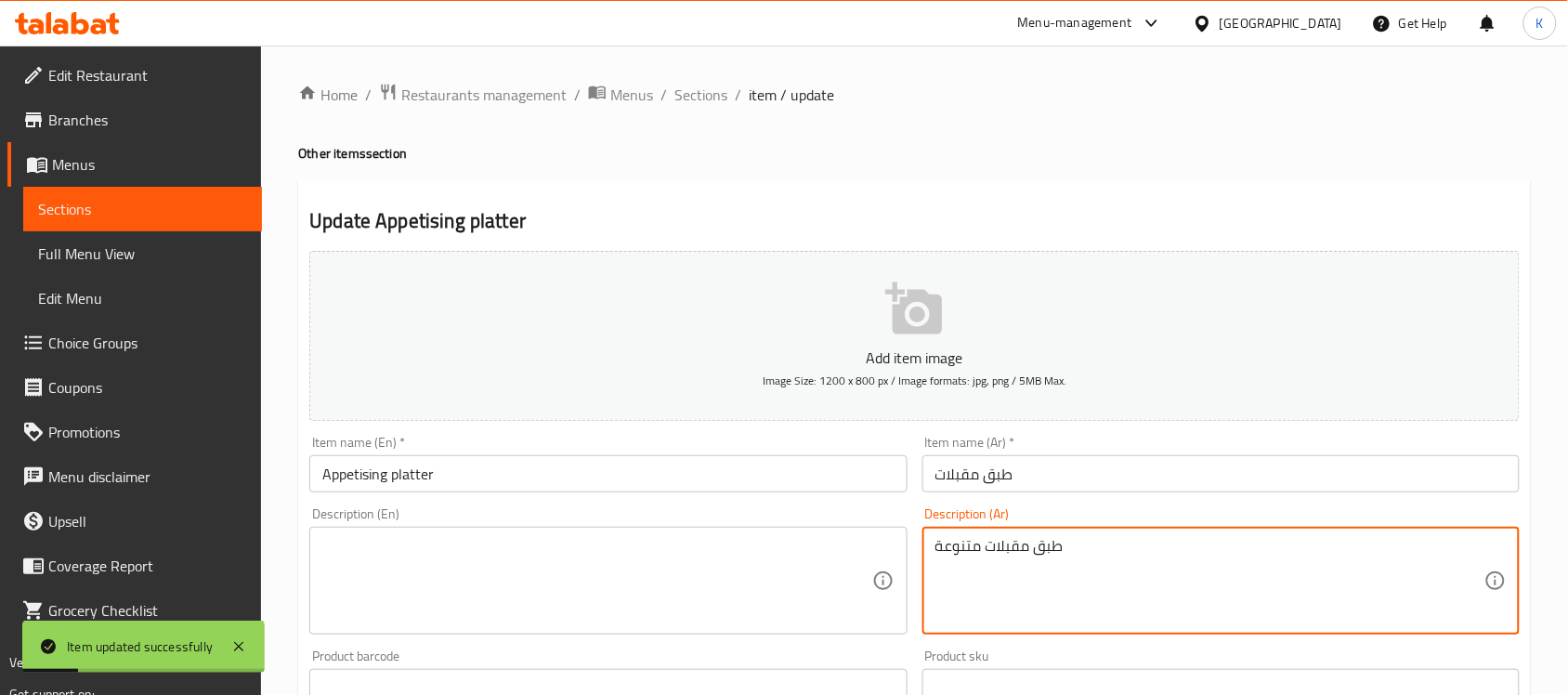
type textarea "طبق مقبلات متنوعة"
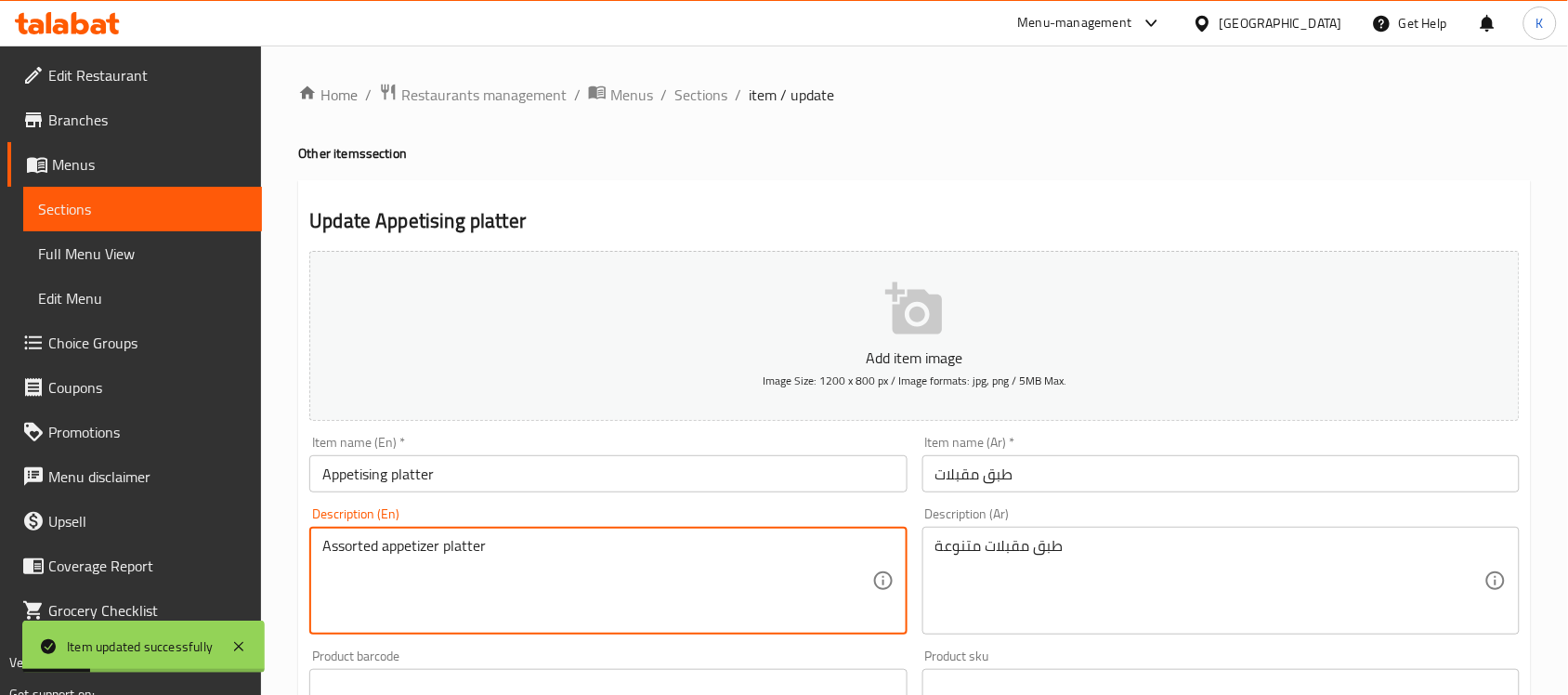
type textarea "Assorted appetizer platter"
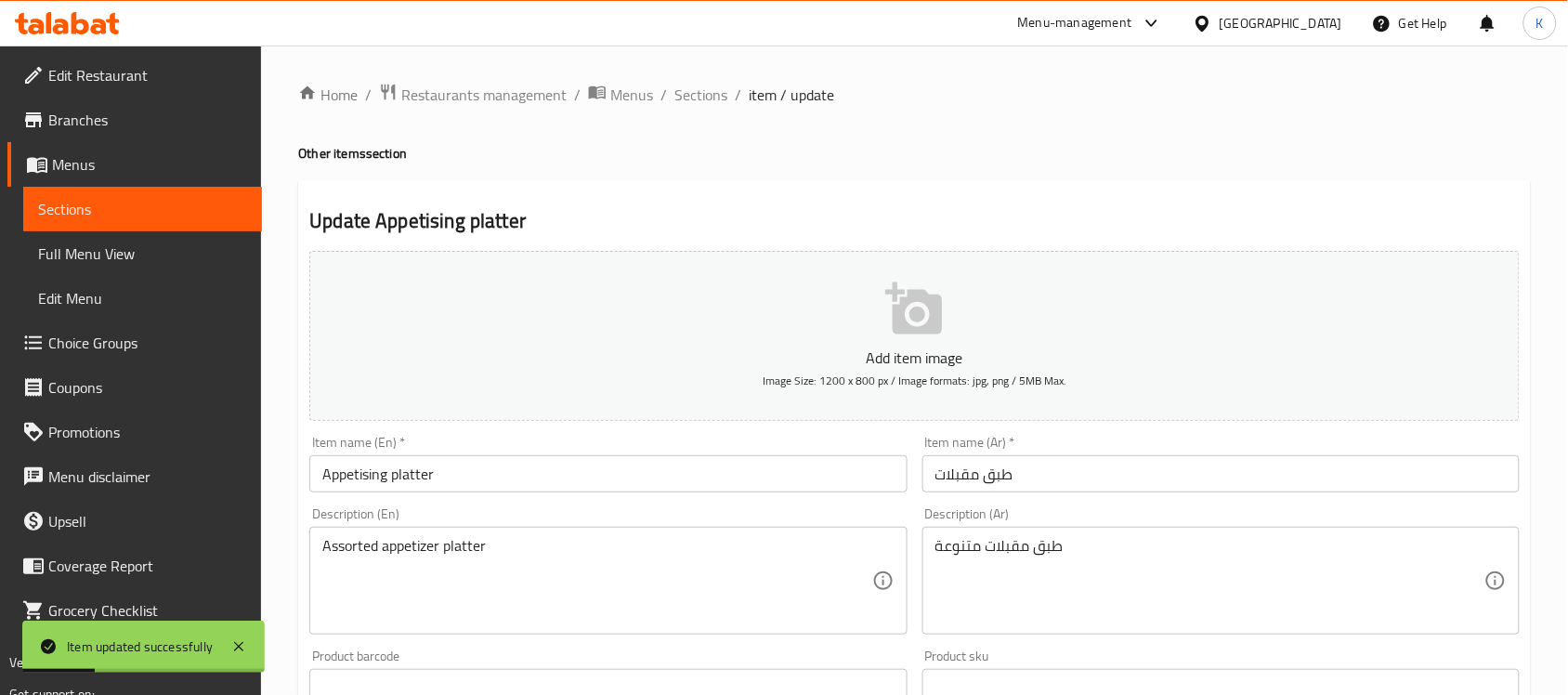
click at [596, 507] on div "Description (En) Assorted appetizer platter Description (En)" at bounding box center [607, 571] width 612 height 142
click at [596, 483] on input "Appetising platter" at bounding box center [607, 474] width 597 height 38
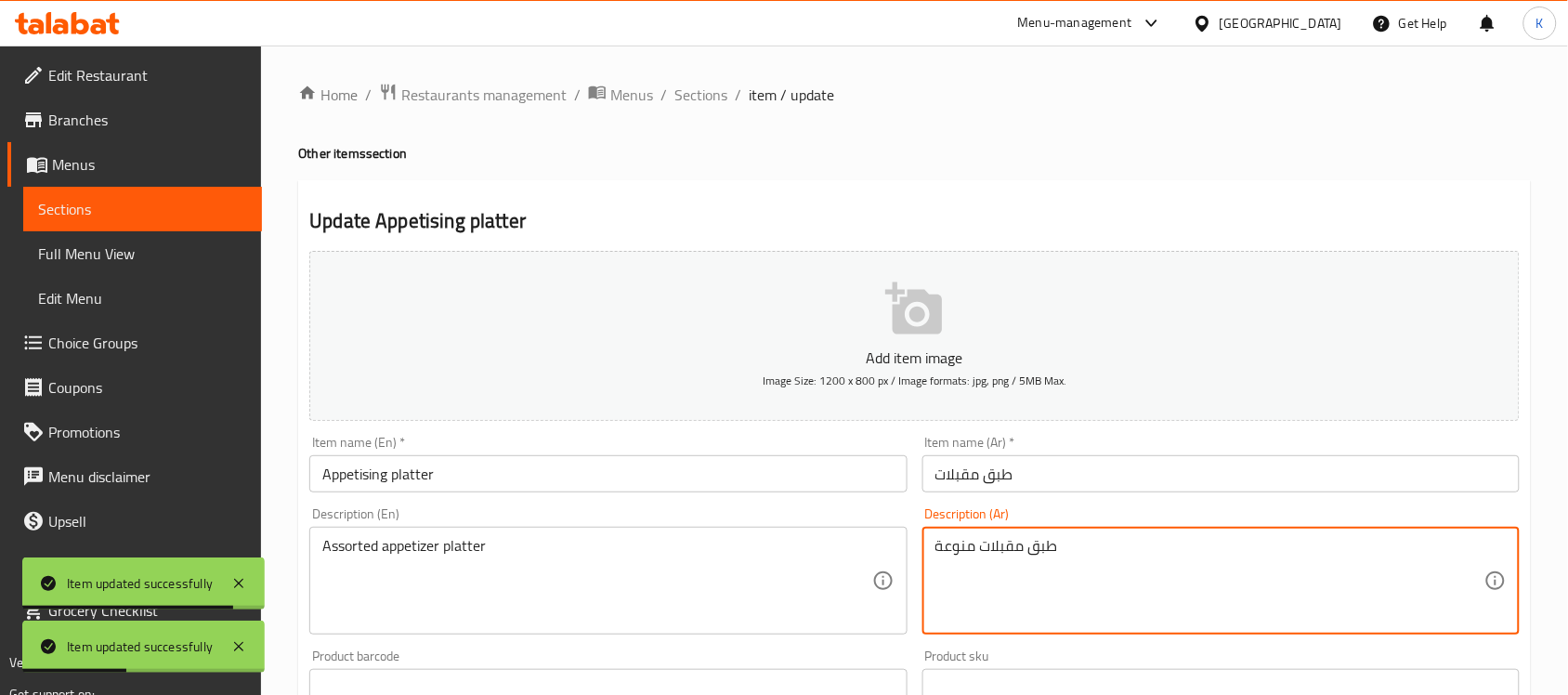
type textarea "طبق مقبلات منوعة"
click at [821, 485] on input "Appetising platter" at bounding box center [607, 474] width 597 height 38
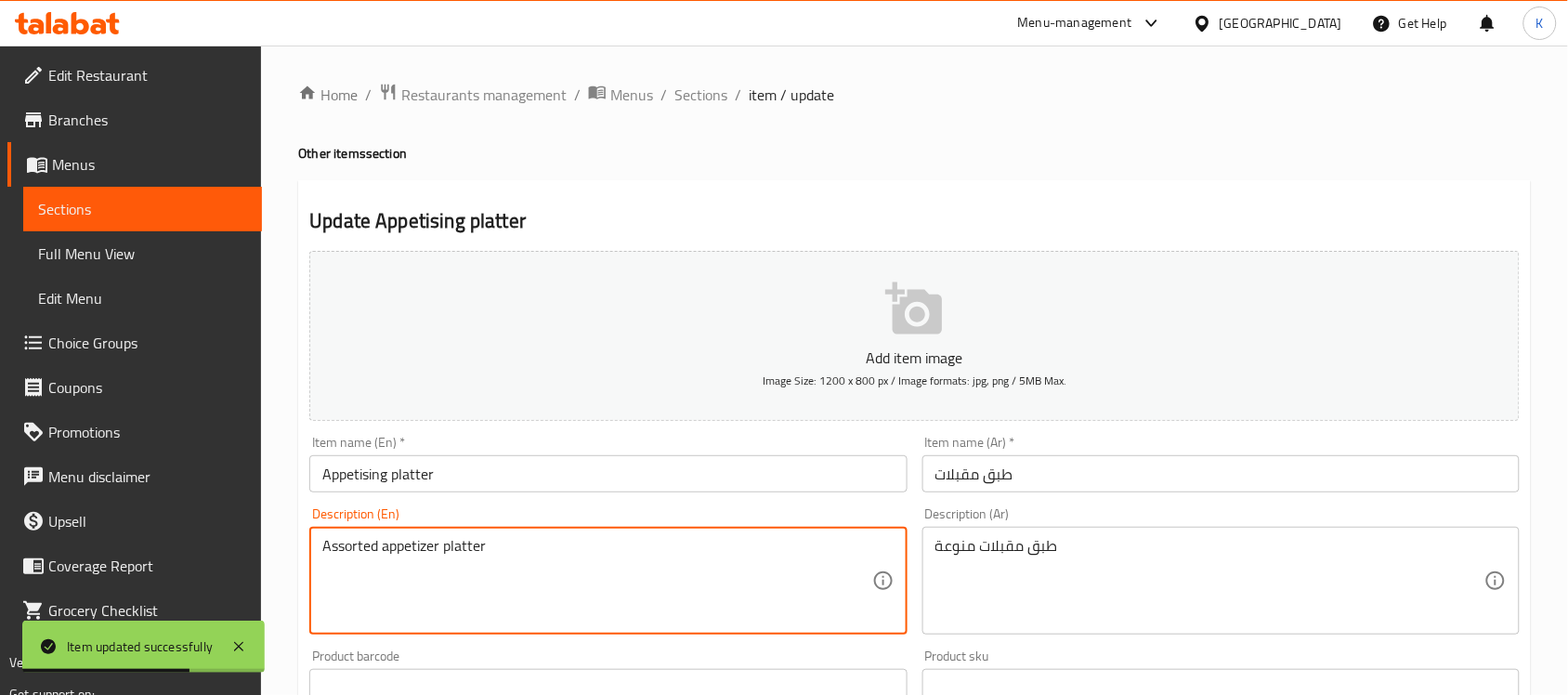
click at [360, 550] on textarea "Assorted appetizer platter" at bounding box center [597, 581] width 549 height 88
type textarea "appetizer platter"
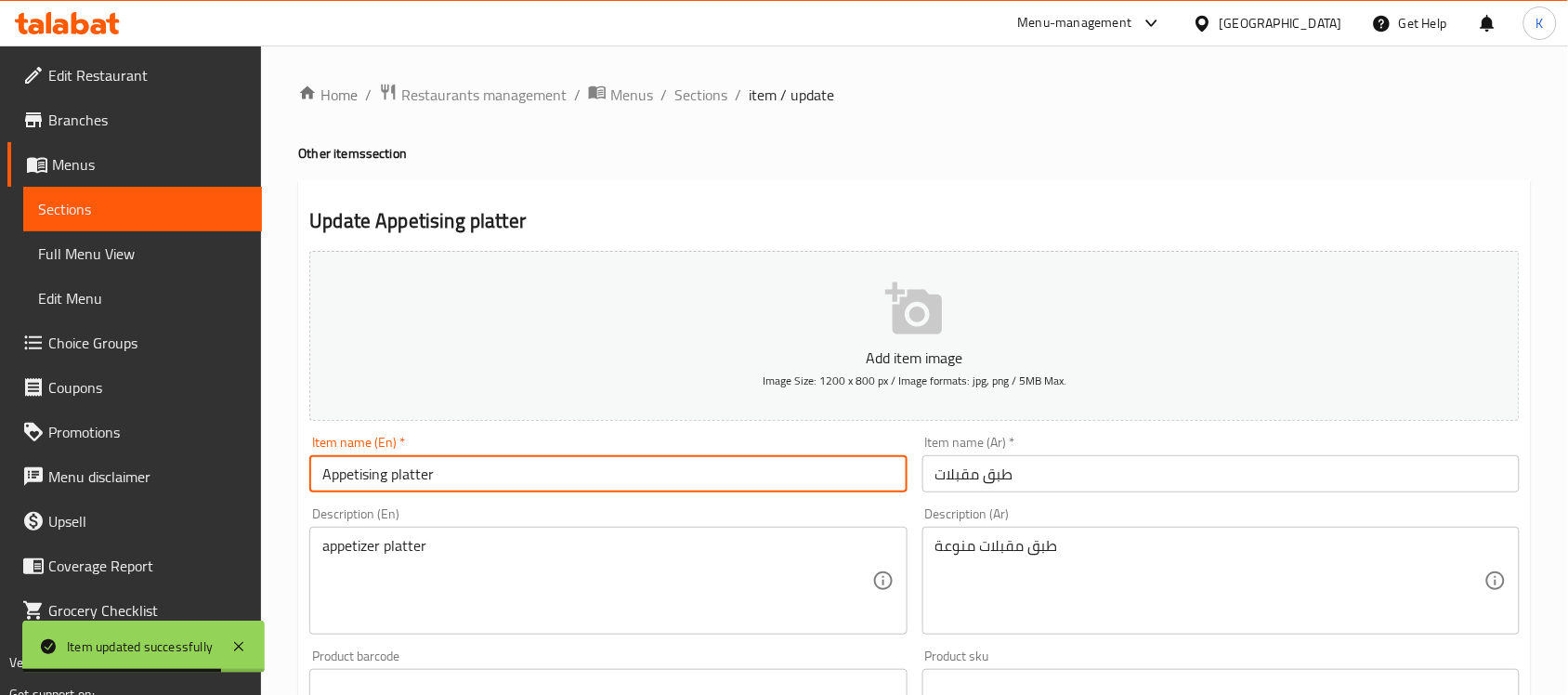
click at [322, 481] on input "Appetising platter" at bounding box center [607, 474] width 597 height 38
paste input "Assorted"
type input "Assorted Appetising platter"
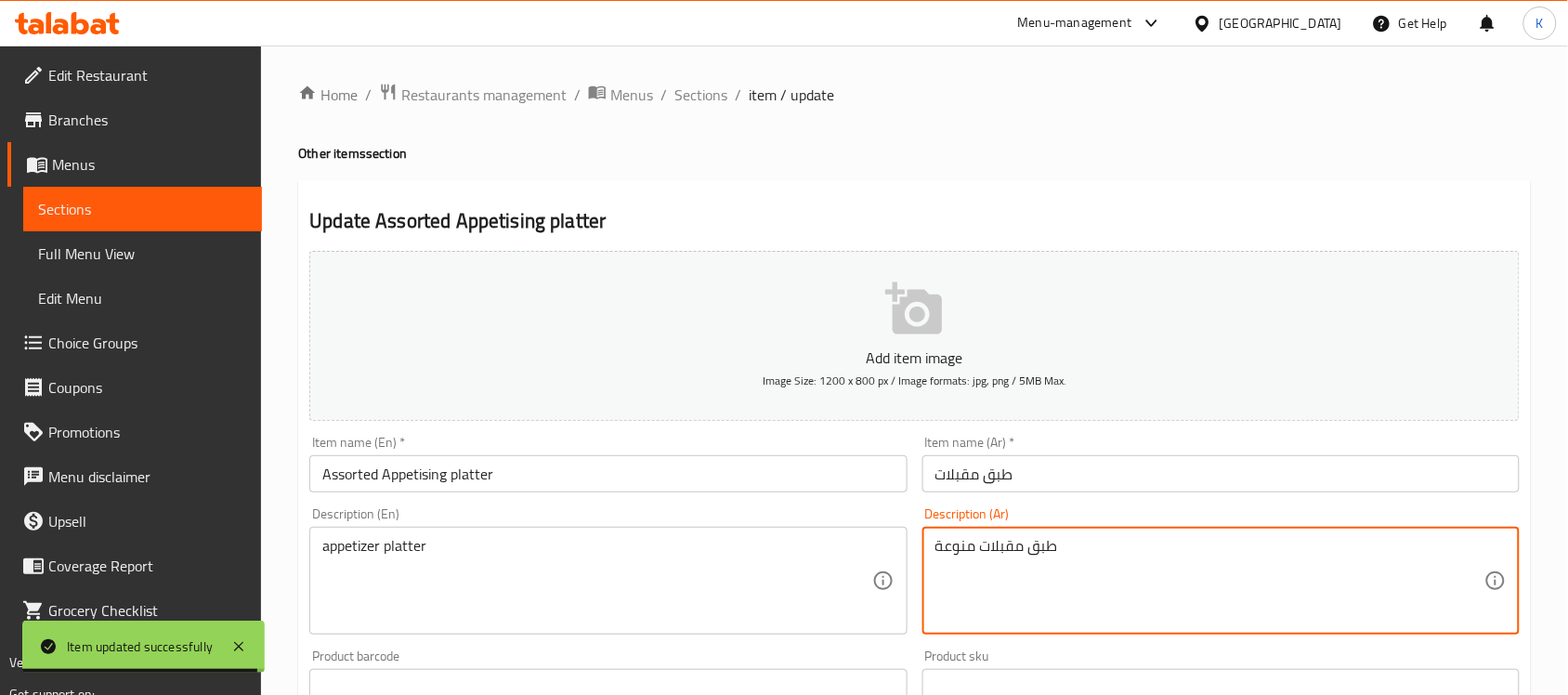
click at [967, 553] on textarea "طبق مقبلات منوعة" at bounding box center [1210, 581] width 549 height 88
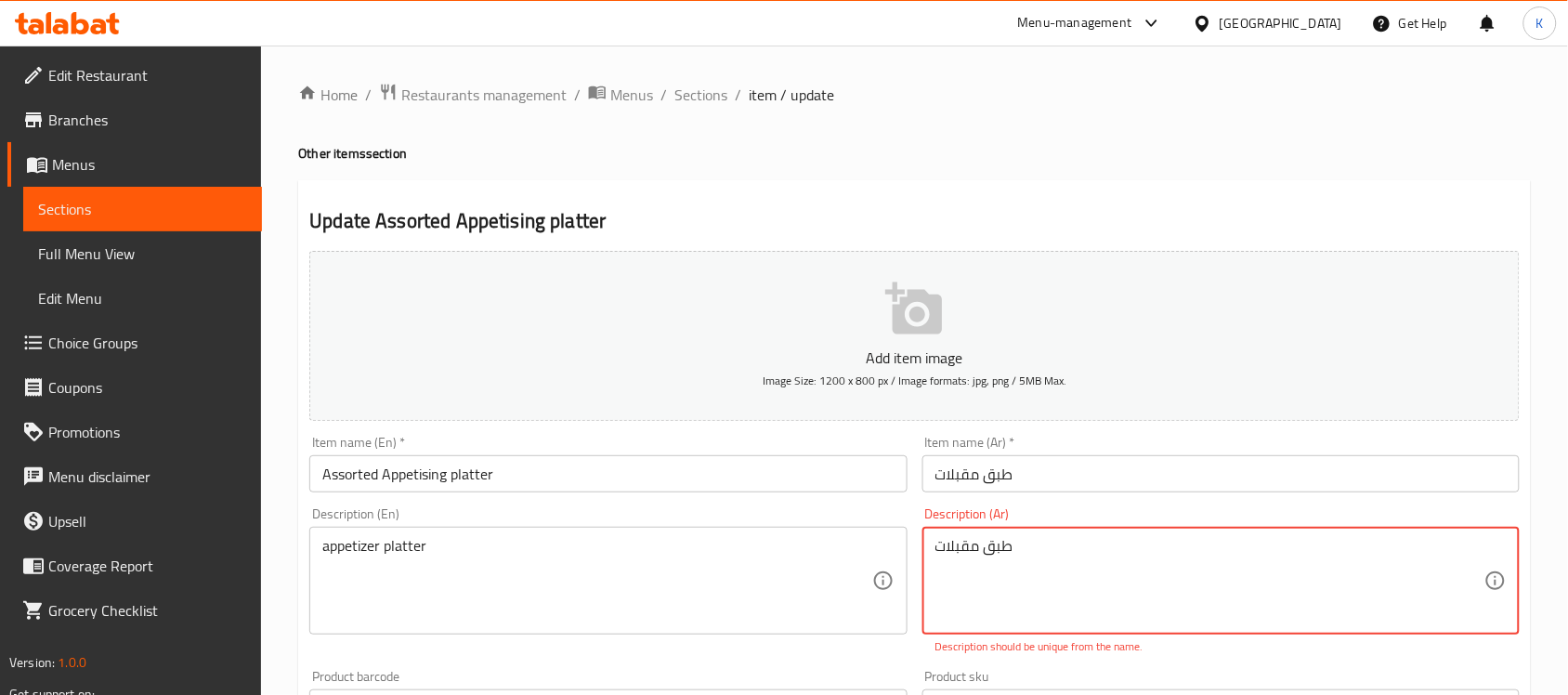
type textarea "طبق مقبلات"
click at [1059, 474] on input "طبق مقبلات" at bounding box center [1220, 474] width 597 height 38
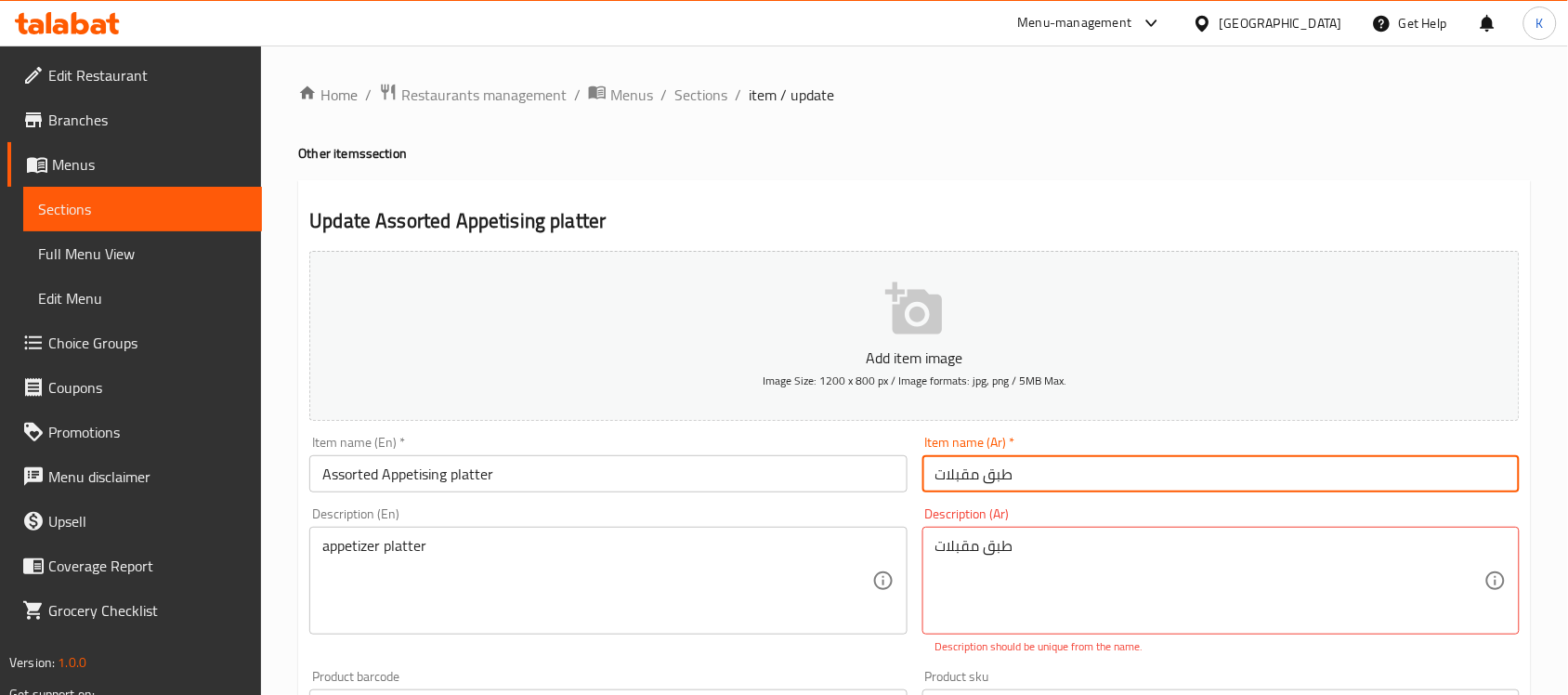
paste input "منوعة"
type input "طبق مقبلات منوعة"
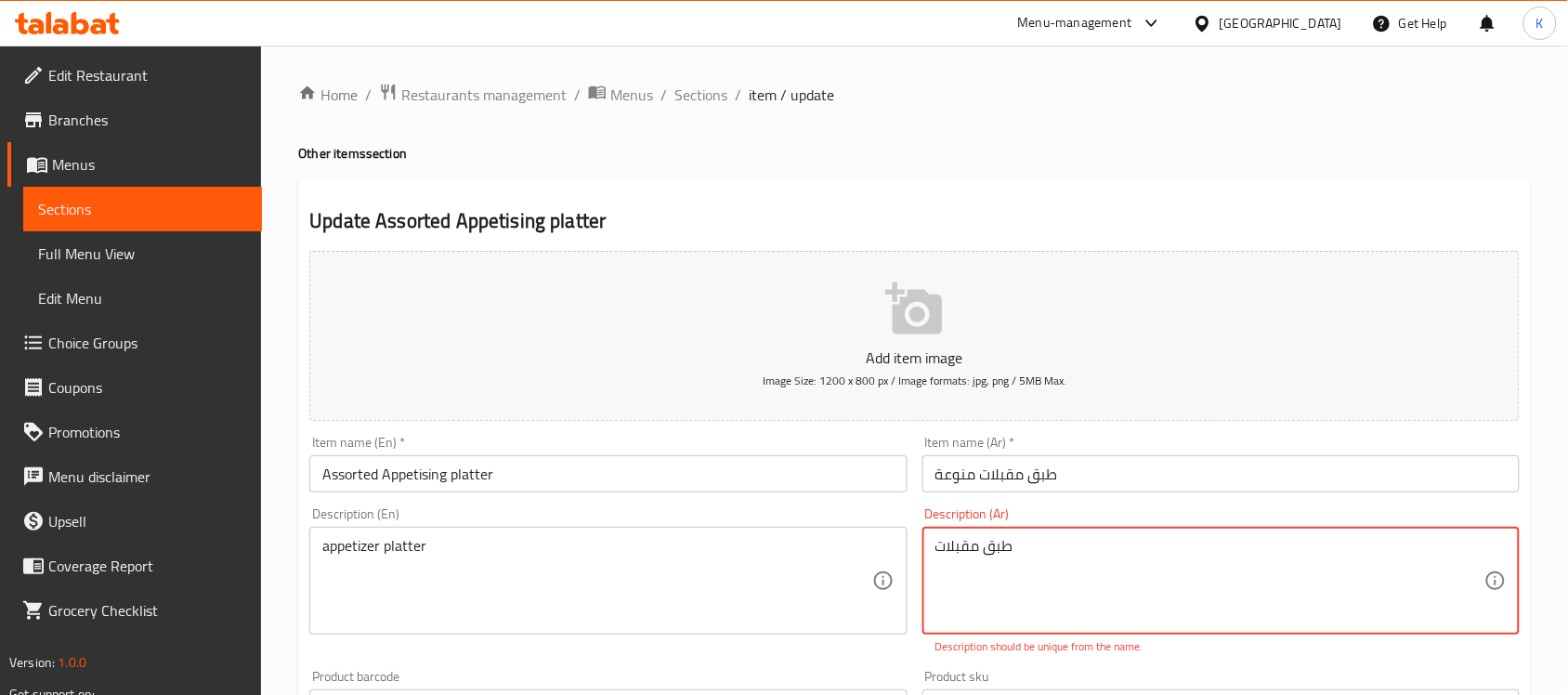
click at [1045, 577] on textarea "طبق مقبلات" at bounding box center [1210, 581] width 549 height 88
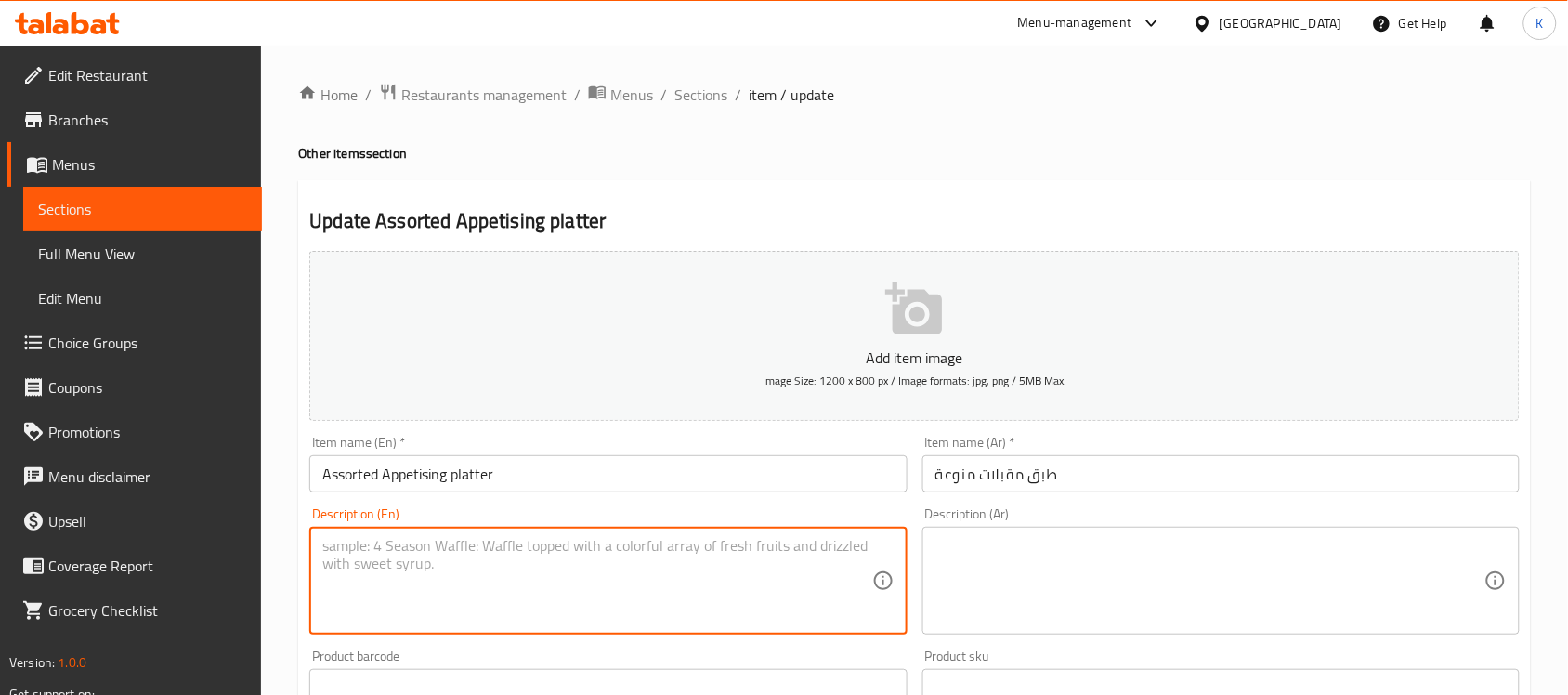
click at [754, 481] on input "Assorted Appetising platter" at bounding box center [607, 474] width 597 height 38
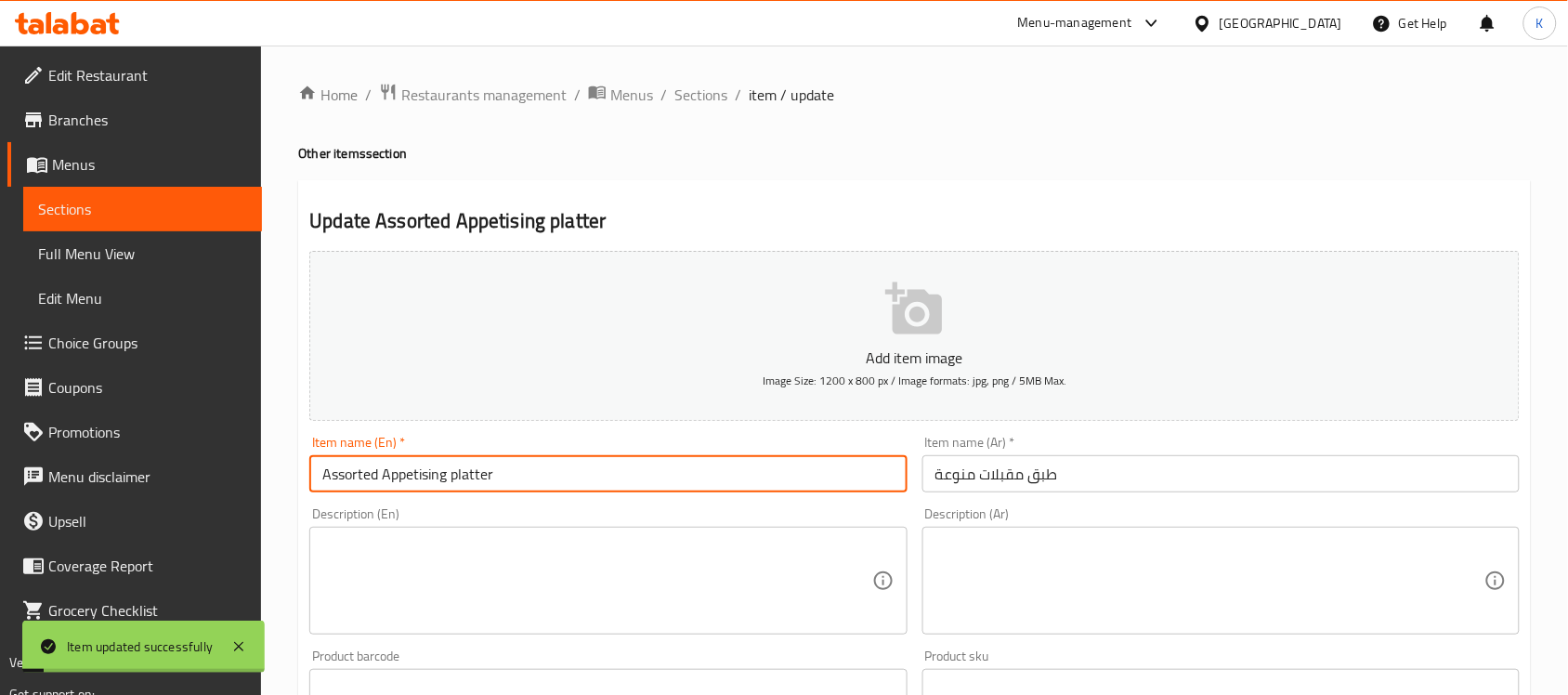
click at [411, 485] on input "Assorted Appetising platter" at bounding box center [607, 474] width 597 height 38
paste input "appetizer"
drag, startPoint x: 447, startPoint y: 467, endPoint x: 460, endPoint y: 466, distance: 13.0
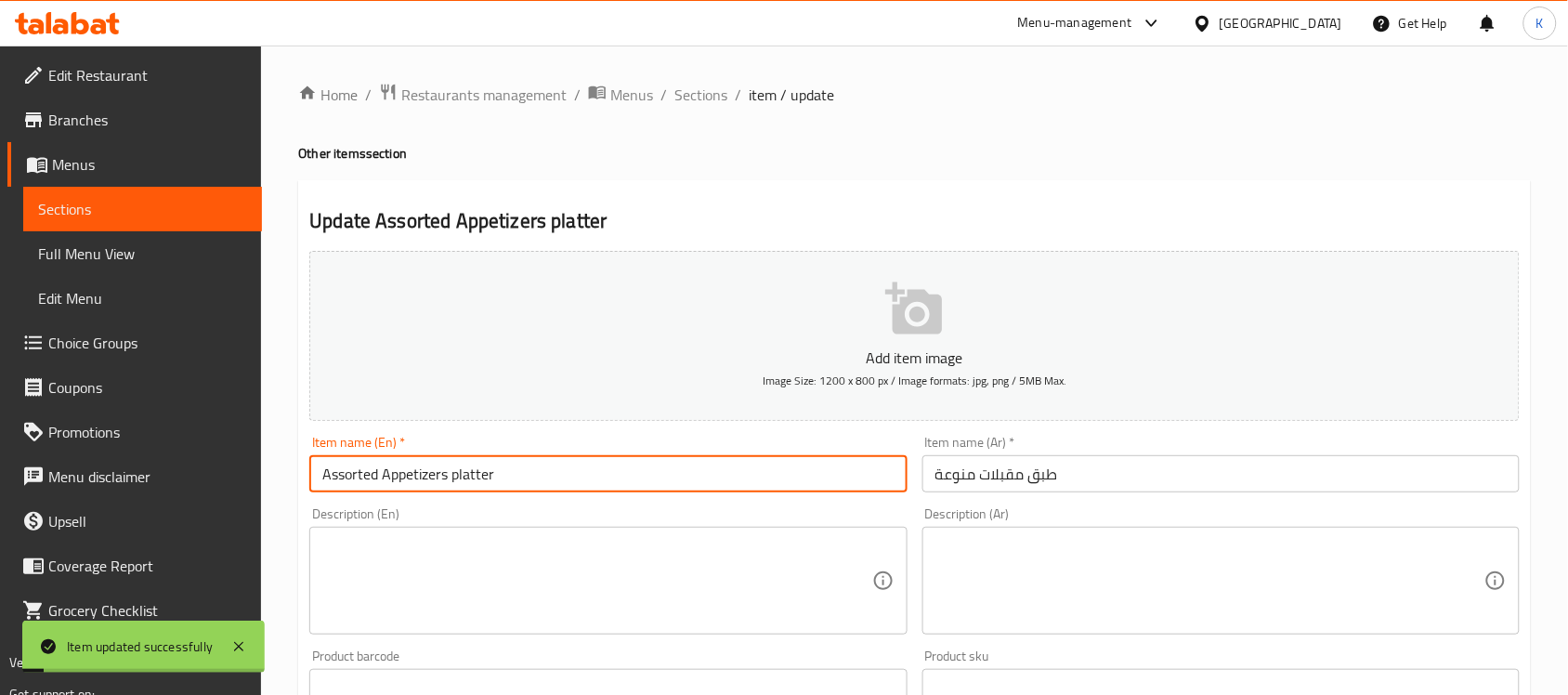
click at [460, 466] on input "Assorted Appetizers platter" at bounding box center [607, 474] width 597 height 38
type input "Assorted Appetizers Platter"
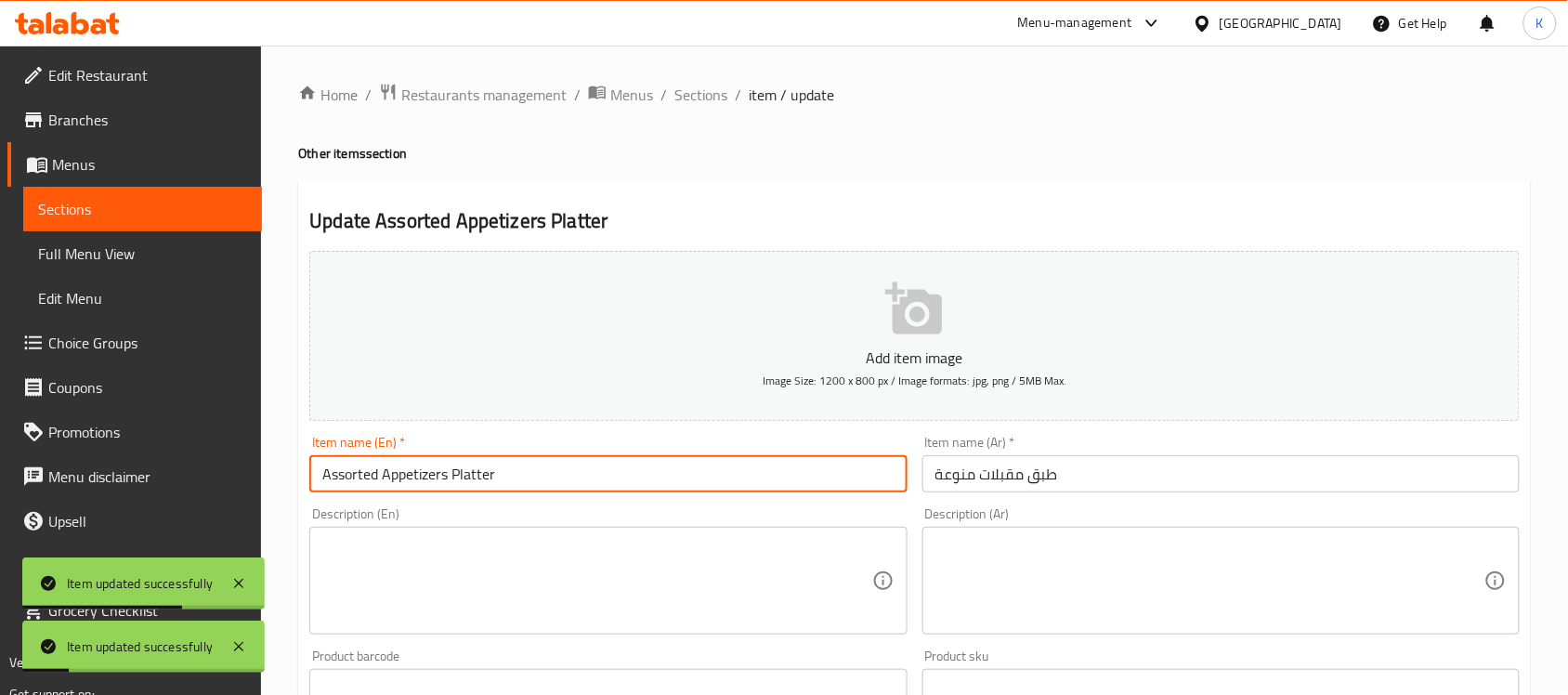
click at [662, 85] on li "/" at bounding box center [664, 95] width 7 height 23
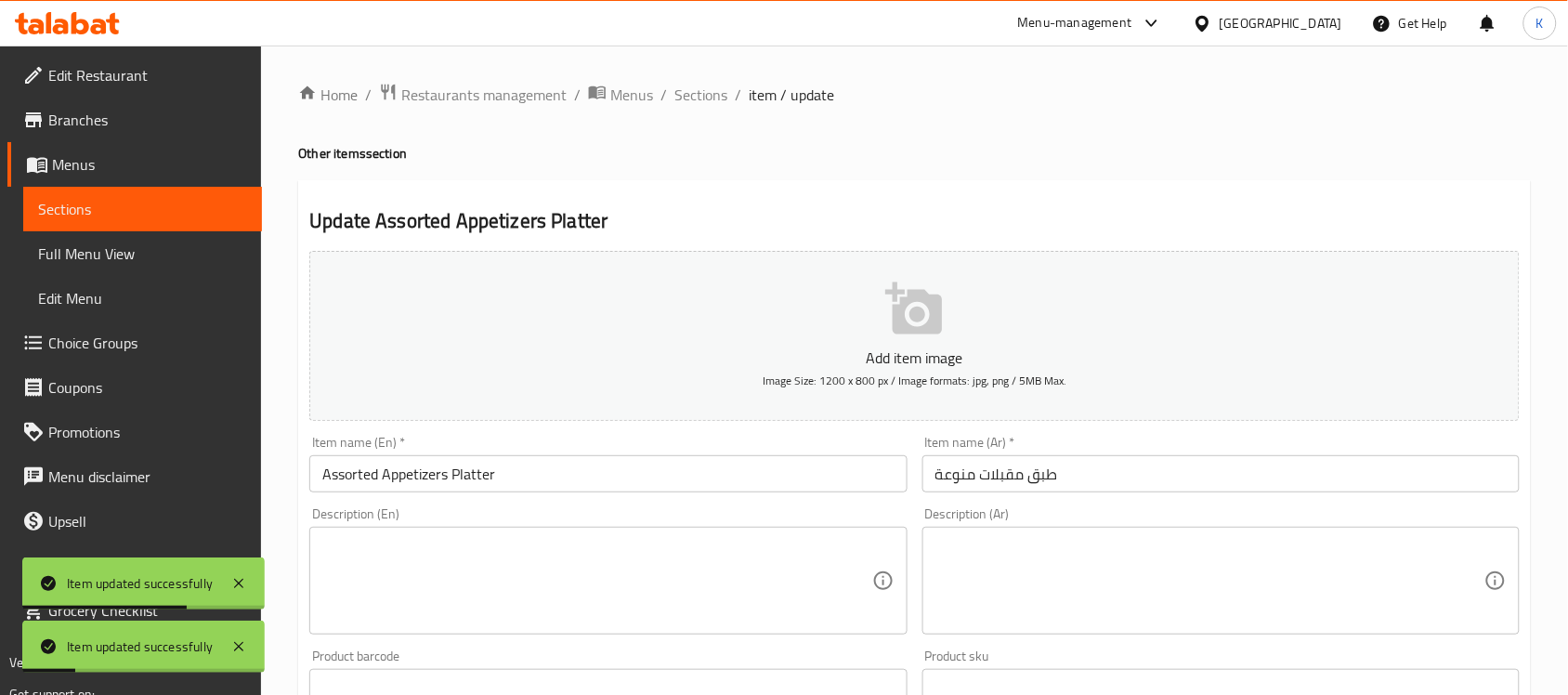
click at [666, 96] on ol "Home / Restaurants management / Menus / Sections / item / update" at bounding box center [914, 95] width 1232 height 24
click at [682, 108] on div "Home / Restaurants management / Menus / Sections / item / update Other items se…" at bounding box center [914, 679] width 1232 height 1193
drag, startPoint x: 683, startPoint y: 96, endPoint x: 634, endPoint y: 182, distance: 99.0
click at [682, 96] on span "Sections" at bounding box center [700, 95] width 53 height 23
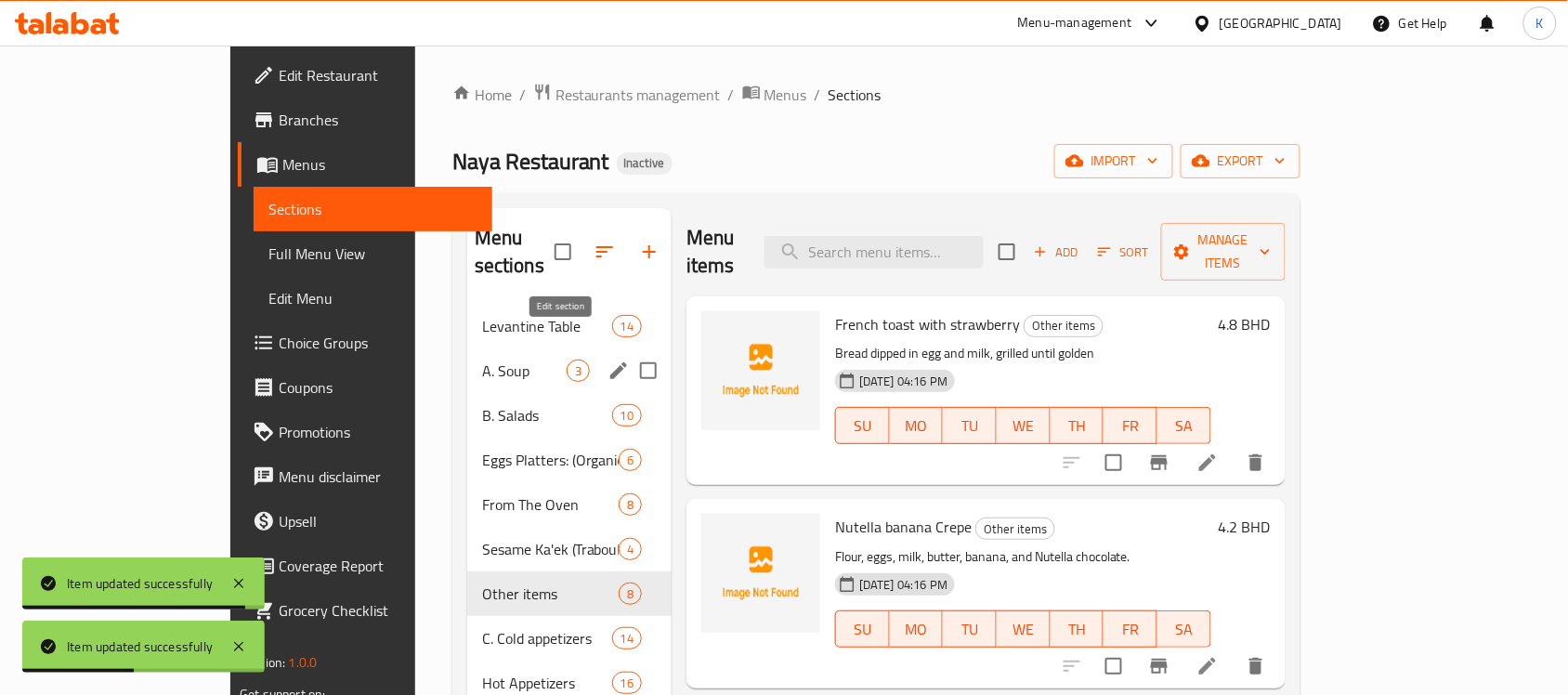
click at [610, 362] on icon "edit" at bounding box center [619, 371] width 17 height 17
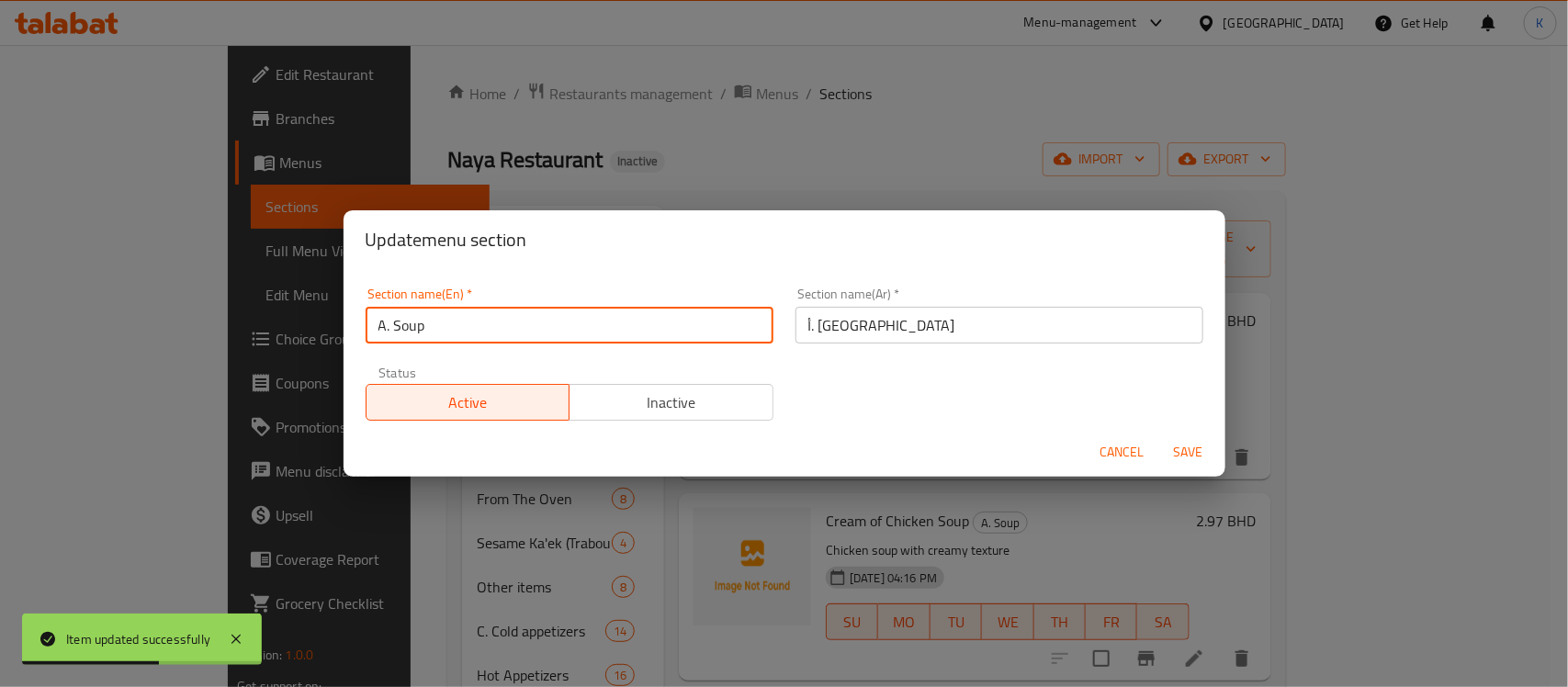
drag, startPoint x: 393, startPoint y: 328, endPoint x: 368, endPoint y: 328, distance: 25.0
click at [370, 328] on input "A. Soup" at bounding box center [569, 325] width 408 height 37
type input "Soup"
click at [880, 327] on input "أ. شوربة" at bounding box center [999, 325] width 408 height 37
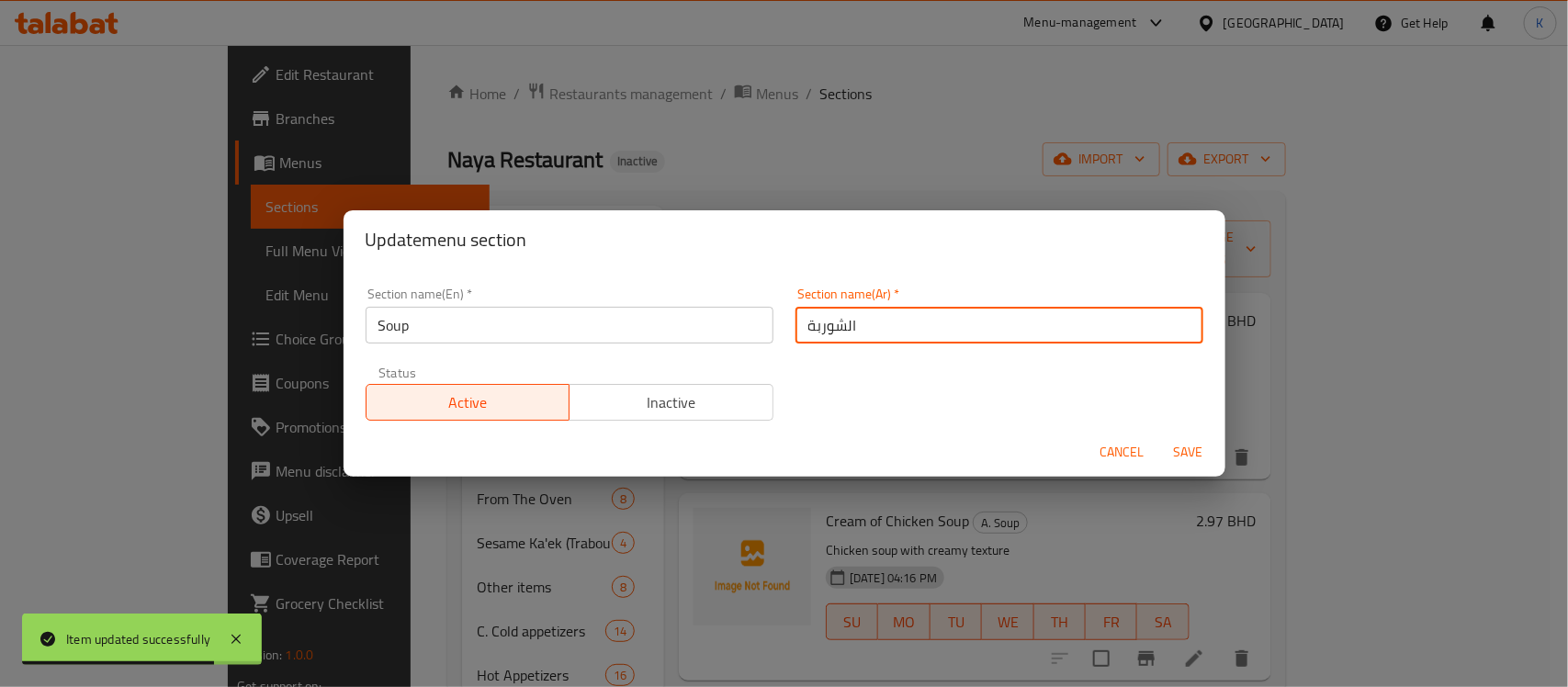
type input "الشوربة"
click at [1159, 435] on button "Save" at bounding box center [1188, 452] width 59 height 34
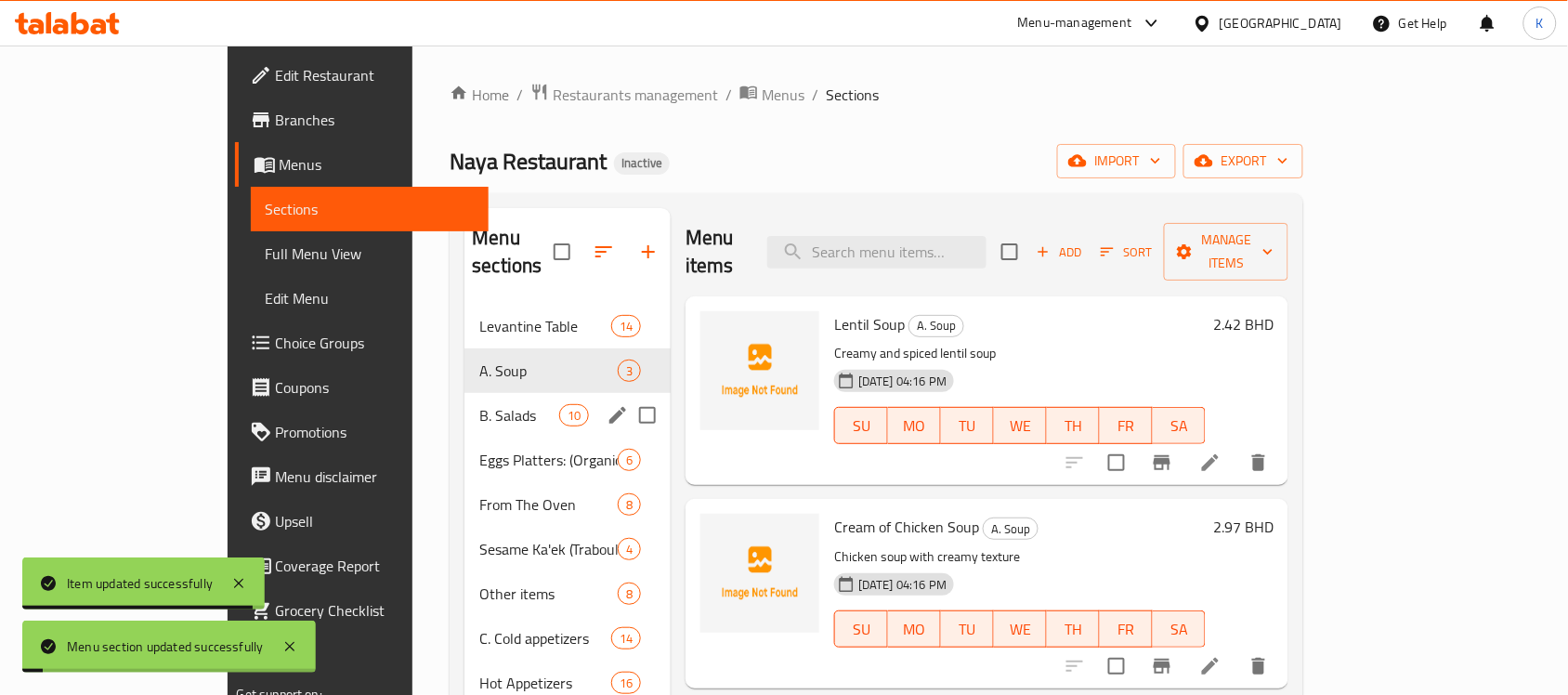
click at [609, 407] on icon "edit" at bounding box center [618, 416] width 17 height 17
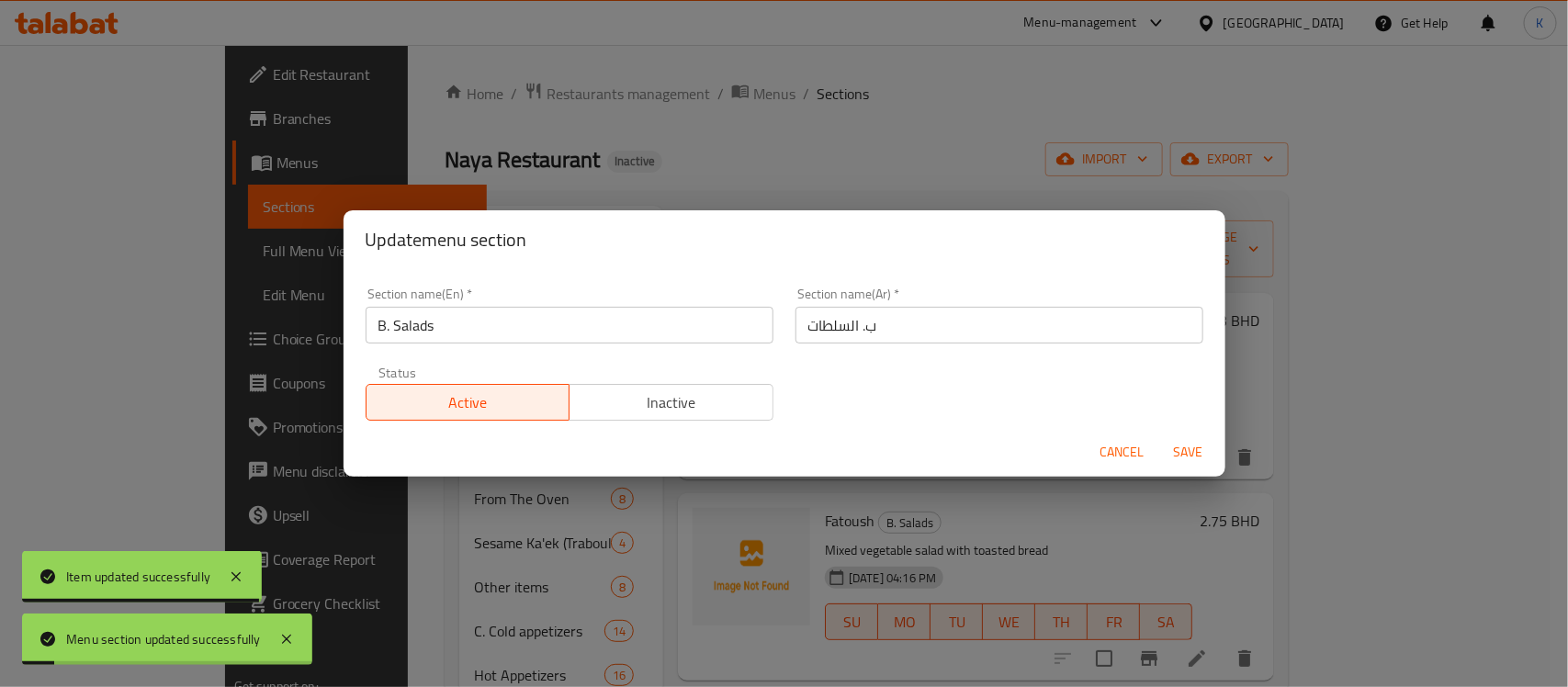
click at [905, 324] on input "ب. السلطات" at bounding box center [999, 325] width 408 height 37
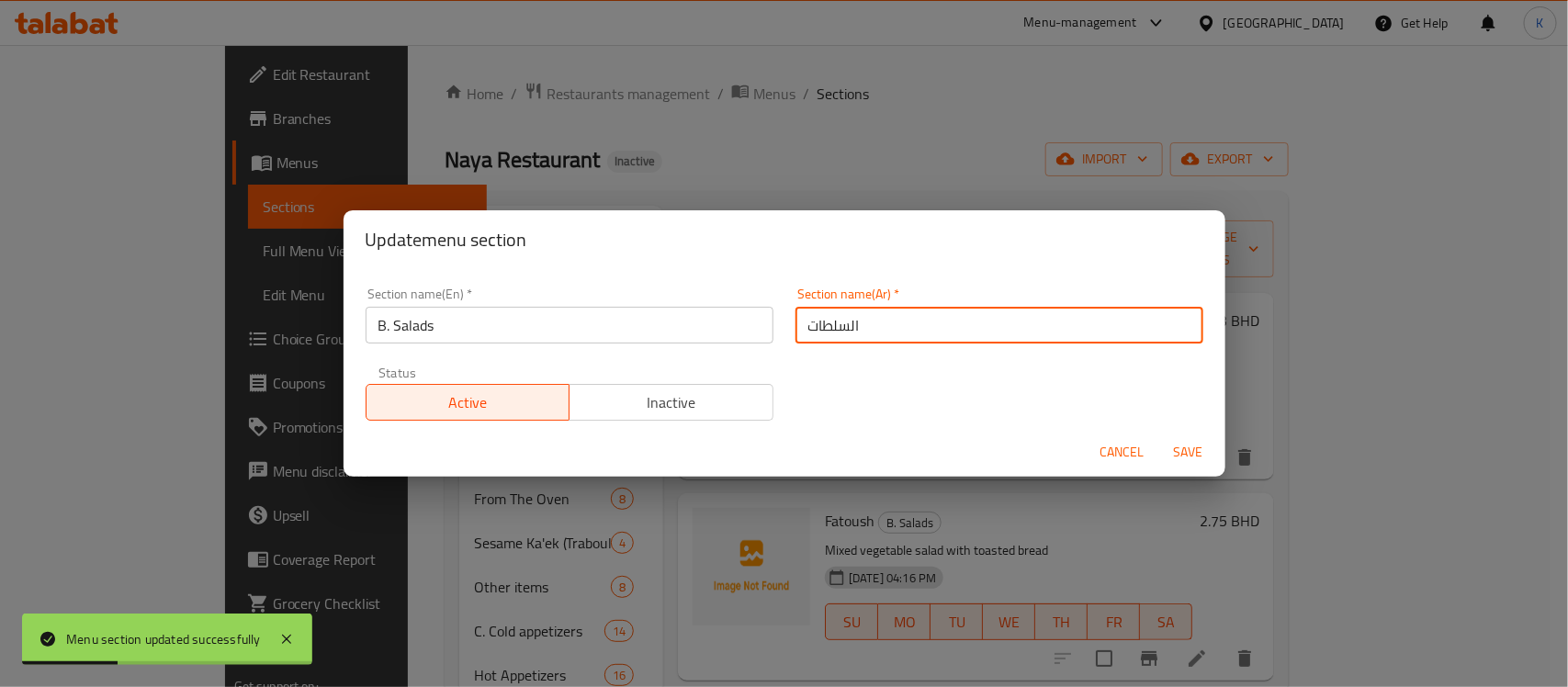
type input "السلطات"
click at [1159, 435] on button "Save" at bounding box center [1188, 452] width 59 height 34
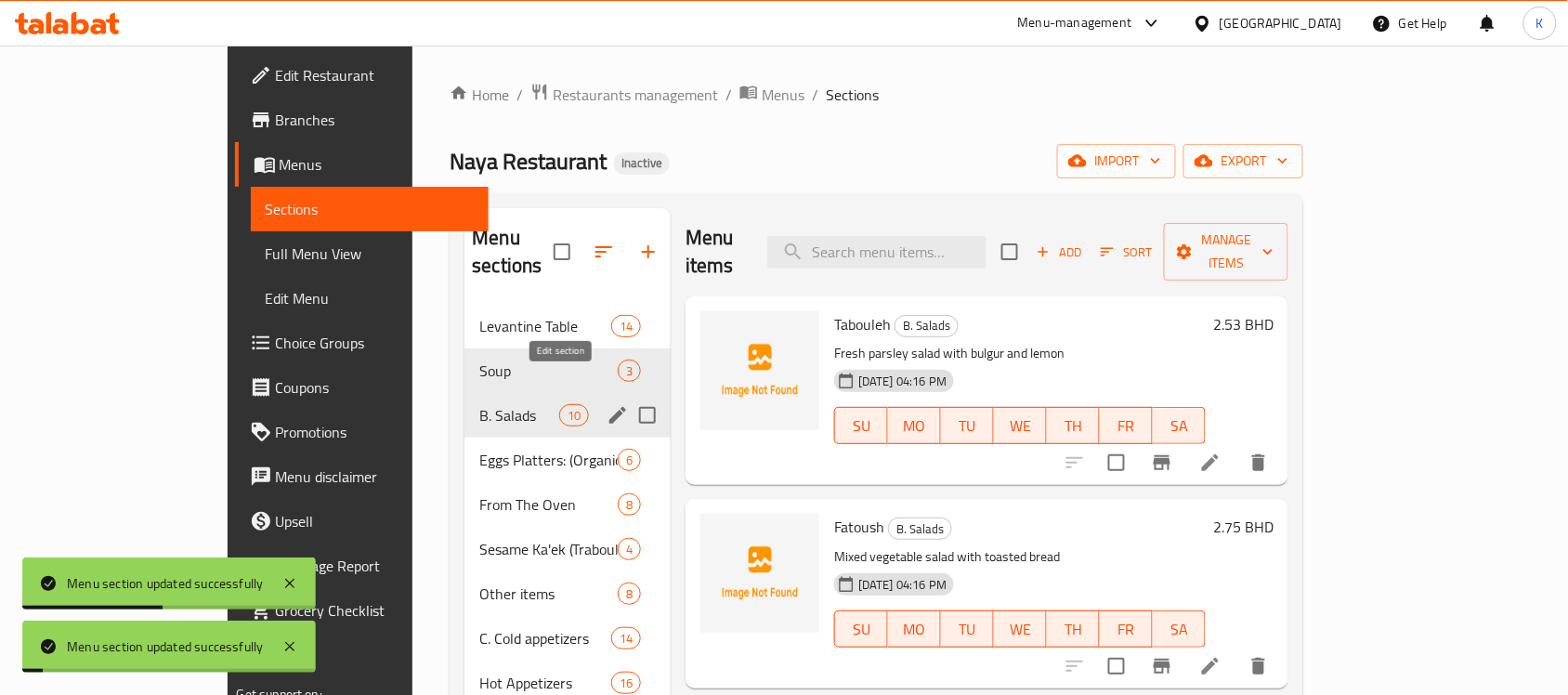
click at [609, 407] on icon "edit" at bounding box center [618, 416] width 17 height 17
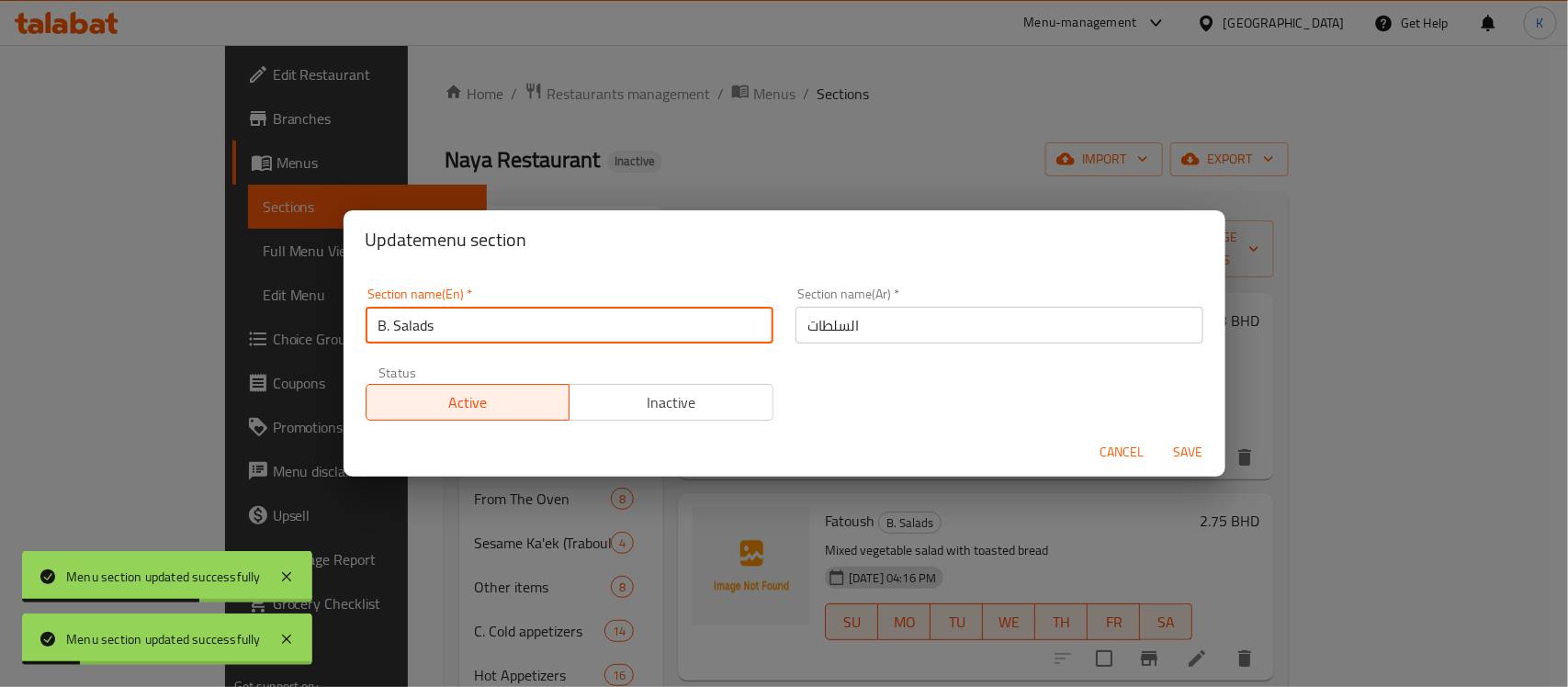
drag, startPoint x: 398, startPoint y: 340, endPoint x: 336, endPoint y: 329, distance: 63.0
click at [337, 332] on div "Update menu section Section name(En)   * B. Salads Section name(En) * Section n…" at bounding box center [784, 343] width 1568 height 687
type input "Salads"
click at [1159, 435] on button "Save" at bounding box center [1188, 452] width 59 height 34
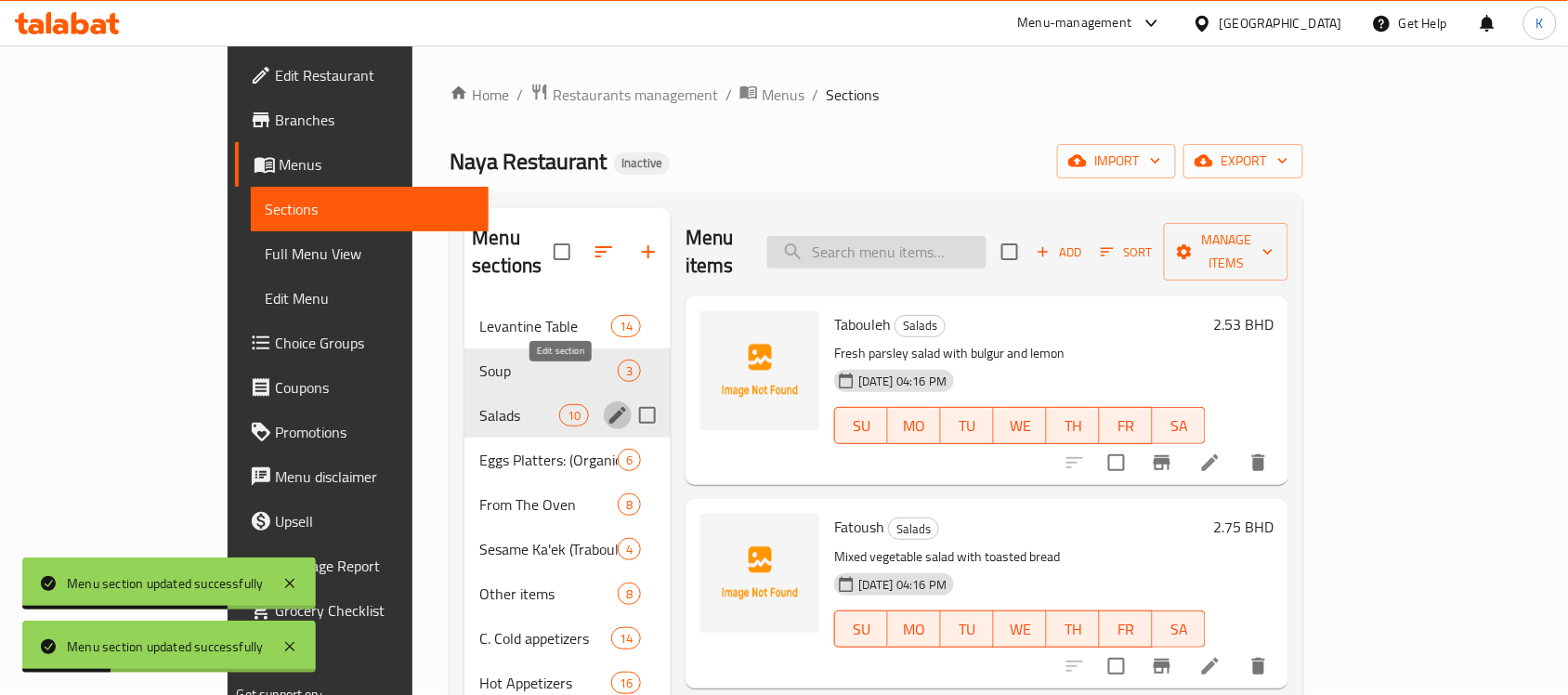
click at [940, 236] on input "search" at bounding box center [876, 252] width 219 height 33
paste input "Cream of Chicken Soup"
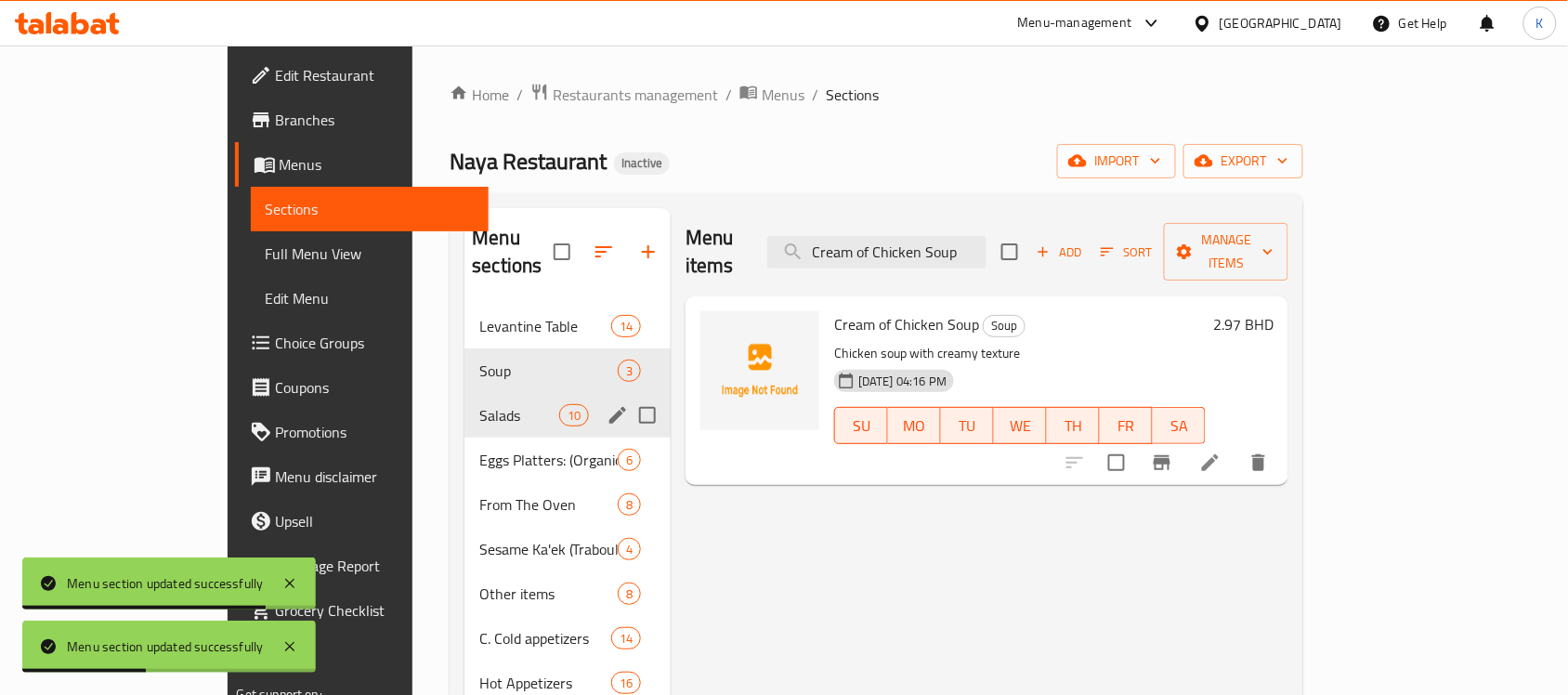
type input "Cream of Chicken Soup"
click at [1236, 446] on li at bounding box center [1210, 463] width 52 height 34
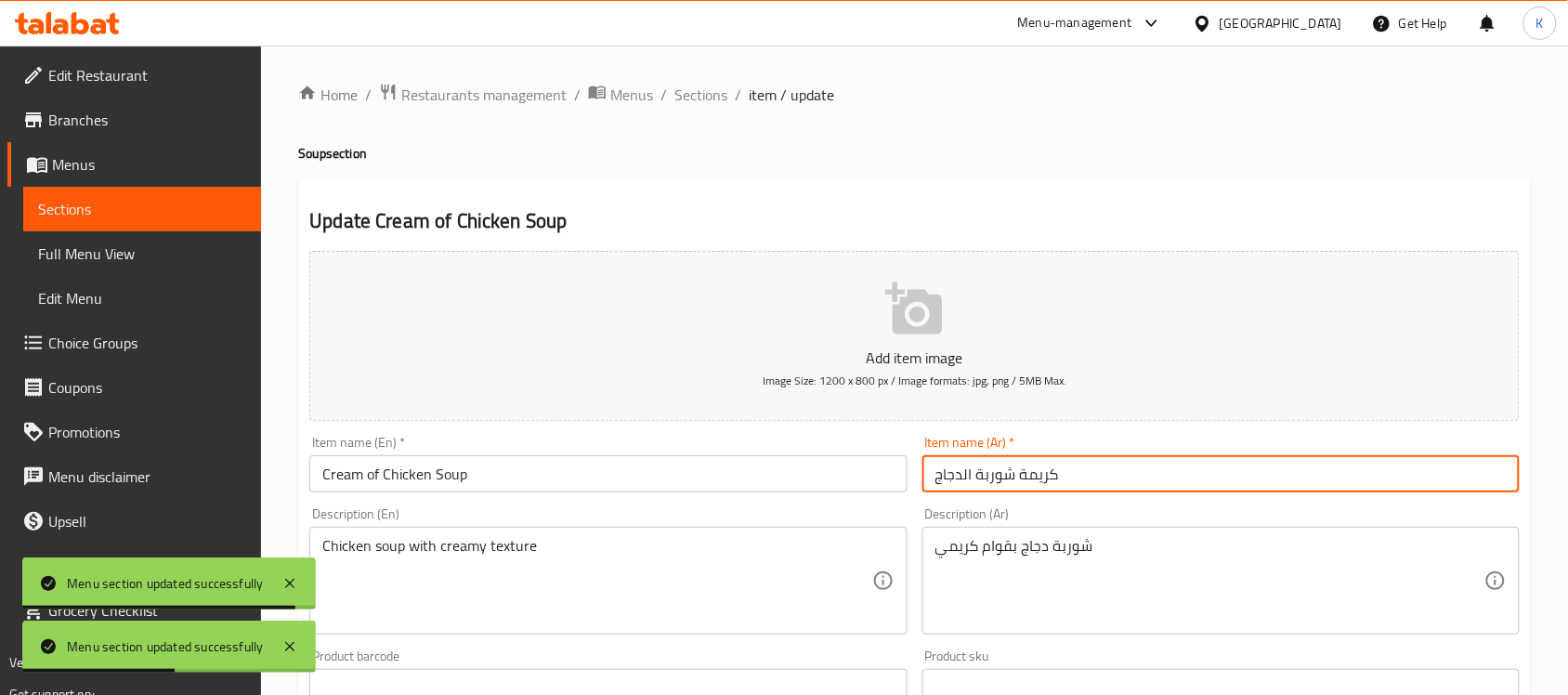
click at [1170, 458] on input "كريمة شوربة الدجاج" at bounding box center [1220, 474] width 597 height 38
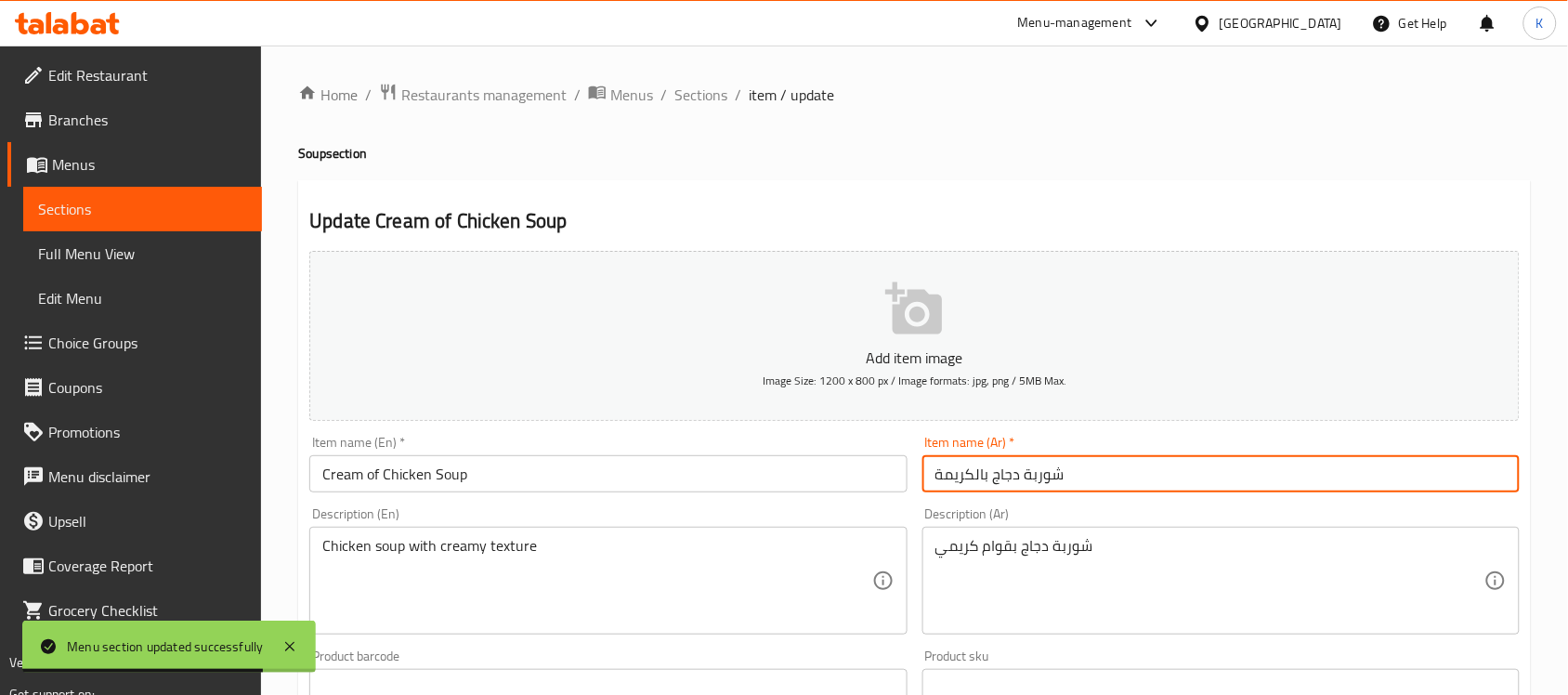
type input "شوربة دجاج بالكريمة"
click at [581, 507] on div "Description (En) Chicken soup with creamy texture Description (En)" at bounding box center [607, 571] width 612 height 142
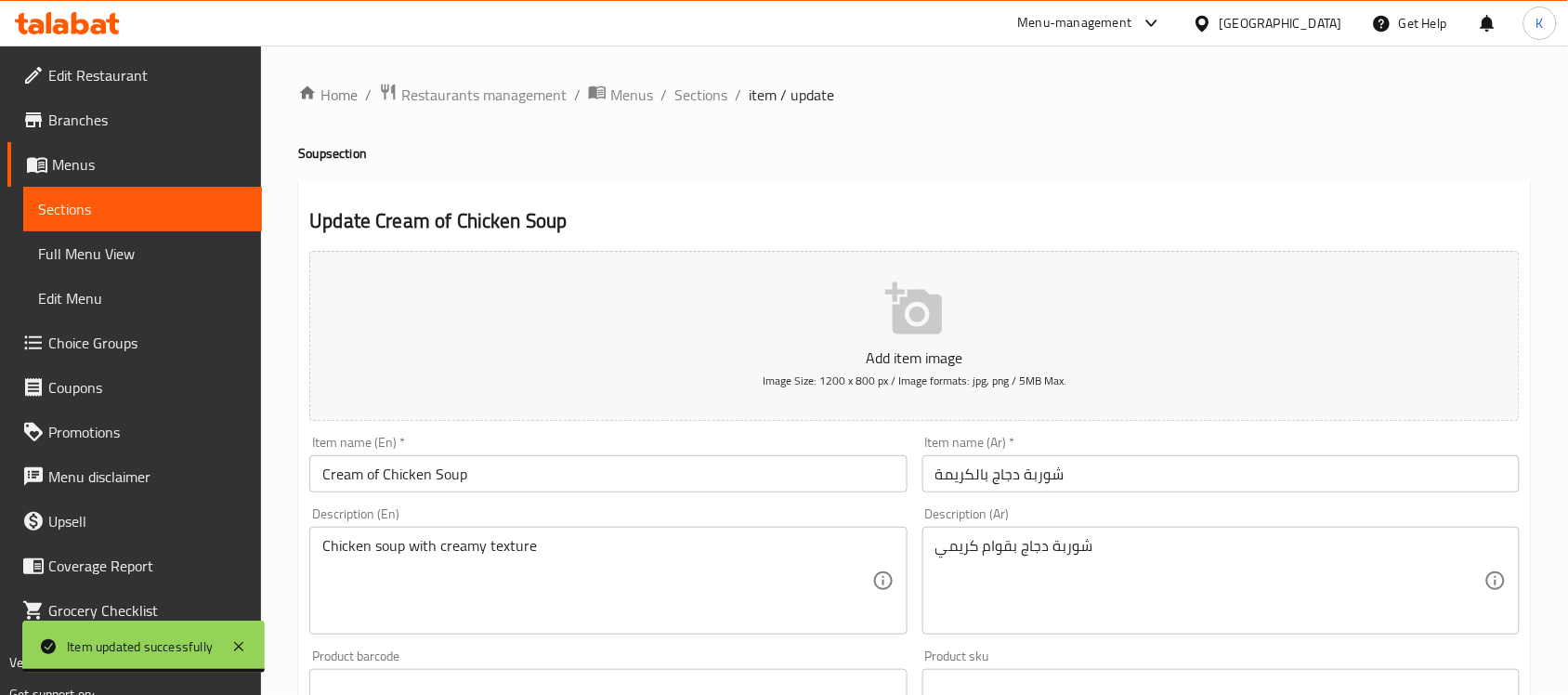
click at [576, 489] on input "Cream of Chicken Soup" at bounding box center [607, 474] width 597 height 38
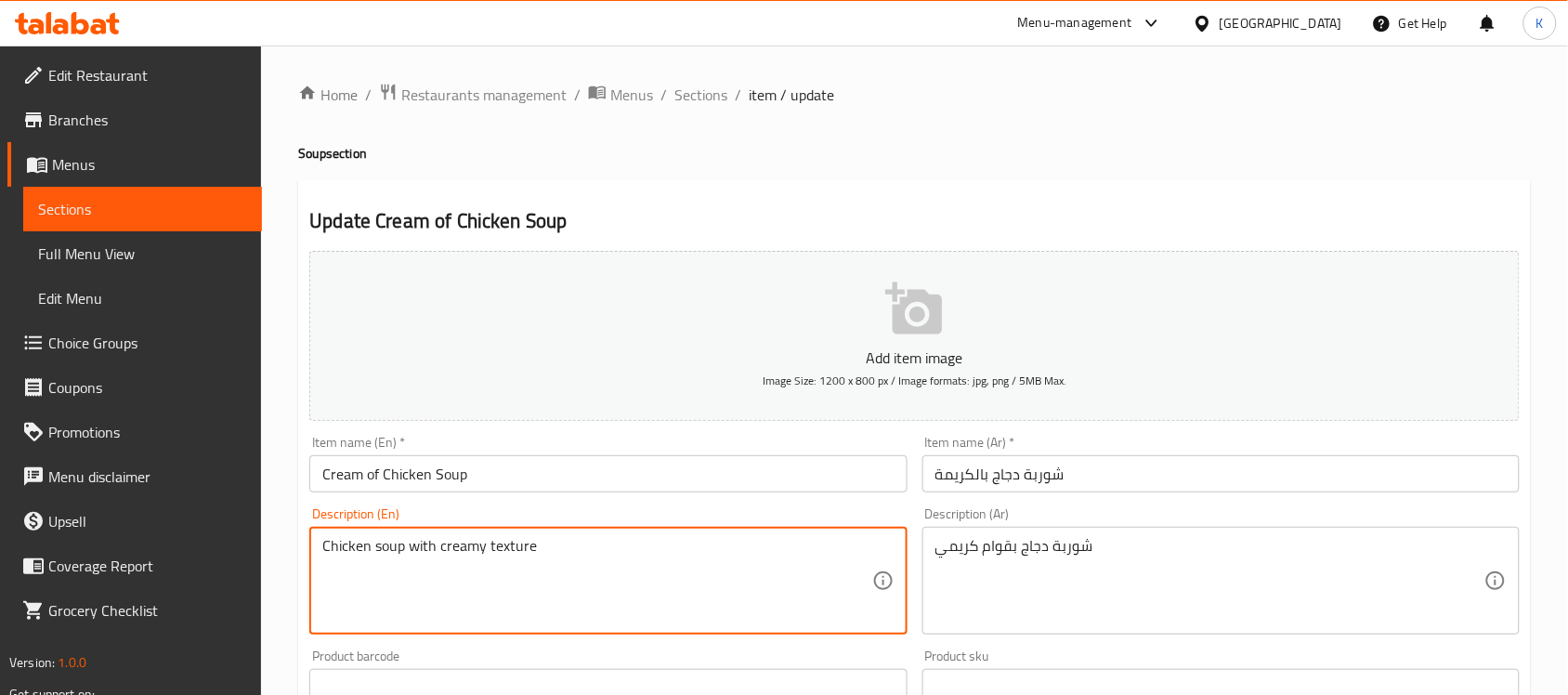
paste textarea "Medley of tender chicken, rich cream, and aromatic herbs"
type textarea "Medley of tender chicken, rich cream, and aromatic herbs"
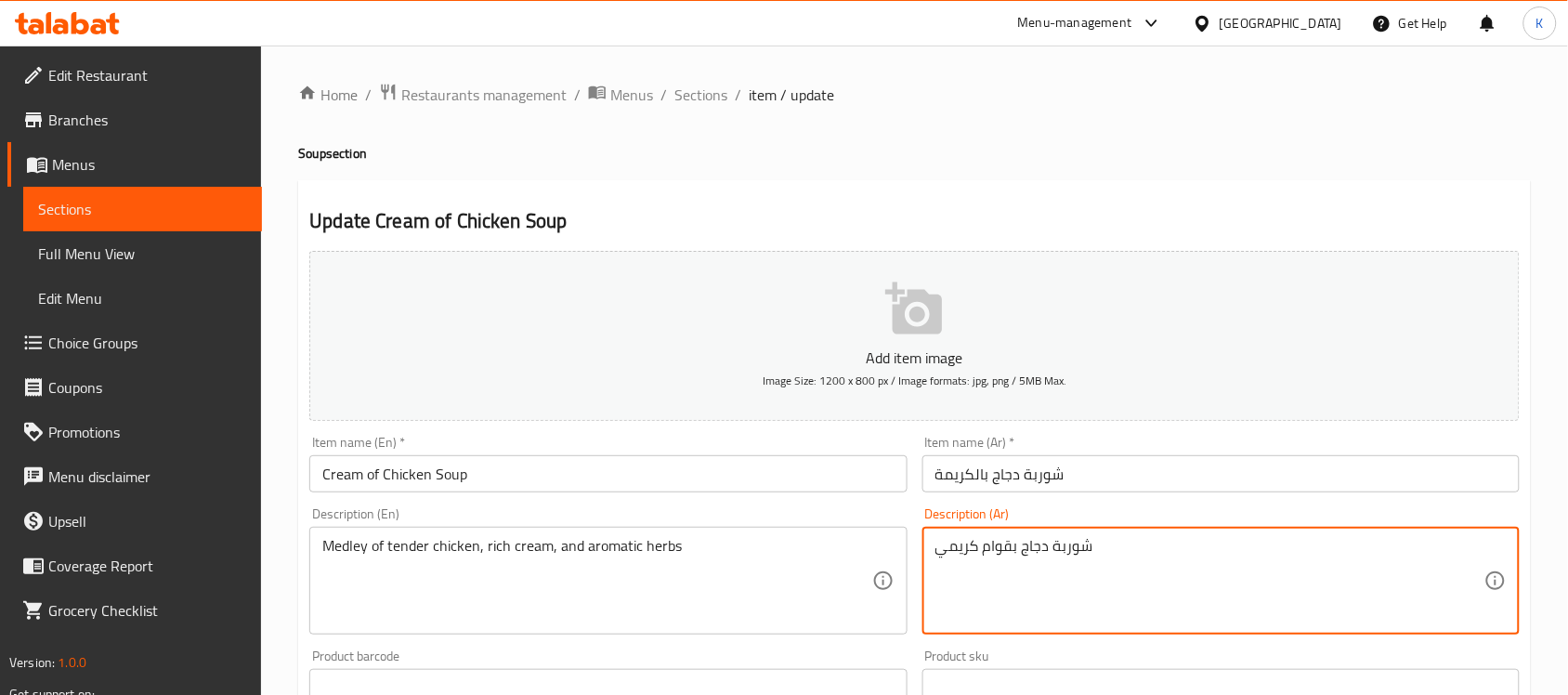
paste textarea "مزيج رائع من قطع الدجاج الطرية والكريمة الغنية والأعشاب العطرية"
type textarea "مزيج رائع من قطع الدجاج الطرية والكريمة الغنية والأعشاب العطرية"
click at [772, 493] on input "Cream of Chicken Soup" at bounding box center [607, 474] width 597 height 38
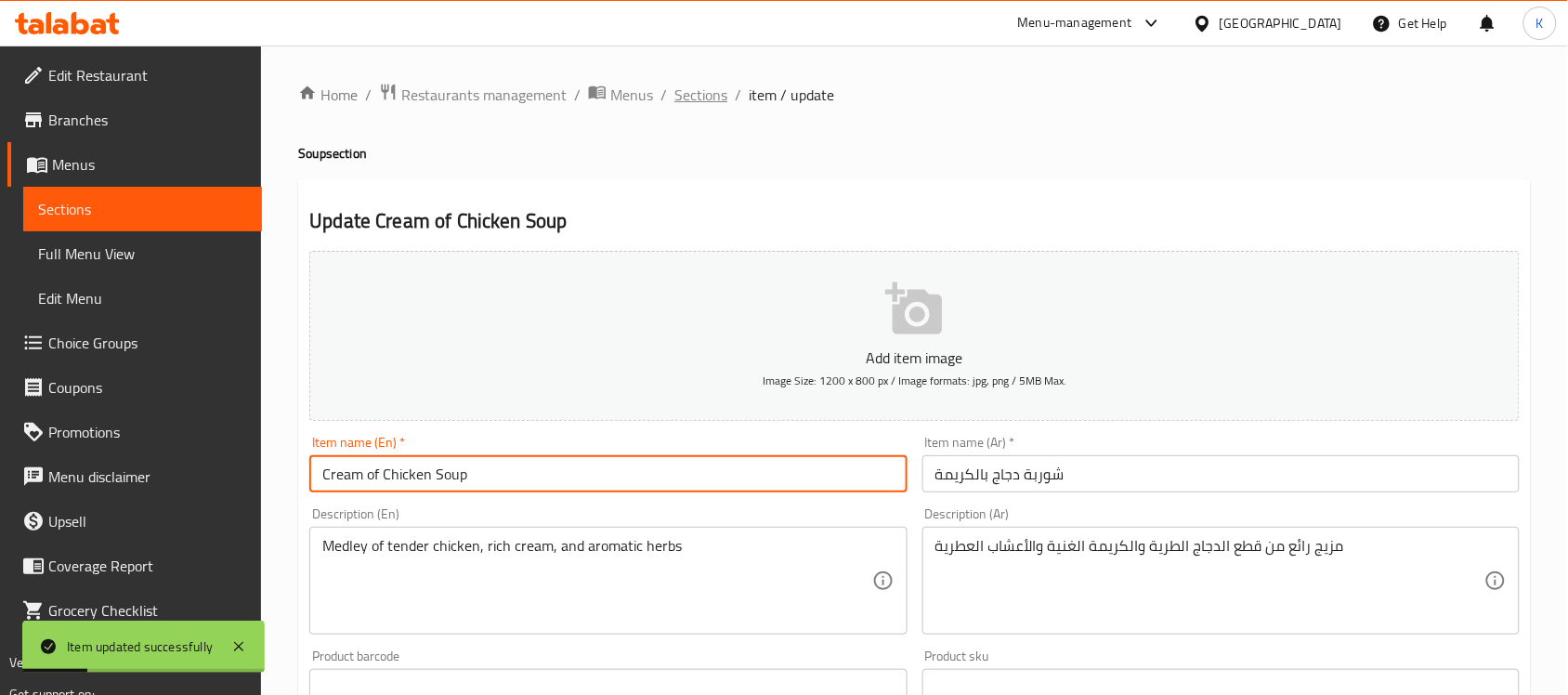
click at [713, 101] on span "Sections" at bounding box center [700, 95] width 53 height 23
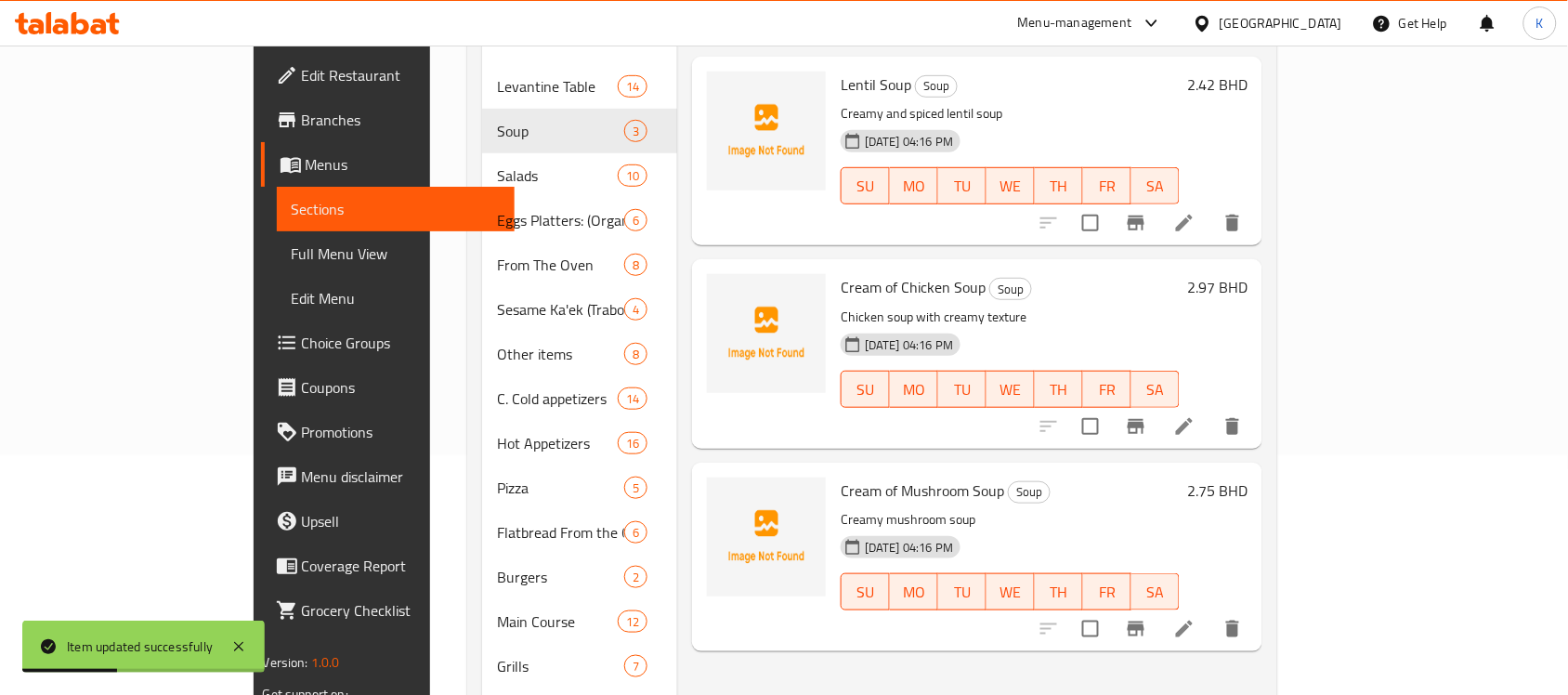
scroll to position [292, 0]
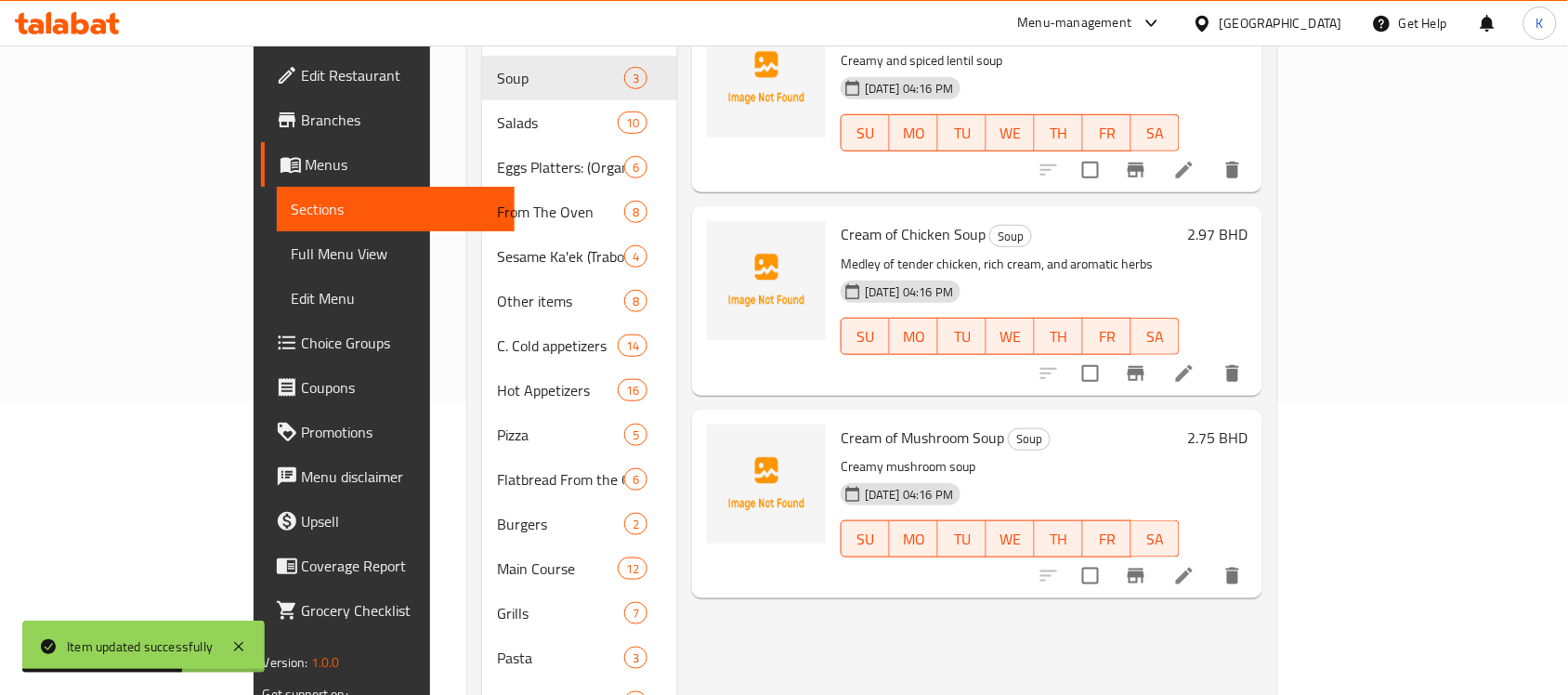
click at [1196, 565] on icon at bounding box center [1184, 577] width 23 height 23
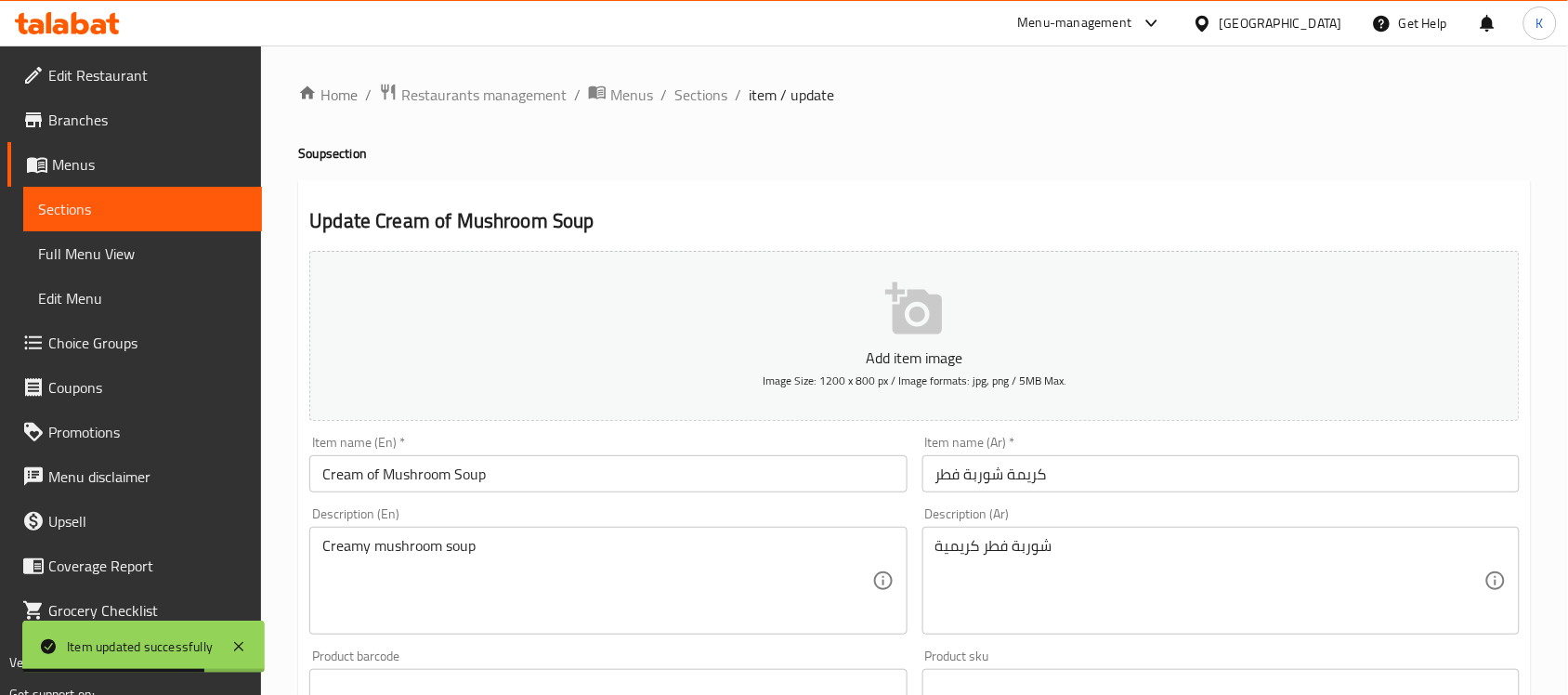
click at [1159, 472] on input "كريمة شوربة فطر" at bounding box center [1220, 474] width 597 height 38
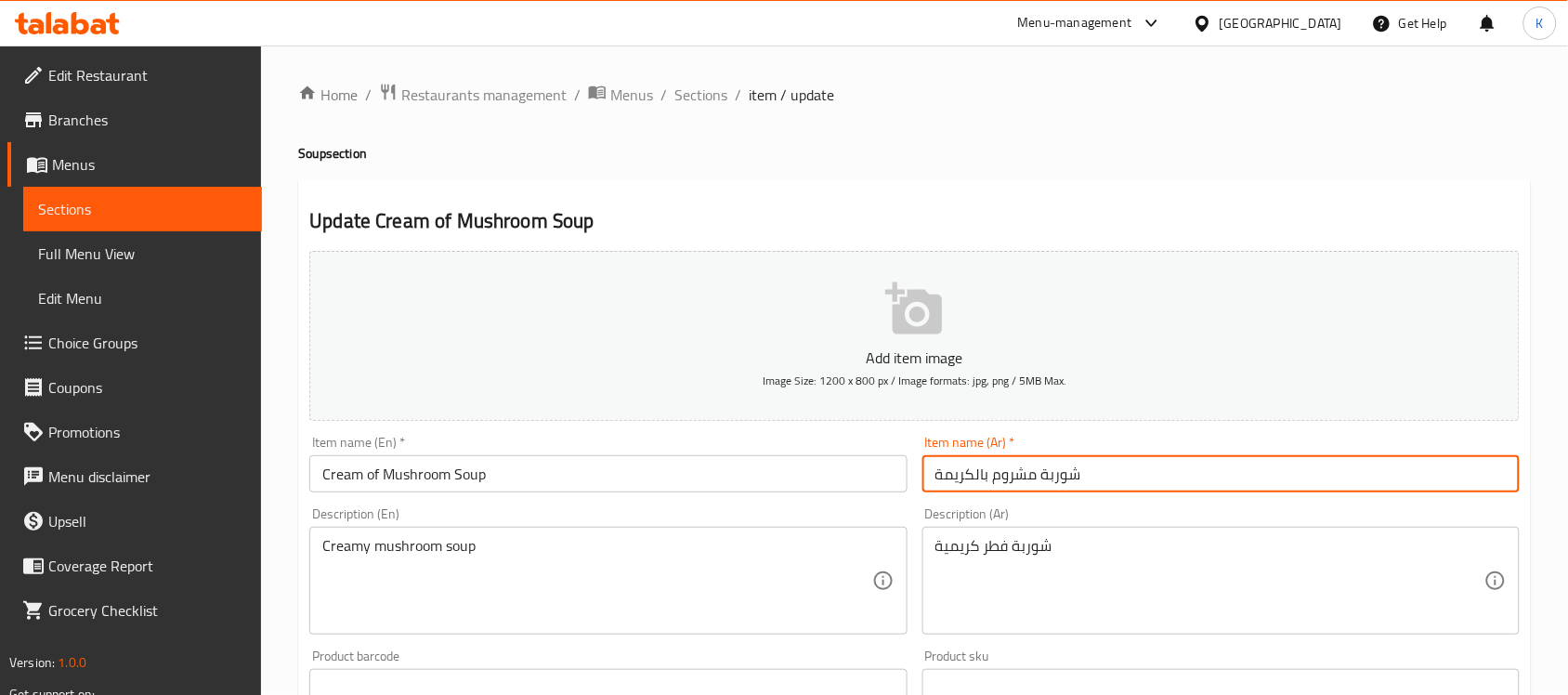
type input "شوربة مشروم بالكريمة"
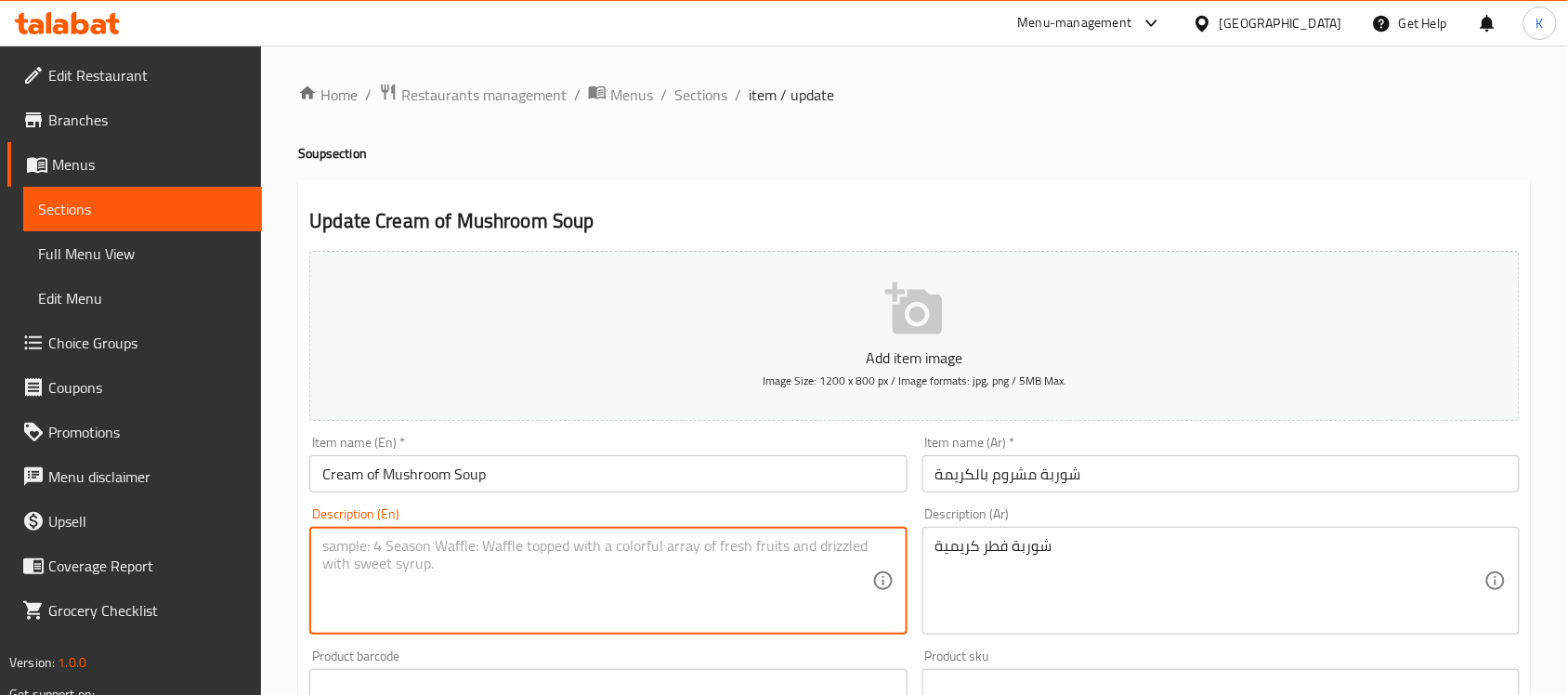
drag, startPoint x: 1083, startPoint y: 574, endPoint x: 968, endPoint y: 546, distance: 118.4
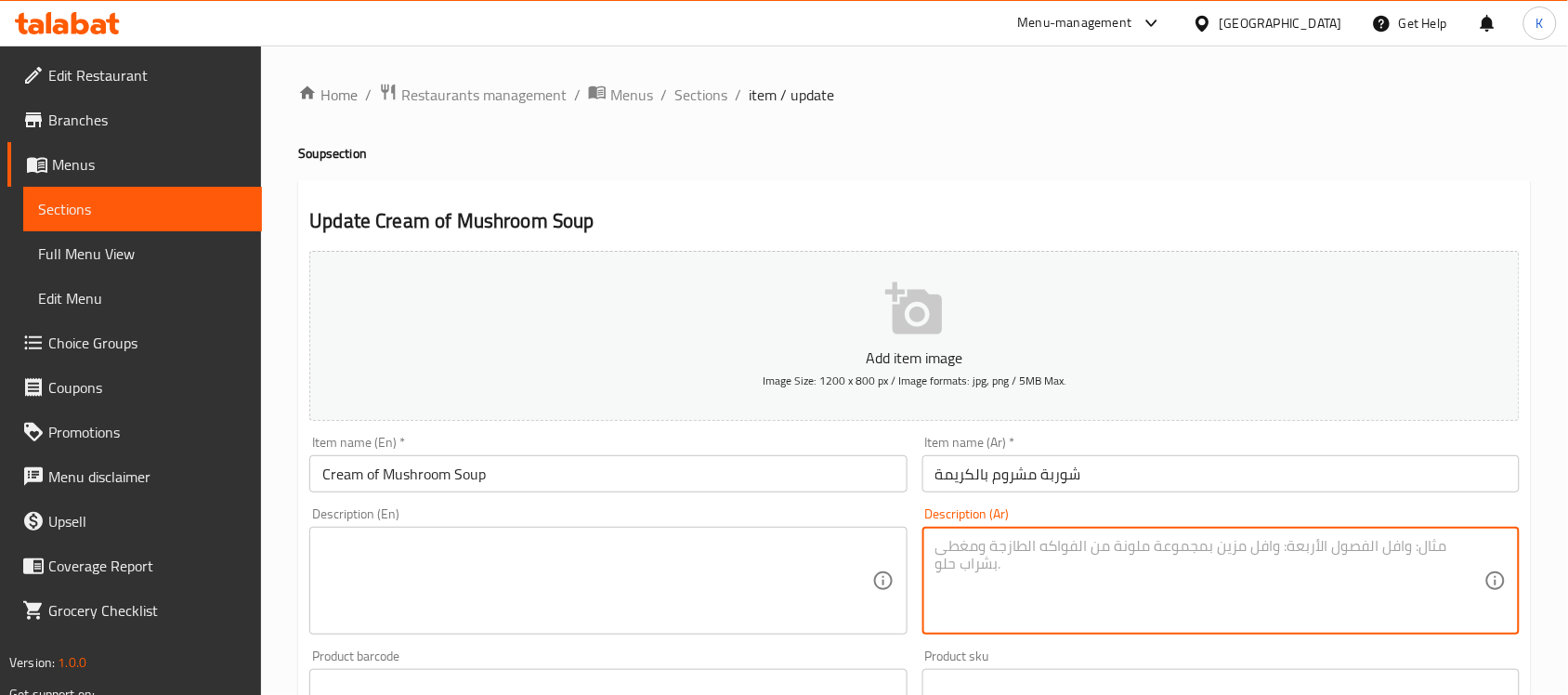
click at [572, 469] on input "Cream of Mushroom Soup" at bounding box center [607, 474] width 597 height 38
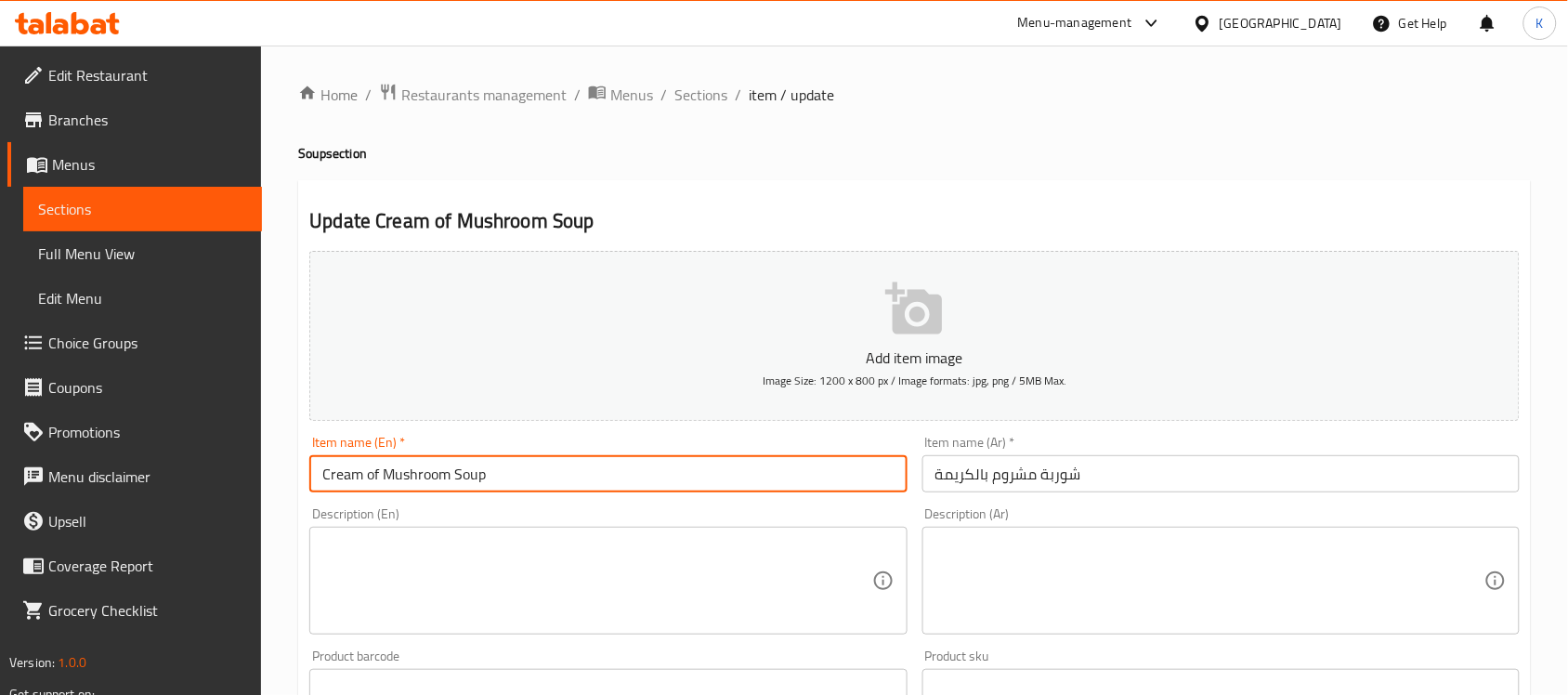
click at [567, 560] on textarea at bounding box center [597, 581] width 549 height 88
paste textarea "Crafted with the finest mushrooms, rich broth, and a touch of velvety cream"
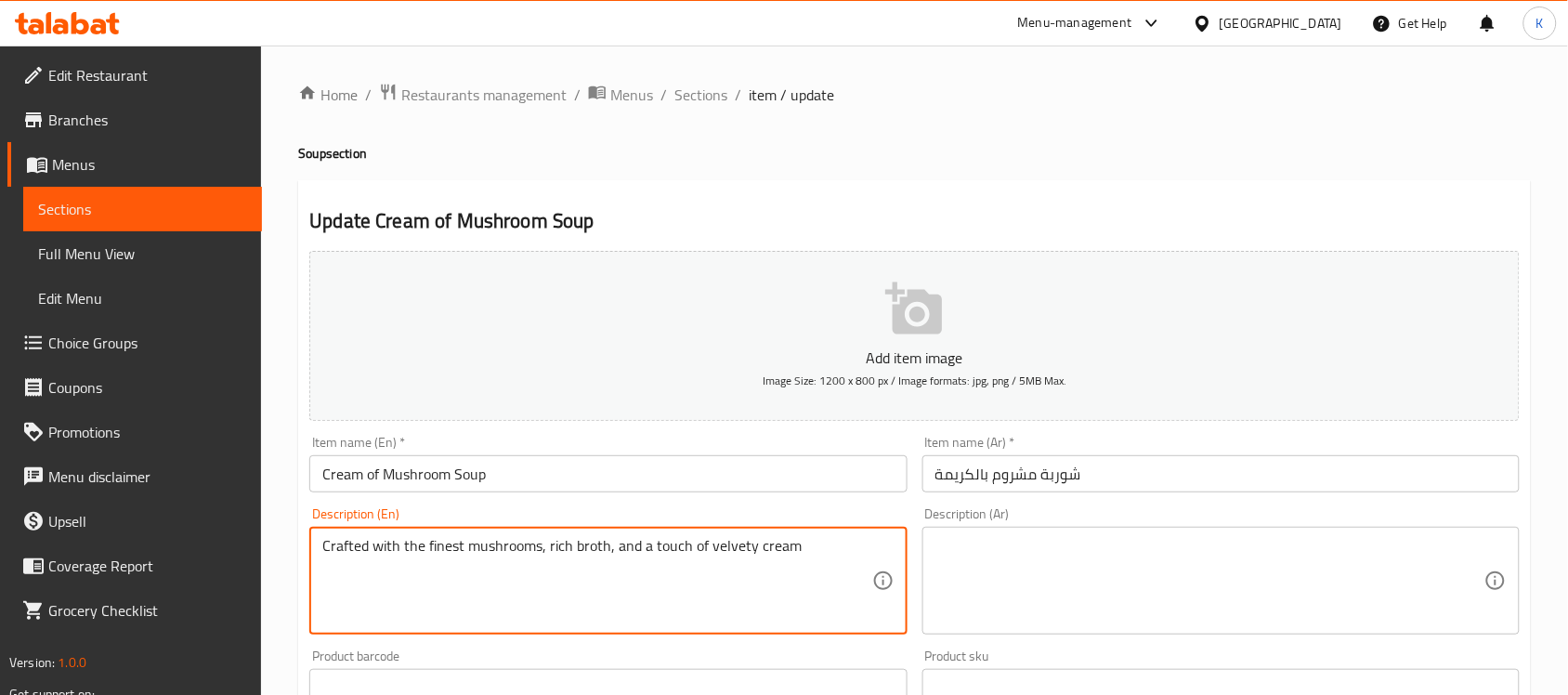
drag, startPoint x: 462, startPoint y: 550, endPoint x: 114, endPoint y: 544, distance: 348.1
click at [194, 550] on div "Edit Restaurant Branches Menus Sections Full Menu View Edit Menu Choice Groups …" at bounding box center [784, 679] width 1568 height 1268
type textarea "mushrooms, rich broth, and a touch of velvety cream"
click at [984, 529] on div "Description (Ar)" at bounding box center [1220, 580] width 597 height 108
paste textarea "مصنوع من أجود أنواع الفطر والمرق الغني ولمسة من الكريمة المخملية"
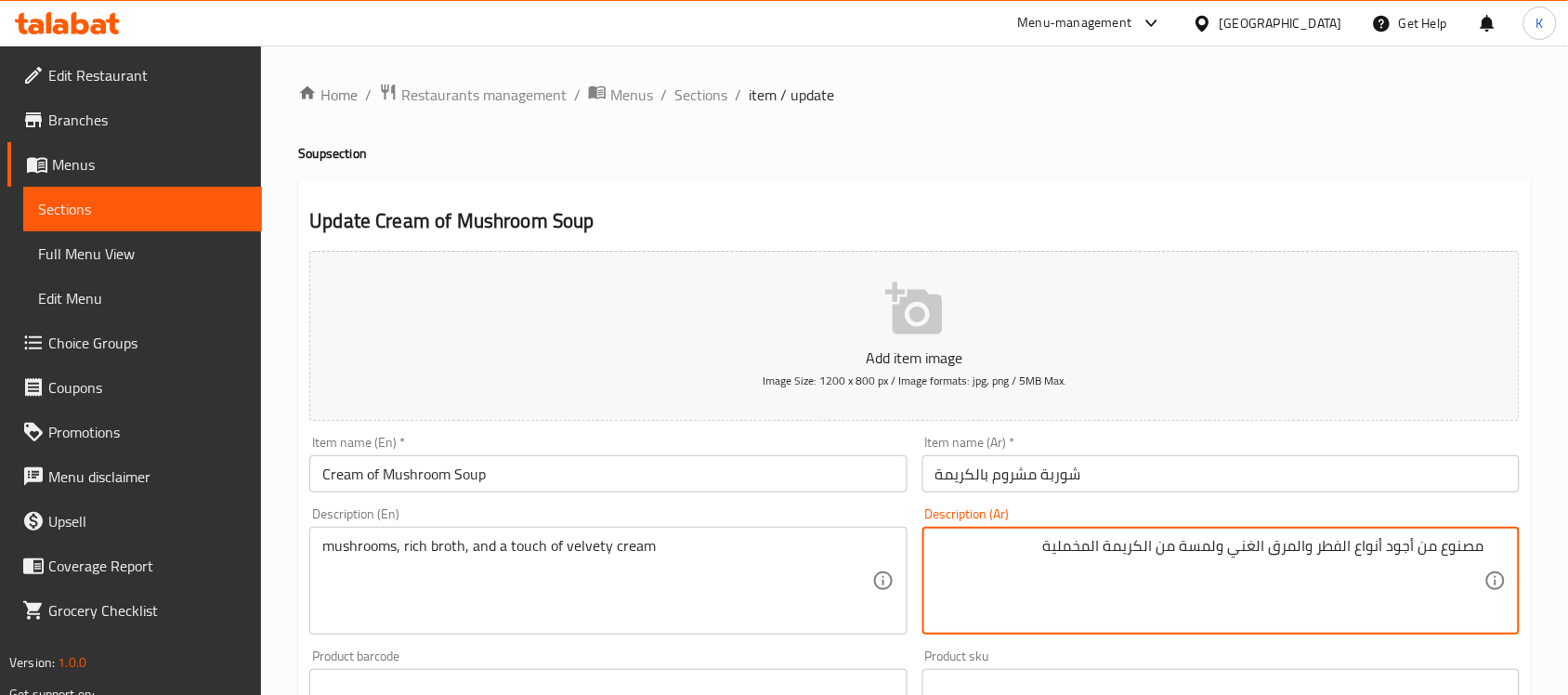
drag, startPoint x: 1342, startPoint y: 546, endPoint x: 1585, endPoint y: 549, distance: 243.0
click at [1567, 549] on html "​ Menu-management Bahrain Get Help K Edit Restaurant Branches Menus Sections Fu…" at bounding box center [784, 347] width 1568 height 695
click at [1450, 549] on textarea "فطر والمرق الغني ولمسة من الكريمة المخملية" at bounding box center [1210, 581] width 549 height 88
click at [1415, 549] on textarea "فطر ومرق الغني ولمسة من الكريمة المخملية" at bounding box center [1210, 581] width 549 height 88
click at [723, 493] on input "Cream of Mushroom Soup" at bounding box center [607, 474] width 597 height 38
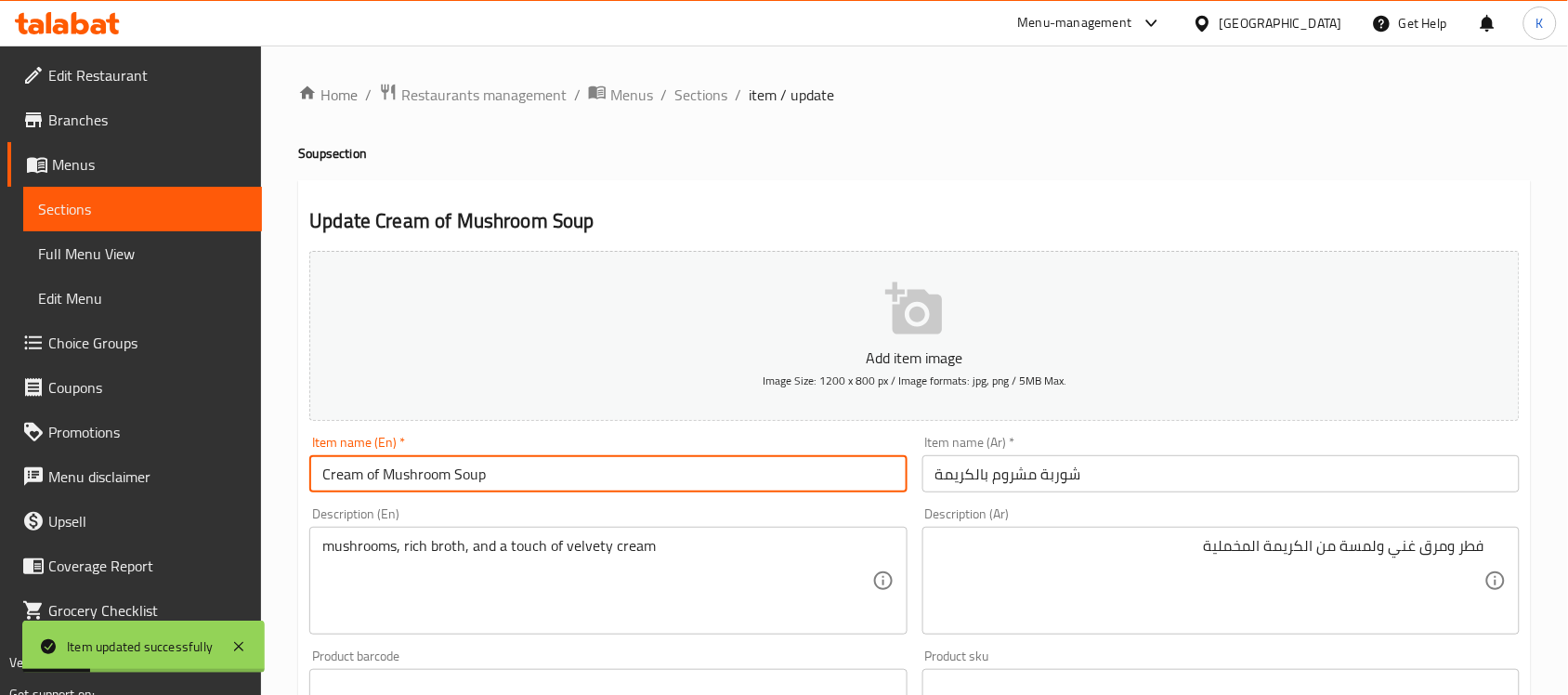
click at [1014, 480] on input "شوربة مشروم بالكريمة" at bounding box center [1220, 474] width 597 height 38
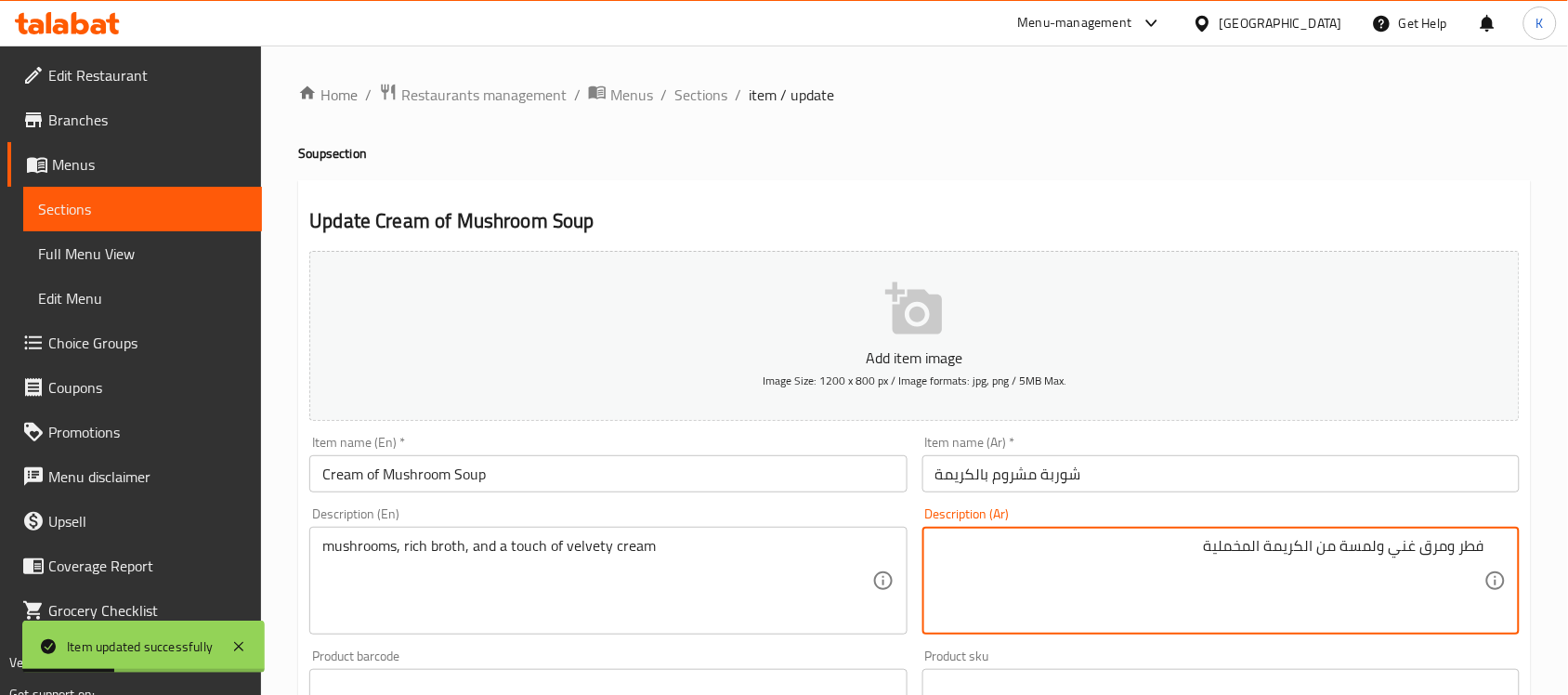
click at [1475, 544] on textarea "فطر ومرق غني ولمسة من الكريمة المخملية" at bounding box center [1210, 581] width 549 height 88
paste textarea "شروم"
type textarea "مشروم ومرق غني ولمسة من الكريمة المخملية"
click at [1412, 486] on input "شوربة مشروم بالكريمة" at bounding box center [1220, 474] width 597 height 38
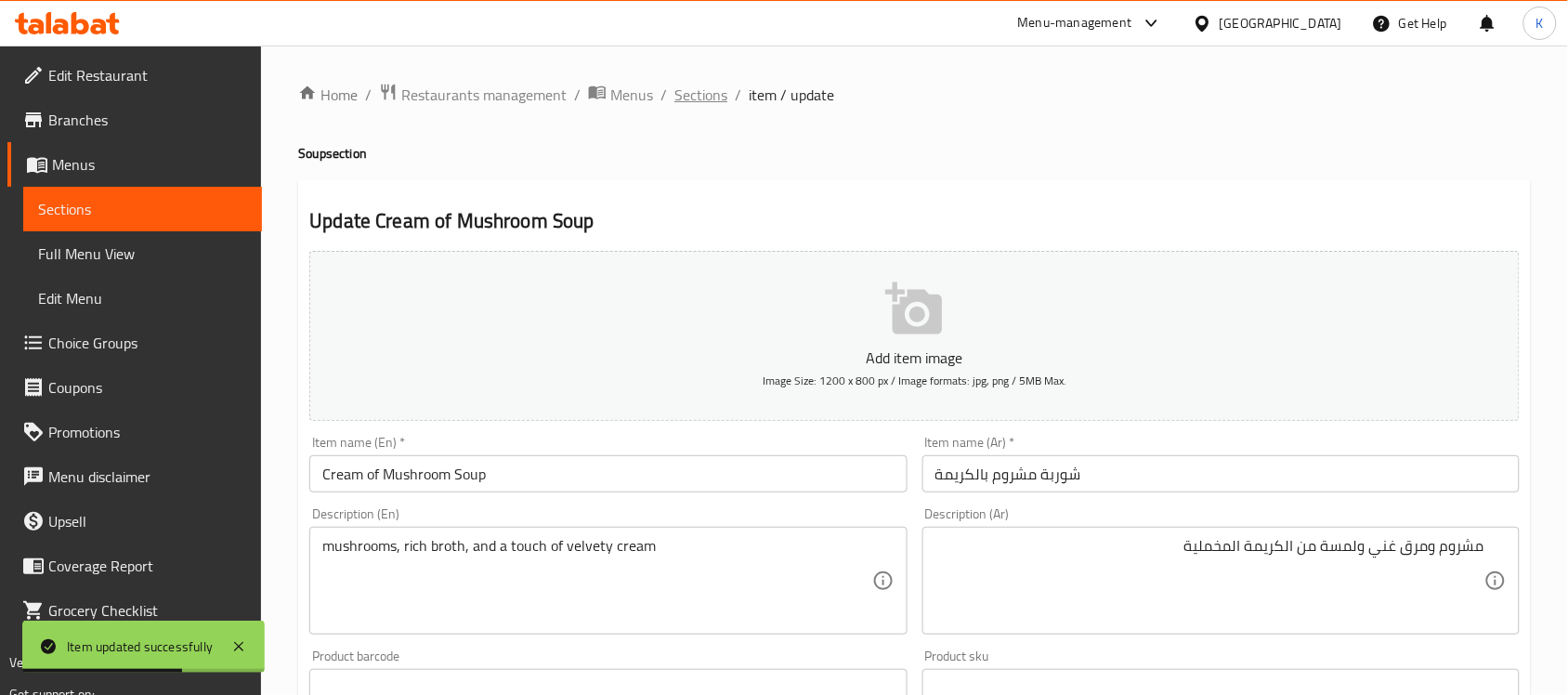
click at [699, 91] on span "Sections" at bounding box center [700, 95] width 53 height 23
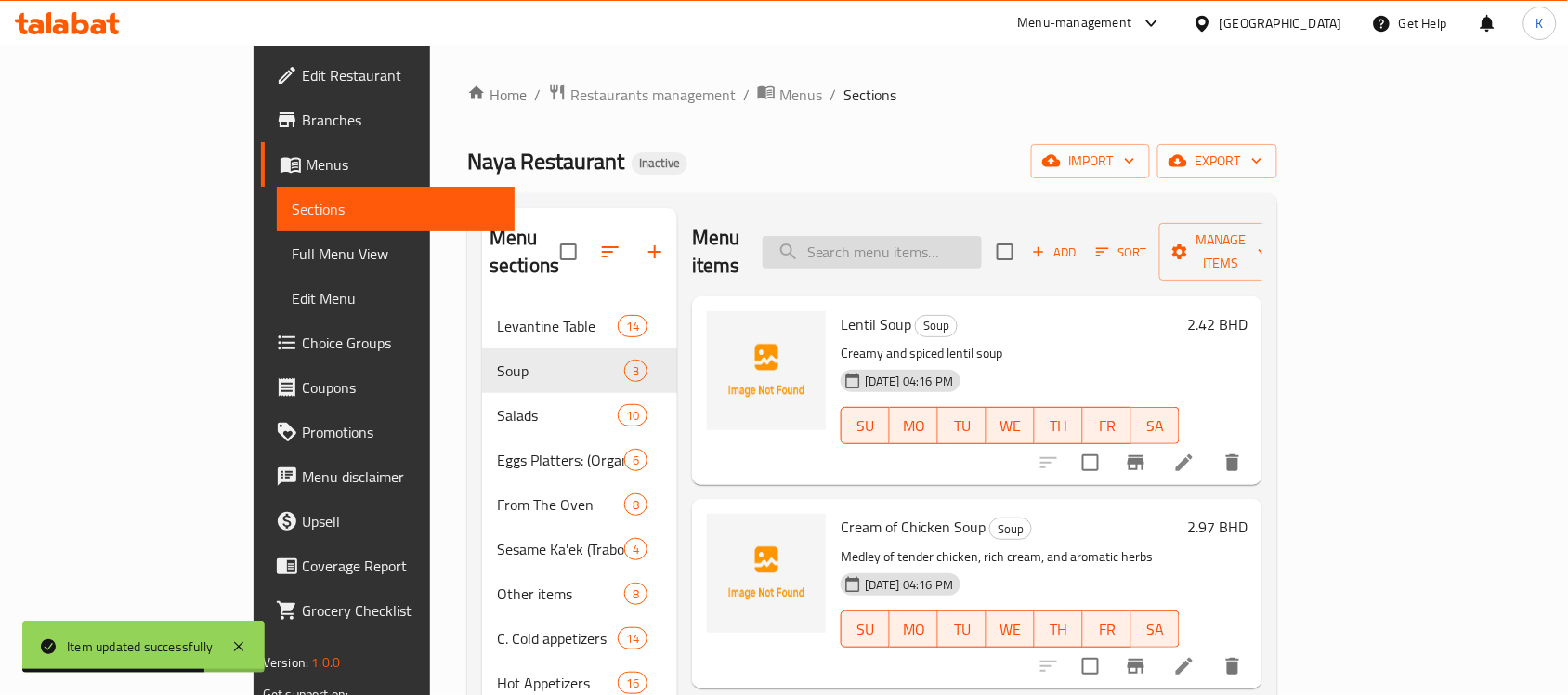
click at [929, 236] on input "search" at bounding box center [871, 252] width 219 height 33
paste input "Fatoush Eggplant & Falafel"
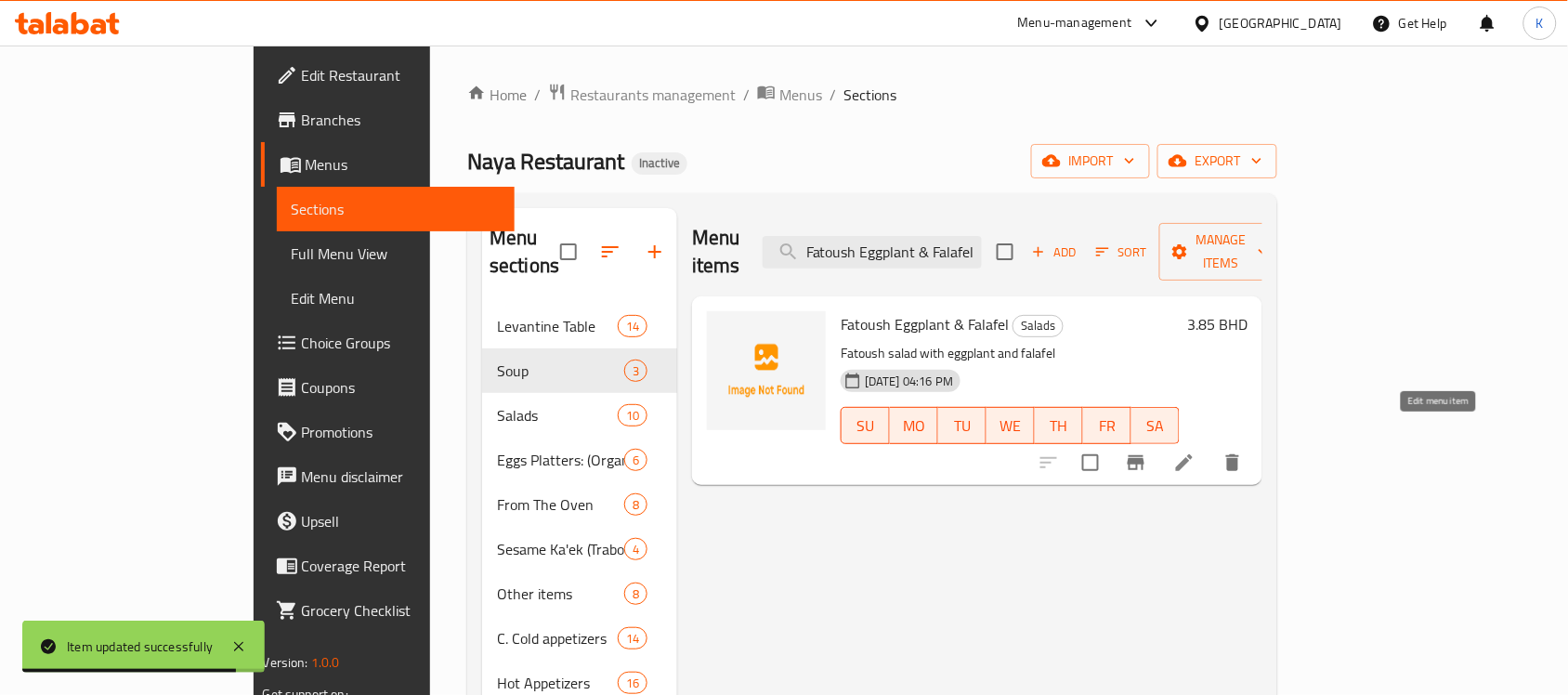
type input "Fatoush Eggplant & Falafel"
click at [1196, 451] on icon at bounding box center [1184, 463] width 23 height 23
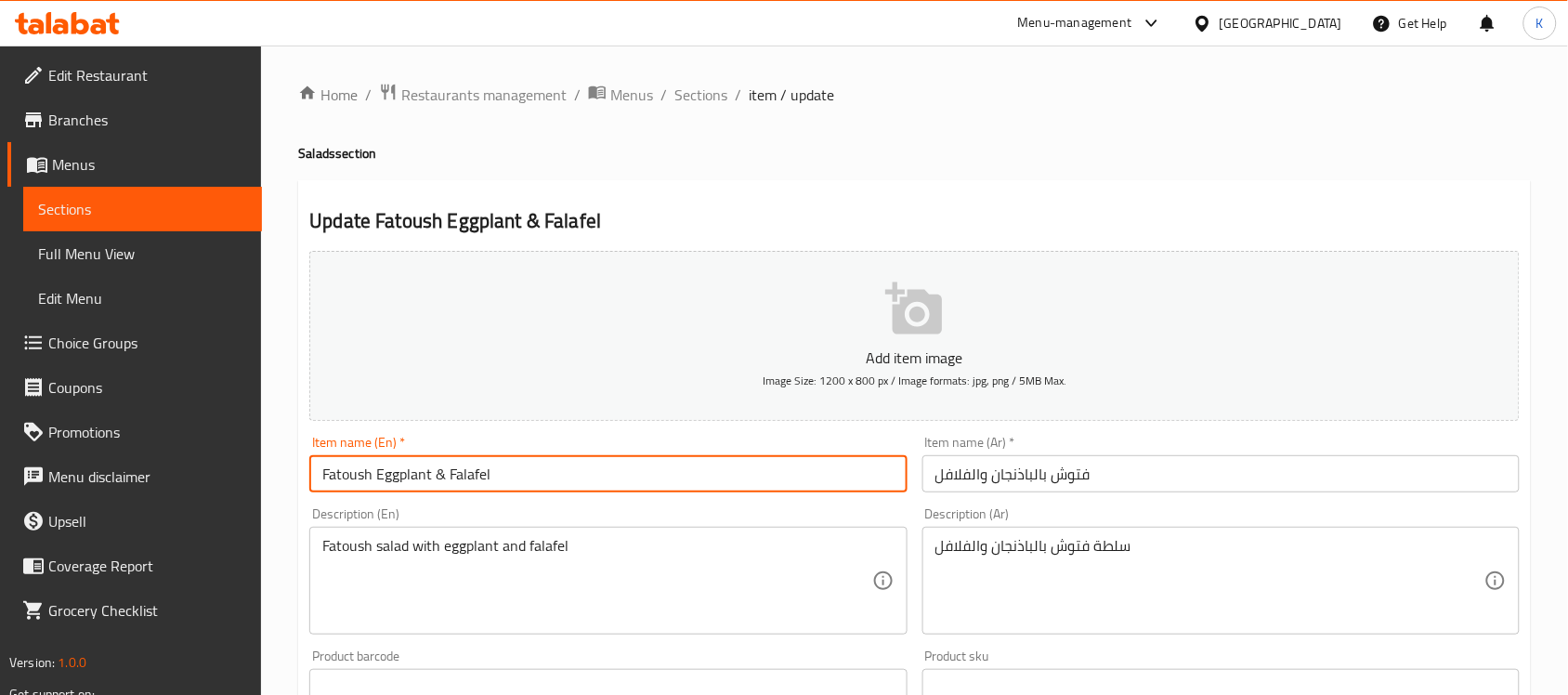
click at [341, 484] on input "Fatoush Eggplant & Falafel" at bounding box center [607, 474] width 597 height 38
type input "Fattoush Eggplant & Falafel"
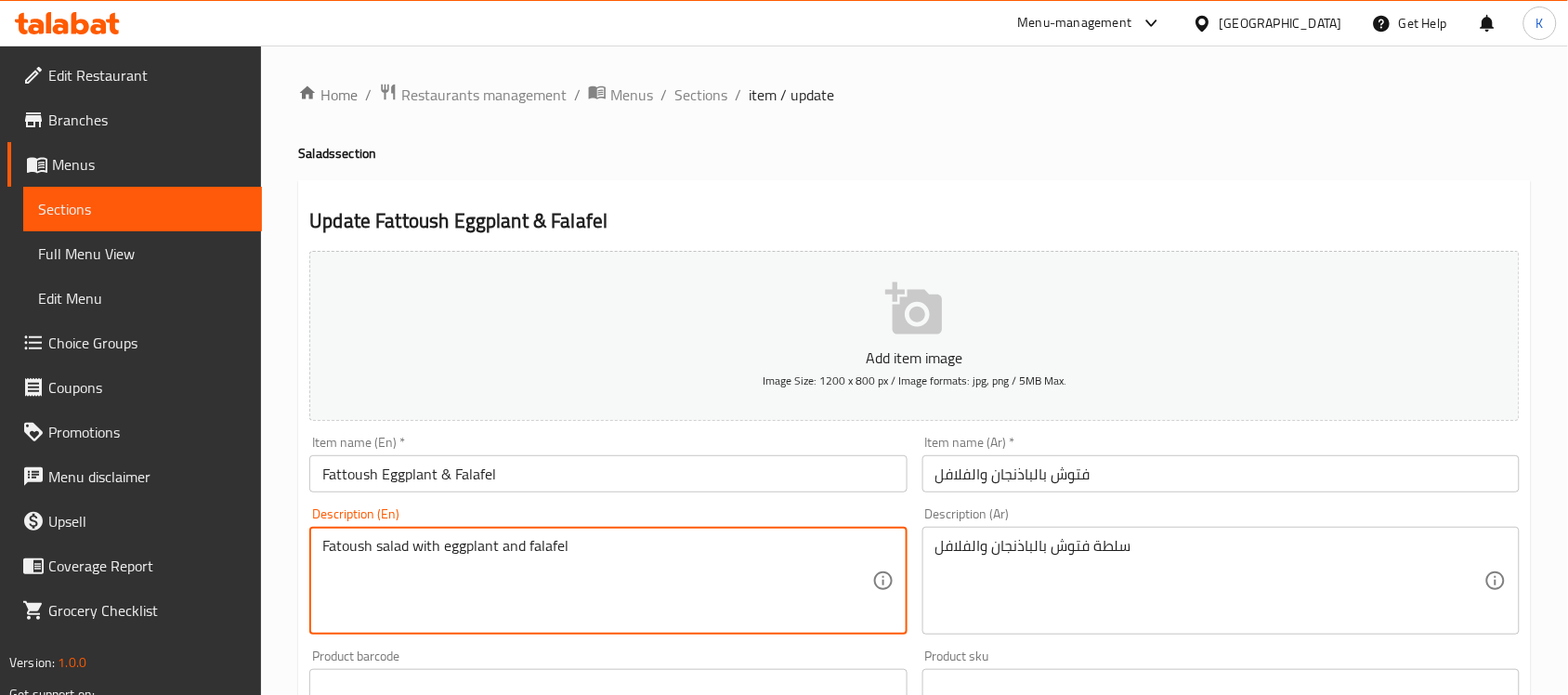
click at [397, 545] on textarea "Fatoush salad with eggplant and falafel" at bounding box center [597, 581] width 549 height 88
type textarea "Fatoush with eggplant and falafel"
click at [608, 477] on input "Fattoush Eggplant & Falafel" at bounding box center [607, 474] width 597 height 38
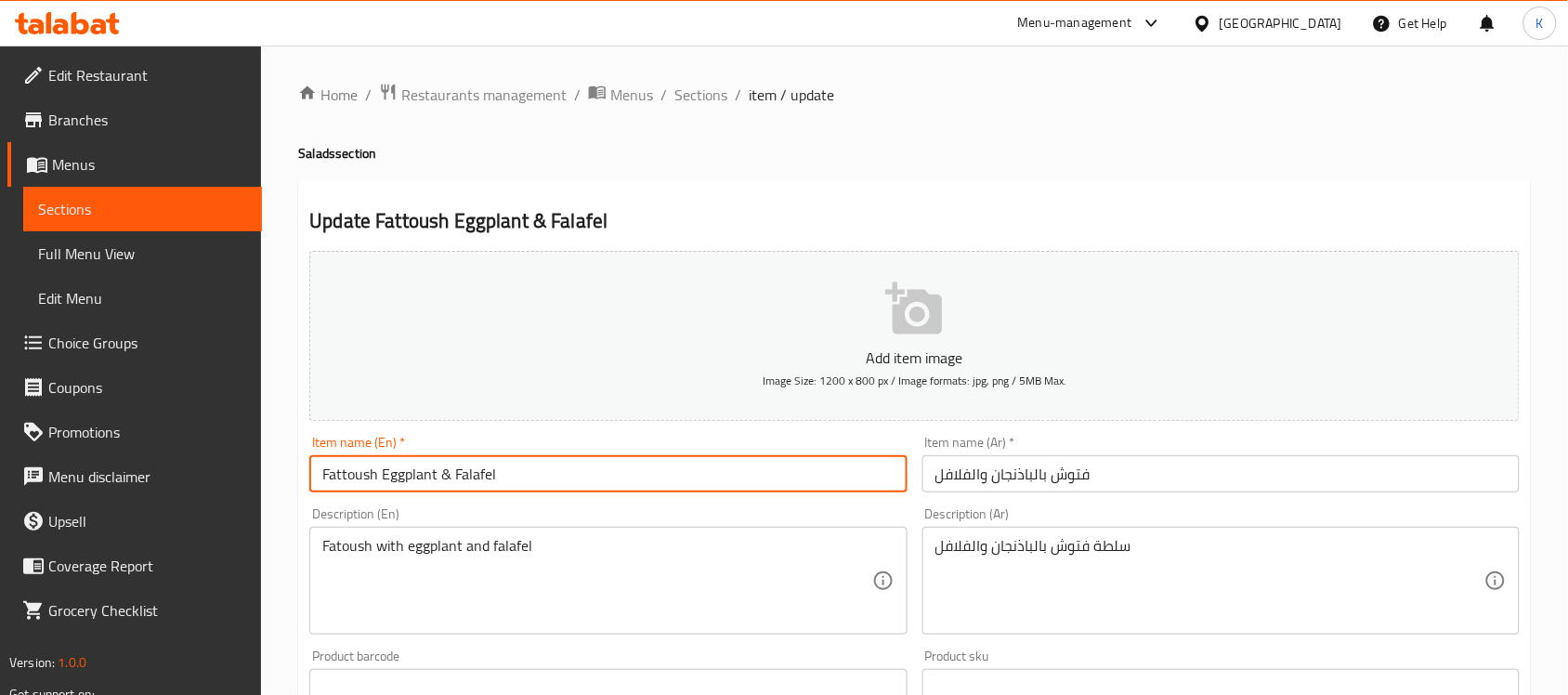
paste input "salad"
type input "Fattoush Eggplant & Falafel Salad"
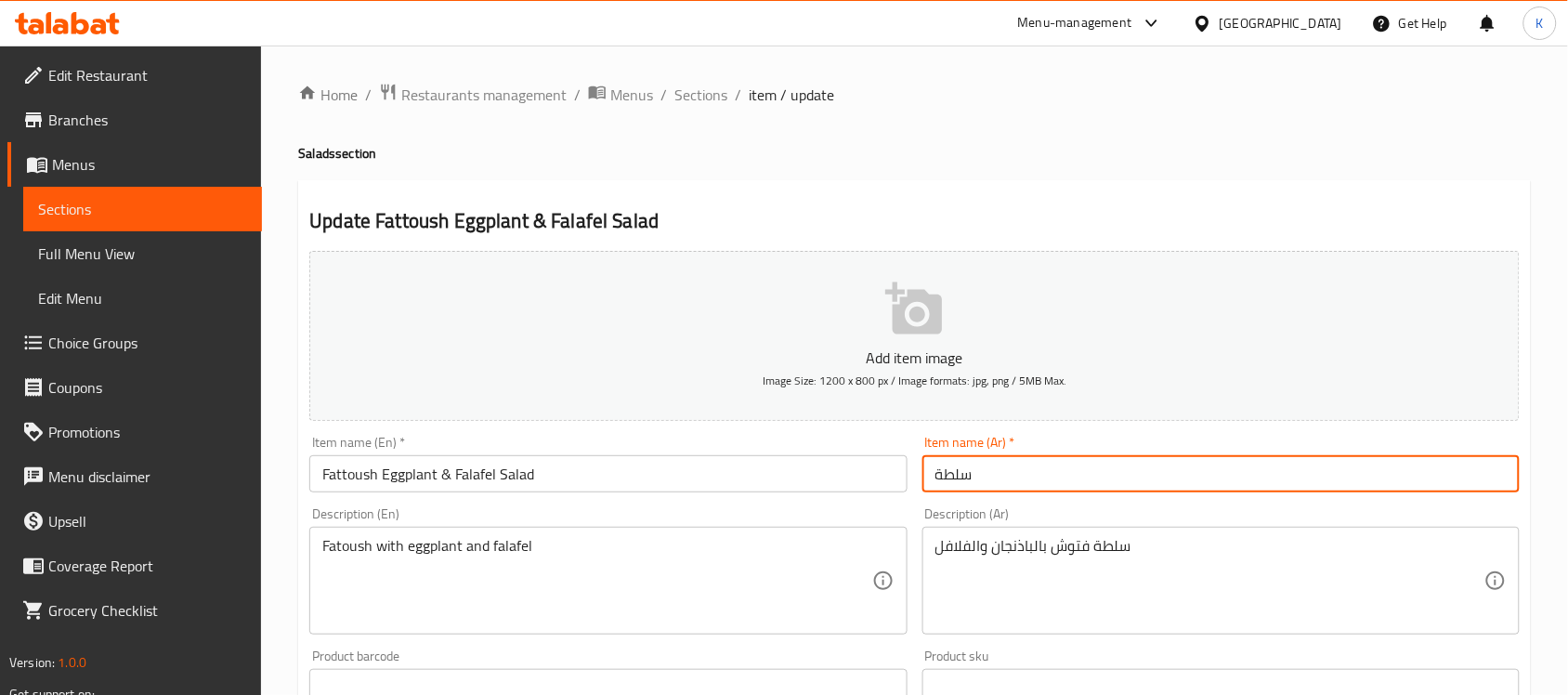
paste input "فتوش بالباذنجان والفلافل"
type input "سلطة فتوش بالباذنجان والفلافل"
drag, startPoint x: 628, startPoint y: 510, endPoint x: 651, endPoint y: 550, distance: 46.1
click at [628, 515] on div "Description (En) Fatoush with eggplant and falafel Description (En)" at bounding box center [607, 571] width 597 height 127
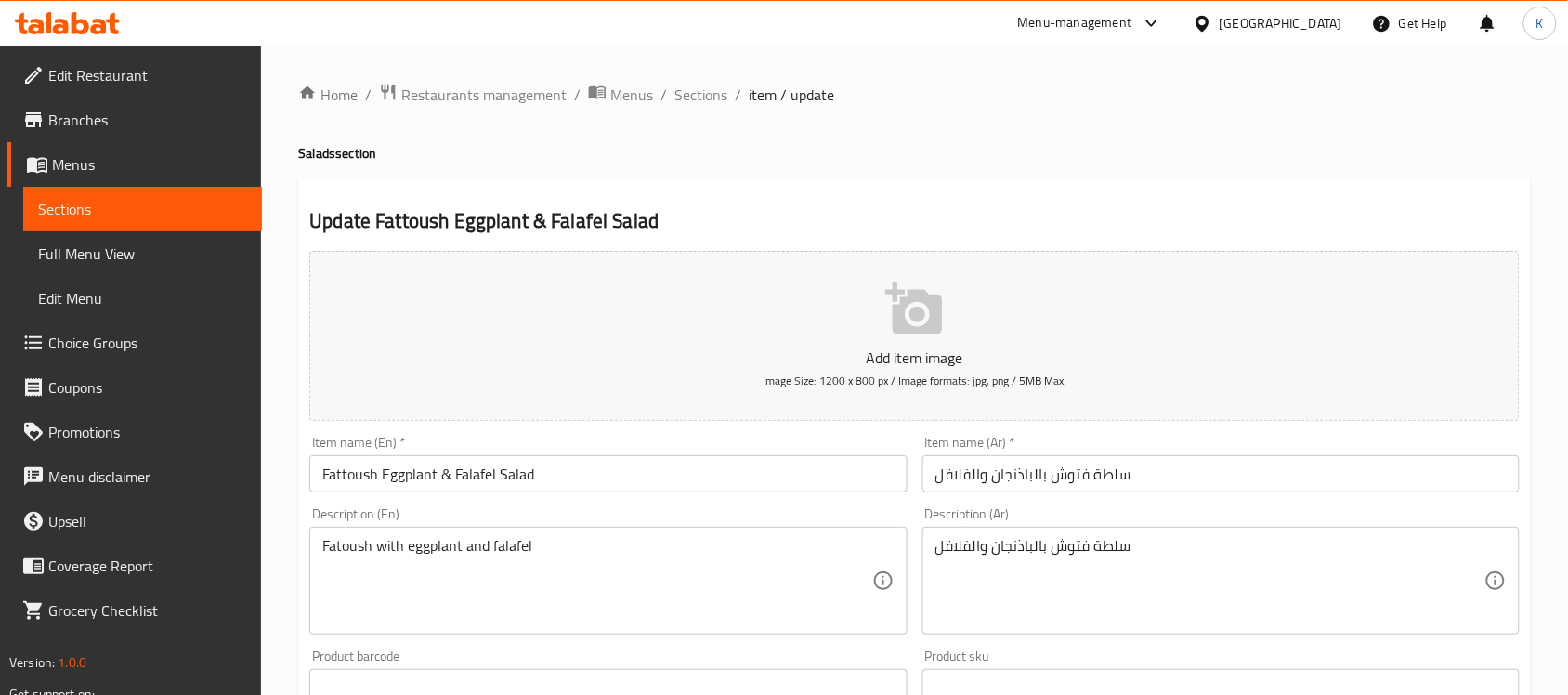
drag, startPoint x: 655, startPoint y: 554, endPoint x: 671, endPoint y: 558, distance: 16.5
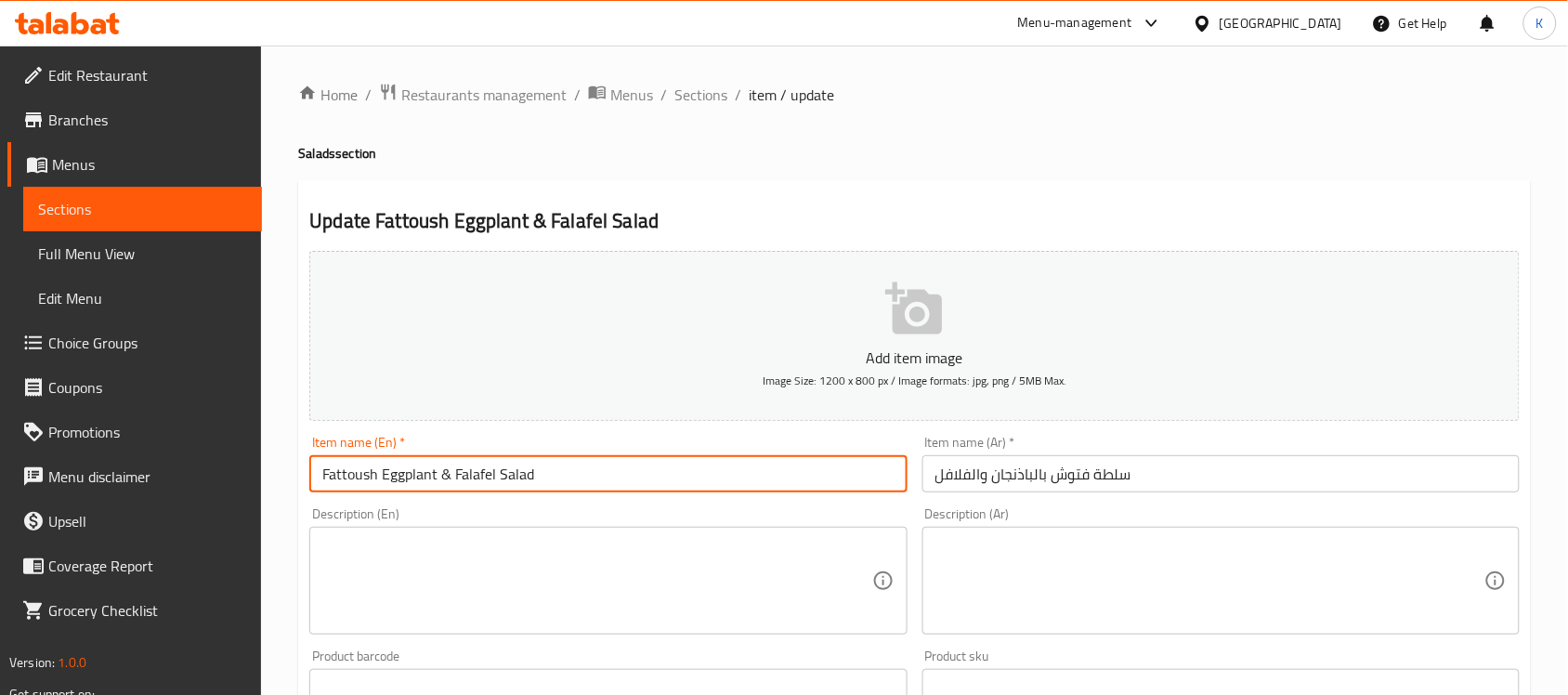
click at [750, 483] on input "Fattoush Eggplant & Falafel Salad" at bounding box center [607, 474] width 597 height 38
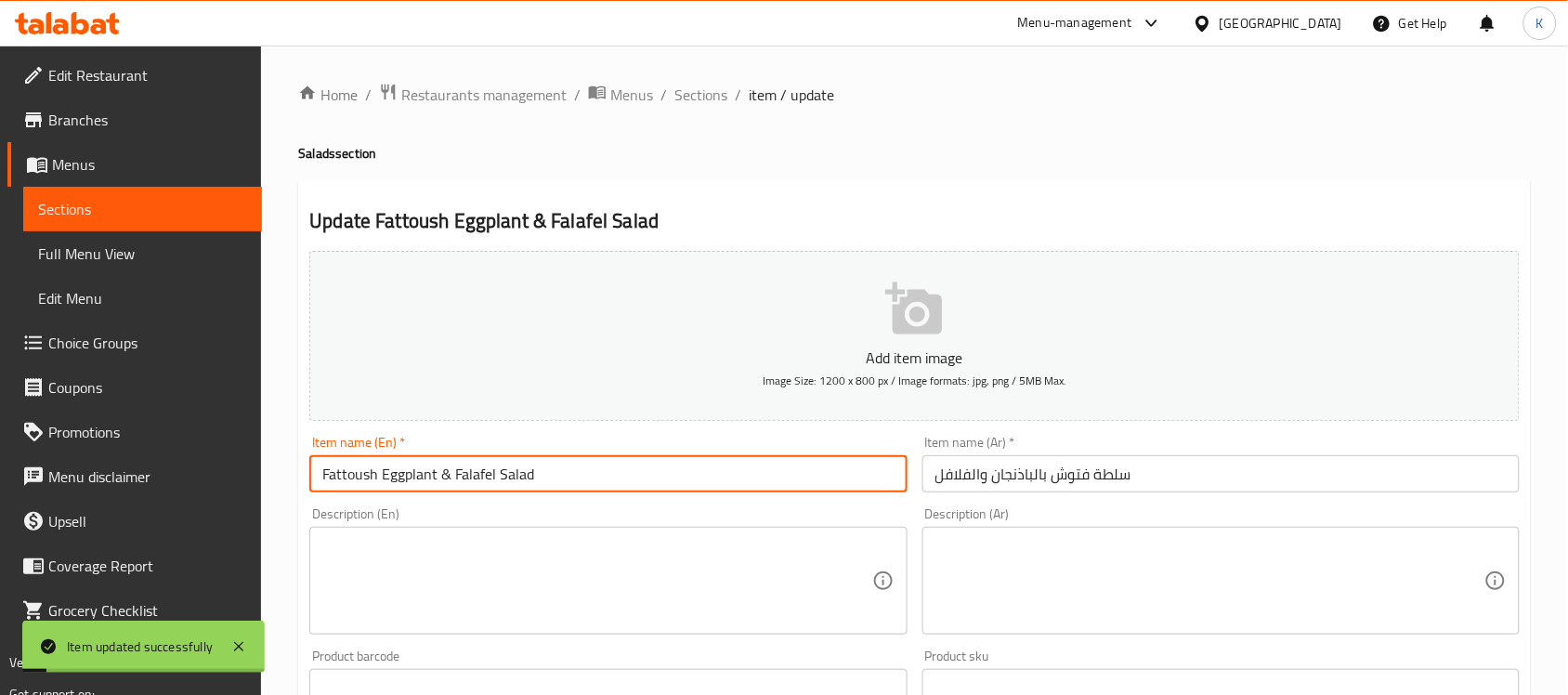
type input "Fattoush Eggplant & Falafel Salad"
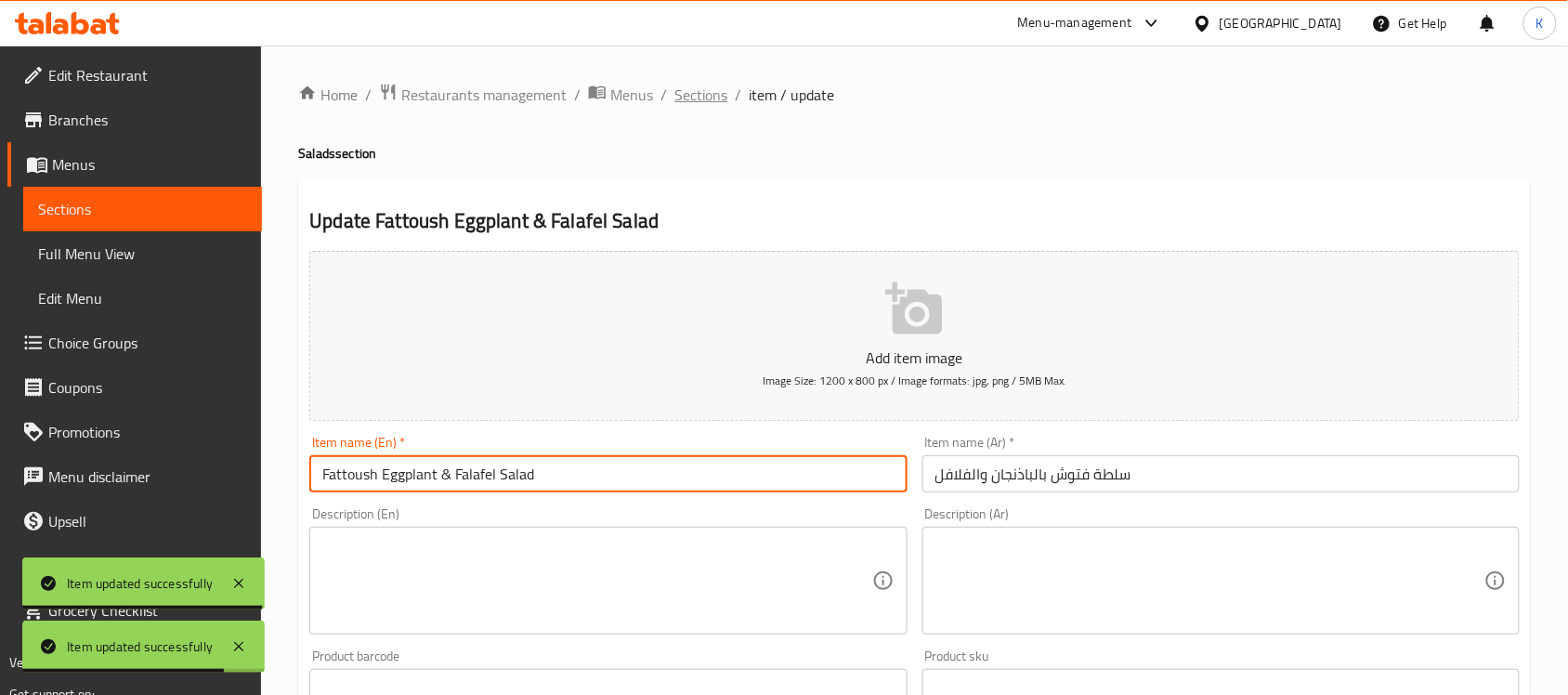
click at [711, 87] on span "Sections" at bounding box center [700, 95] width 53 height 23
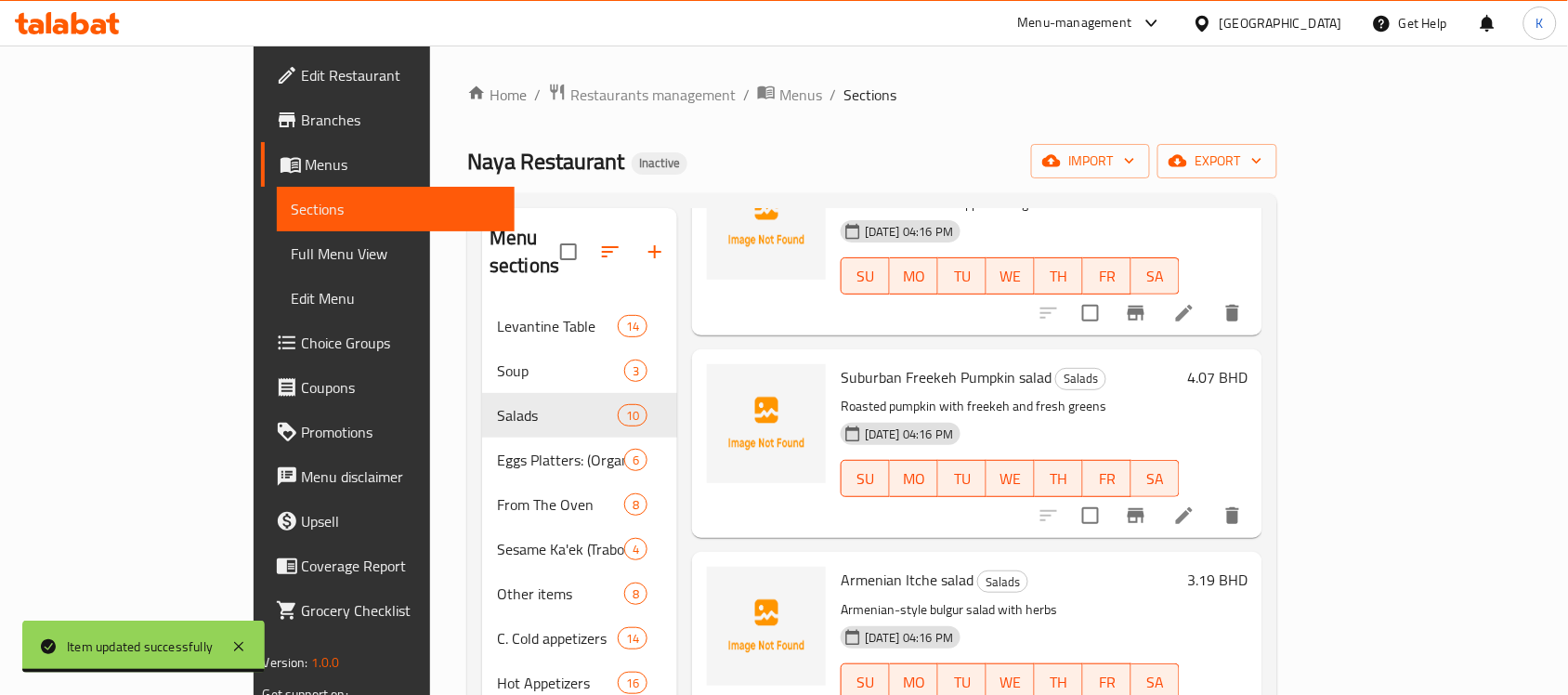
scroll to position [704, 0]
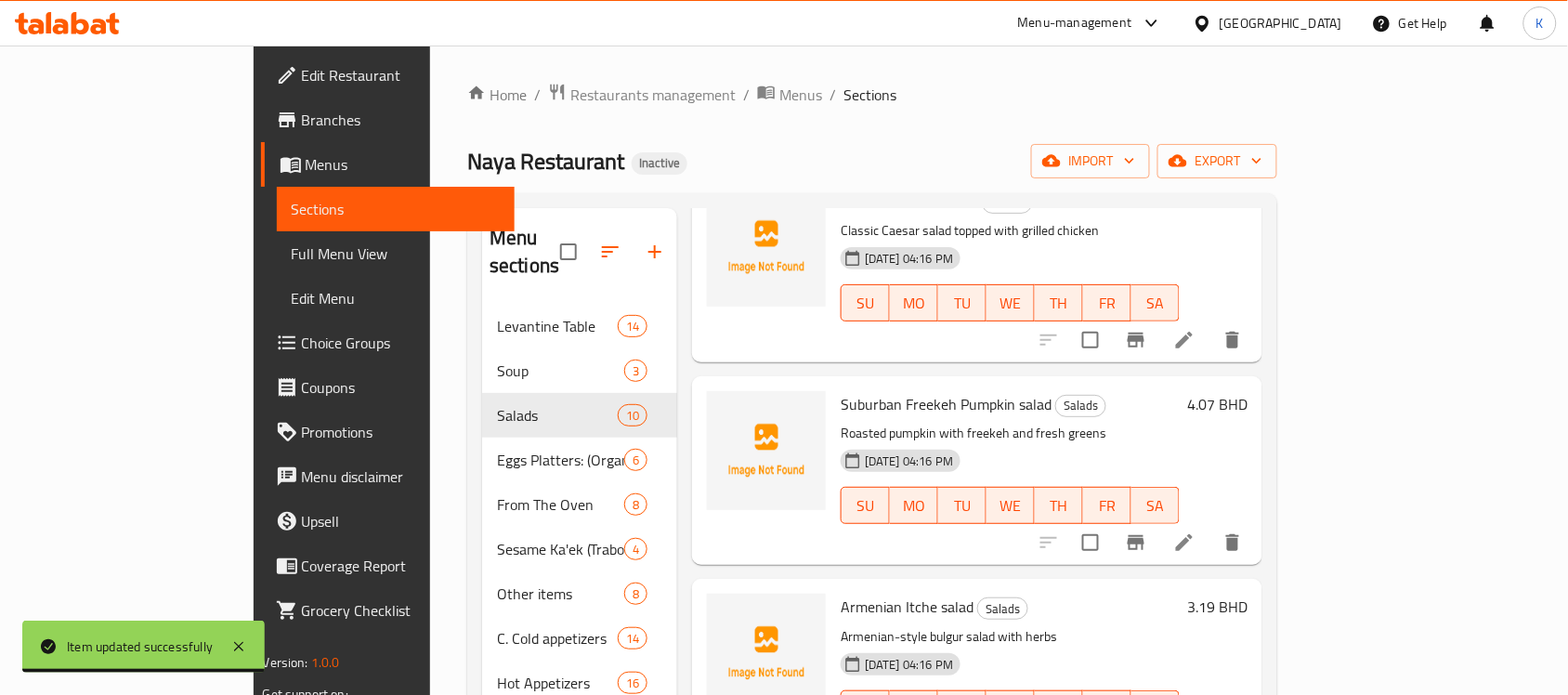
click at [1262, 545] on div "Menu items Add Sort Manage items Tabouleh Salads Fresh parsley salad with bulgu…" at bounding box center [969, 660] width 586 height 906
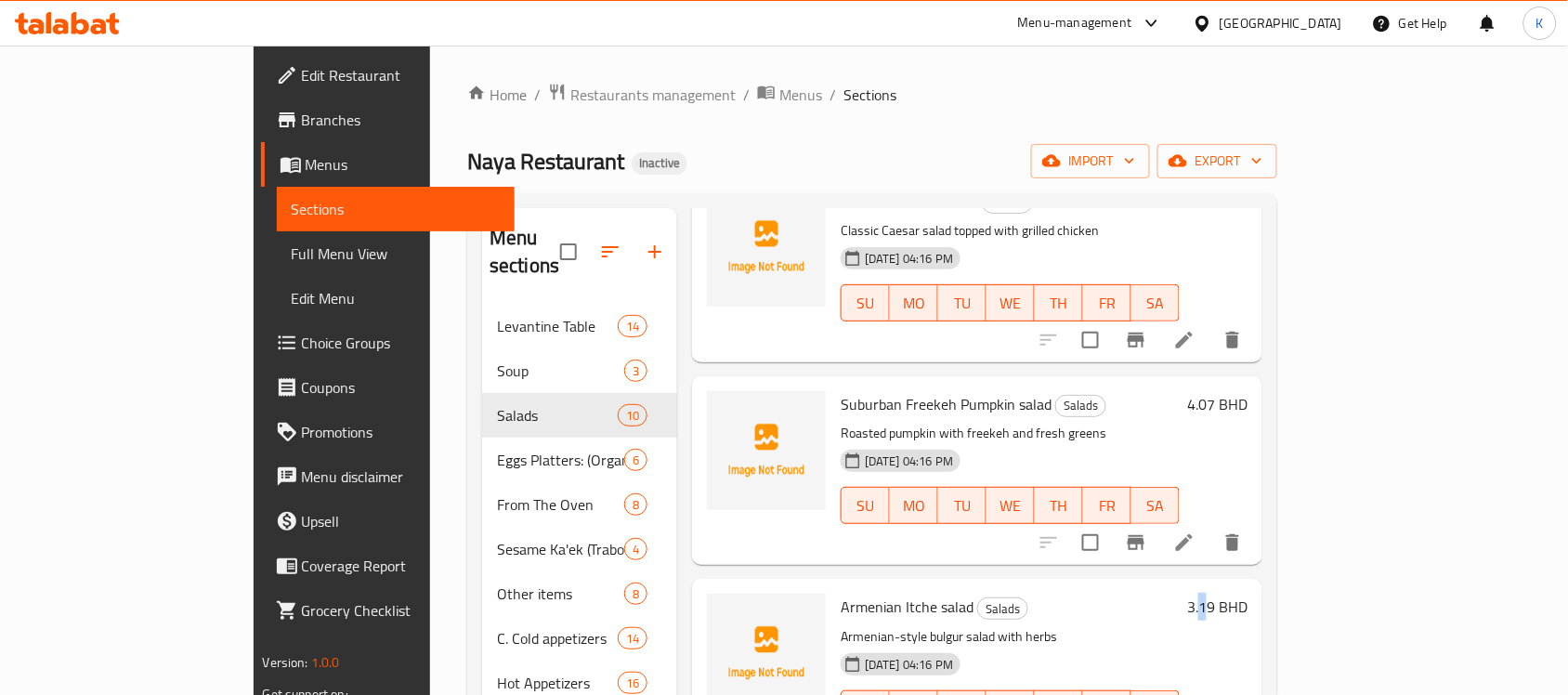
click at [1196, 531] on icon at bounding box center [1184, 543] width 23 height 23
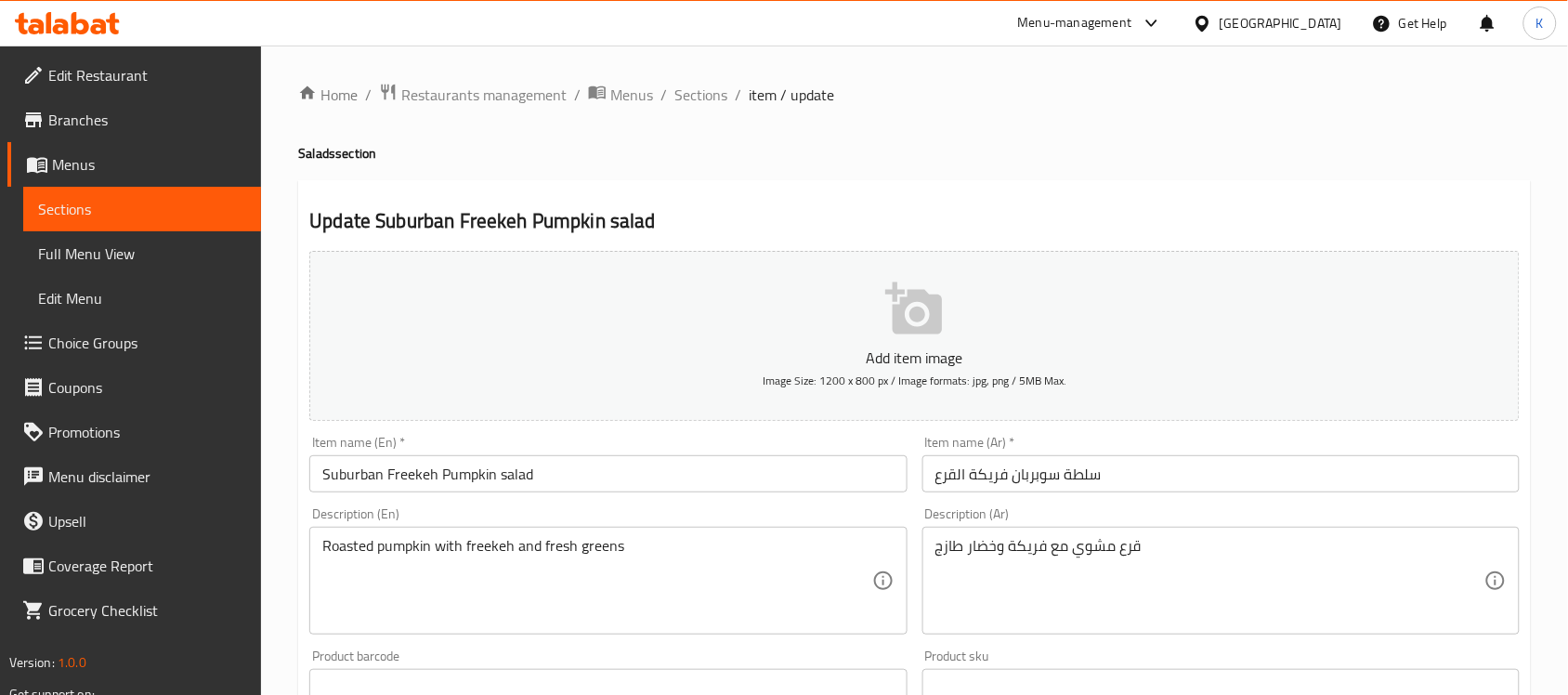
click at [1254, 495] on div "Item name (Ar)   * سلطة سوبربان فريكة القرع Item name (Ar) *" at bounding box center [1220, 465] width 612 height 71
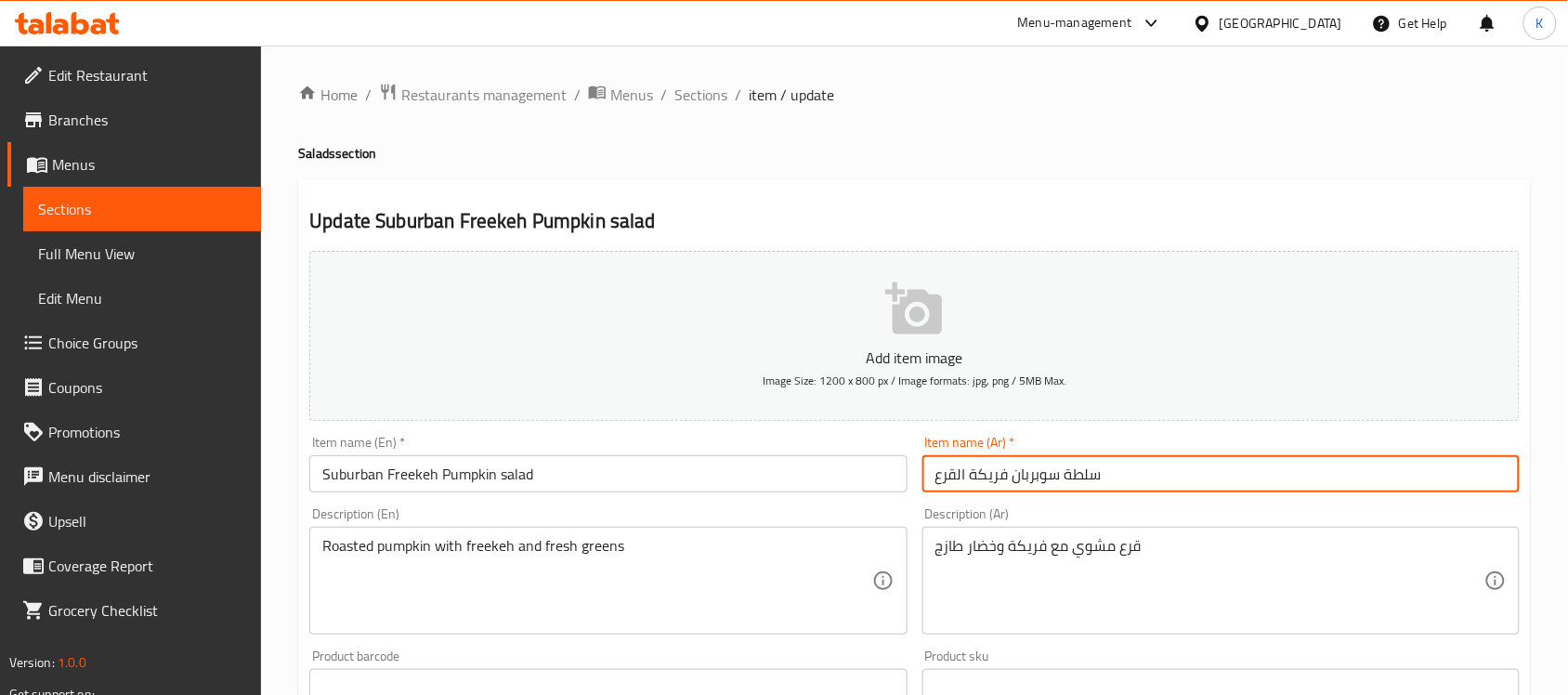
click at [1249, 472] on input "سلطة سوبربان فريكة القرع" at bounding box center [1220, 474] width 597 height 38
click at [1434, 480] on input "سلطة سوبربان فريكة القرع" at bounding box center [1220, 474] width 597 height 38
type input "سلطة الضاحية فريكة القرع"
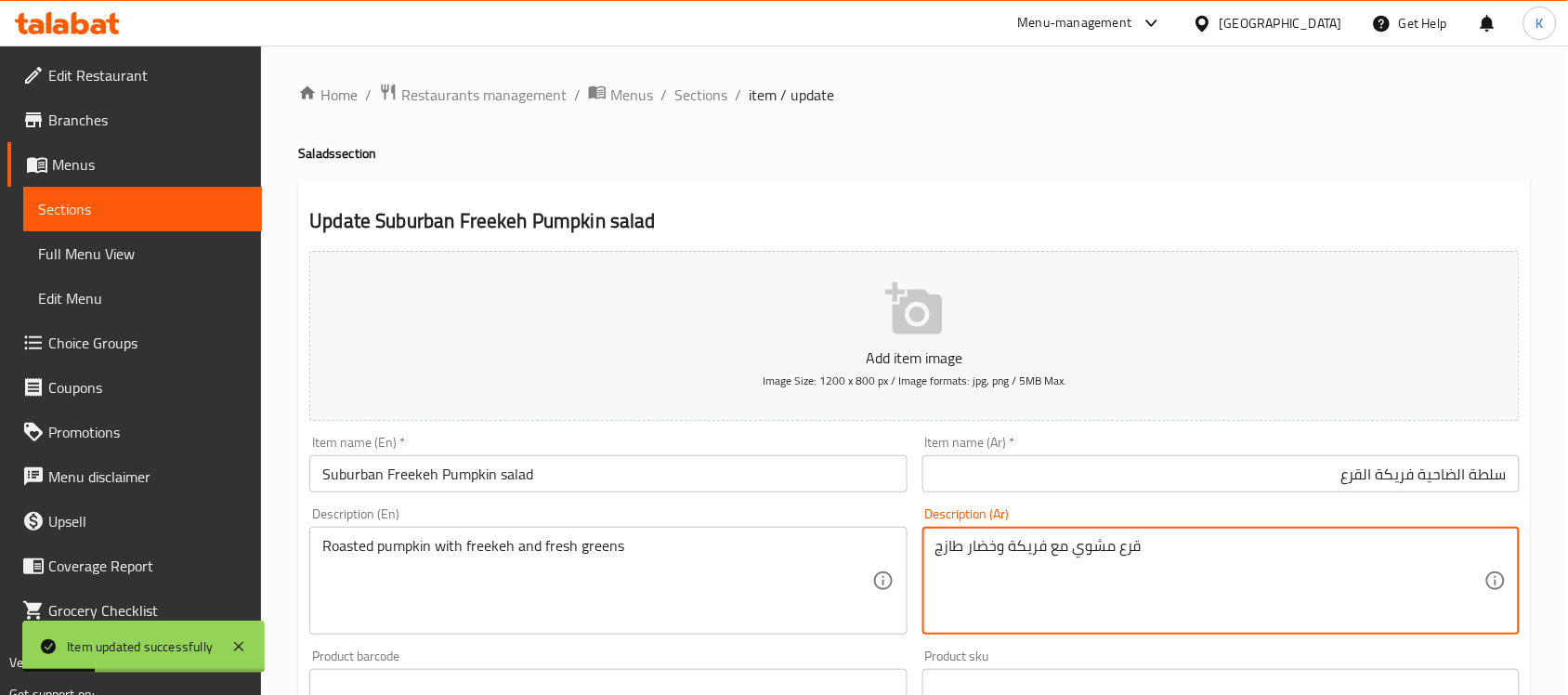
click at [982, 548] on textarea "قرع مشوي مع فريكة وخضار طازج" at bounding box center [1210, 581] width 549 height 88
type textarea "قرع مشوي مع فريكة وخضرة طازجة"
click at [599, 498] on div "Item name (En)   * Suburban Freekeh Pumpkin salad Item name (En) *" at bounding box center [607, 465] width 612 height 71
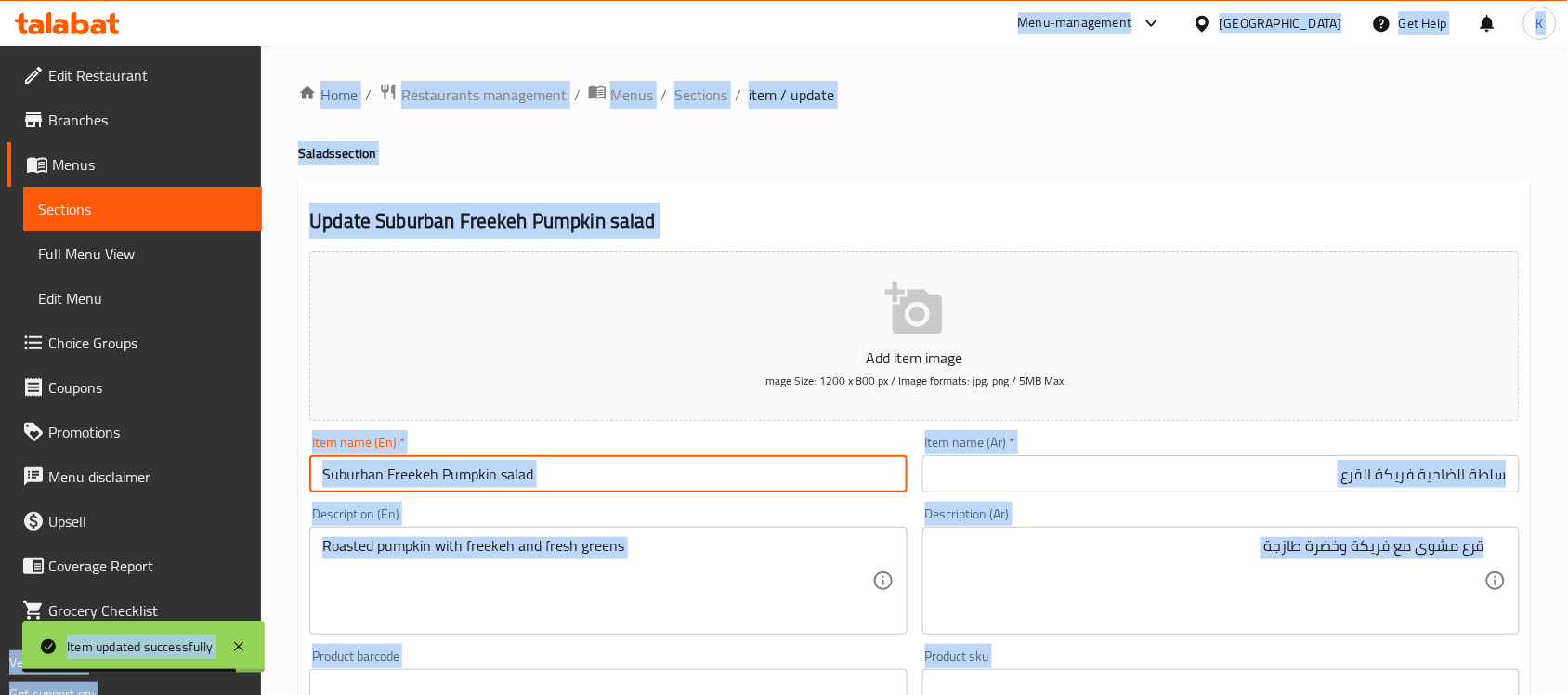
click at [572, 469] on input "Suburban Freekeh Pumpkin salad" at bounding box center [607, 474] width 597 height 38
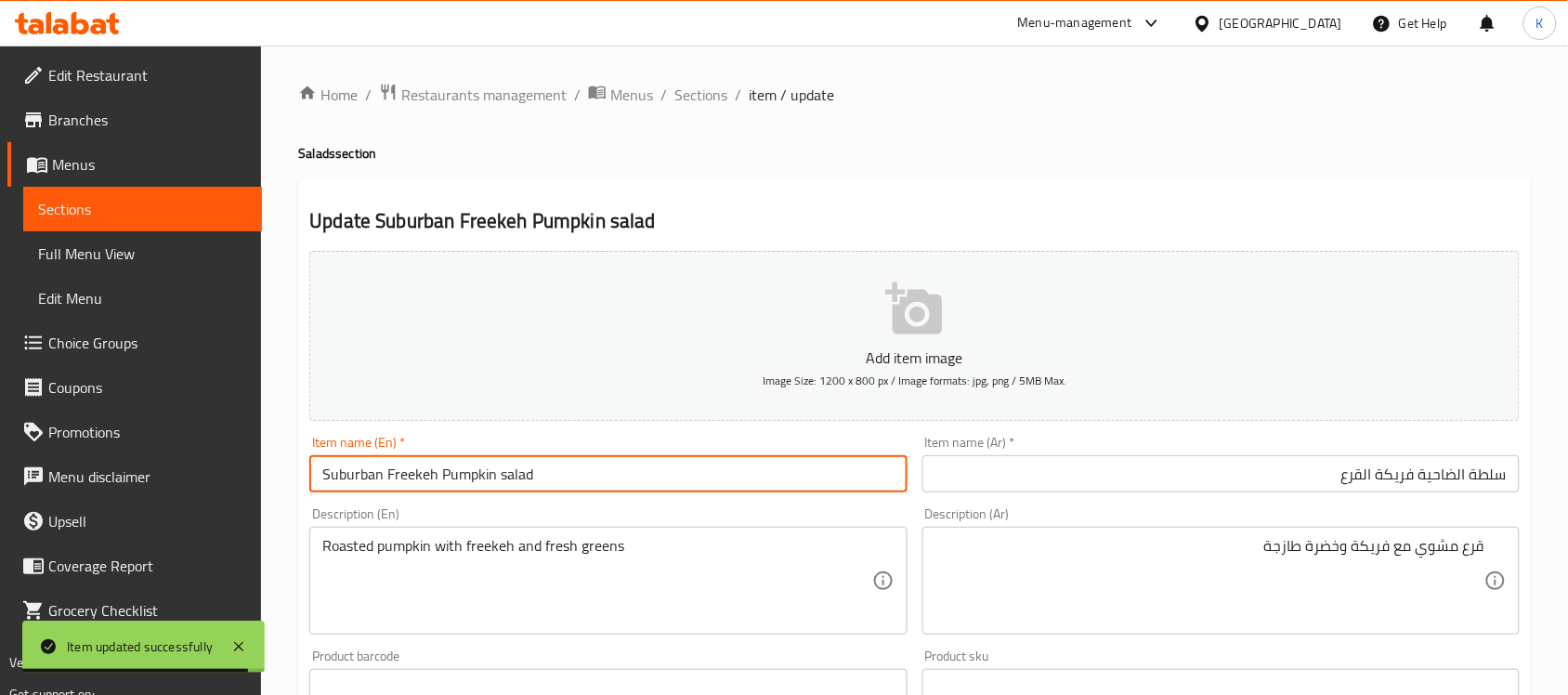
drag, startPoint x: 734, startPoint y: 100, endPoint x: 722, endPoint y: 95, distance: 13.0
click at [723, 96] on ol "Home / Restaurants management / Menus / Sections / item / update" at bounding box center [914, 95] width 1232 height 24
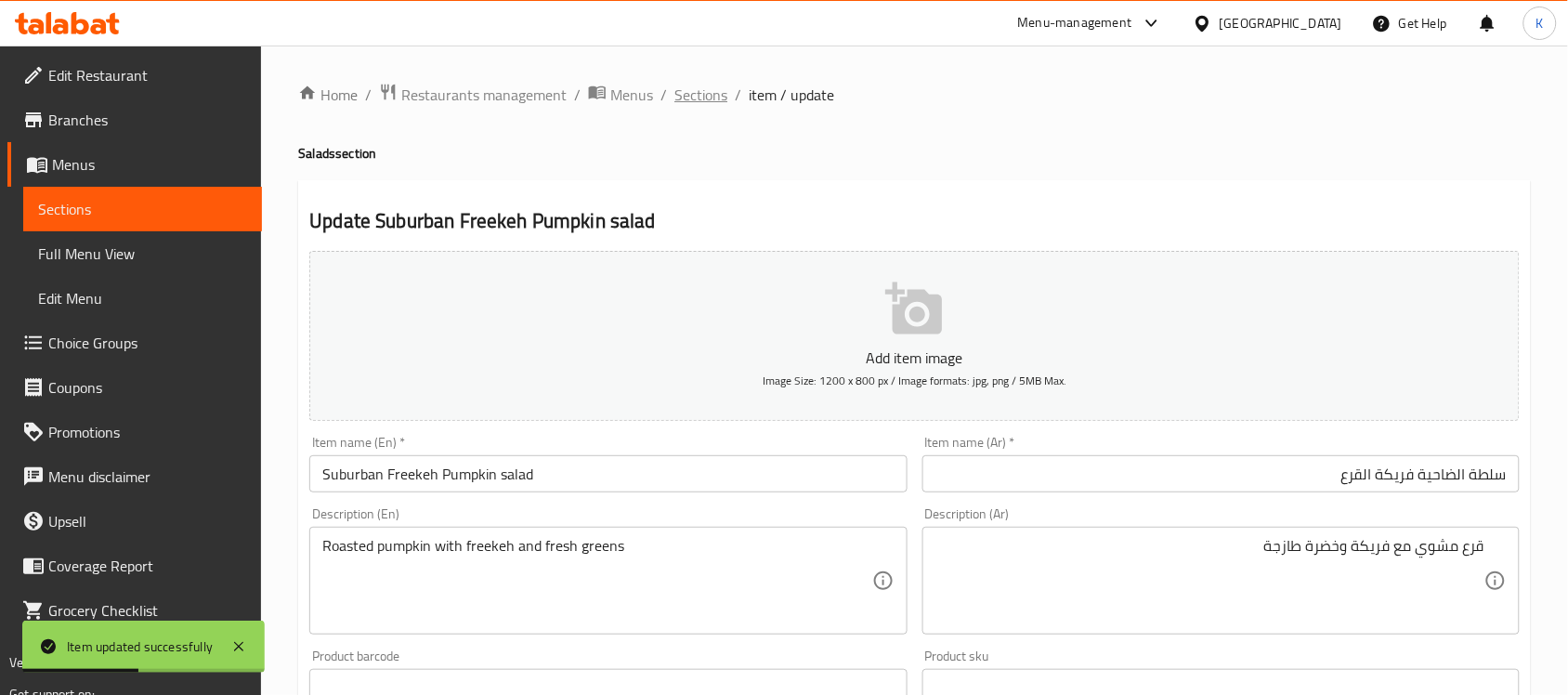
click at [720, 93] on span "Sections" at bounding box center [700, 95] width 53 height 23
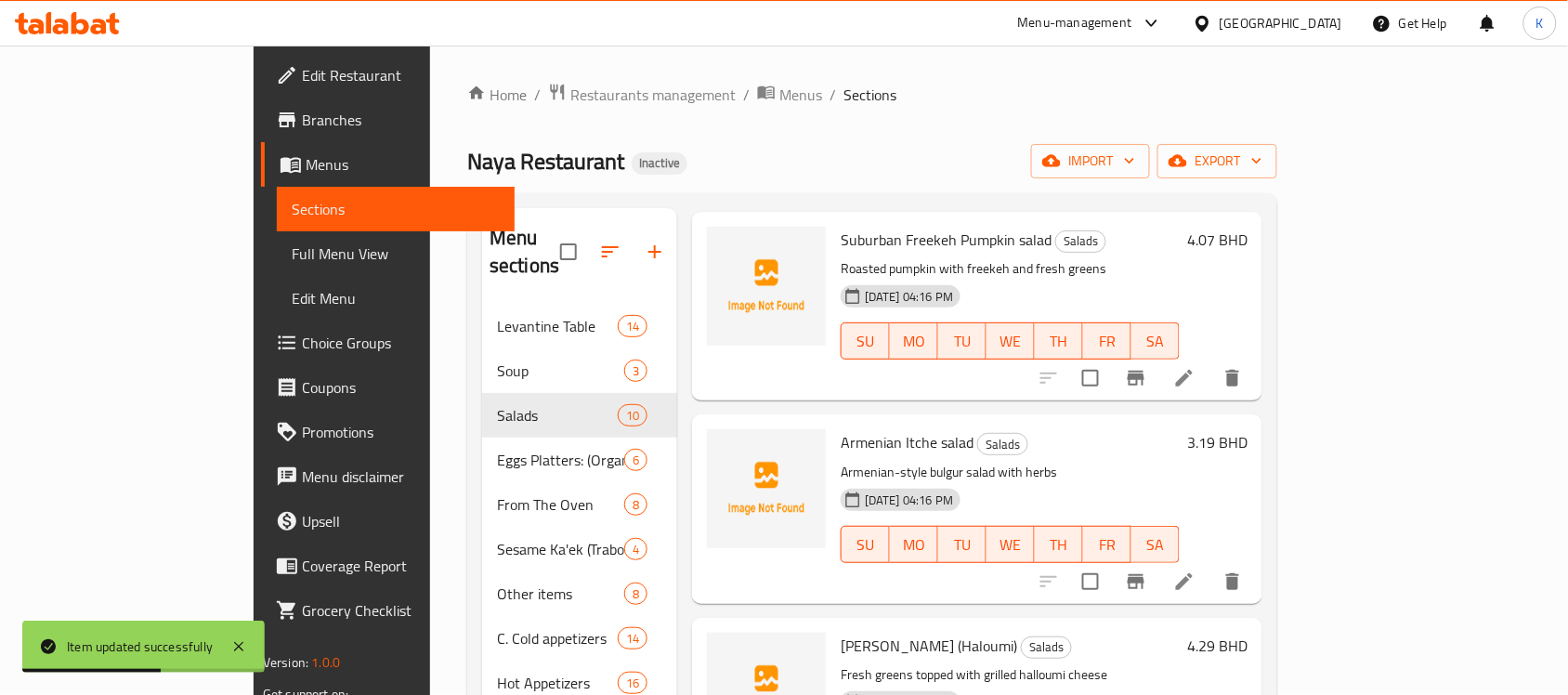
scroll to position [1139, 0]
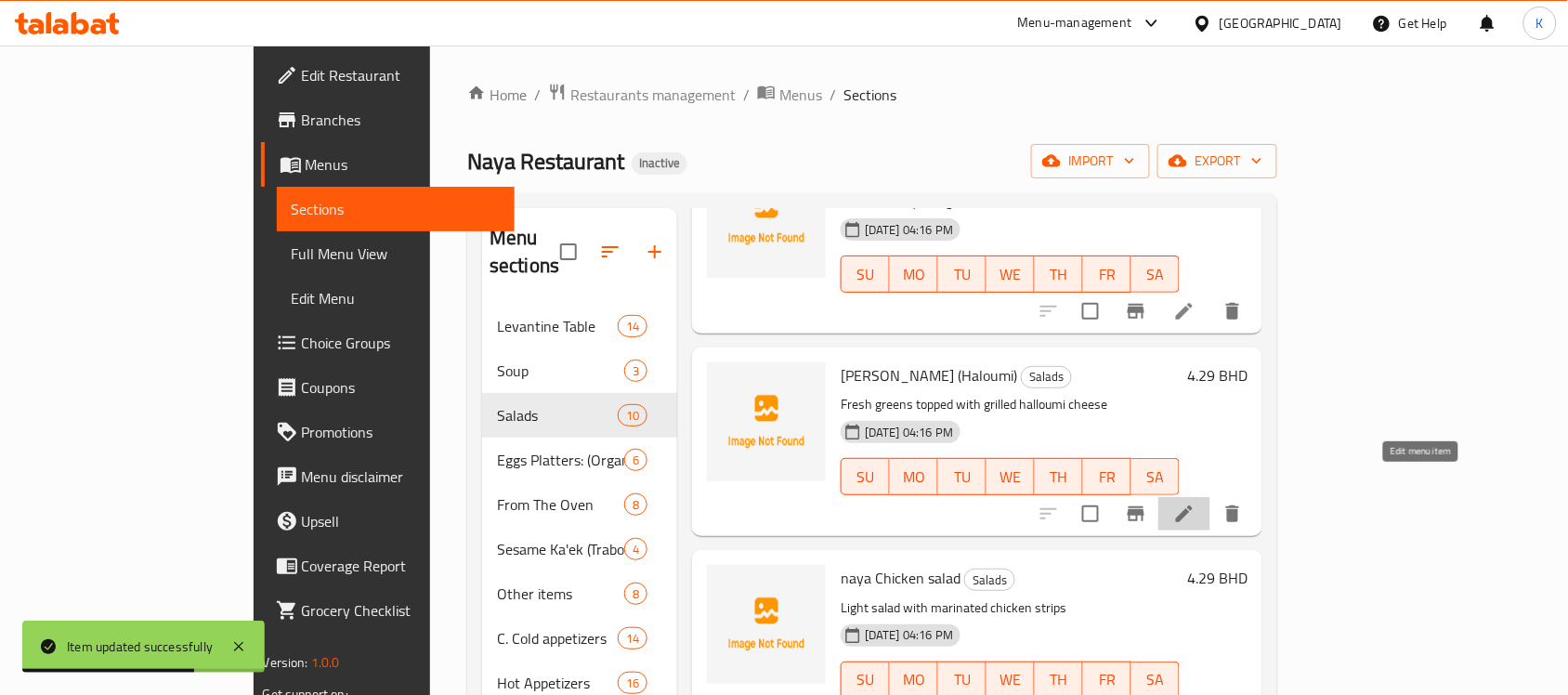
click at [1196, 503] on icon at bounding box center [1184, 514] width 23 height 23
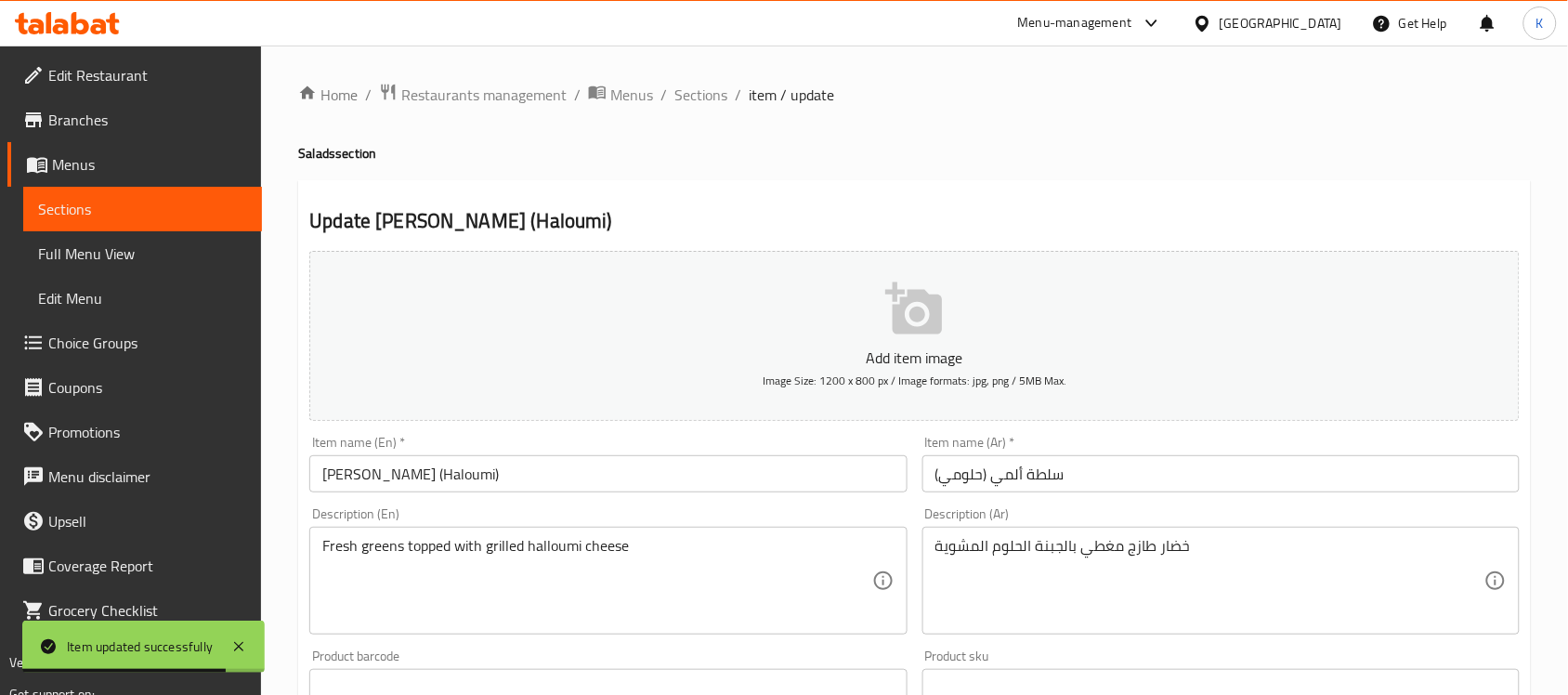
click at [1186, 548] on textarea "خضار طازج مغطي بالجبنة الحلوم المشوية" at bounding box center [1210, 581] width 549 height 88
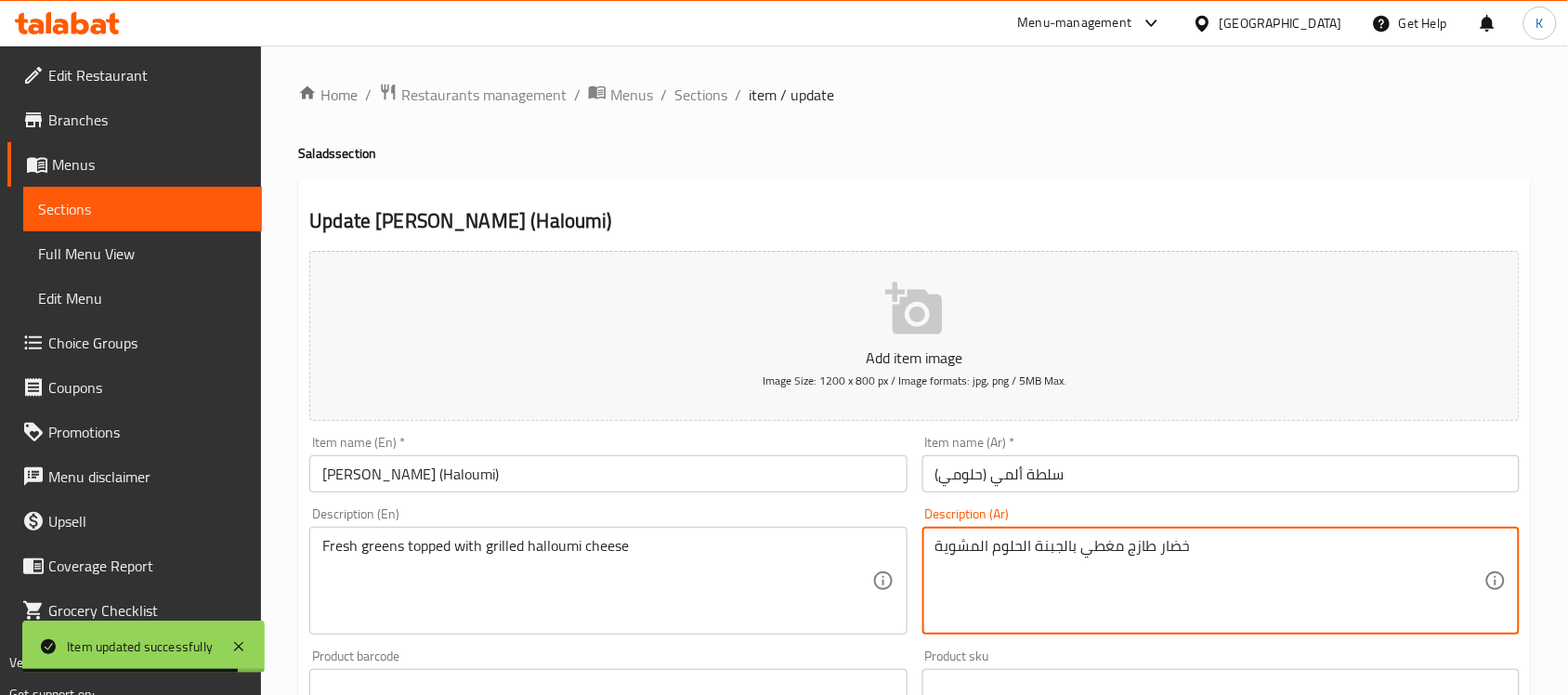
click at [1175, 542] on textarea "خضار طازج مغطي بالجبنة الحلوم المشوية" at bounding box center [1210, 581] width 549 height 88
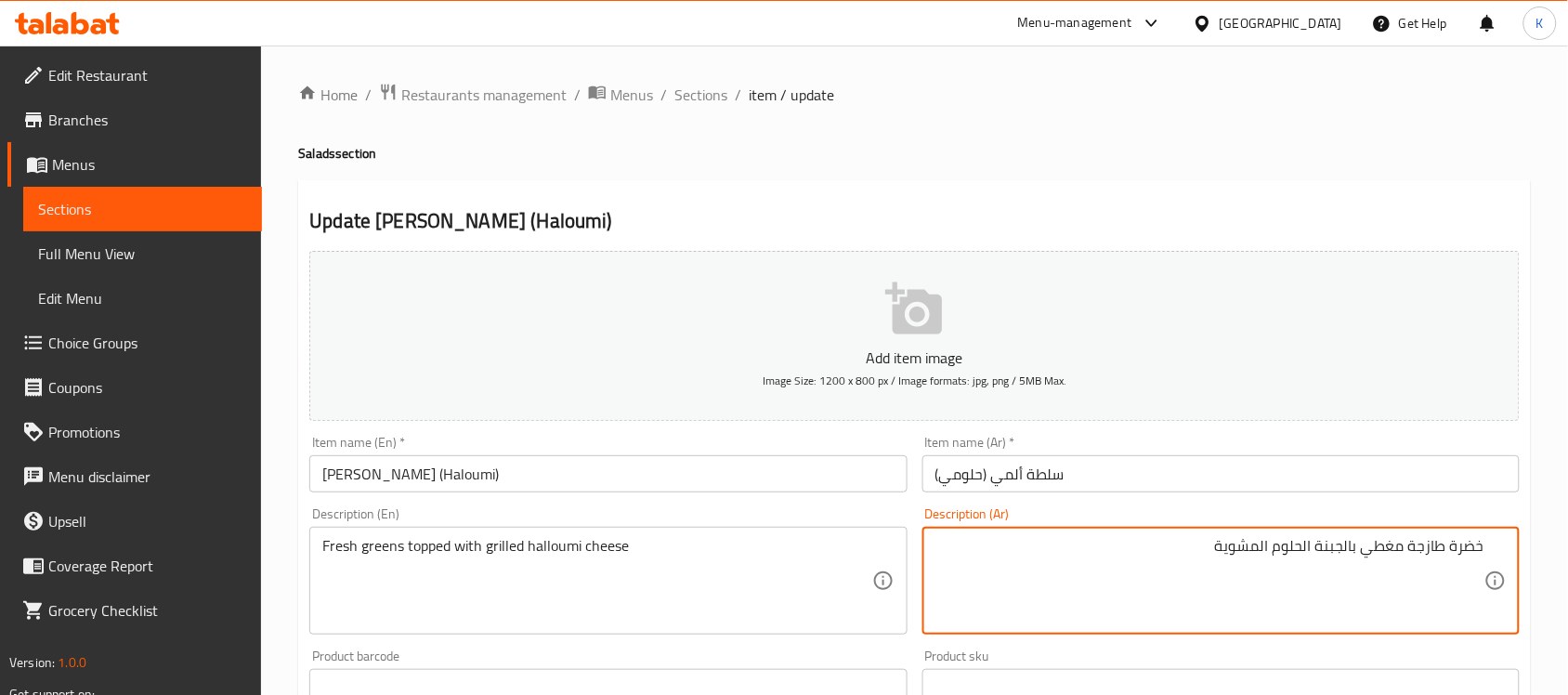
click at [805, 490] on input "Almi Salad (Haloumi)" at bounding box center [607, 474] width 597 height 38
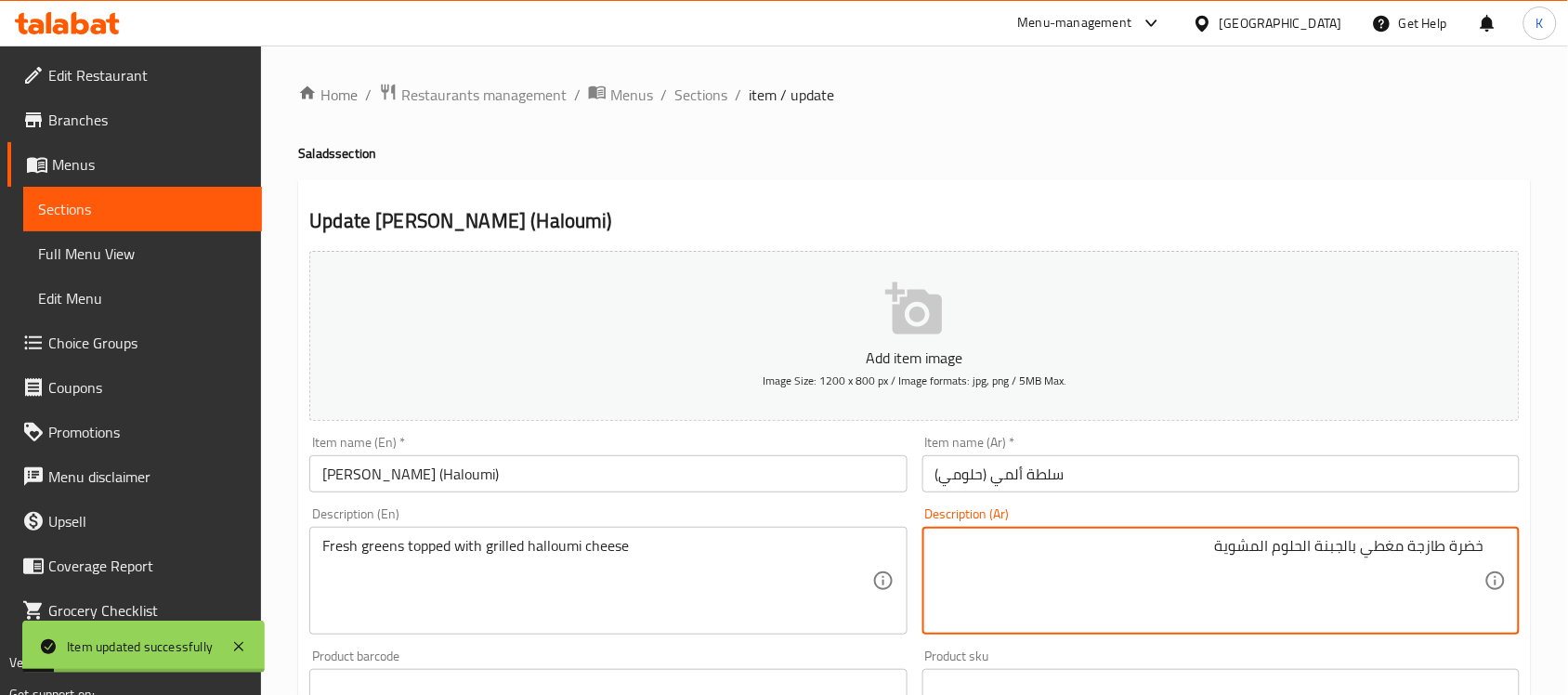
drag, startPoint x: 1372, startPoint y: 556, endPoint x: 1359, endPoint y: 559, distance: 13.3
type textarea "خضرة طازجة مغطاة بالجبنة الحلوم المشوية"
click at [592, 474] on input "Almi Salad (Haloumi)" at bounding box center [607, 474] width 597 height 38
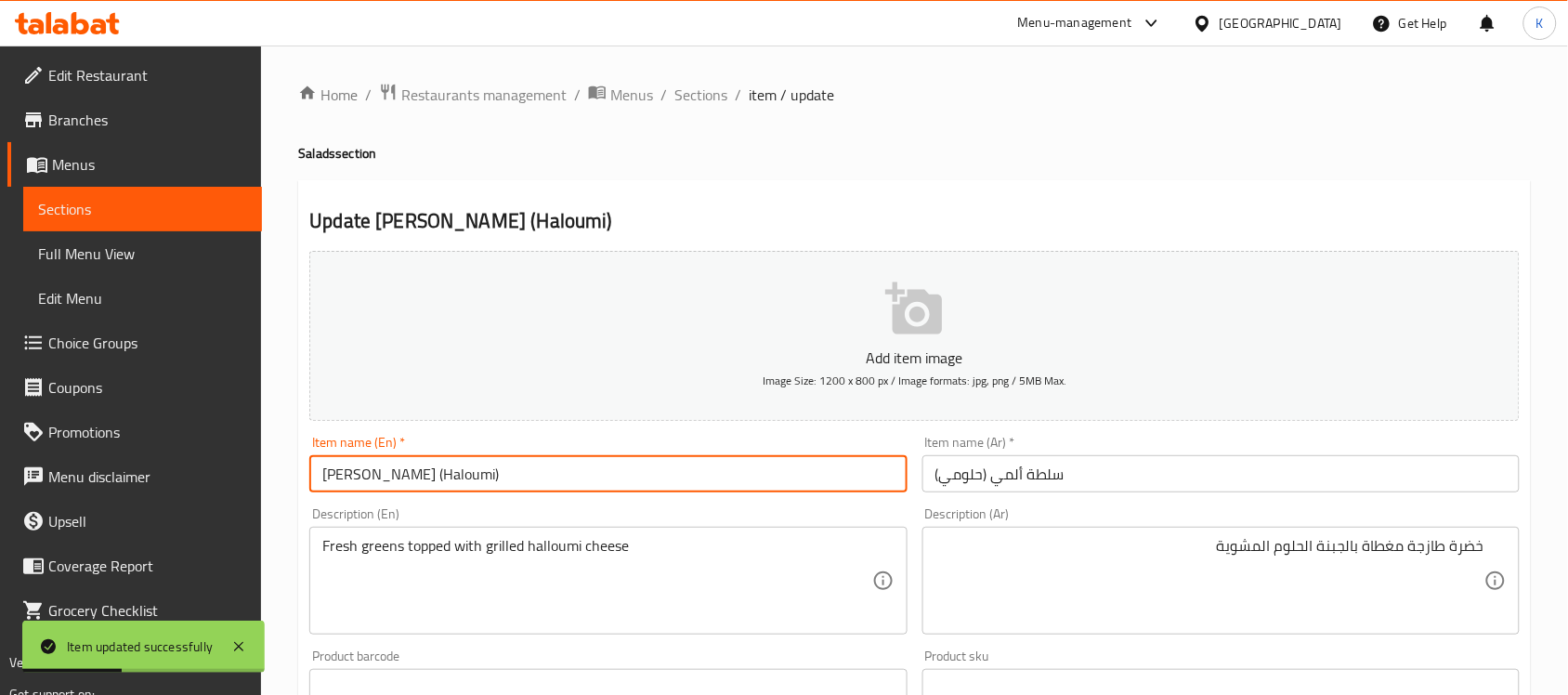
click at [722, 105] on span "Sections" at bounding box center [700, 95] width 53 height 23
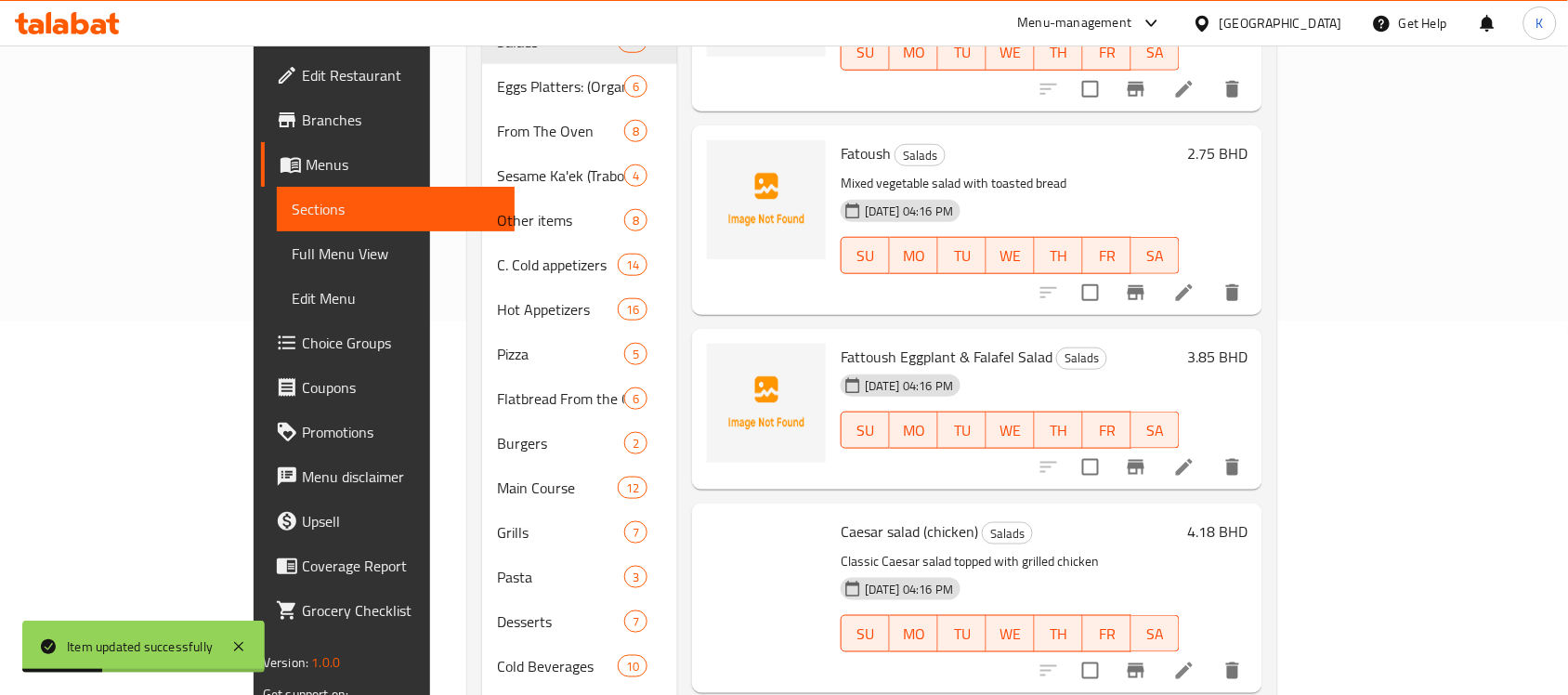
scroll to position [1171, 0]
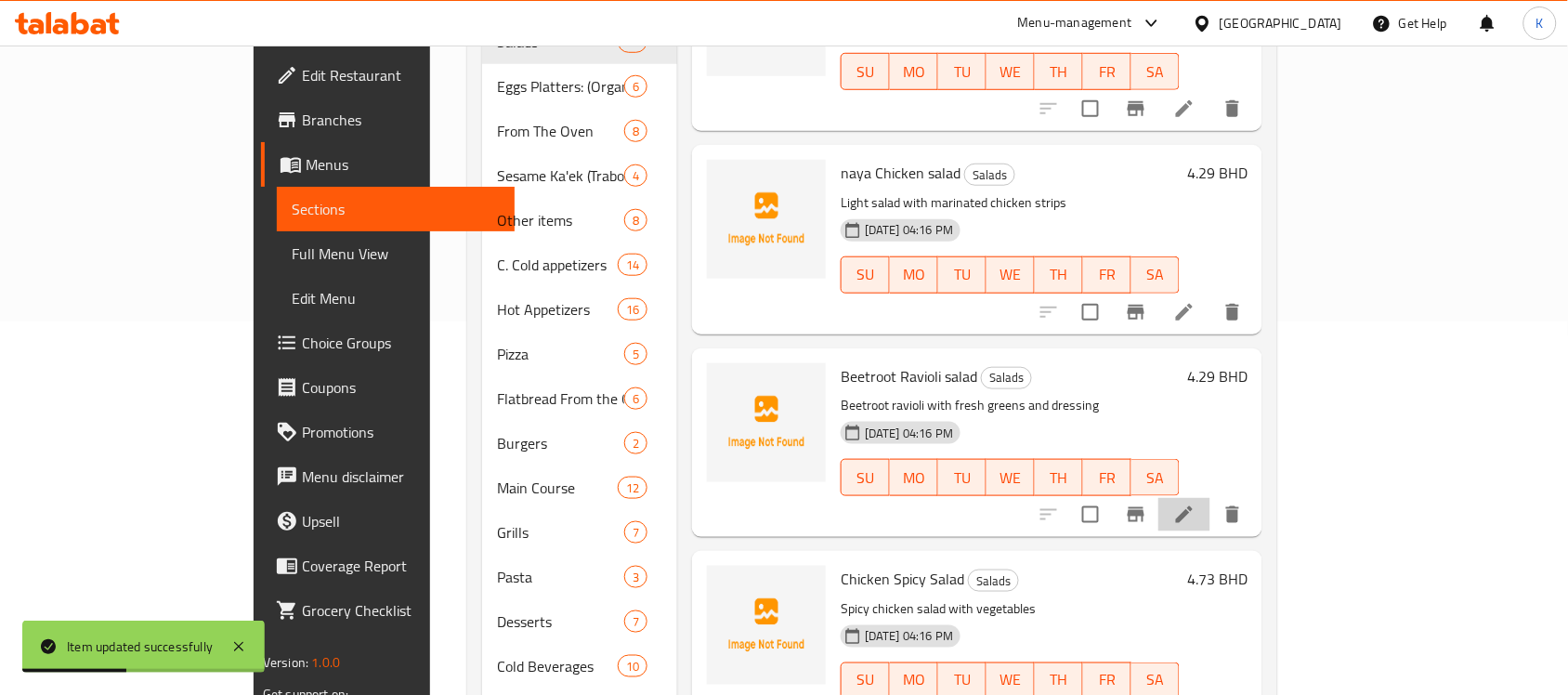
click at [1211, 498] on li at bounding box center [1184, 515] width 52 height 34
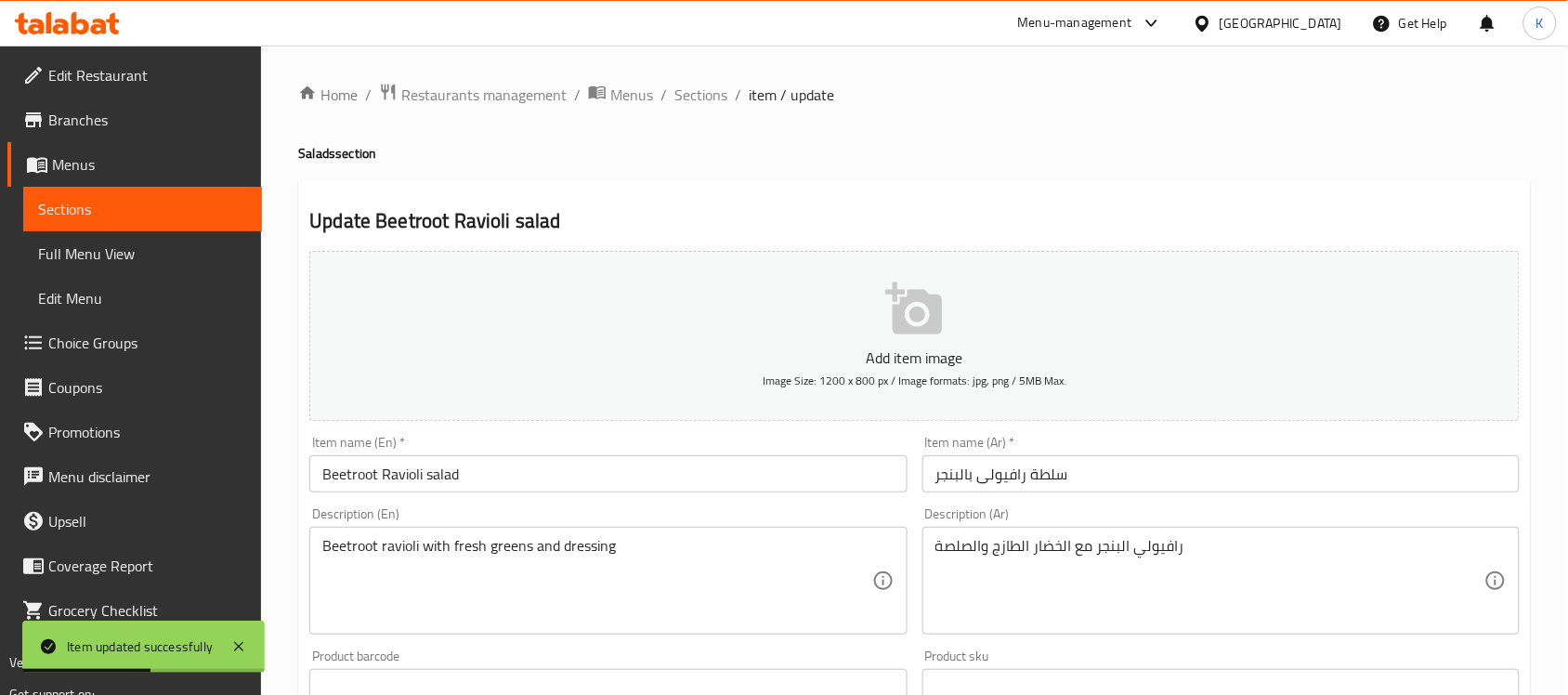
click at [954, 486] on input "سلطة رافيولى بالبنجر" at bounding box center [1220, 474] width 597 height 38
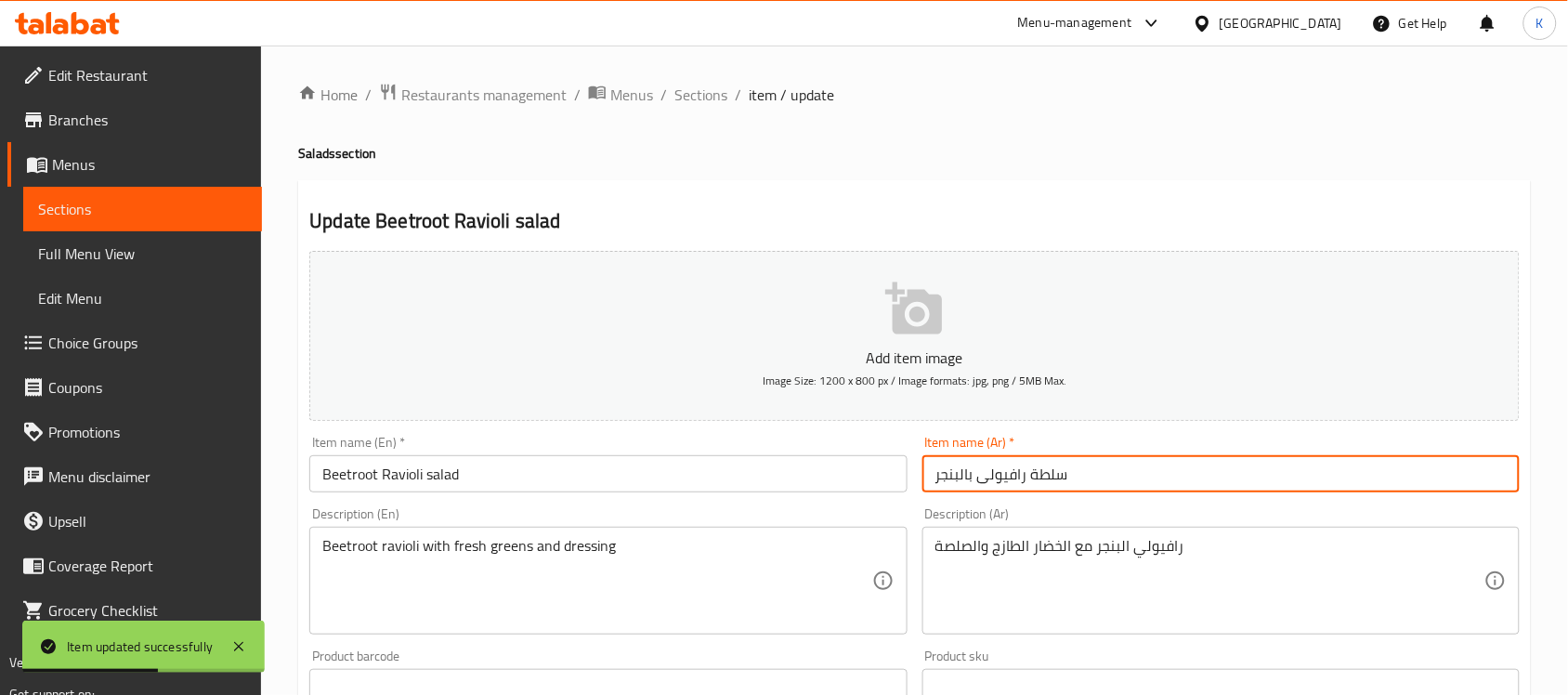
click at [954, 486] on input "سلطة رافيولى بالبنجر" at bounding box center [1220, 474] width 597 height 38
type input "سلطة رافيولى بالشمندر"
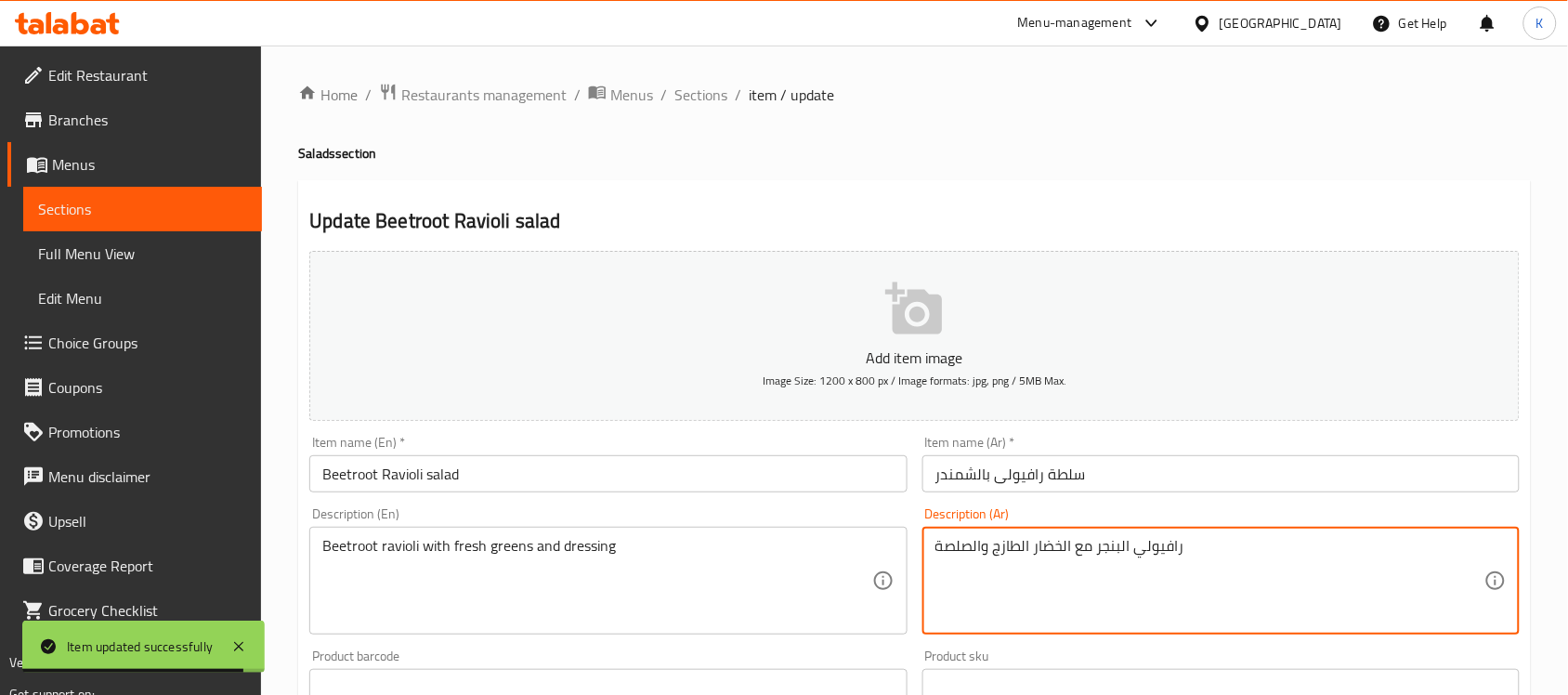
click at [1117, 546] on textarea "رافيولي البنجر مع الخضار الطازج والصلصة" at bounding box center [1210, 581] width 549 height 88
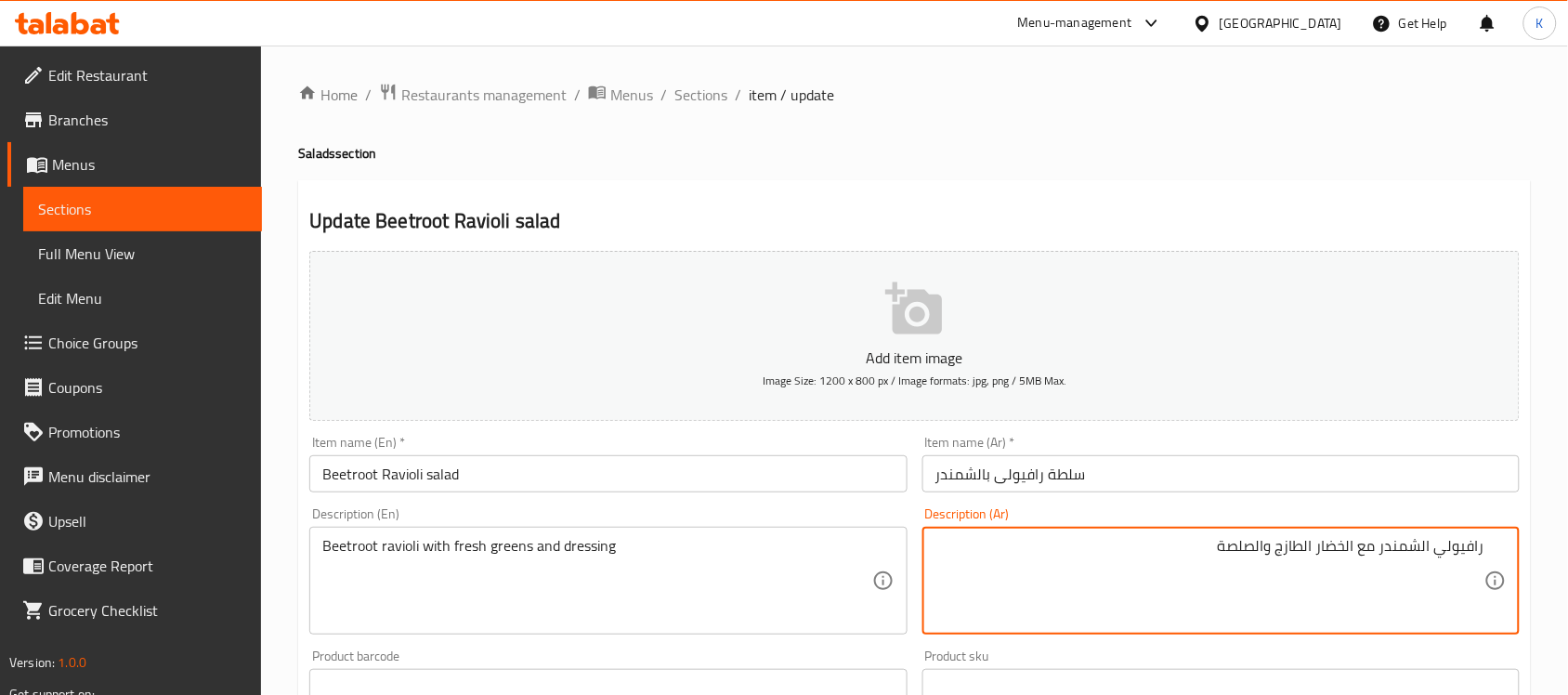
click at [1336, 558] on textarea "رافيولي الشمندر مع الخضار الطازج والصلصة" at bounding box center [1210, 581] width 549 height 88
type textarea "رافيولي الشمندر مع خضرة طازجة وصلصة"
click at [601, 489] on input "Beetroot Ravioli salad" at bounding box center [607, 474] width 597 height 38
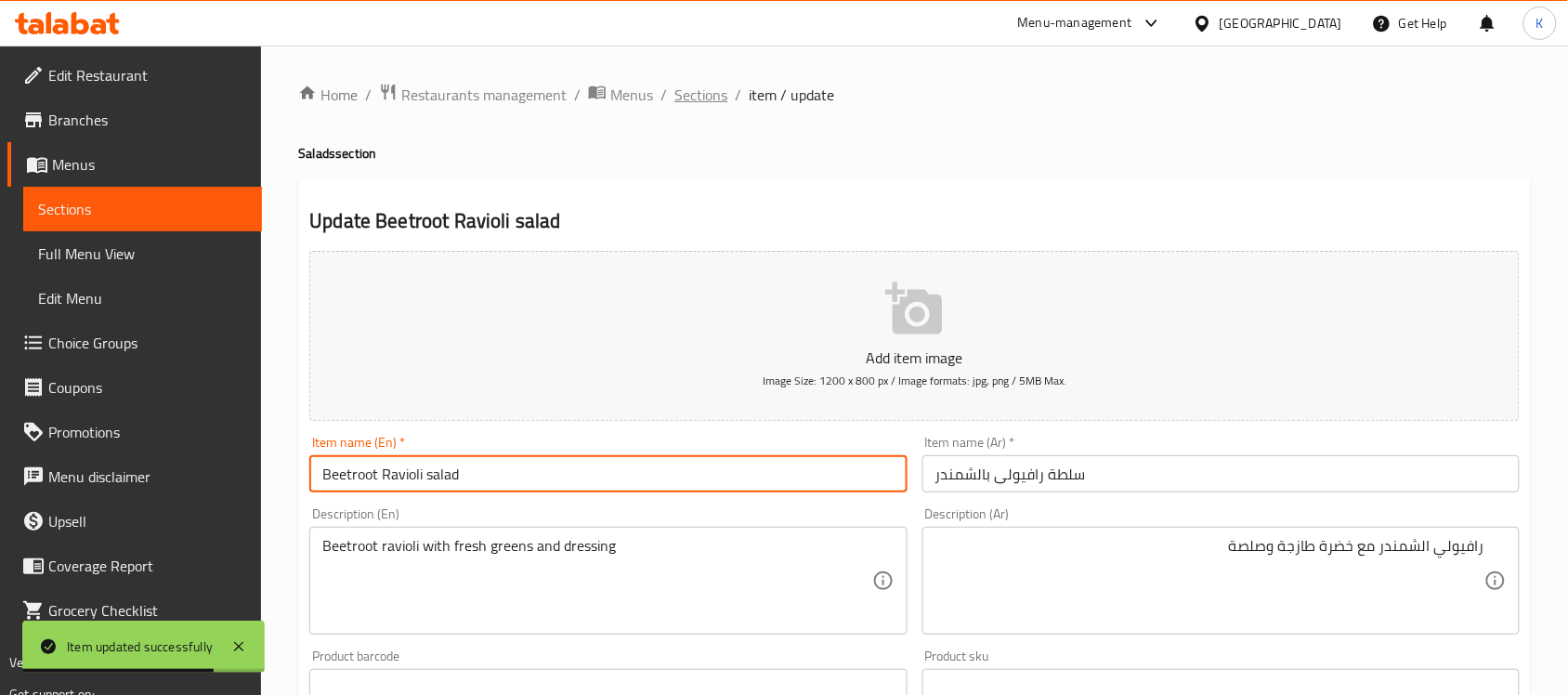
click at [715, 101] on span "Sections" at bounding box center [700, 95] width 53 height 23
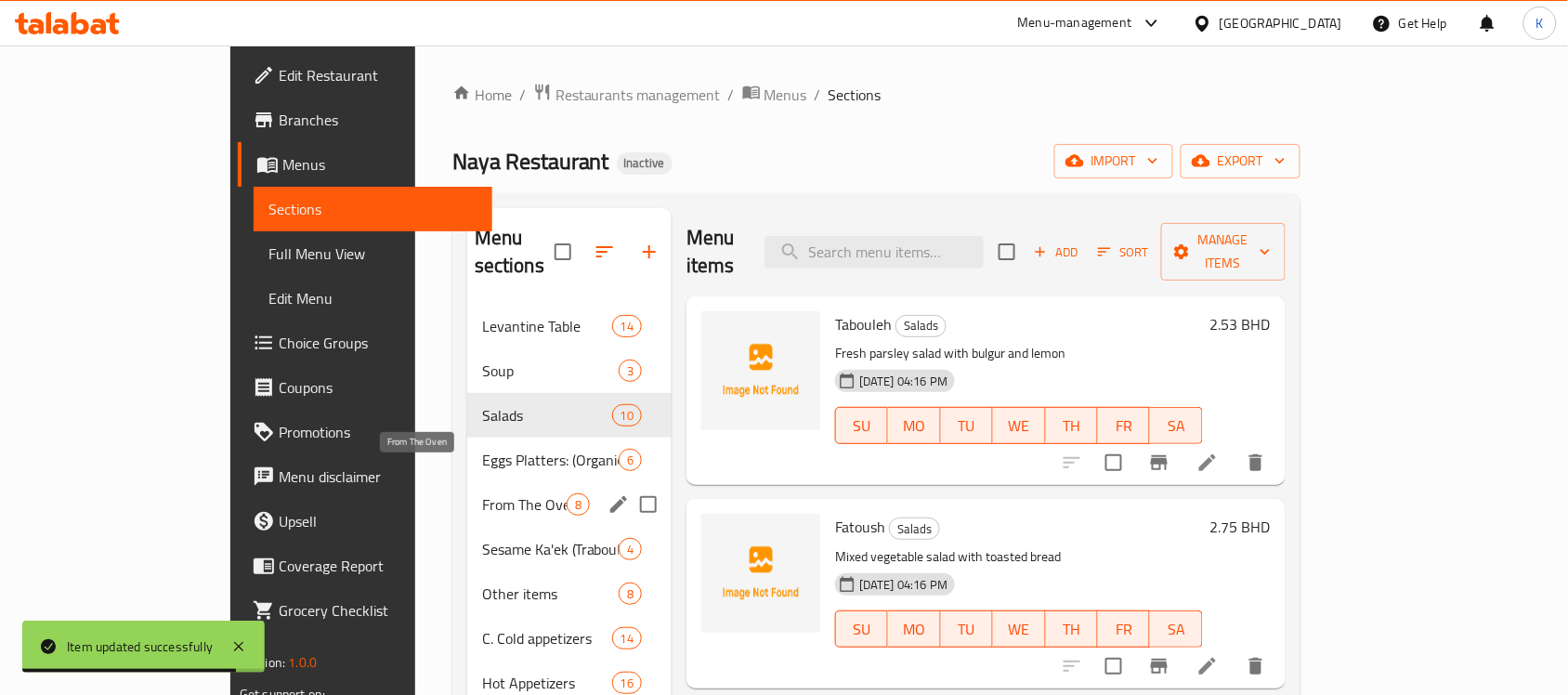
scroll to position [271, 0]
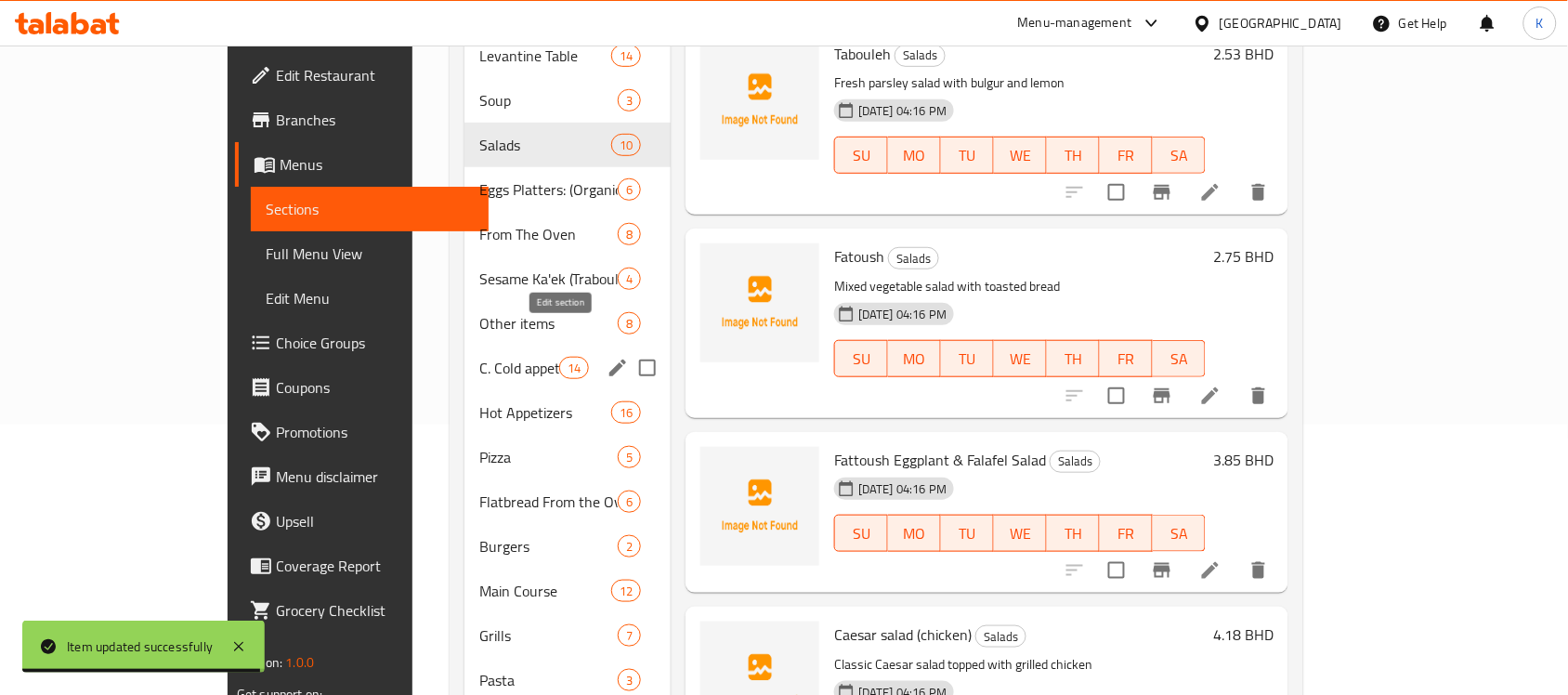
click at [606, 356] on icon "edit" at bounding box center [618, 368] width 23 height 23
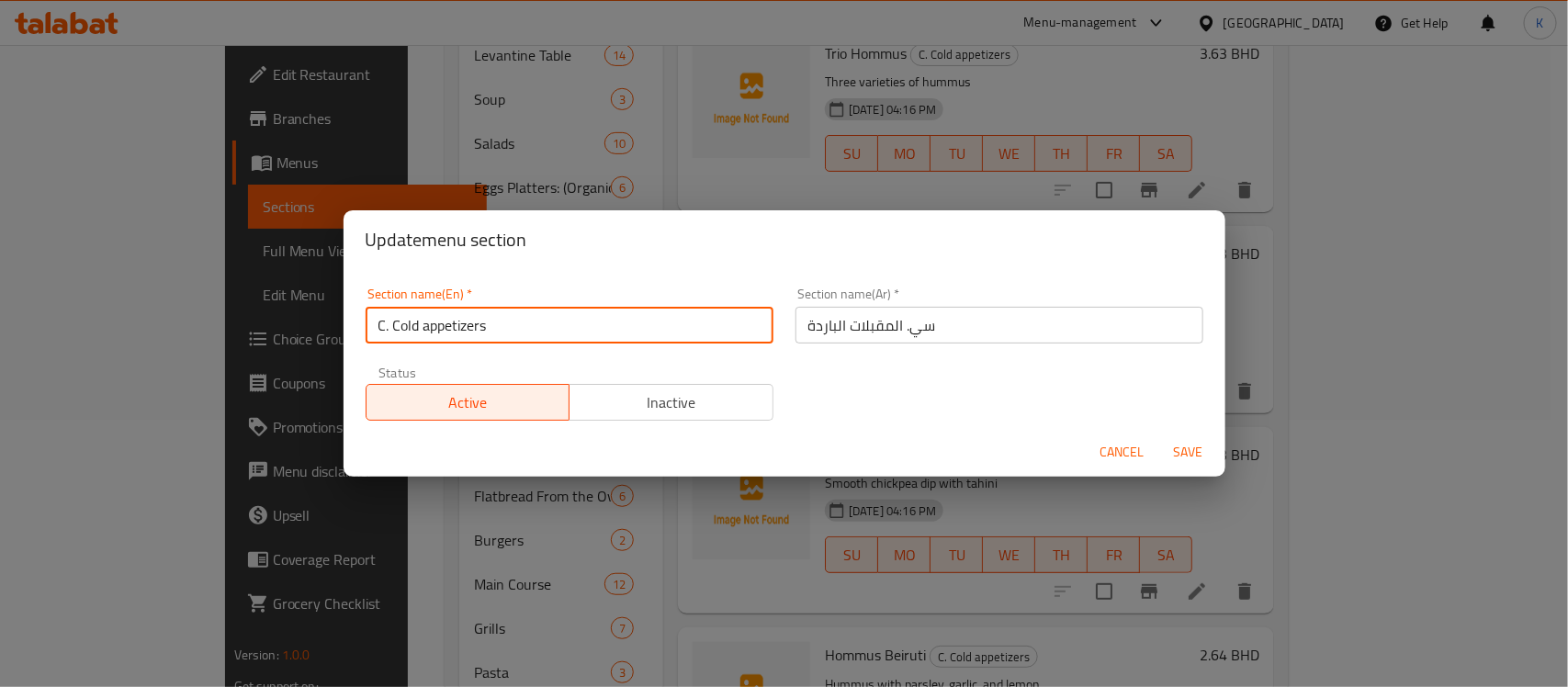
drag, startPoint x: 395, startPoint y: 329, endPoint x: 334, endPoint y: 333, distance: 61.1
click at [356, 334] on div "Section name(En)   * C. Cold appetizers Section name(En) *" at bounding box center [569, 315] width 429 height 78
type input "Cold appetizers"
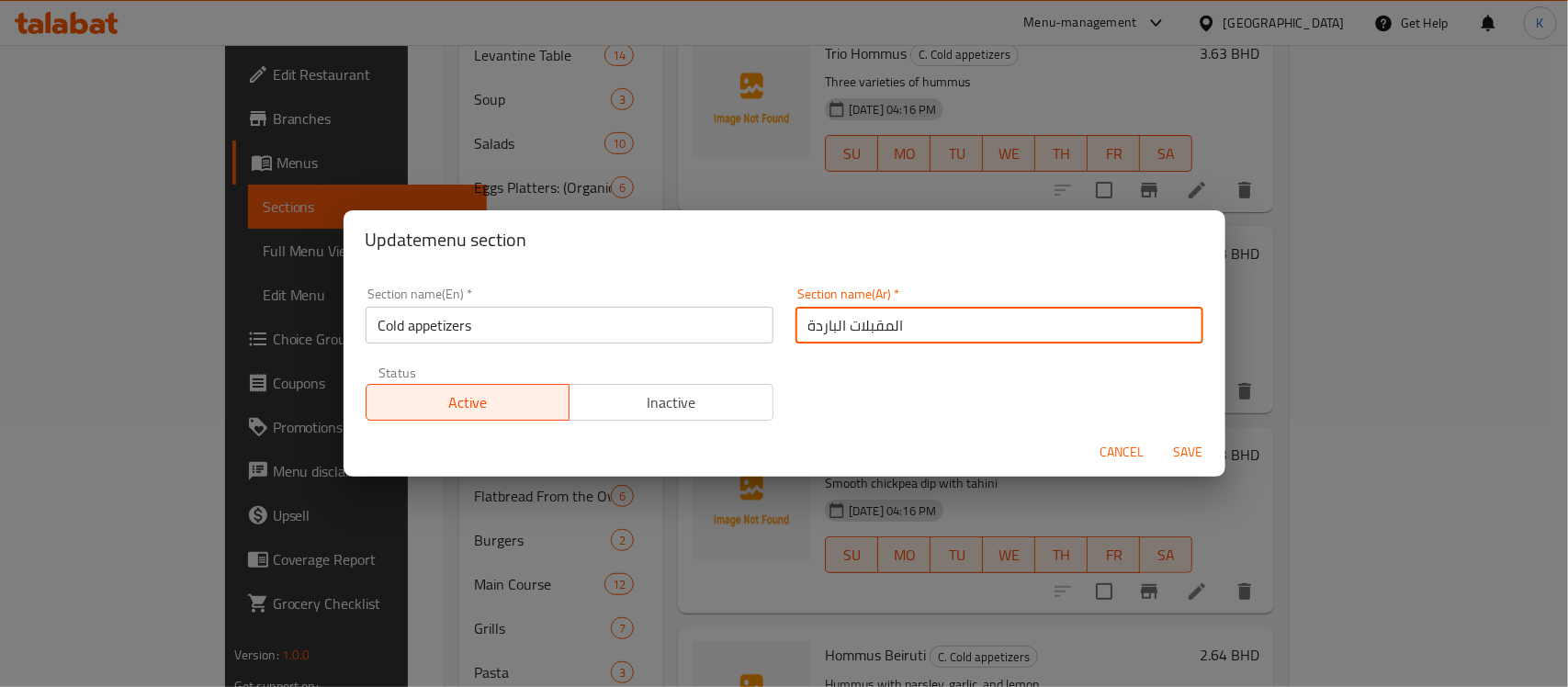
type input "المقبلات الباردة"
click at [1159, 435] on button "Save" at bounding box center [1188, 452] width 59 height 34
